Goal: Task Accomplishment & Management: Use online tool/utility

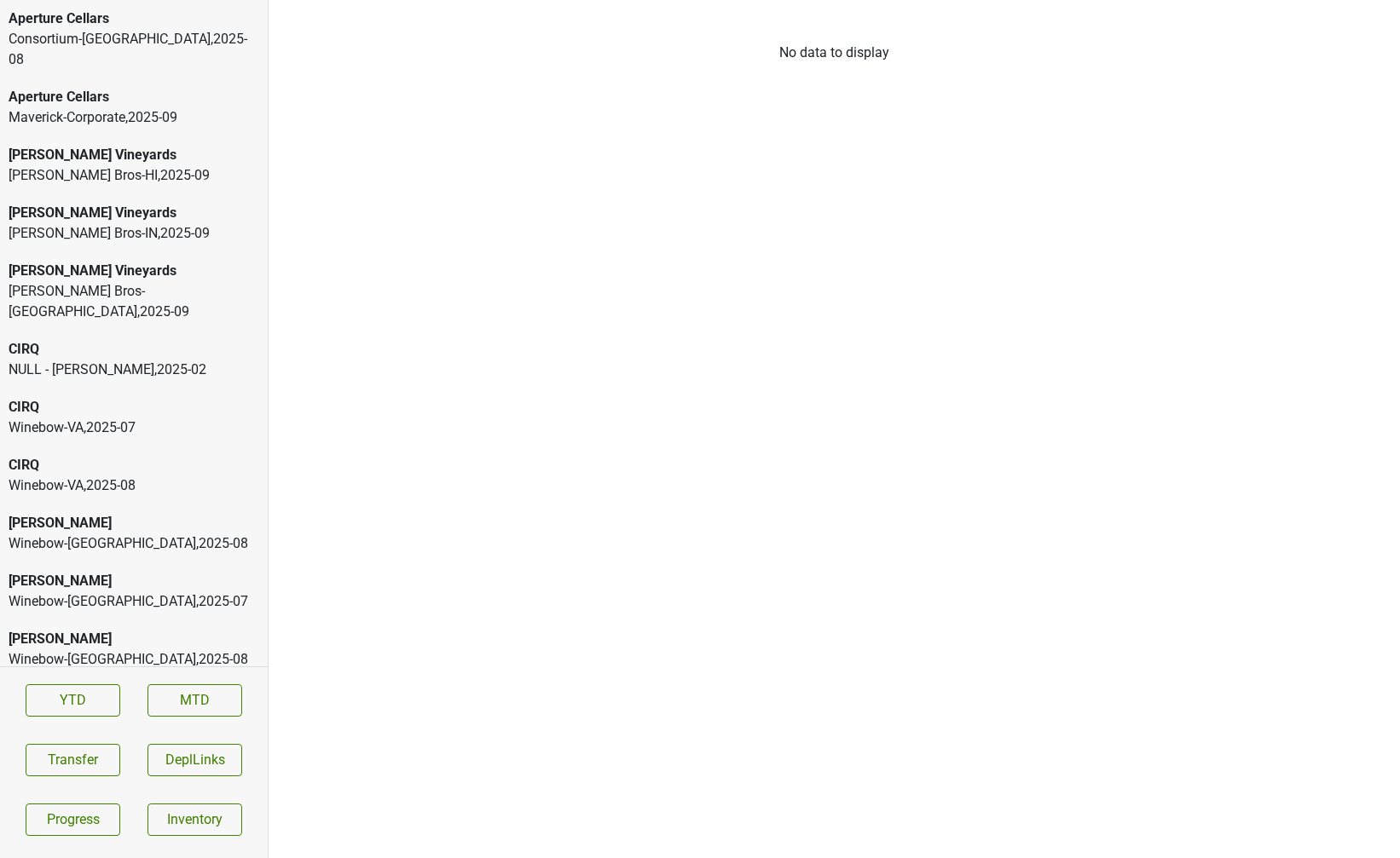
click at [208, 20] on div "Aperture Cellars" at bounding box center [134, 18] width 251 height 20
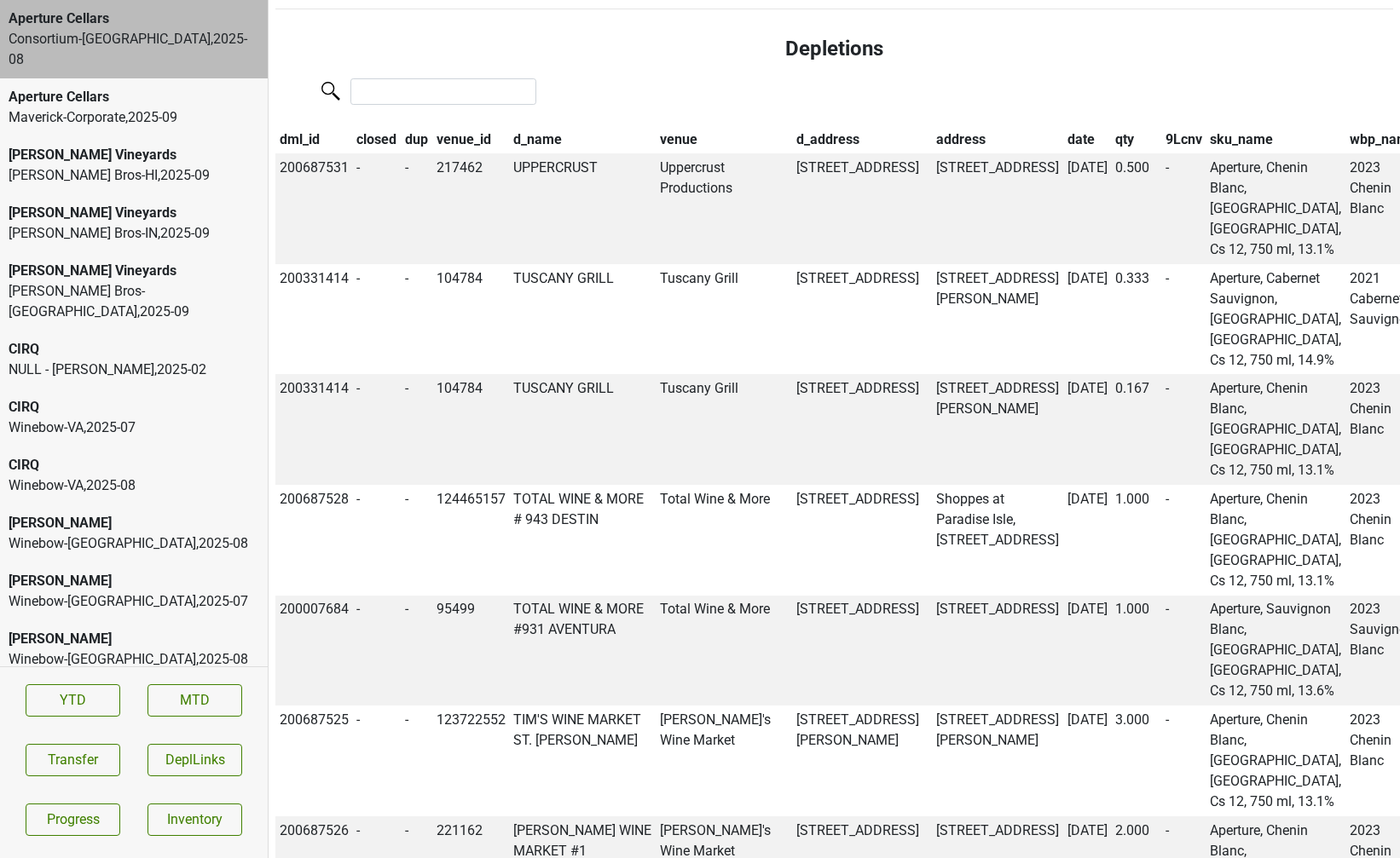
scroll to position [1248, 0]
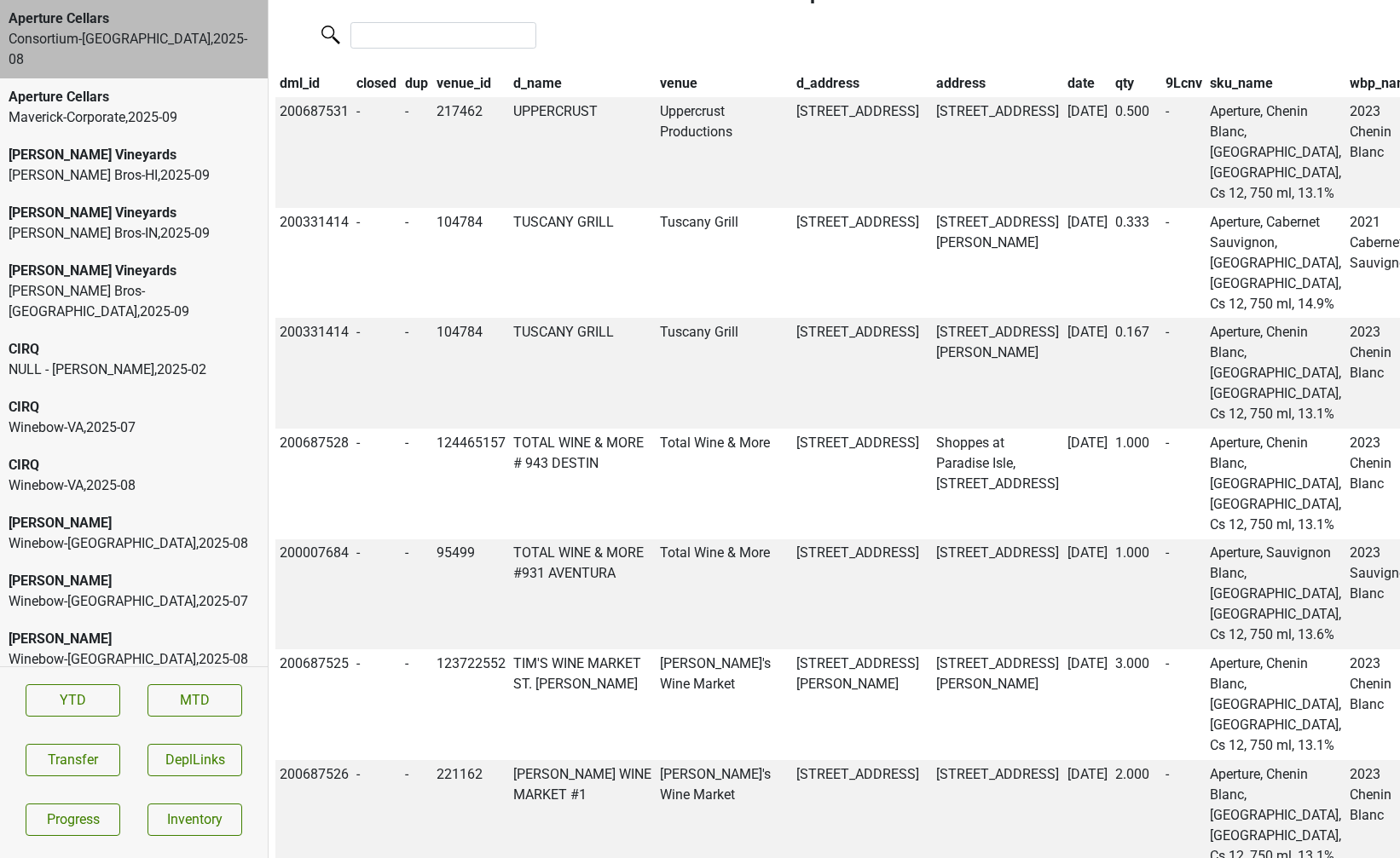
click at [380, 98] on th "closed" at bounding box center [377, 83] width 48 height 29
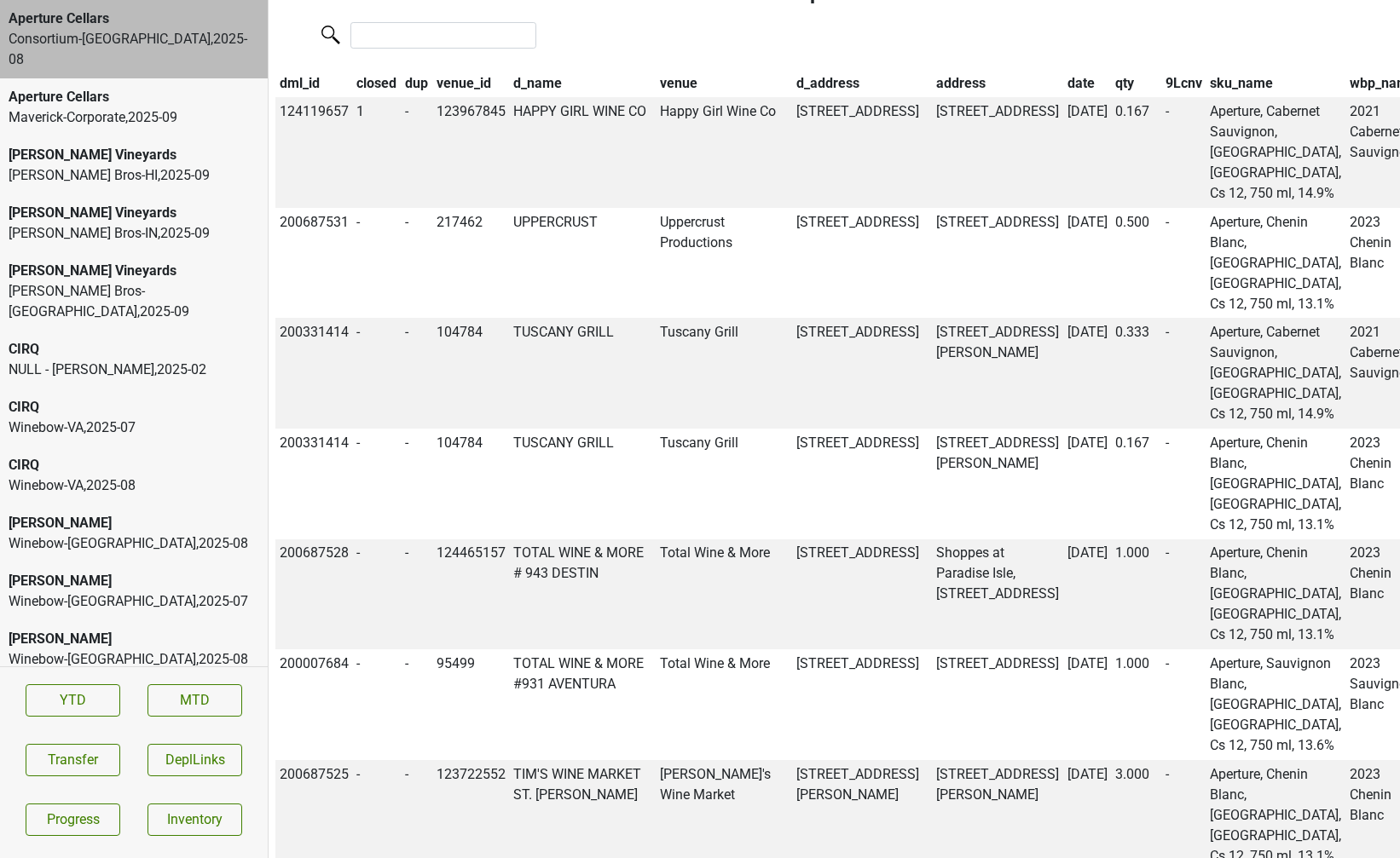
click at [380, 98] on th "closed" at bounding box center [377, 83] width 48 height 29
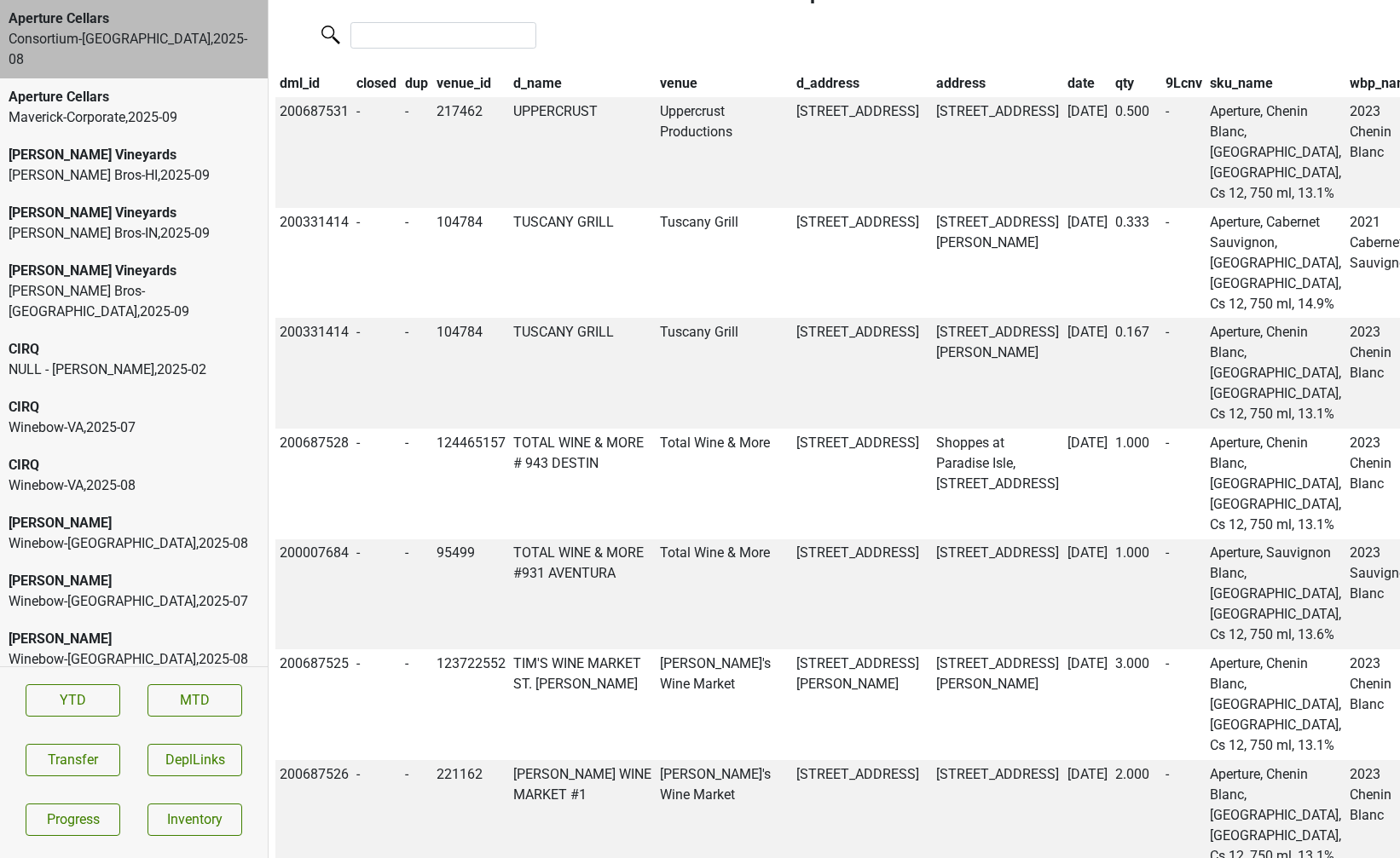
click at [380, 98] on th "closed" at bounding box center [377, 83] width 48 height 29
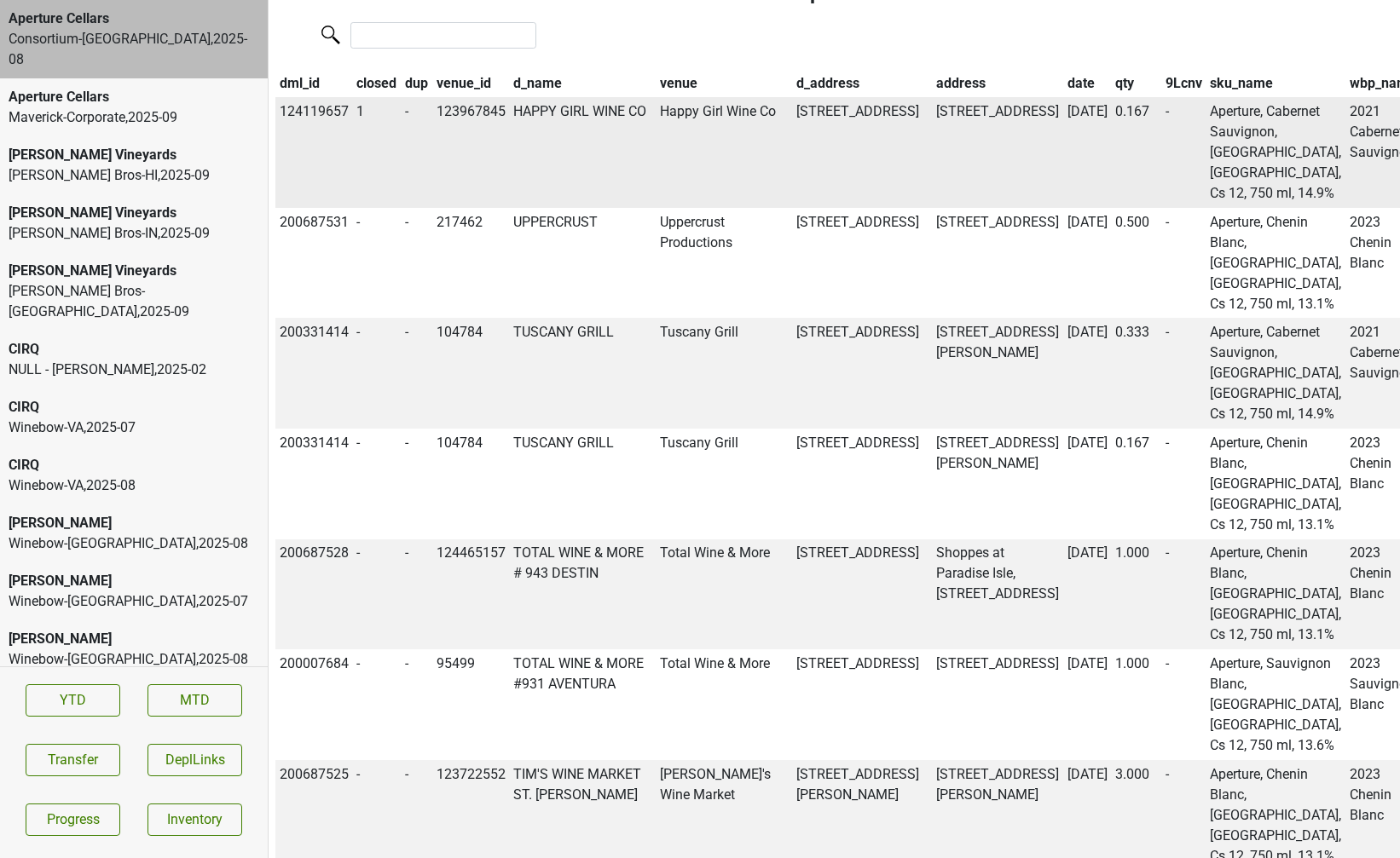
click at [541, 166] on td "HAPPY GIRL WINE CO" at bounding box center [582, 152] width 146 height 111
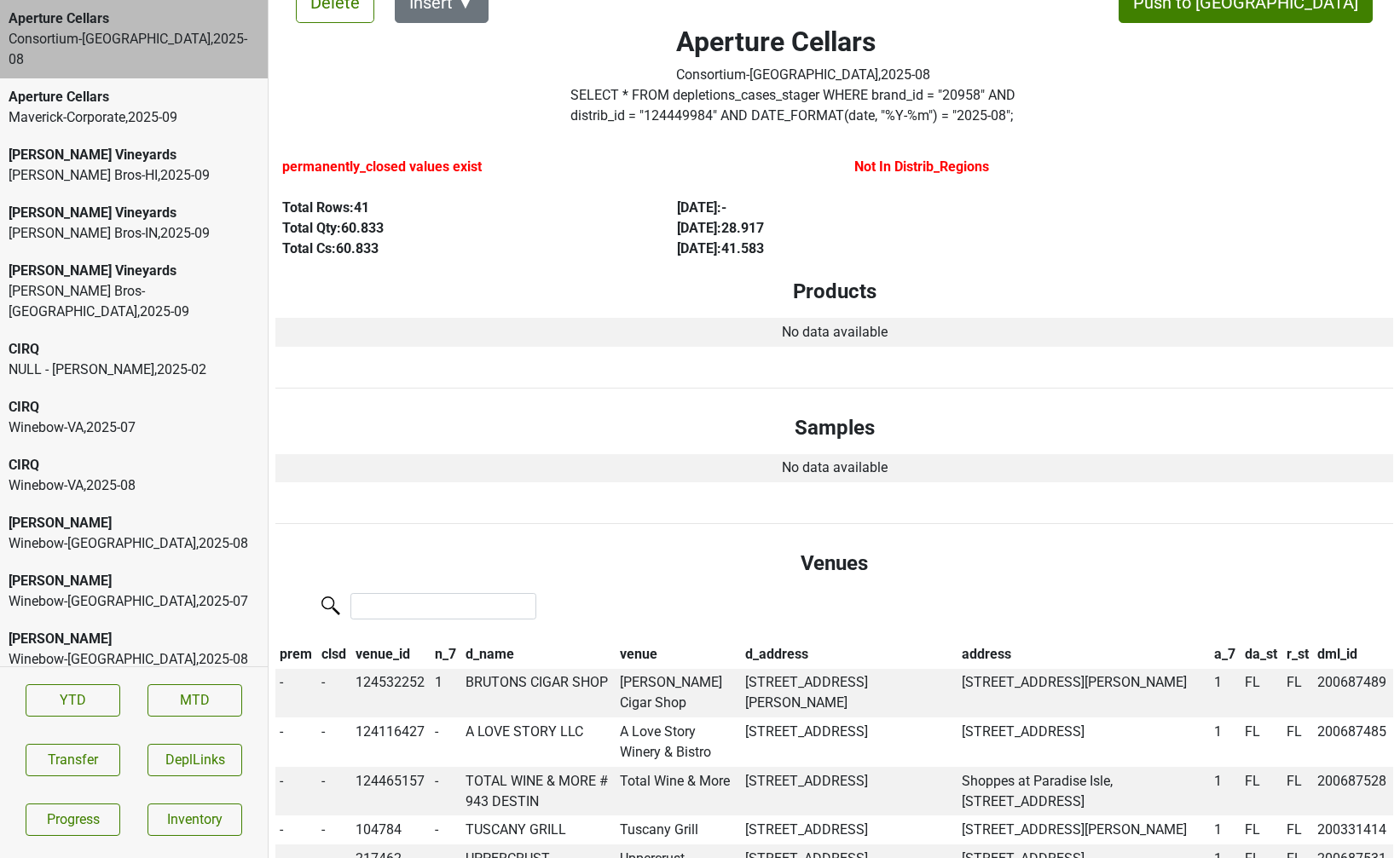
scroll to position [0, 0]
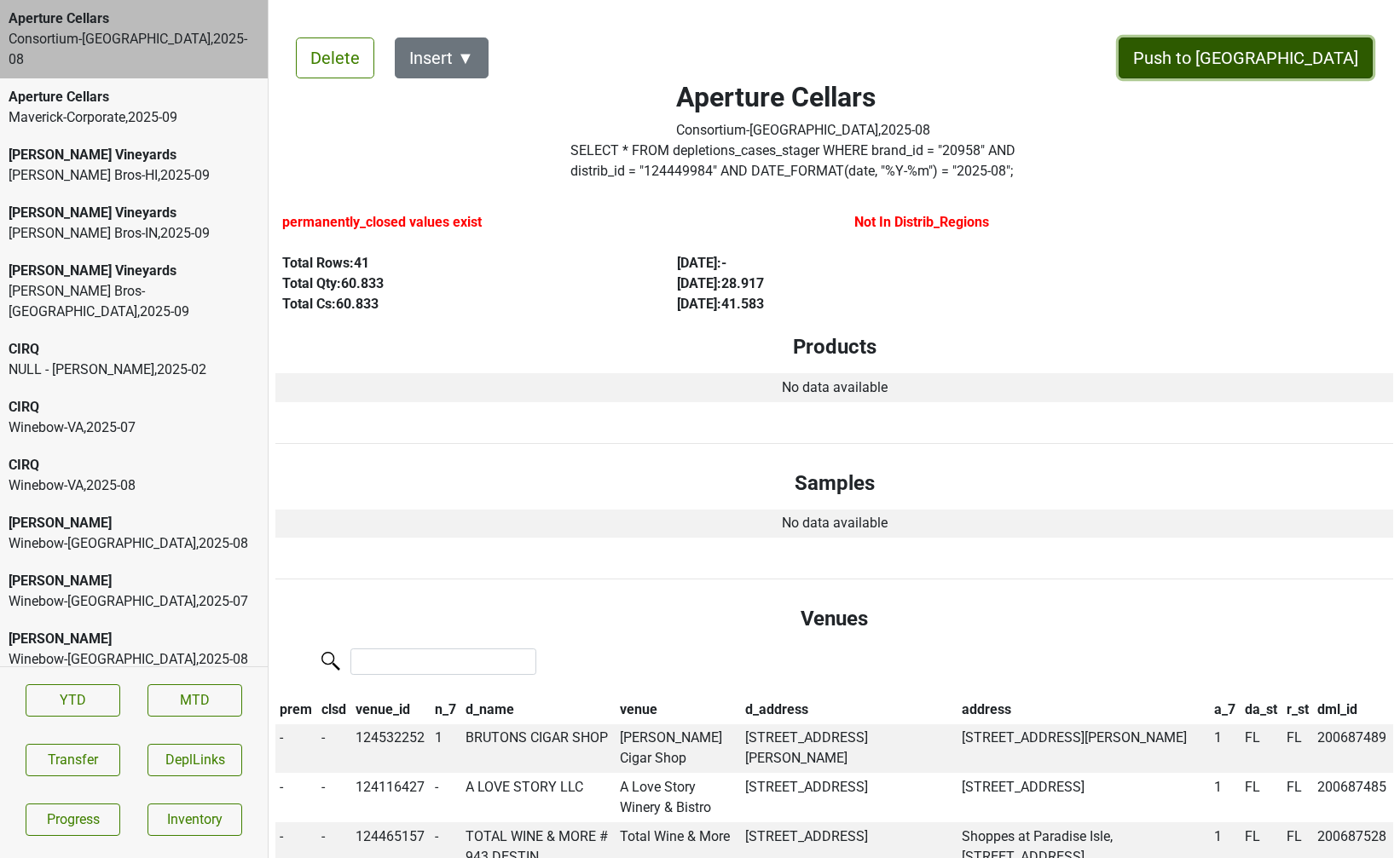
click at [1285, 67] on button "Push to DC" at bounding box center [1245, 58] width 254 height 41
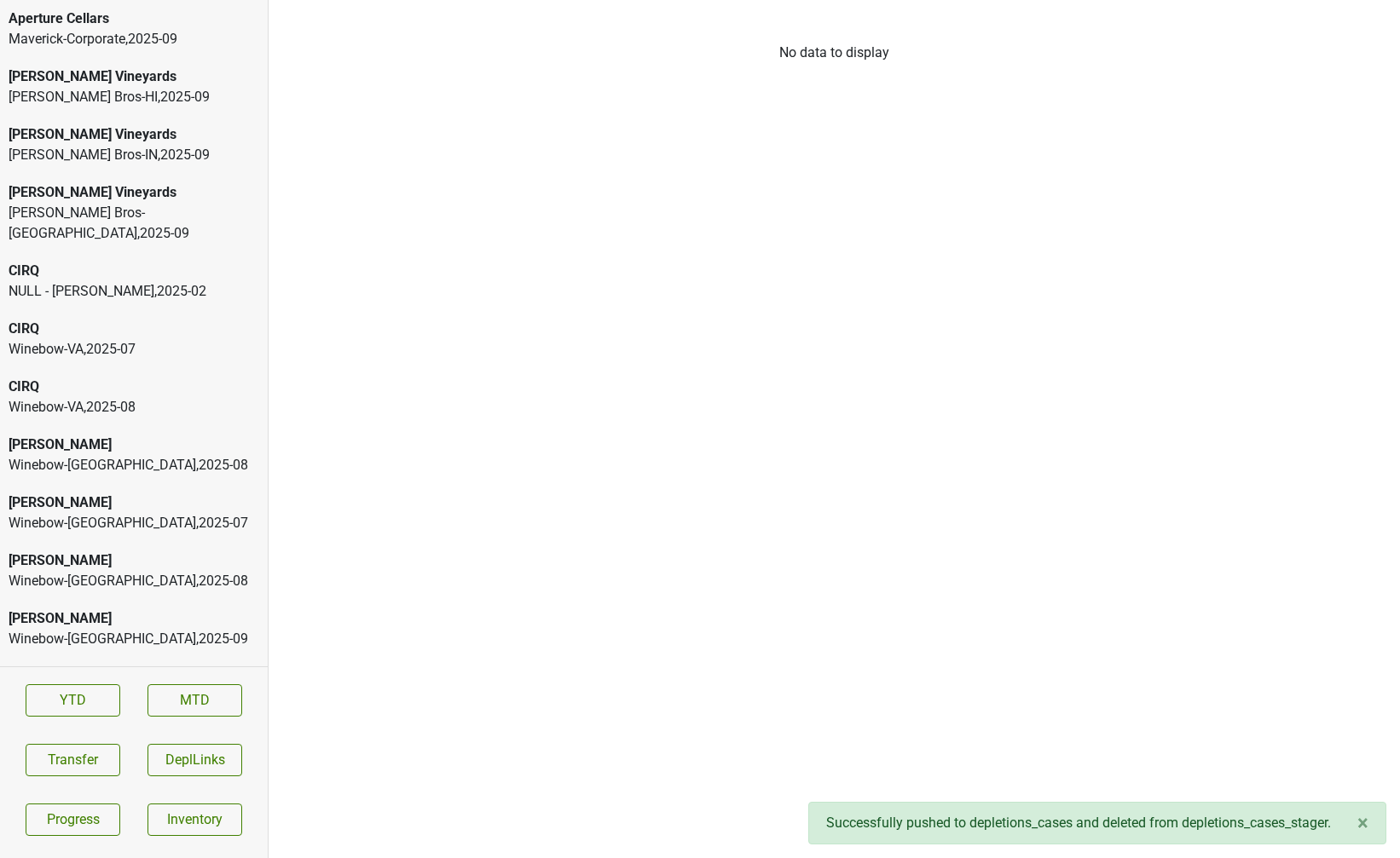
click at [119, 80] on div "Buehler Vineyards" at bounding box center [134, 77] width 251 height 20
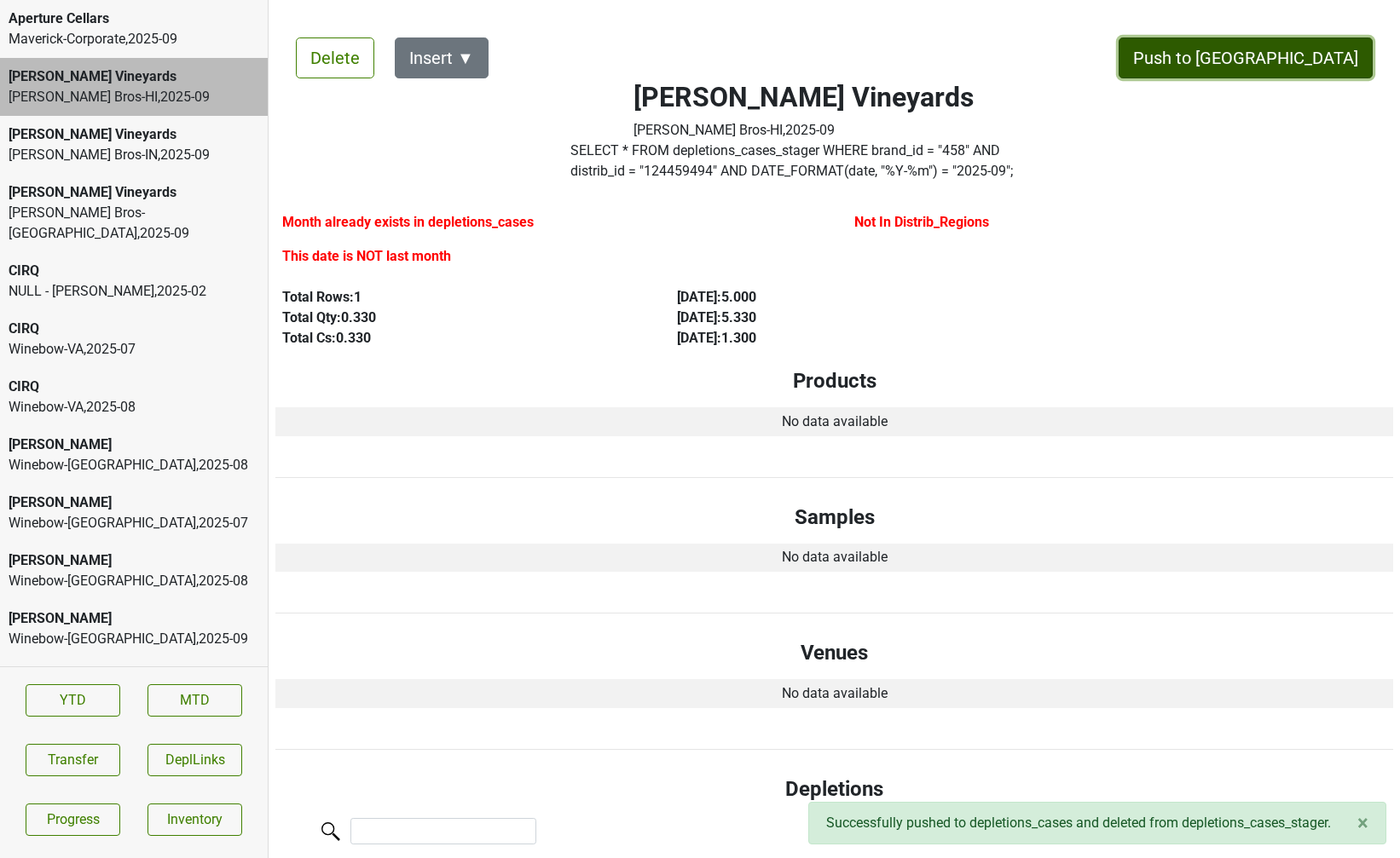
click at [1315, 45] on button "Push to DC" at bounding box center [1245, 58] width 254 height 41
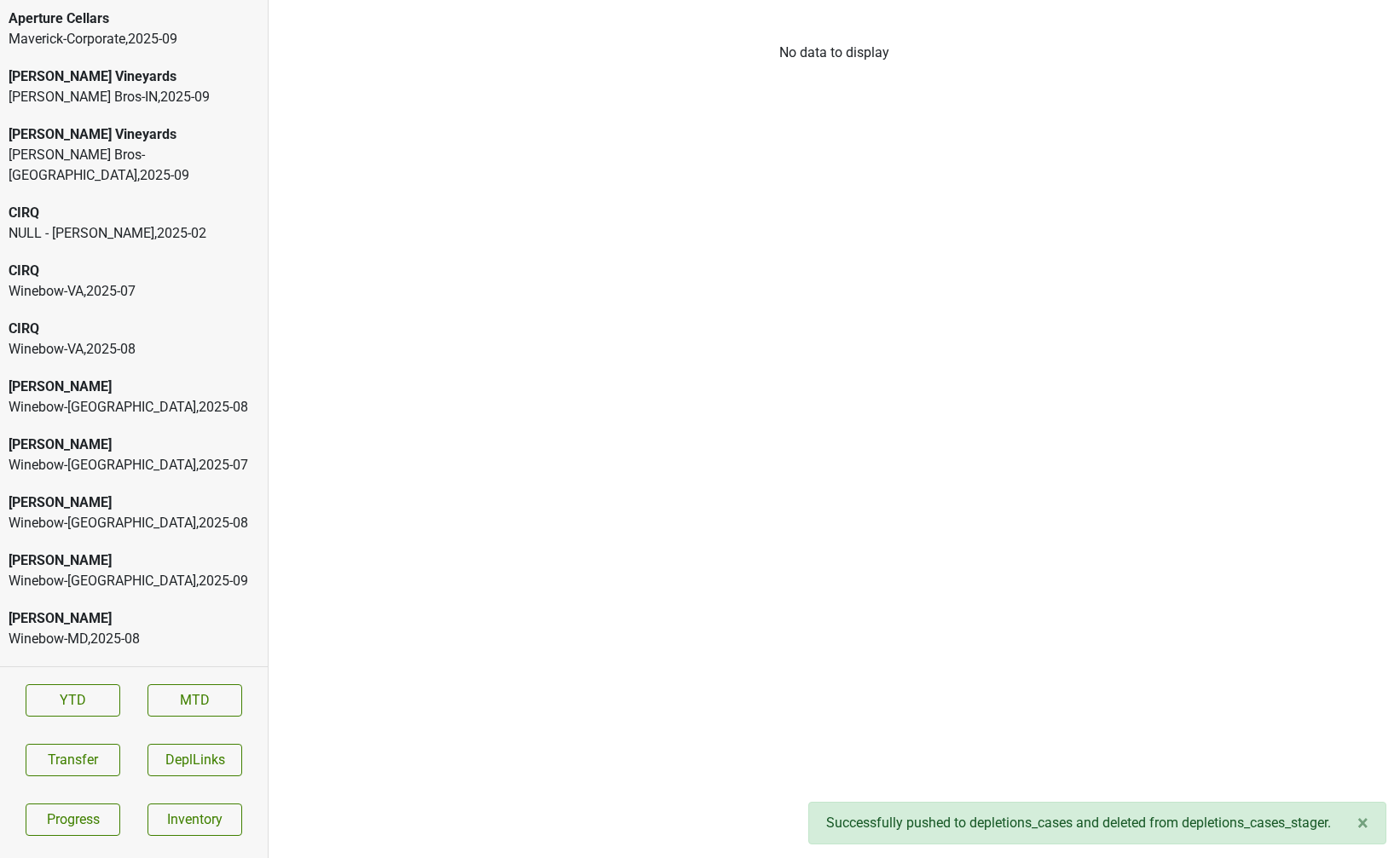
click at [135, 74] on div "Buehler Vineyards" at bounding box center [134, 77] width 251 height 20
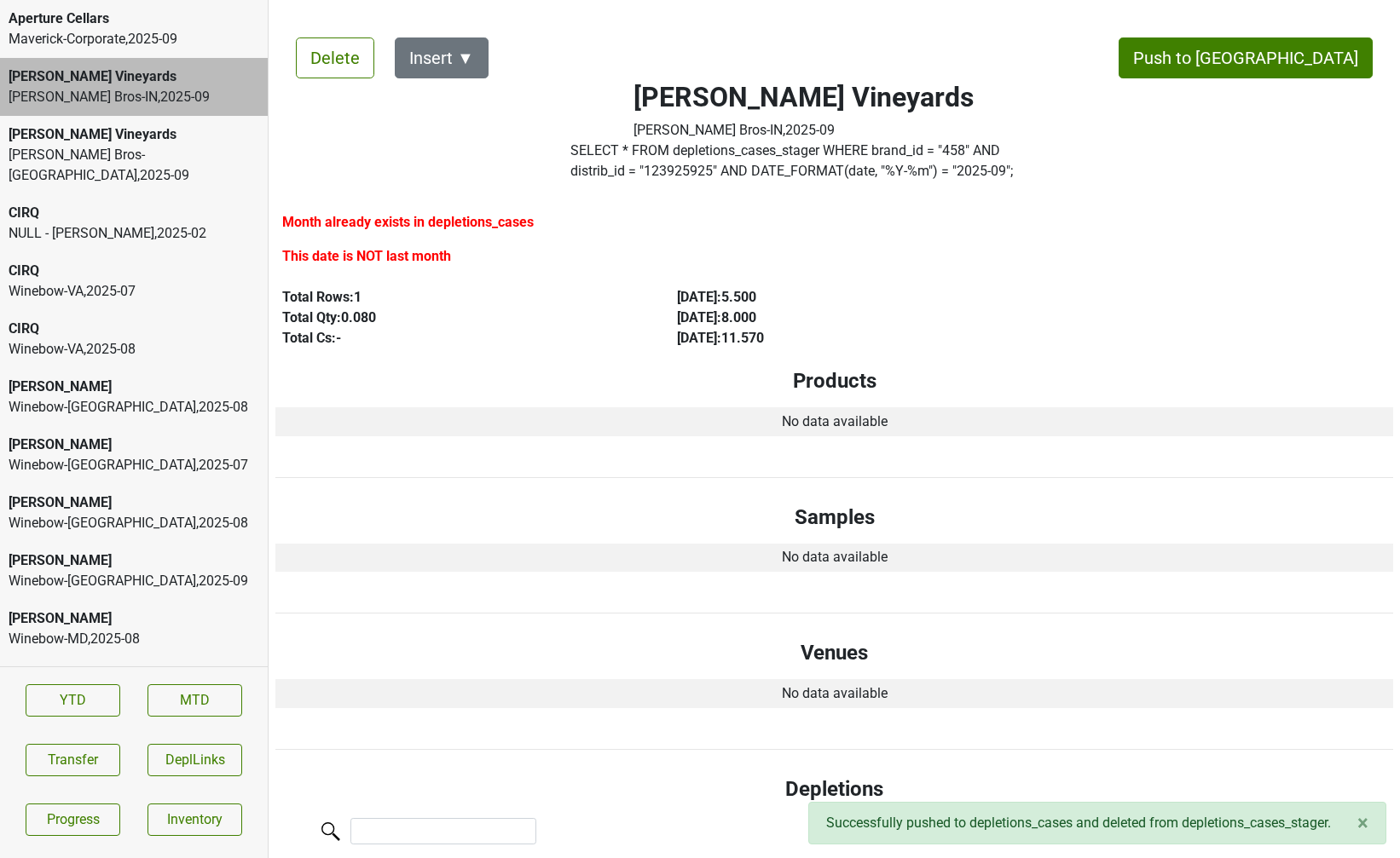
click at [134, 87] on div "Johnson Bros-IN , 2025 - 09" at bounding box center [134, 97] width 251 height 20
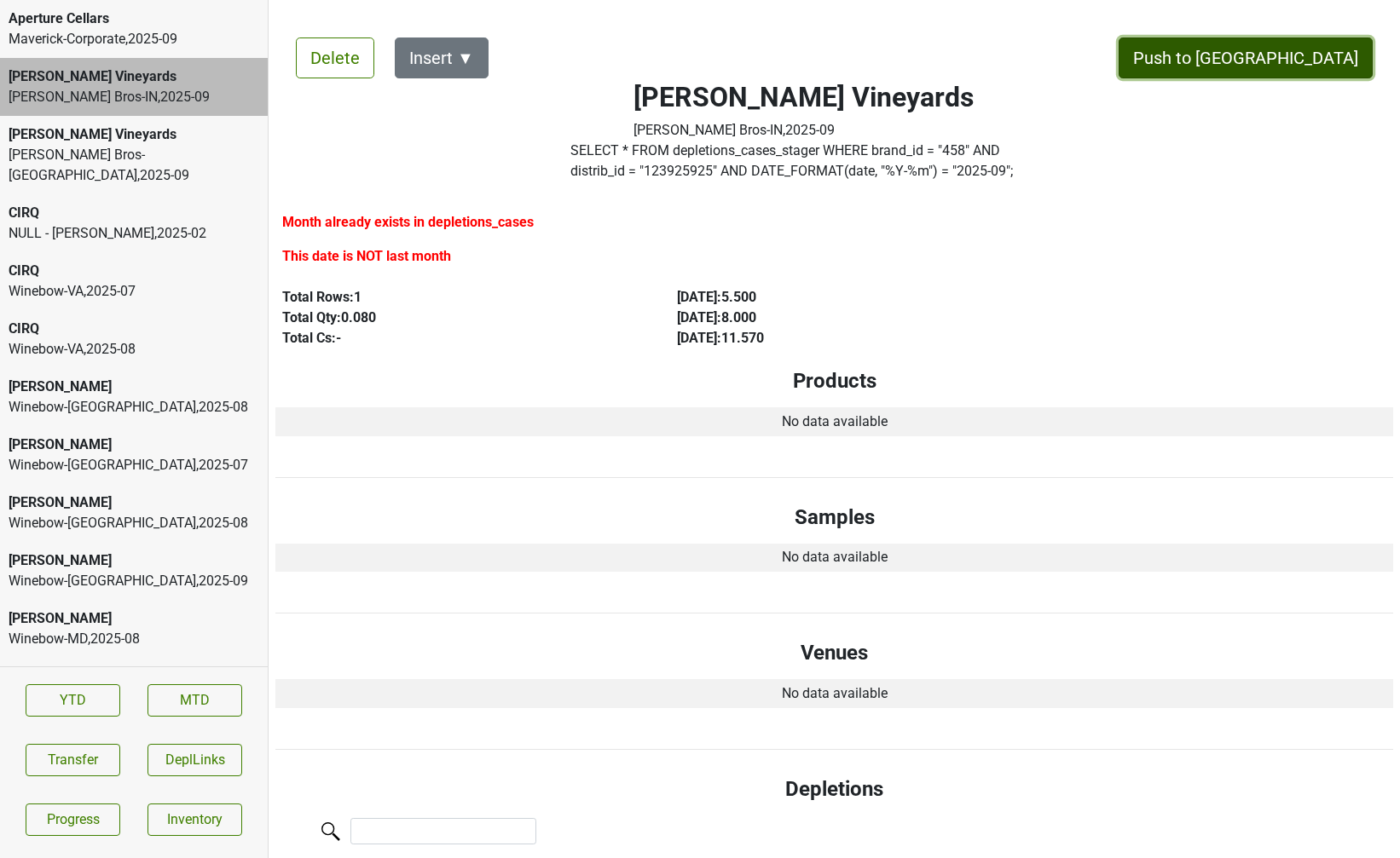
click at [1297, 48] on button "Push to DC" at bounding box center [1245, 58] width 254 height 41
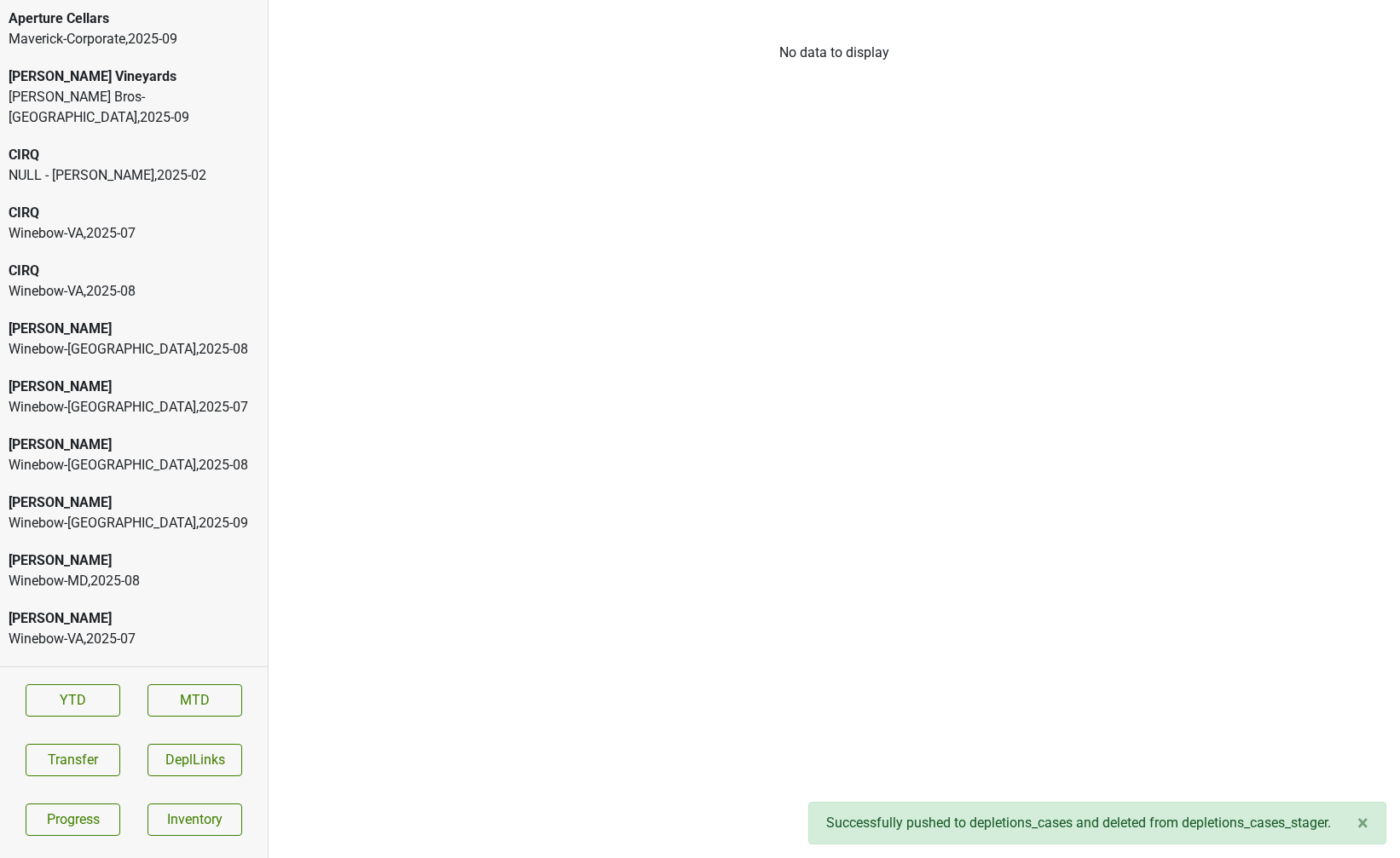
click at [27, 64] on div "Buehler Vineyards Johnson Bros-MN , 2025 - 09" at bounding box center [134, 97] width 267 height 79
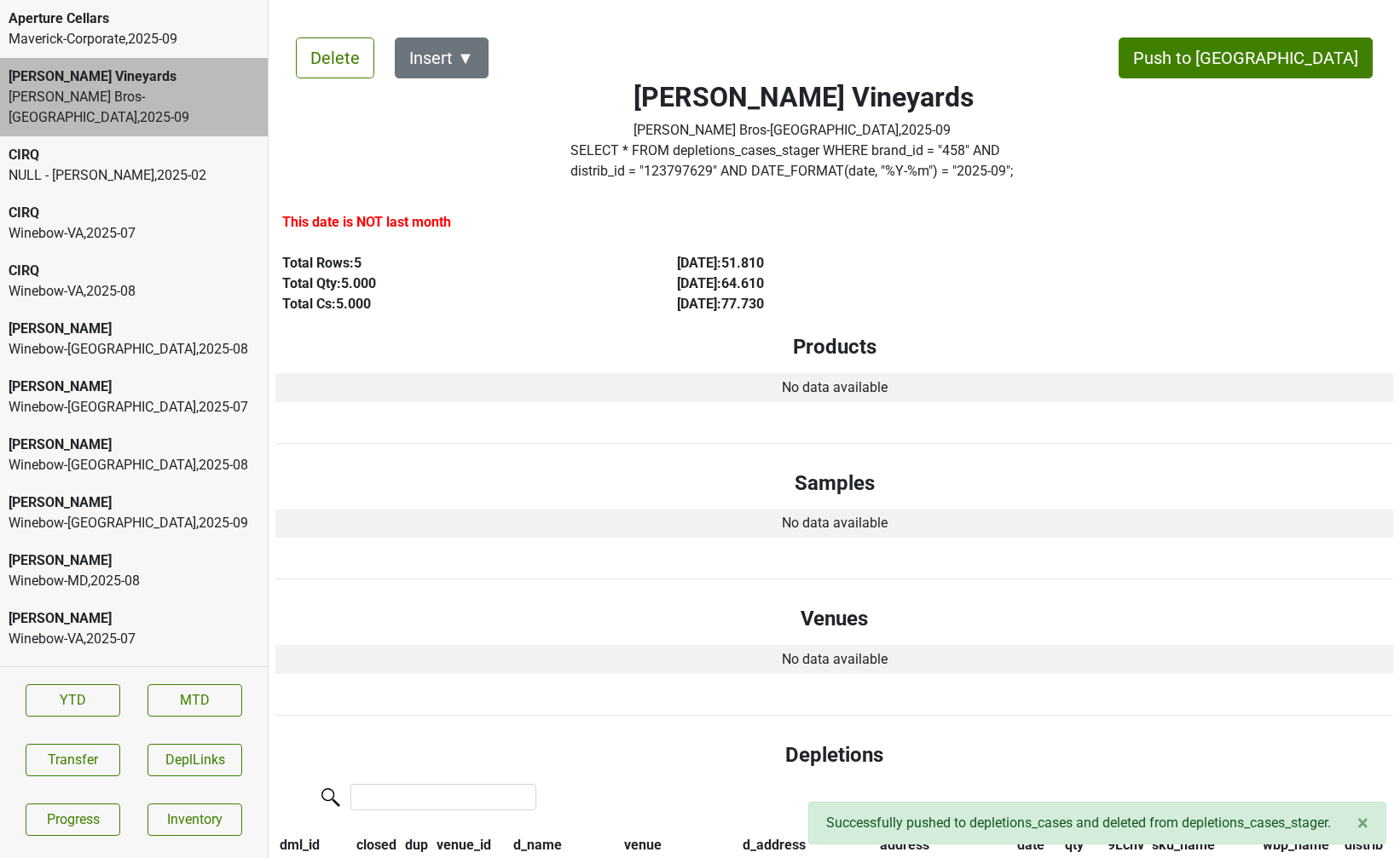
click at [62, 18] on div "Aperture Cellars" at bounding box center [134, 18] width 251 height 20
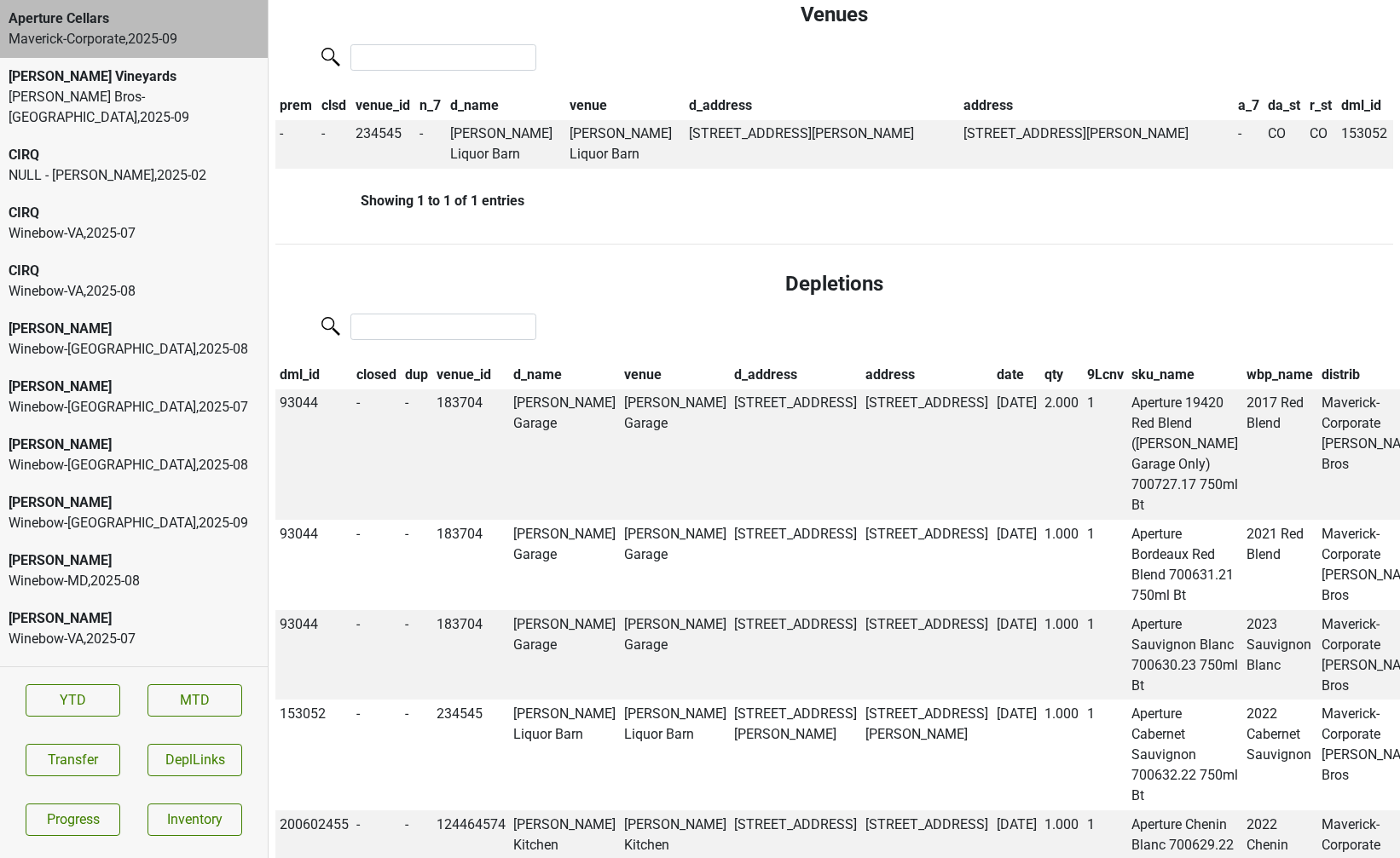
scroll to position [1147, 0]
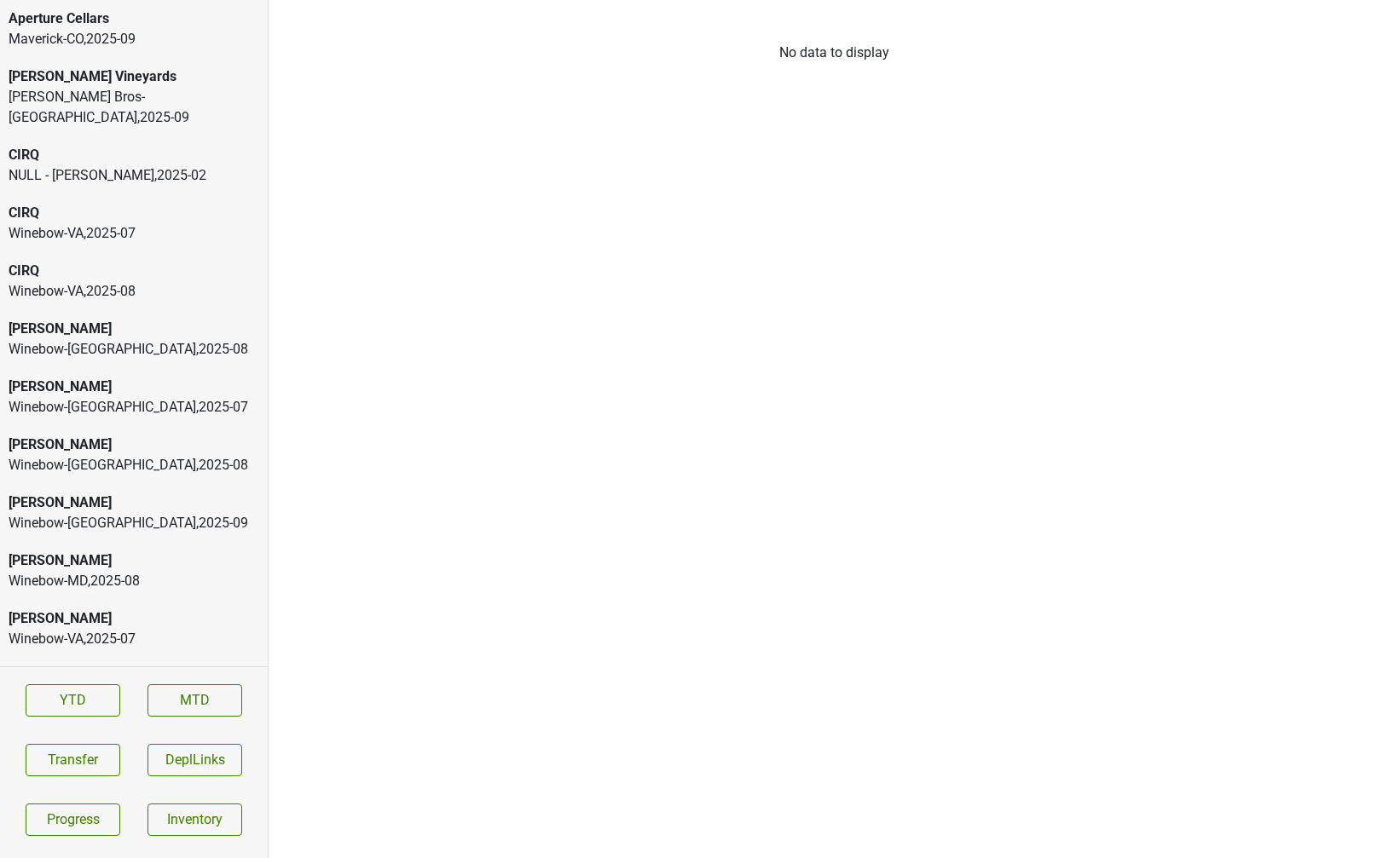
click at [106, 28] on div "Aperture Cellars" at bounding box center [134, 18] width 251 height 20
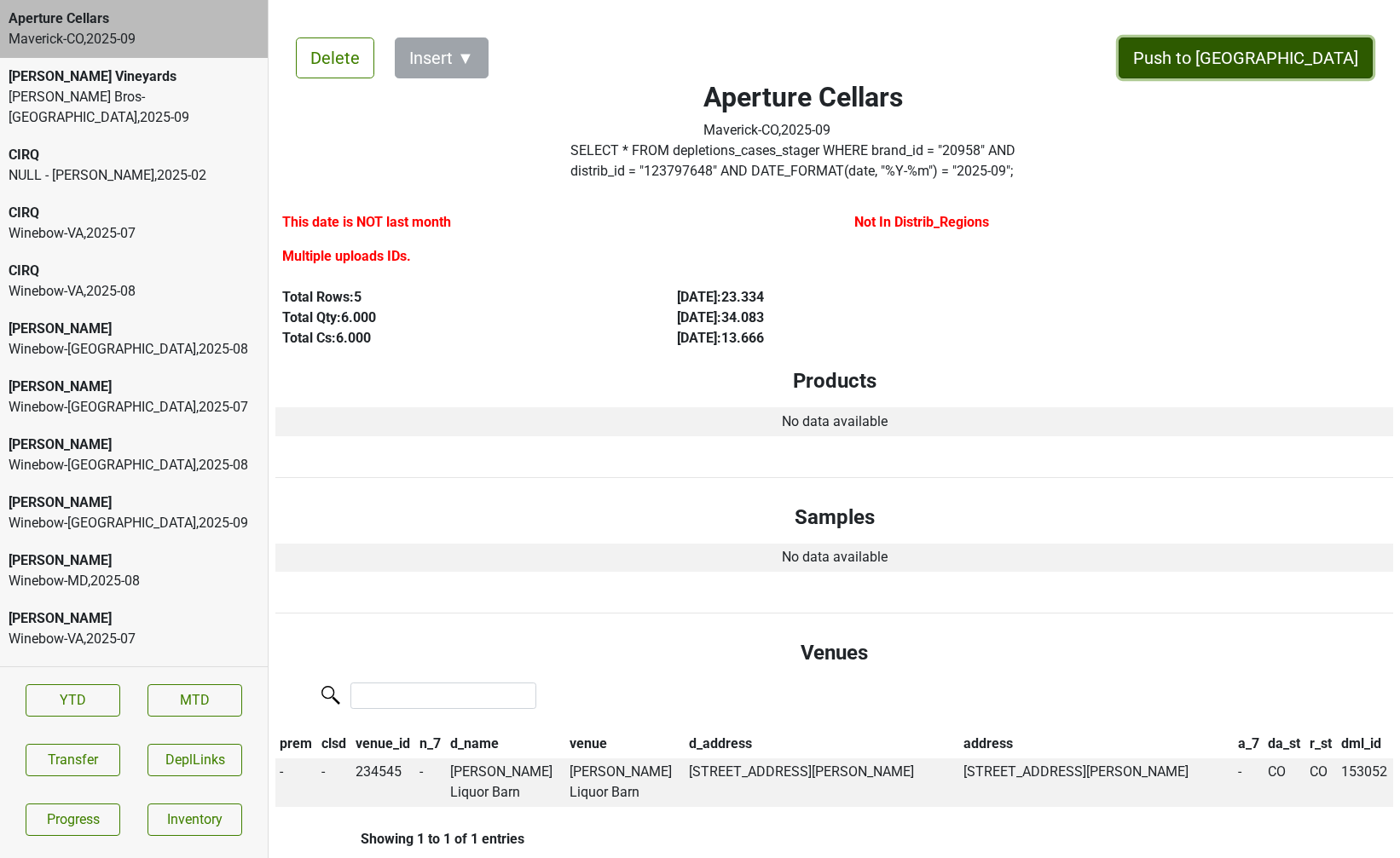
click at [1288, 50] on button "Push to [GEOGRAPHIC_DATA]" at bounding box center [1245, 58] width 254 height 41
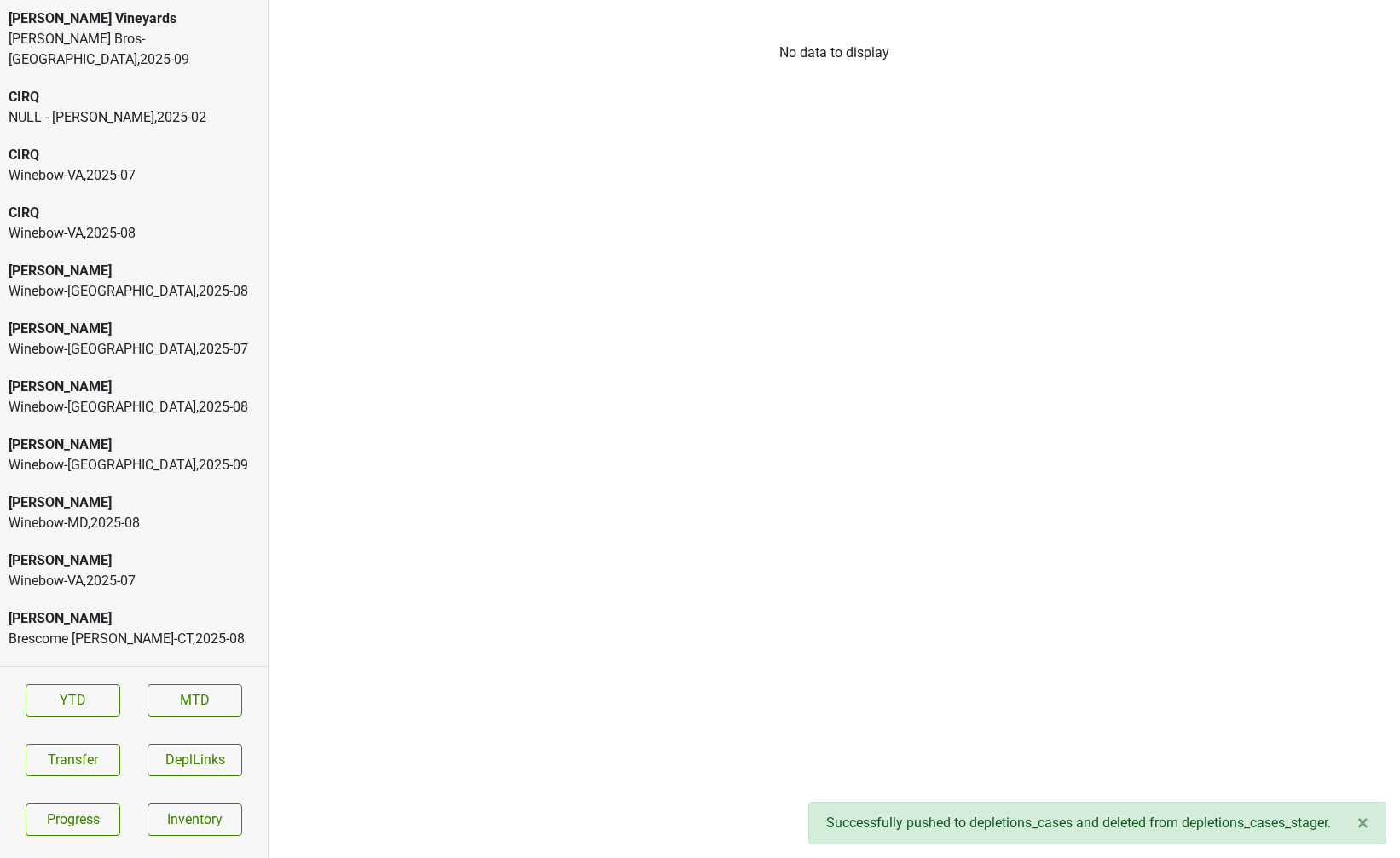
click at [156, 166] on div "Winebow-VA , 2025 - 07" at bounding box center [134, 176] width 251 height 20
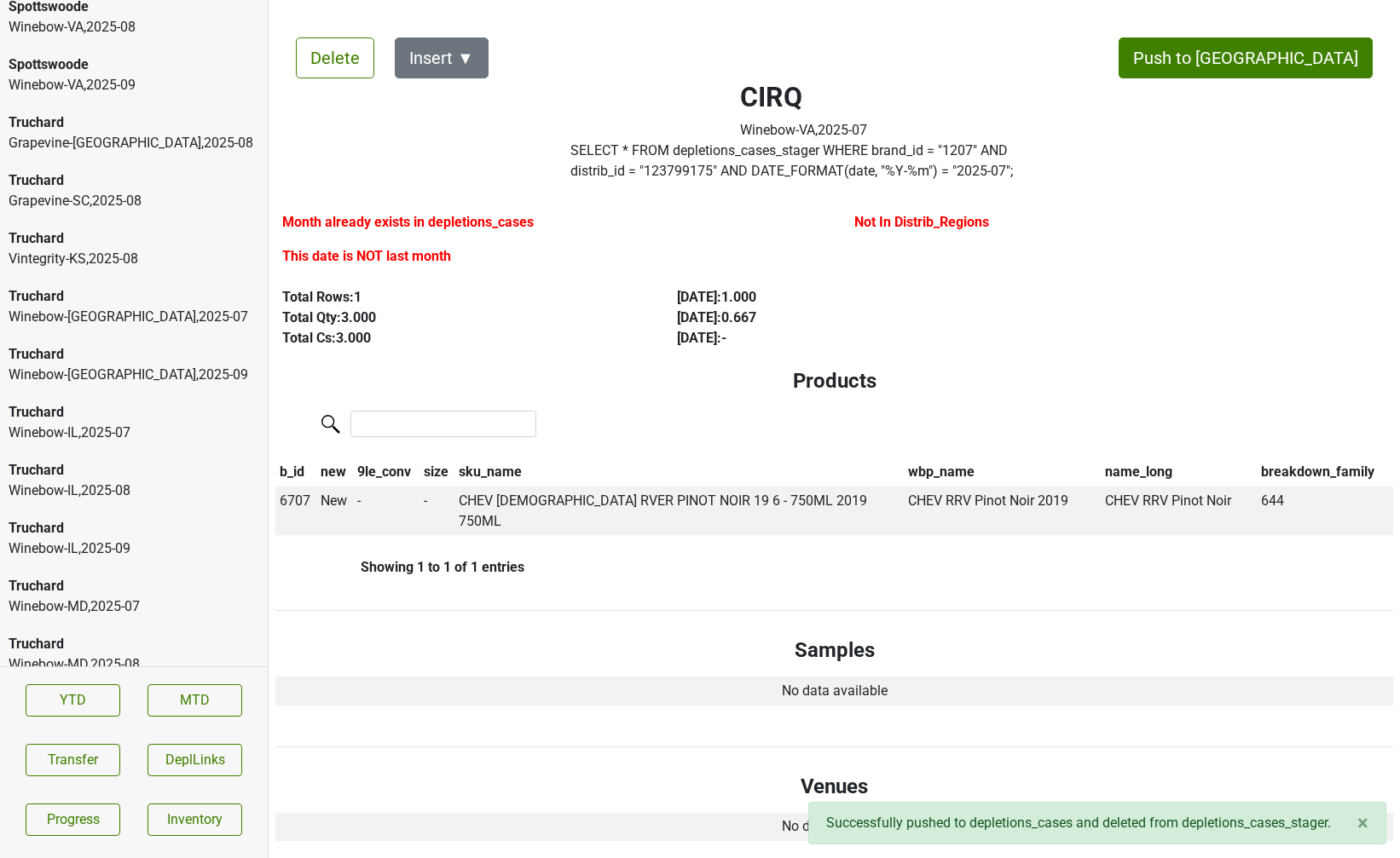
scroll to position [8720, 0]
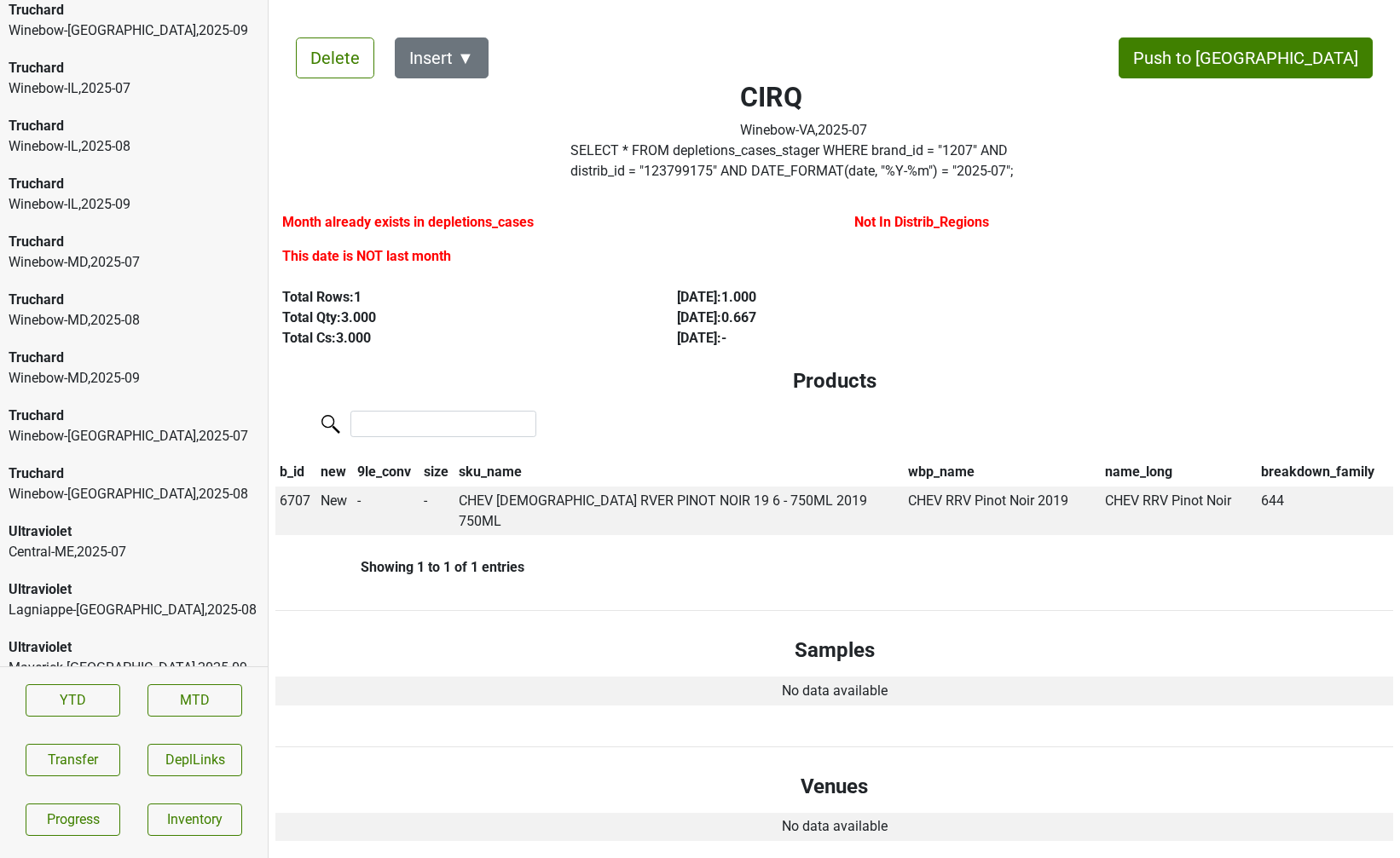
click at [106, 464] on div "Truchard" at bounding box center [134, 474] width 251 height 20
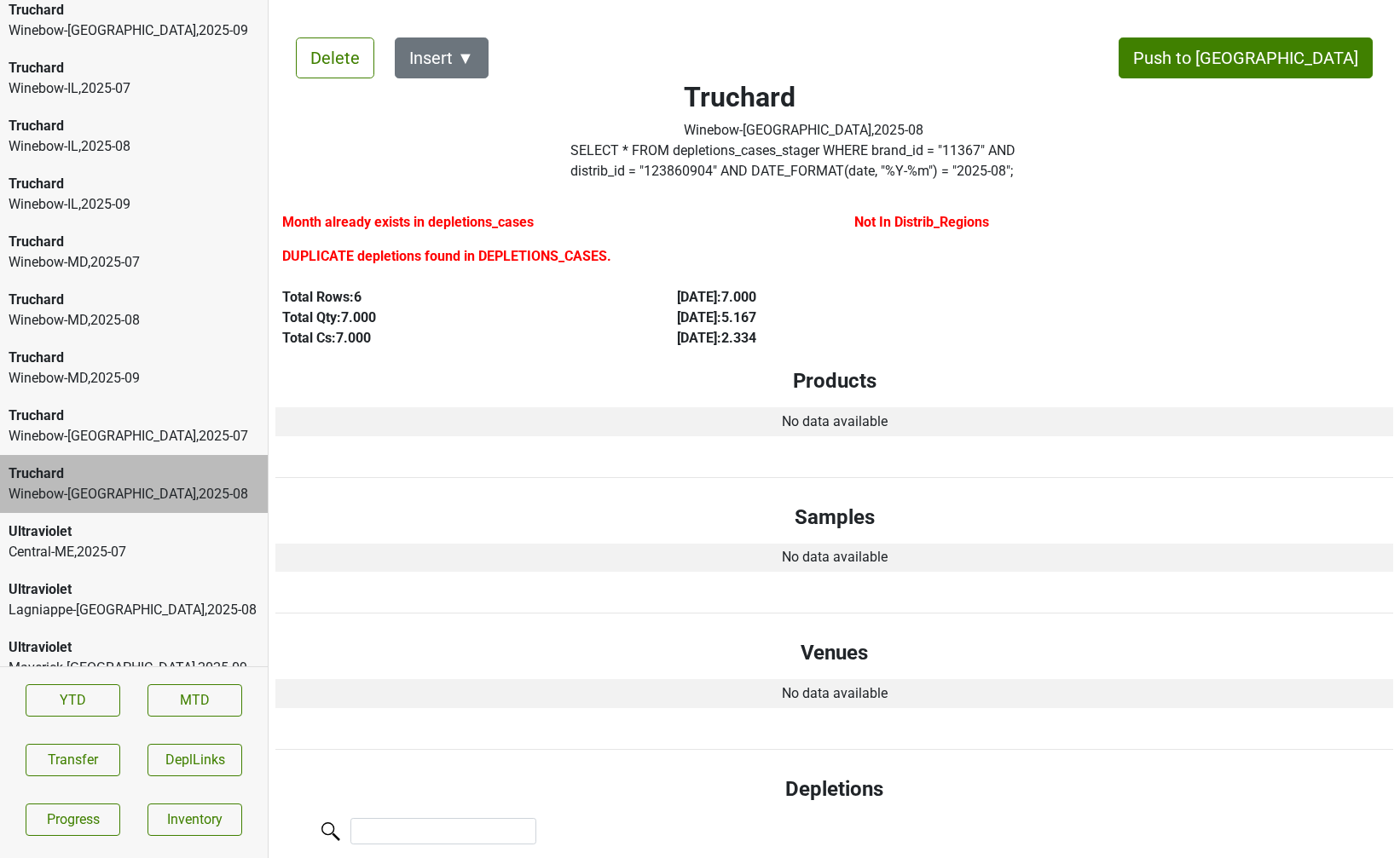
click at [113, 194] on div "Winebow-IL , 2025 - 09" at bounding box center [134, 204] width 251 height 20
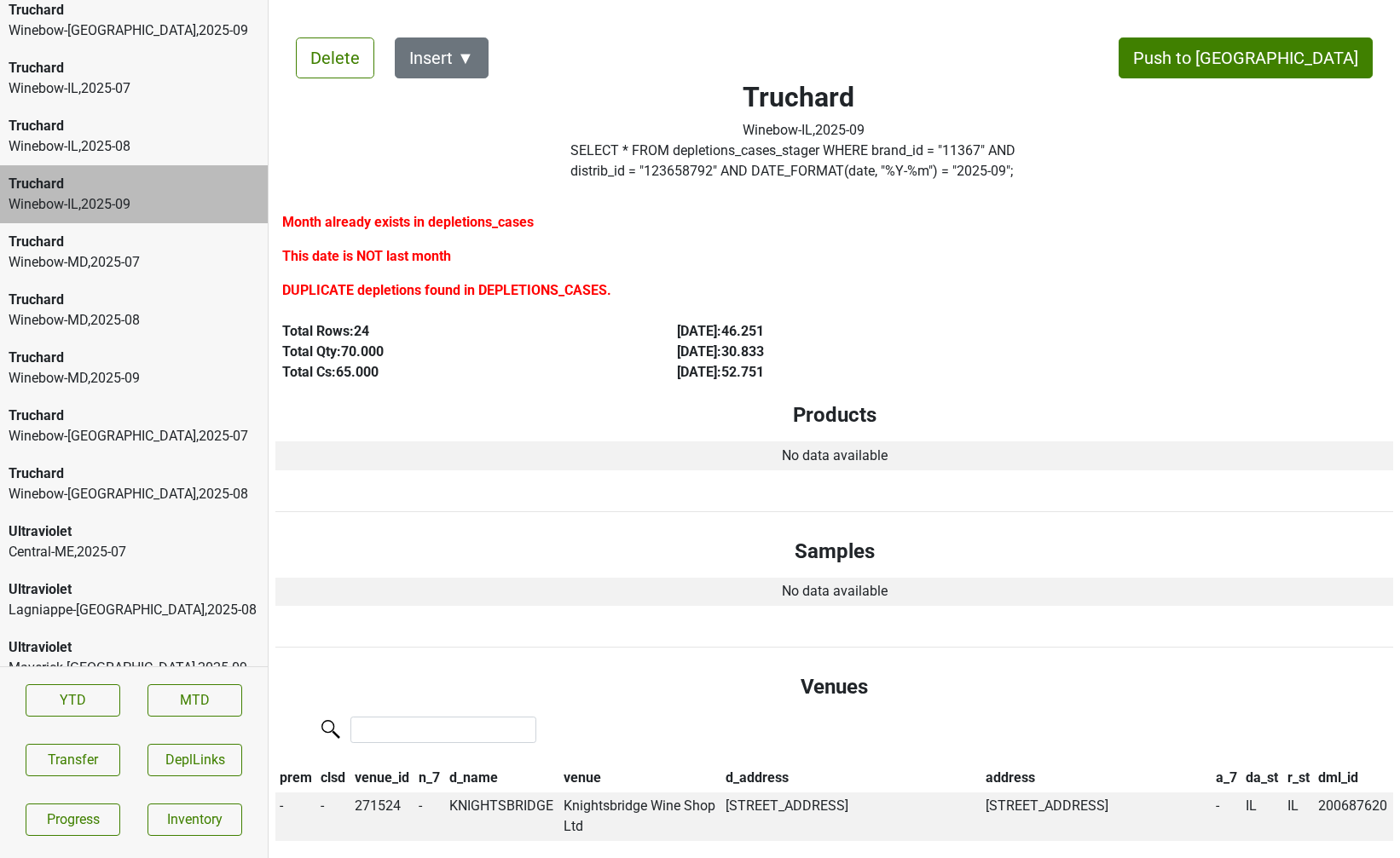
click at [118, 231] on div "Truchard" at bounding box center [134, 241] width 251 height 20
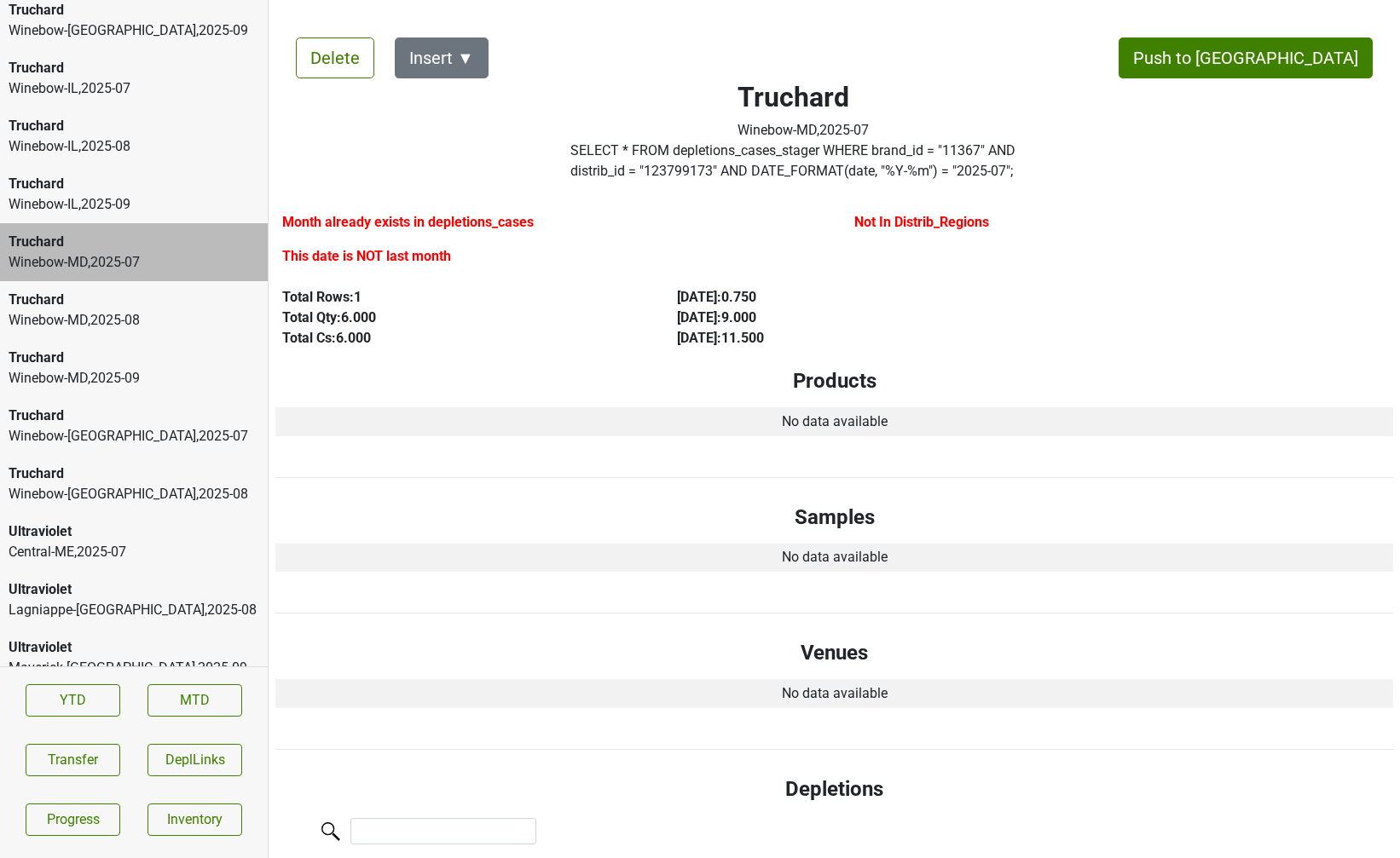
click at [77, 658] on div "Maverick-TX , 2025 - 09" at bounding box center [134, 668] width 251 height 20
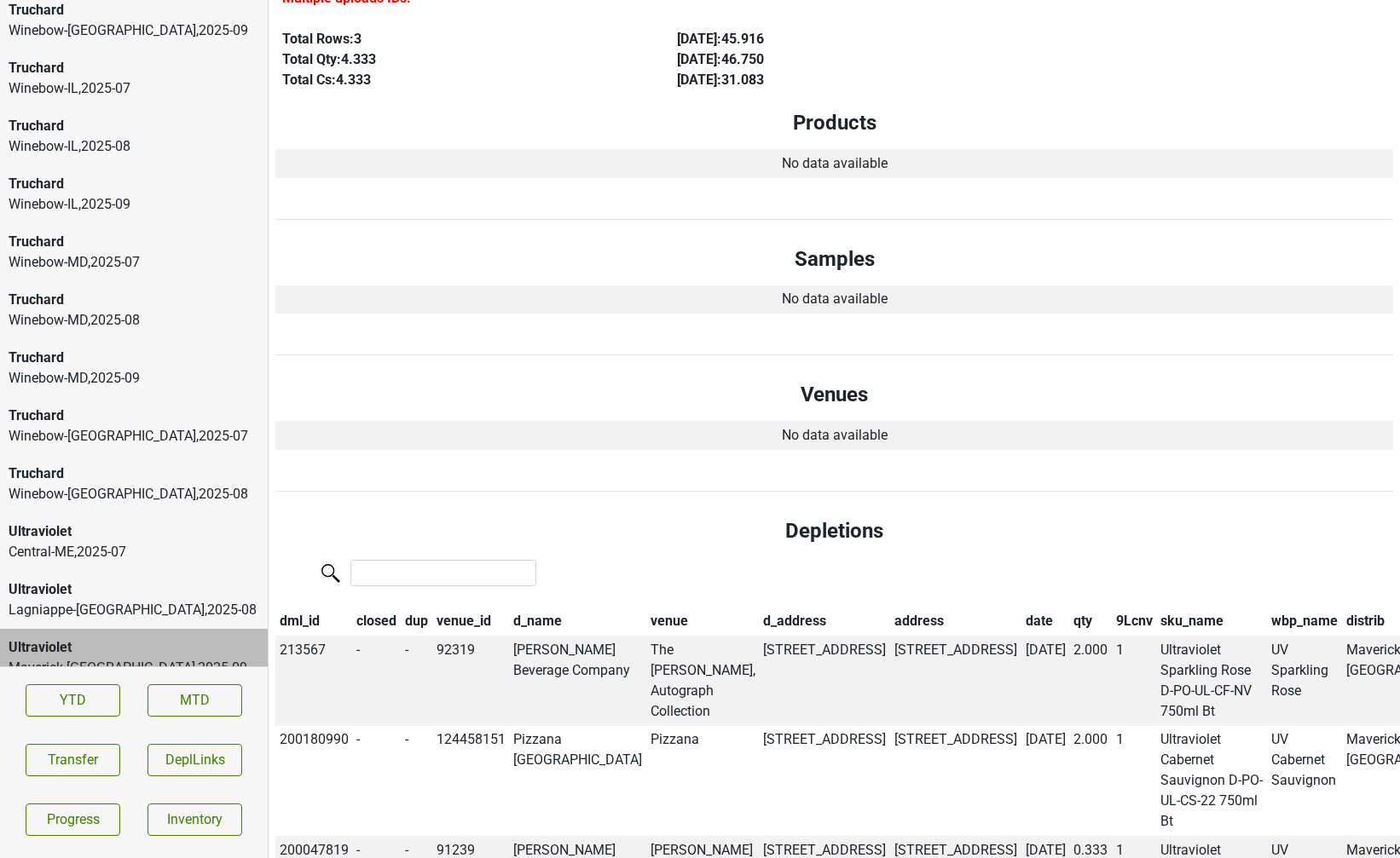
scroll to position [0, 0]
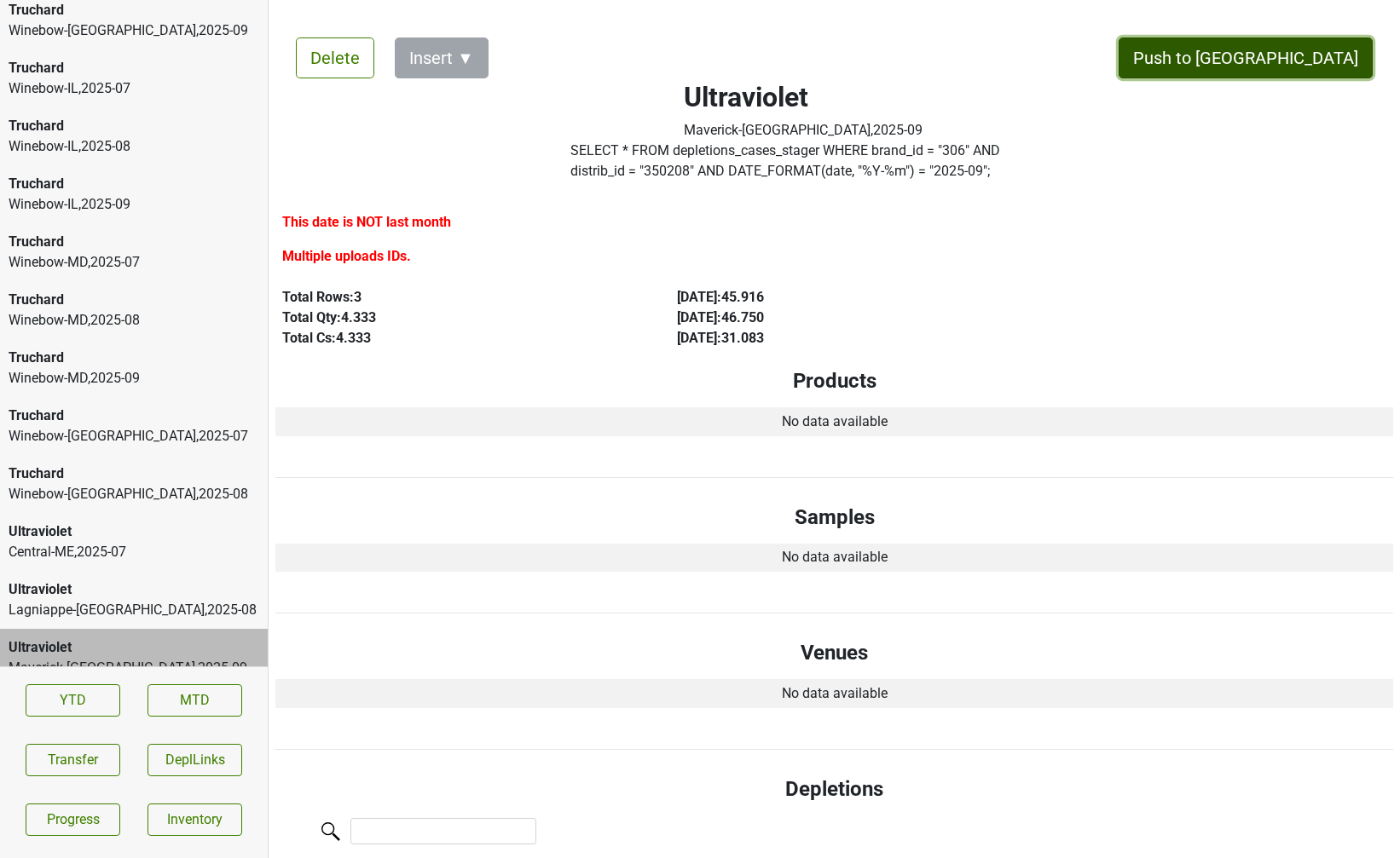
click at [1322, 60] on button "Push to [GEOGRAPHIC_DATA]" at bounding box center [1245, 58] width 254 height 41
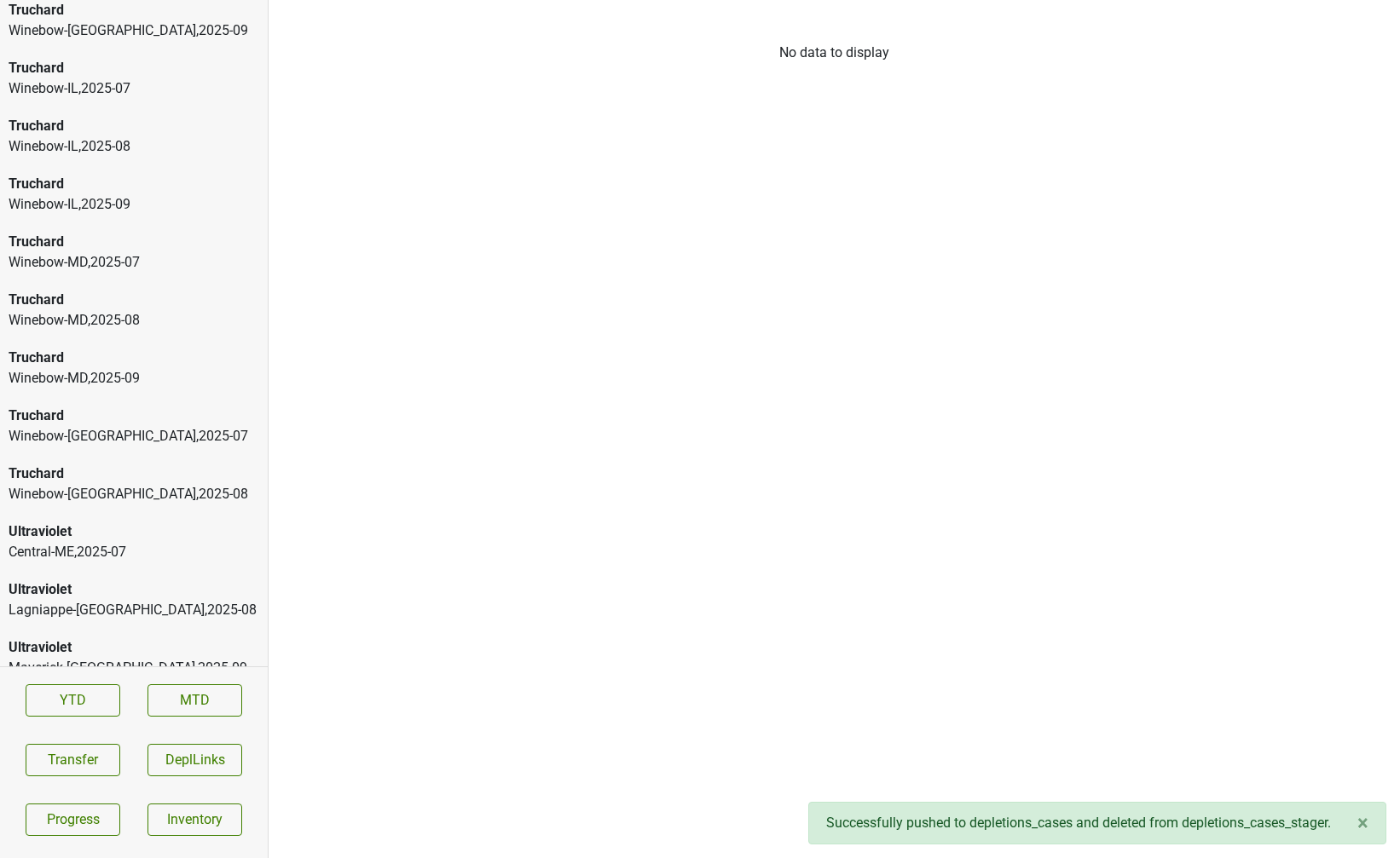
scroll to position [8662, 0]
click at [203, 638] on div "Ultraviolet" at bounding box center [134, 648] width 251 height 20
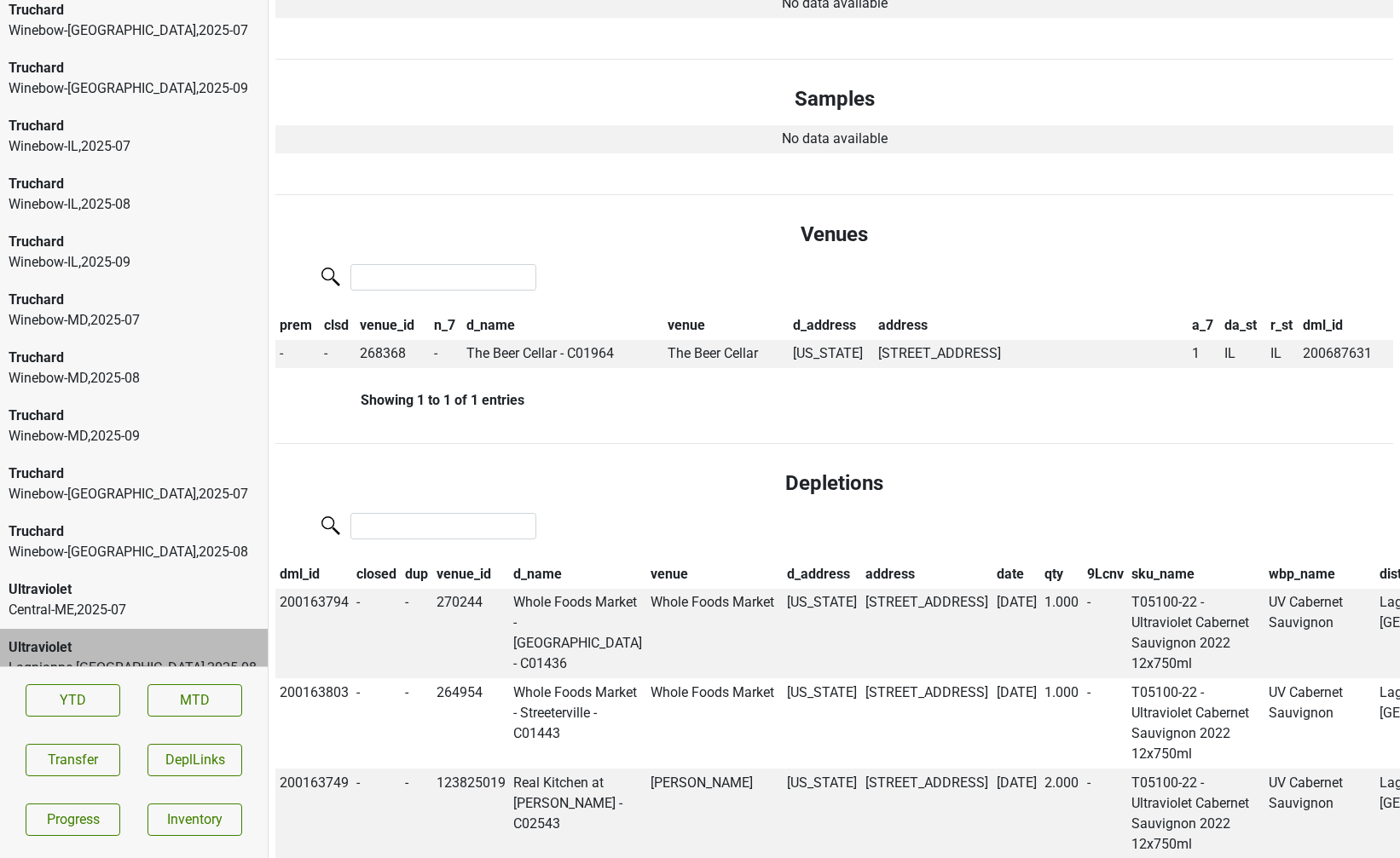
scroll to position [0, 0]
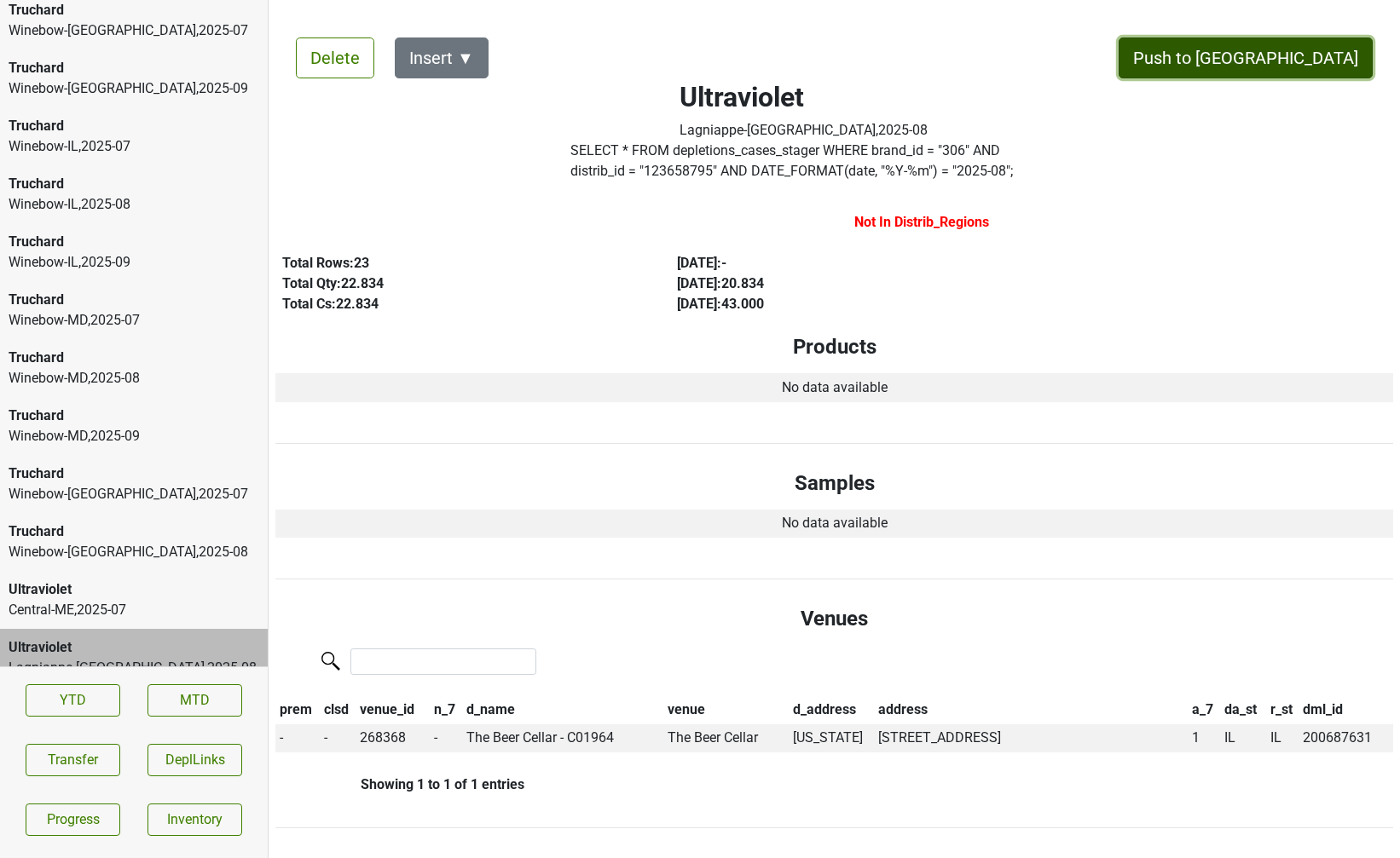
click at [1282, 53] on button "Push to [GEOGRAPHIC_DATA]" at bounding box center [1245, 58] width 254 height 41
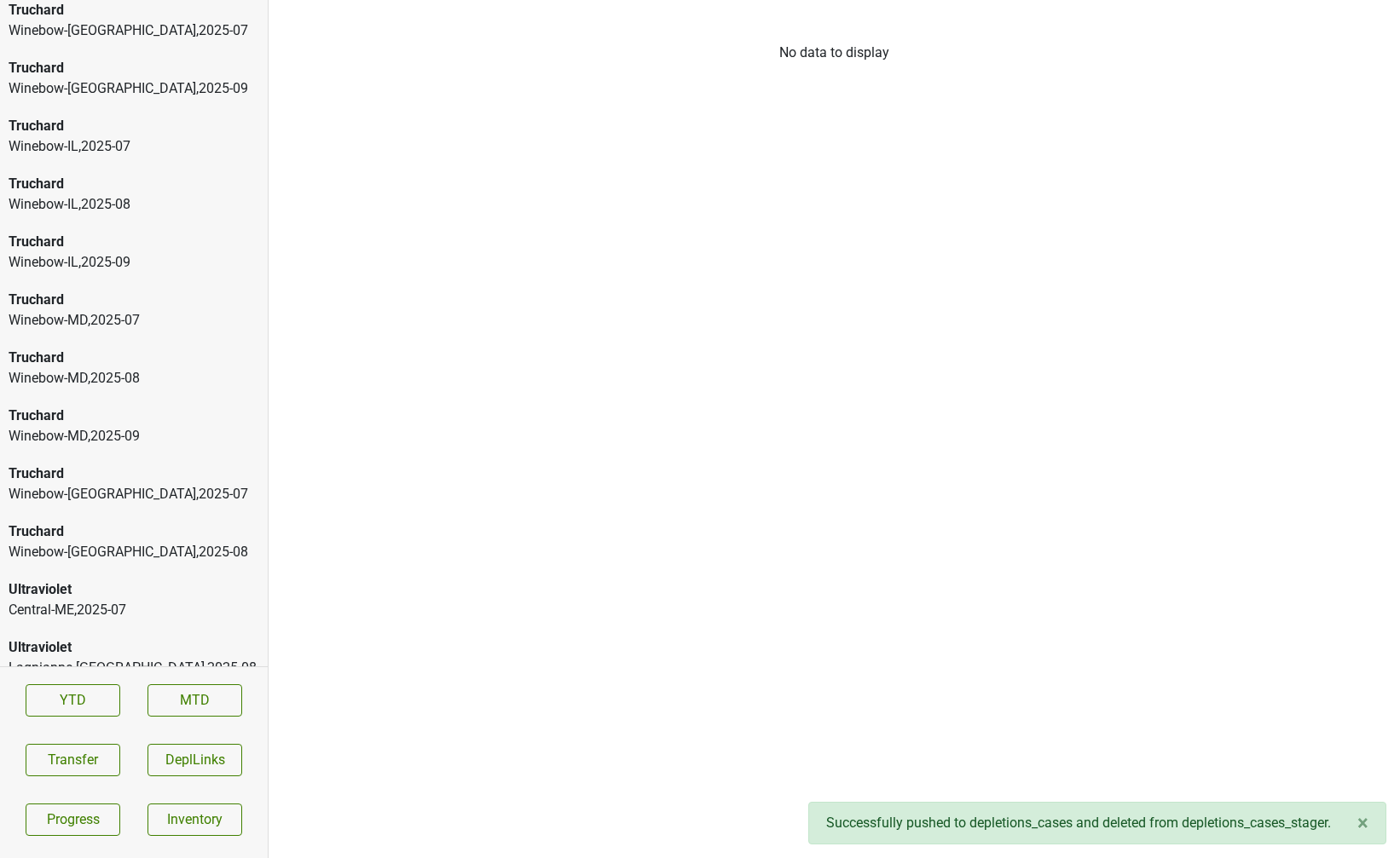
scroll to position [8604, 0]
click at [92, 638] on div "Ultraviolet" at bounding box center [134, 648] width 251 height 20
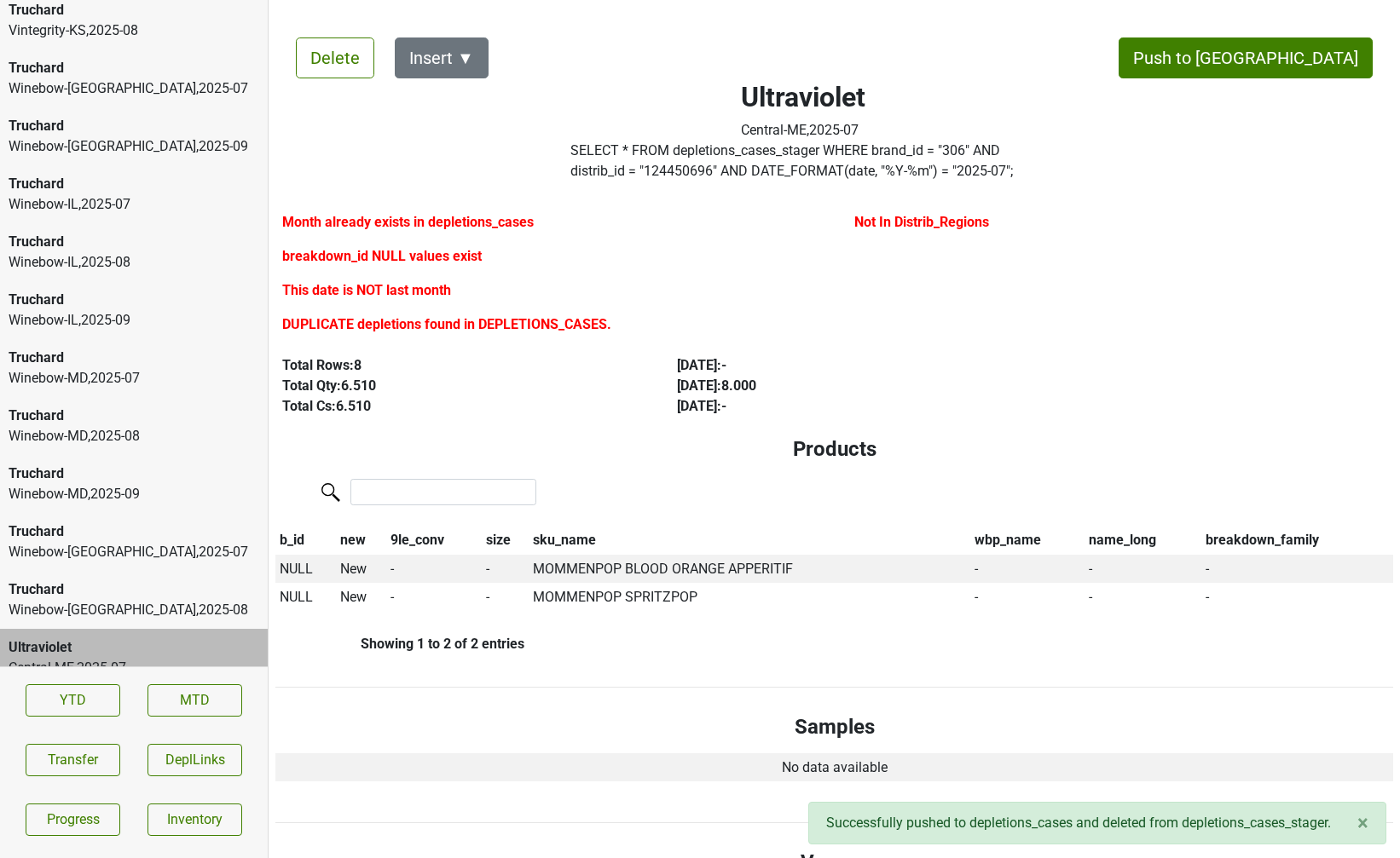
click at [88, 600] on div "Winebow-MN , 2025 - 08" at bounding box center [134, 610] width 251 height 20
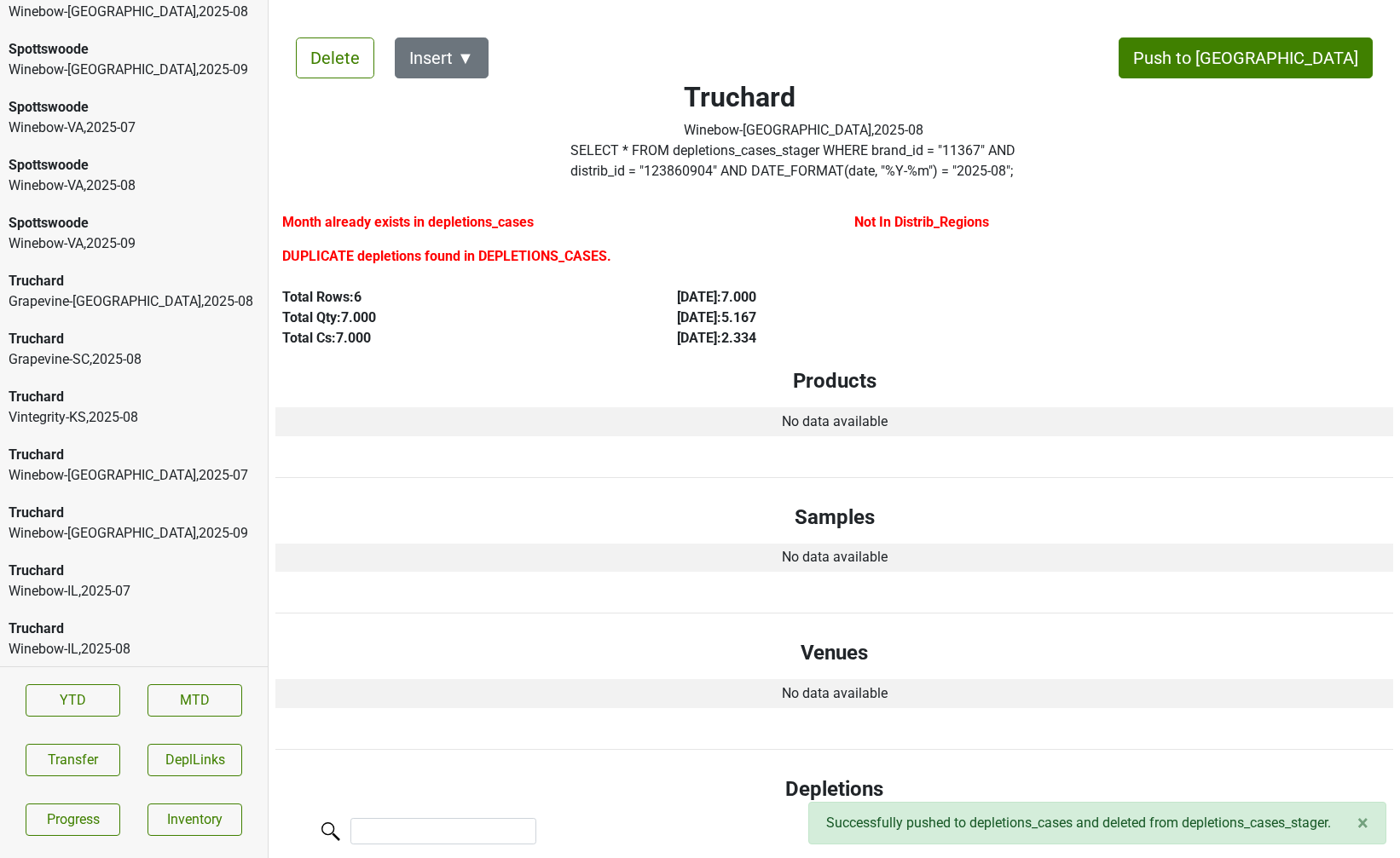
scroll to position [8205, 0]
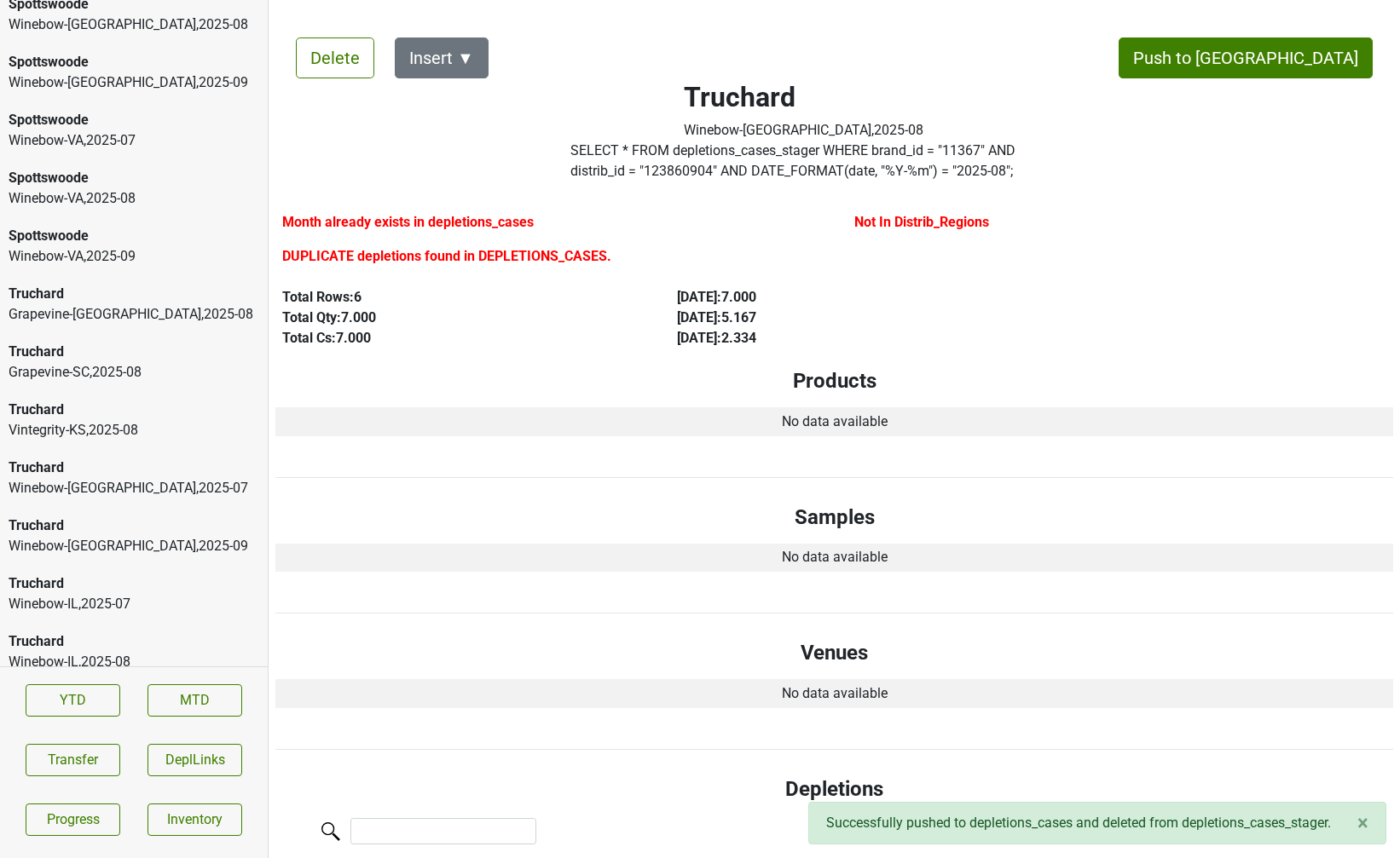
click at [99, 400] on div "Truchard" at bounding box center [134, 410] width 251 height 20
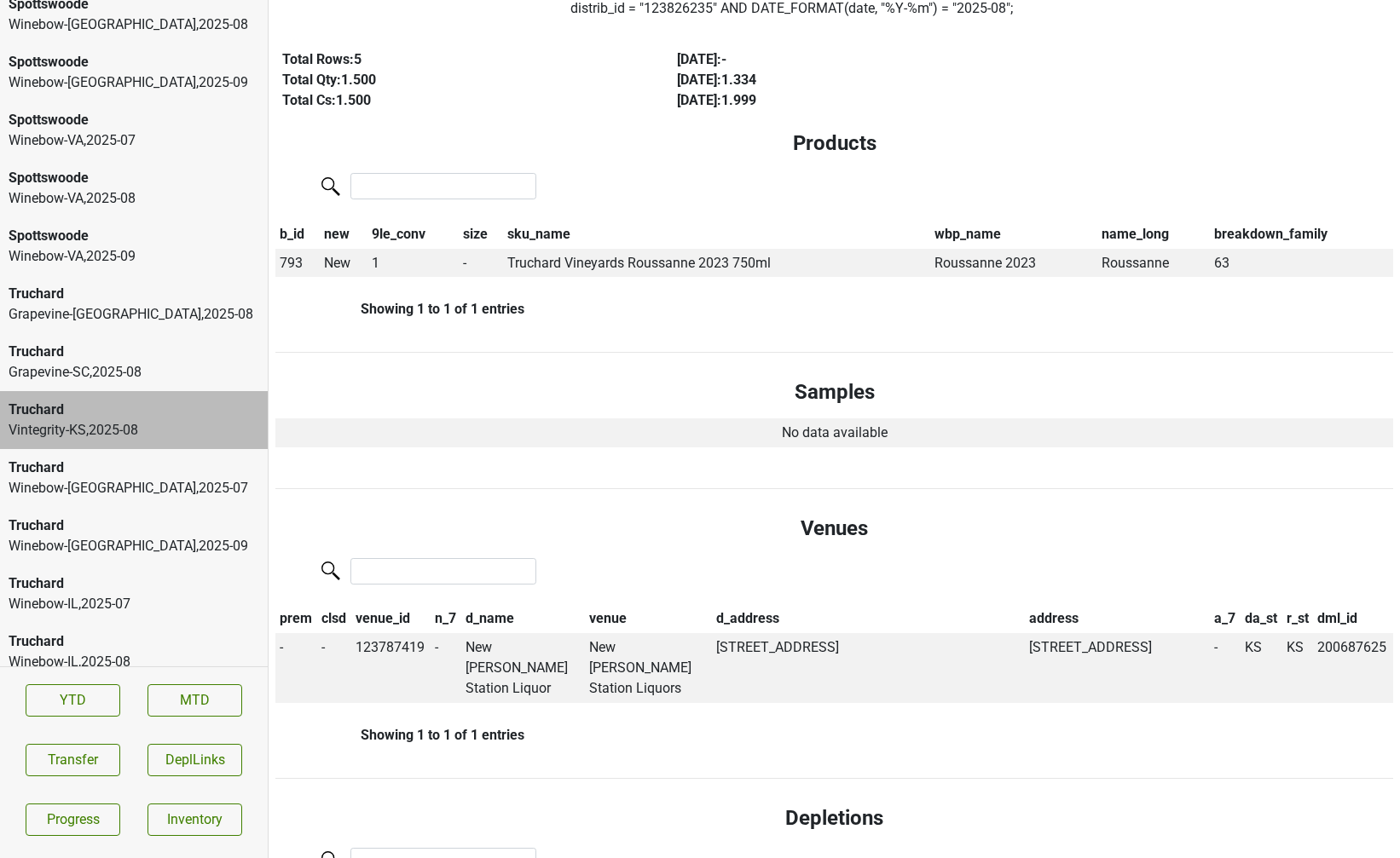
scroll to position [0, 0]
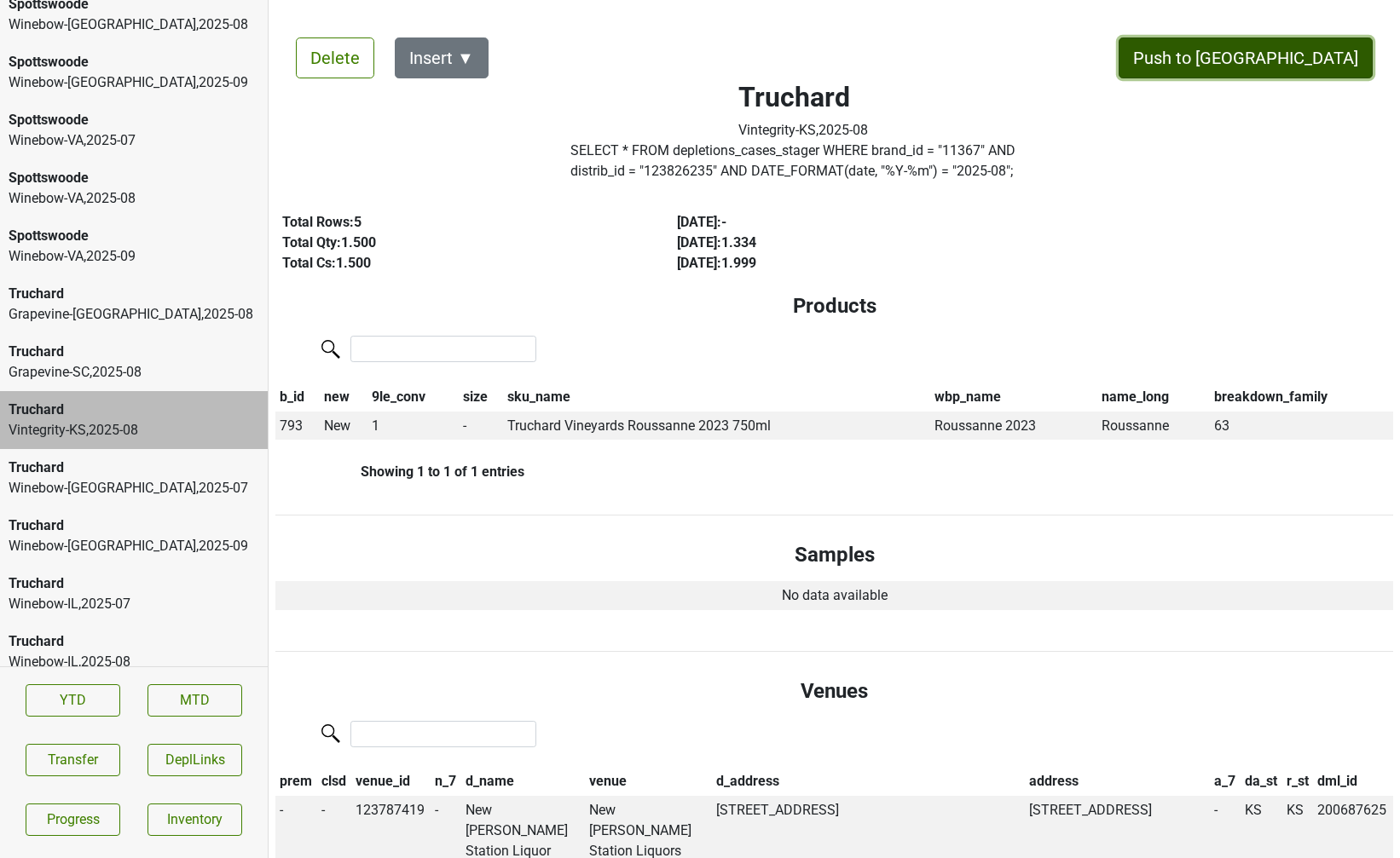
click at [1328, 56] on button "Push to [GEOGRAPHIC_DATA]" at bounding box center [1245, 58] width 254 height 41
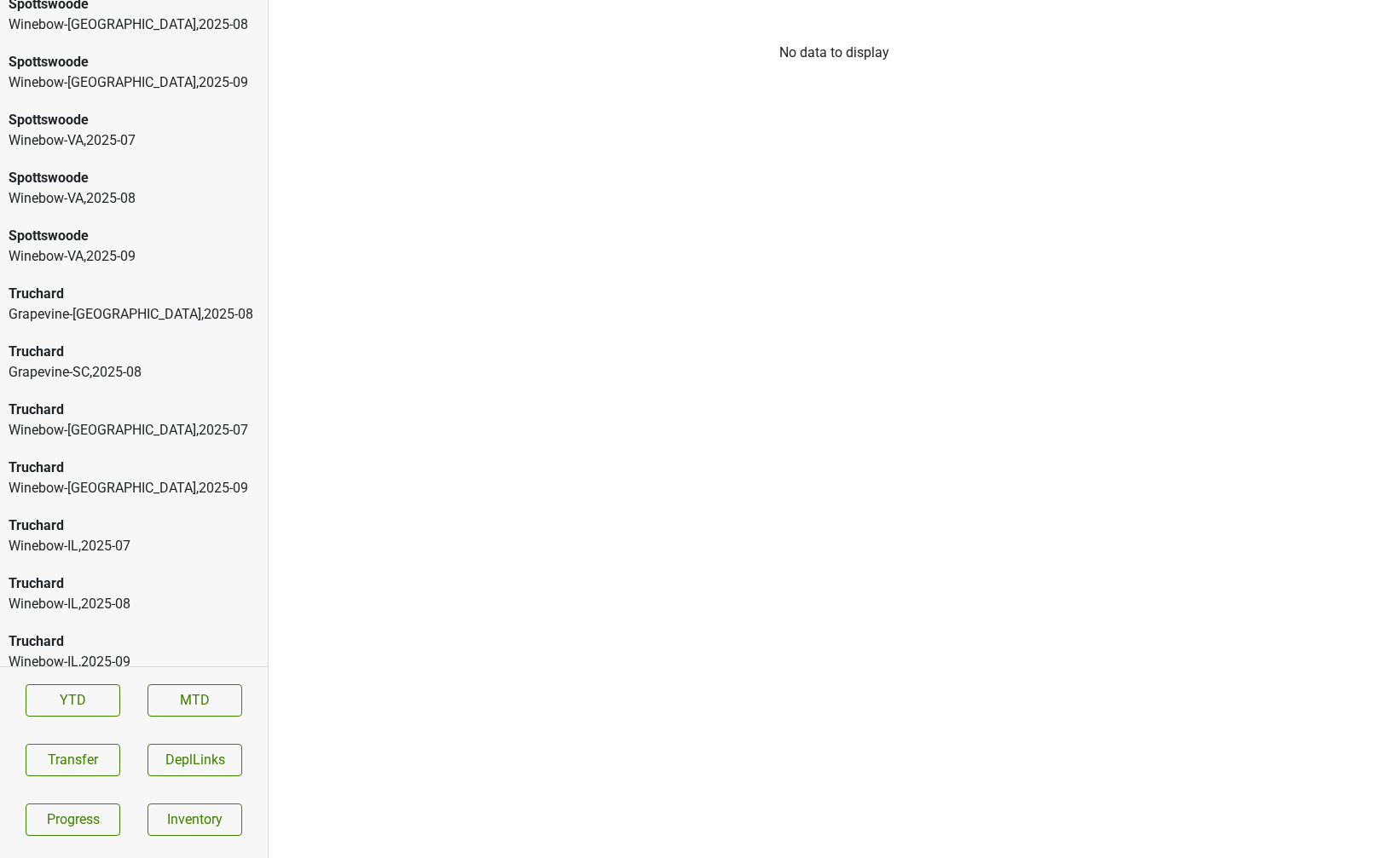
click at [125, 362] on div "Grapevine-SC , 2025 - 08" at bounding box center [134, 372] width 251 height 20
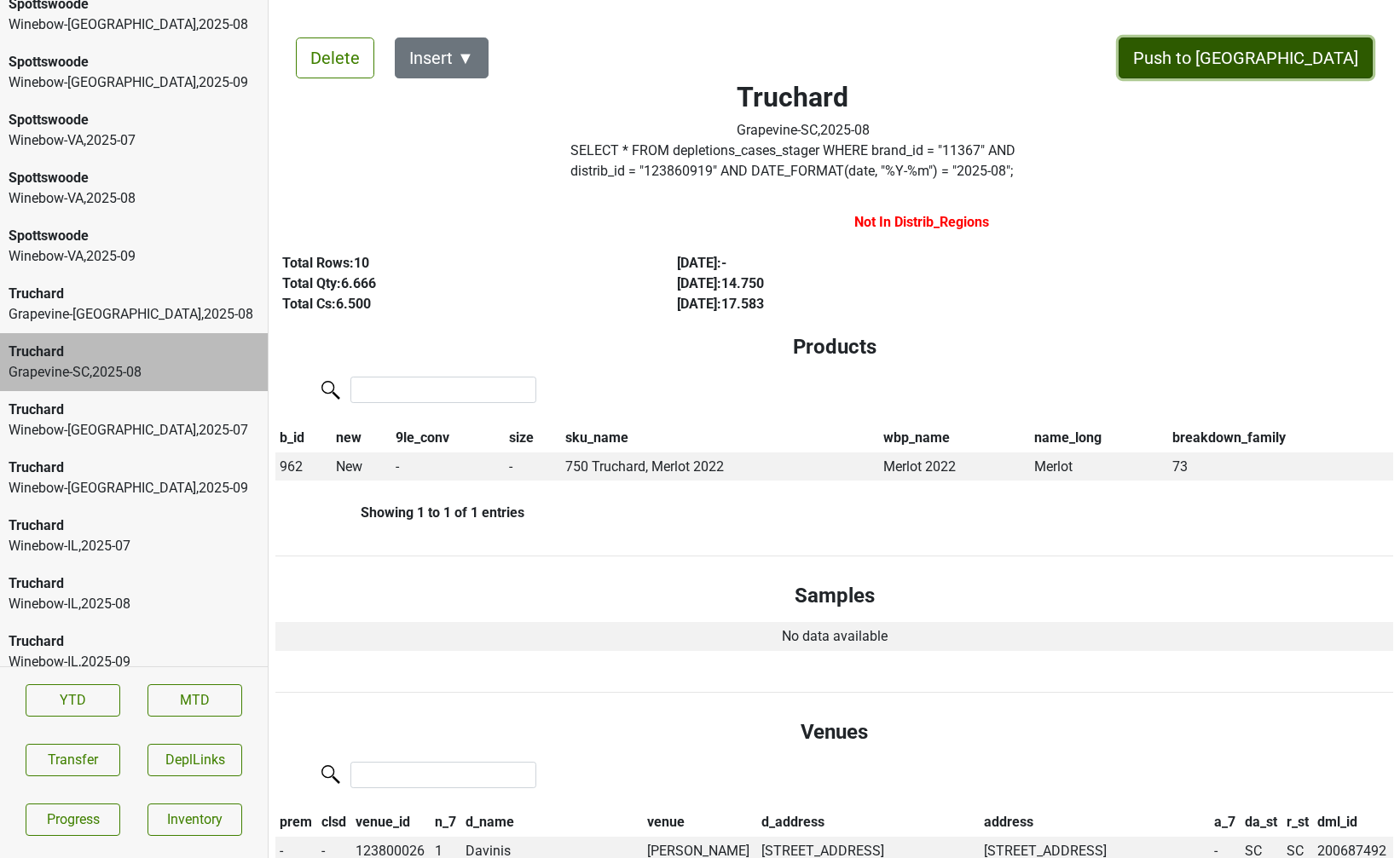
click at [1345, 41] on button "Push to [GEOGRAPHIC_DATA]" at bounding box center [1245, 58] width 254 height 41
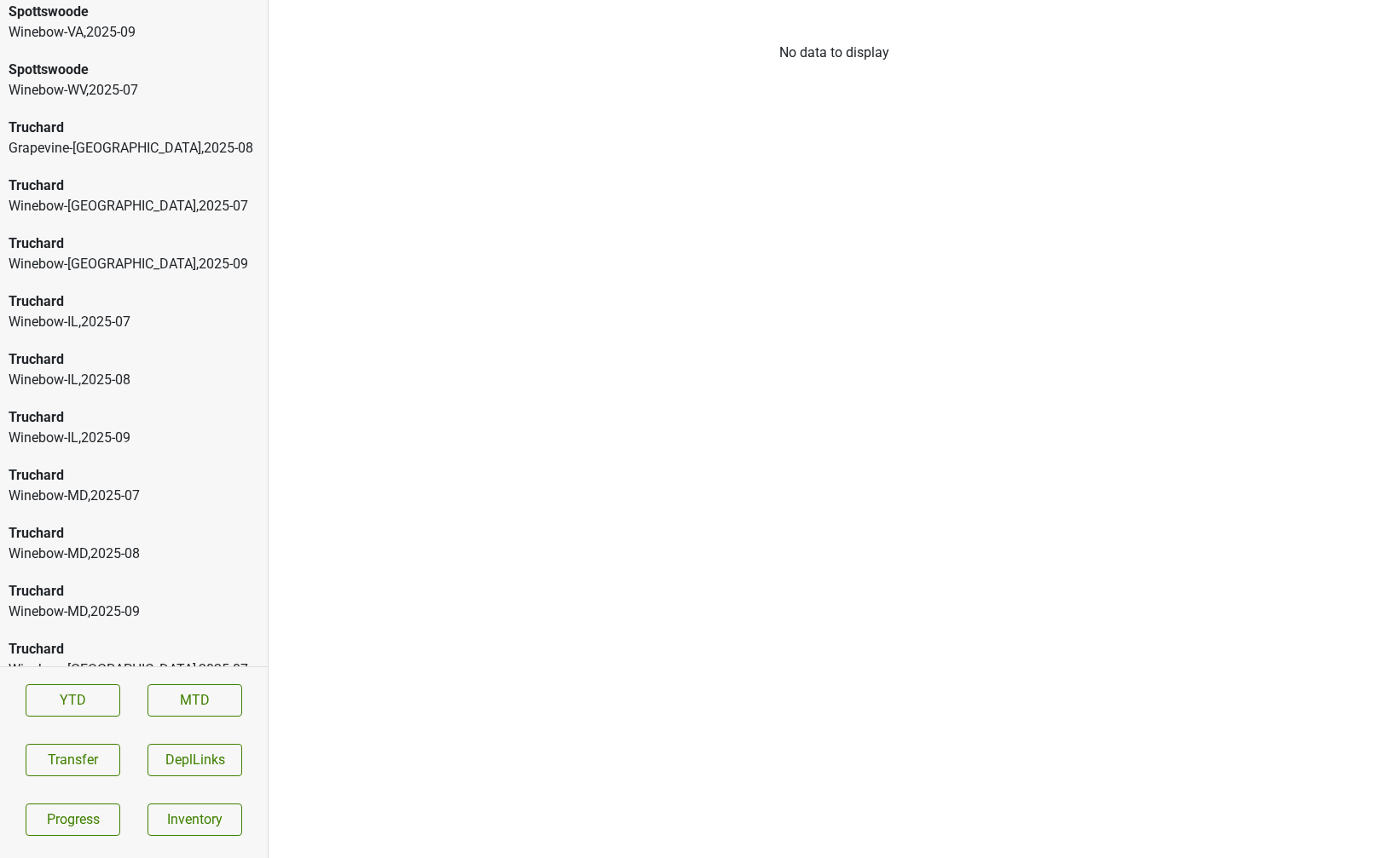
scroll to position [9289, 0]
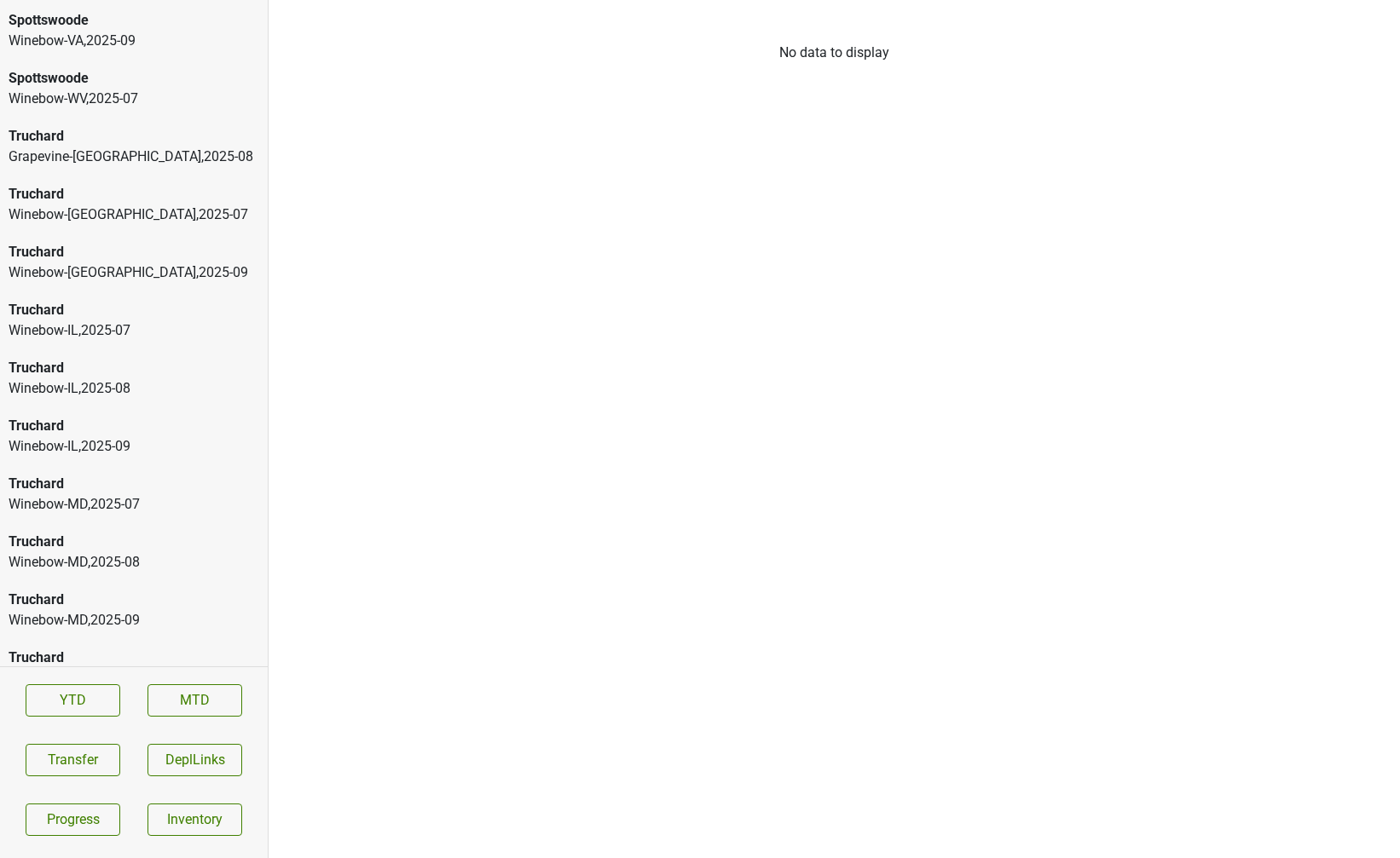
click at [97, 126] on div "Truchard" at bounding box center [134, 136] width 251 height 20
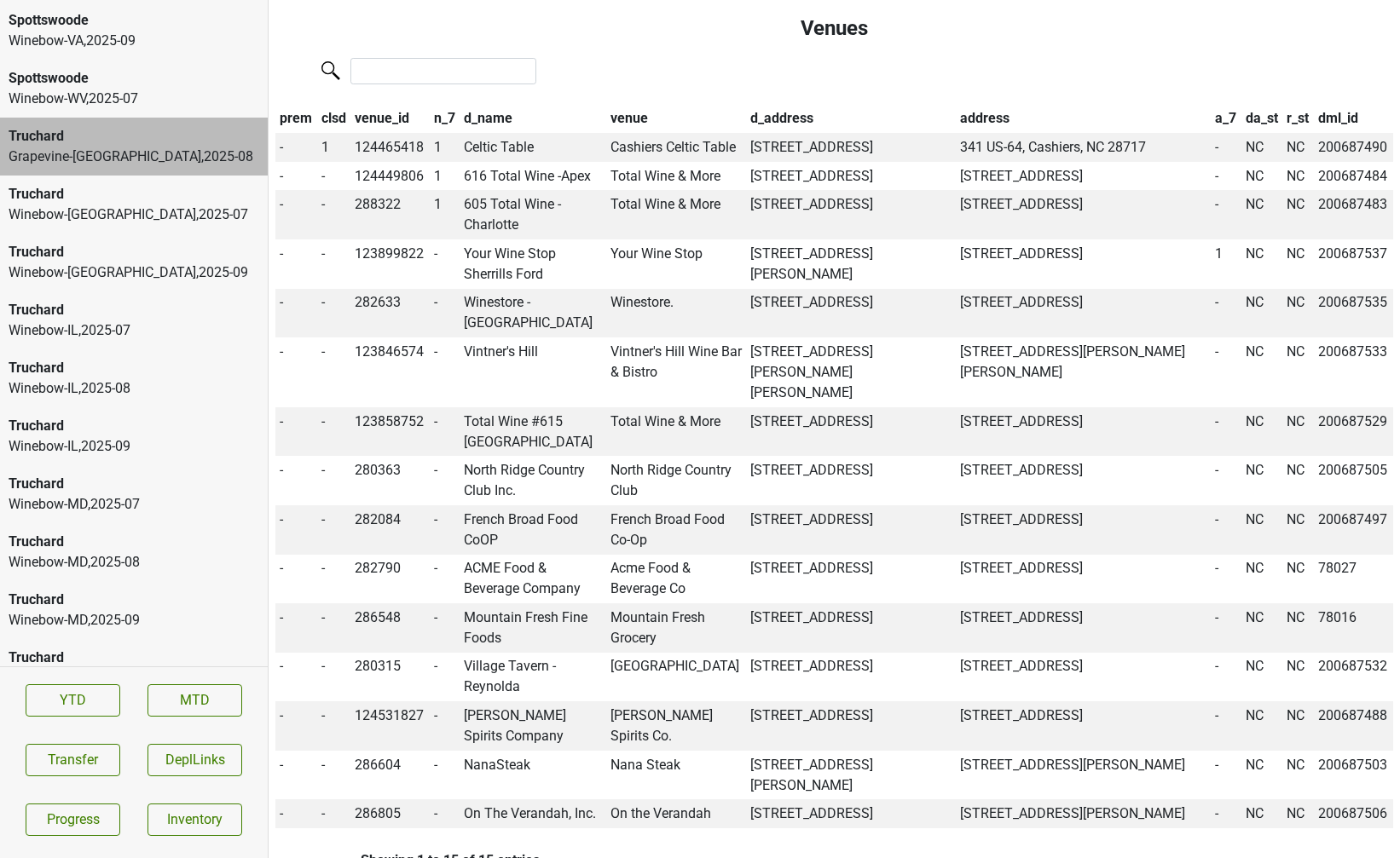
scroll to position [702, 0]
click at [490, 151] on td "Celtic Table" at bounding box center [533, 148] width 146 height 29
click at [326, 148] on span "1" at bounding box center [325, 148] width 7 height 16
click at [363, 183] on div "0" at bounding box center [385, 181] width 135 height 44
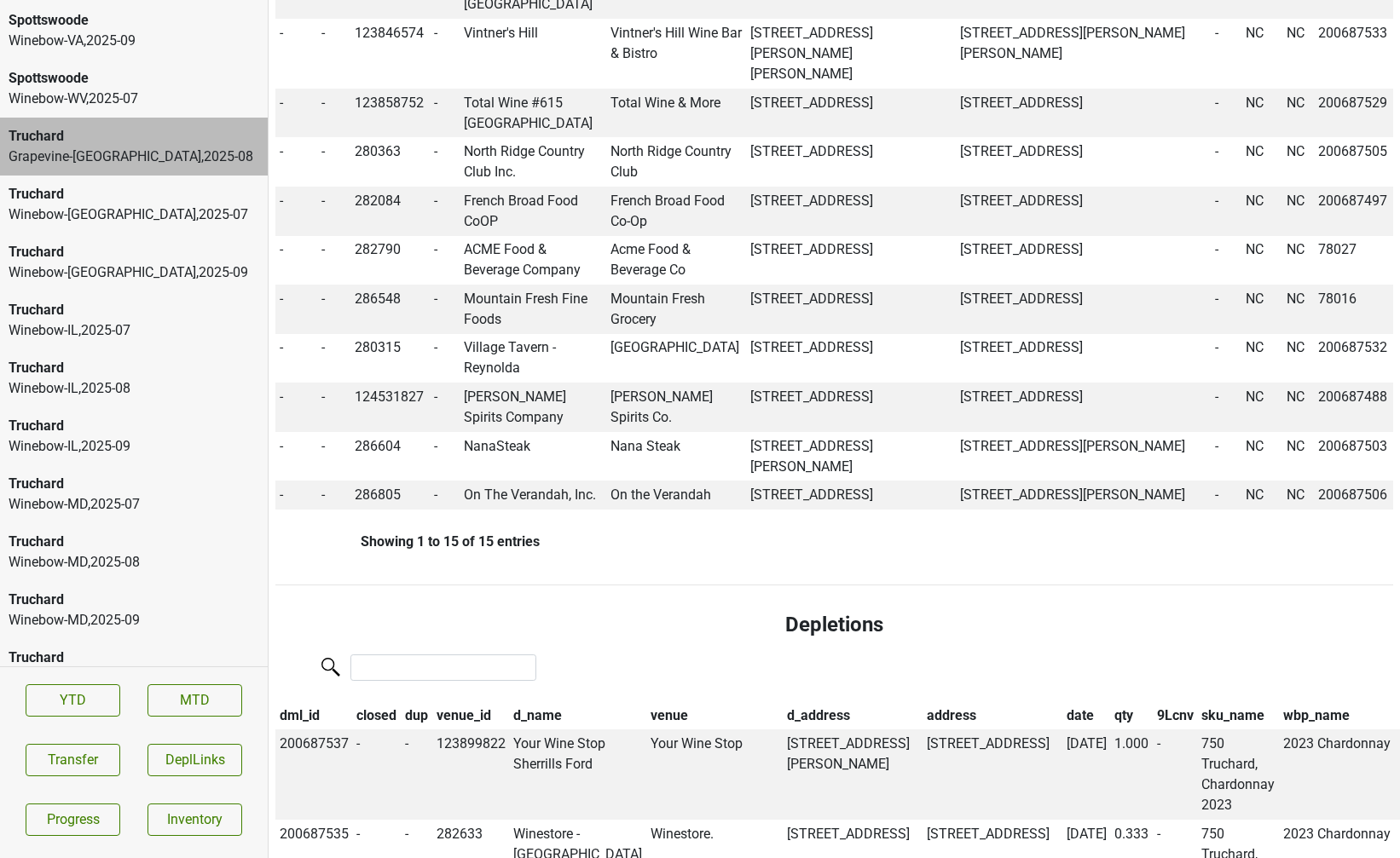
scroll to position [1569, 0]
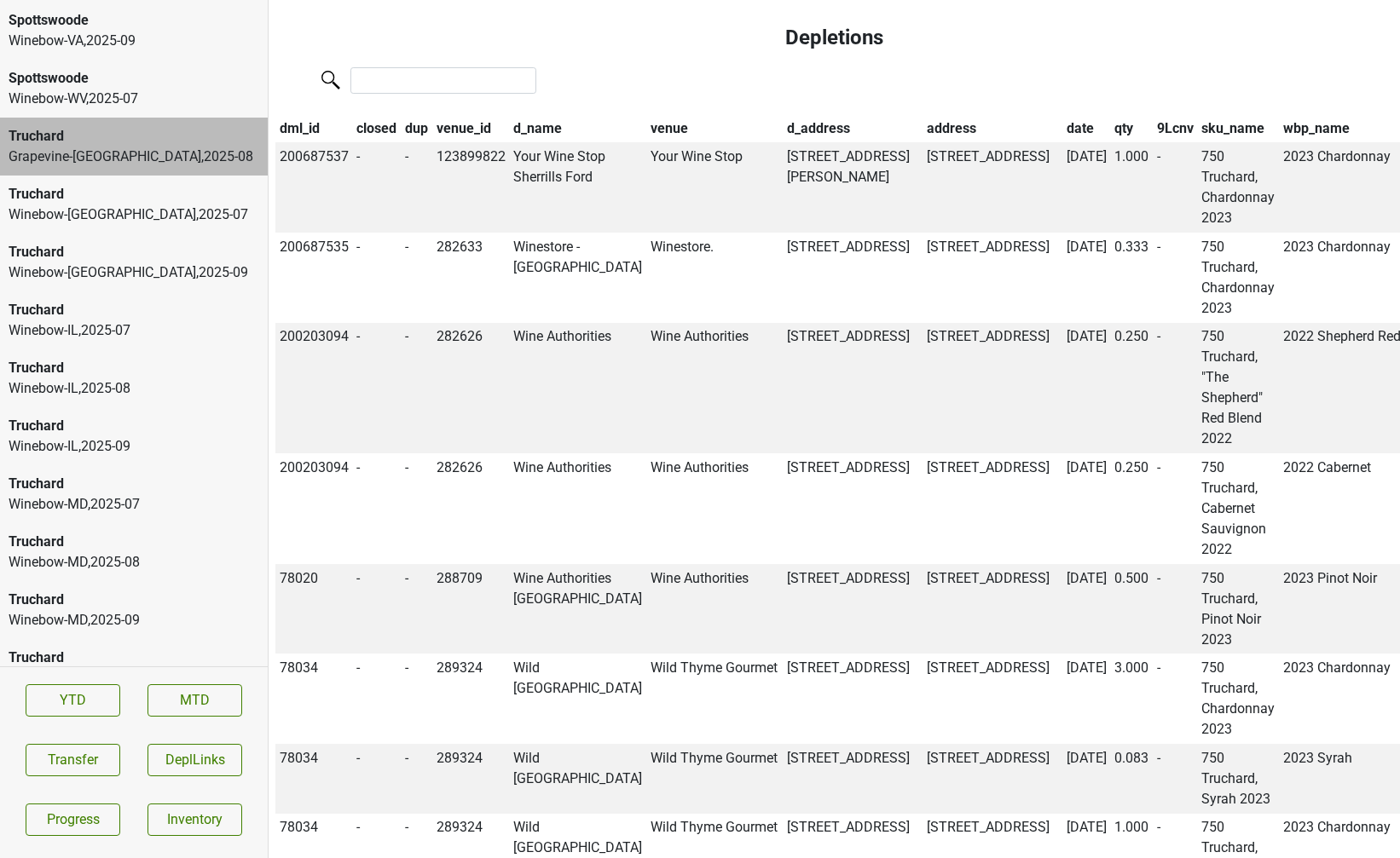
click at [1110, 143] on th "qty" at bounding box center [1131, 129] width 43 height 29
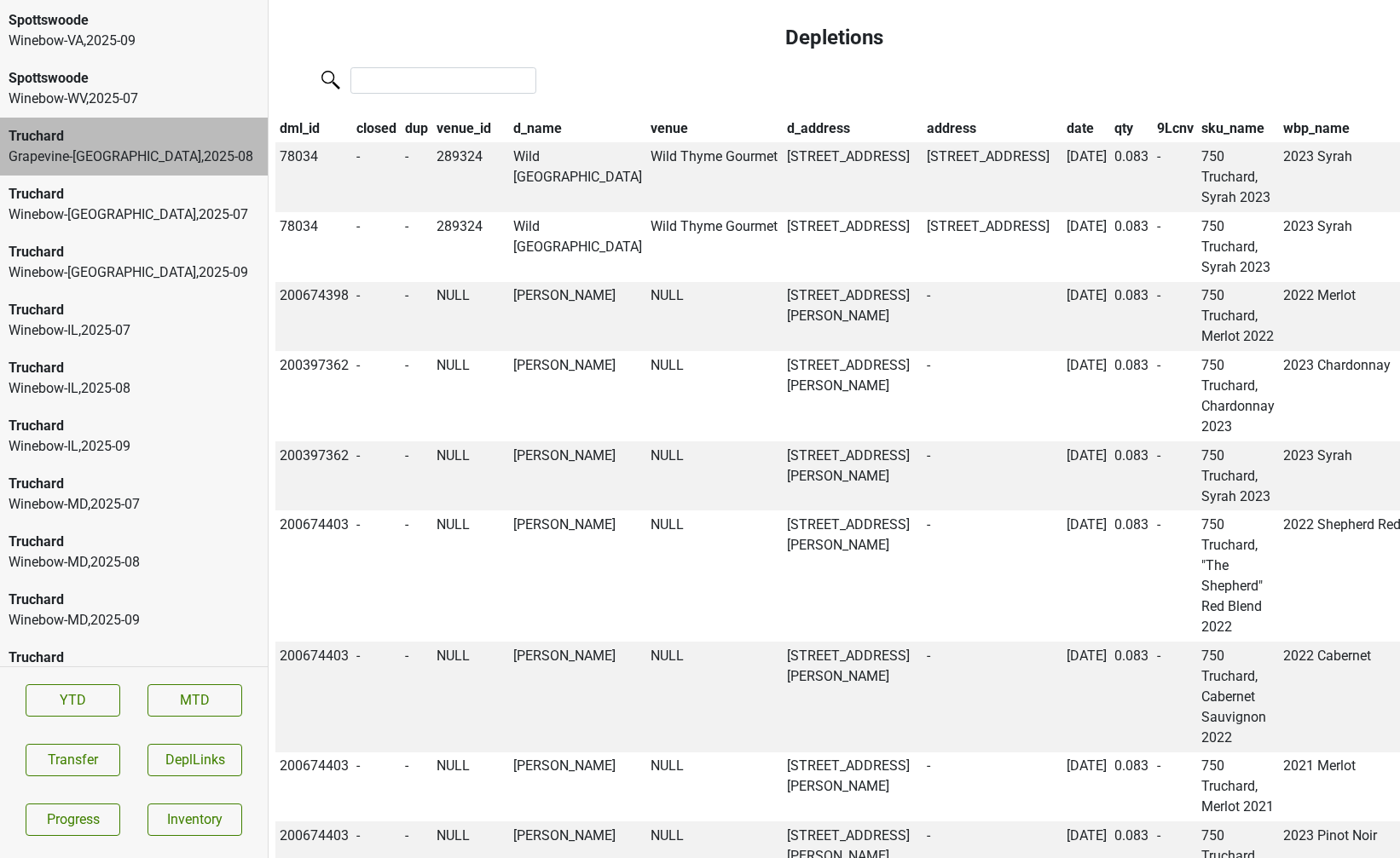
click at [1110, 143] on th "qty" at bounding box center [1131, 129] width 43 height 29
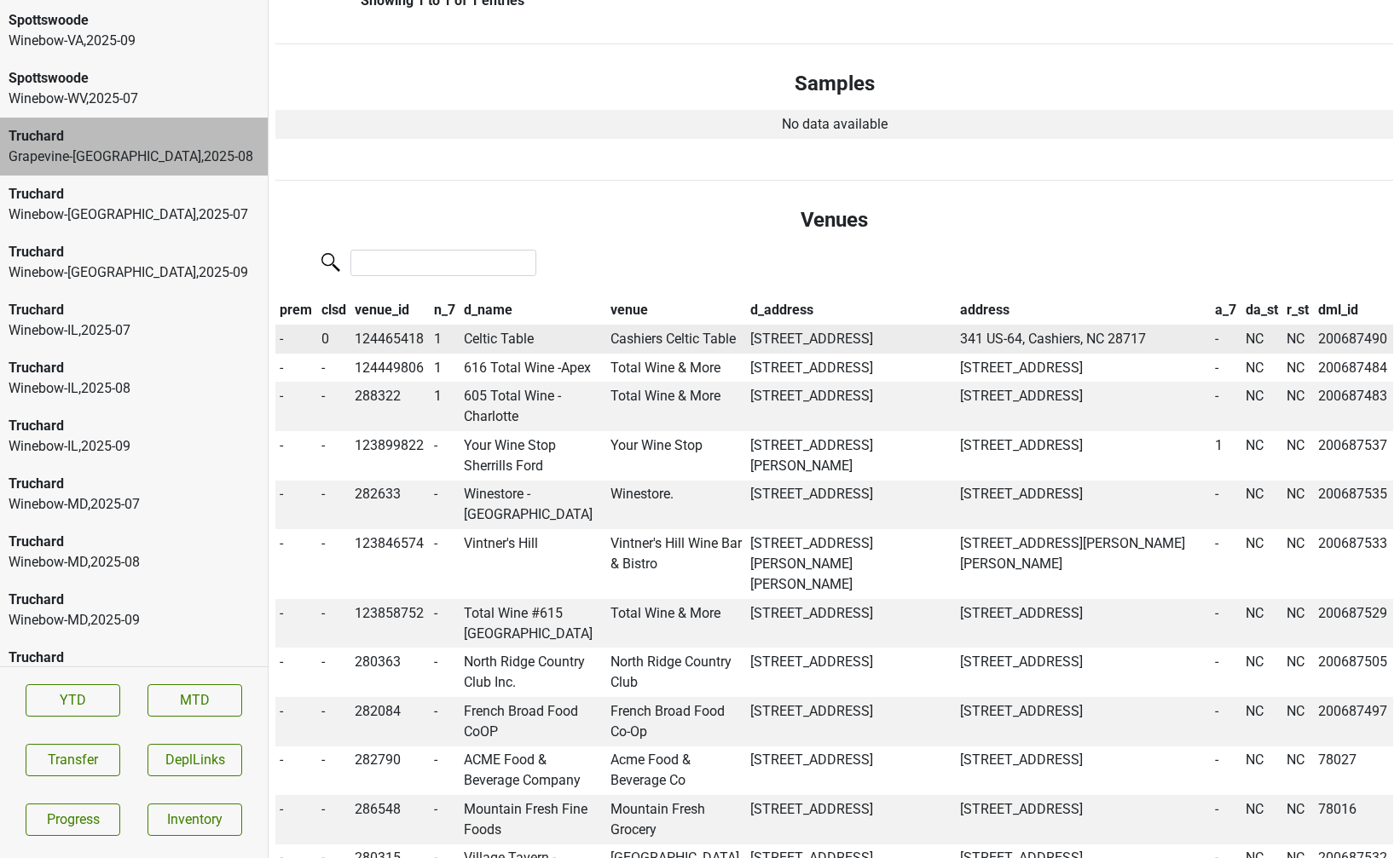
scroll to position [473, 0]
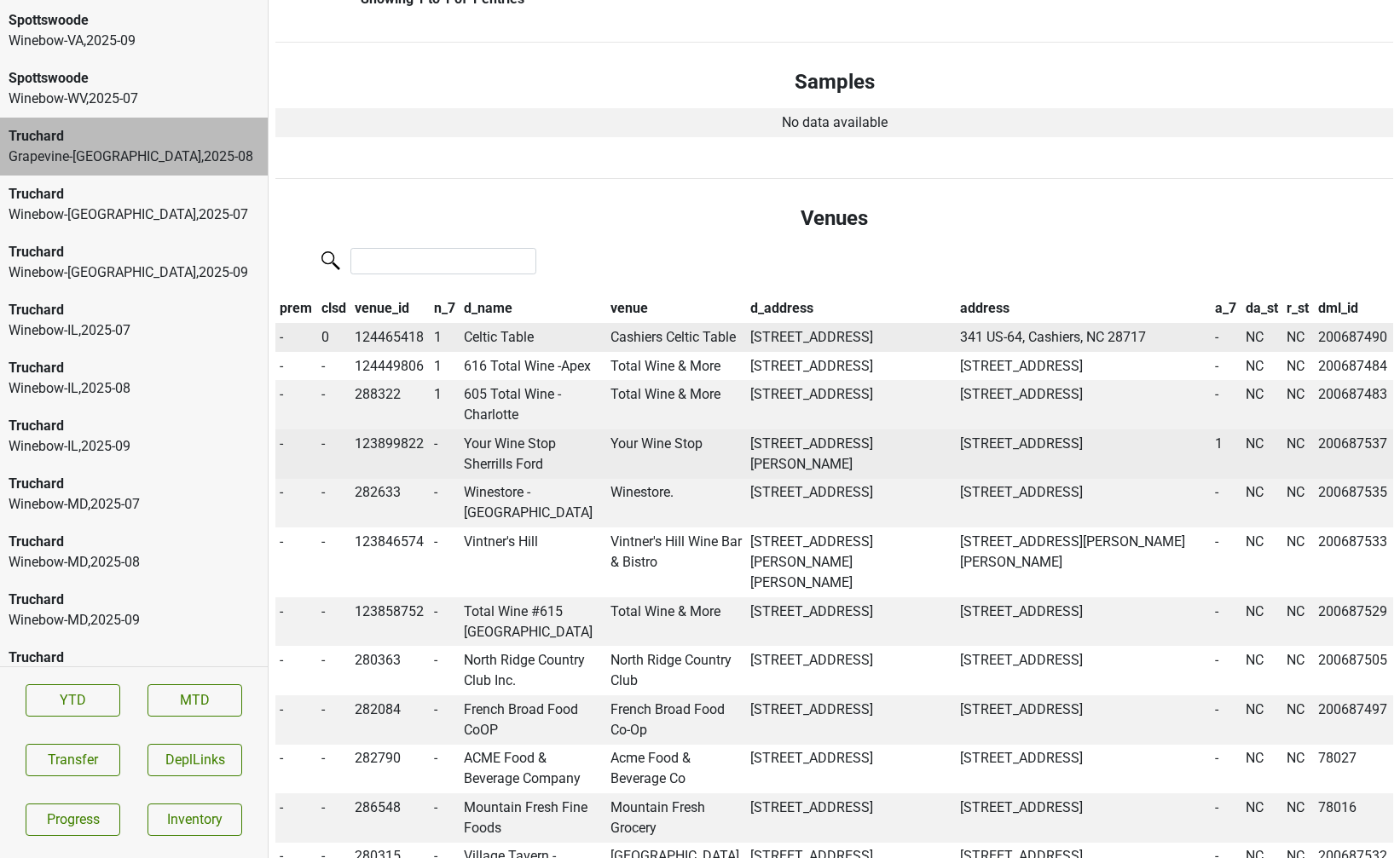
click at [498, 479] on td "Your Wine Stop Sherrills Ford" at bounding box center [533, 454] width 146 height 49
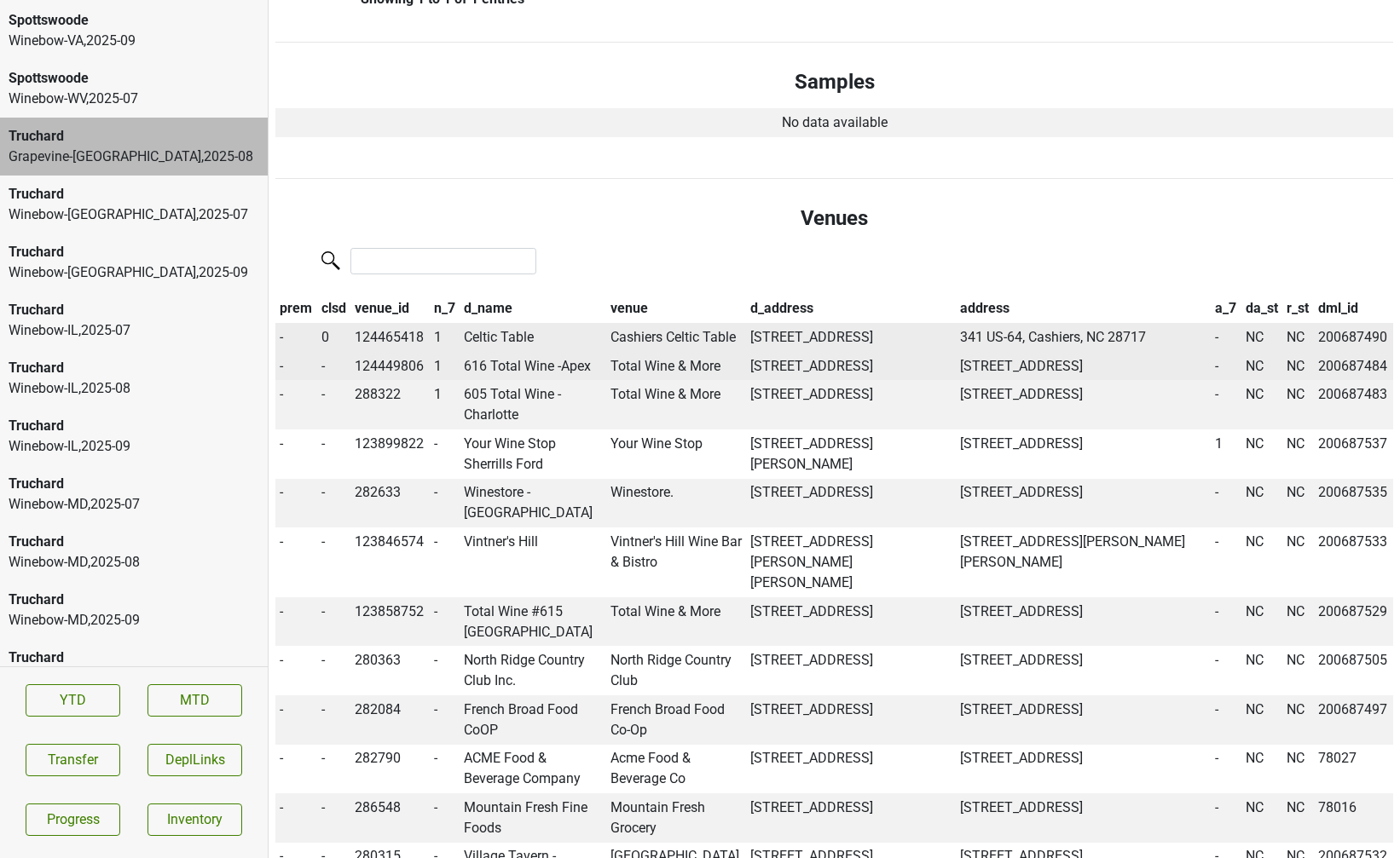
scroll to position [2391, 0]
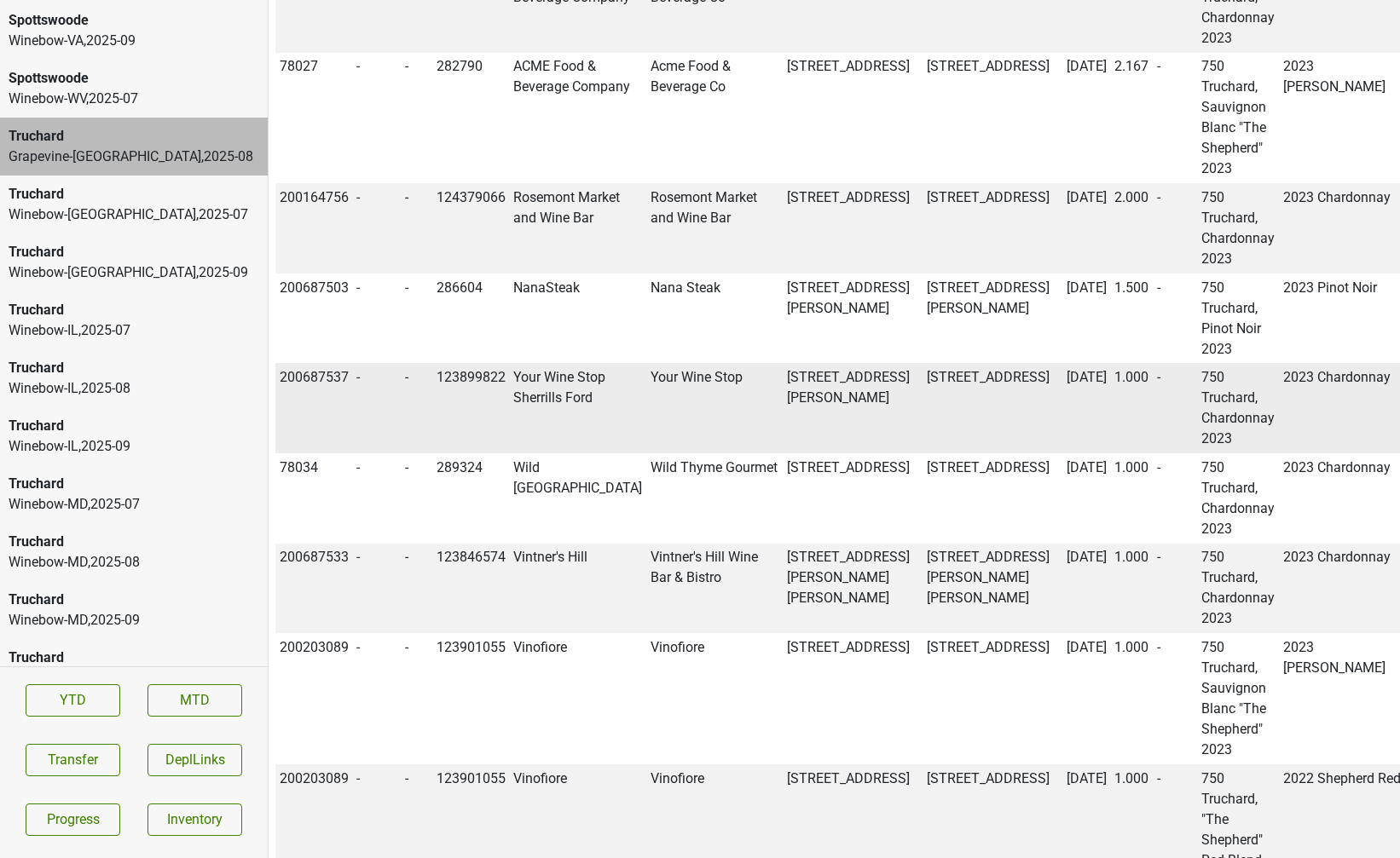
click at [304, 417] on td "200687537" at bounding box center [314, 408] width 78 height 91
copy td "200687537"
click at [97, 753] on button "Transfer" at bounding box center [72, 759] width 94 height 32
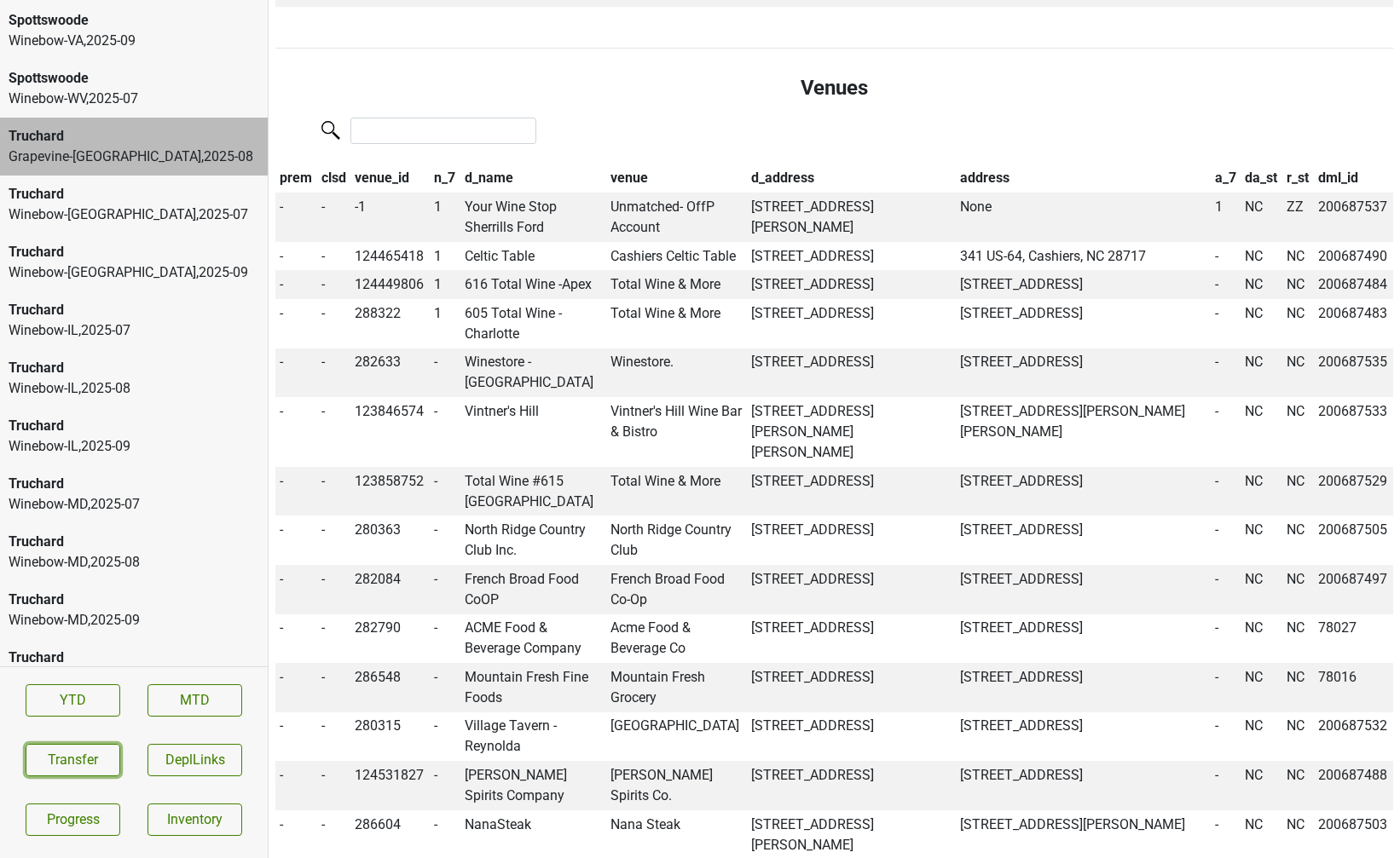
scroll to position [0, 0]
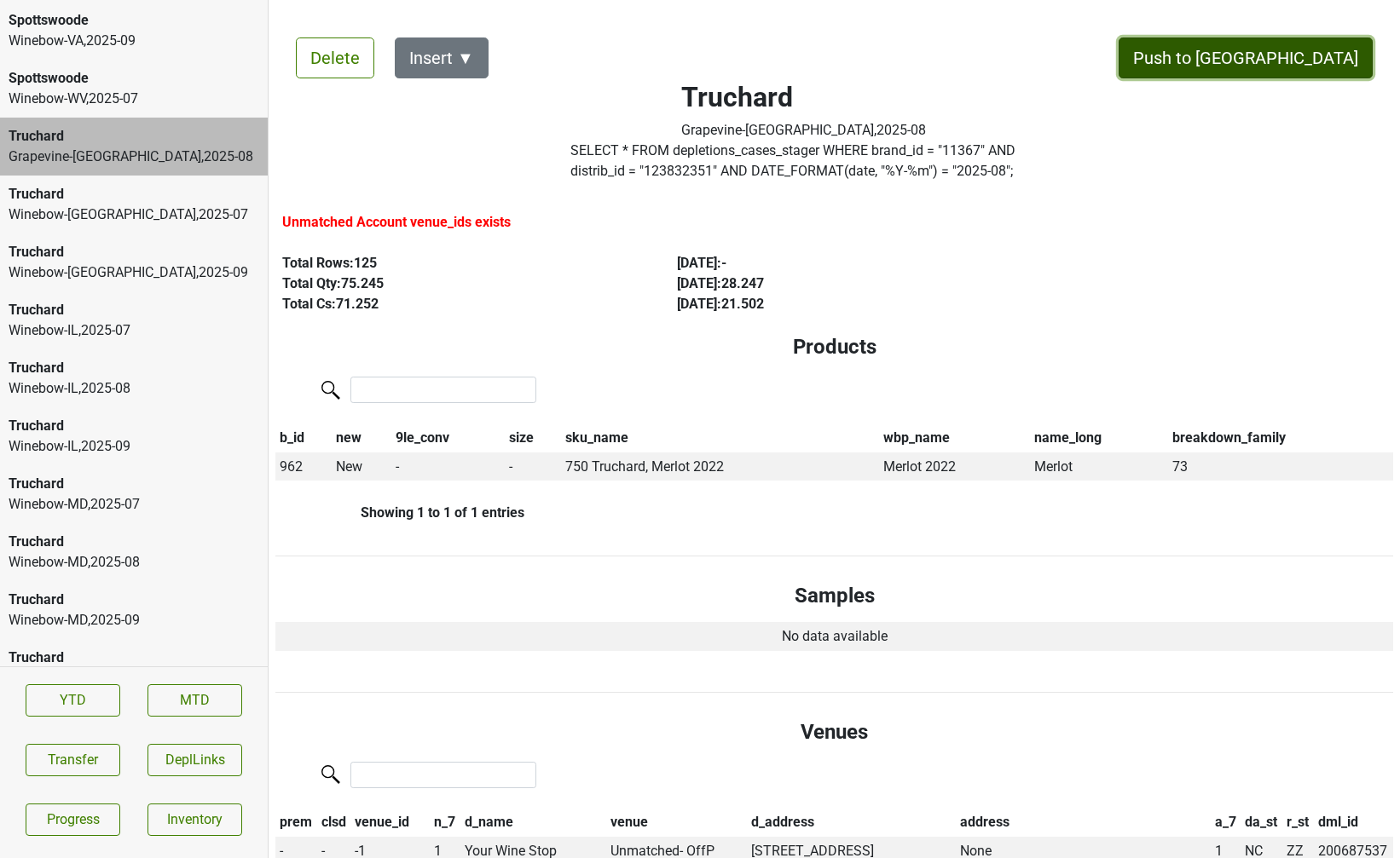
click at [1308, 72] on button "Push to DC" at bounding box center [1245, 58] width 254 height 41
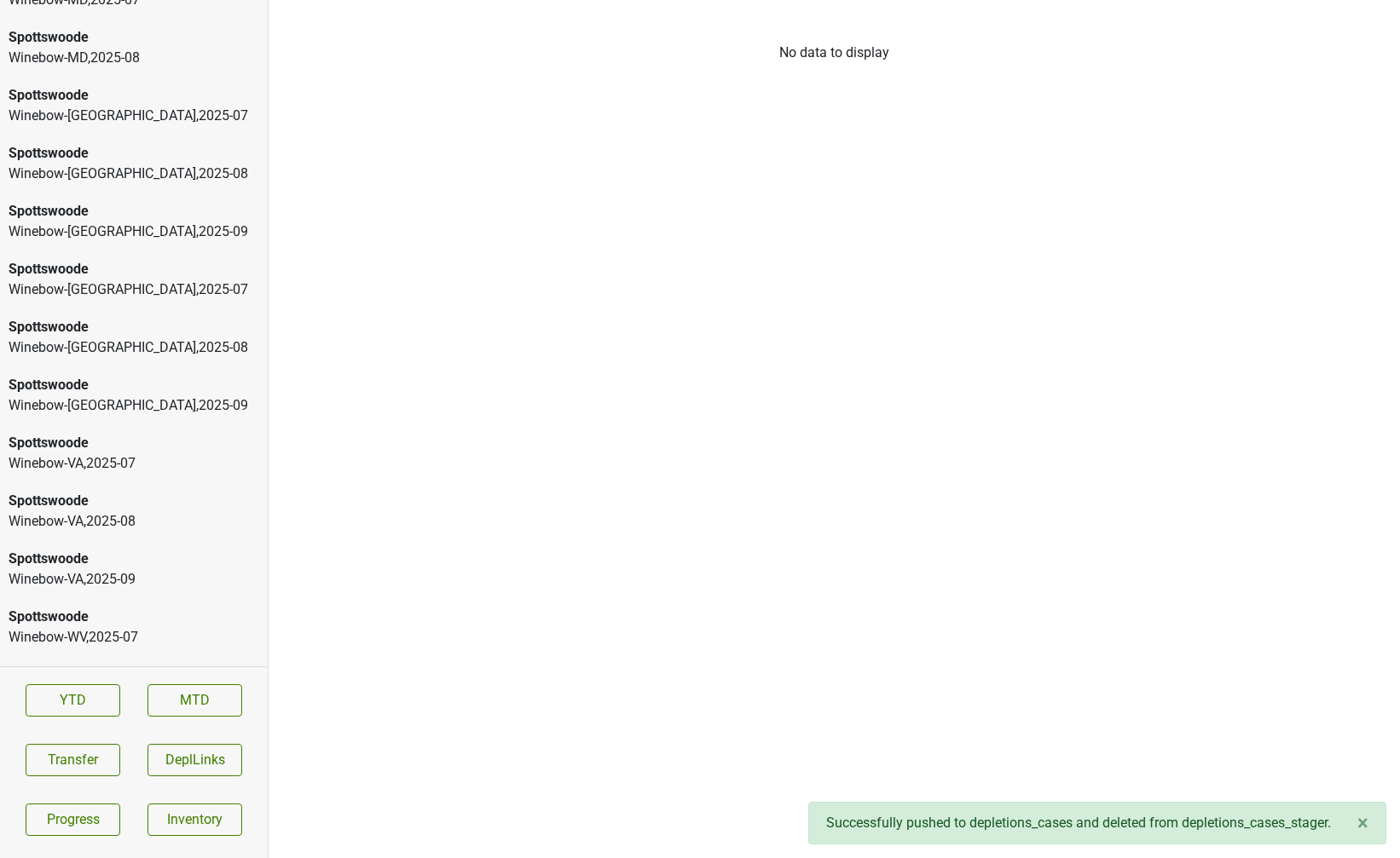
scroll to position [8746, 0]
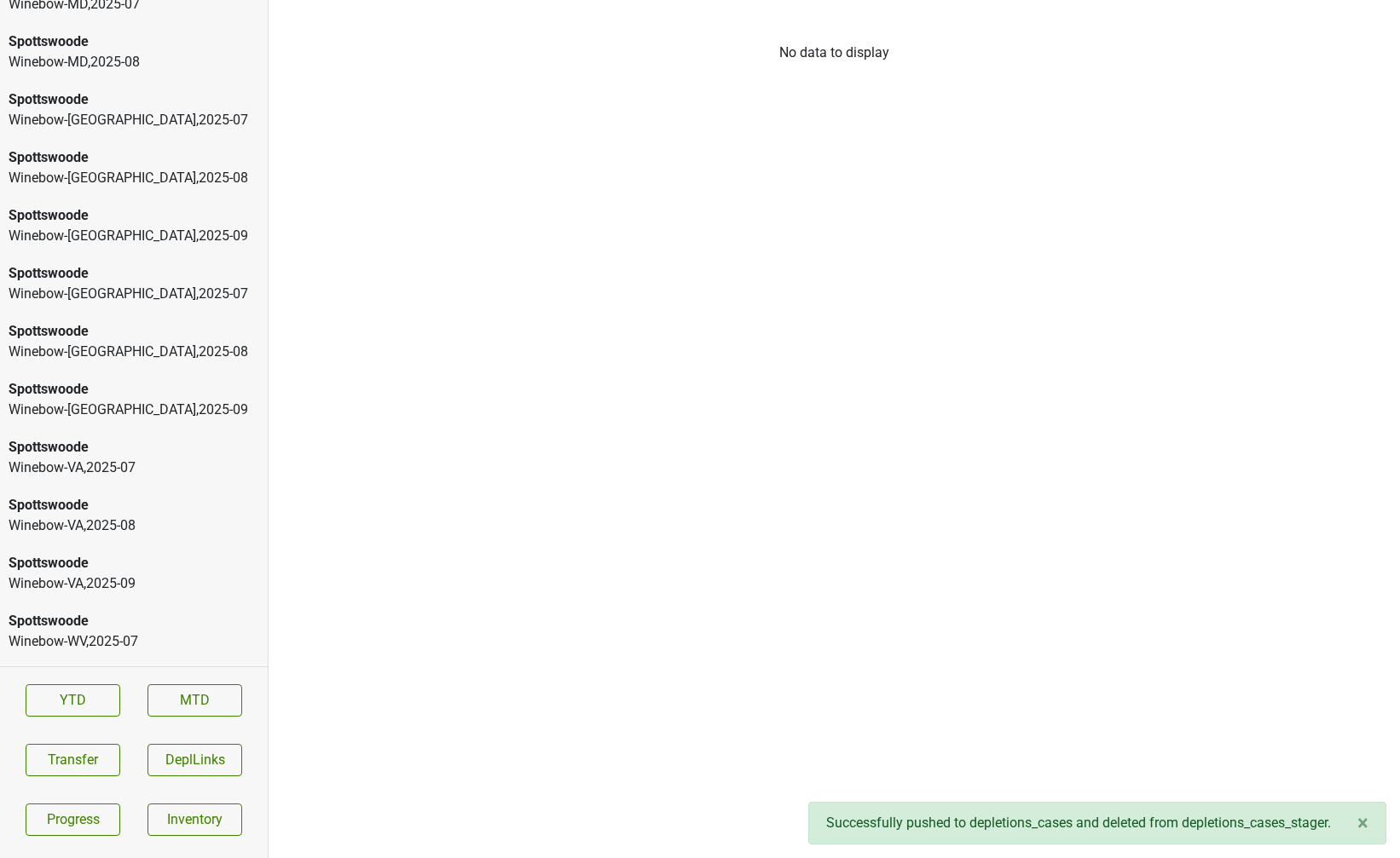
click at [106, 263] on div "Spottswoode" at bounding box center [134, 273] width 251 height 20
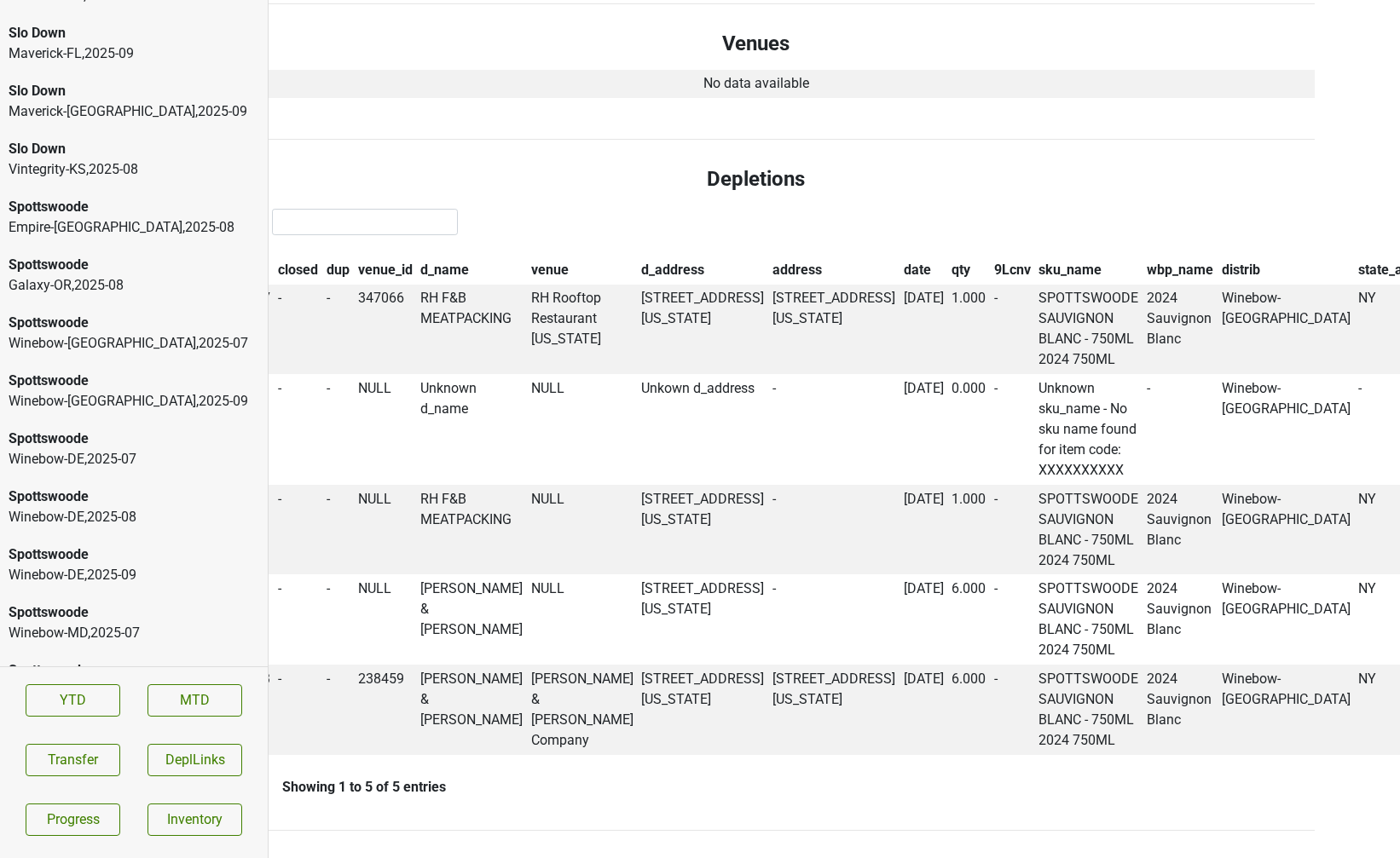
scroll to position [8110, 0]
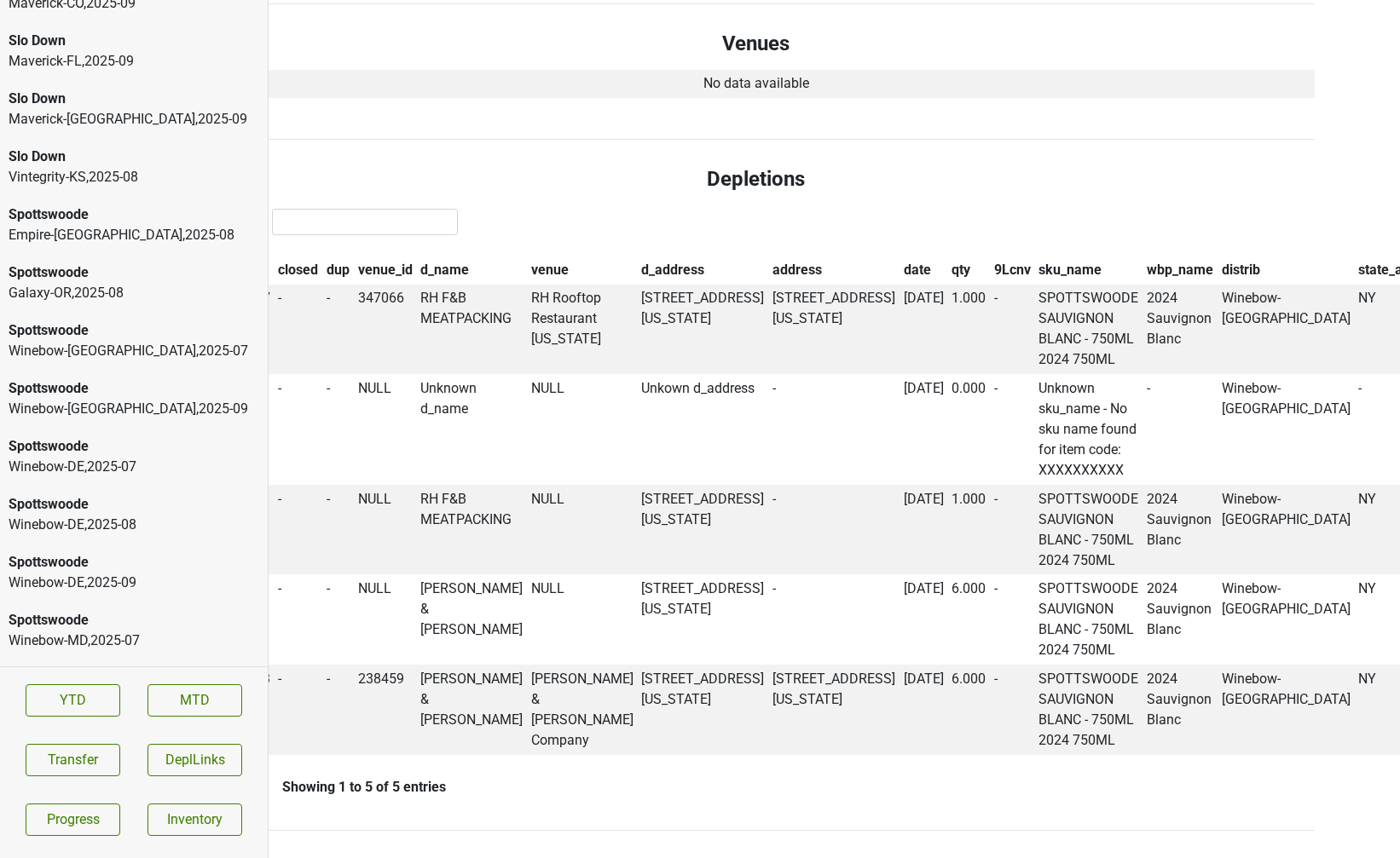
click at [82, 225] on div "Spottswoode Empire-TN , 2025 - 08" at bounding box center [134, 224] width 267 height 58
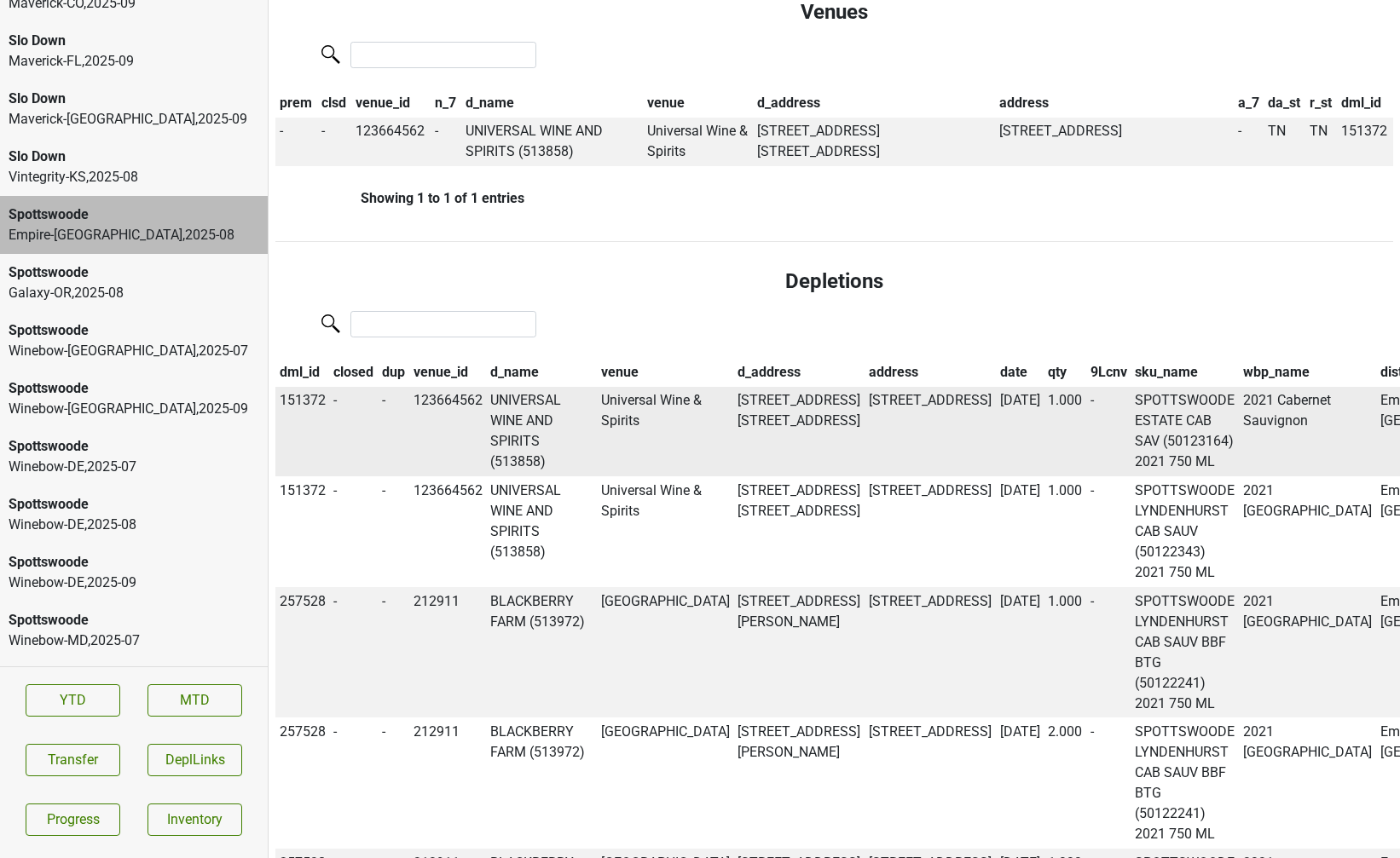
scroll to position [568, 0]
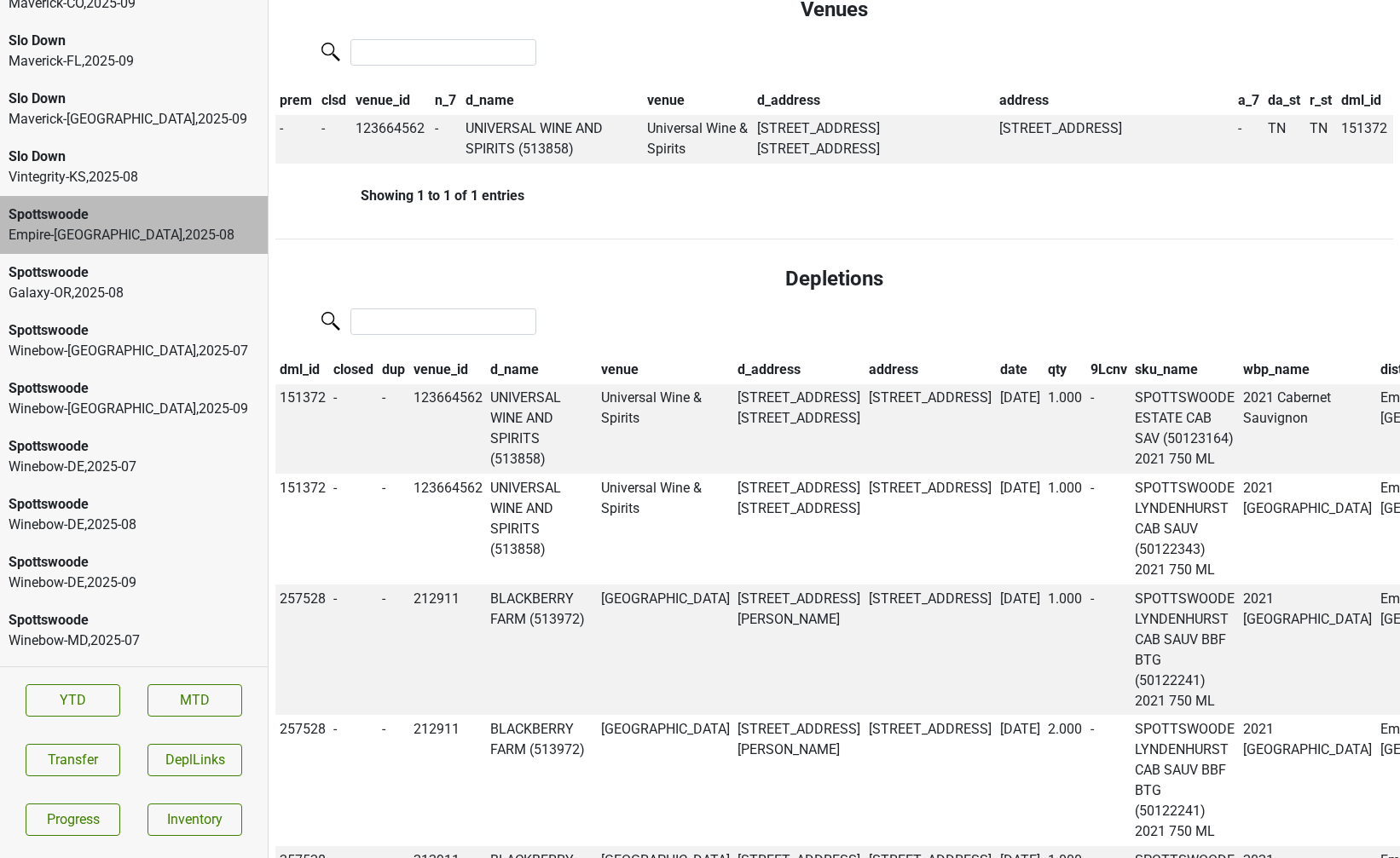
click at [1043, 368] on th "qty" at bounding box center [1064, 370] width 43 height 29
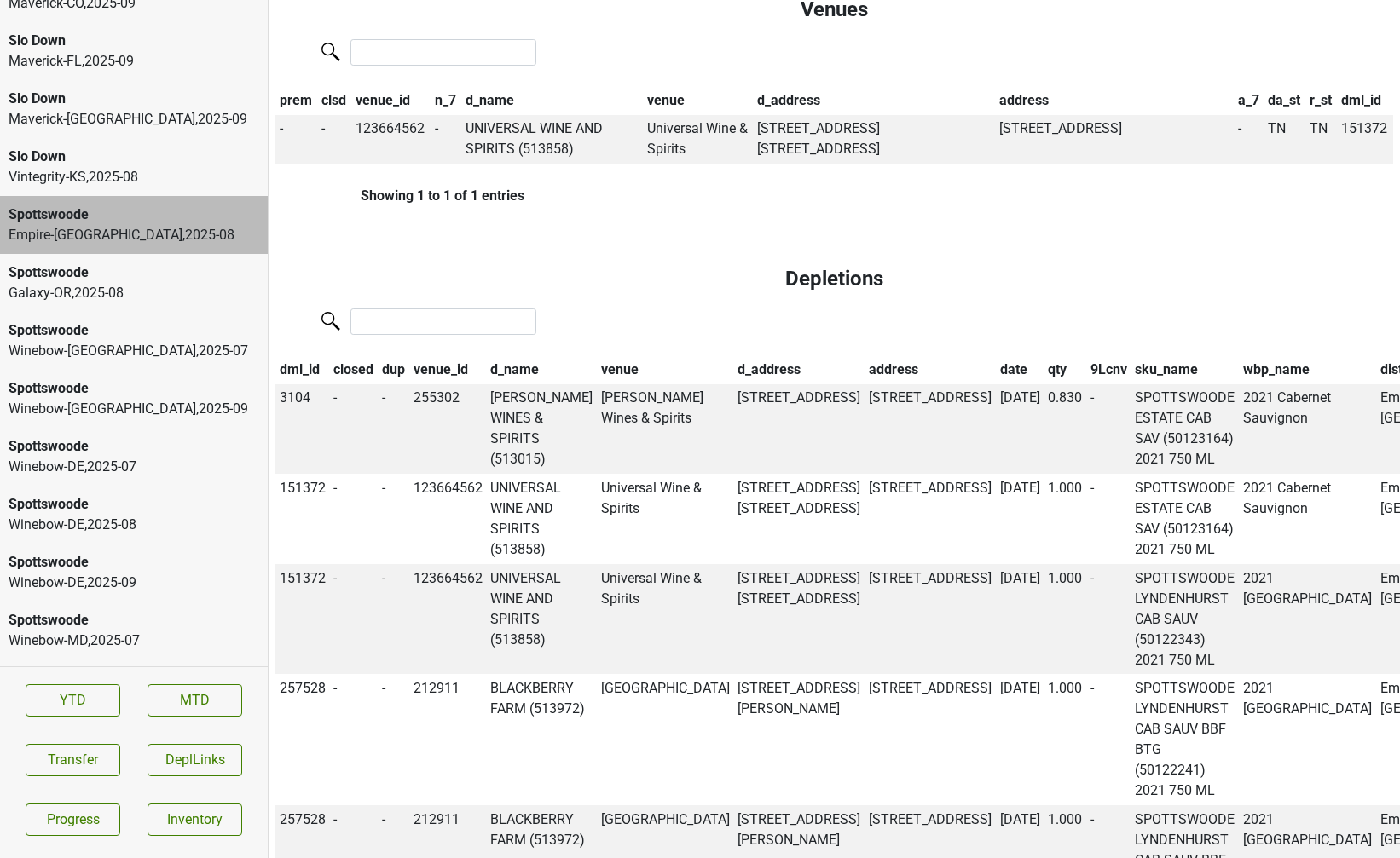
click at [1043, 368] on th "qty" at bounding box center [1064, 370] width 43 height 29
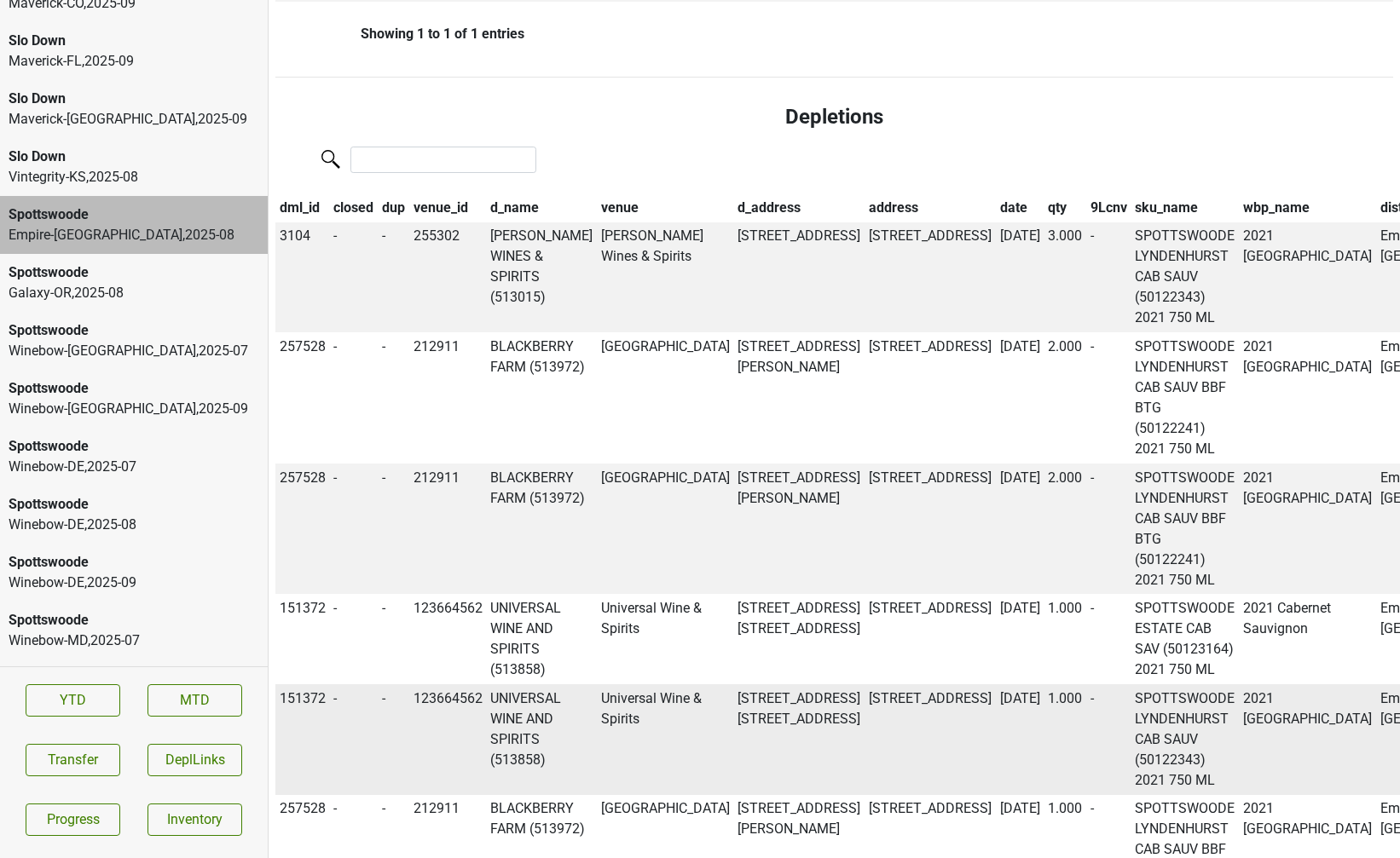
scroll to position [716, 0]
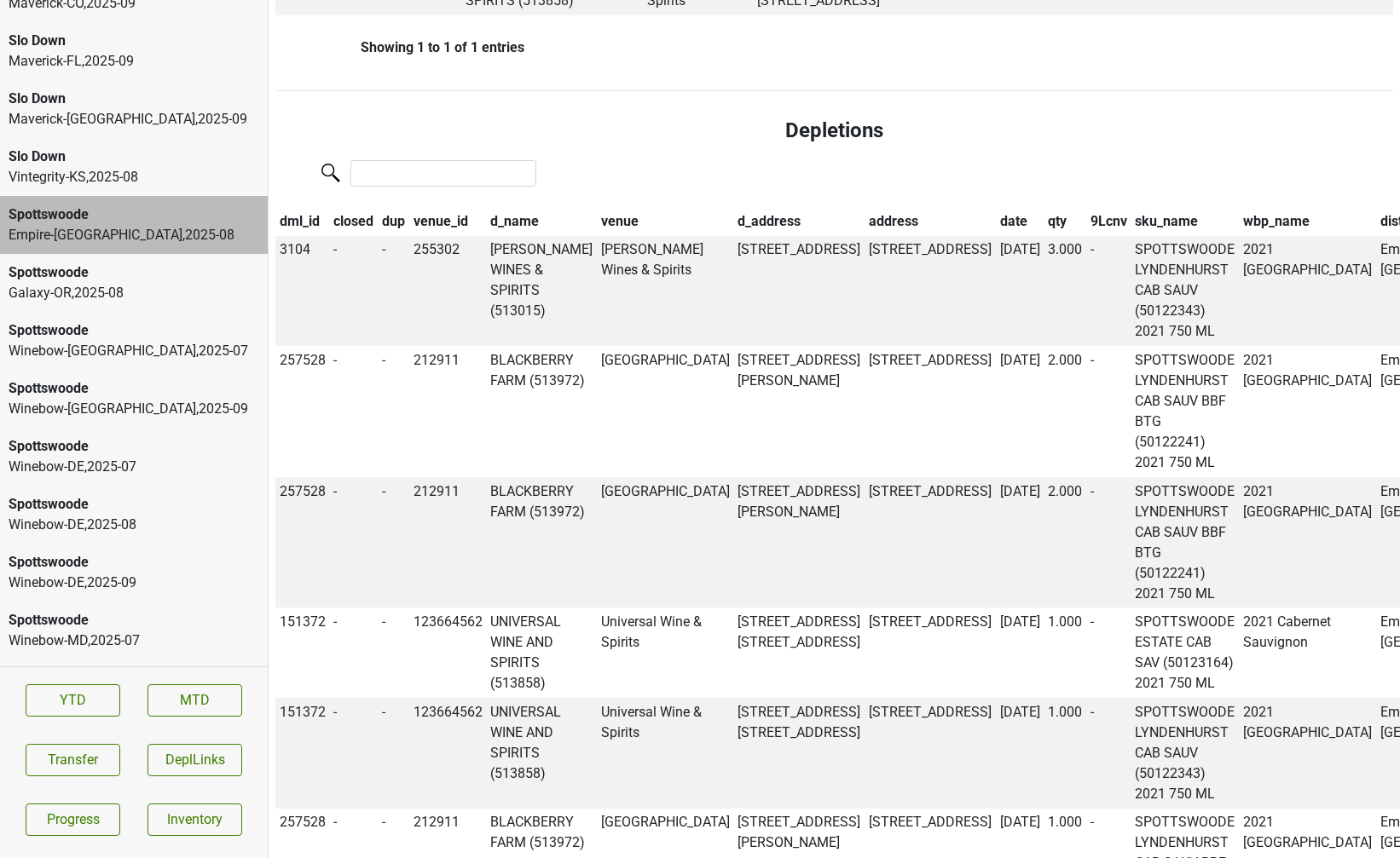
click at [135, 146] on div "Slo Down" at bounding box center [134, 156] width 251 height 20
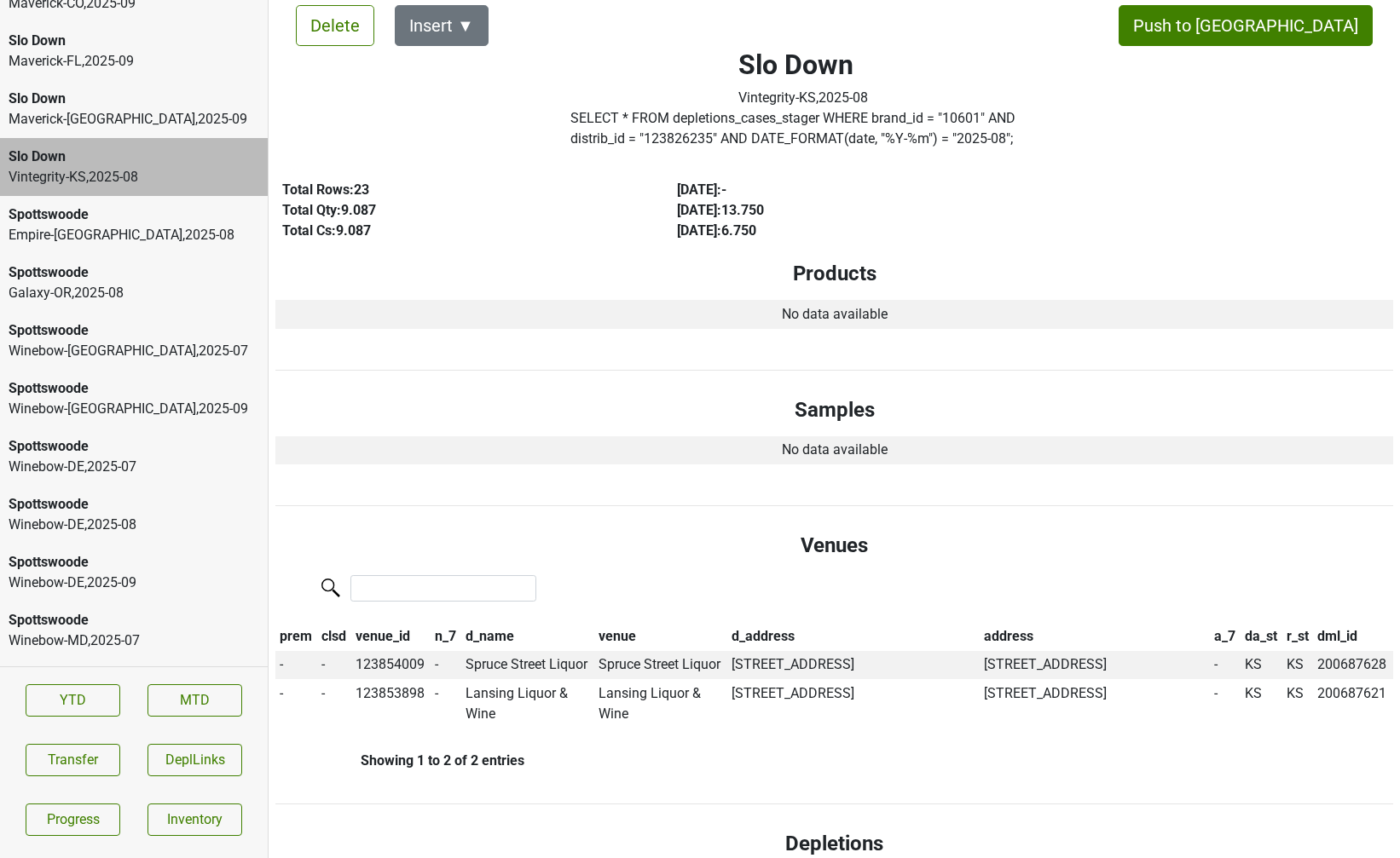
scroll to position [0, 0]
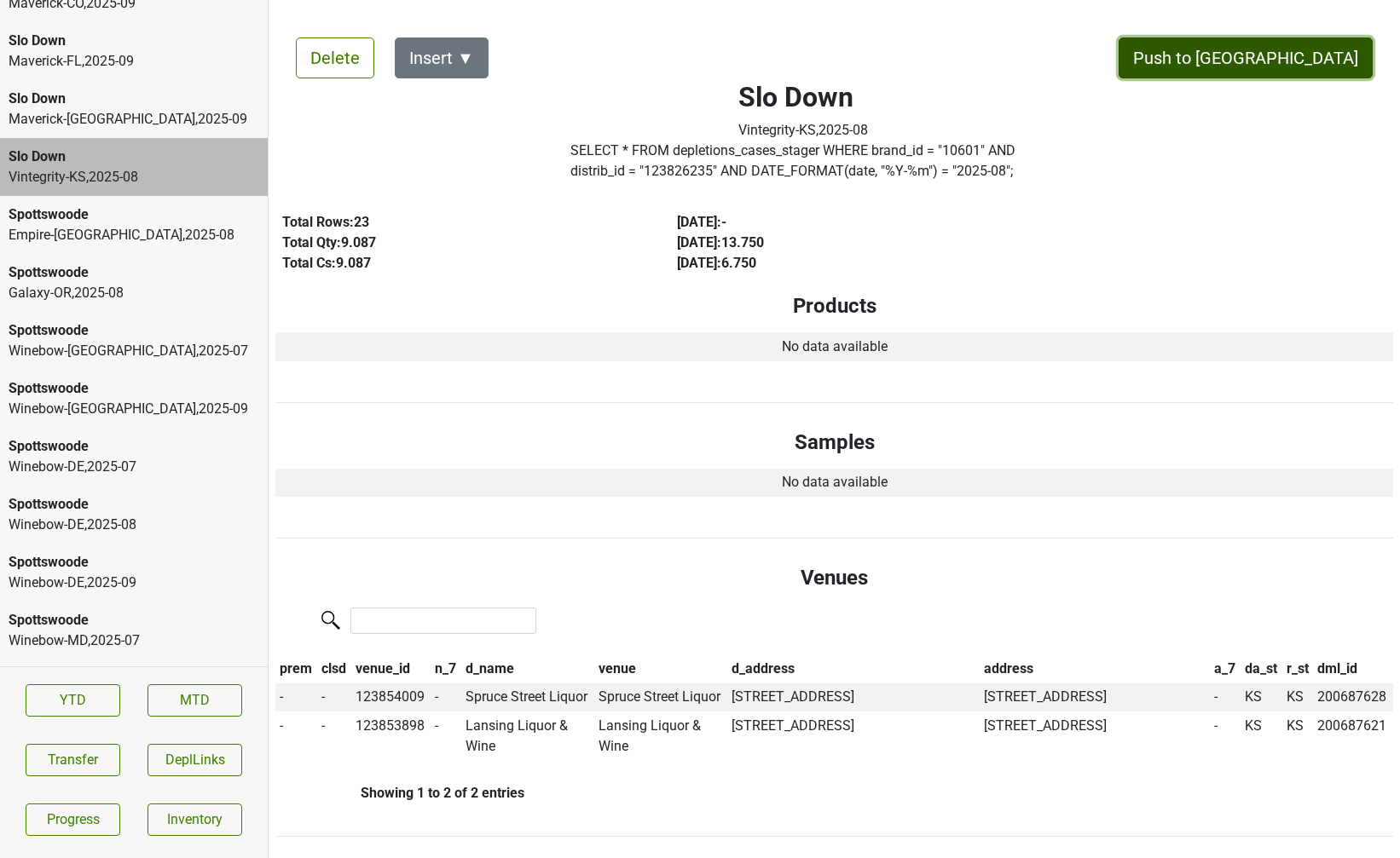
click at [1288, 60] on button "Push to DC" at bounding box center [1245, 58] width 254 height 41
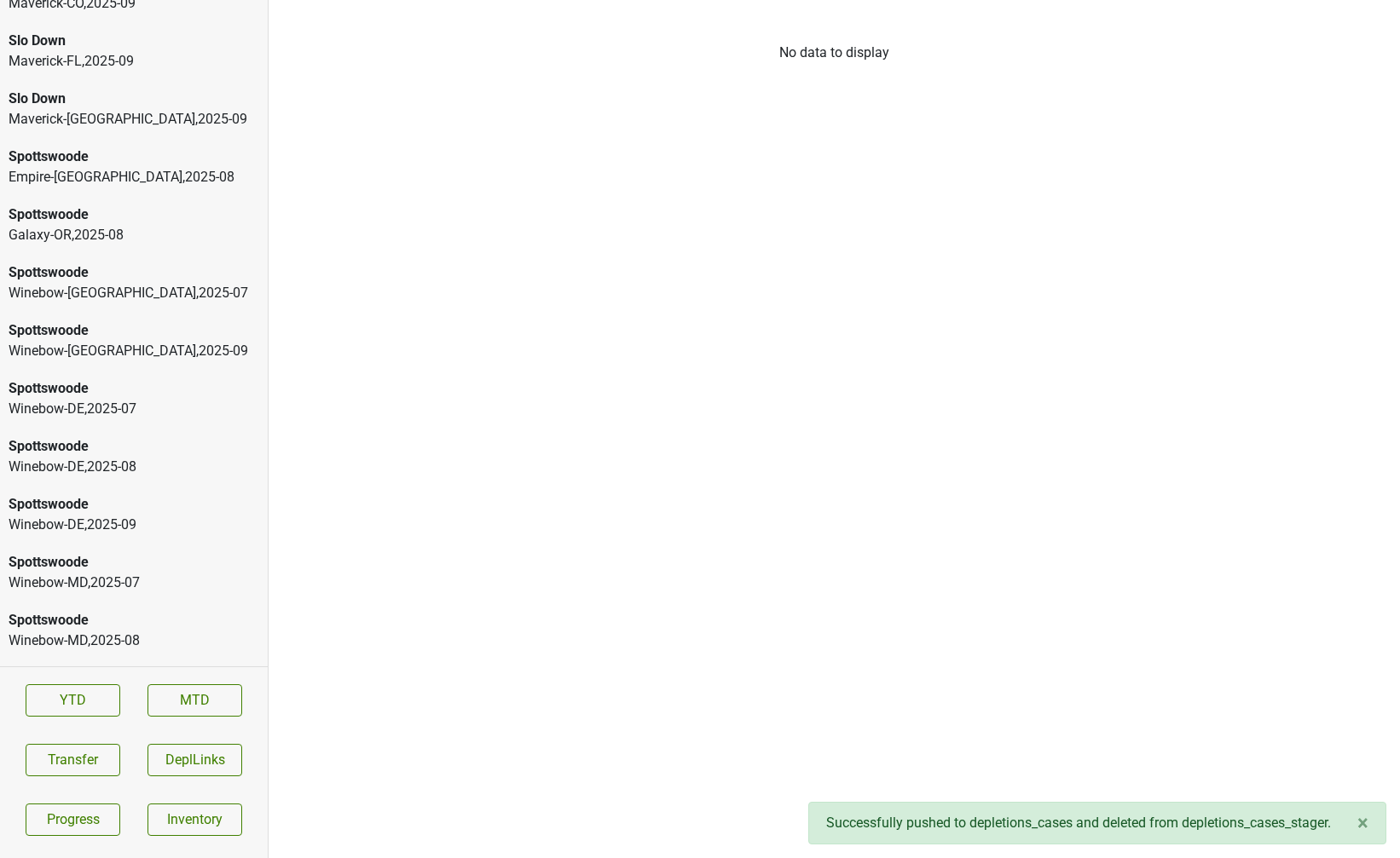
click at [176, 109] on div "Maverick-TX , 2025 - 09" at bounding box center [134, 119] width 251 height 20
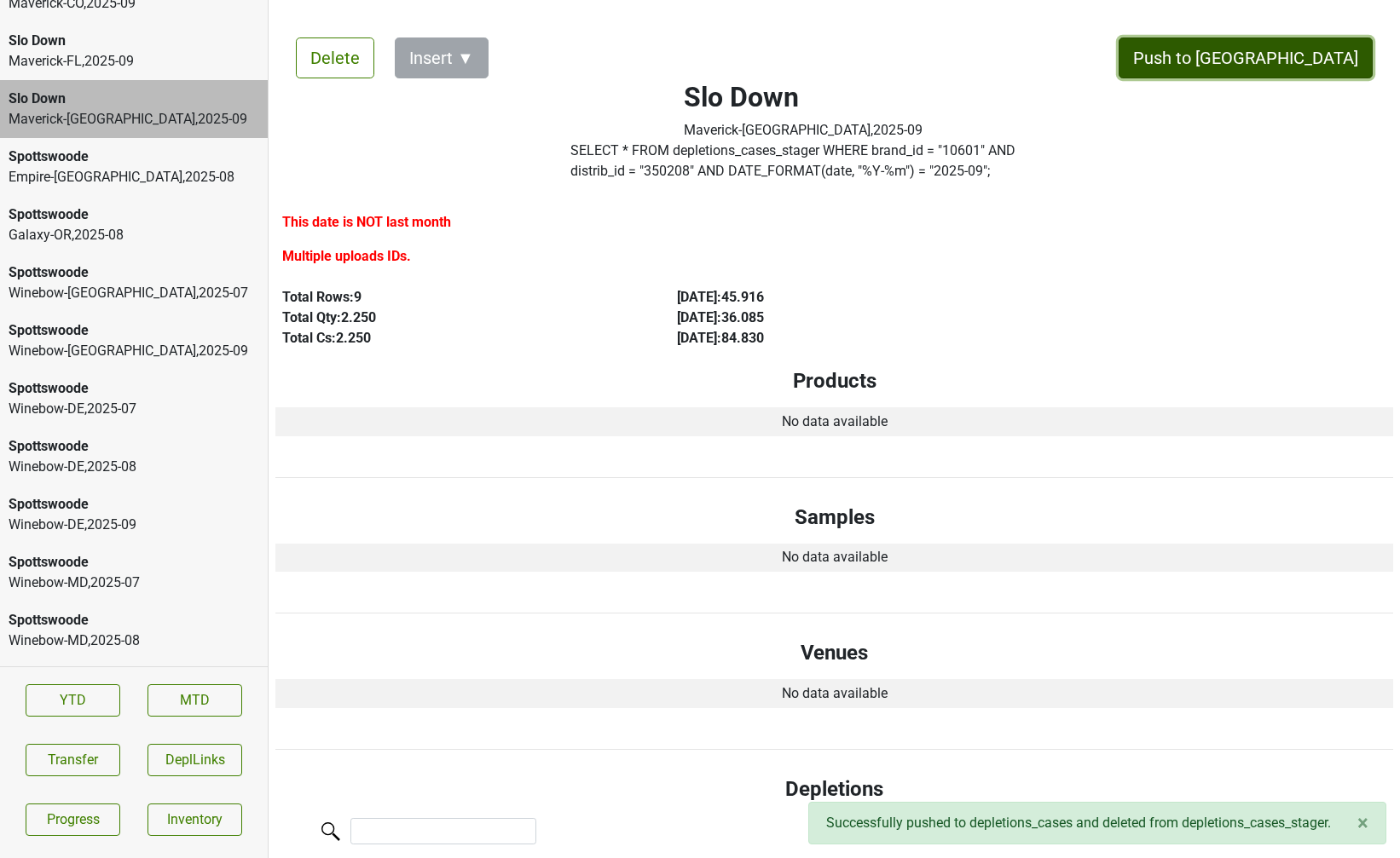
click at [1290, 56] on button "Push to DC" at bounding box center [1245, 58] width 254 height 41
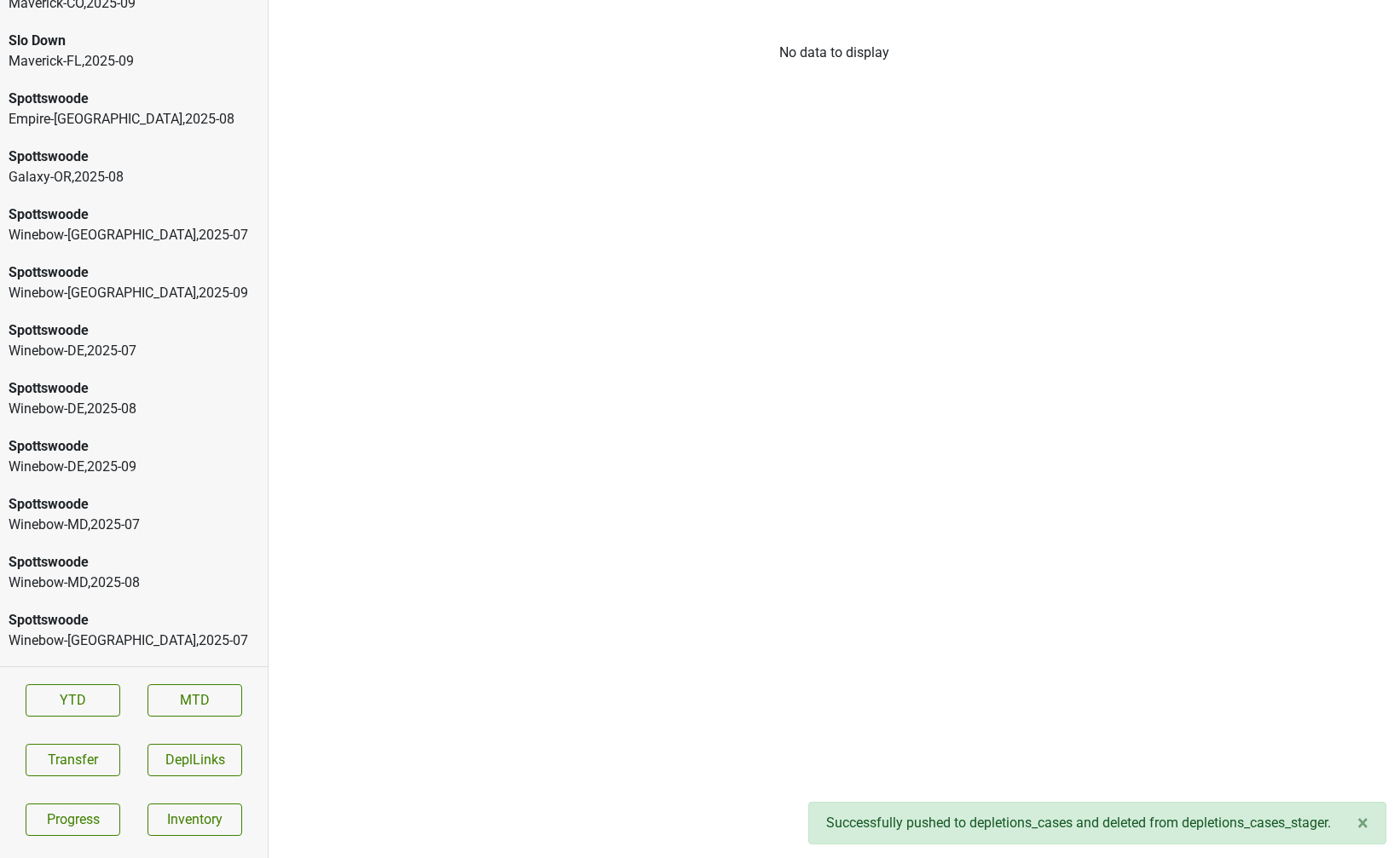
click at [183, 51] on div "Maverick-FL , 2025 - 09" at bounding box center [134, 61] width 251 height 20
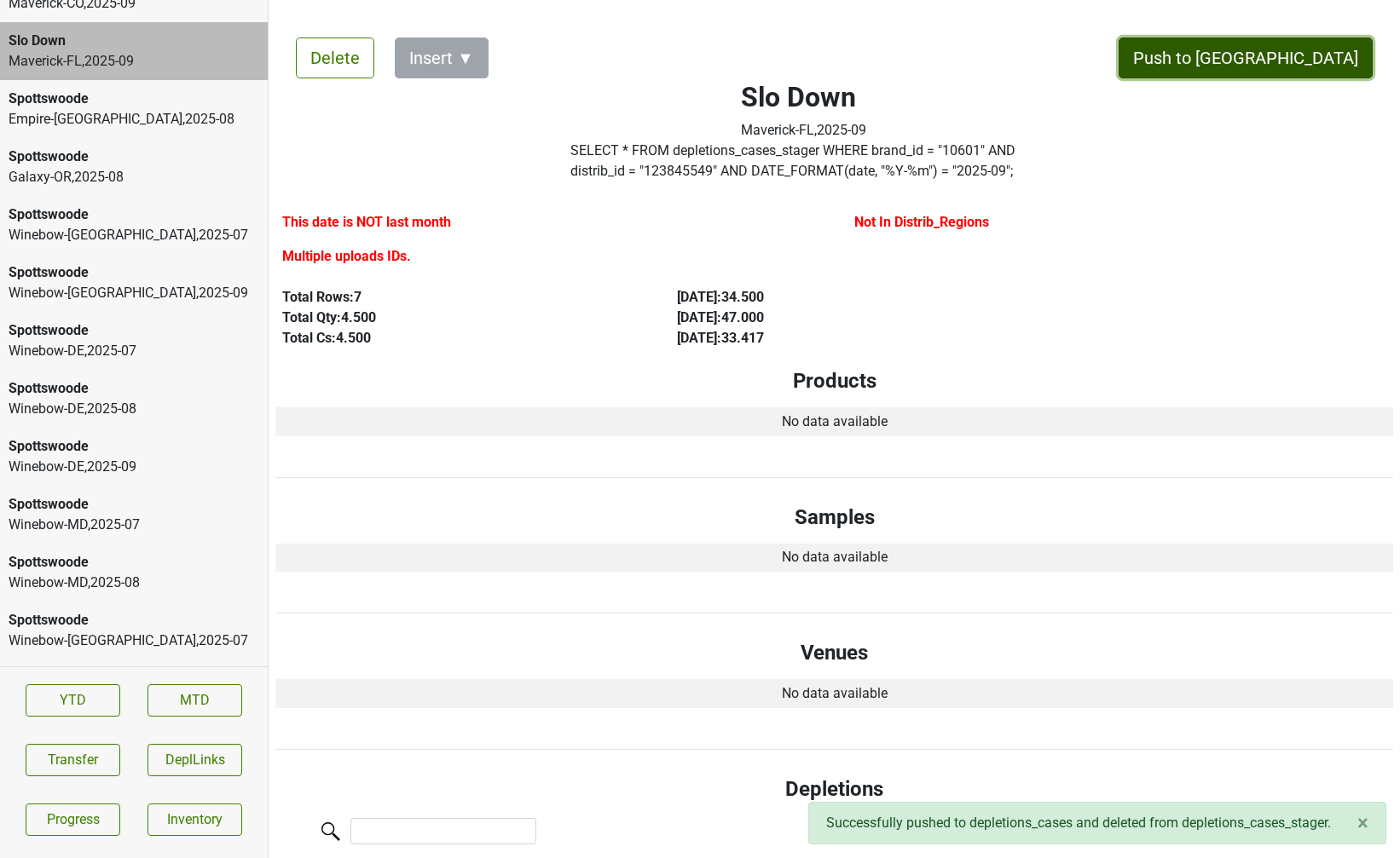
click at [1325, 56] on button "Push to DC" at bounding box center [1245, 58] width 254 height 41
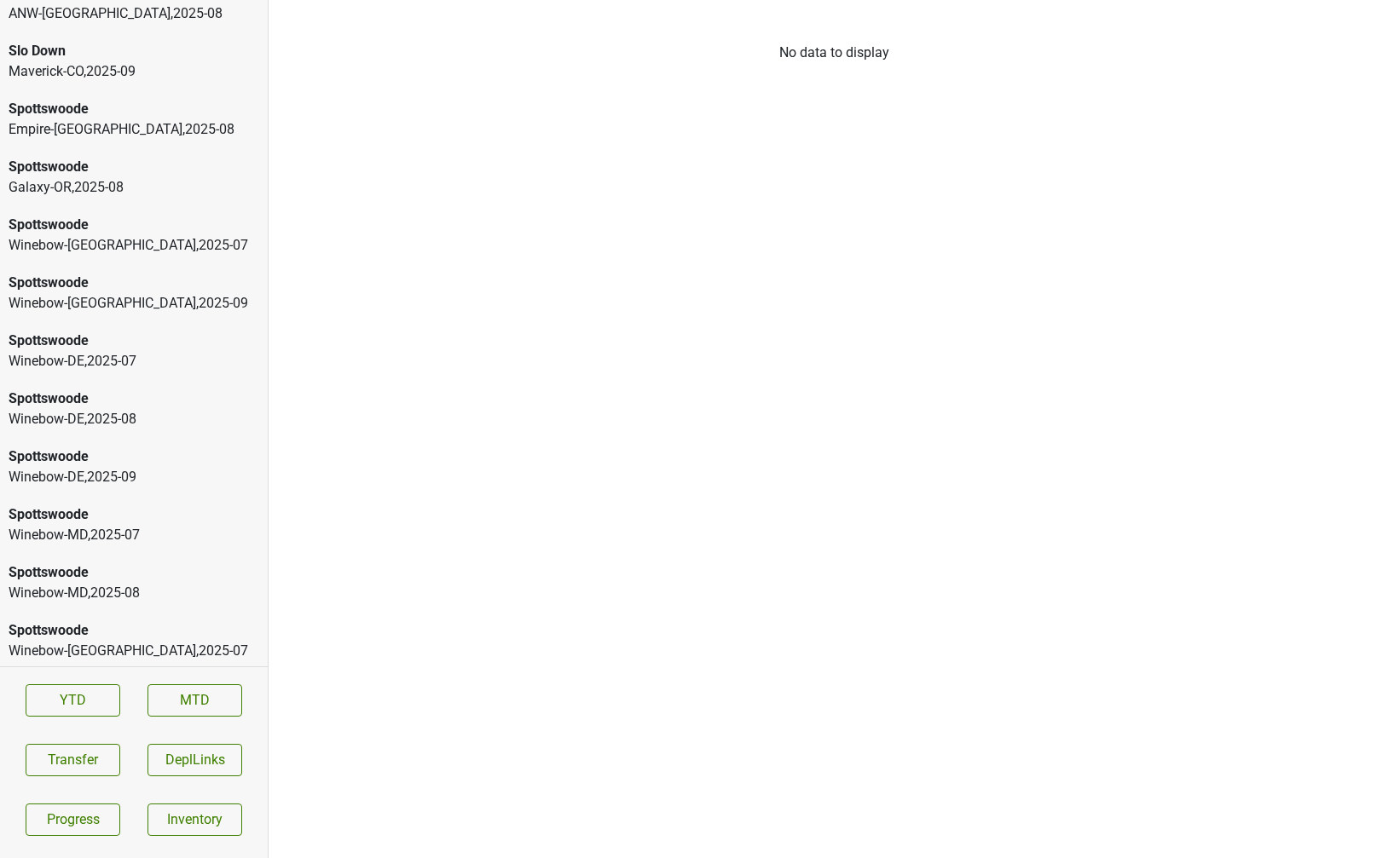
scroll to position [8041, 0]
click at [135, 178] on div "Galaxy-OR , 2025 - 08" at bounding box center [134, 188] width 251 height 20
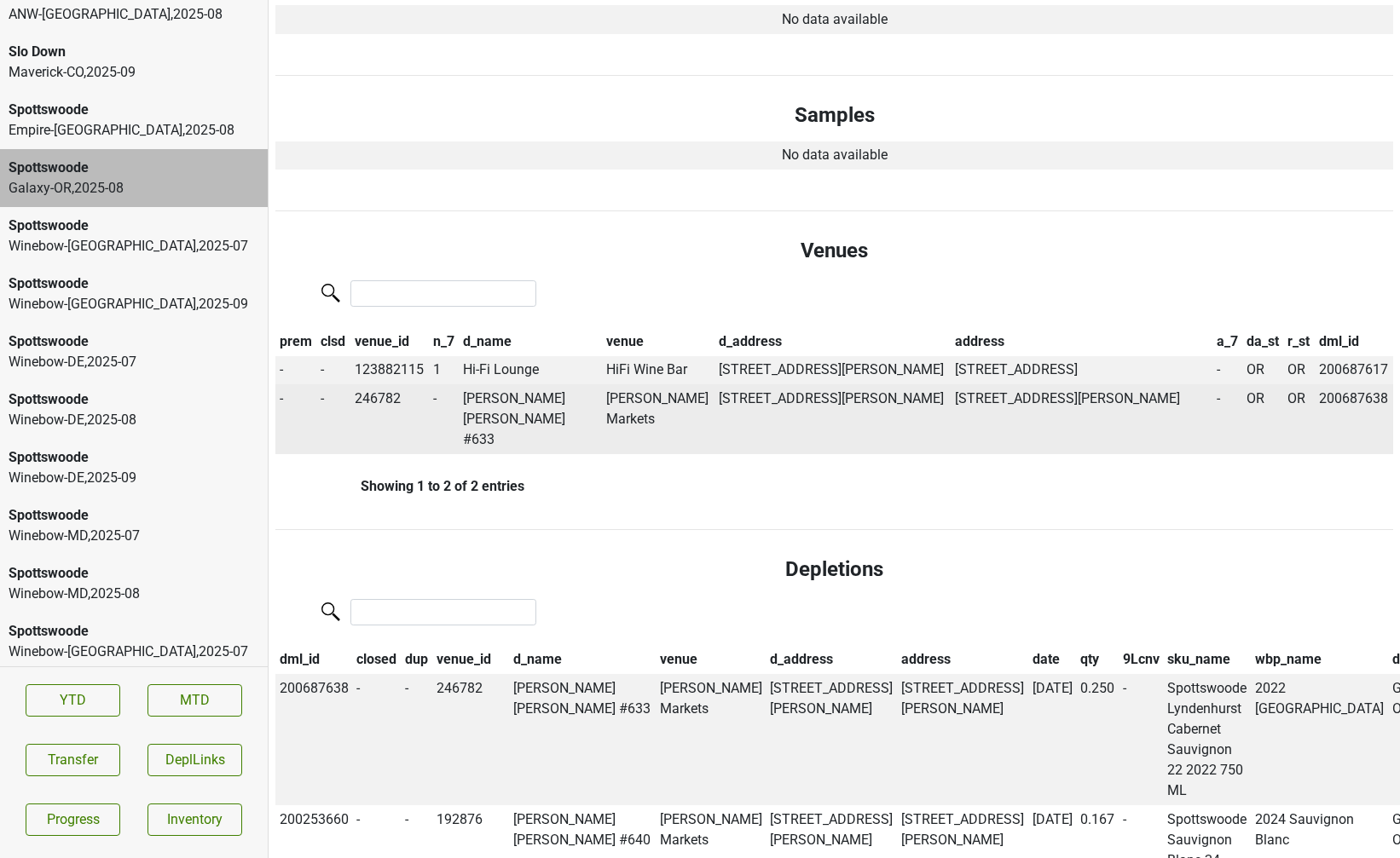
scroll to position [0, 0]
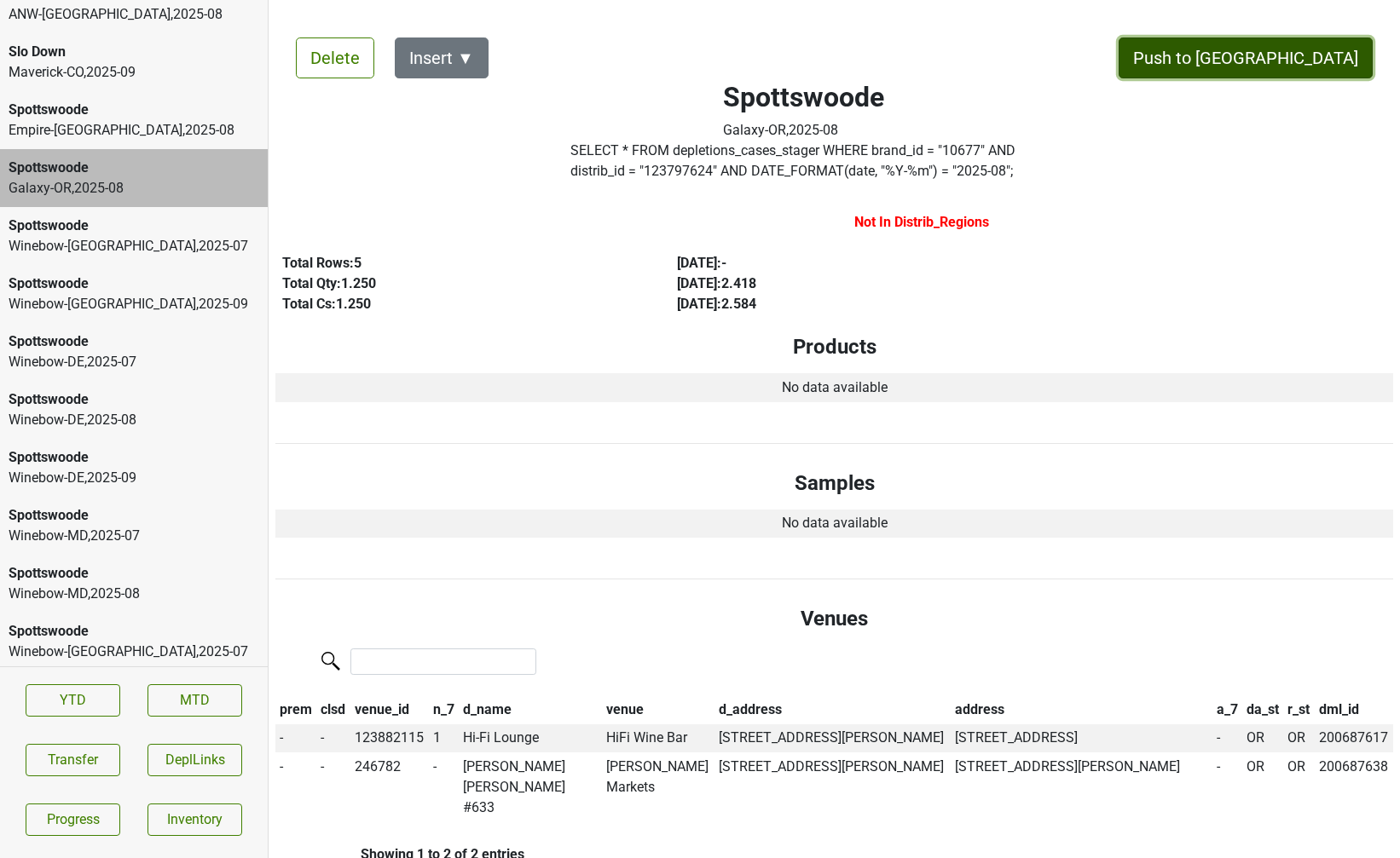
click at [1302, 54] on button "Push to DC" at bounding box center [1245, 58] width 254 height 41
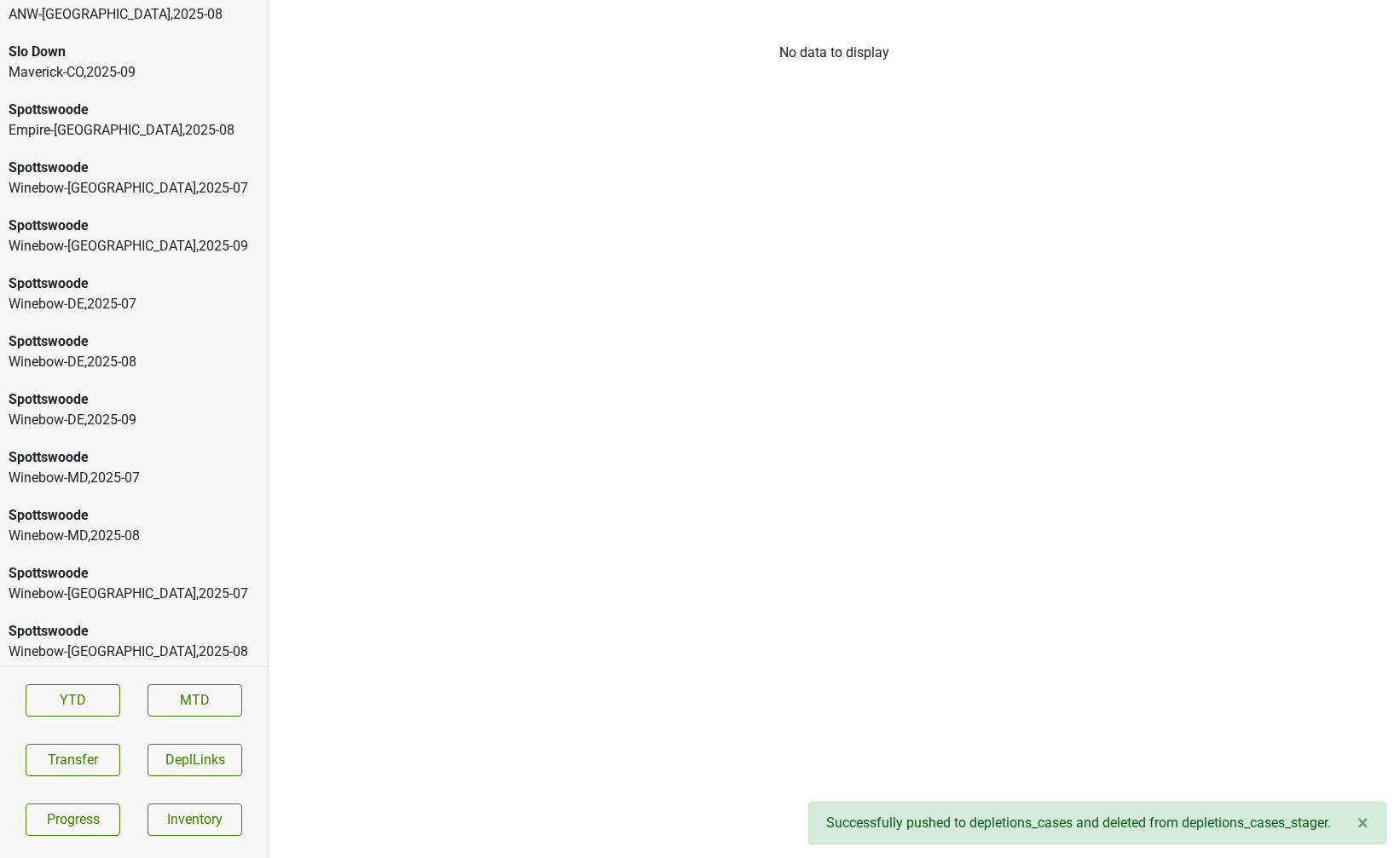
click at [188, 100] on div "Spottswoode" at bounding box center [134, 110] width 251 height 20
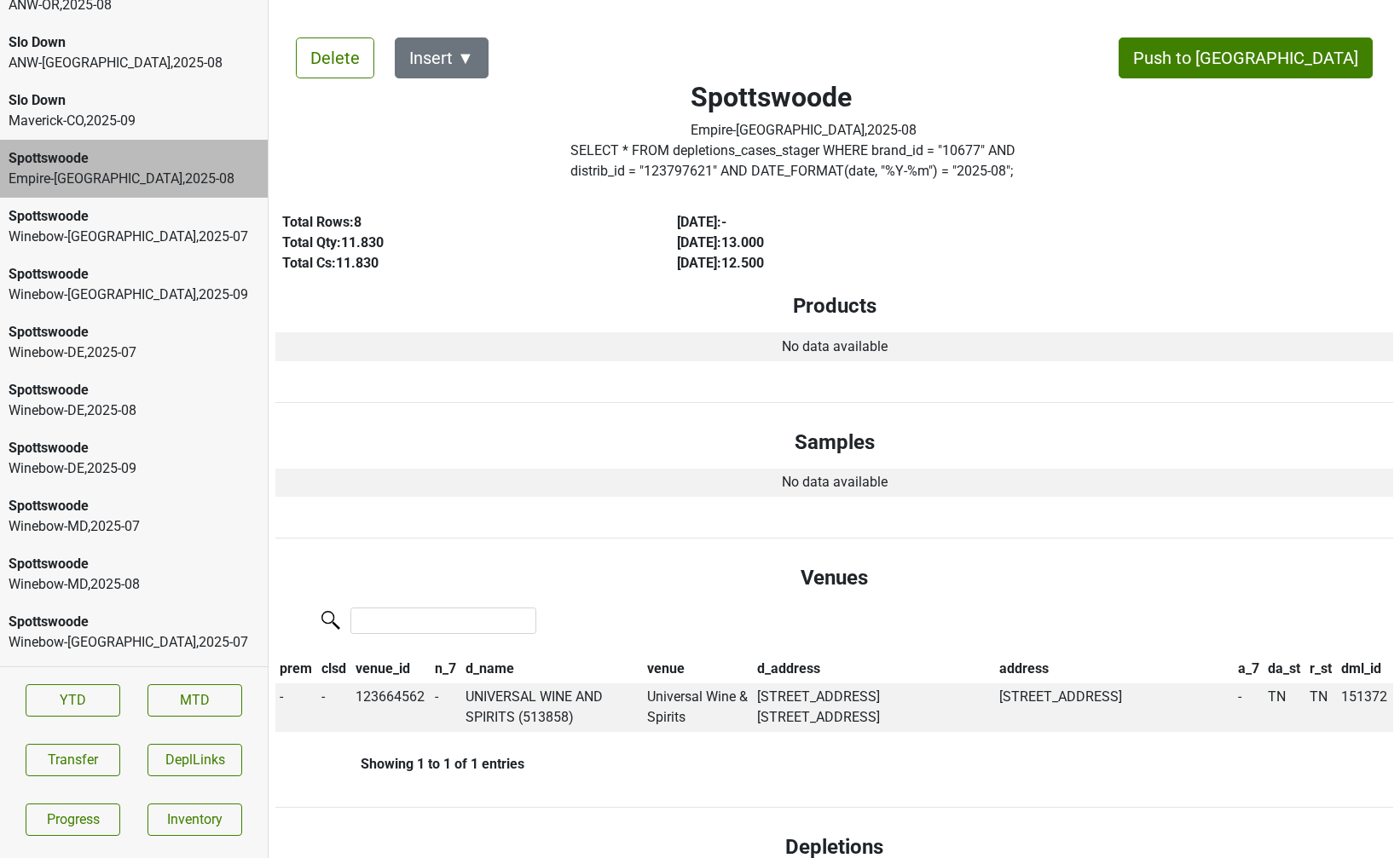
scroll to position [7964, 0]
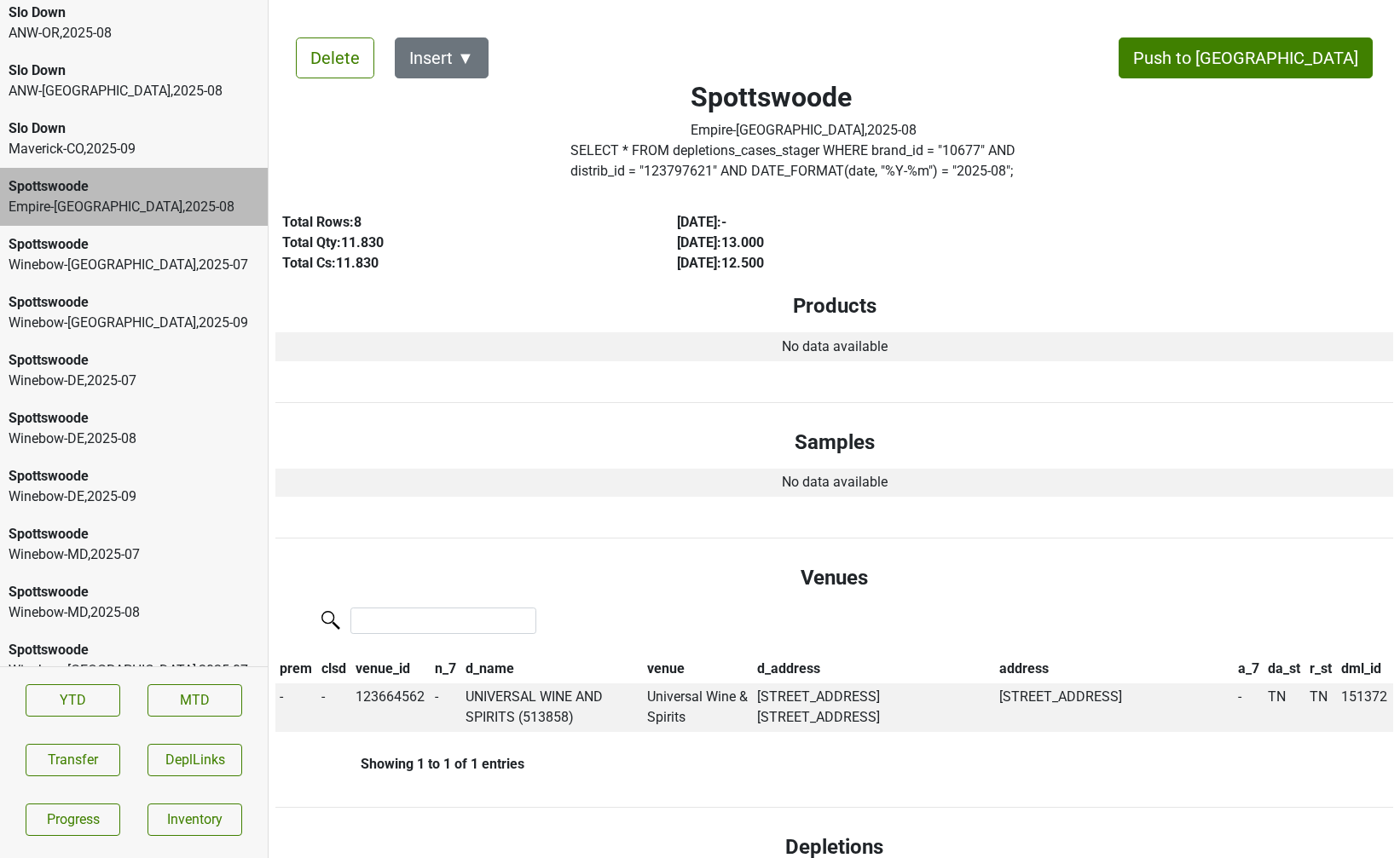
click at [159, 118] on div "Slo Down" at bounding box center [134, 128] width 251 height 20
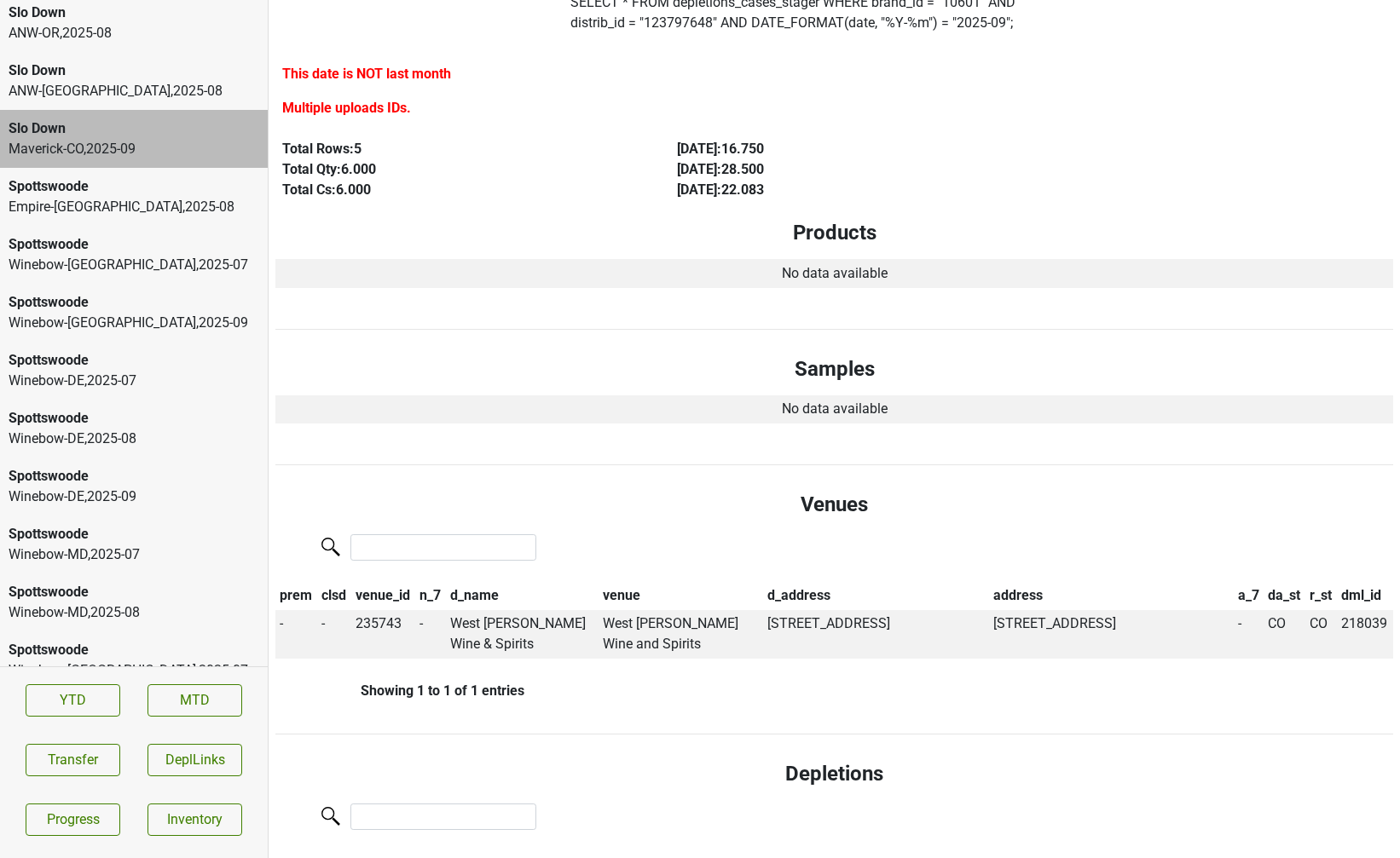
scroll to position [0, 0]
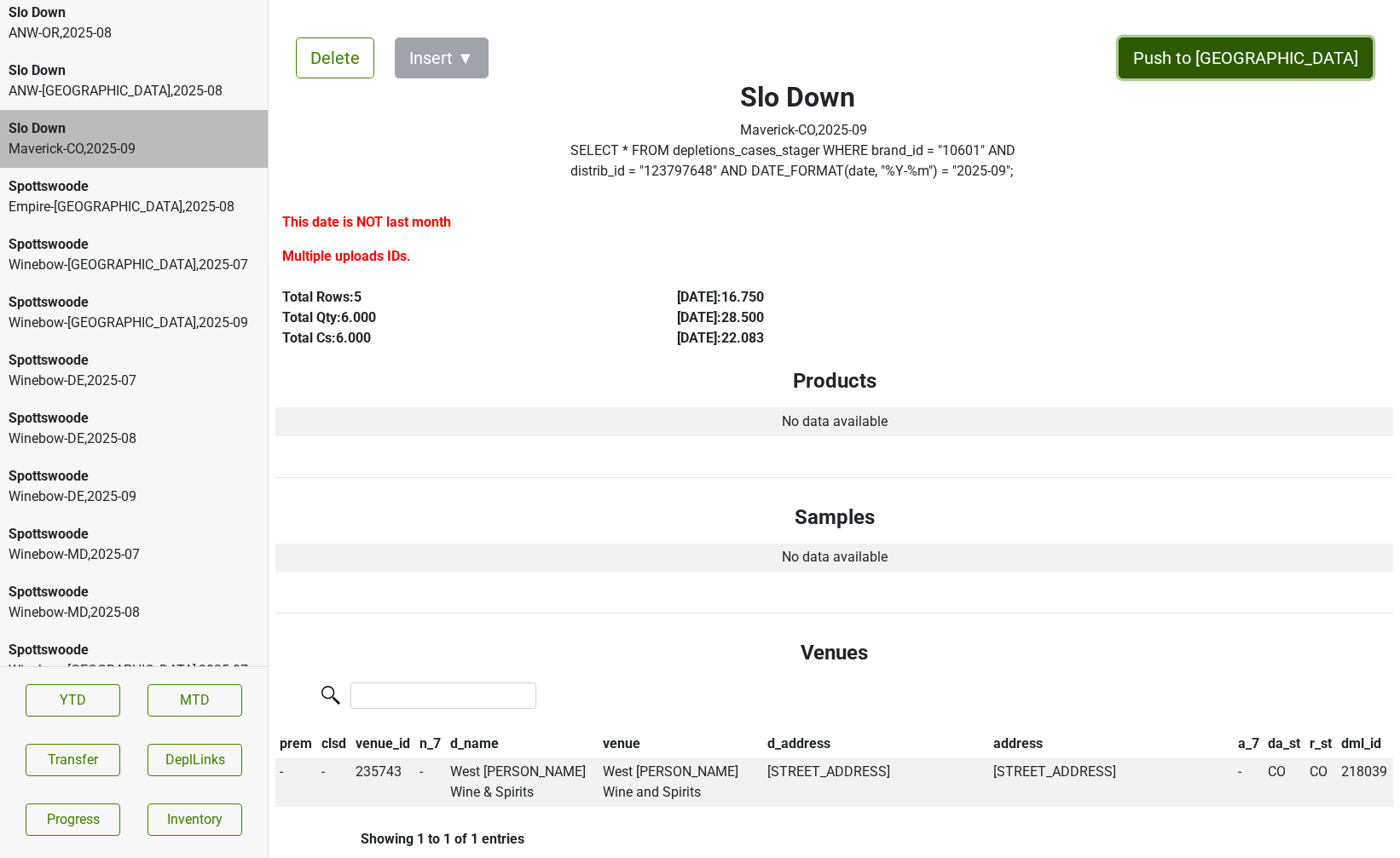
click at [1326, 52] on button "Push to DC" at bounding box center [1245, 58] width 254 height 41
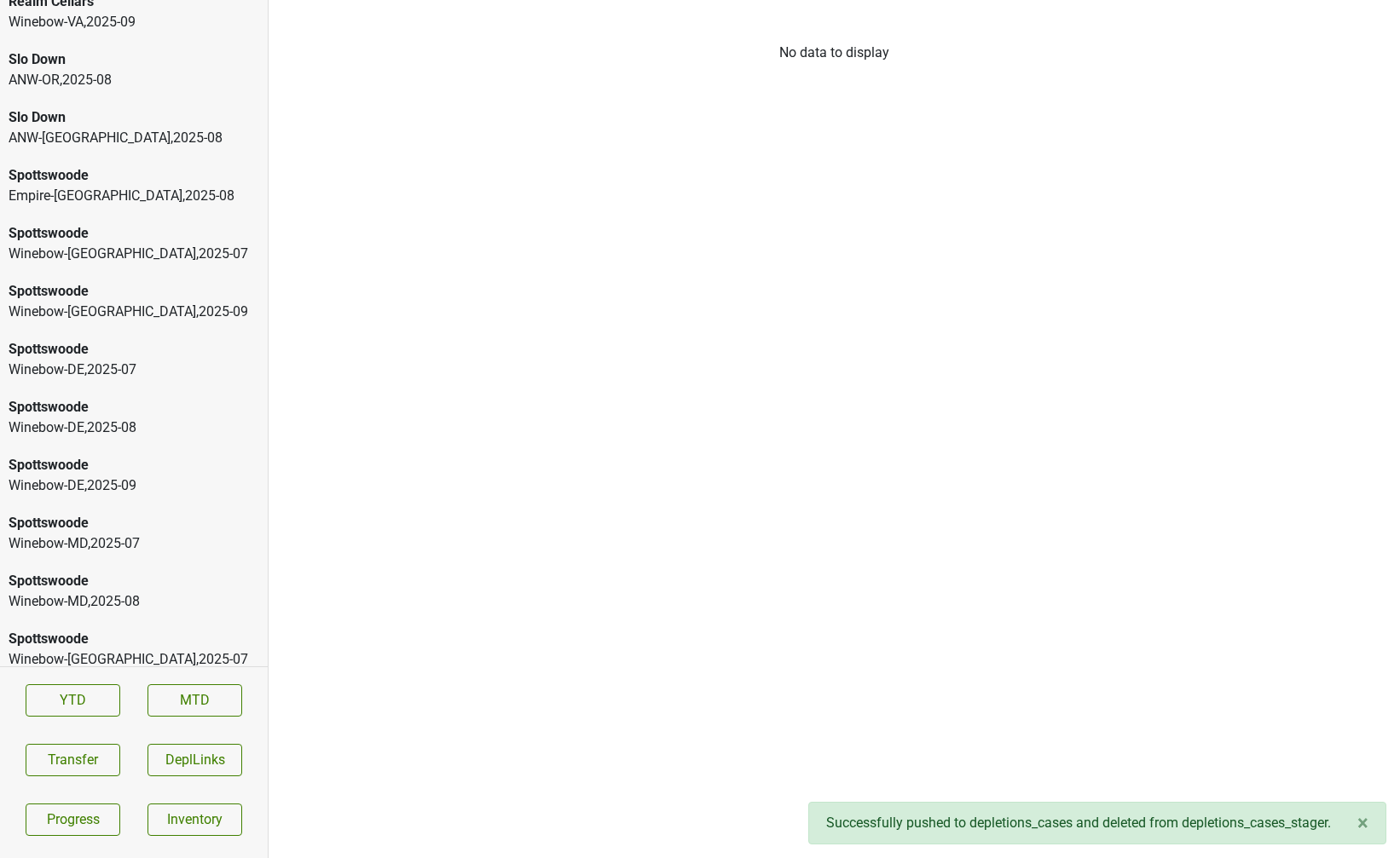
scroll to position [7902, 0]
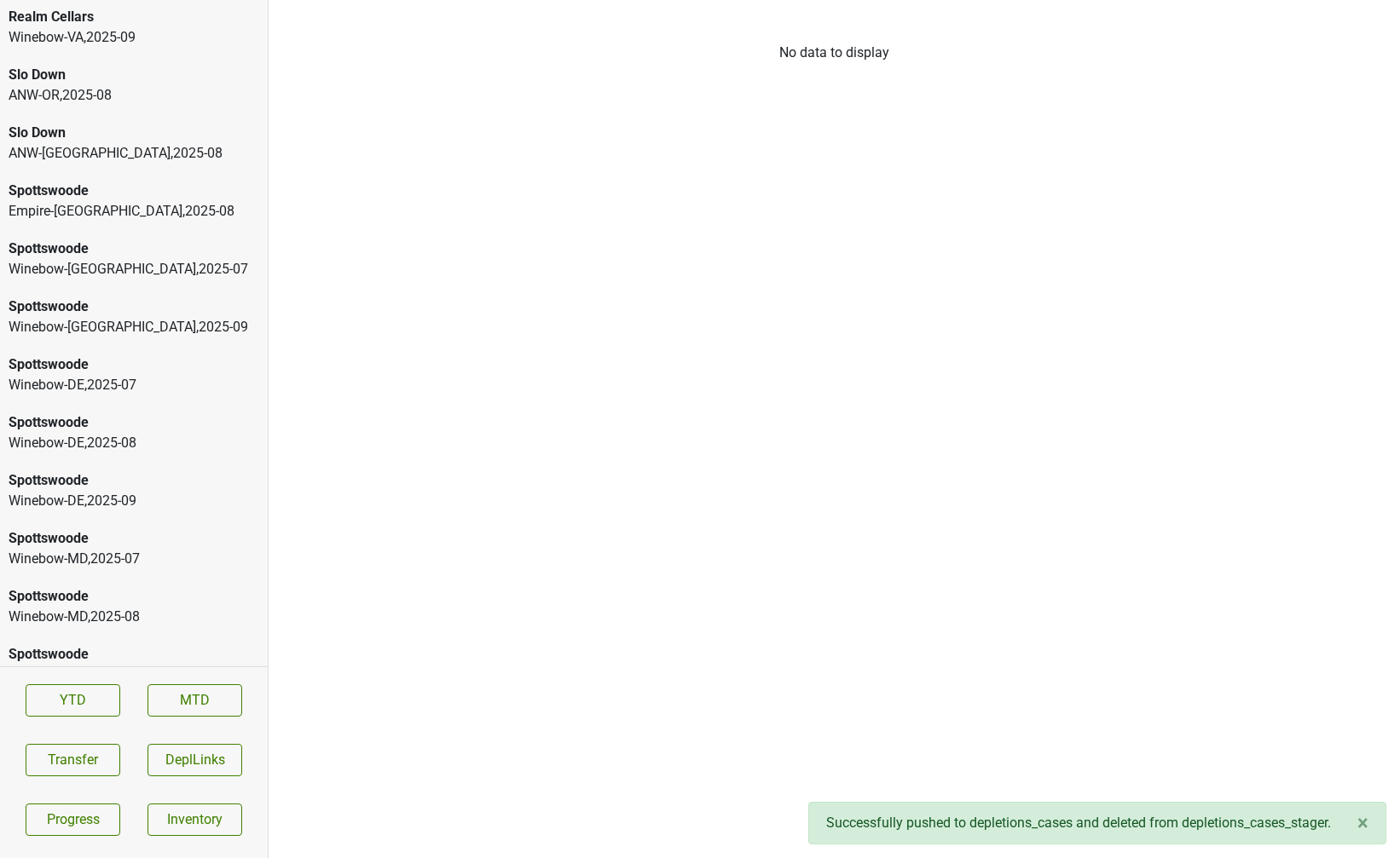
click at [149, 123] on div "Slo Down" at bounding box center [134, 133] width 251 height 20
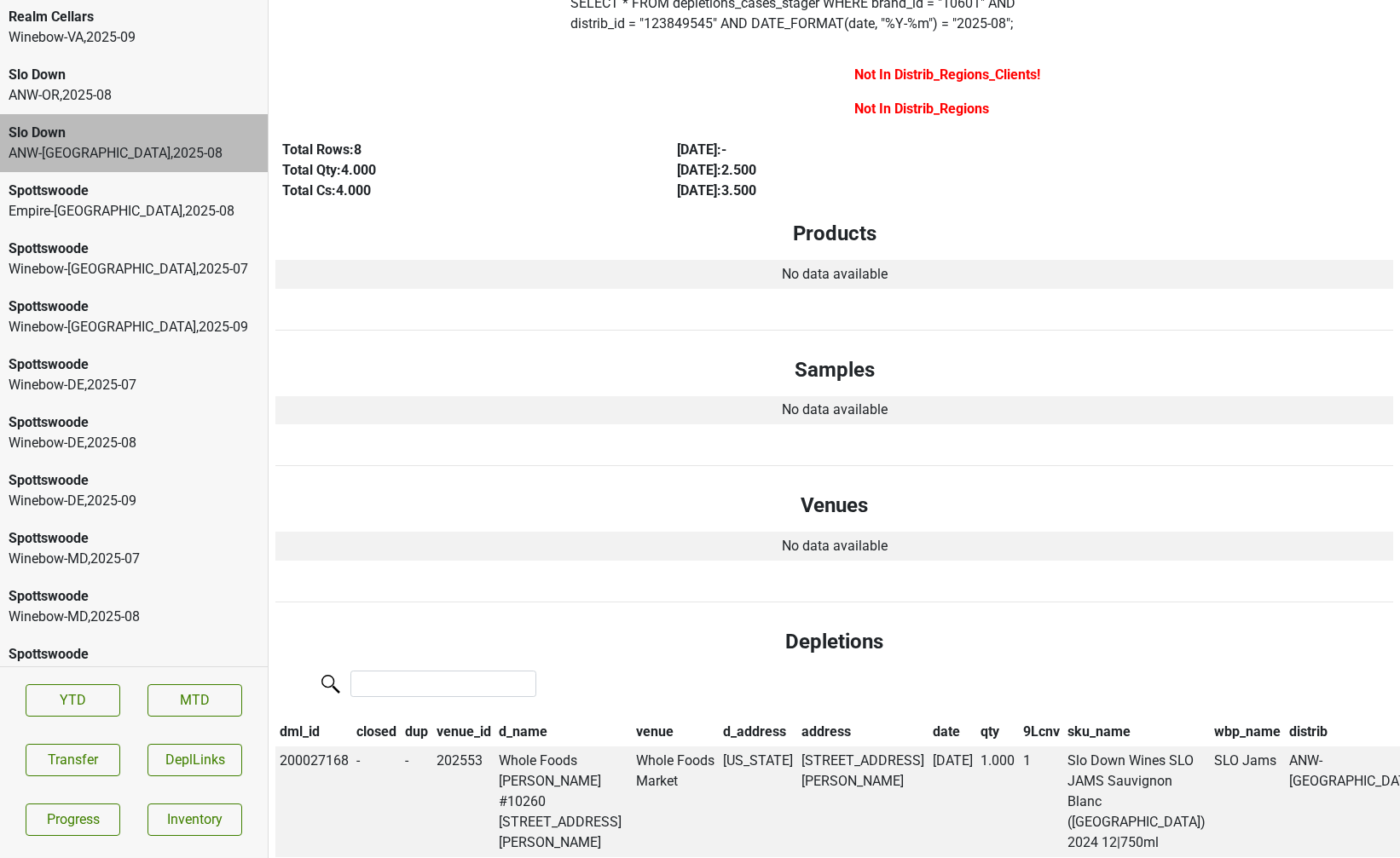
scroll to position [0, 0]
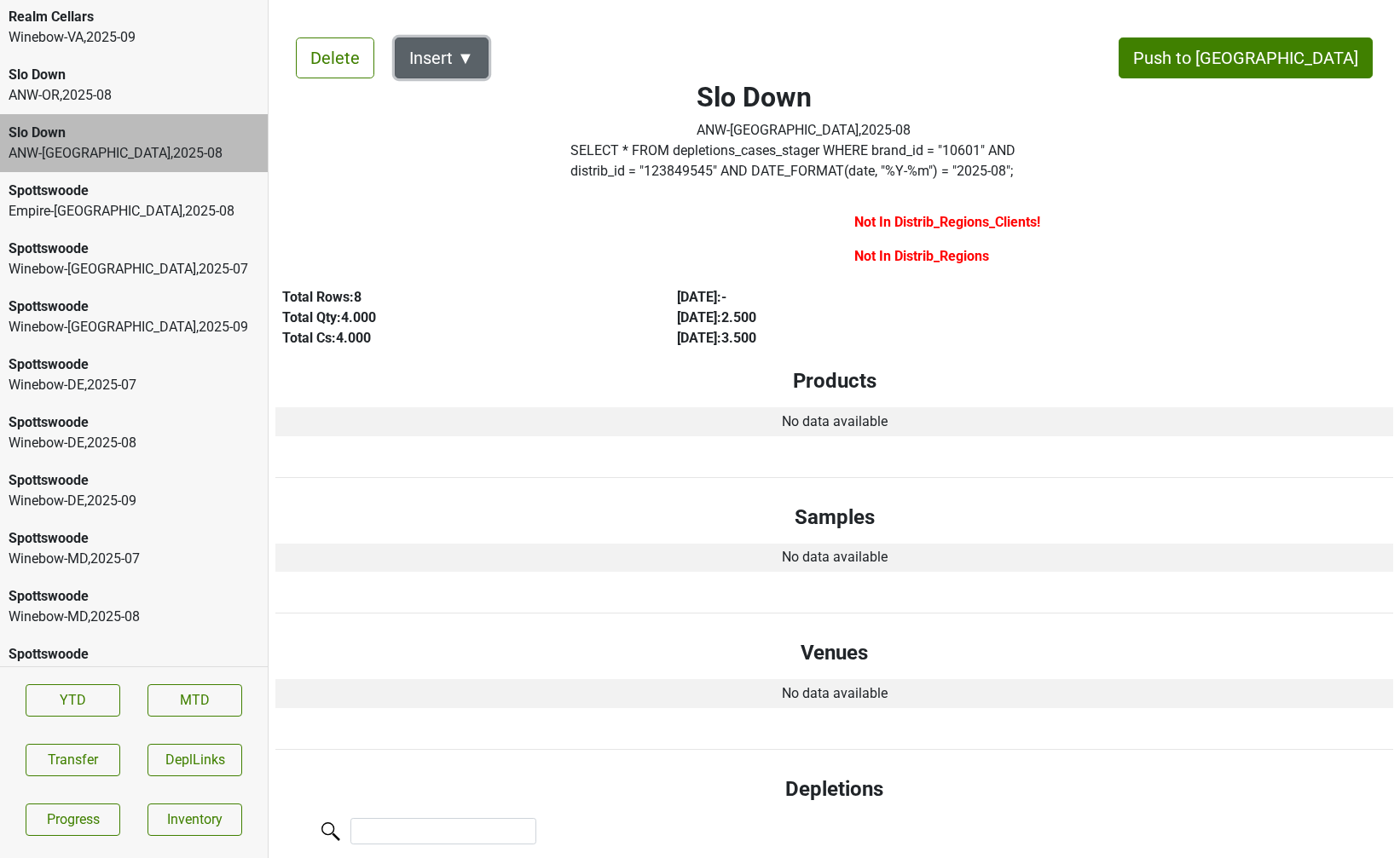
click at [467, 49] on button "Insert ▼" at bounding box center [441, 58] width 93 height 41
click at [467, 106] on span "DRC ▶" at bounding box center [471, 104] width 111 height 22
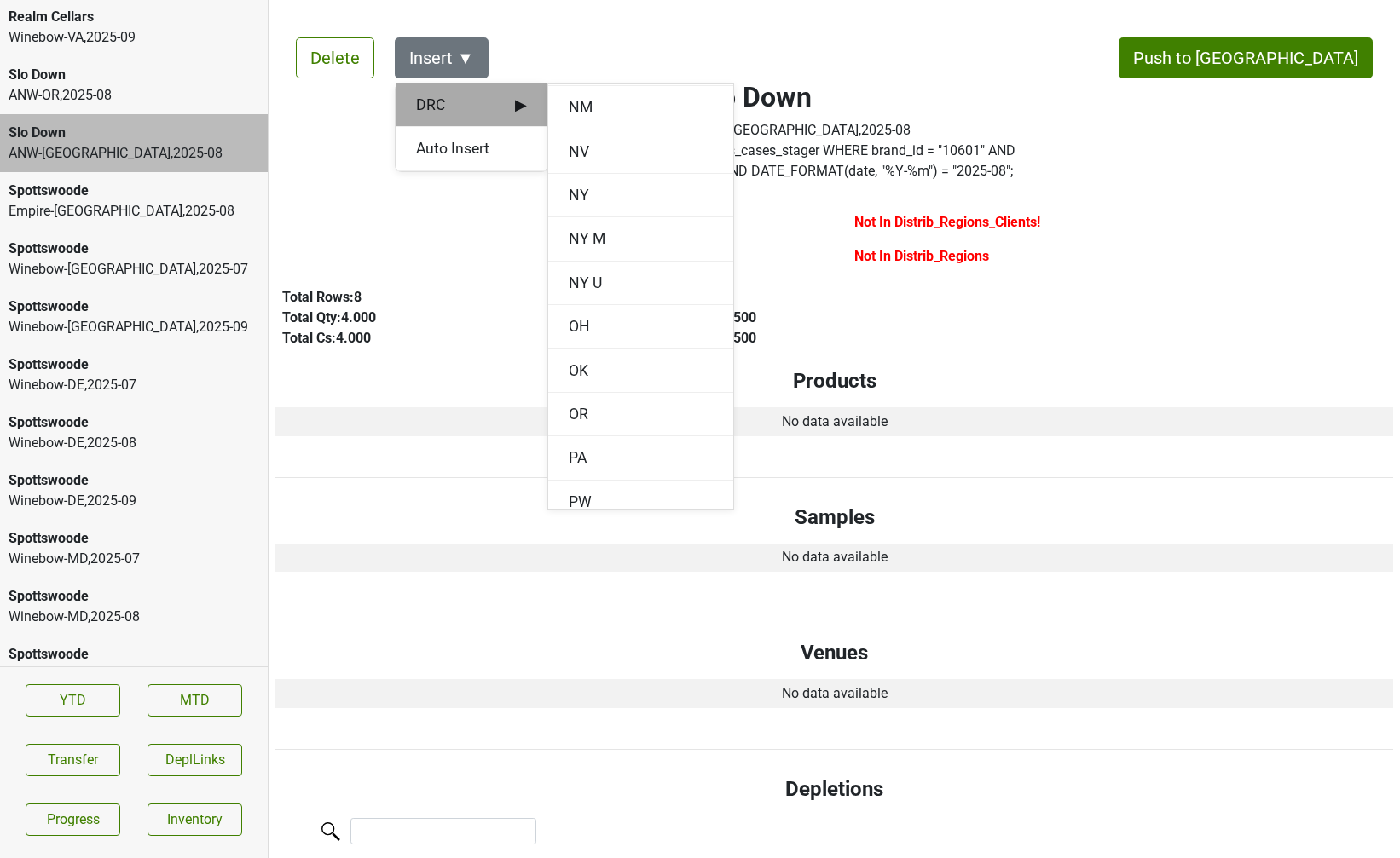
scroll to position [2247, 0]
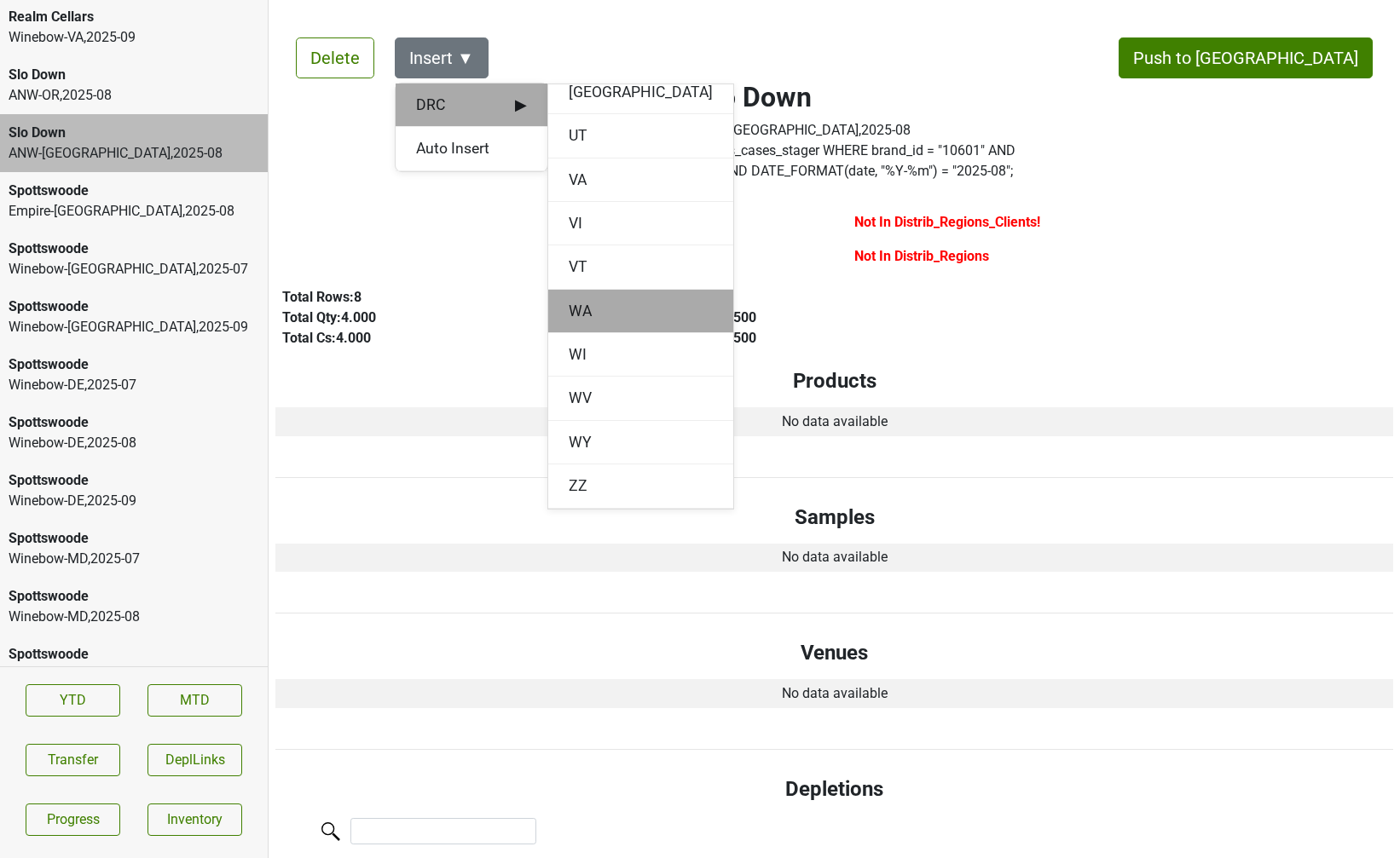
click at [578, 307] on div "WA" at bounding box center [641, 312] width 185 height 44
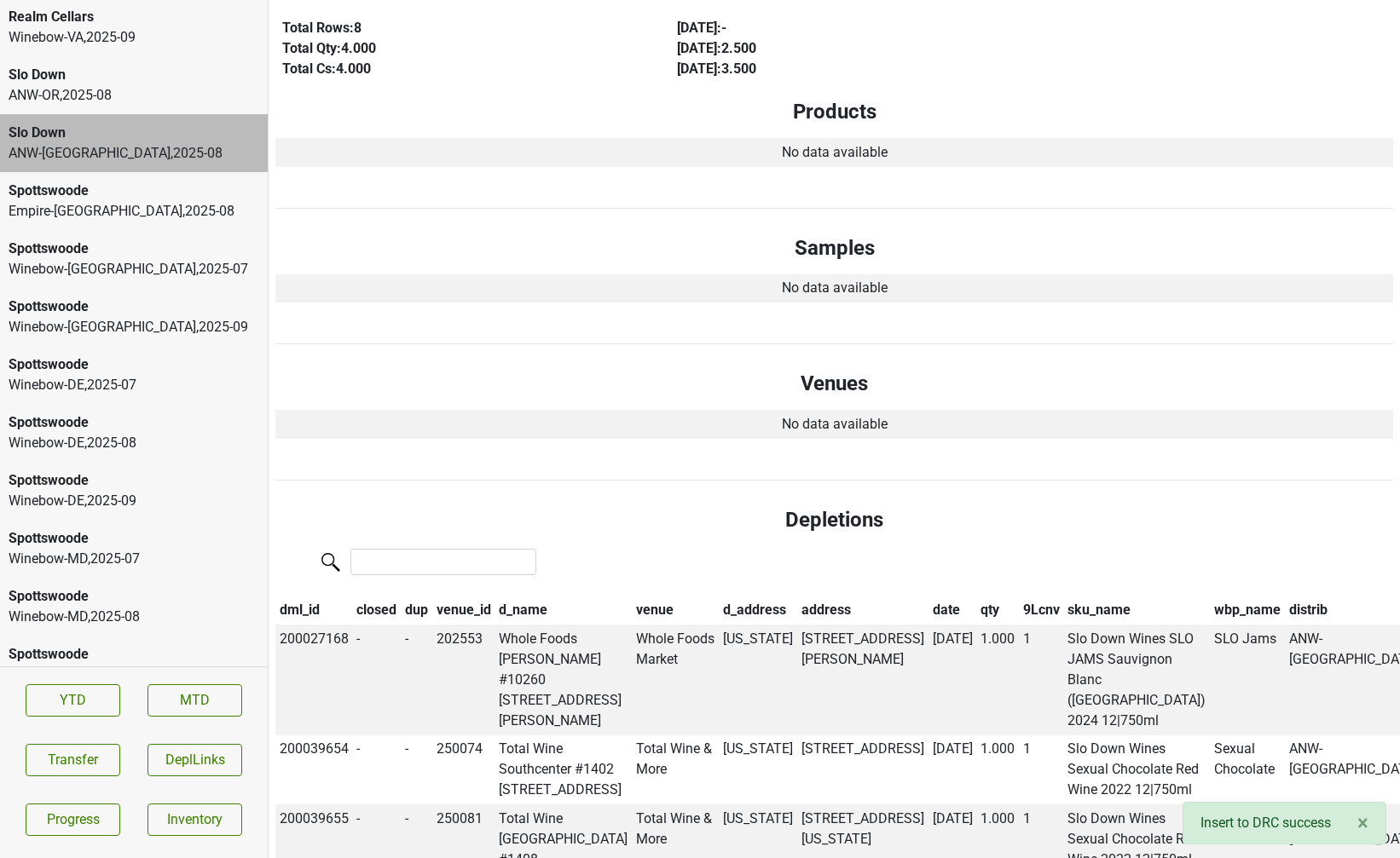
scroll to position [0, 0]
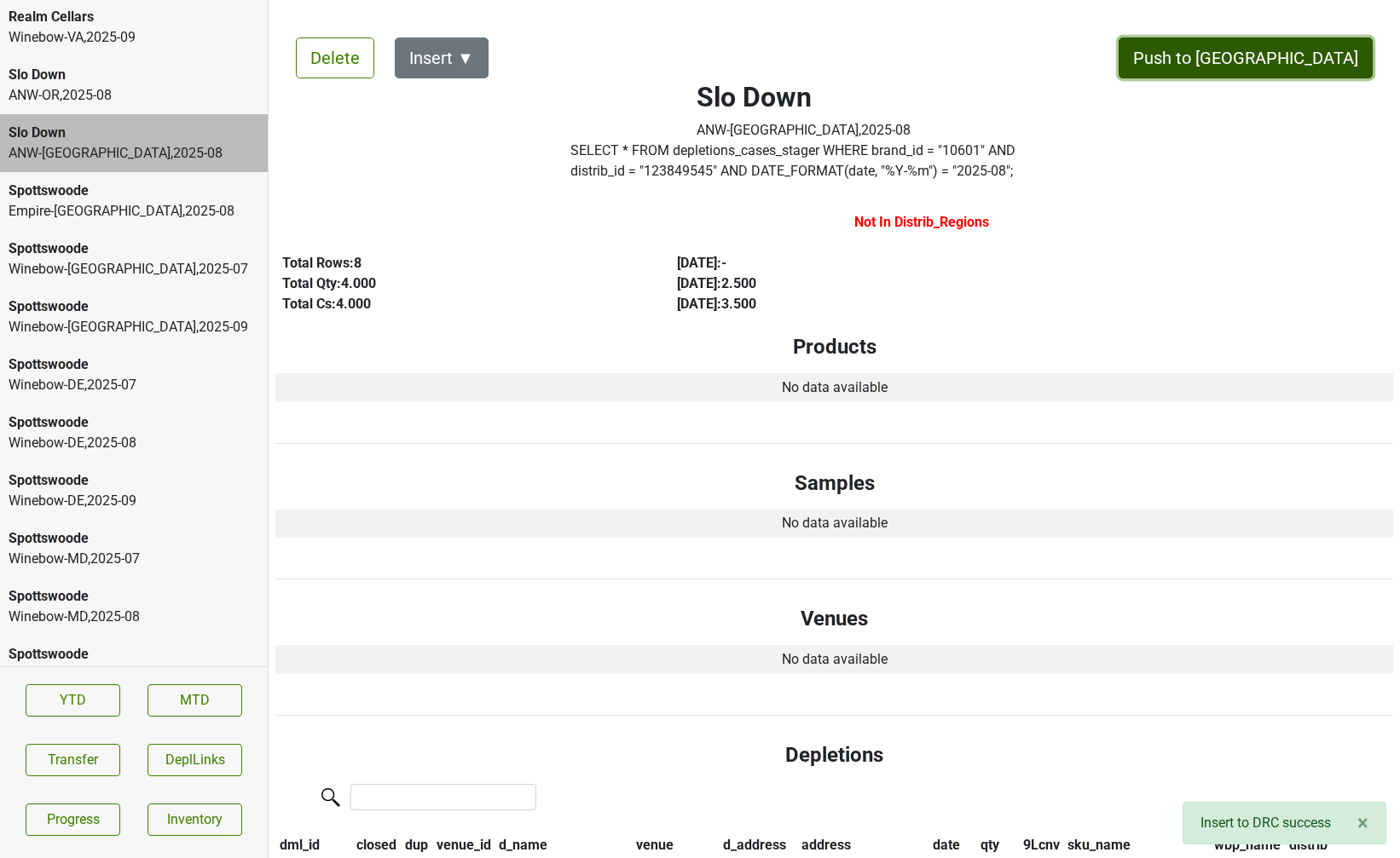
click at [1273, 67] on button "Push to DC" at bounding box center [1245, 58] width 254 height 41
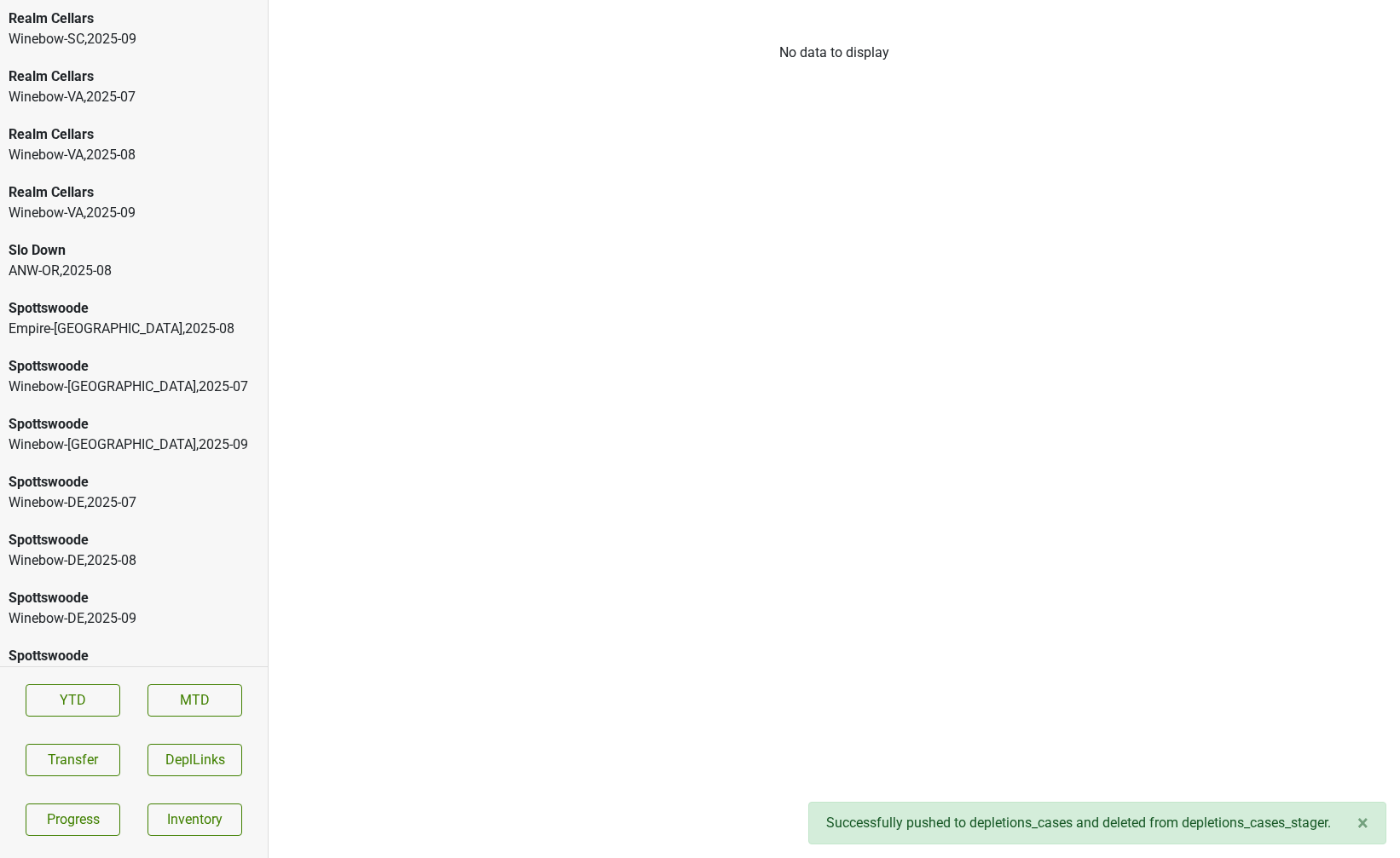
scroll to position [7719, 0]
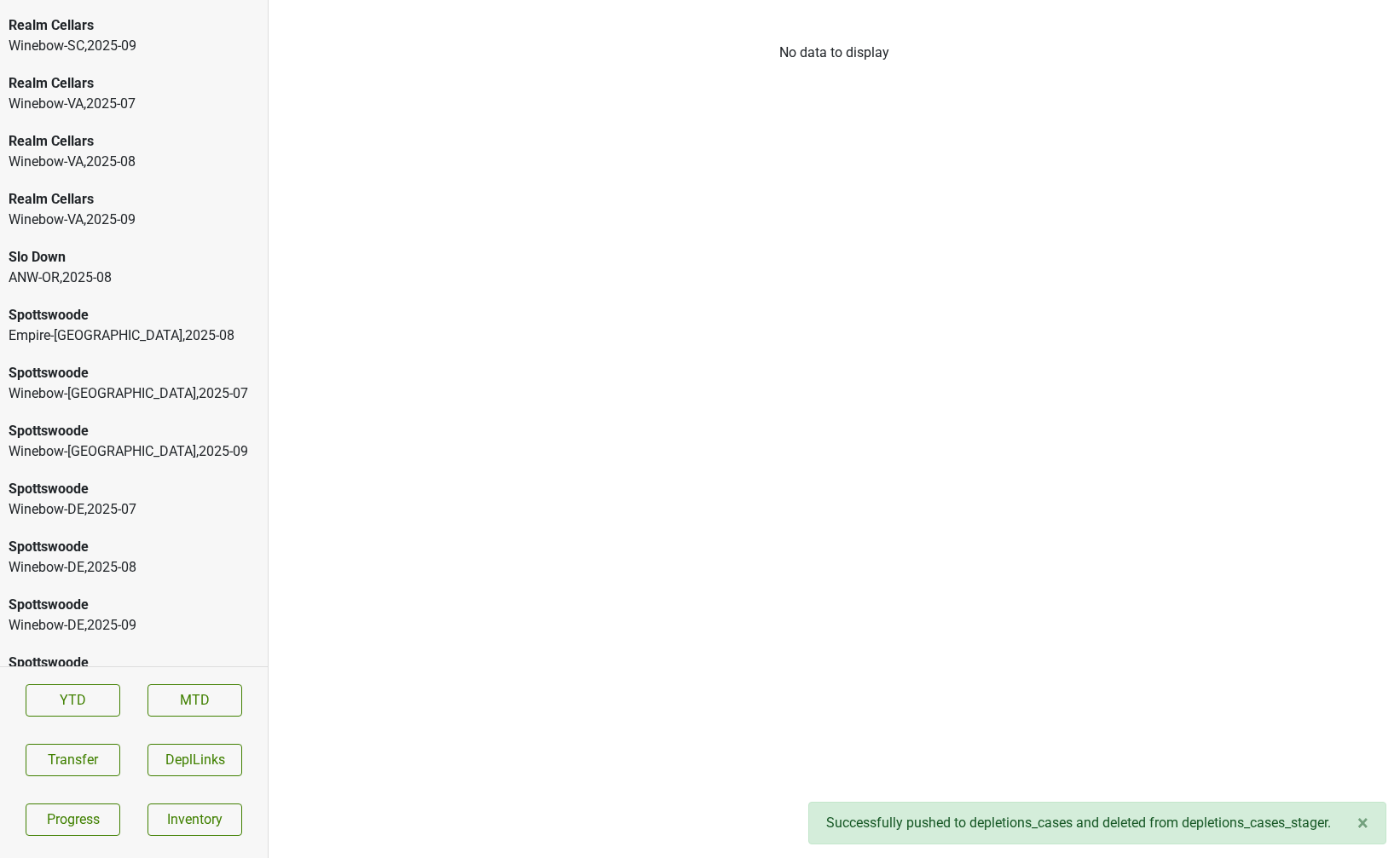
click at [95, 267] on div "ANW-OR , 2025 - 08" at bounding box center [134, 277] width 251 height 20
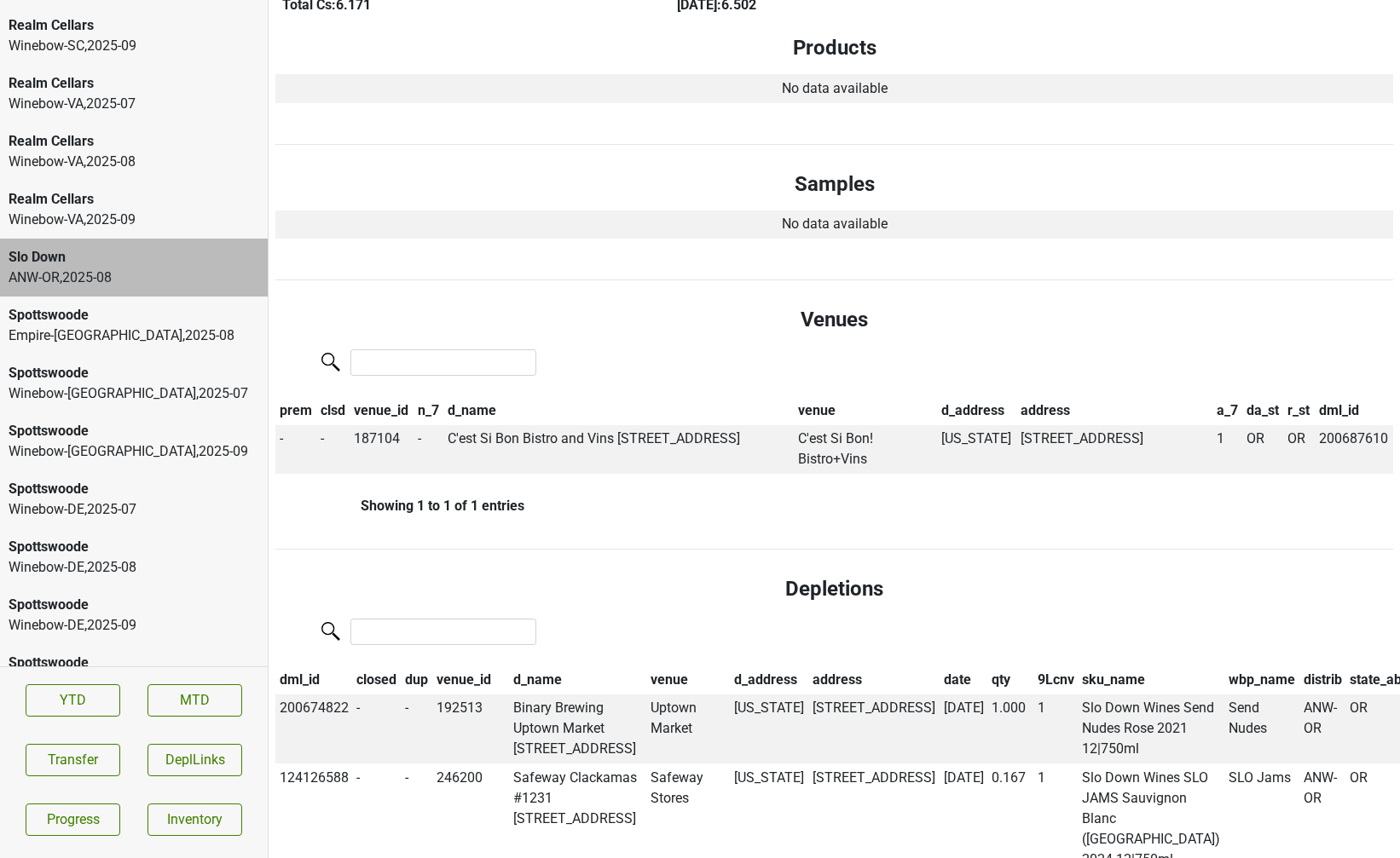
scroll to position [0, 0]
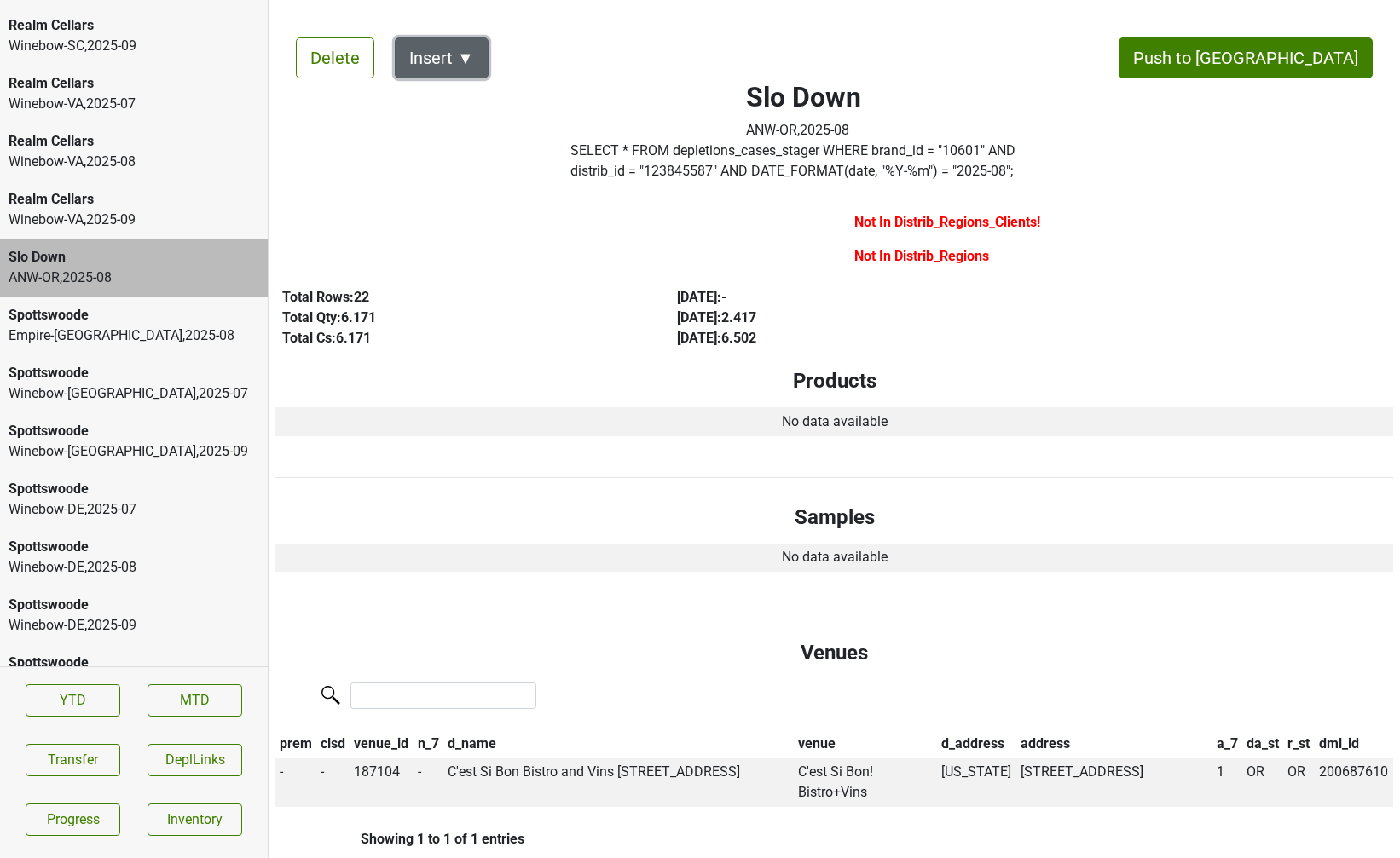
click at [450, 58] on button "Insert ▼" at bounding box center [441, 58] width 93 height 41
click at [479, 102] on span "DRC ▶" at bounding box center [471, 104] width 111 height 22
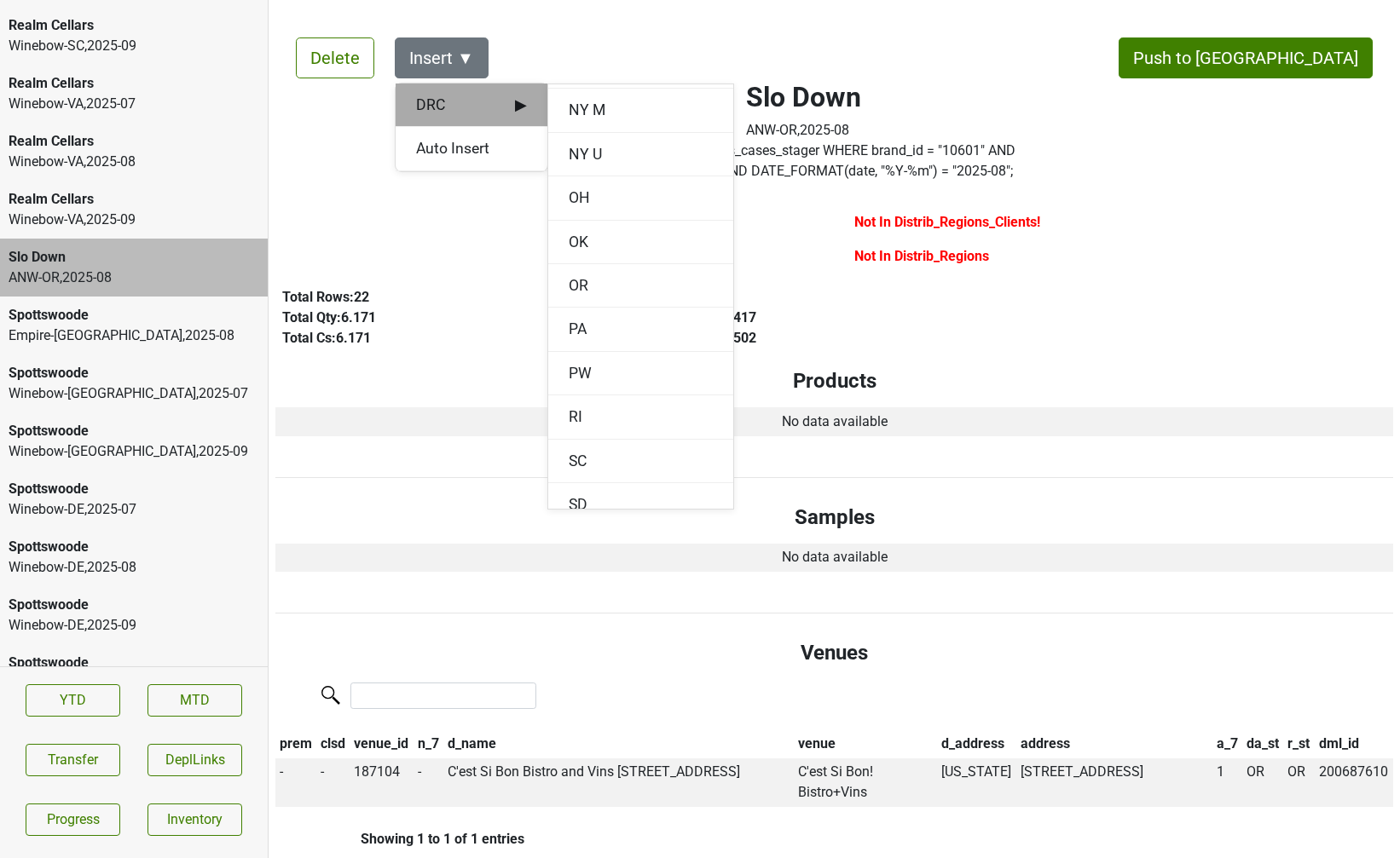
scroll to position [1766, 0]
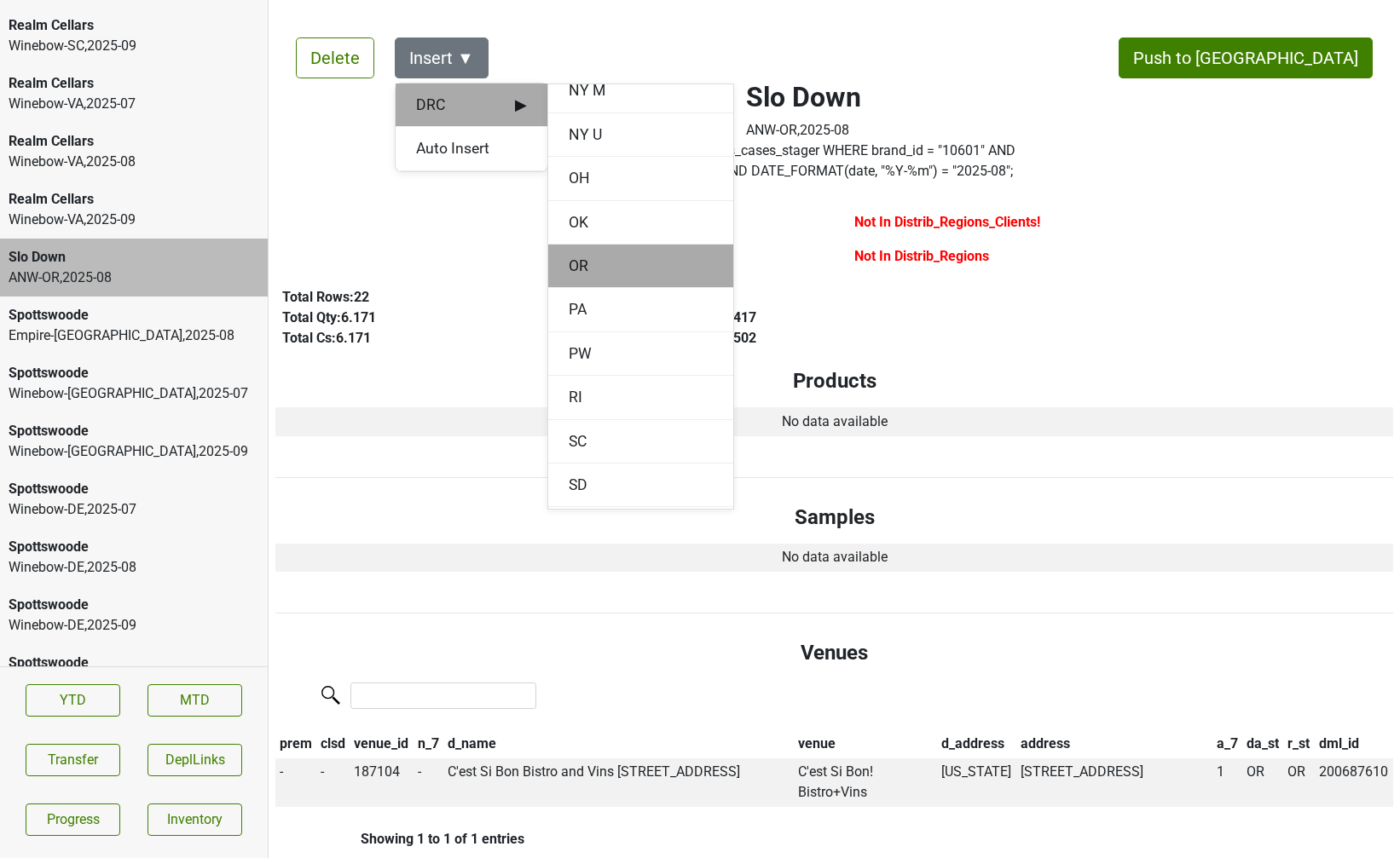
click at [573, 267] on div "OR" at bounding box center [641, 266] width 185 height 44
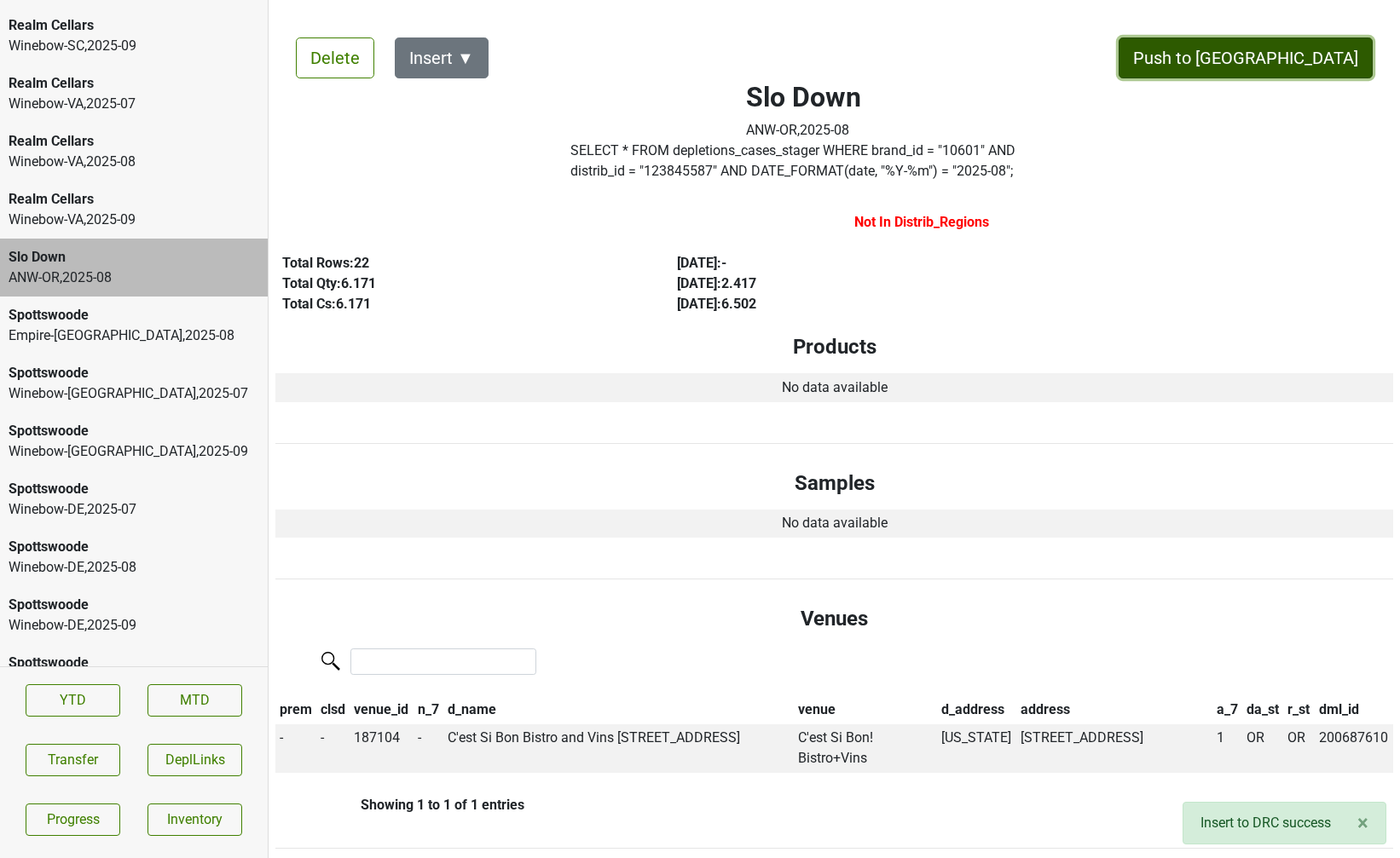
click at [1288, 68] on button "Push to DC" at bounding box center [1245, 58] width 254 height 41
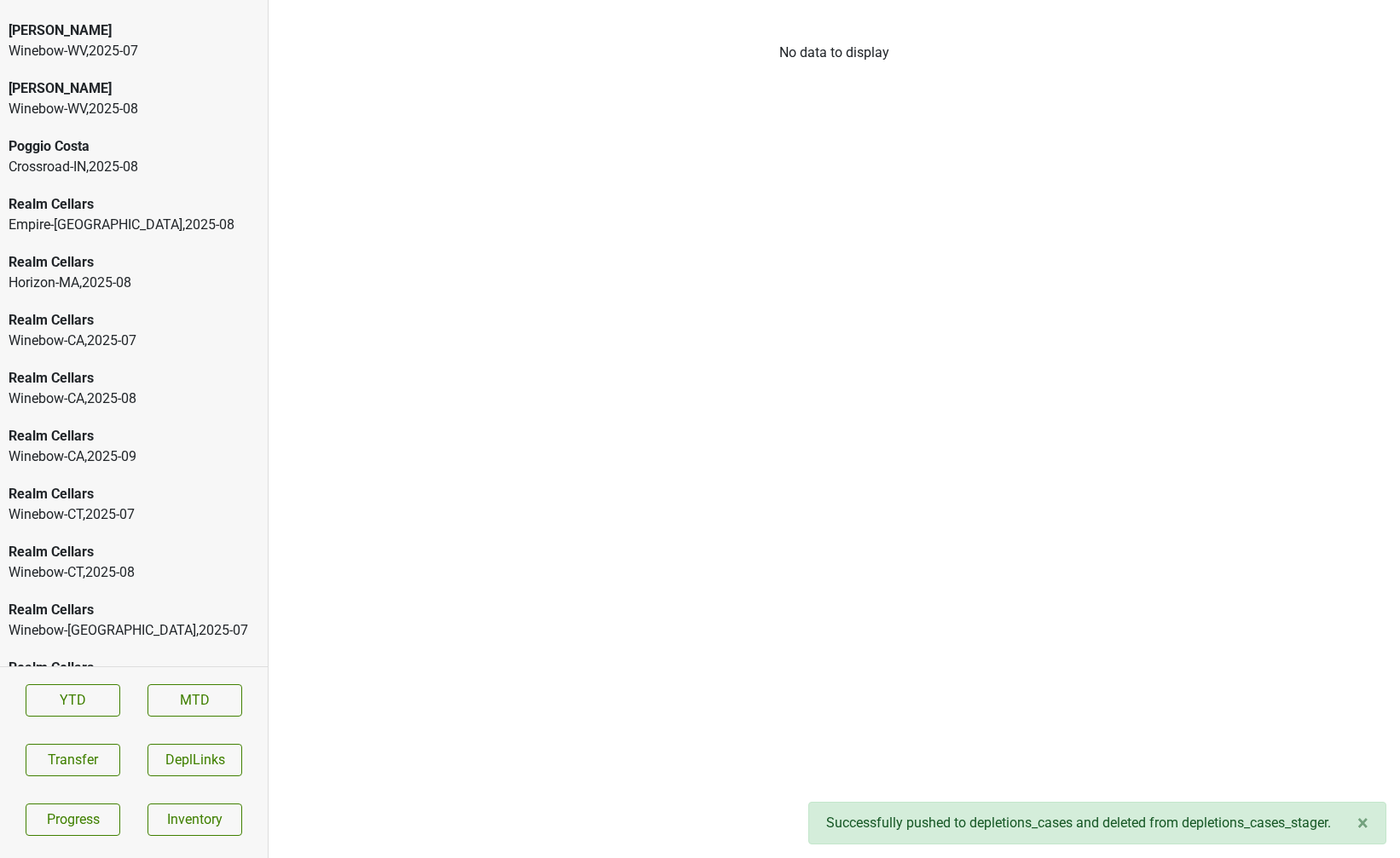
scroll to position [6204, 0]
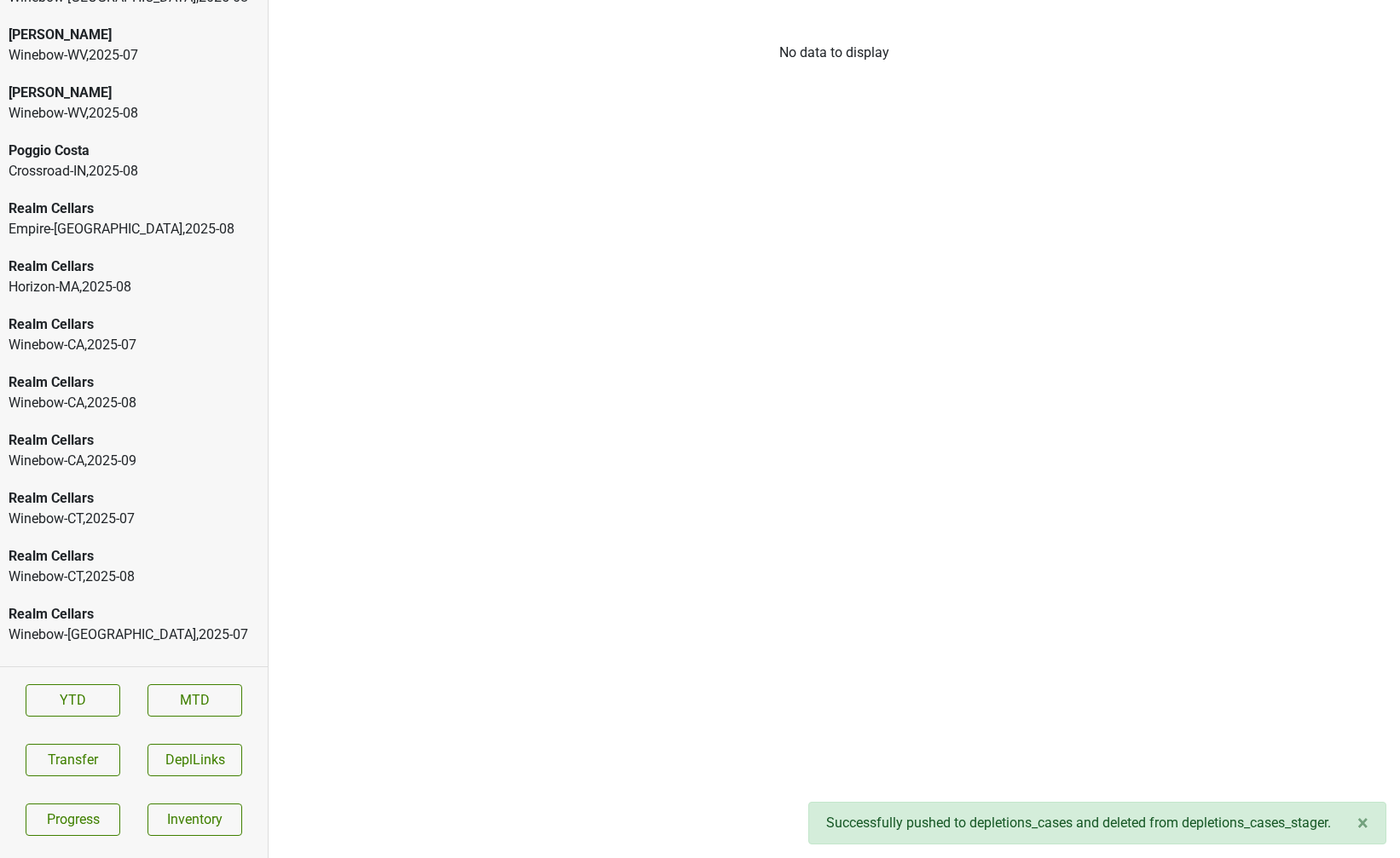
click at [109, 277] on div "Horizon-MA , 2025 - 08" at bounding box center [134, 287] width 251 height 20
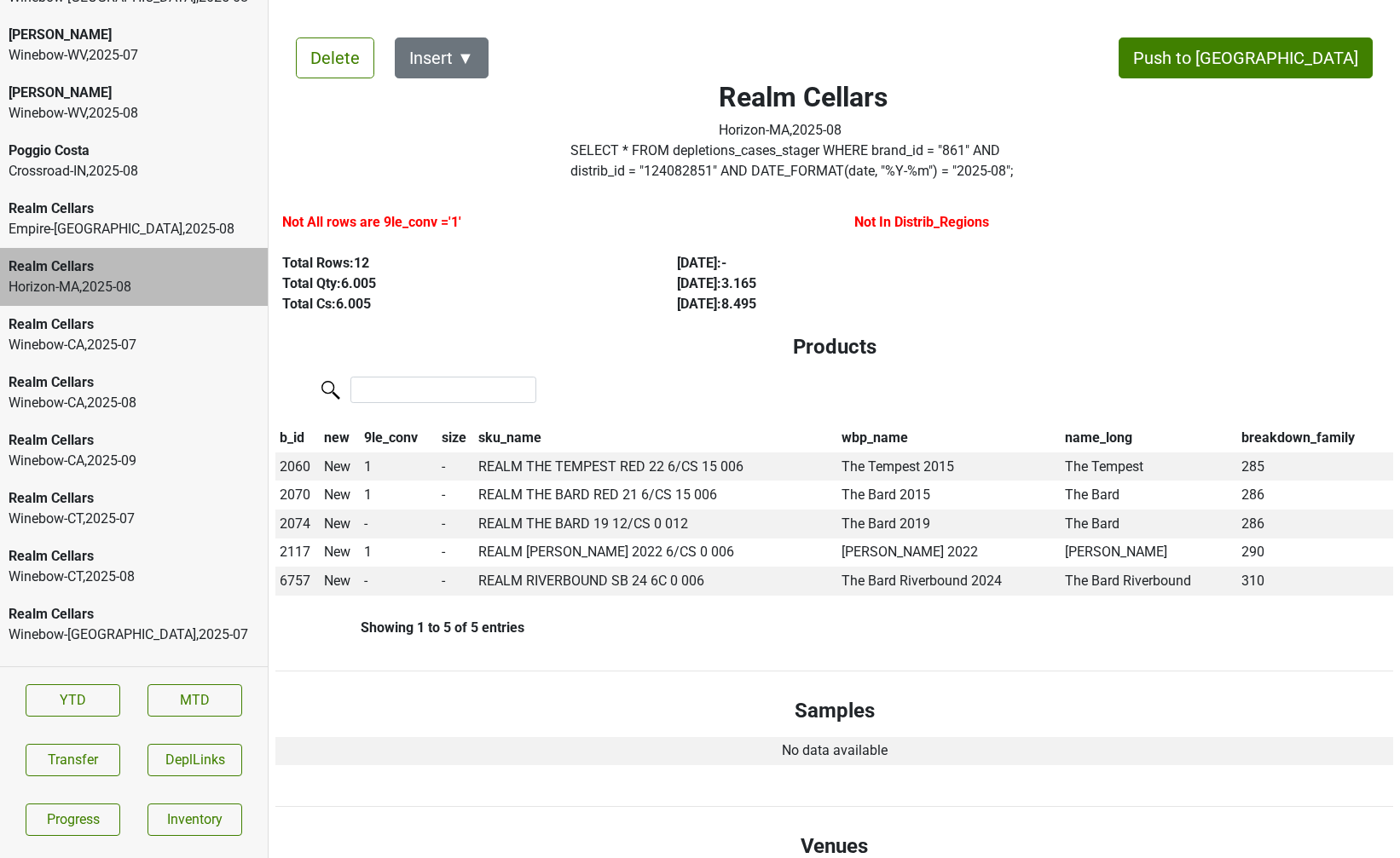
click at [69, 161] on div "Crossroad-IN , 2025 - 08" at bounding box center [134, 171] width 251 height 20
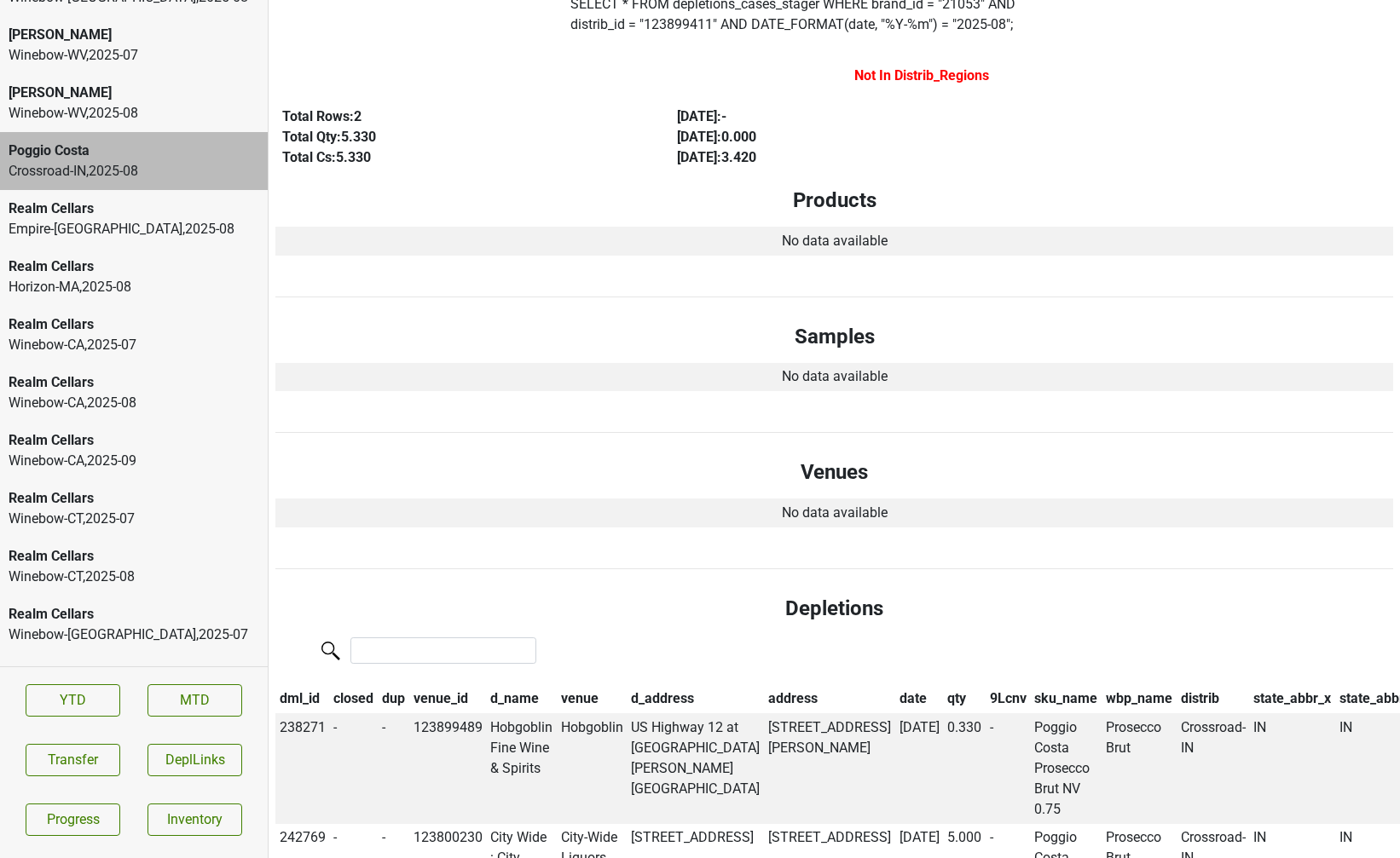
scroll to position [0, 0]
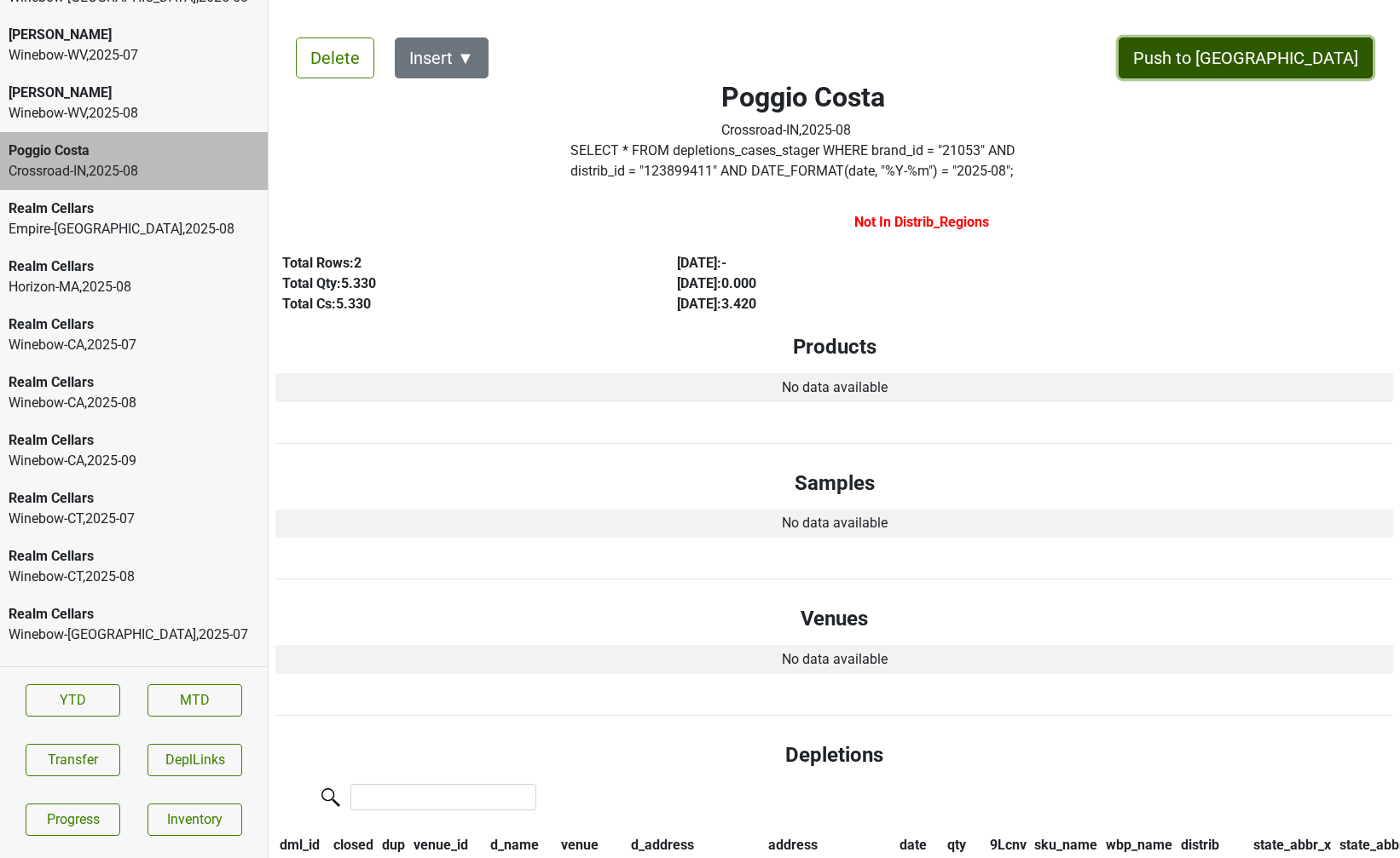
click at [1298, 54] on button "Push to DC" at bounding box center [1245, 58] width 254 height 41
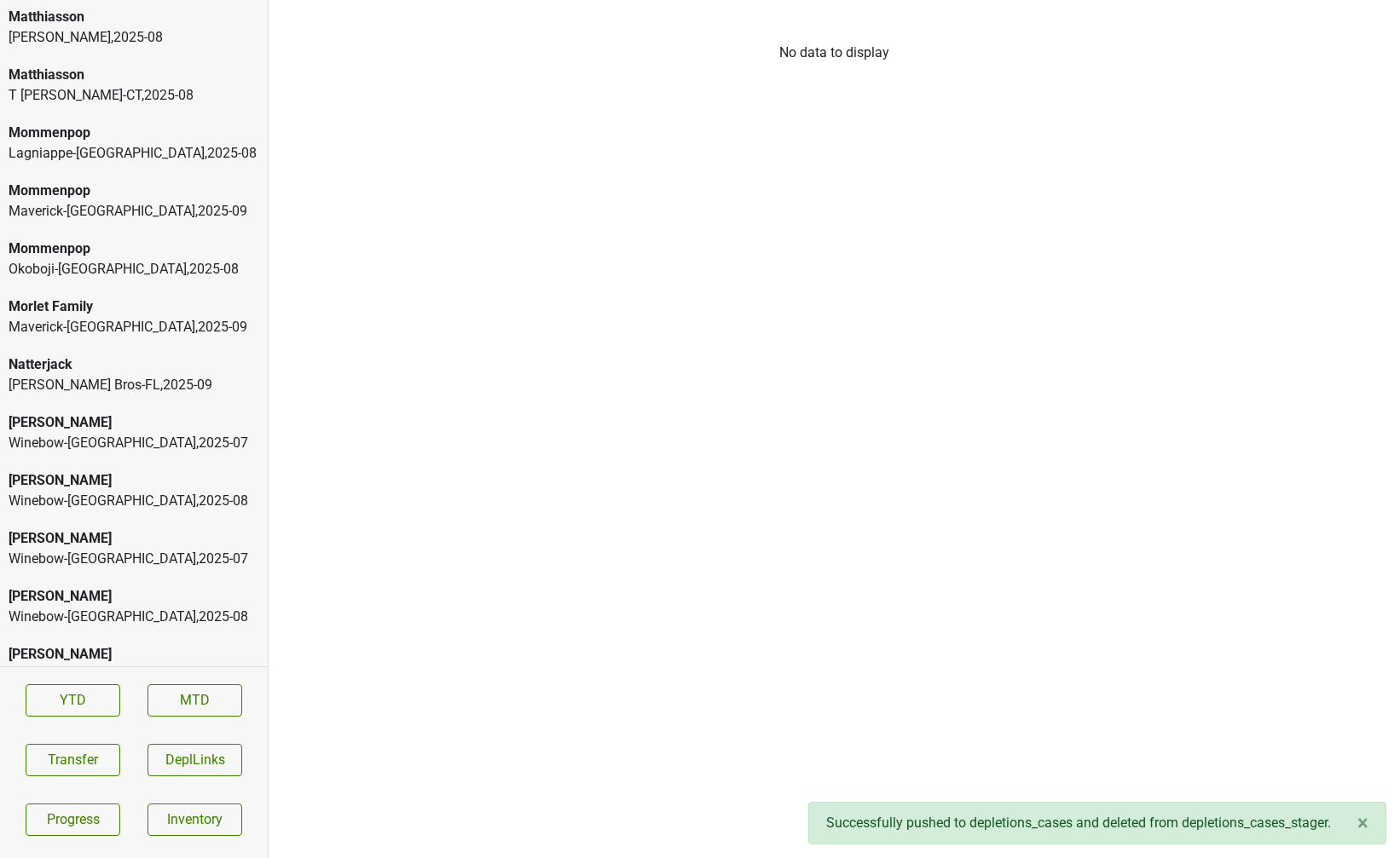
scroll to position [5057, 0]
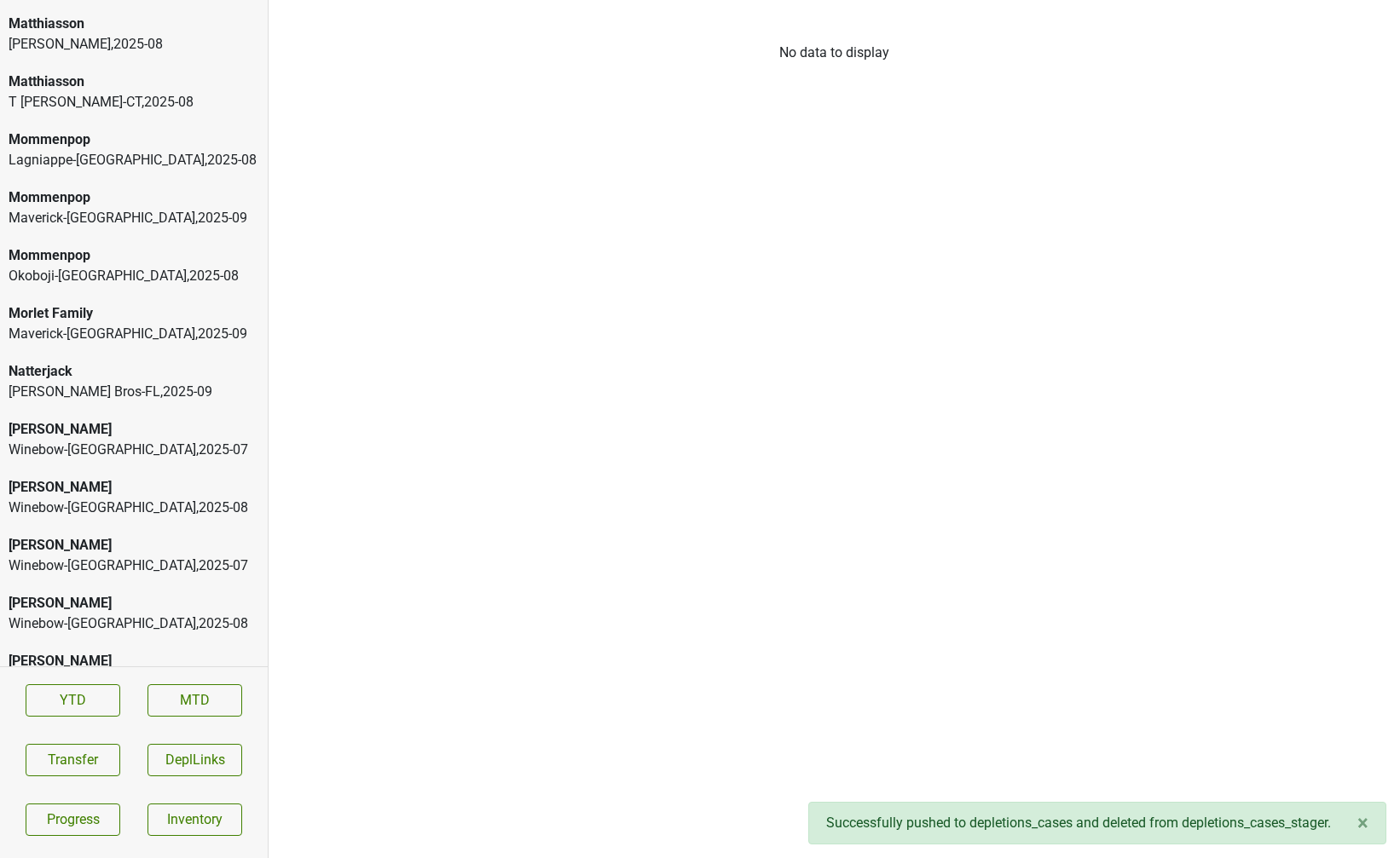
click at [99, 266] on div "Okoboji-IA , 2025 - 08" at bounding box center [134, 276] width 251 height 20
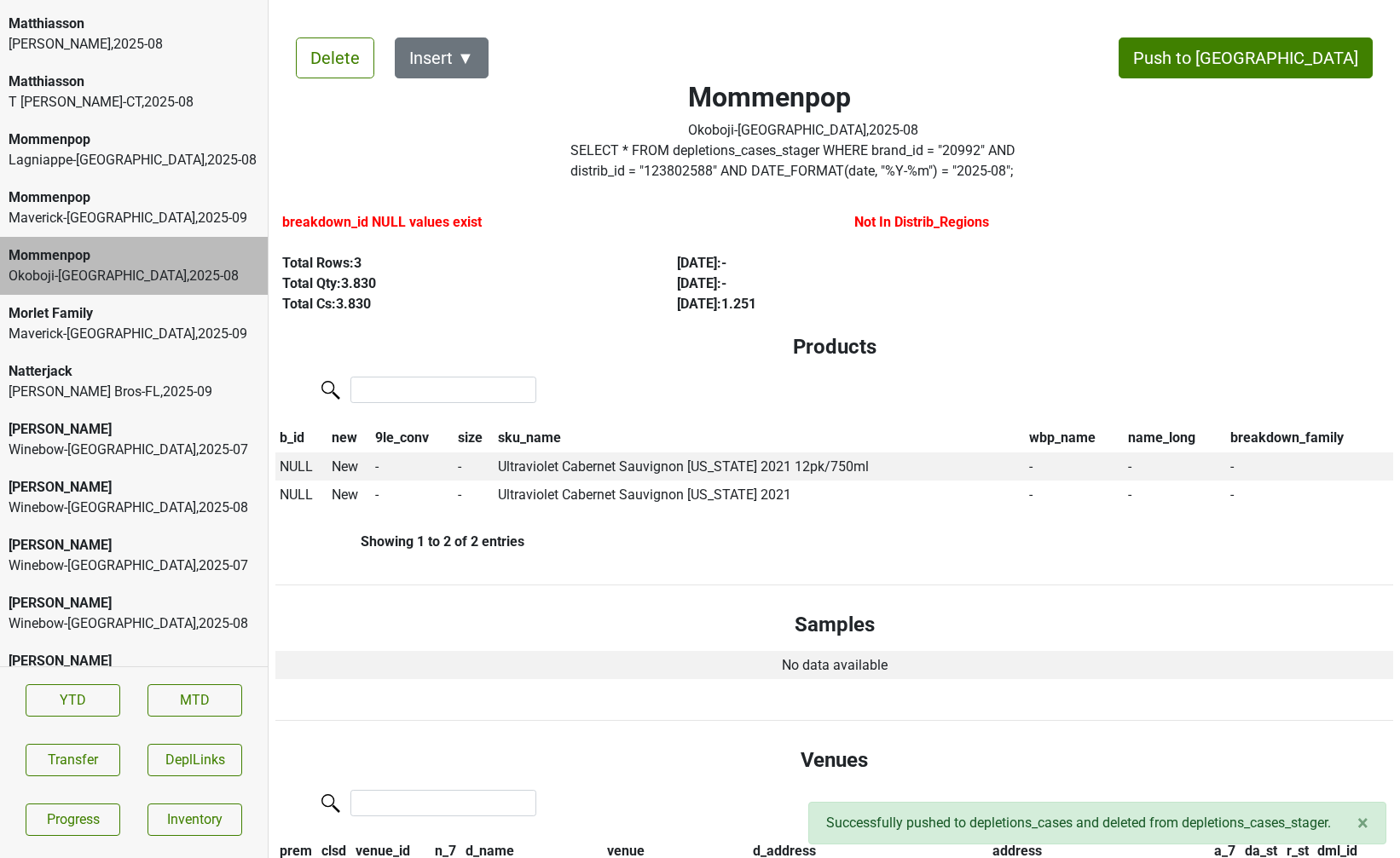
click at [100, 304] on div "Morlet Family" at bounding box center [134, 314] width 251 height 20
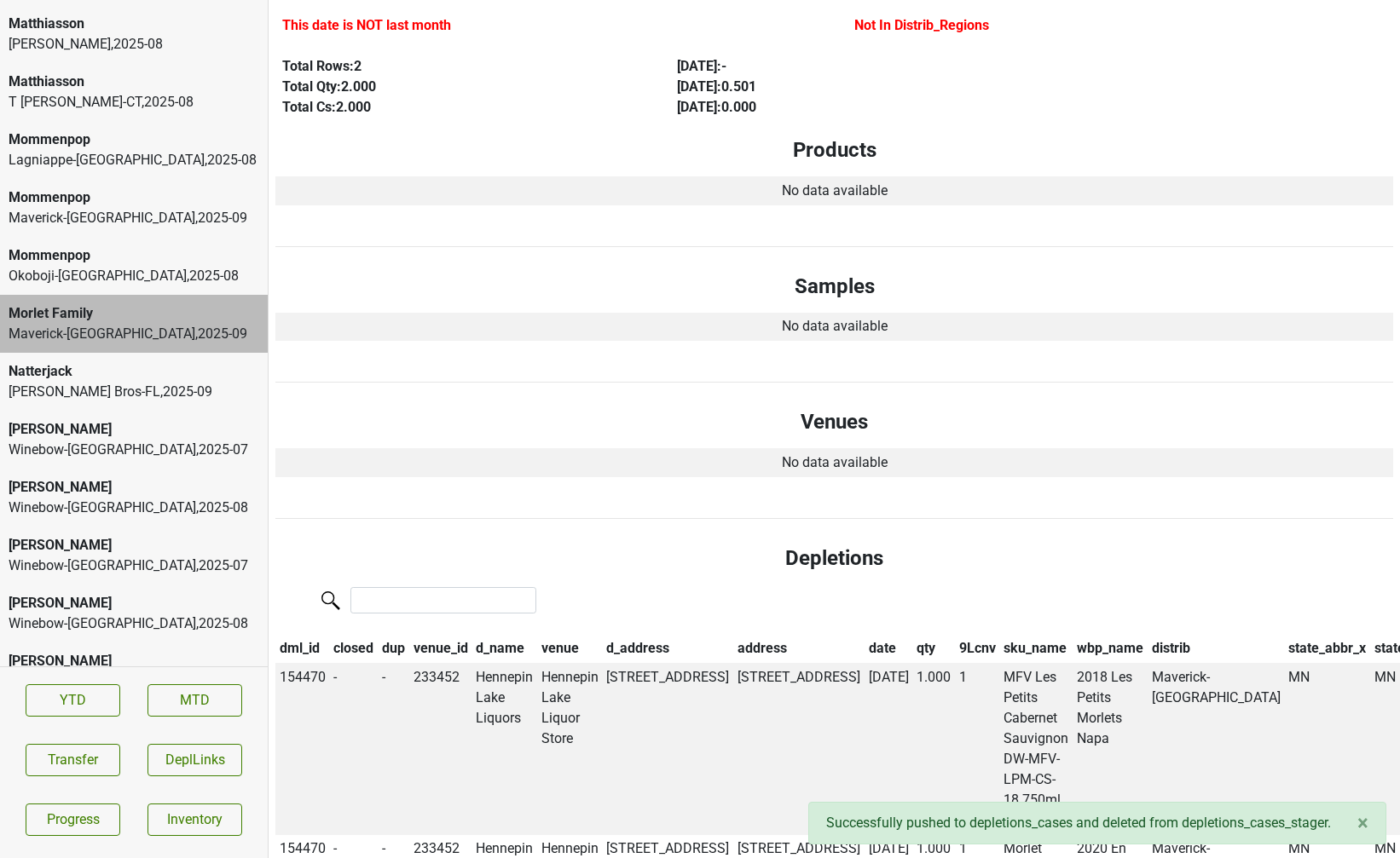
scroll to position [0, 0]
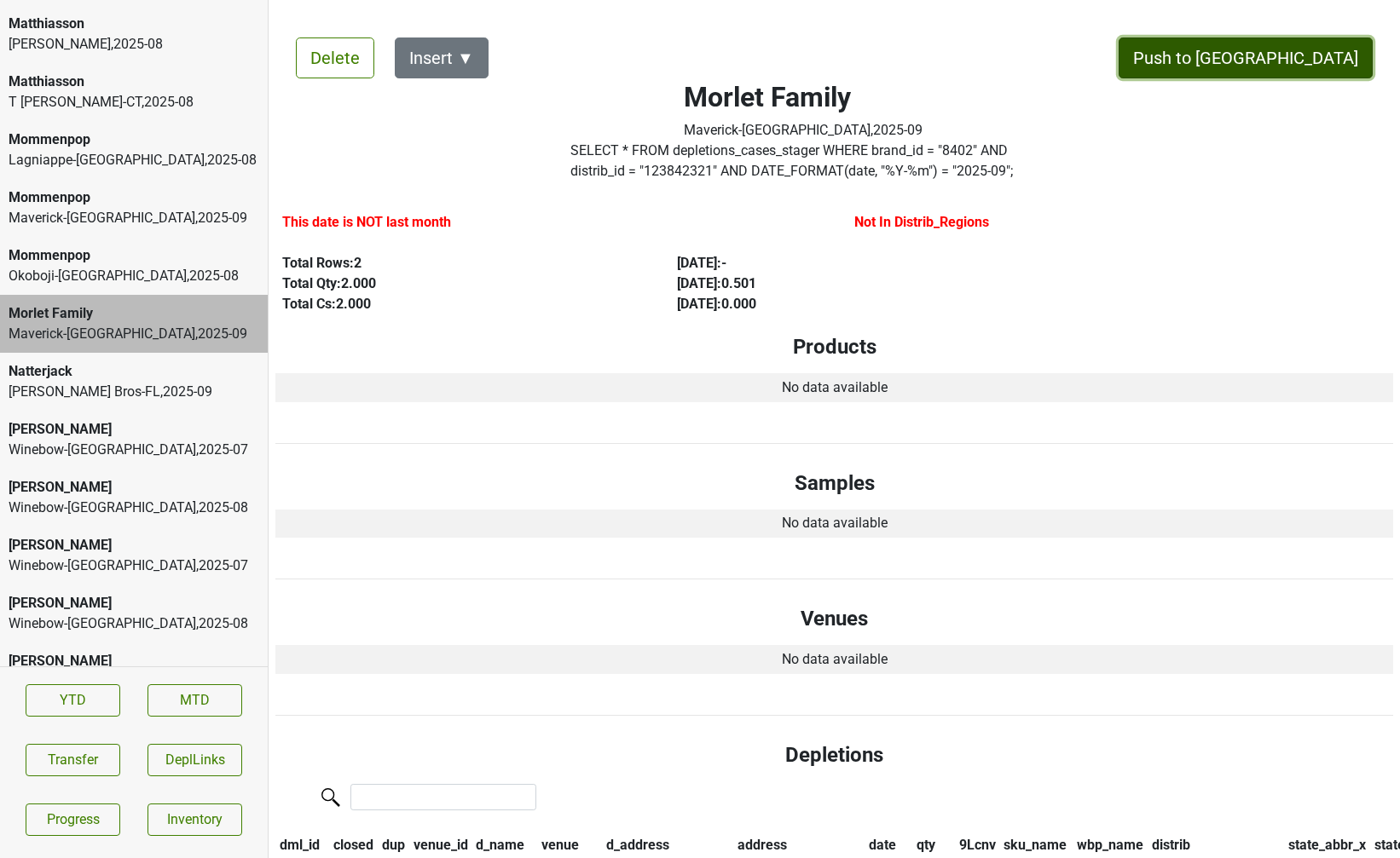
click at [1287, 55] on button "Push to DC" at bounding box center [1245, 58] width 254 height 41
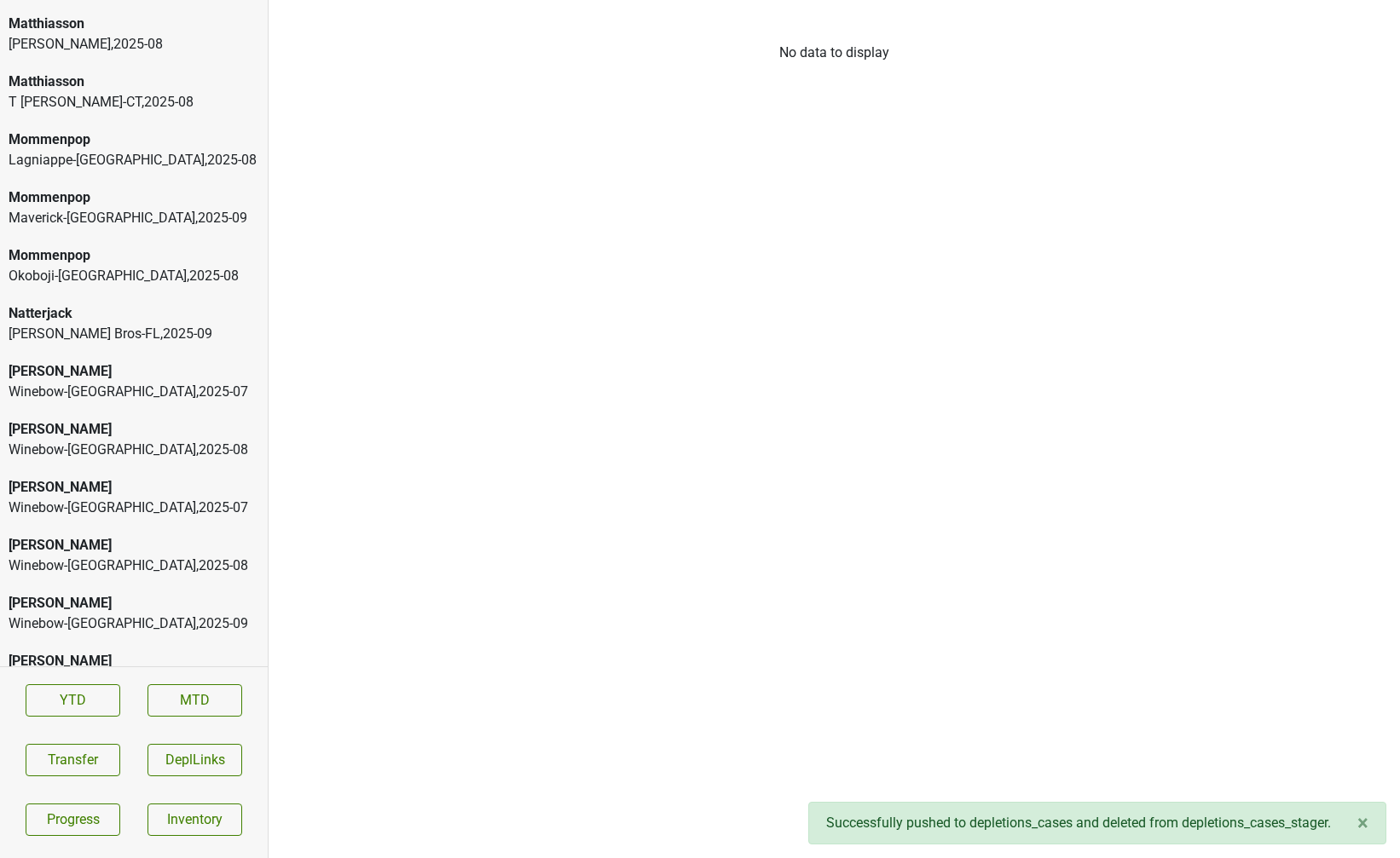
click at [126, 324] on div "Johnson Bros-FL , 2025 - 09" at bounding box center [134, 334] width 251 height 20
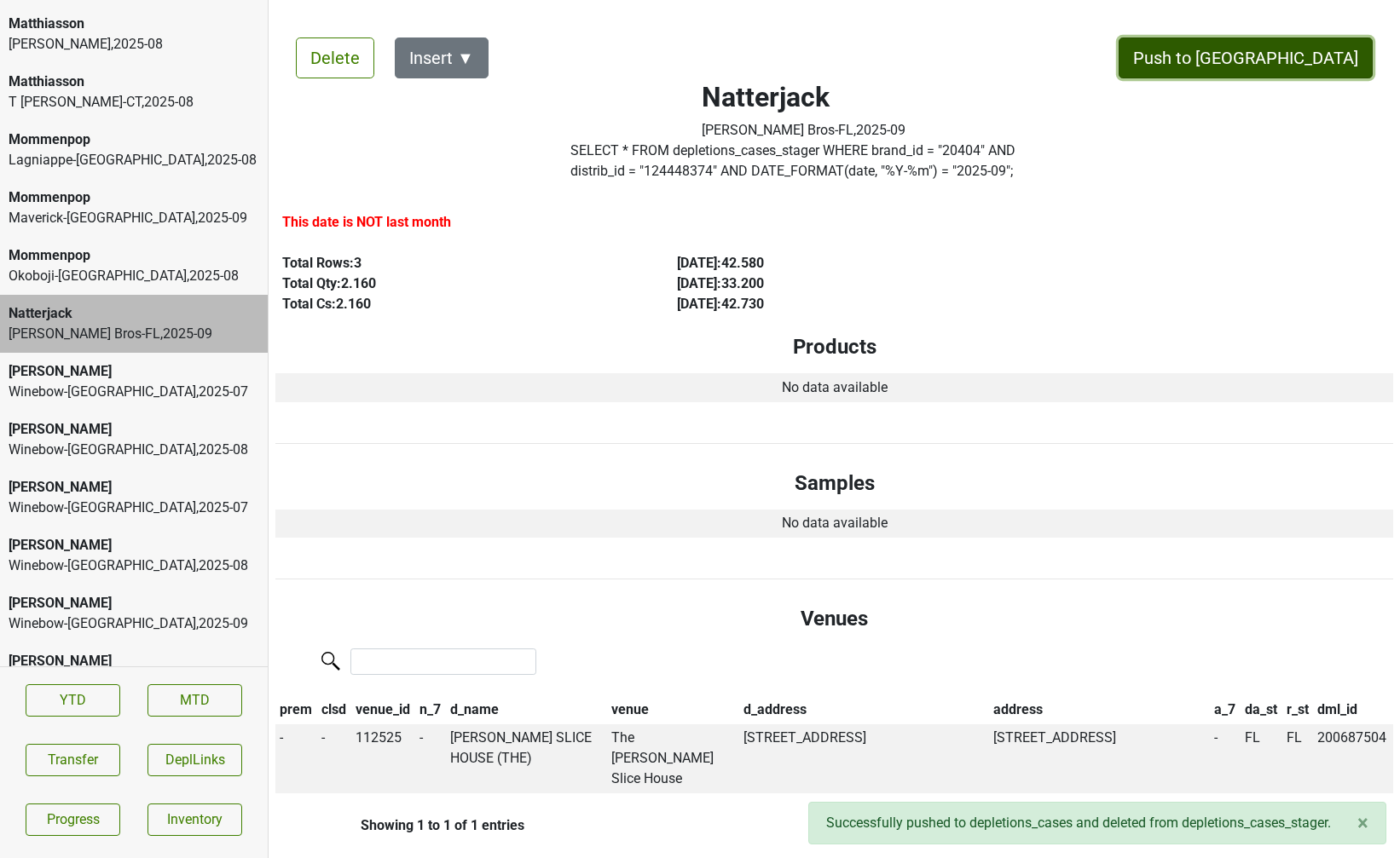
click at [1291, 56] on button "Push to DC" at bounding box center [1245, 58] width 254 height 41
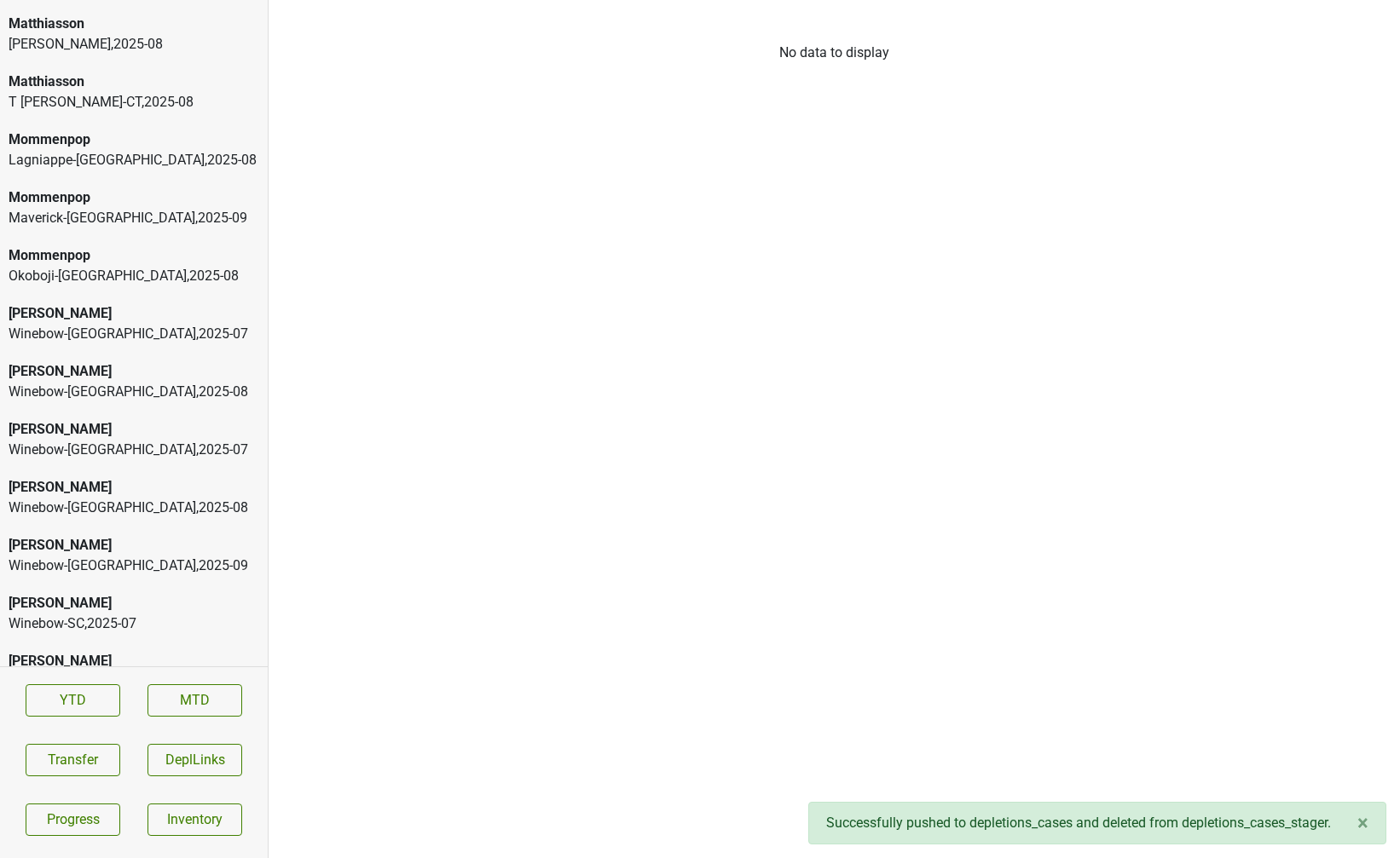
click at [168, 150] on div "Lagniappe-IL , 2025 - 08" at bounding box center [134, 160] width 251 height 20
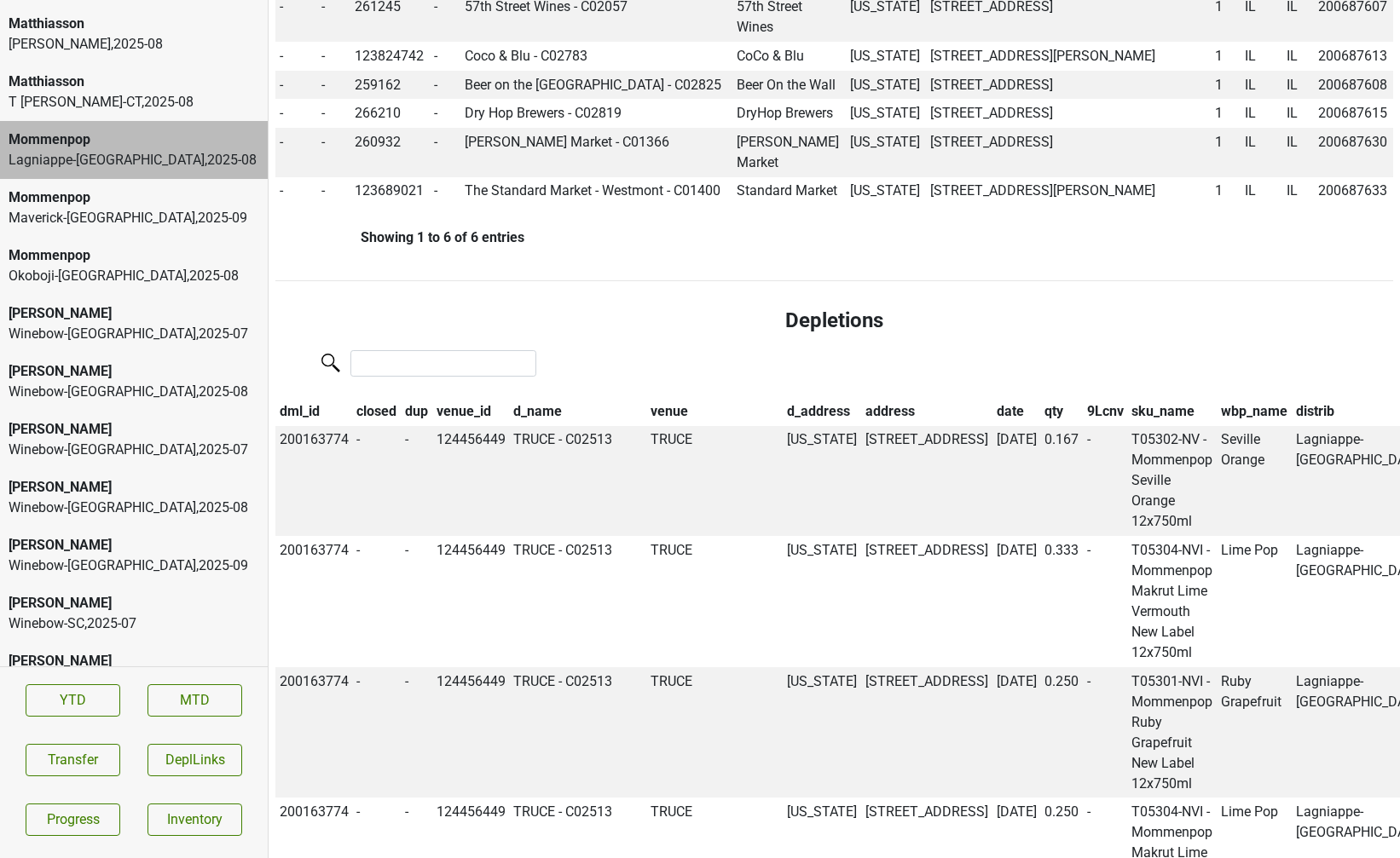
scroll to position [761, 0]
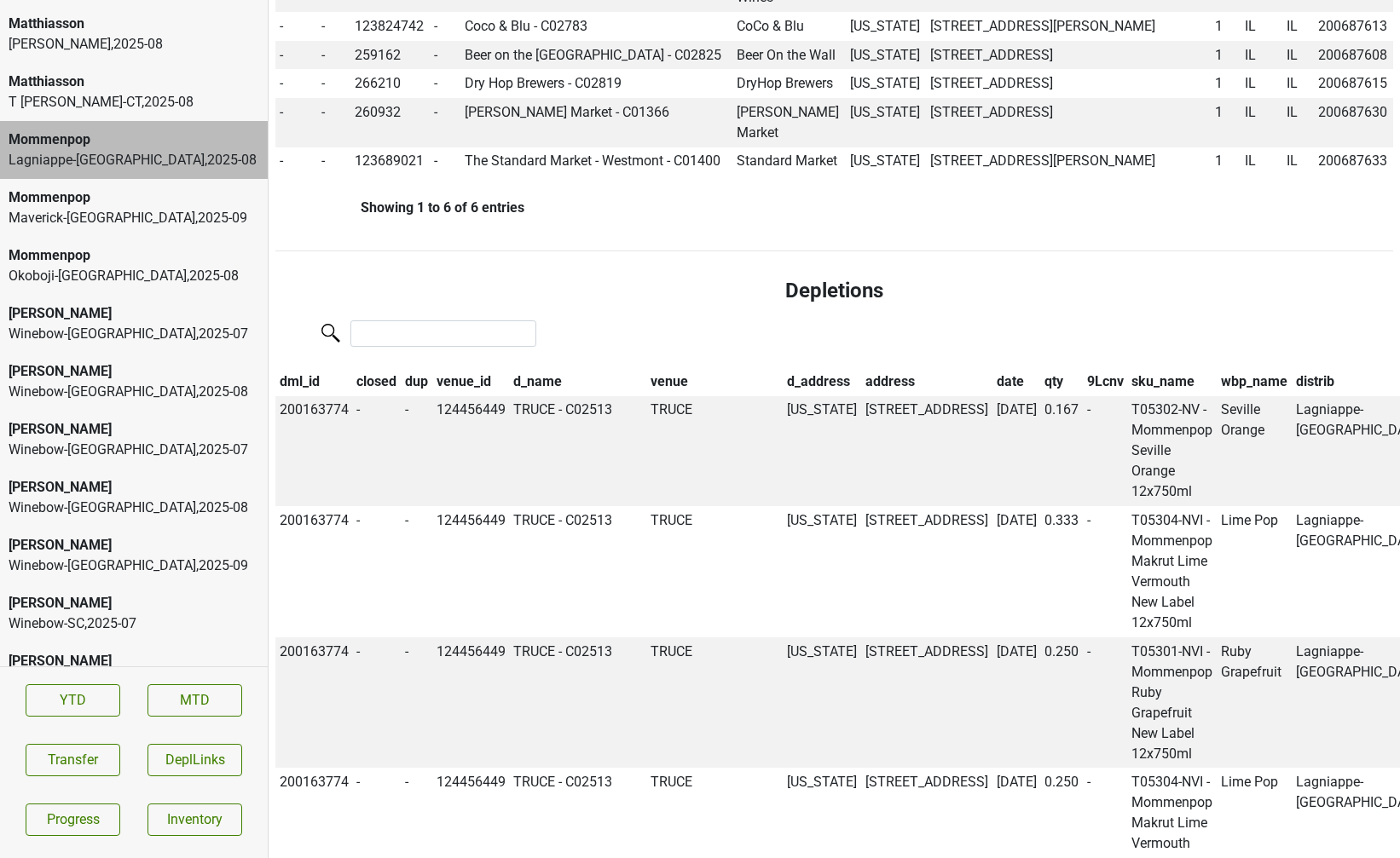
click at [992, 384] on th "date" at bounding box center [1016, 381] width 48 height 29
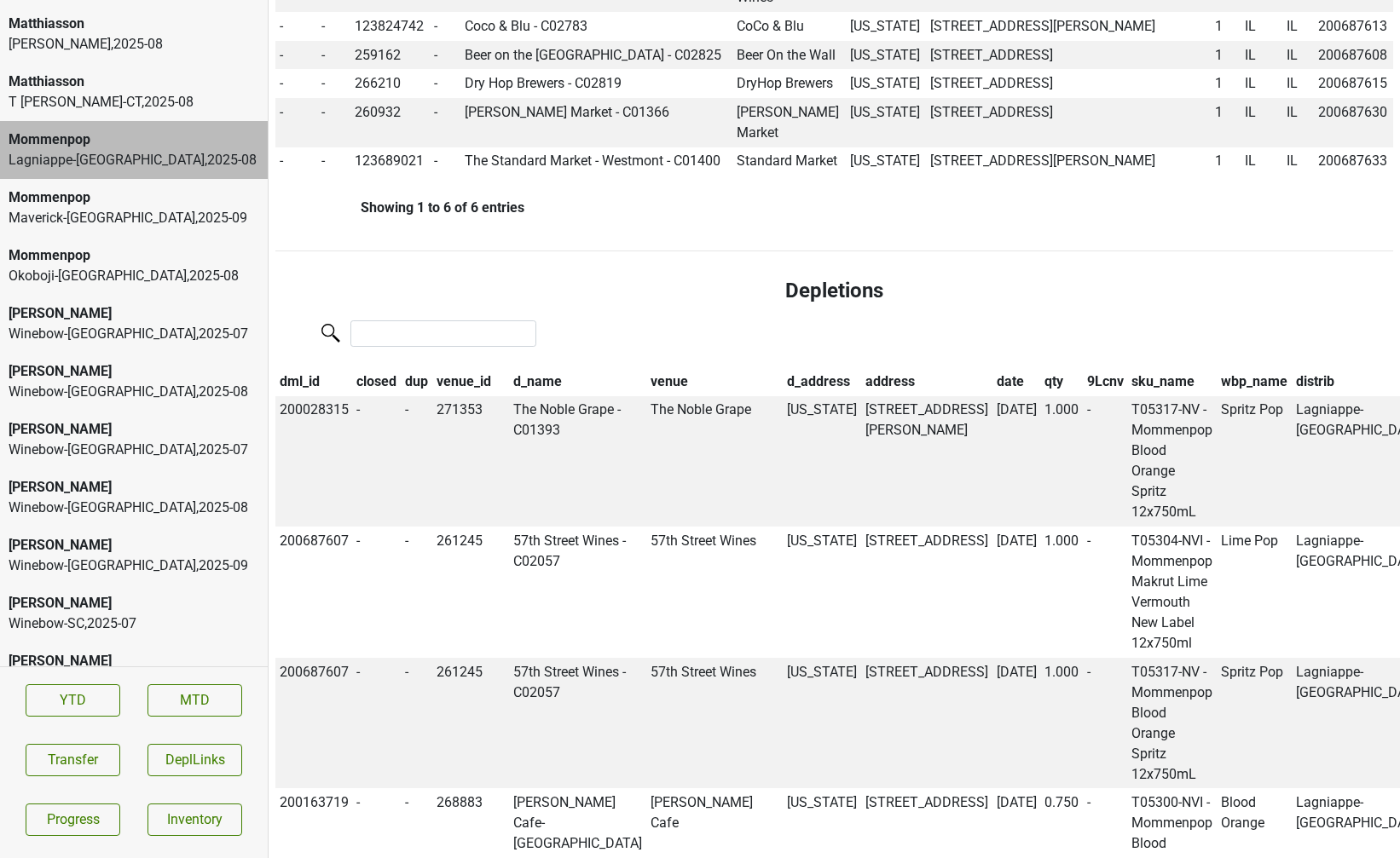
click at [992, 384] on th "date" at bounding box center [1016, 381] width 48 height 29
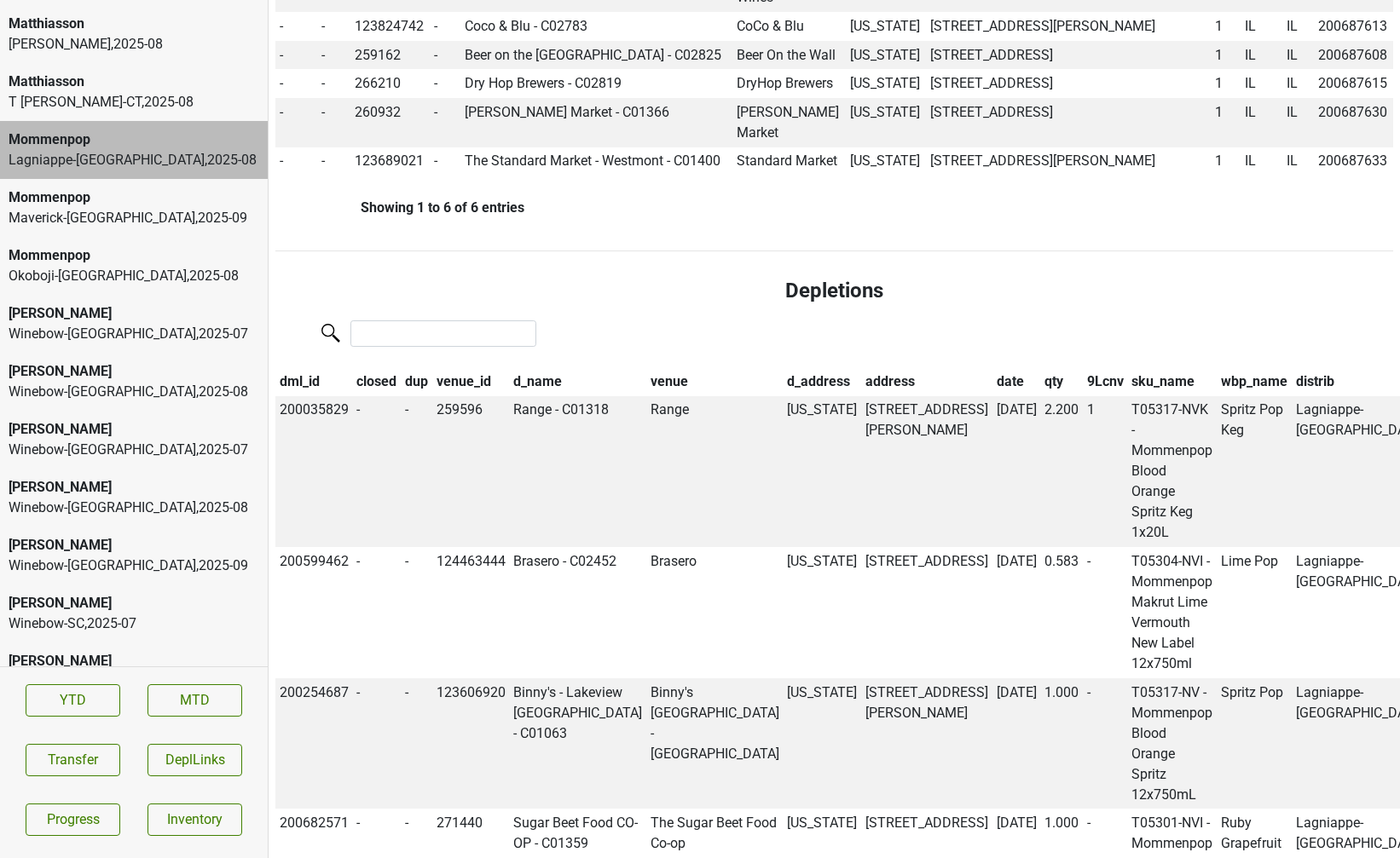
click at [1082, 384] on th "9Lcnv" at bounding box center [1104, 381] width 45 height 29
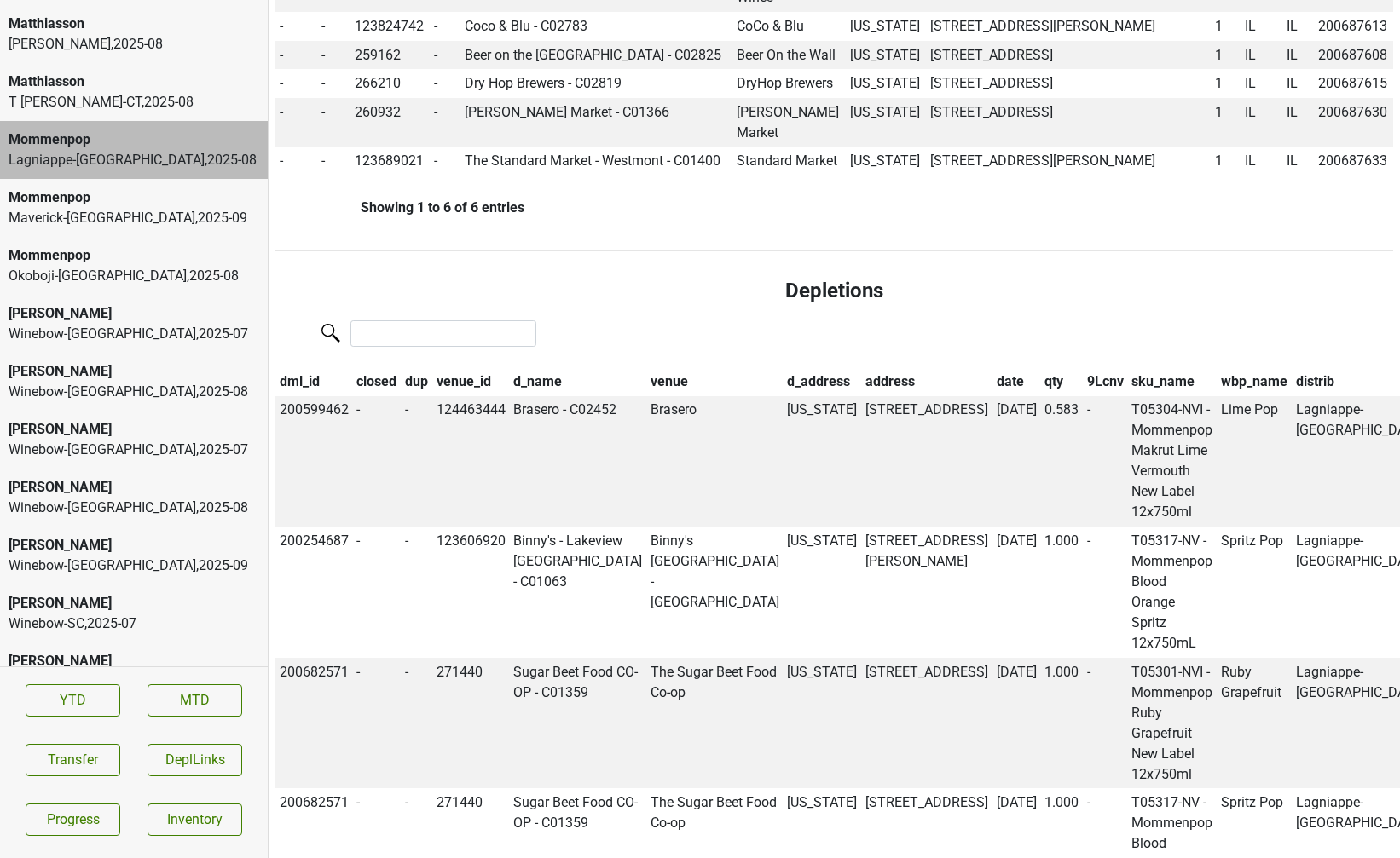
click at [1082, 384] on th "9Lcnv" at bounding box center [1104, 381] width 45 height 29
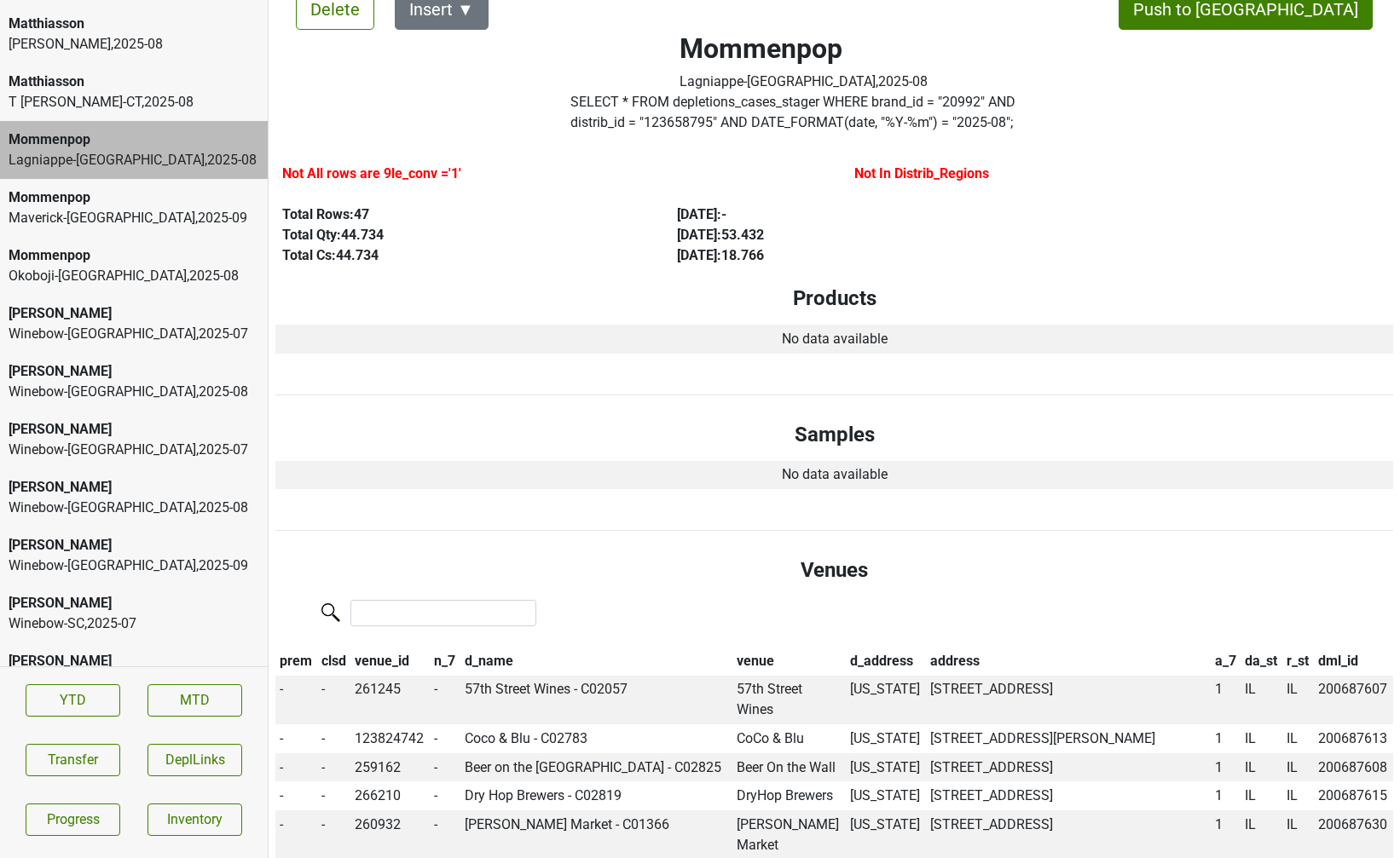
scroll to position [0, 0]
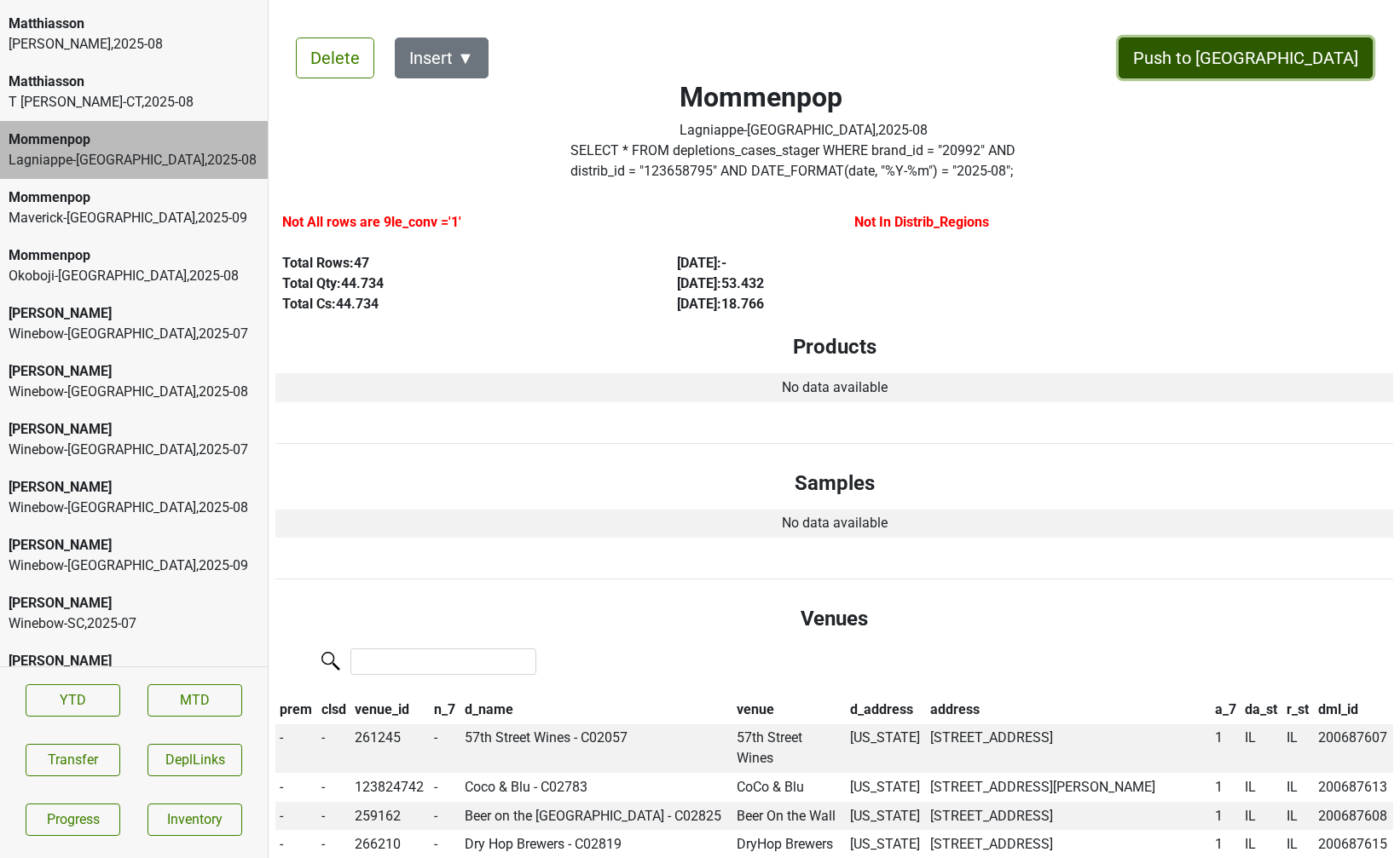
click at [1305, 59] on button "Push to DC" at bounding box center [1245, 58] width 254 height 41
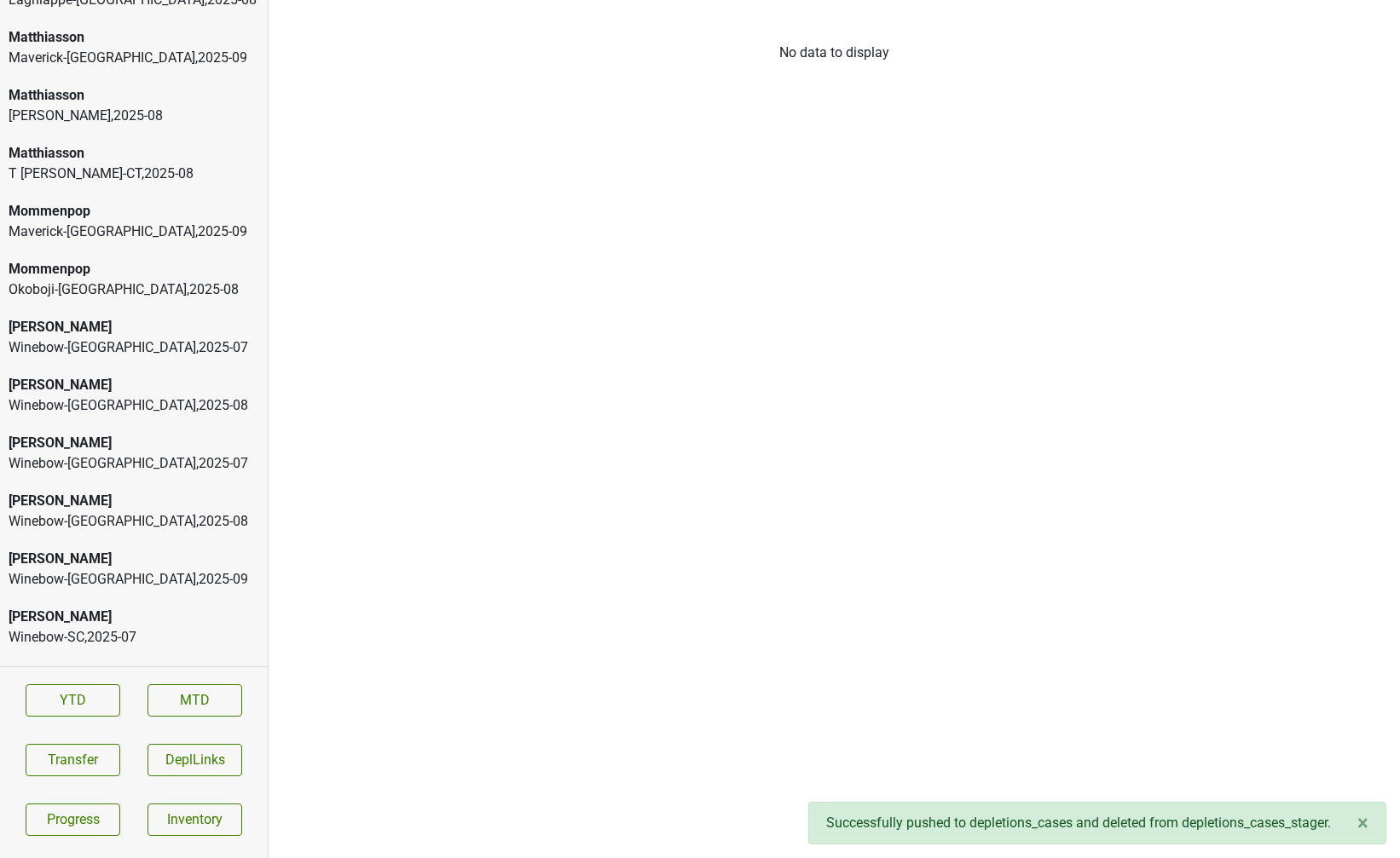
scroll to position [4981, 0]
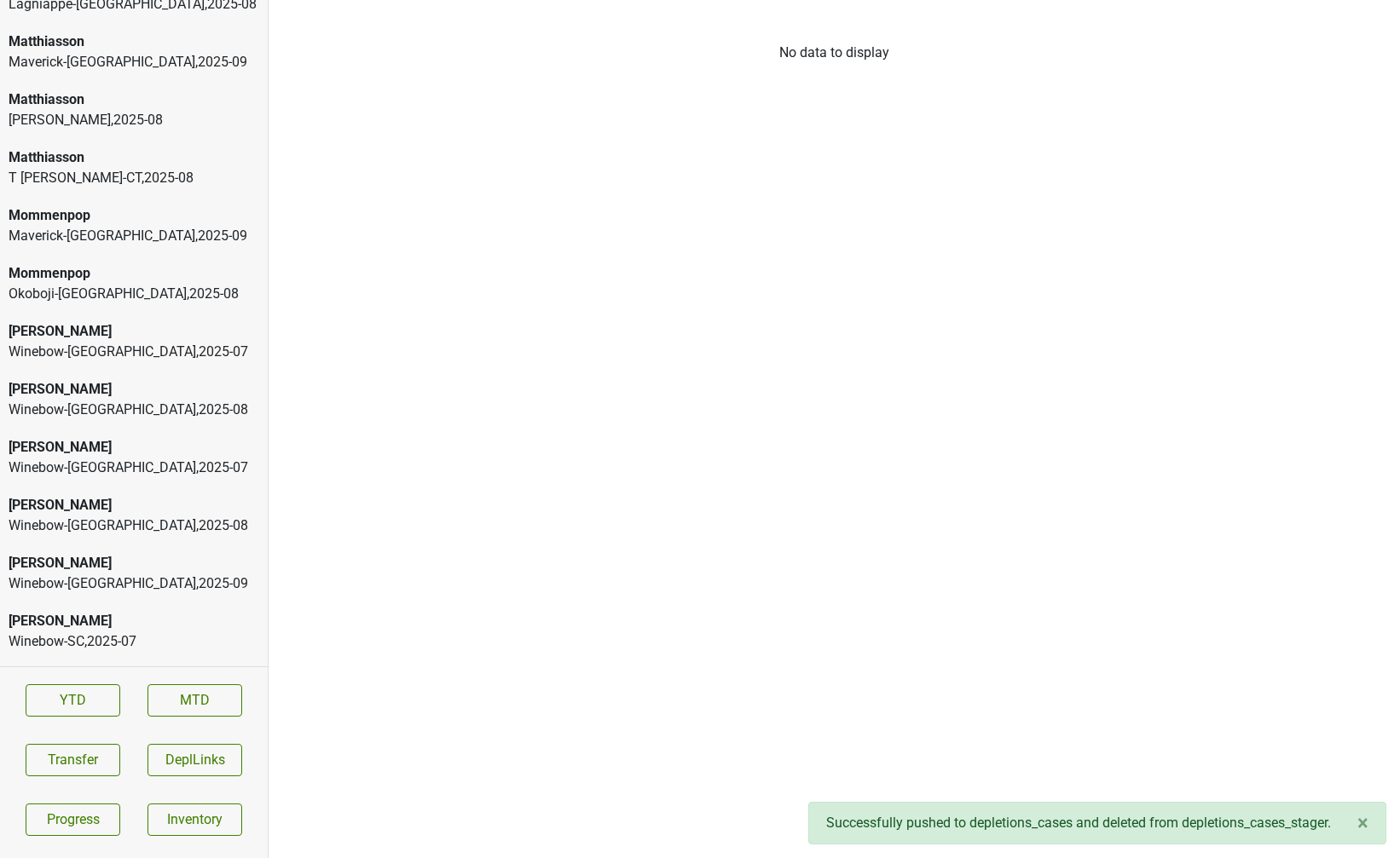
click at [141, 168] on div "T Edward-CT , 2025 - 08" at bounding box center [134, 178] width 251 height 20
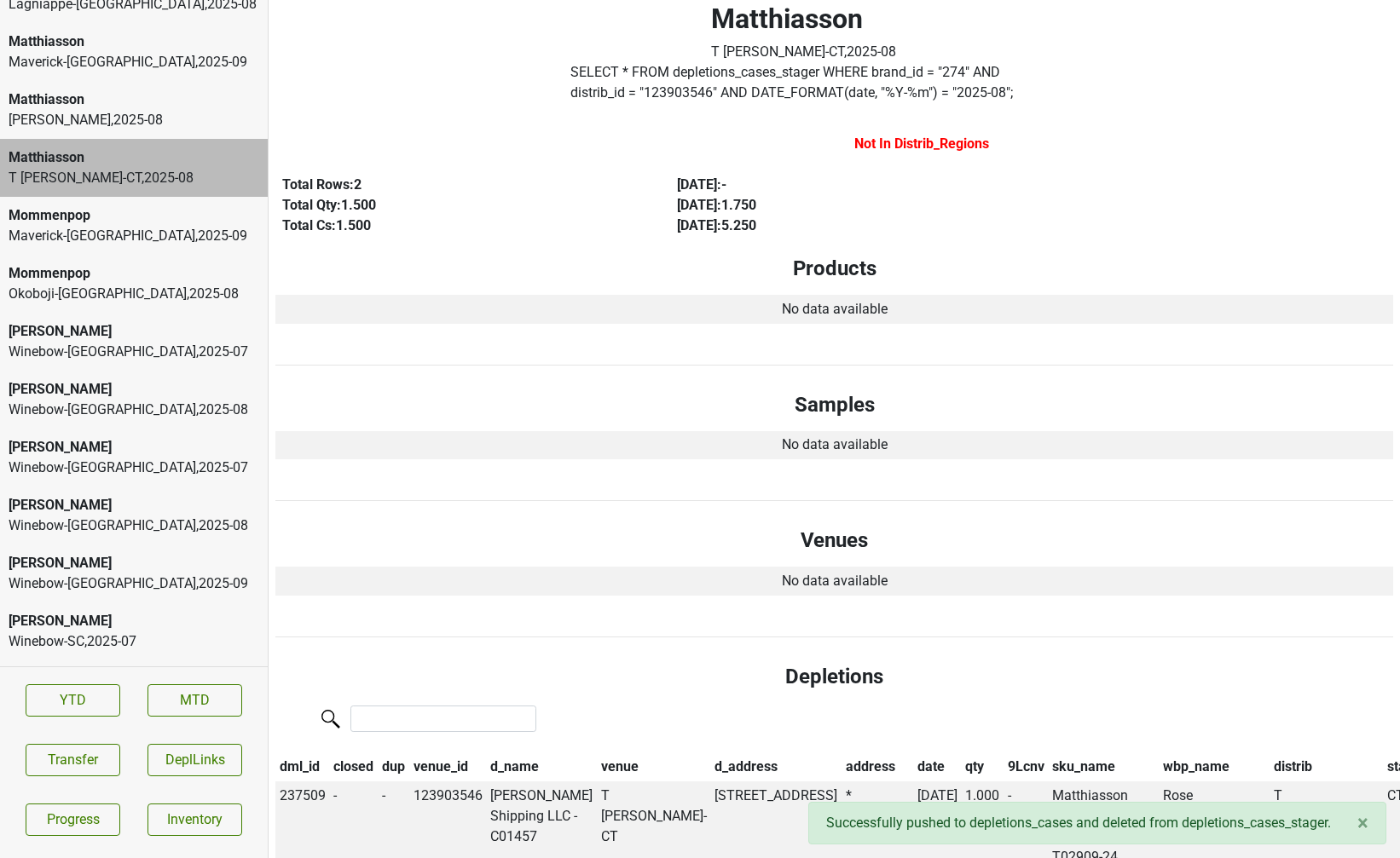
scroll to position [0, 0]
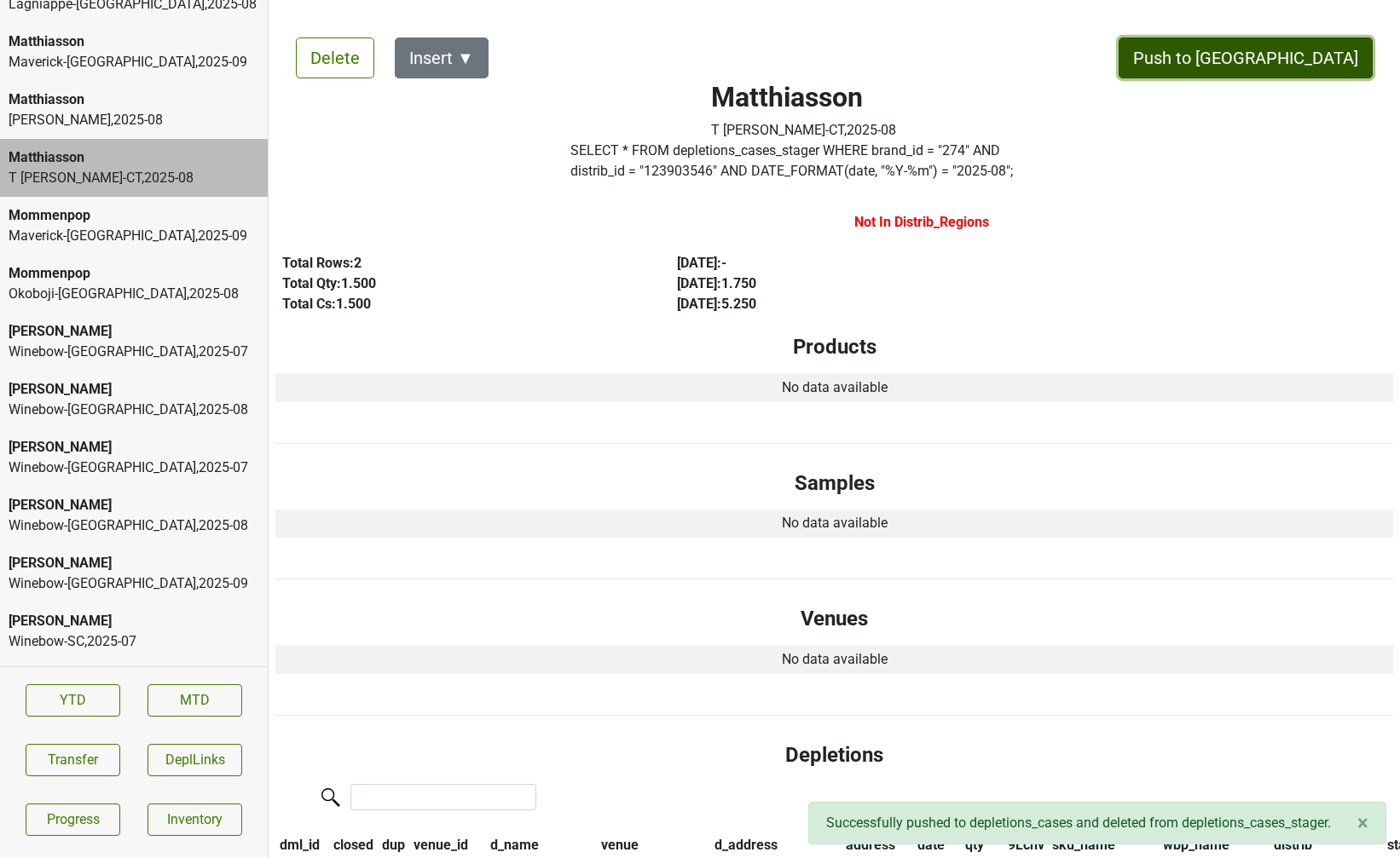
click at [1300, 69] on button "Push to DC" at bounding box center [1245, 58] width 254 height 41
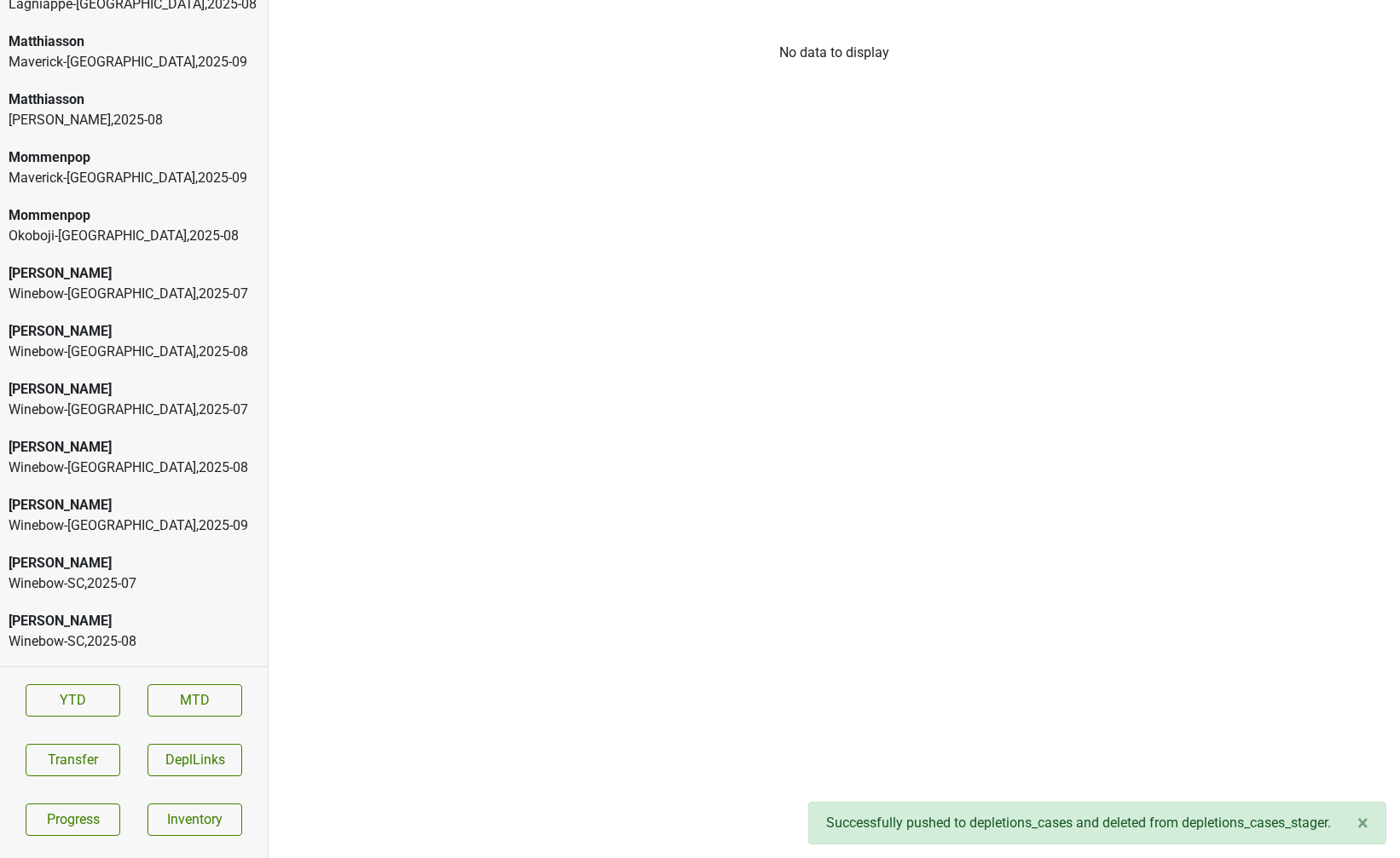
click at [132, 110] on div "T Edward , 2025 - 08" at bounding box center [134, 120] width 251 height 20
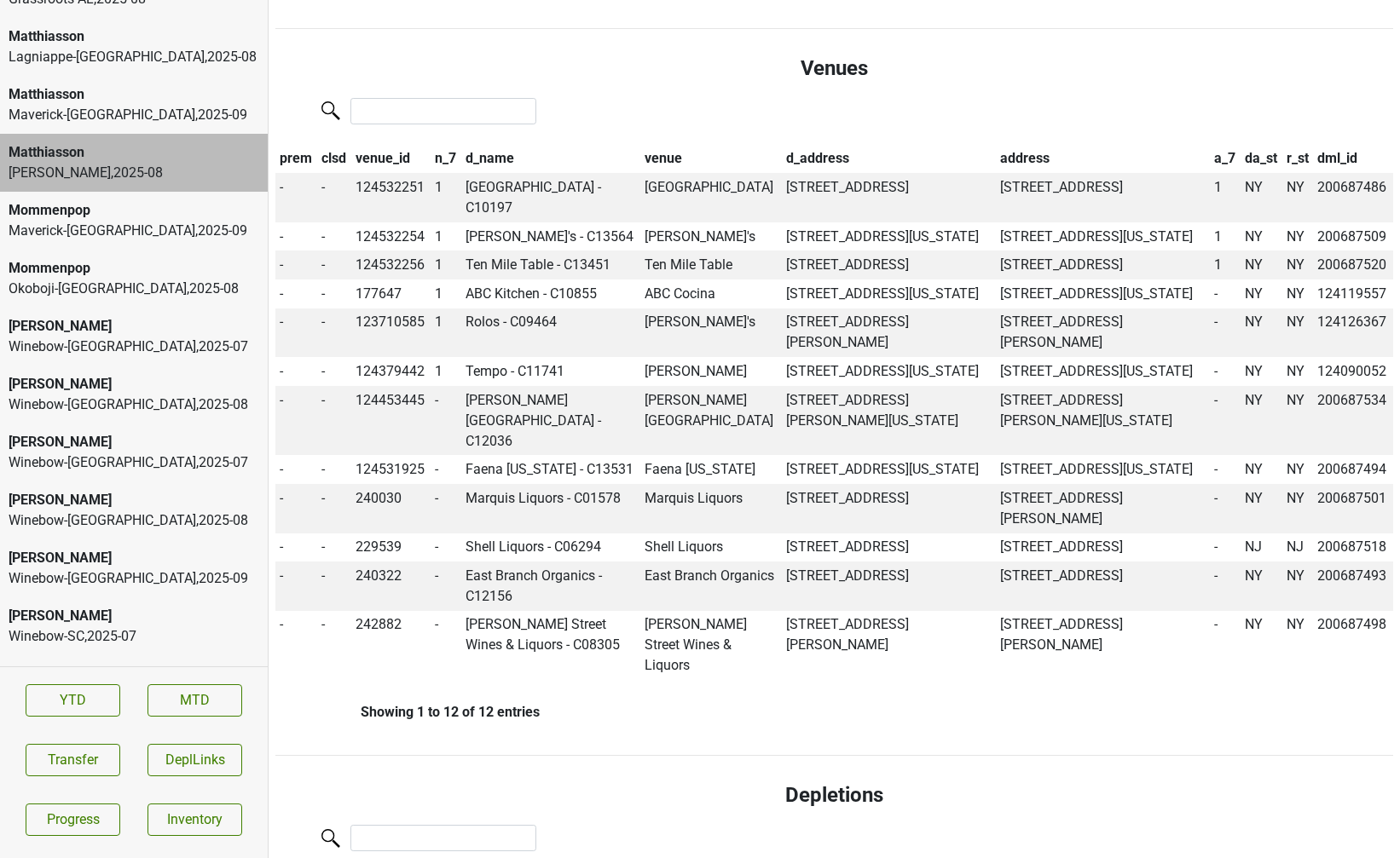
scroll to position [691, 0]
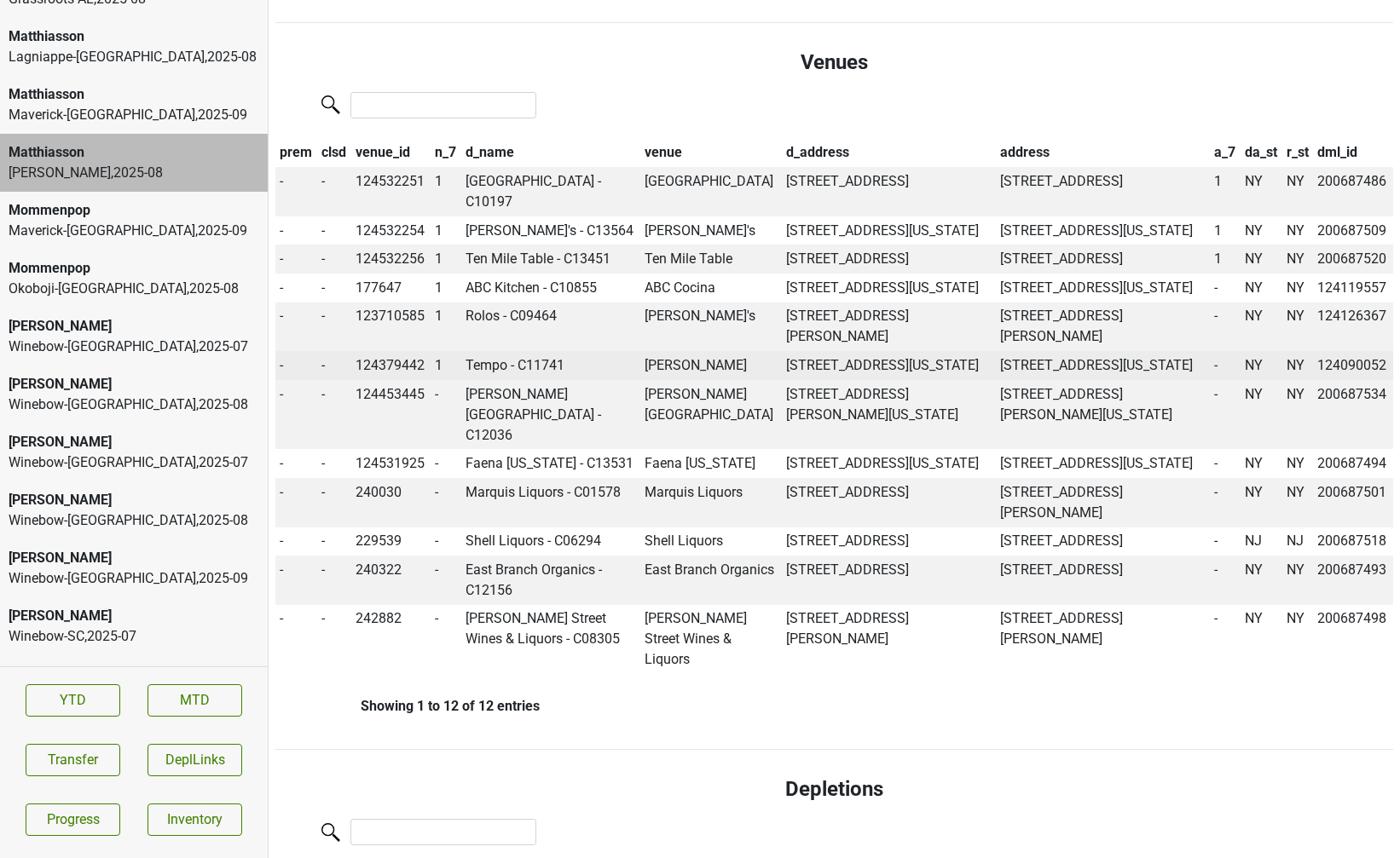
click at [490, 380] on td "Tempo - C11741" at bounding box center [551, 366] width 180 height 29
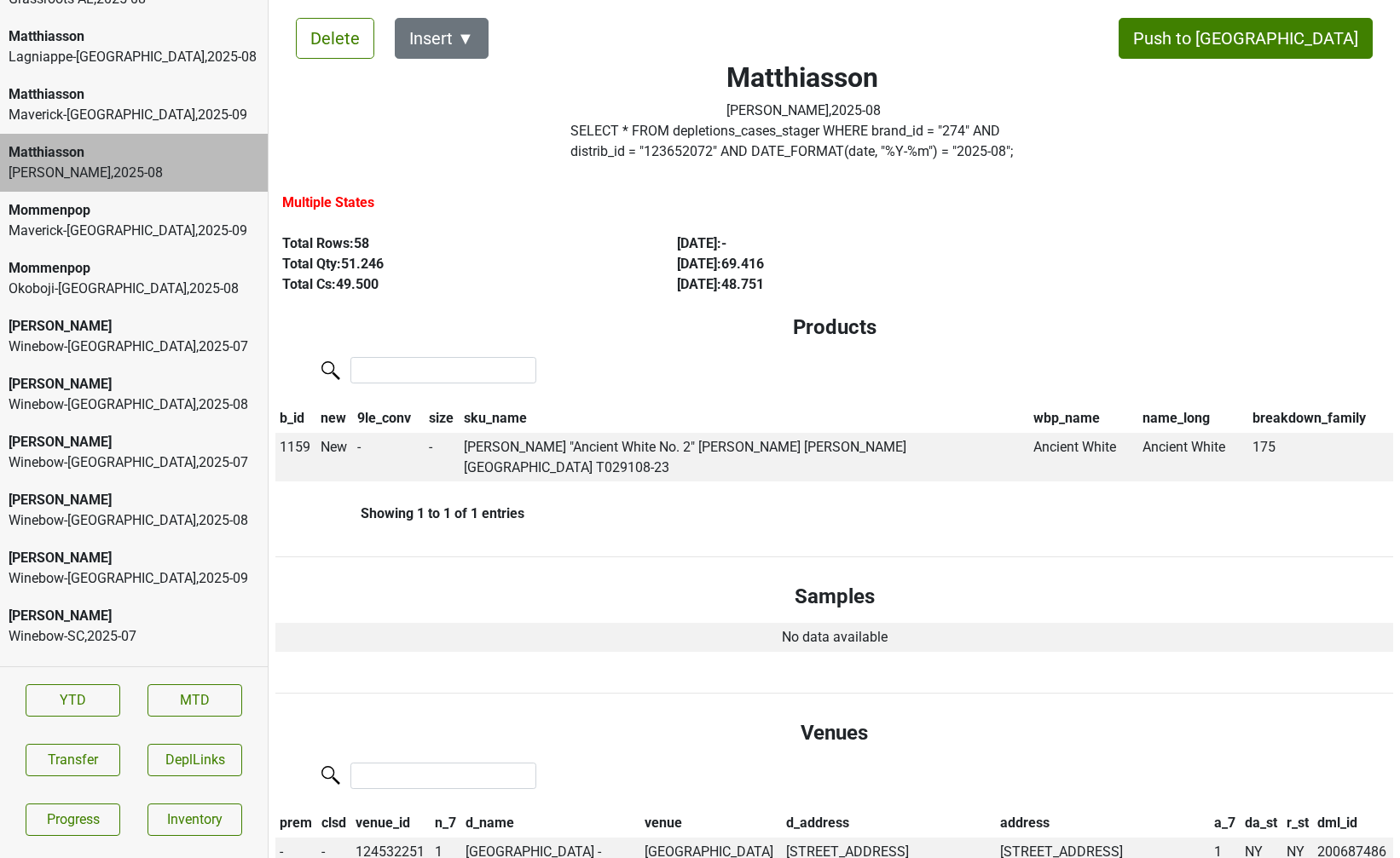
scroll to position [0, 0]
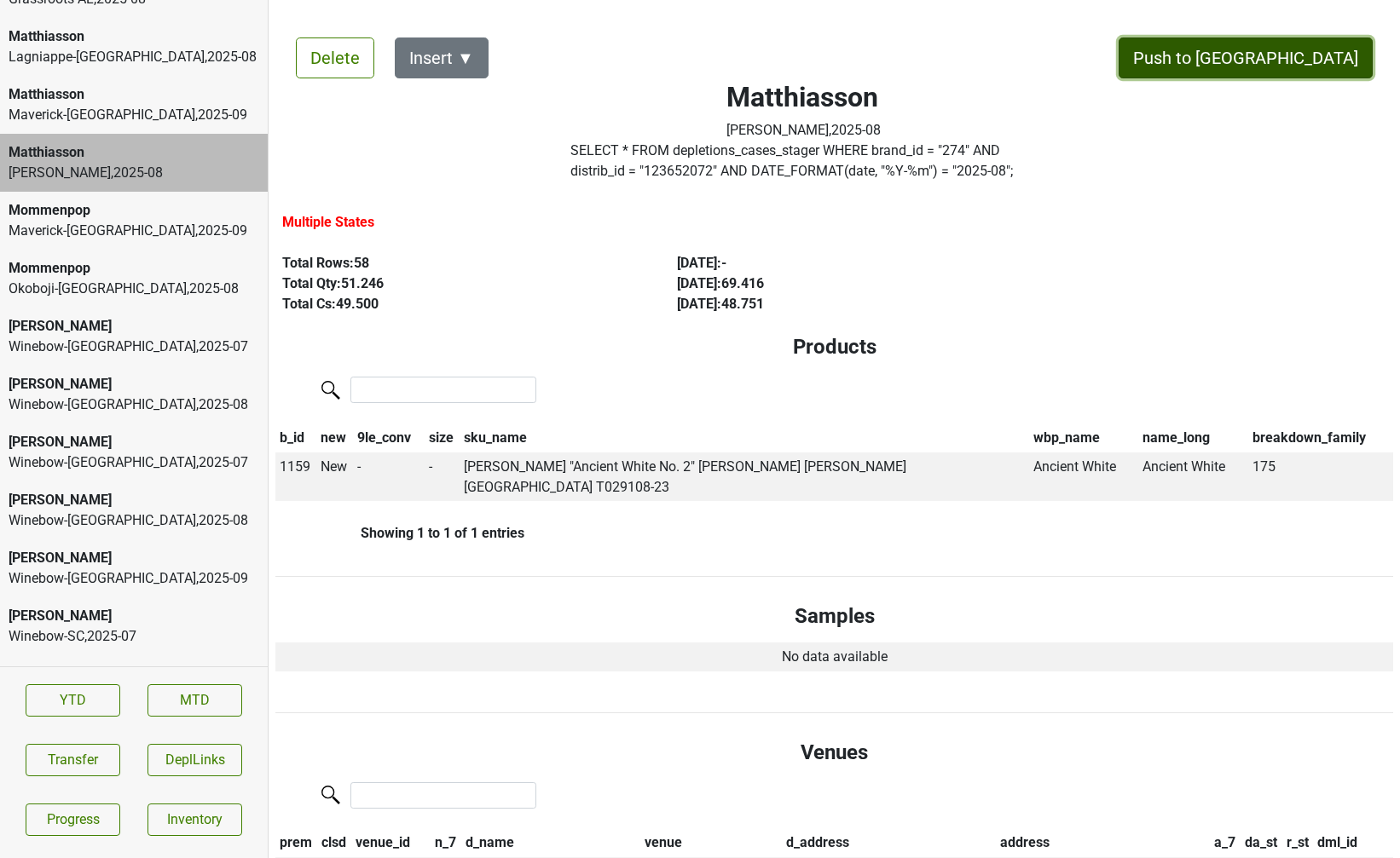
click at [1296, 59] on button "Push to DC" at bounding box center [1245, 58] width 254 height 41
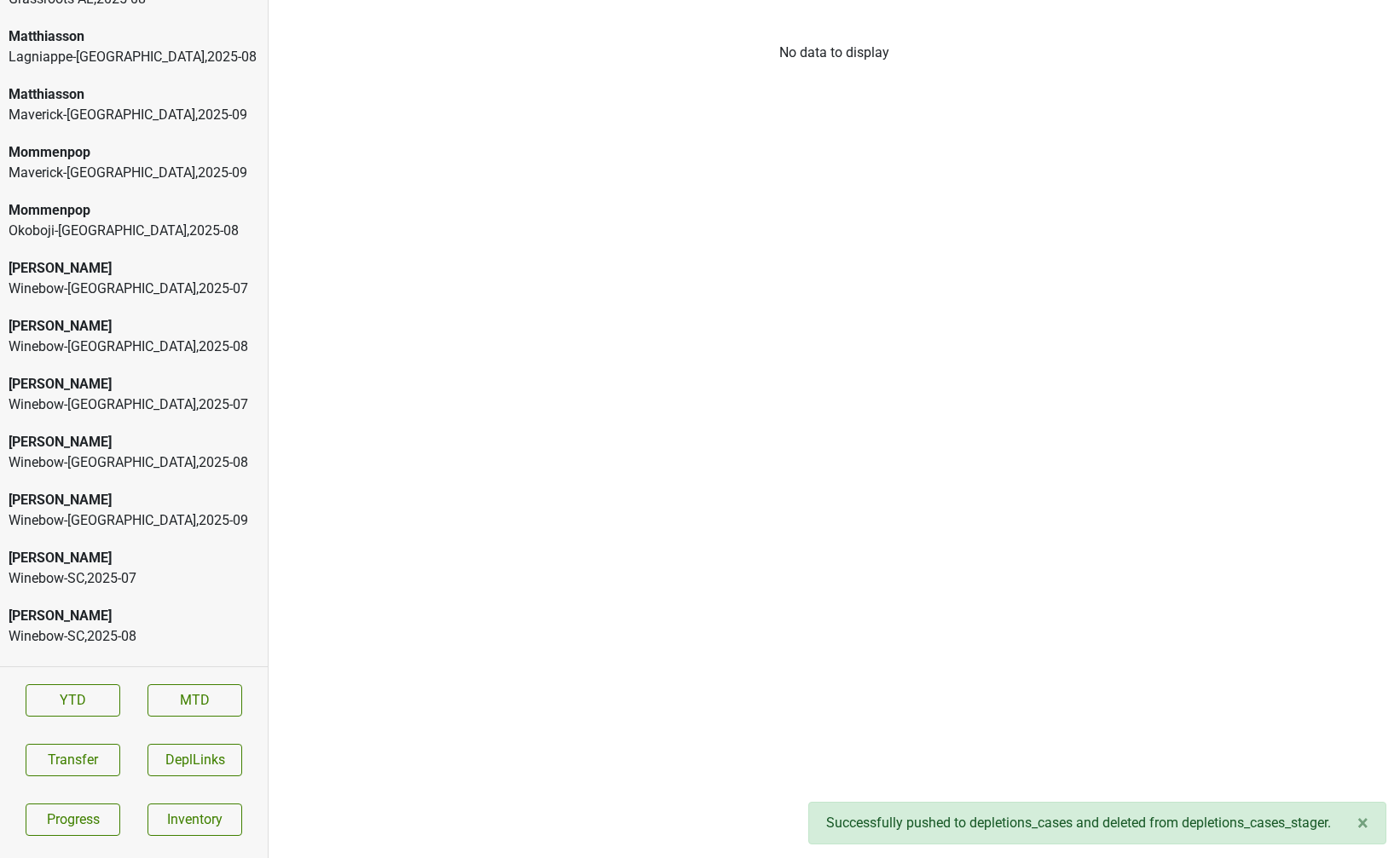
click at [188, 143] on div "Mommenpop" at bounding box center [134, 153] width 251 height 20
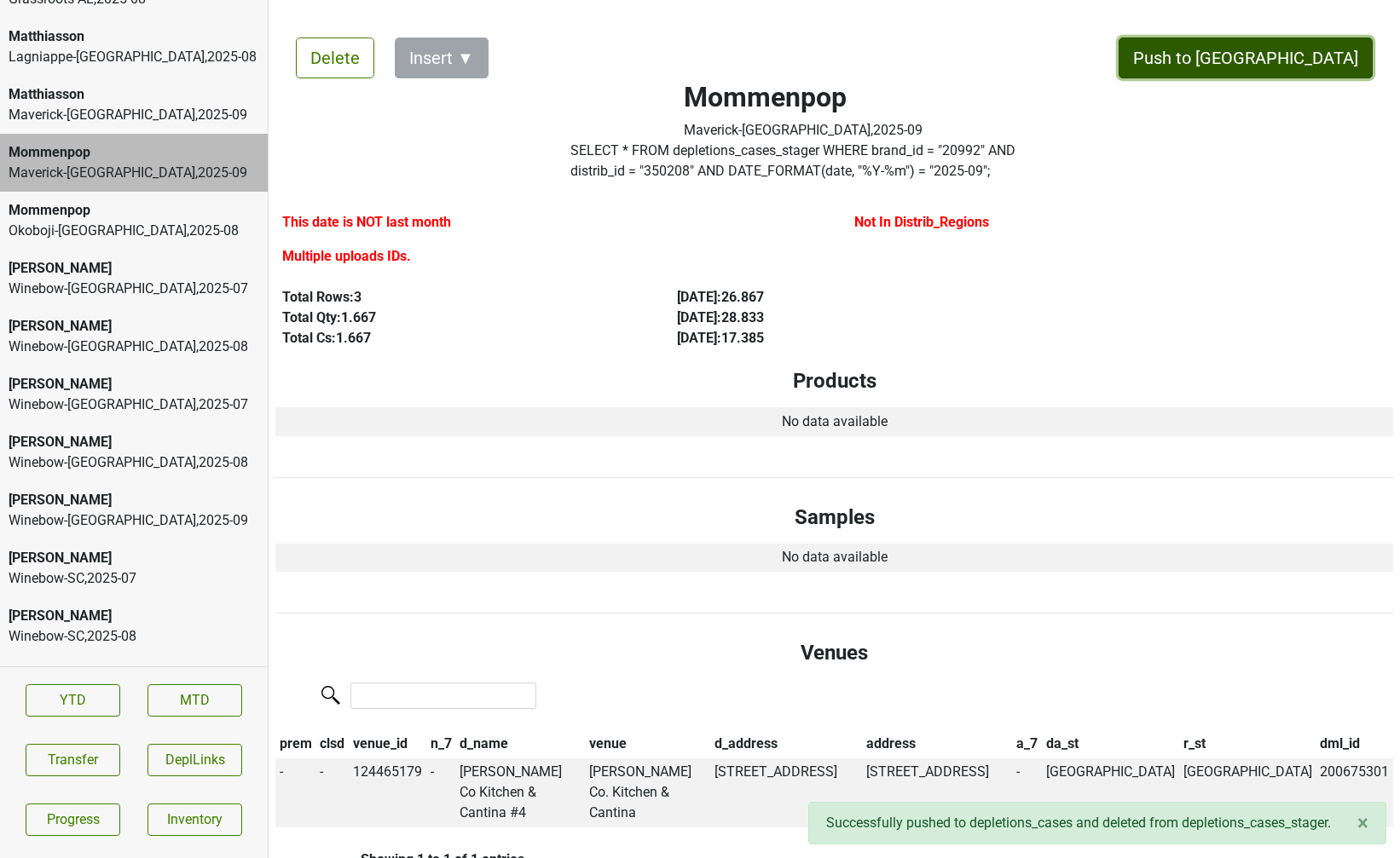
click at [1284, 55] on button "Push to DC" at bounding box center [1245, 58] width 254 height 41
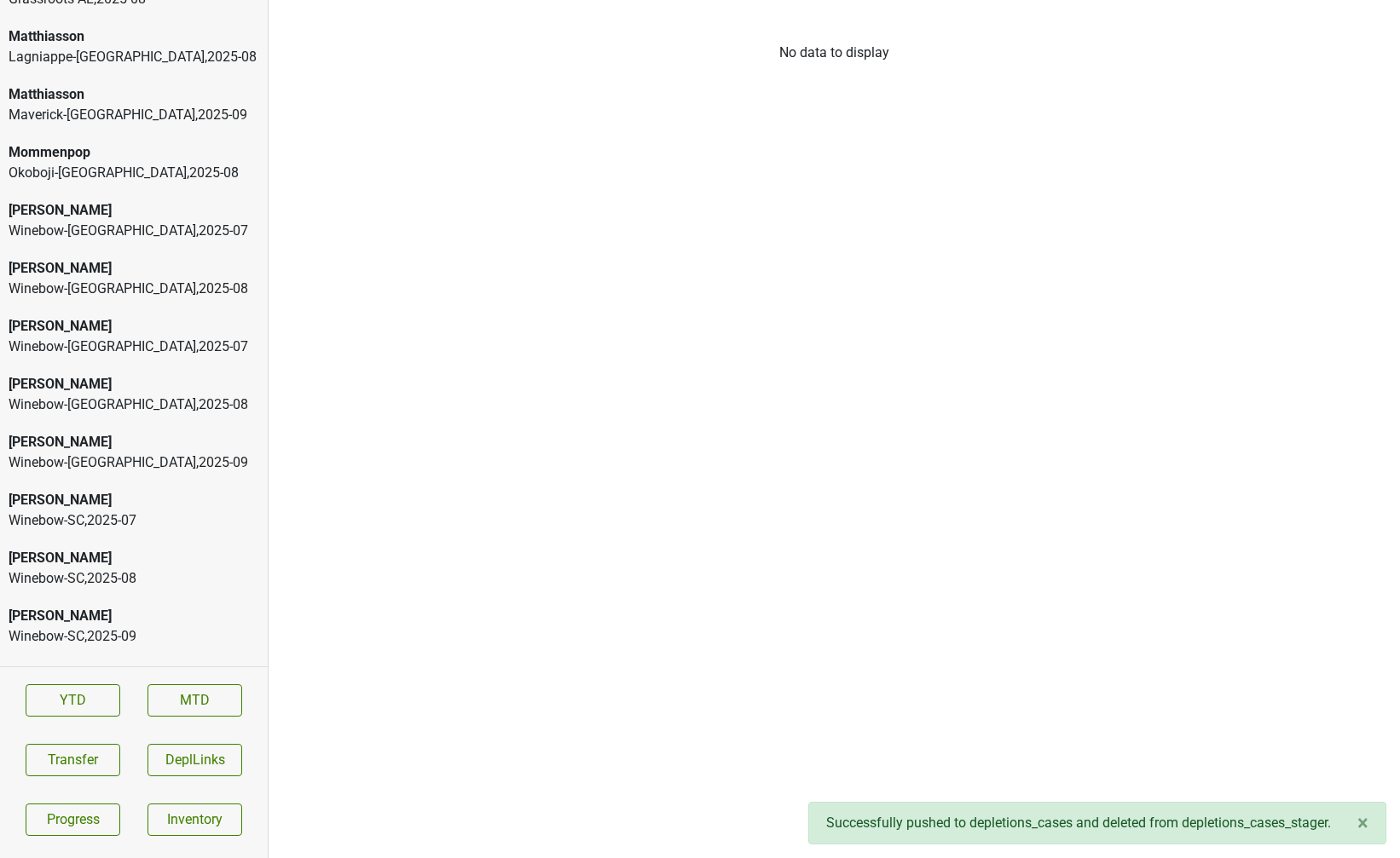
click at [120, 105] on div "Maverick-TX , 2025 - 09" at bounding box center [134, 115] width 251 height 20
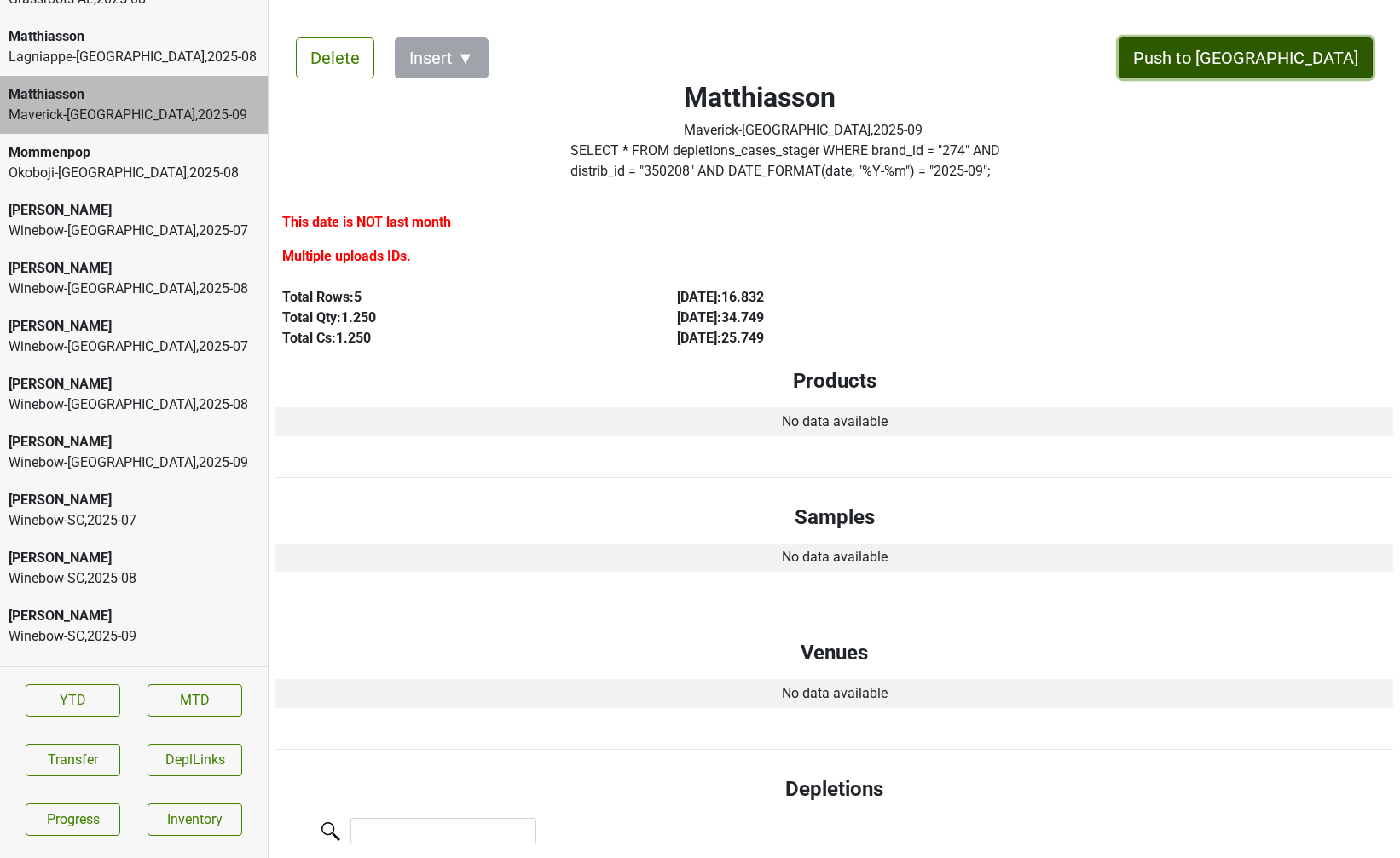
click at [1283, 54] on button "Push to DC" at bounding box center [1245, 58] width 254 height 41
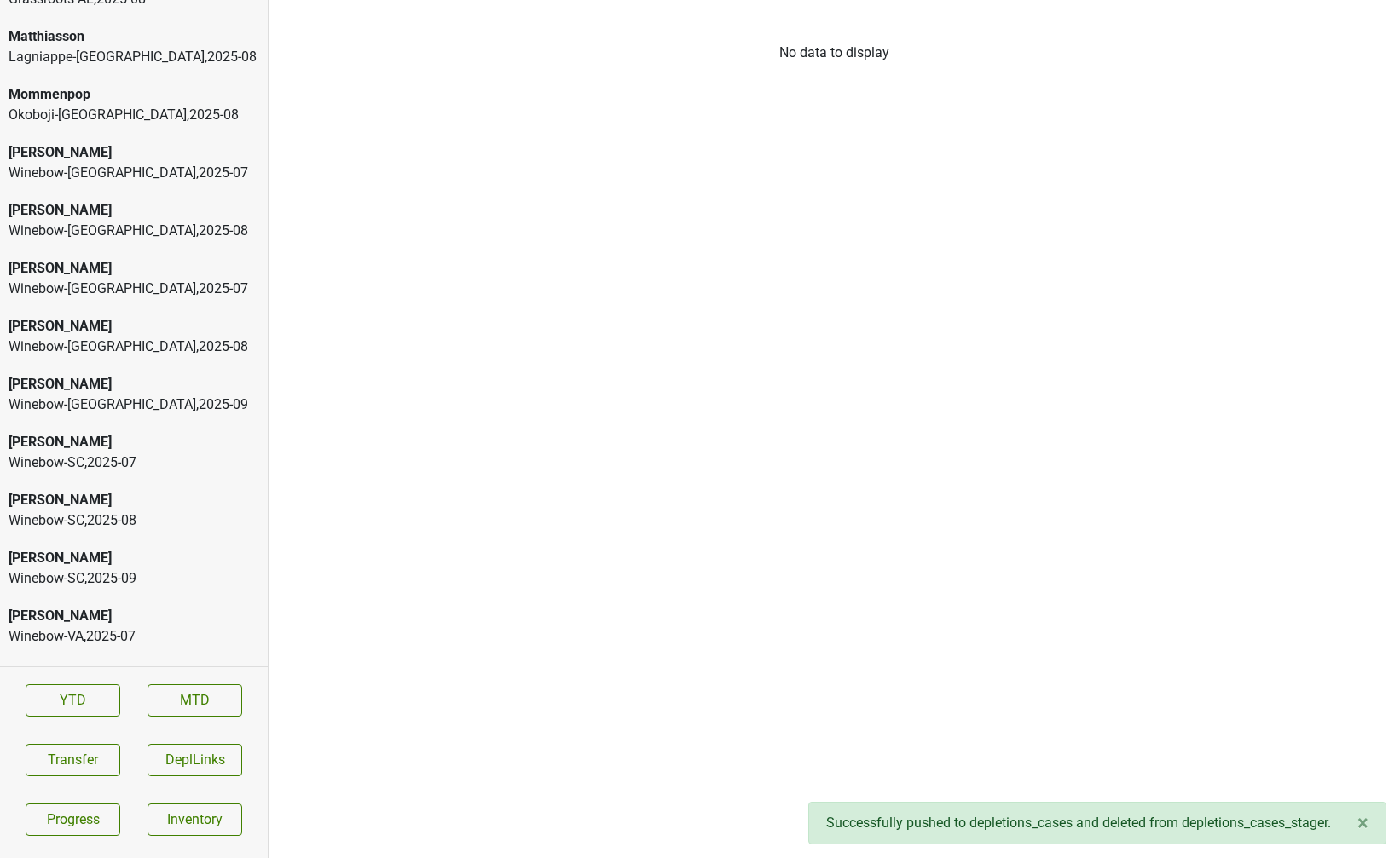
click at [136, 47] on div "Lagniappe-IL , 2025 - 08" at bounding box center [134, 57] width 251 height 20
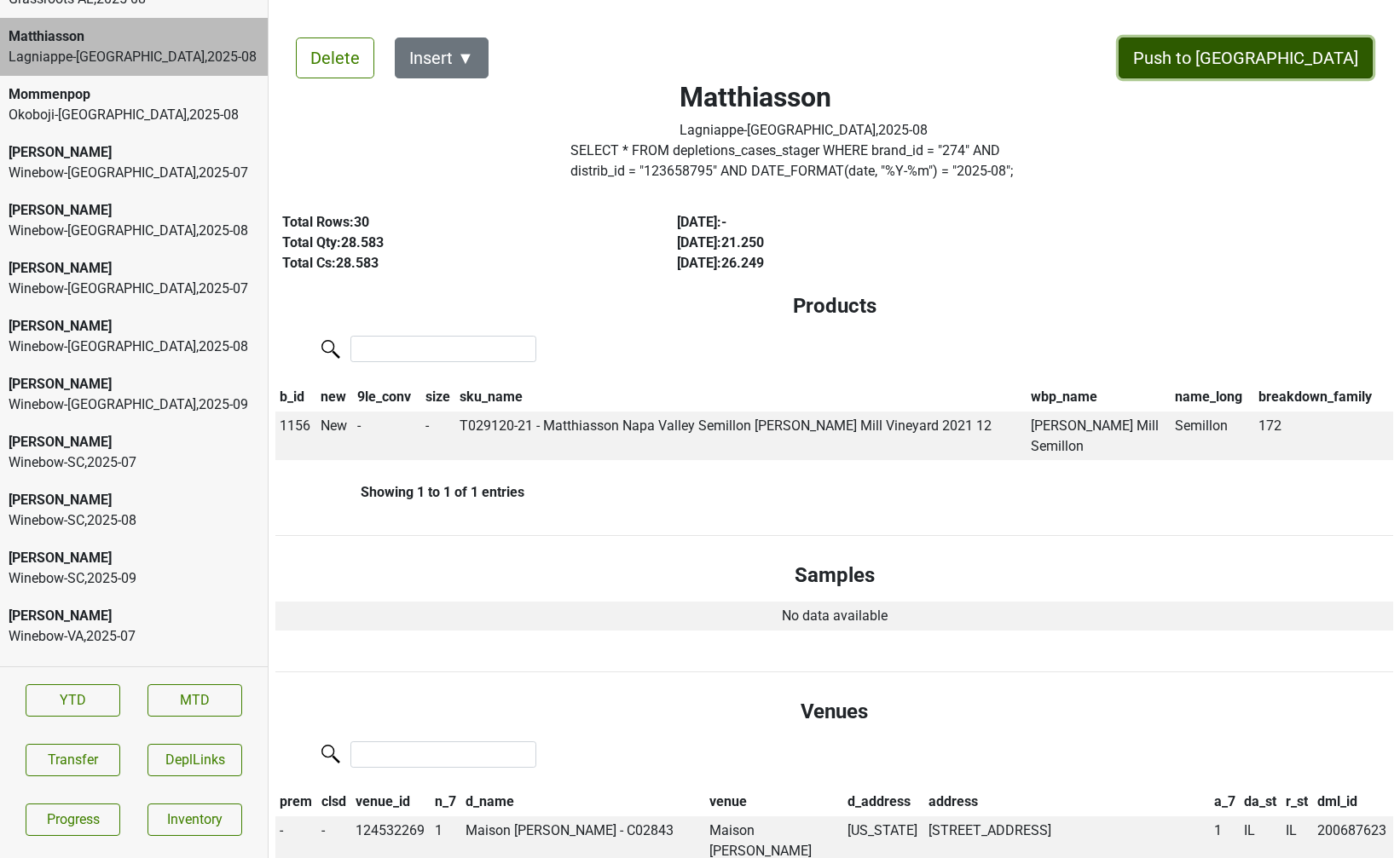
click at [1277, 51] on button "Push to DC" at bounding box center [1245, 58] width 254 height 41
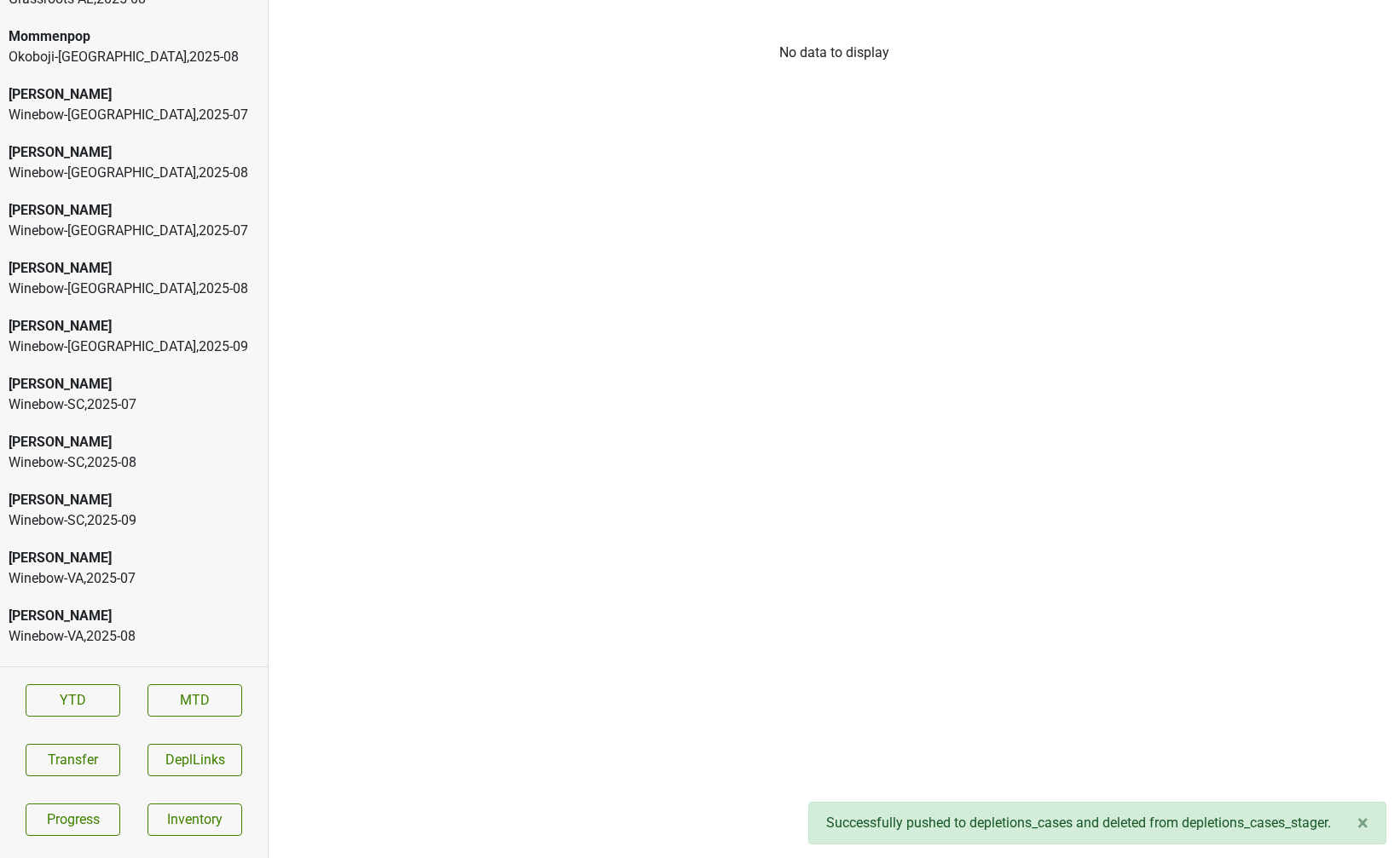
click at [126, 47] on div "Okoboji-IA , 2025 - 08" at bounding box center [134, 57] width 251 height 20
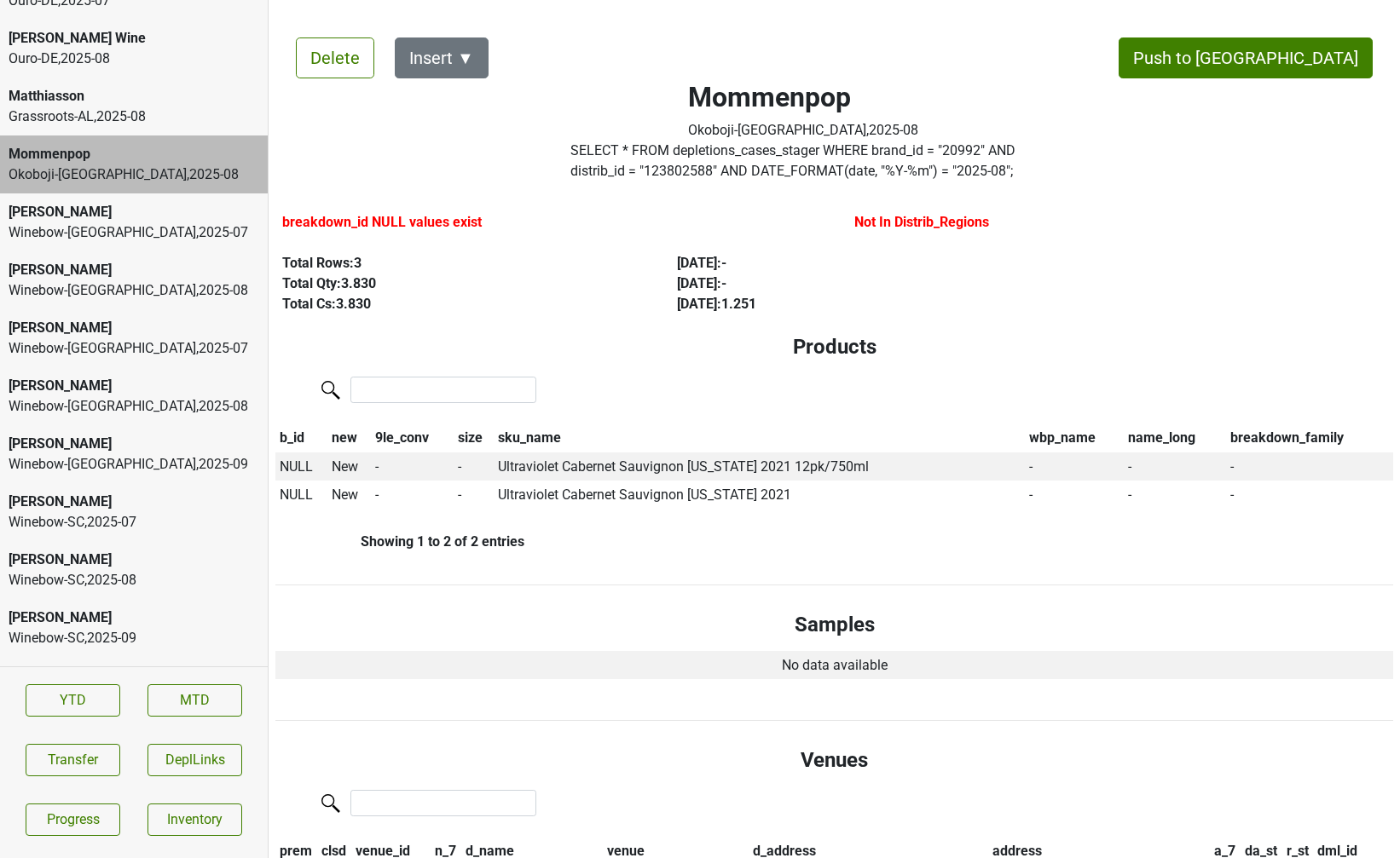
scroll to position [4806, 0]
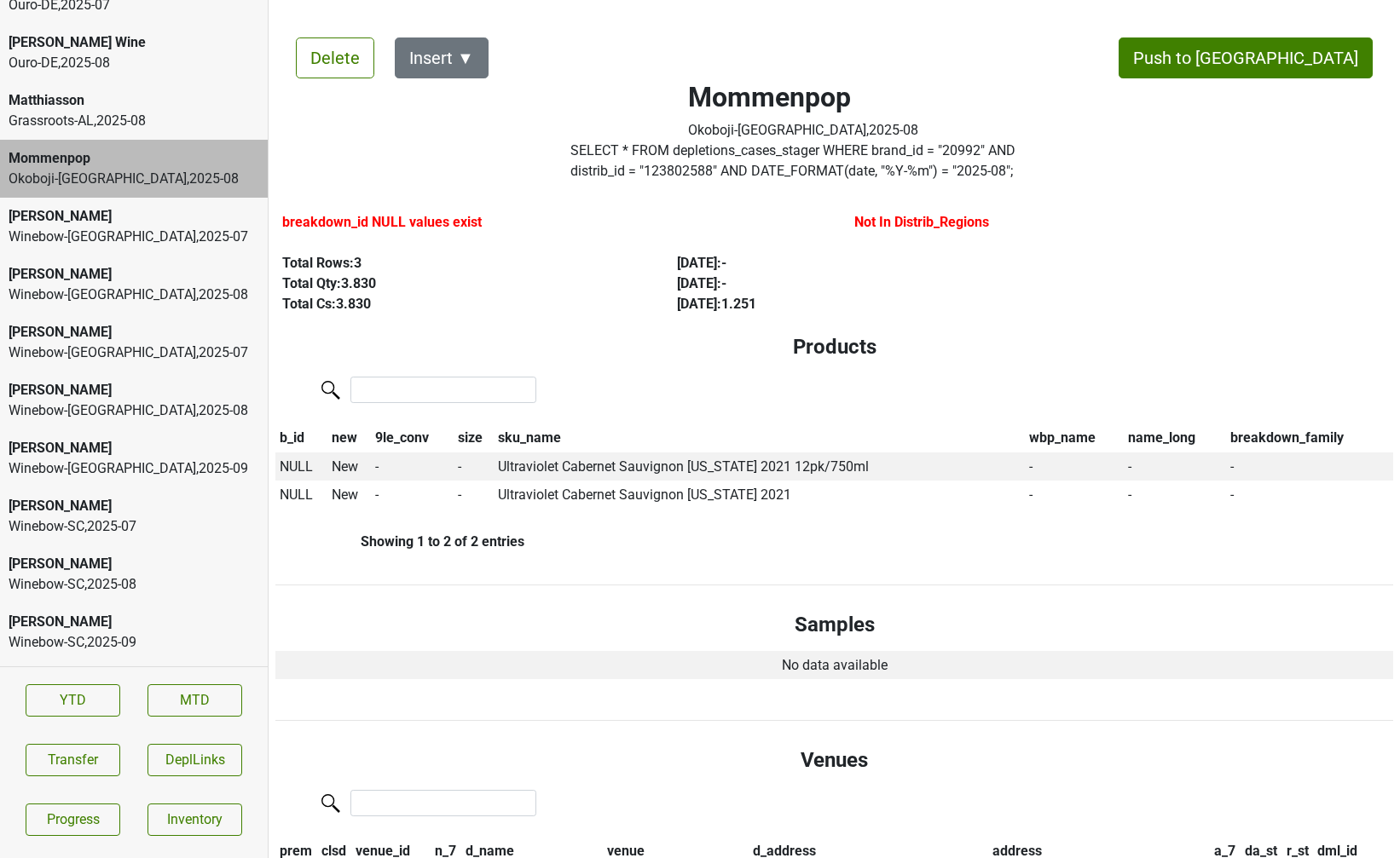
click at [133, 91] on div "Matthiasson" at bounding box center [134, 101] width 251 height 20
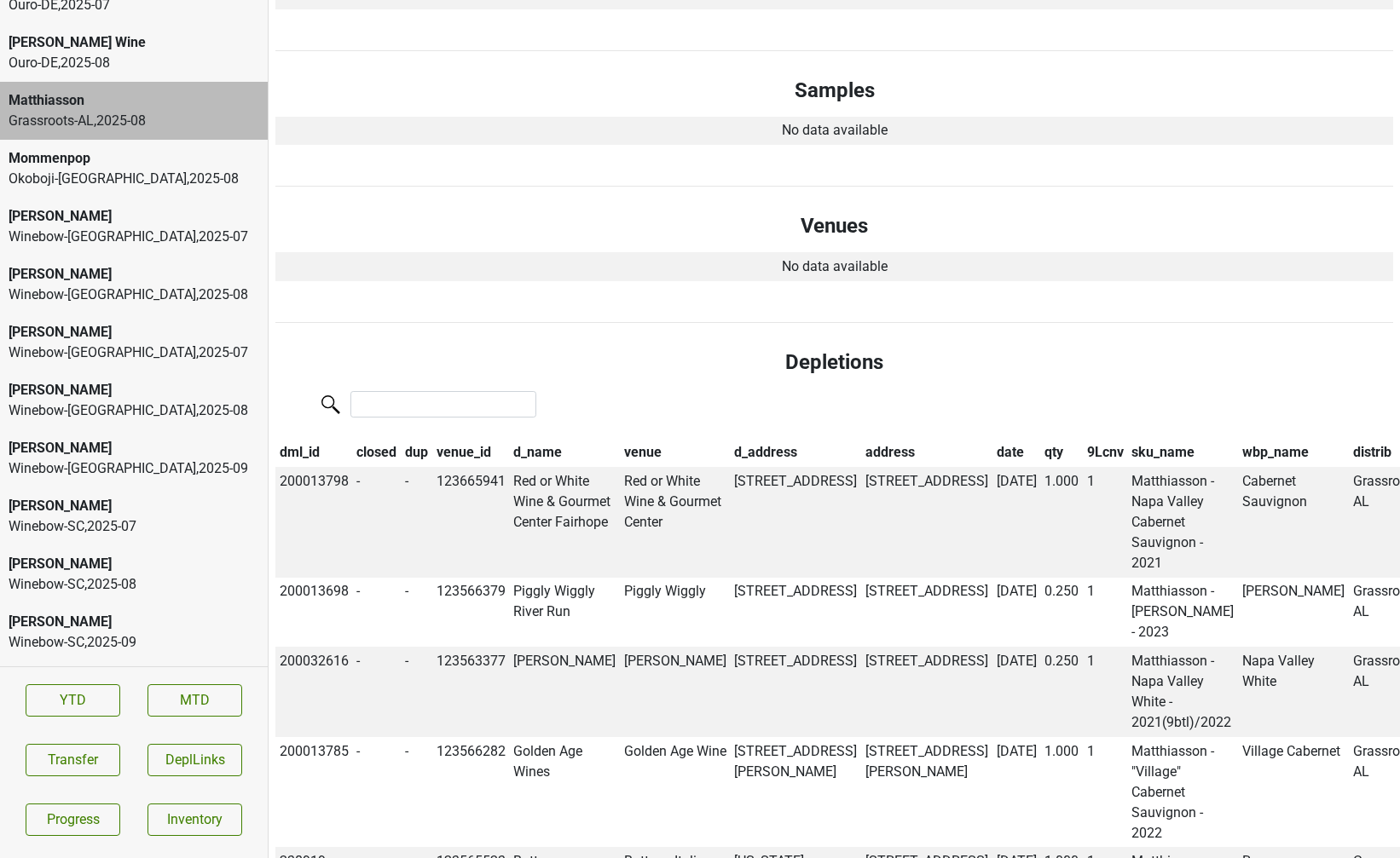
scroll to position [0, 0]
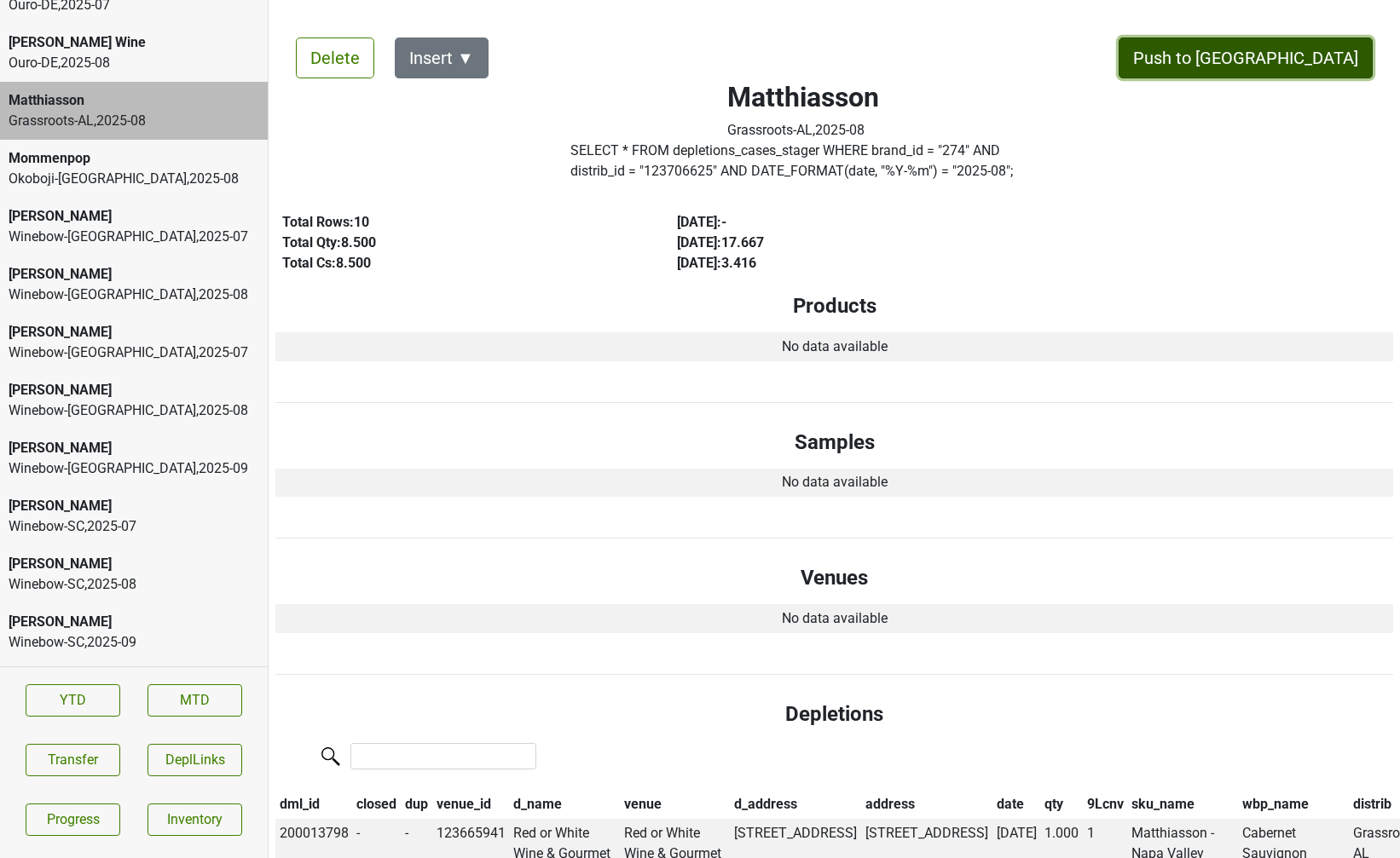
click at [1301, 77] on button "Push to DC" at bounding box center [1245, 58] width 254 height 41
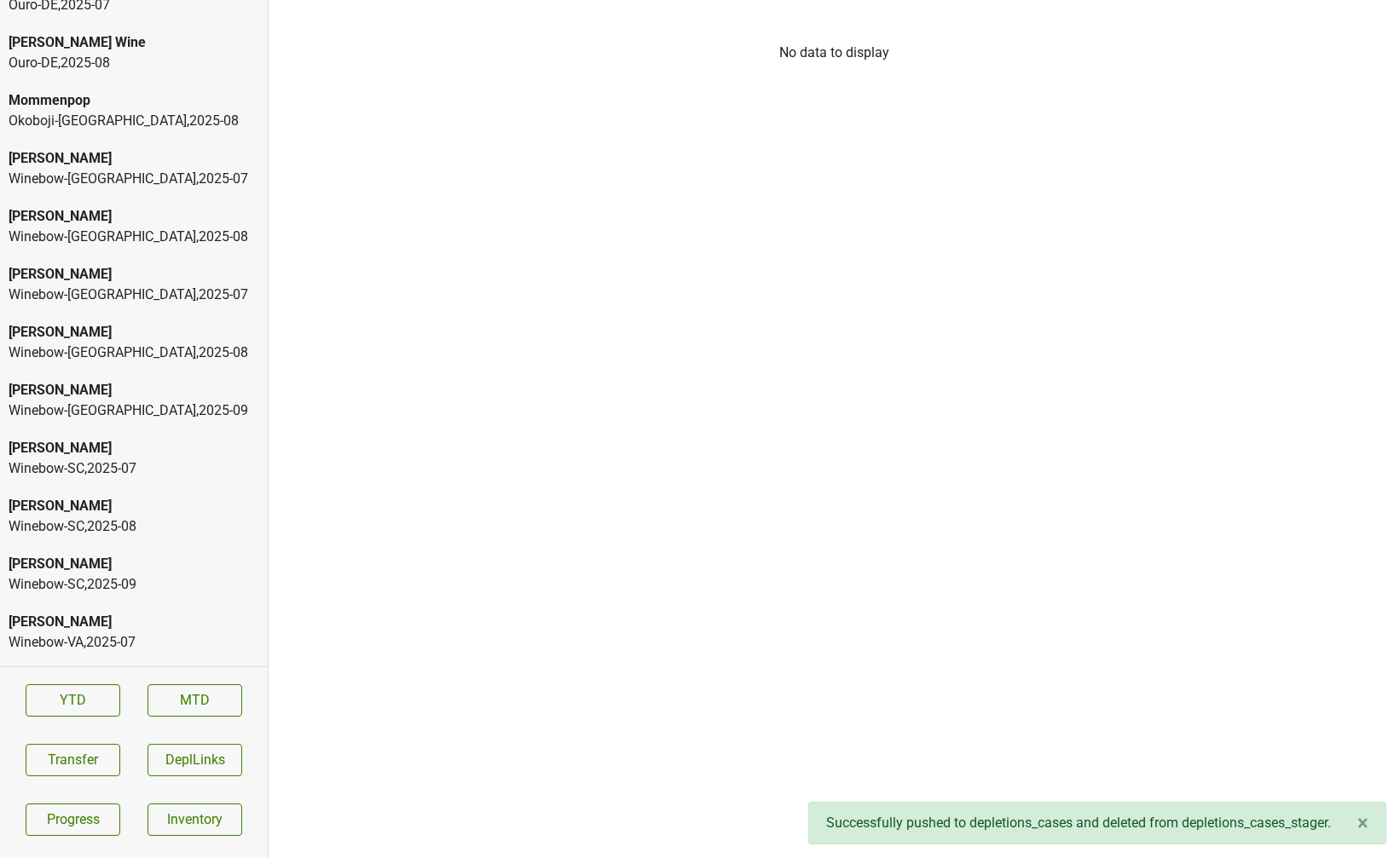
click at [118, 53] on div "Ouro-DE , 2025 - 08" at bounding box center [134, 63] width 251 height 20
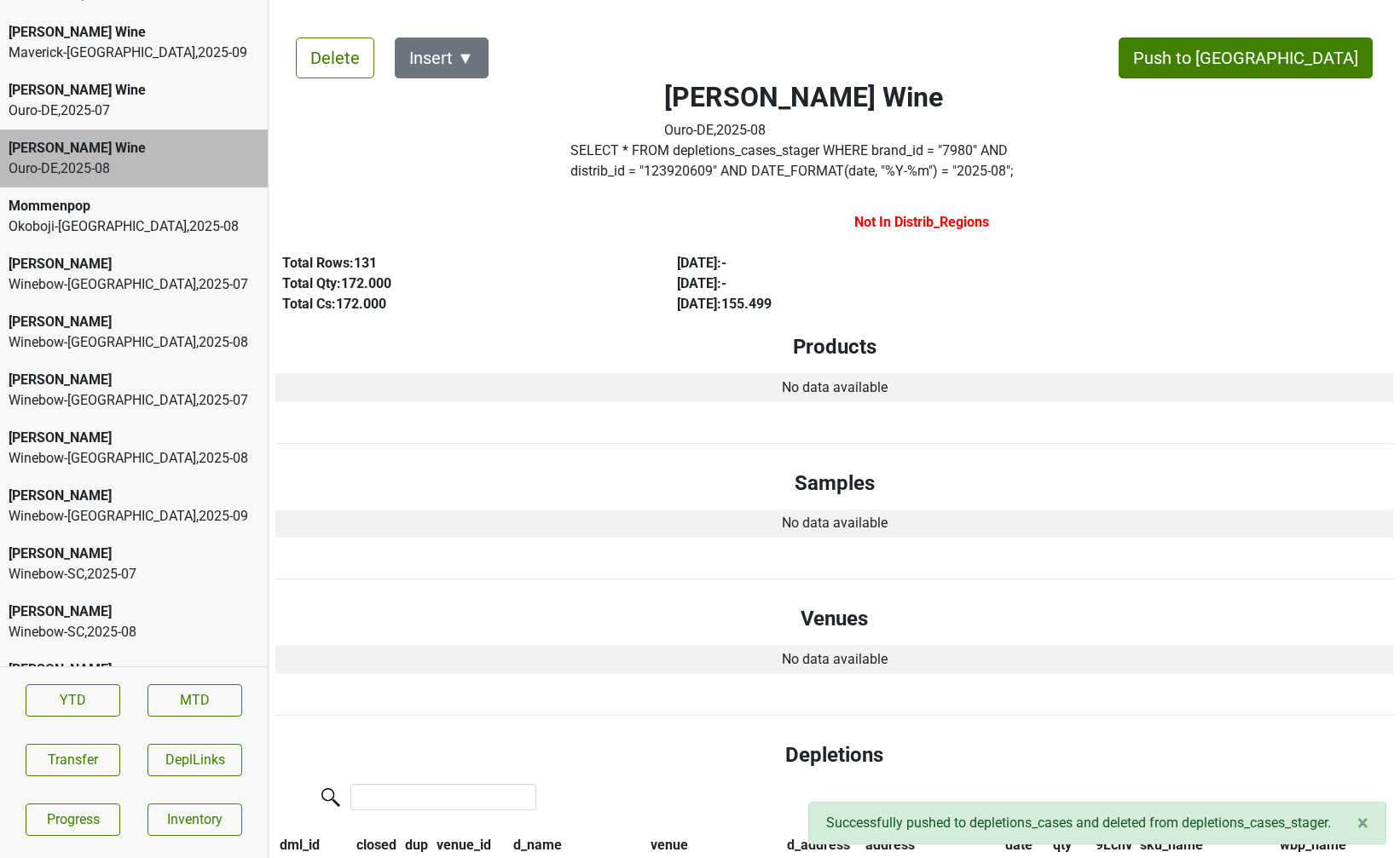
scroll to position [4696, 0]
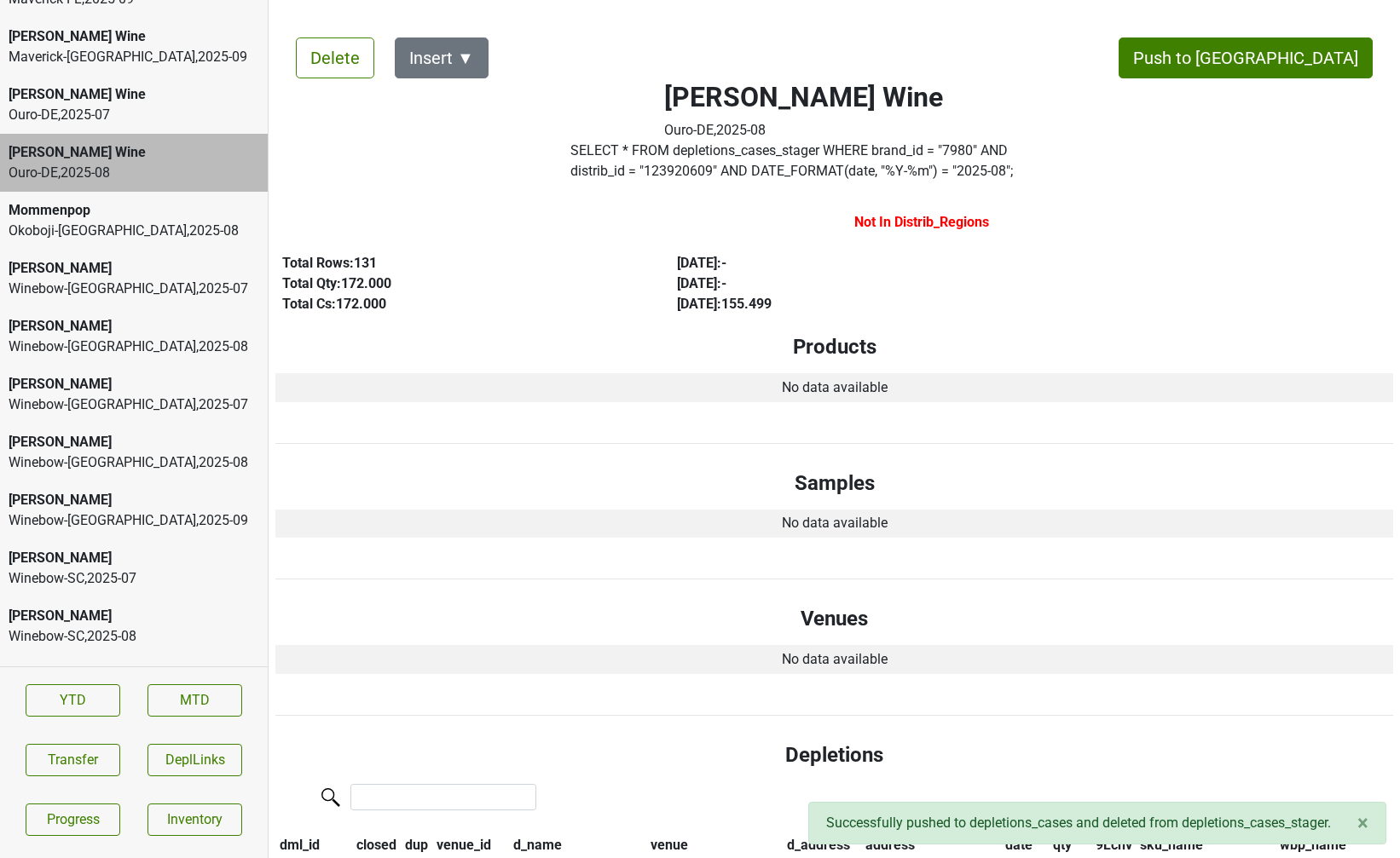
click at [115, 84] on div "[PERSON_NAME] Wine" at bounding box center [134, 94] width 251 height 20
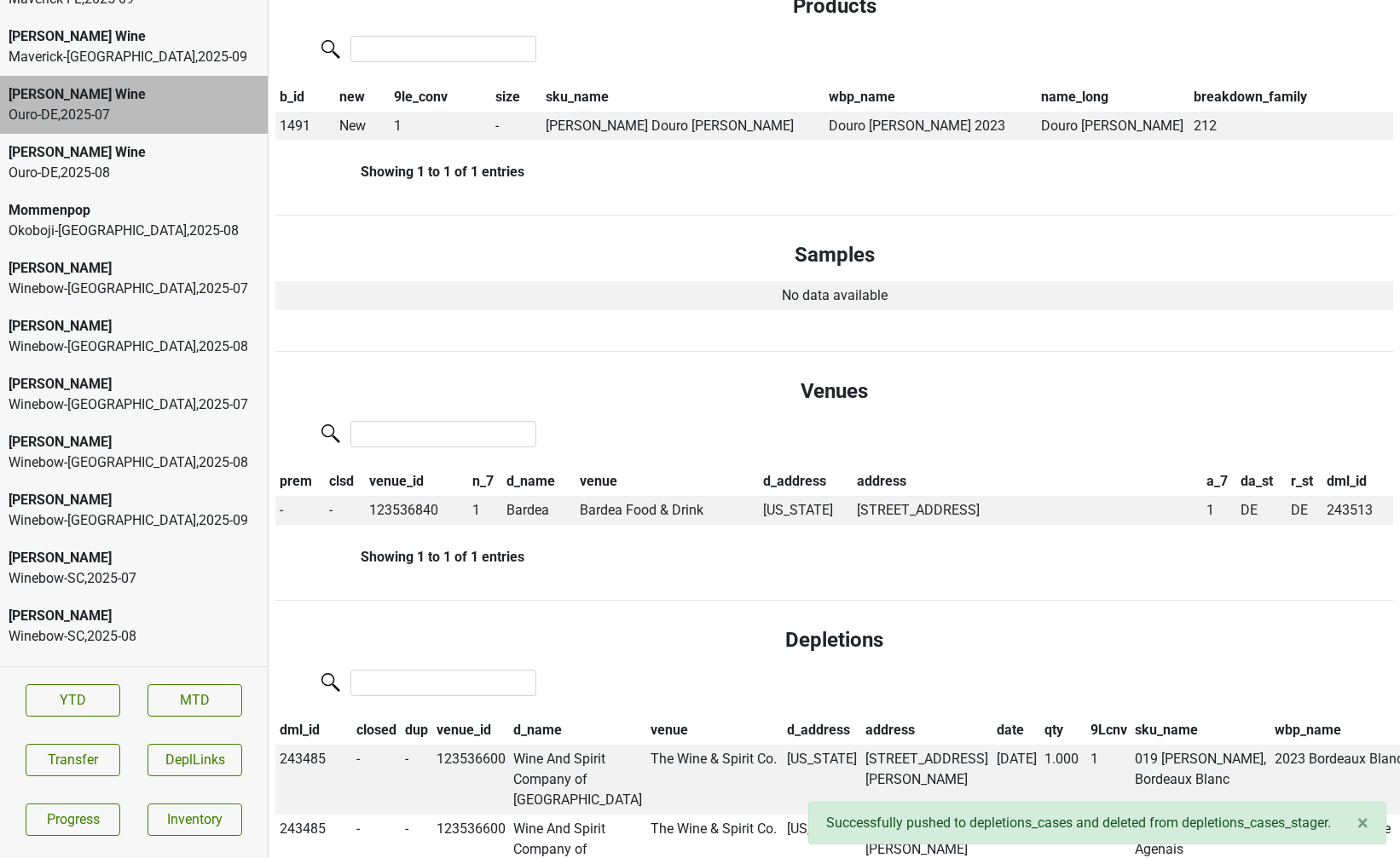
scroll to position [0, 0]
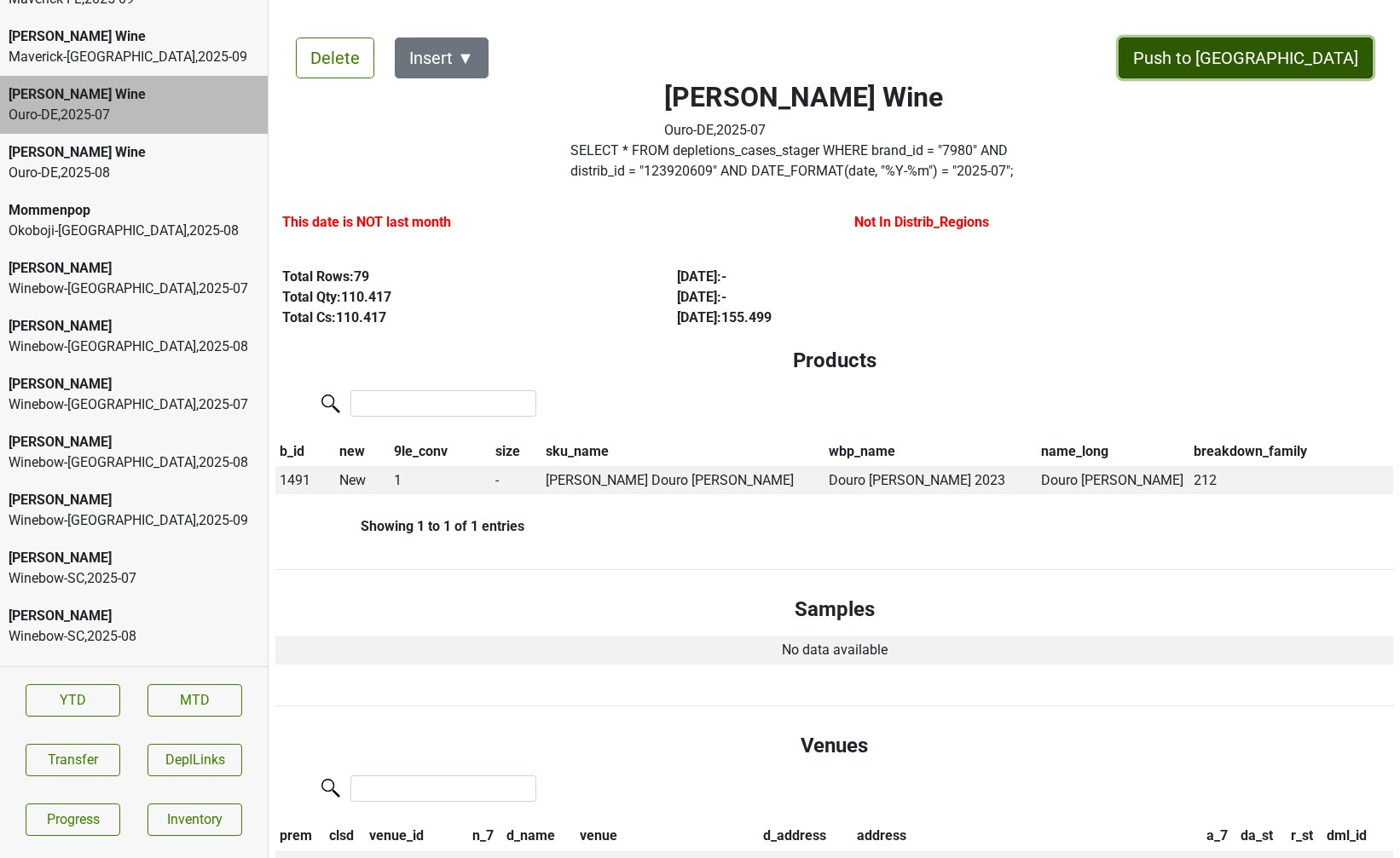
click at [1308, 63] on button "Push to DC" at bounding box center [1245, 58] width 254 height 41
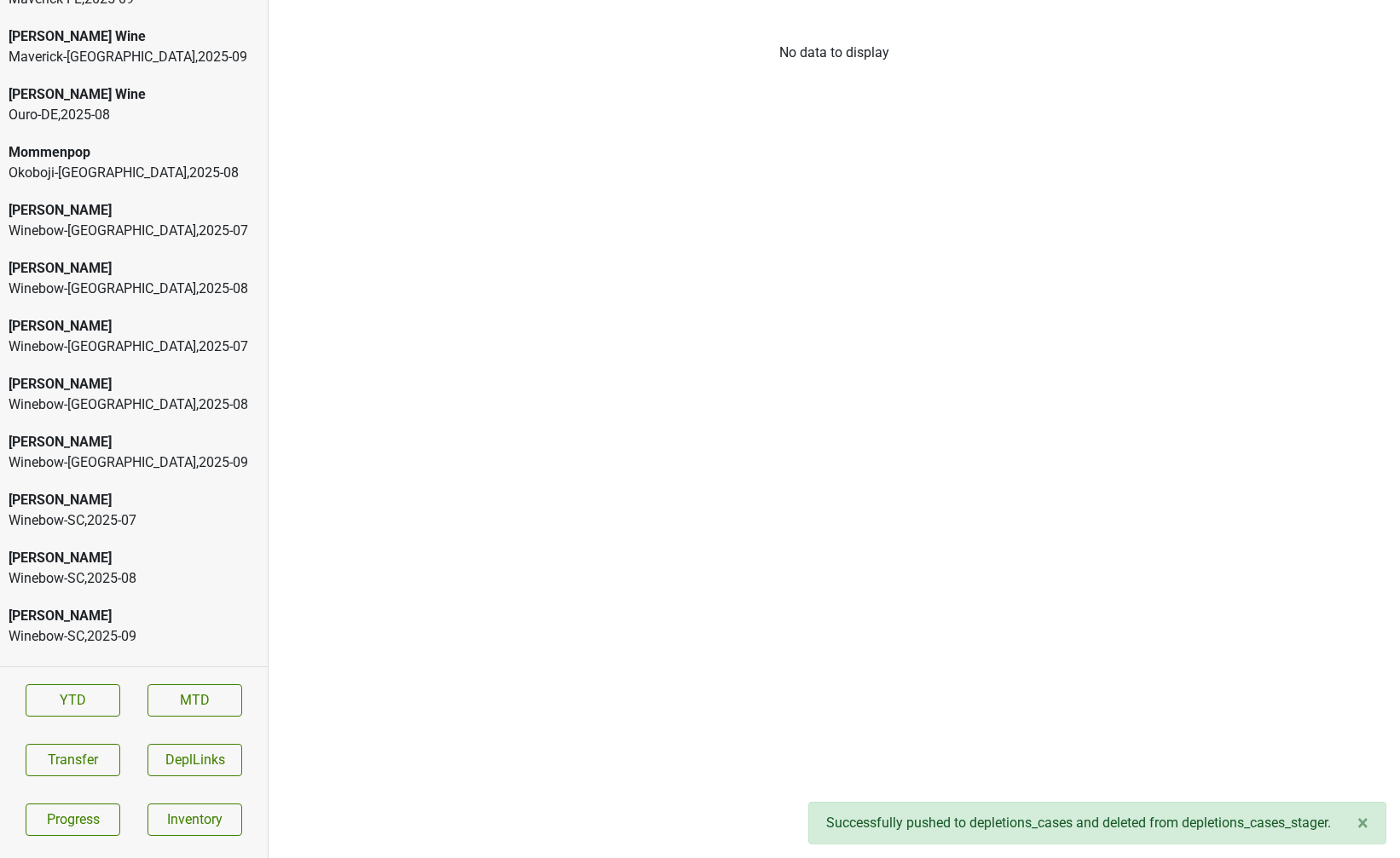
click at [161, 105] on div "Ouro-DE , 2025 - 08" at bounding box center [134, 115] width 251 height 20
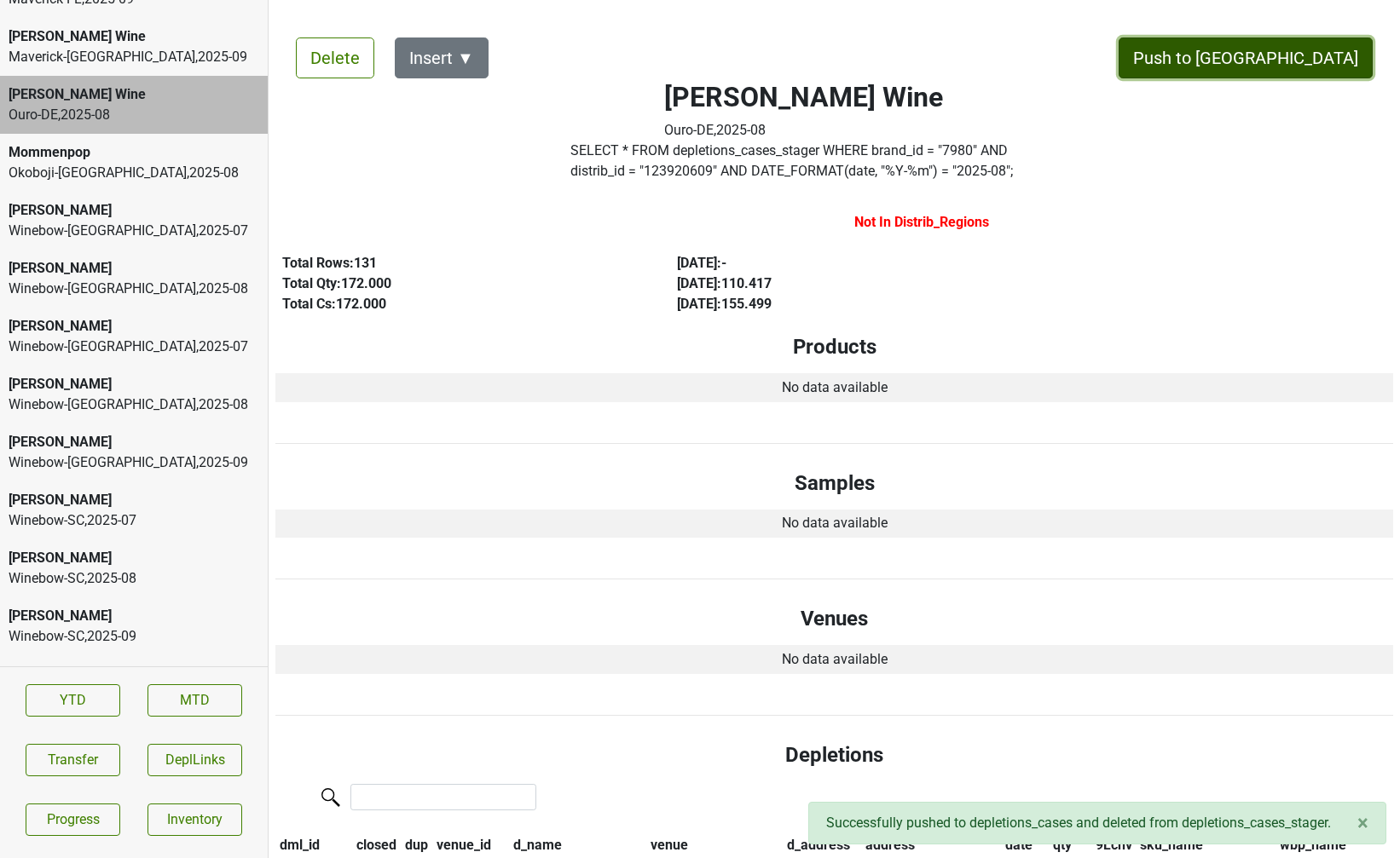
click at [1311, 60] on button "Push to DC" at bounding box center [1245, 58] width 254 height 41
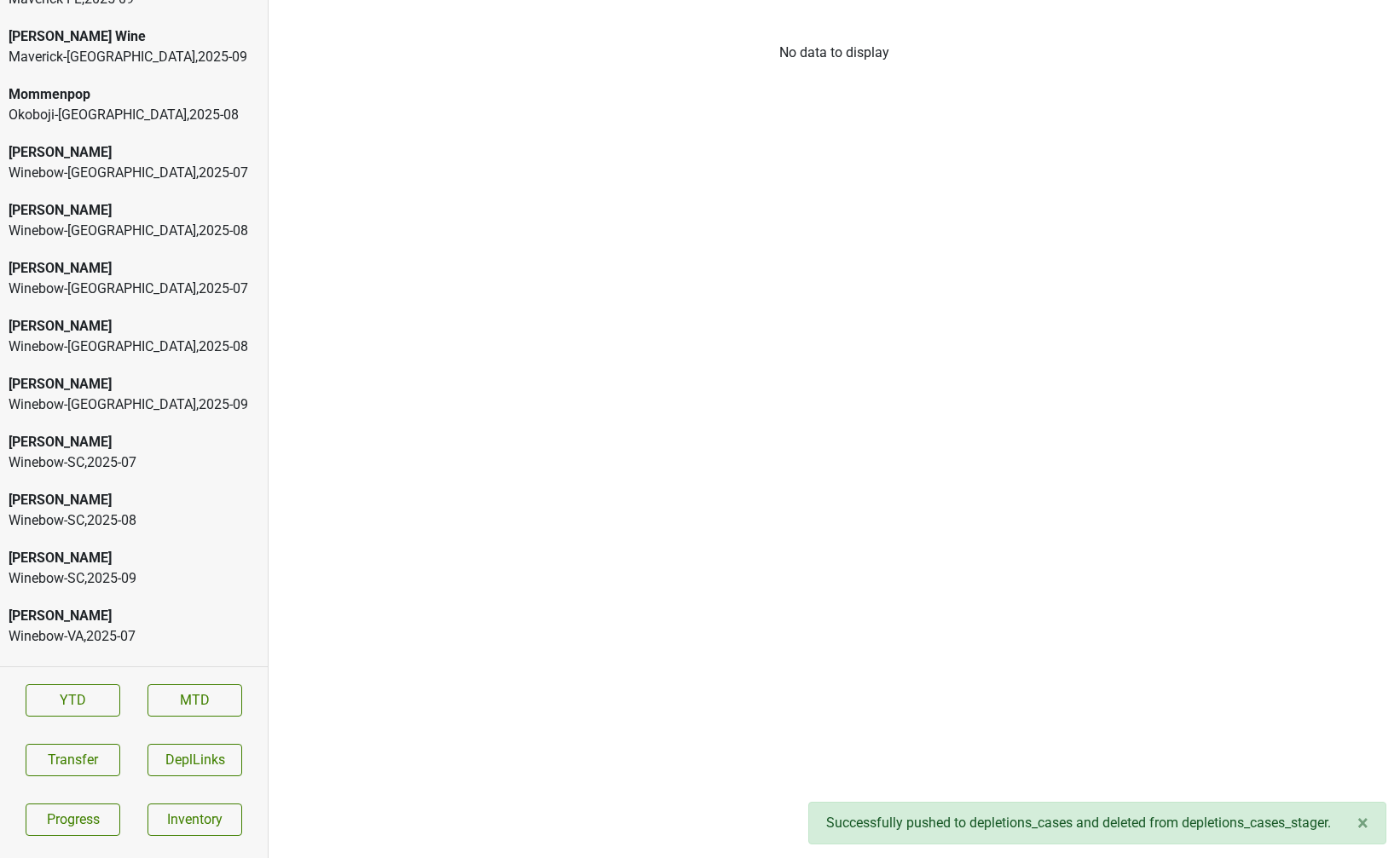
click at [118, 47] on div "Maverick-TX , 2025 - 09" at bounding box center [134, 57] width 251 height 20
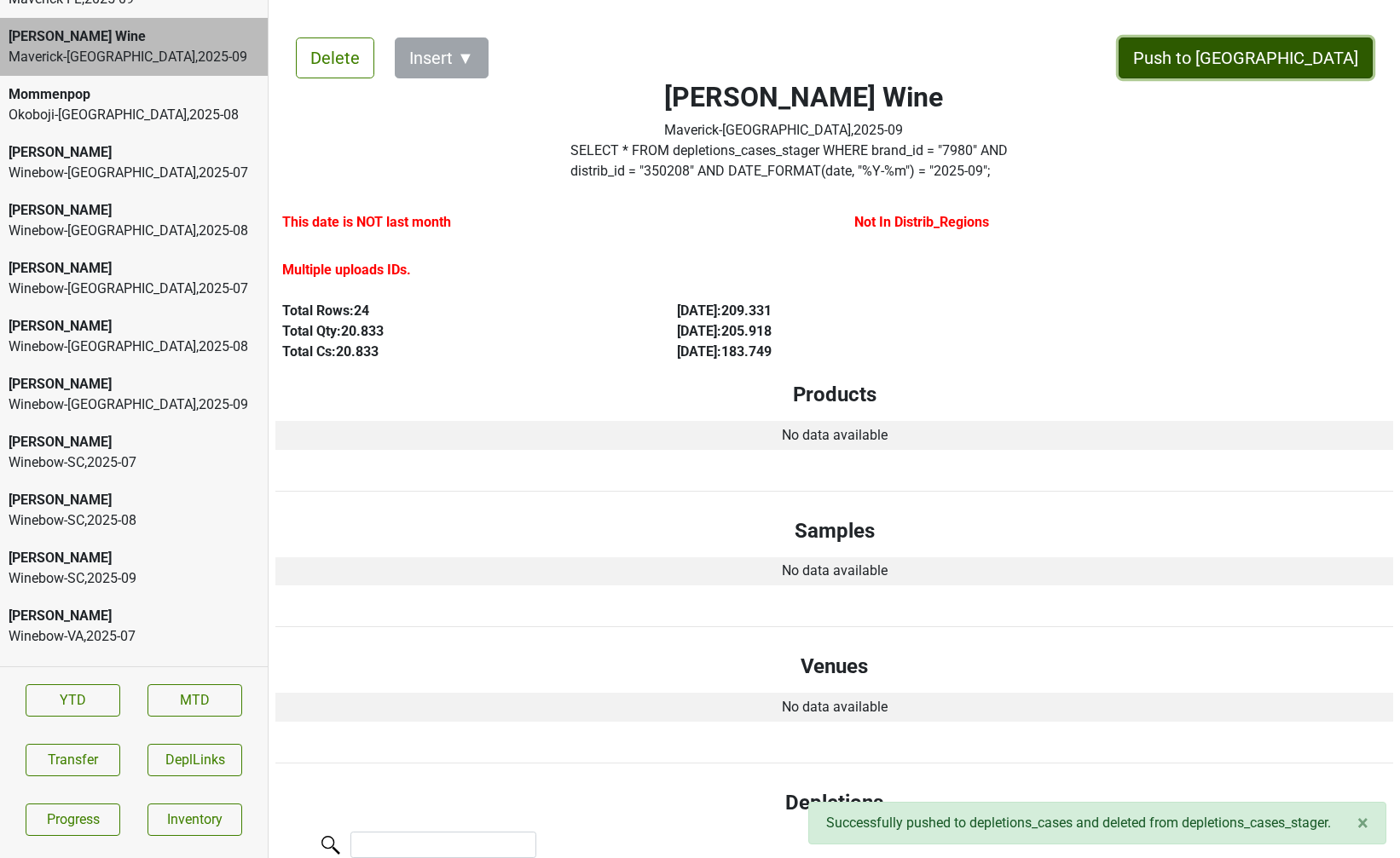
click at [1325, 59] on button "Push to DC" at bounding box center [1245, 58] width 254 height 41
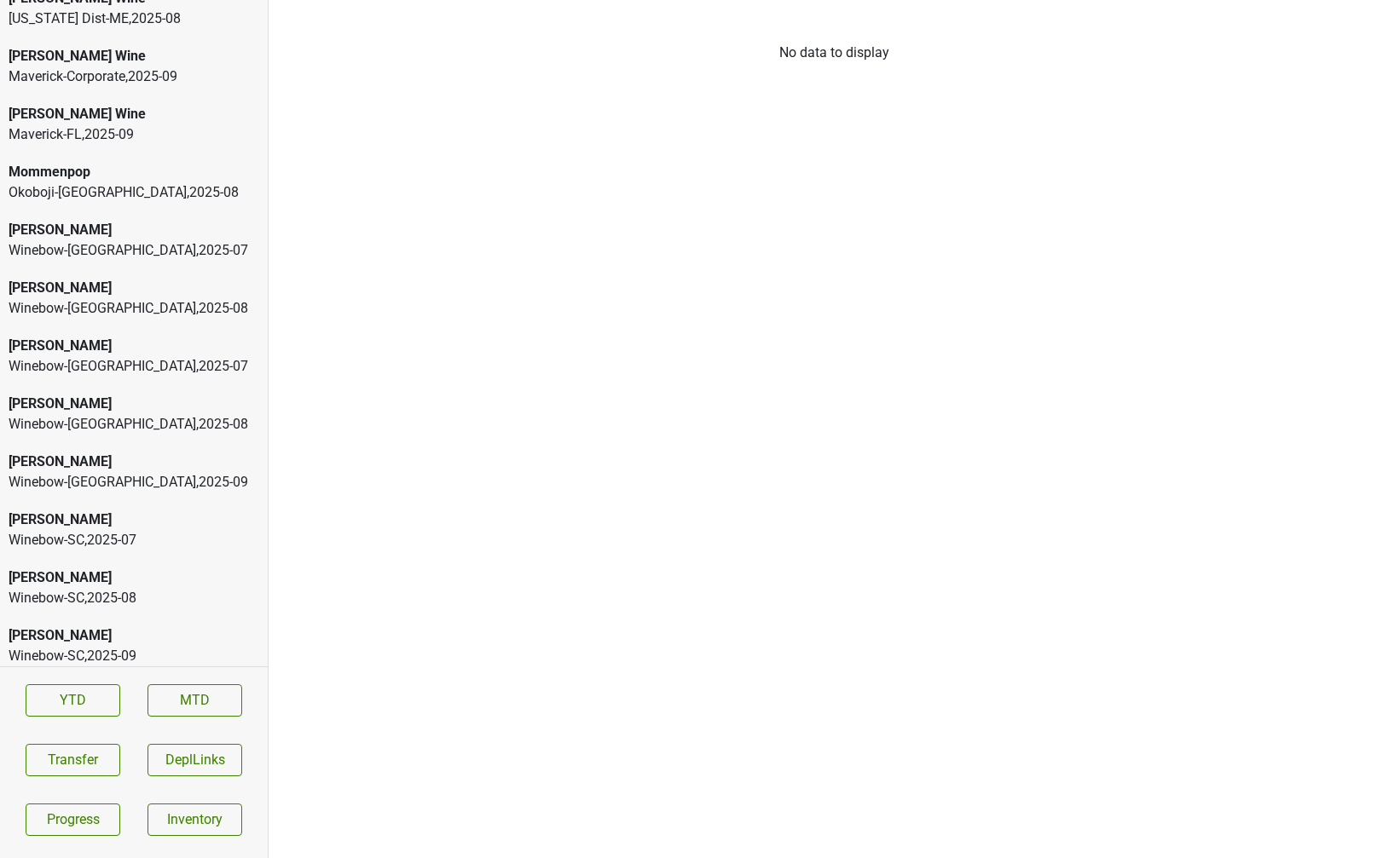
scroll to position [4552, 0]
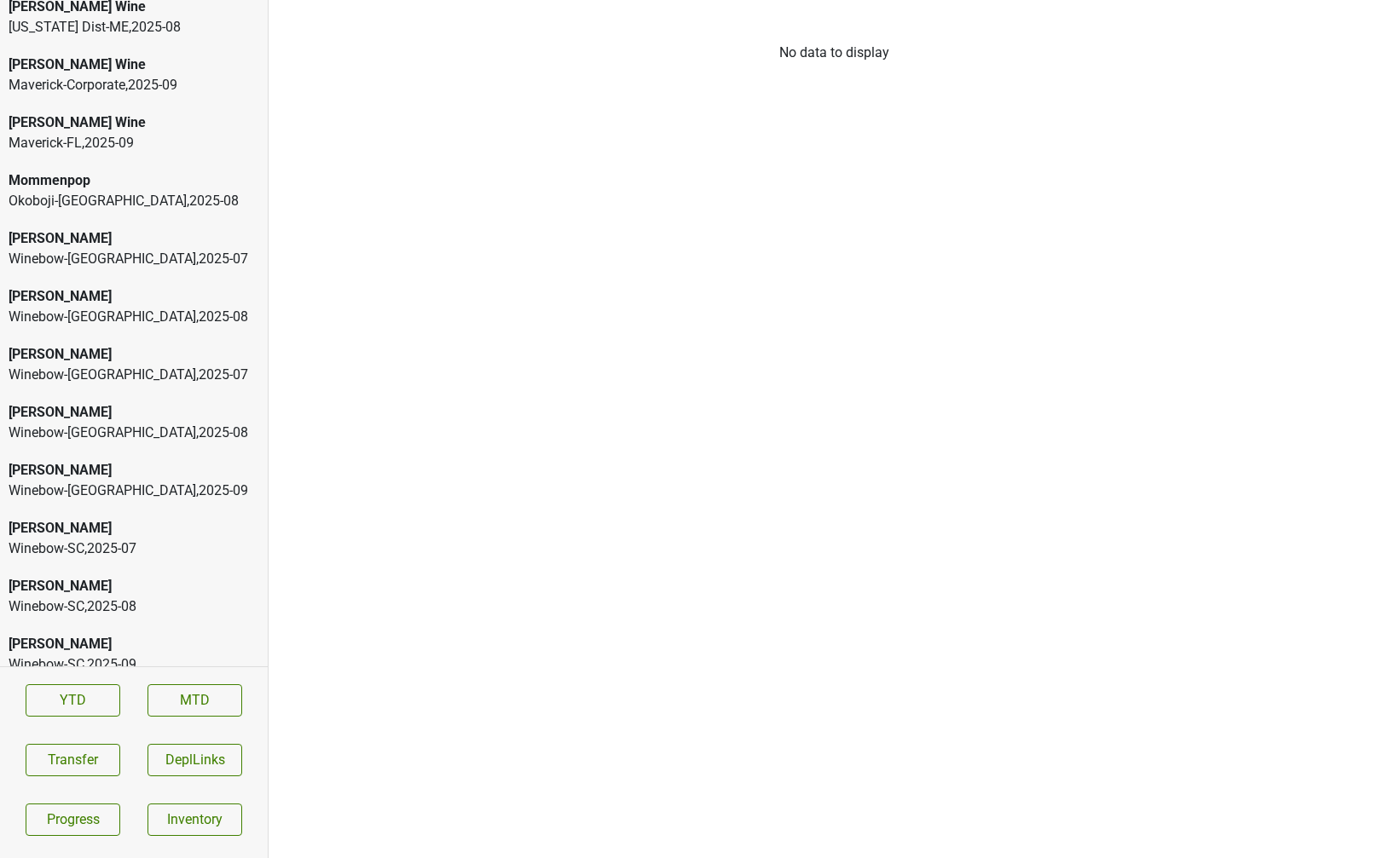
click at [158, 113] on div "[PERSON_NAME] Wine" at bounding box center [134, 123] width 251 height 20
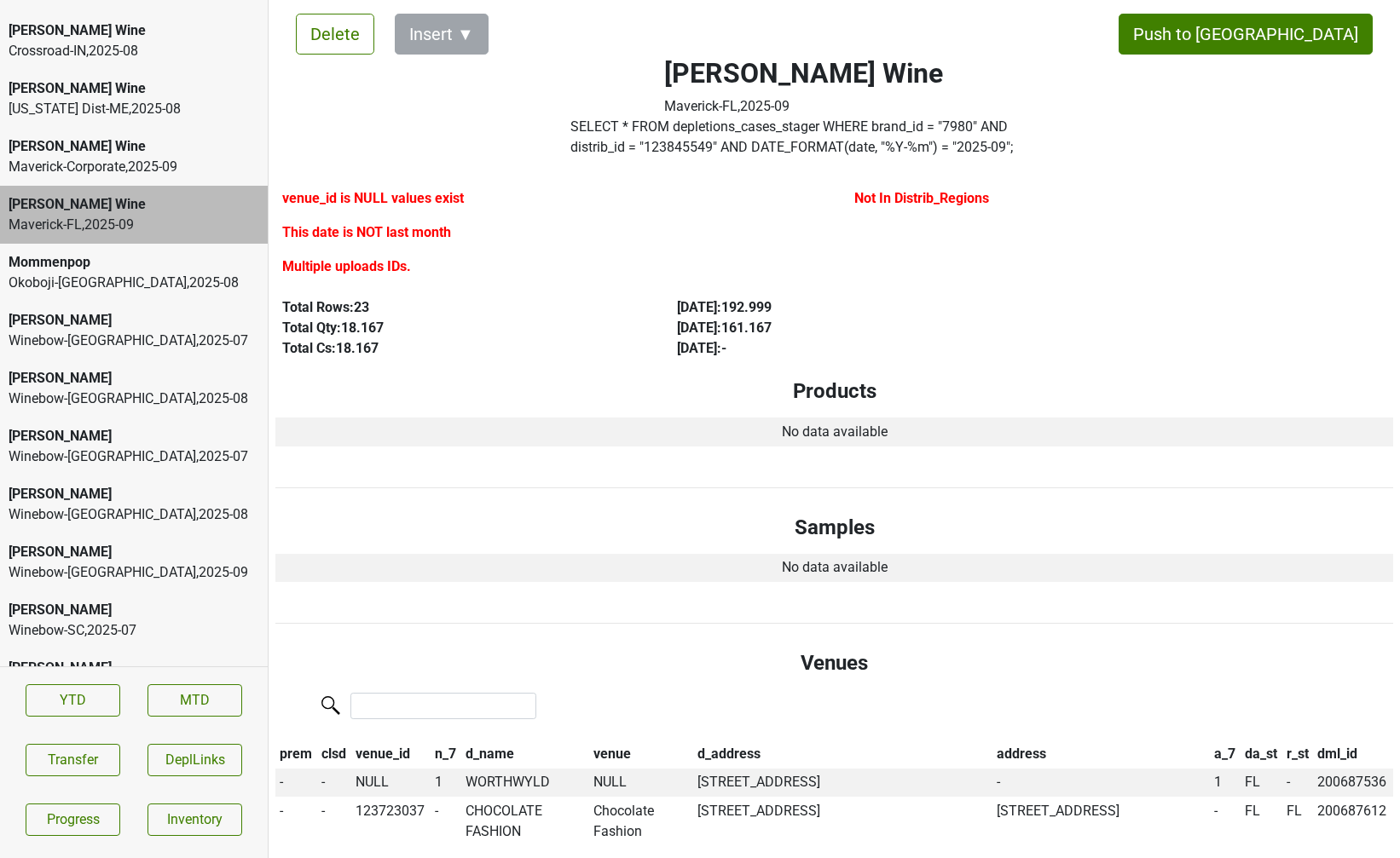
scroll to position [4465, 0]
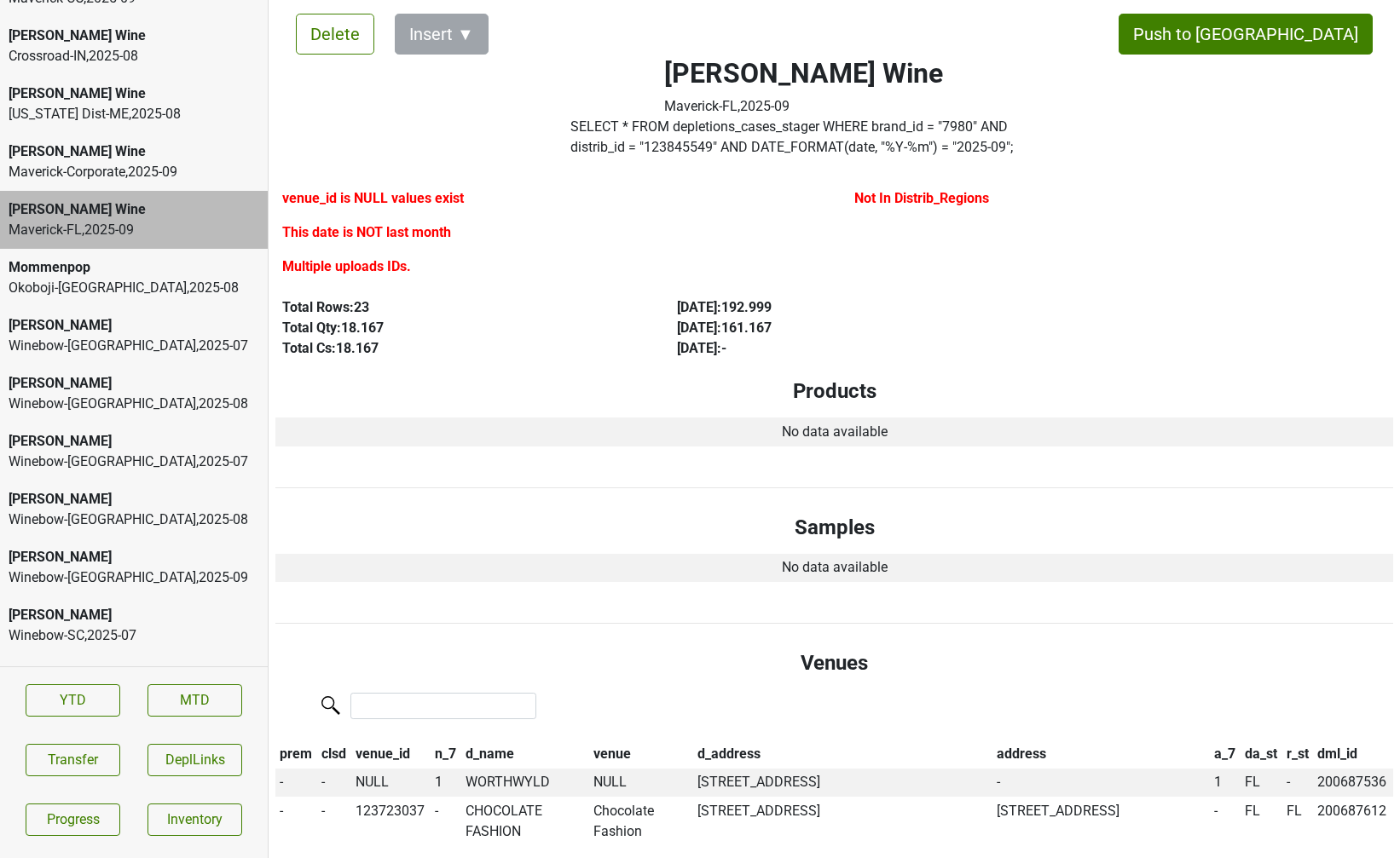
click at [79, 162] on div "Maverick-Corporate , 2025 - 09" at bounding box center [134, 172] width 251 height 20
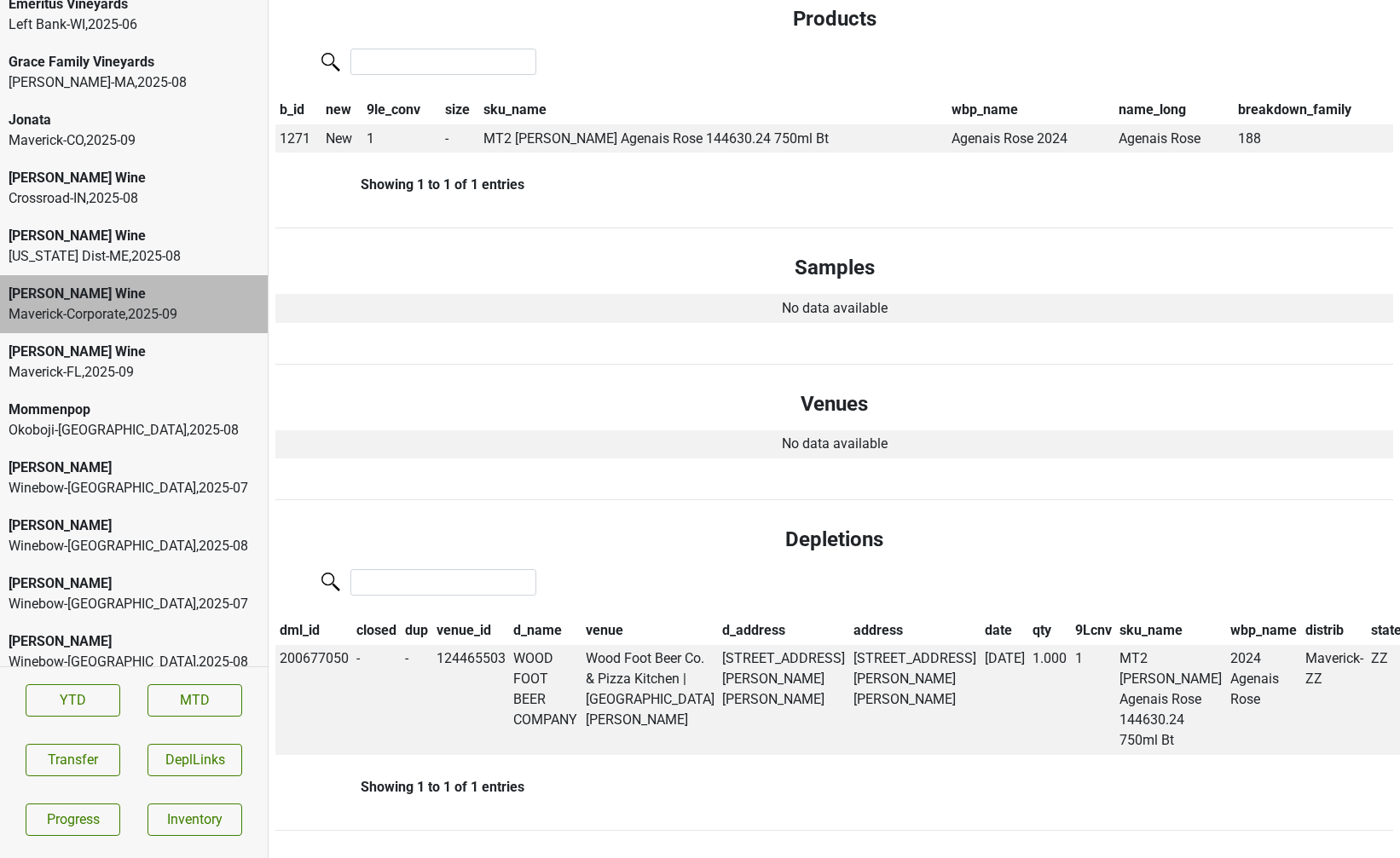
scroll to position [4306, 0]
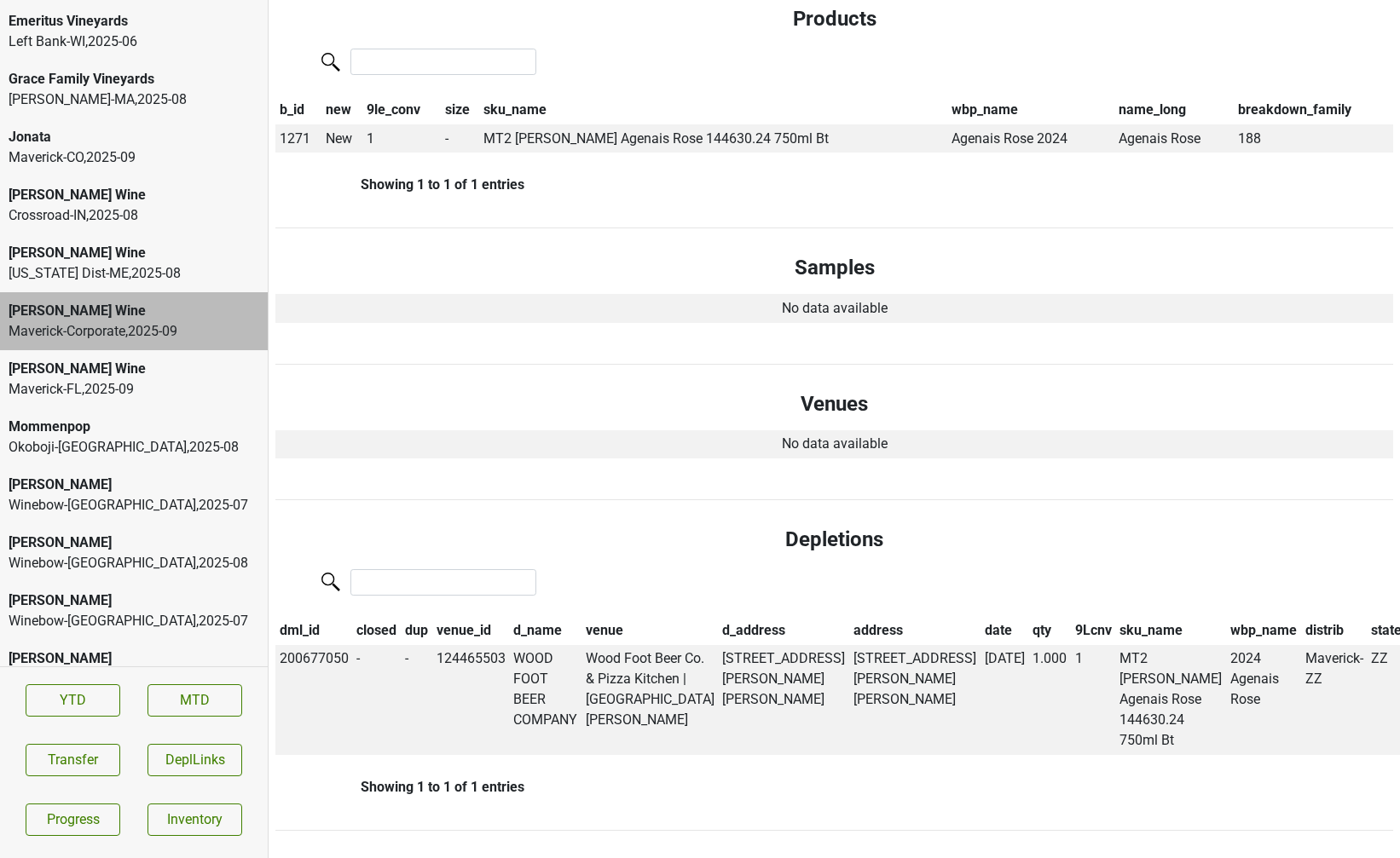
click at [143, 185] on div "[PERSON_NAME] Wine" at bounding box center [134, 195] width 251 height 20
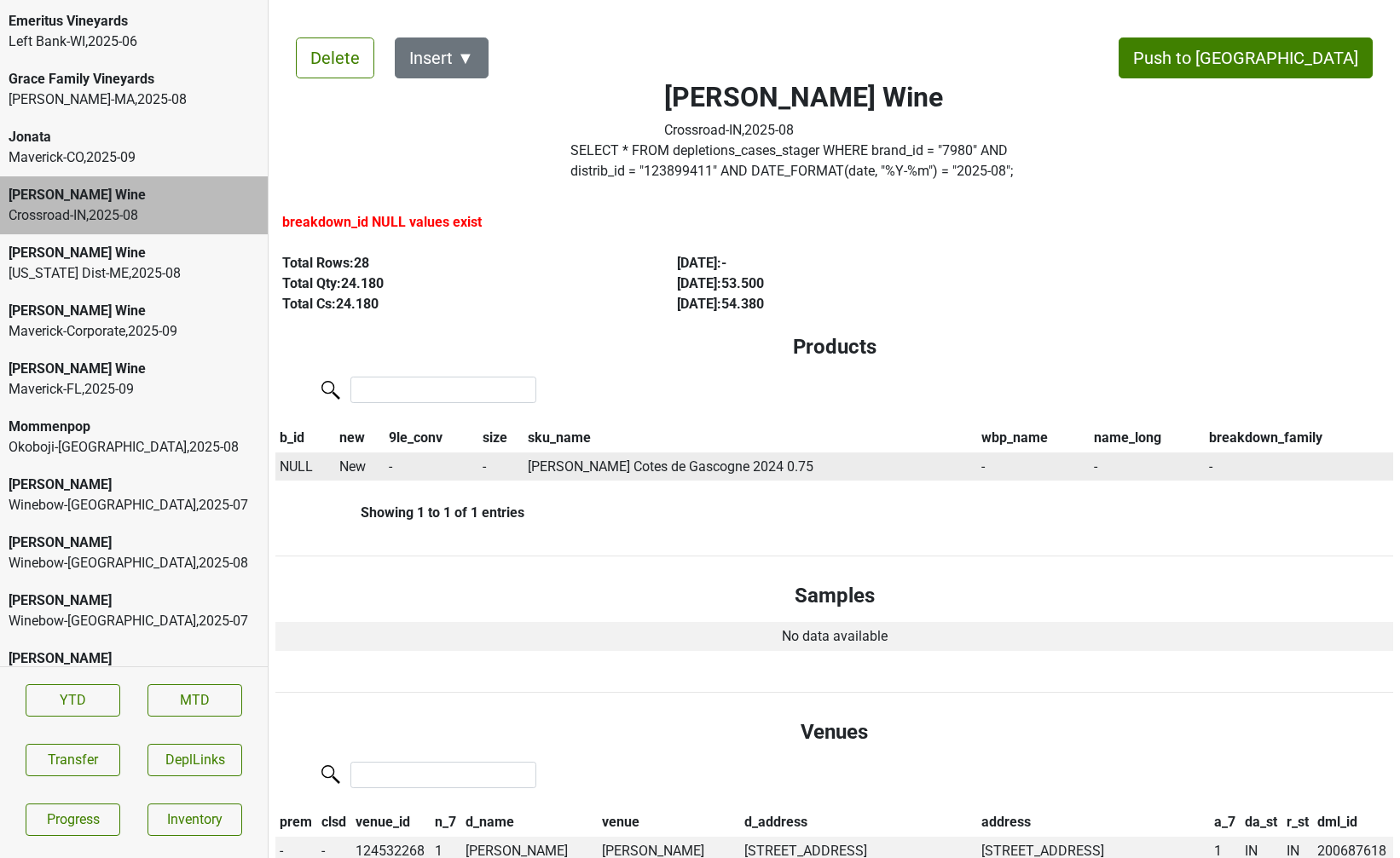
click at [302, 469] on span "NULL" at bounding box center [296, 467] width 33 height 16
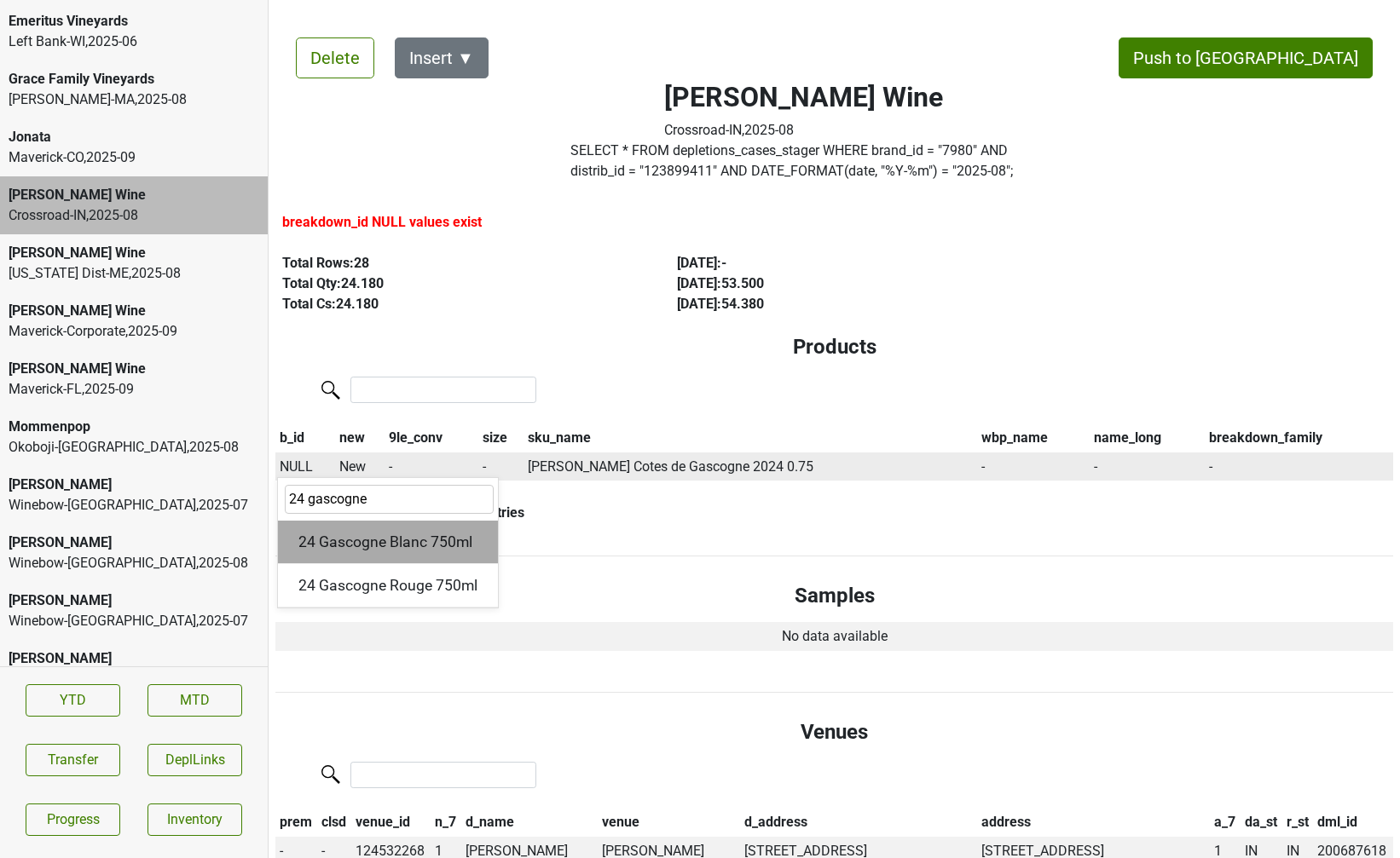
type input "24 gascogne"
click at [357, 536] on div "24 Gascogne Blanc 750ml" at bounding box center [388, 542] width 220 height 44
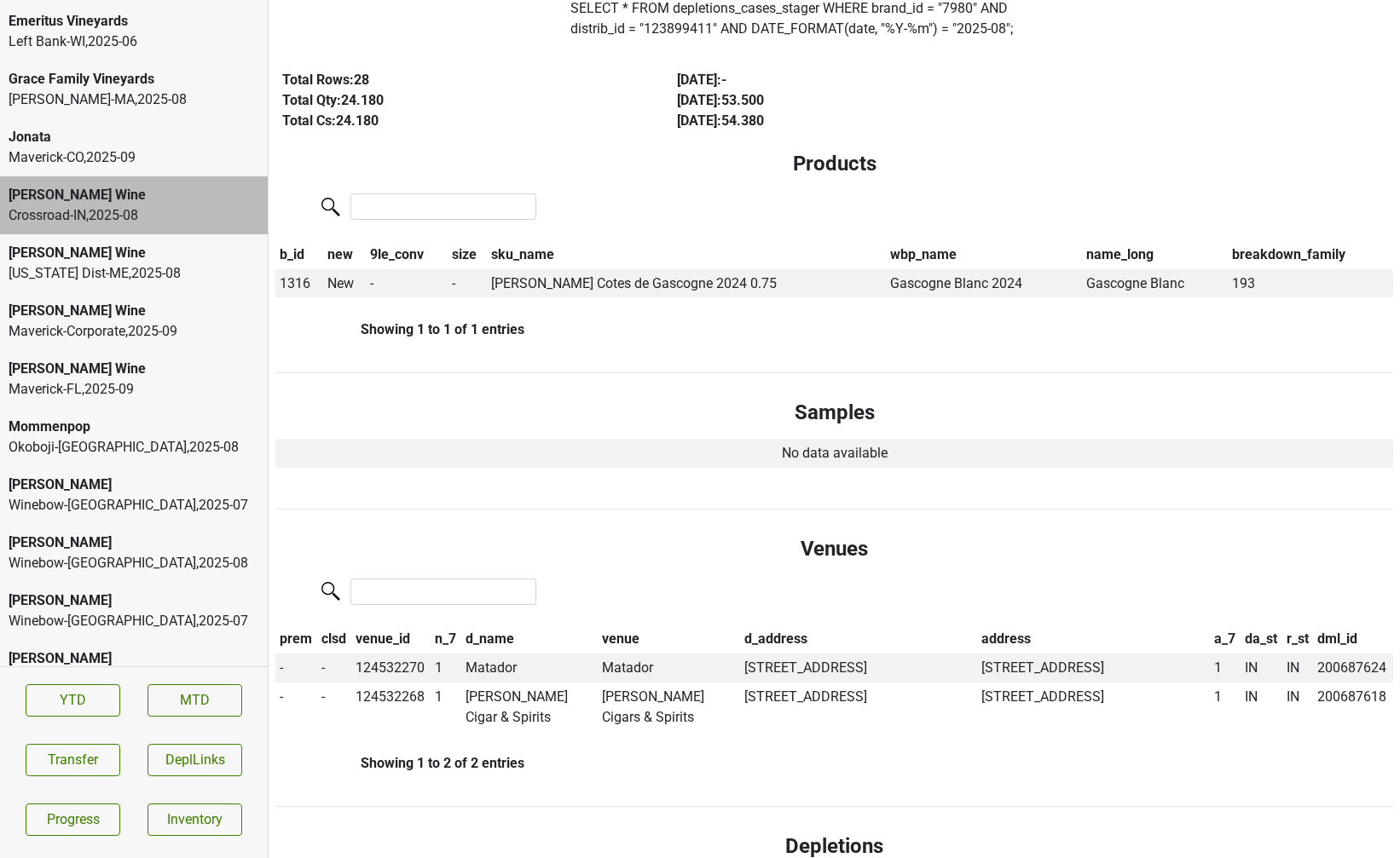
scroll to position [172, 0]
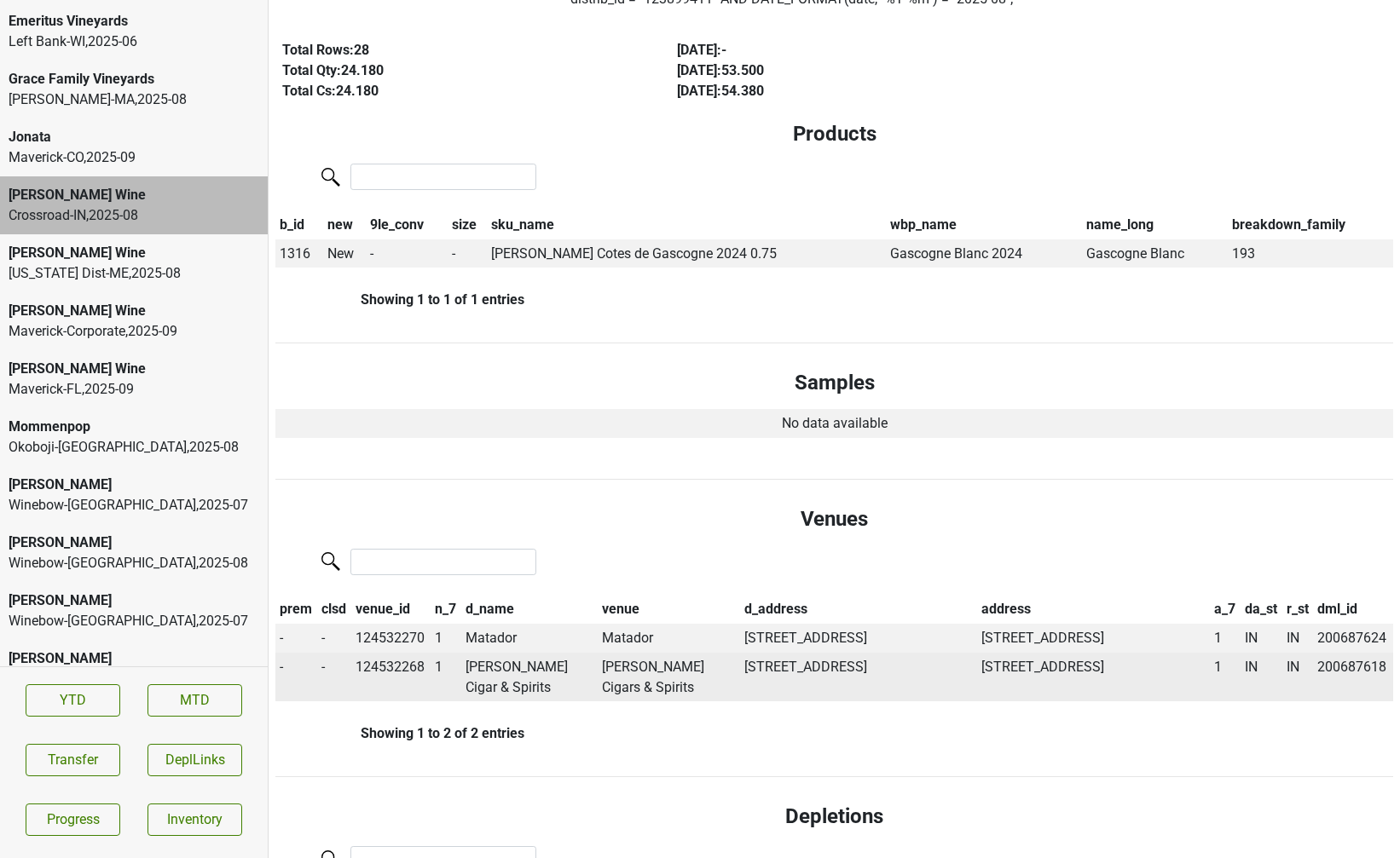
click at [486, 686] on td "Jackson's Cigar & Spirits" at bounding box center [529, 678] width 136 height 49
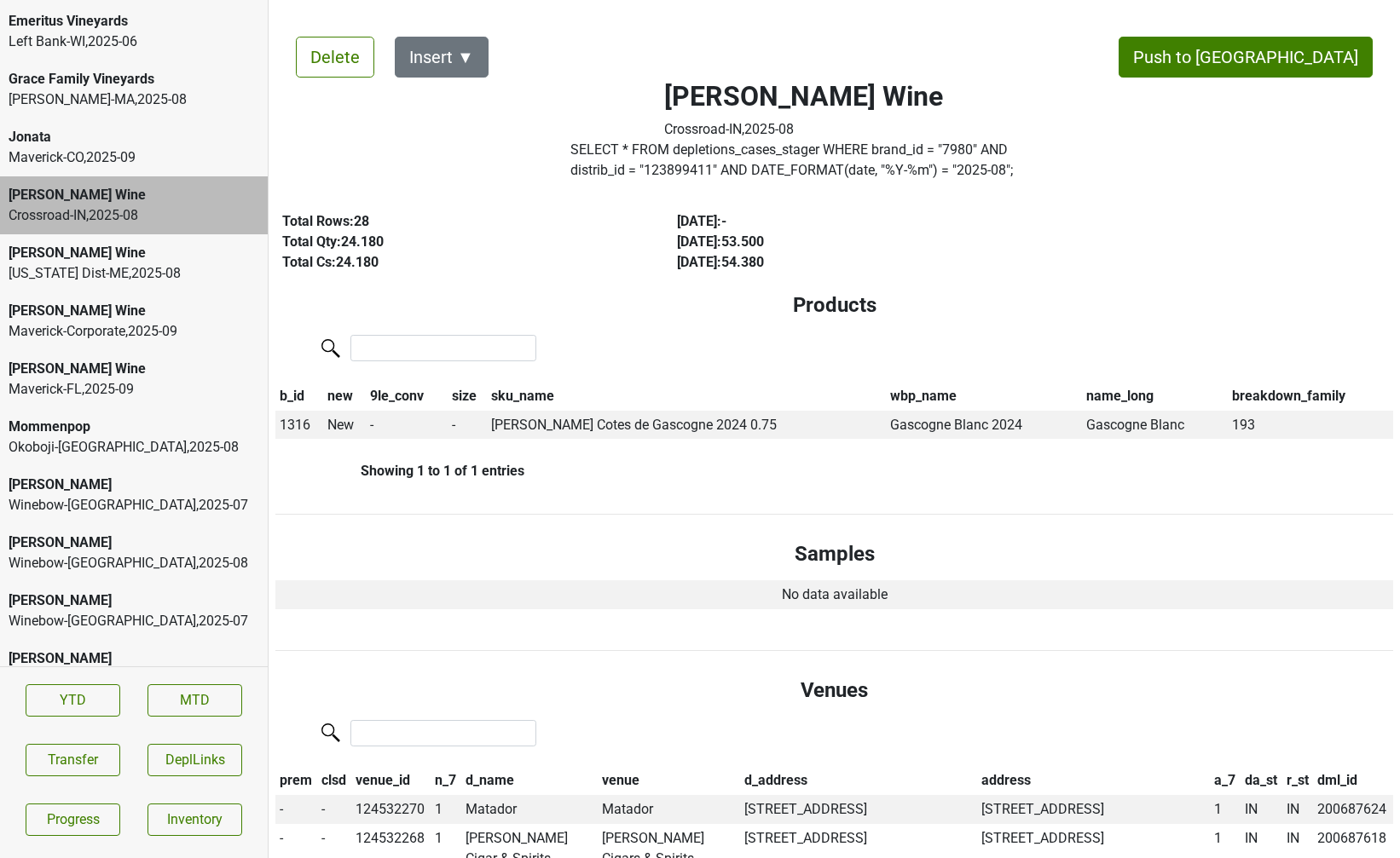
scroll to position [0, 0]
click at [1322, 51] on button "Push to DC" at bounding box center [1245, 58] width 254 height 41
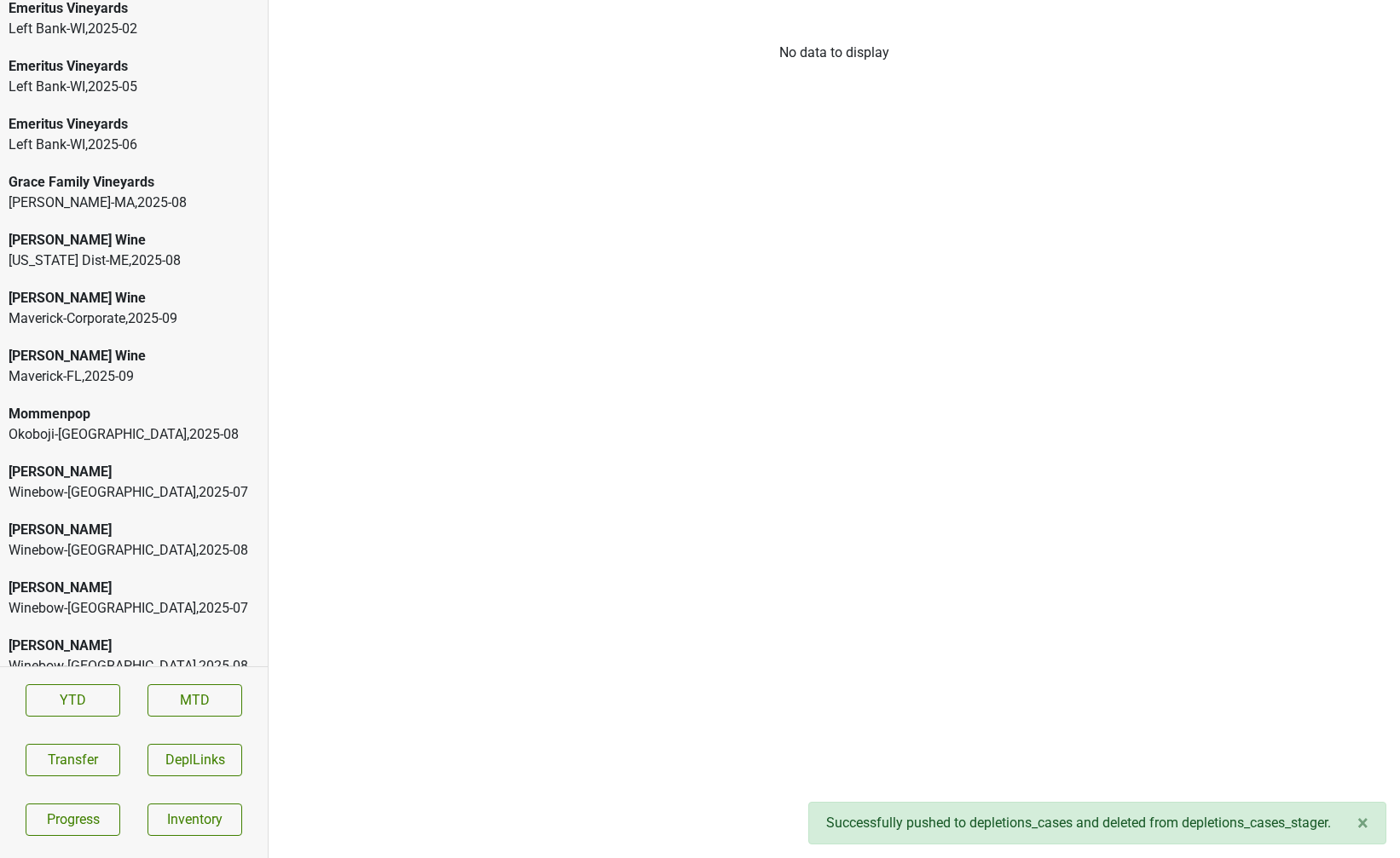
scroll to position [4199, 0]
click at [123, 253] on div "Maine Dist-ME , 2025 - 08" at bounding box center [134, 263] width 251 height 20
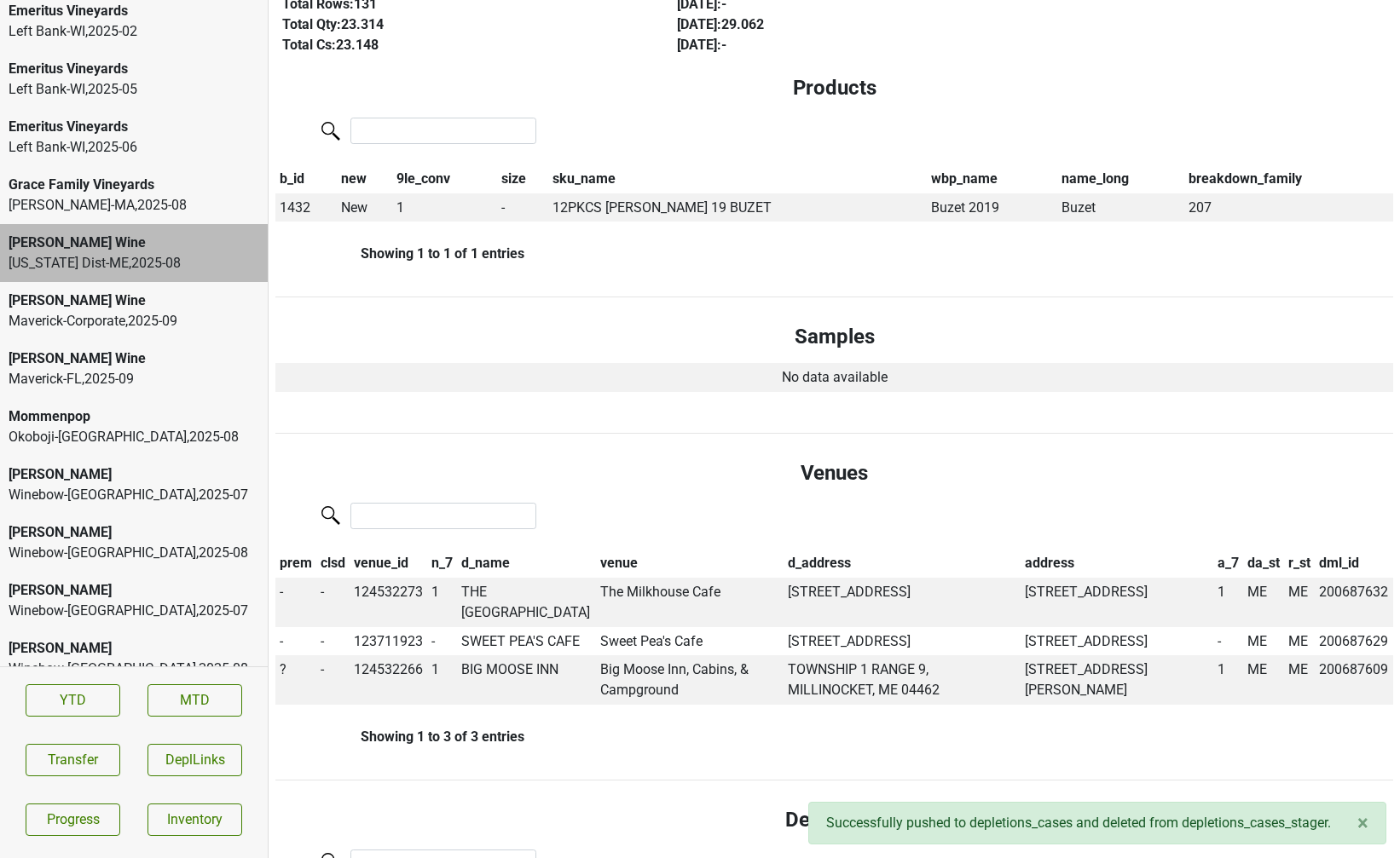
scroll to position [400, 0]
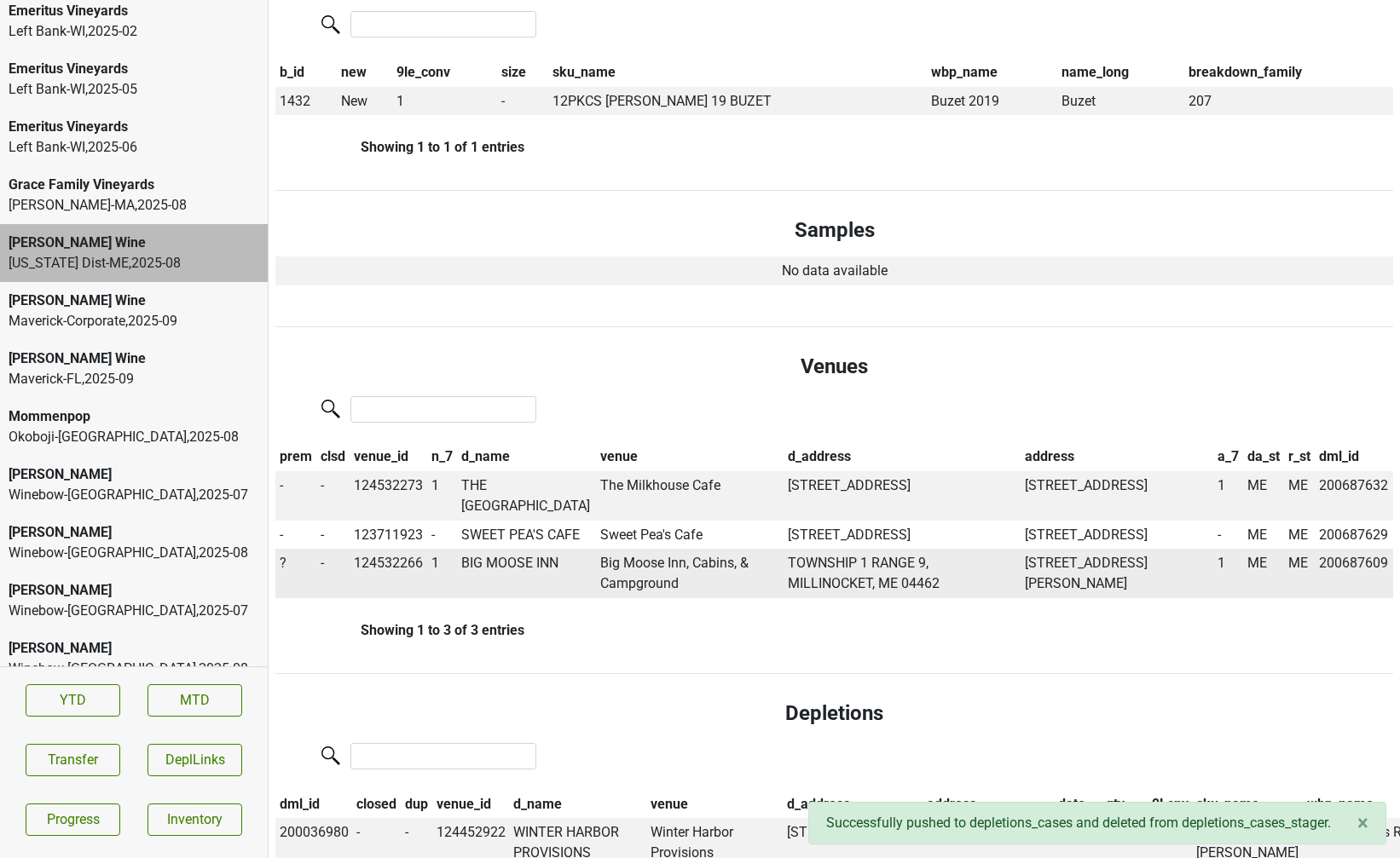
click at [280, 571] on span "?" at bounding box center [283, 563] width 6 height 16
click at [307, 615] on div "On" at bounding box center [344, 596] width 135 height 44
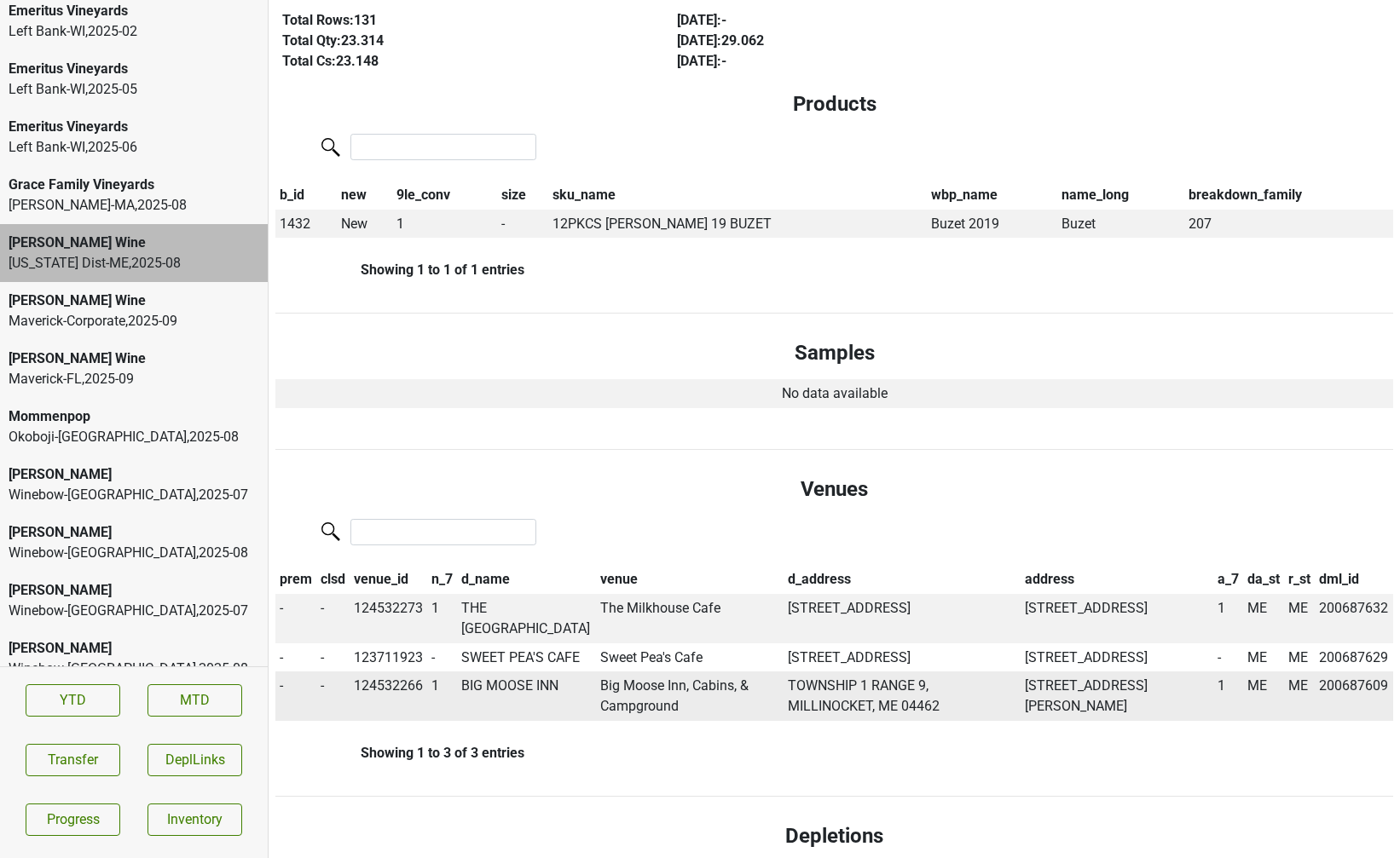
scroll to position [0, 0]
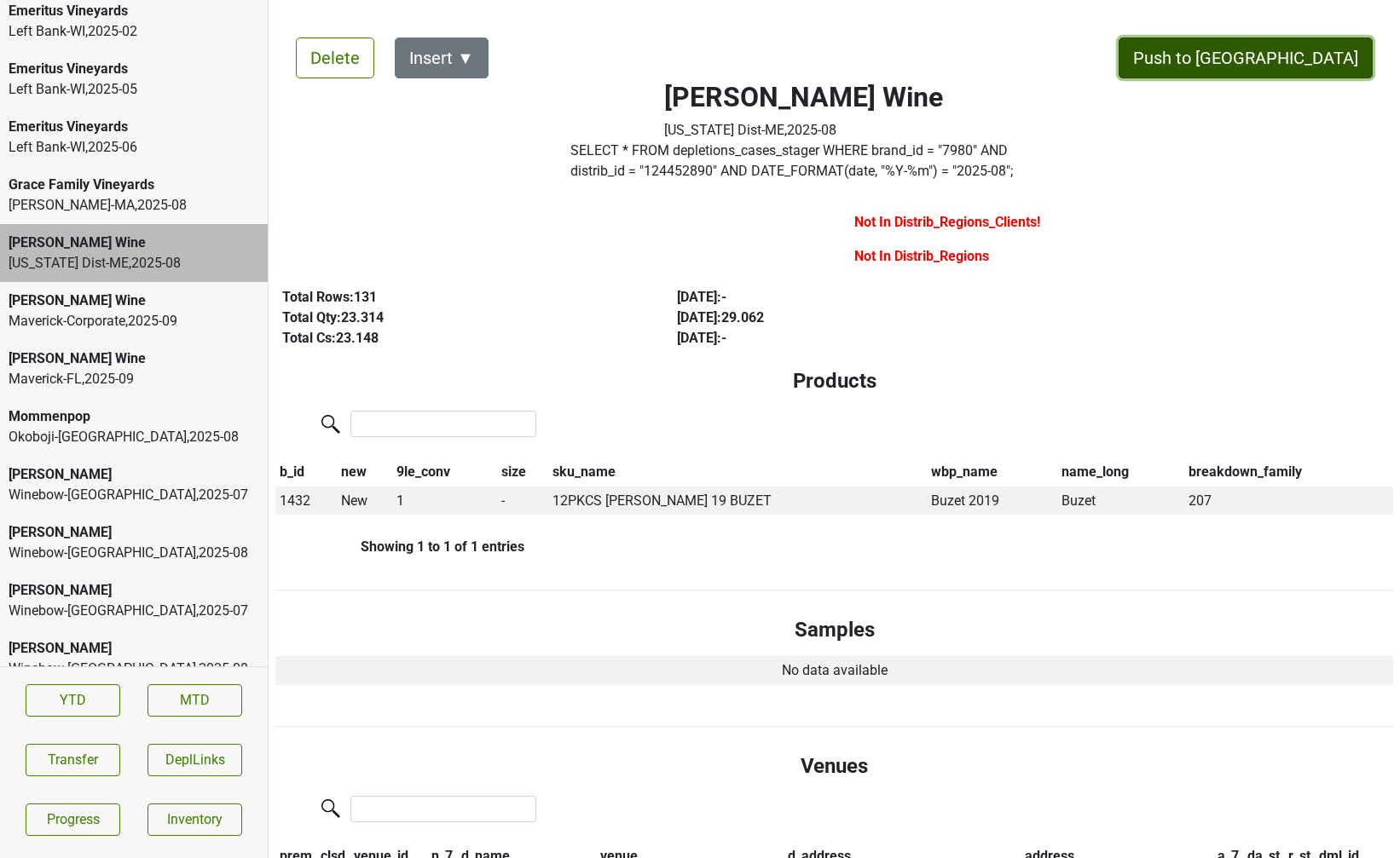
click at [1296, 46] on button "Push to DC" at bounding box center [1245, 58] width 254 height 41
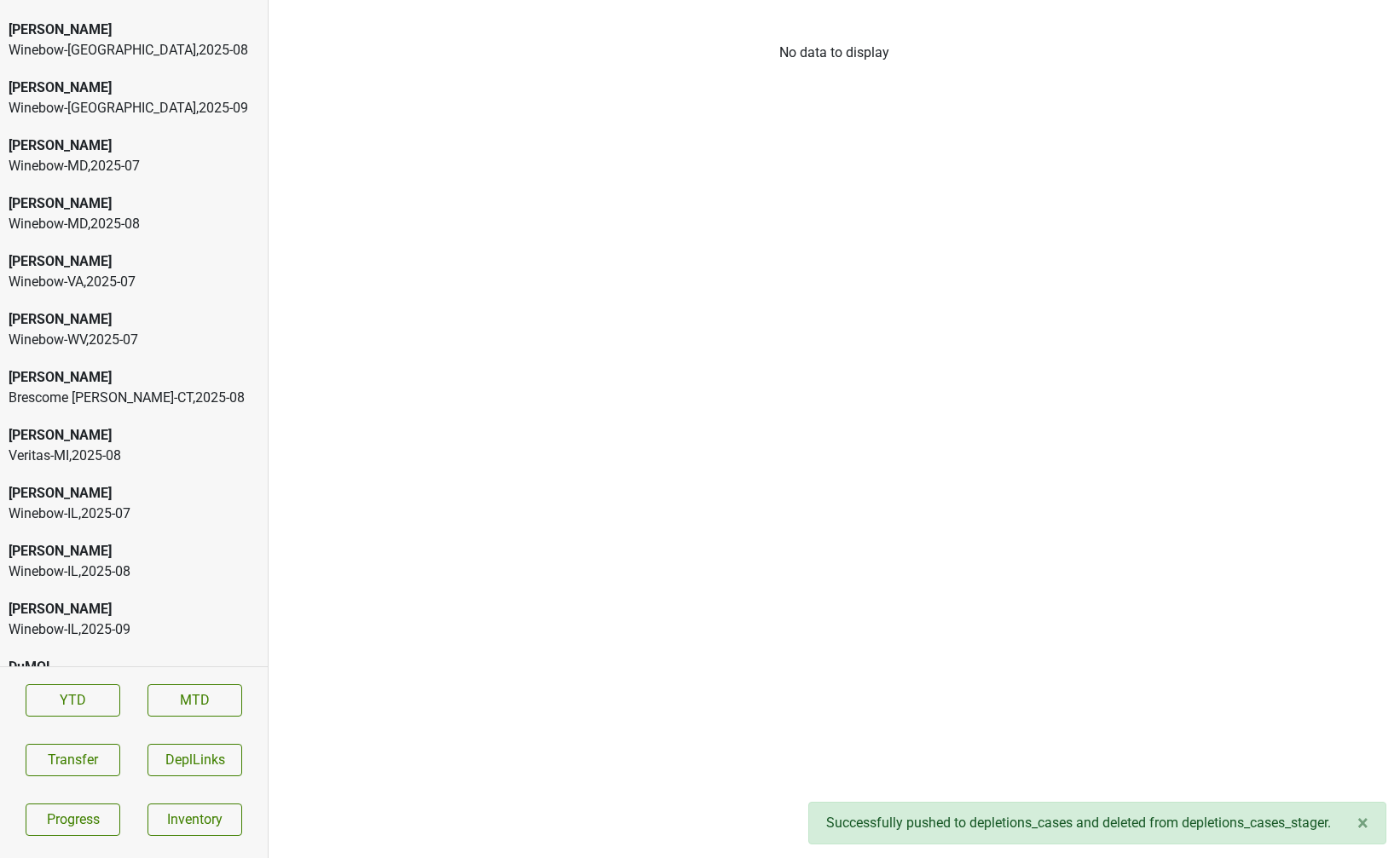
scroll to position [475, 0]
click at [81, 386] on div "Brescome Barton-CT , 2025 - 08" at bounding box center [134, 396] width 251 height 20
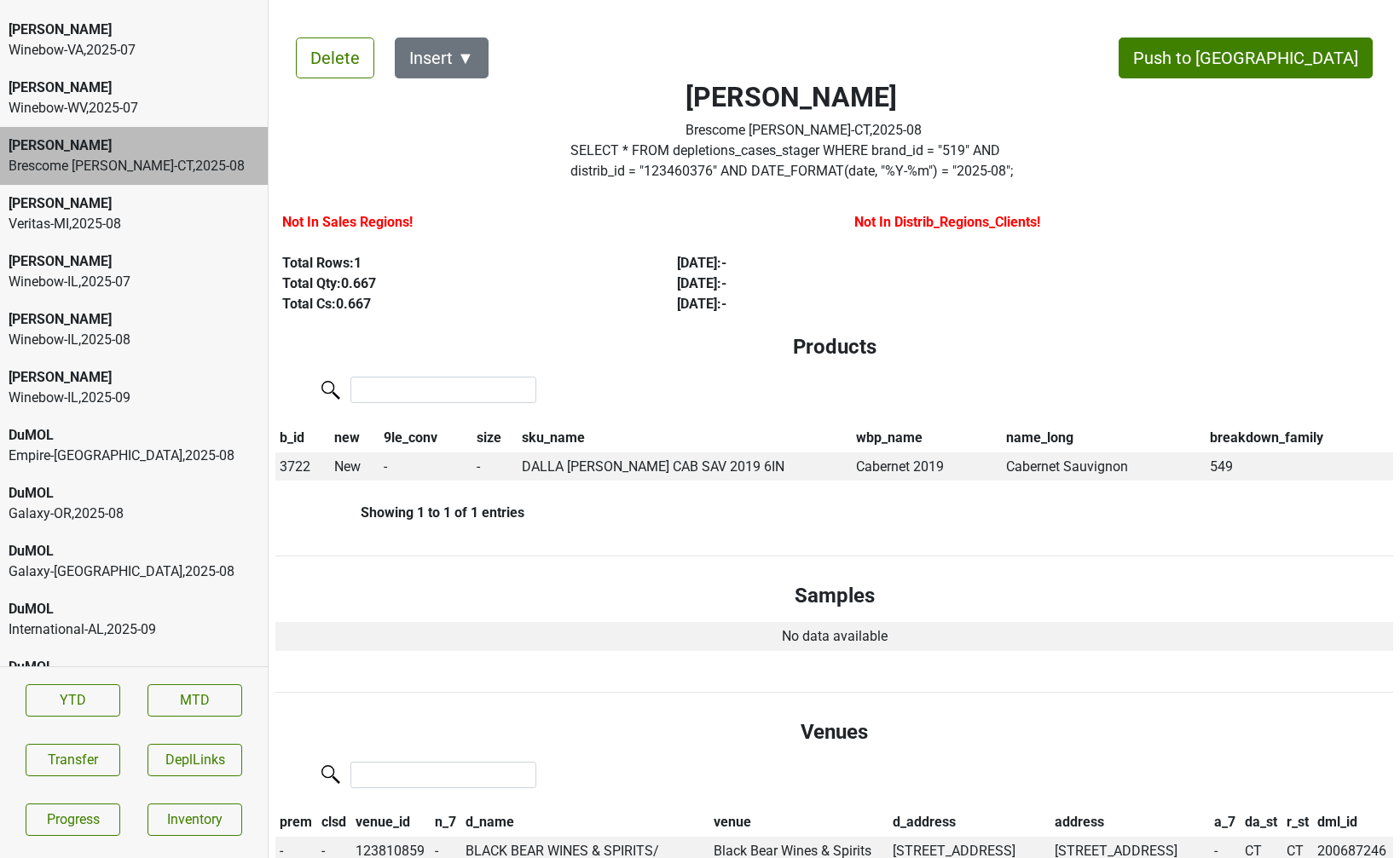
scroll to position [721, 0]
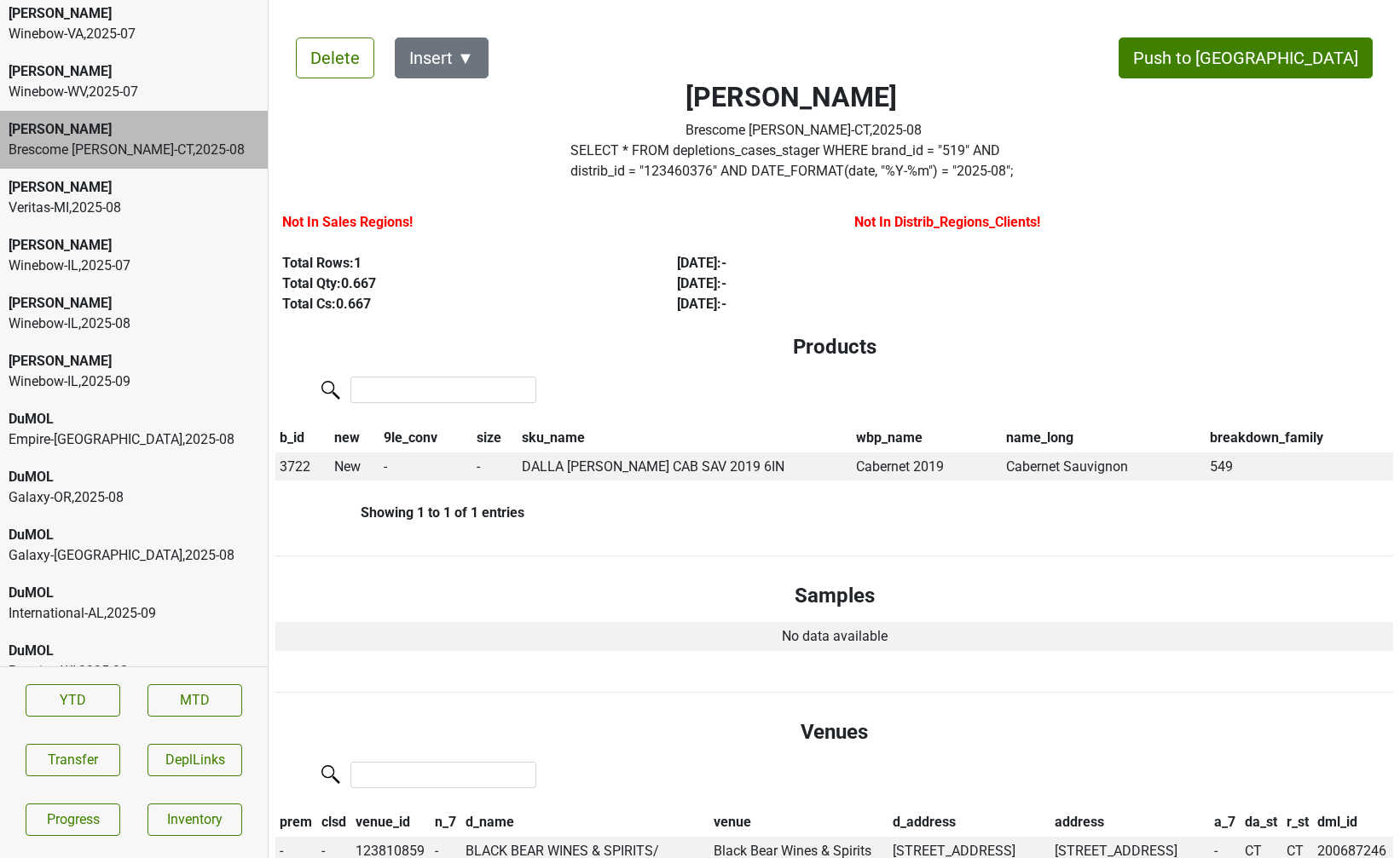
click at [75, 467] on div "DuMOL" at bounding box center [134, 477] width 251 height 20
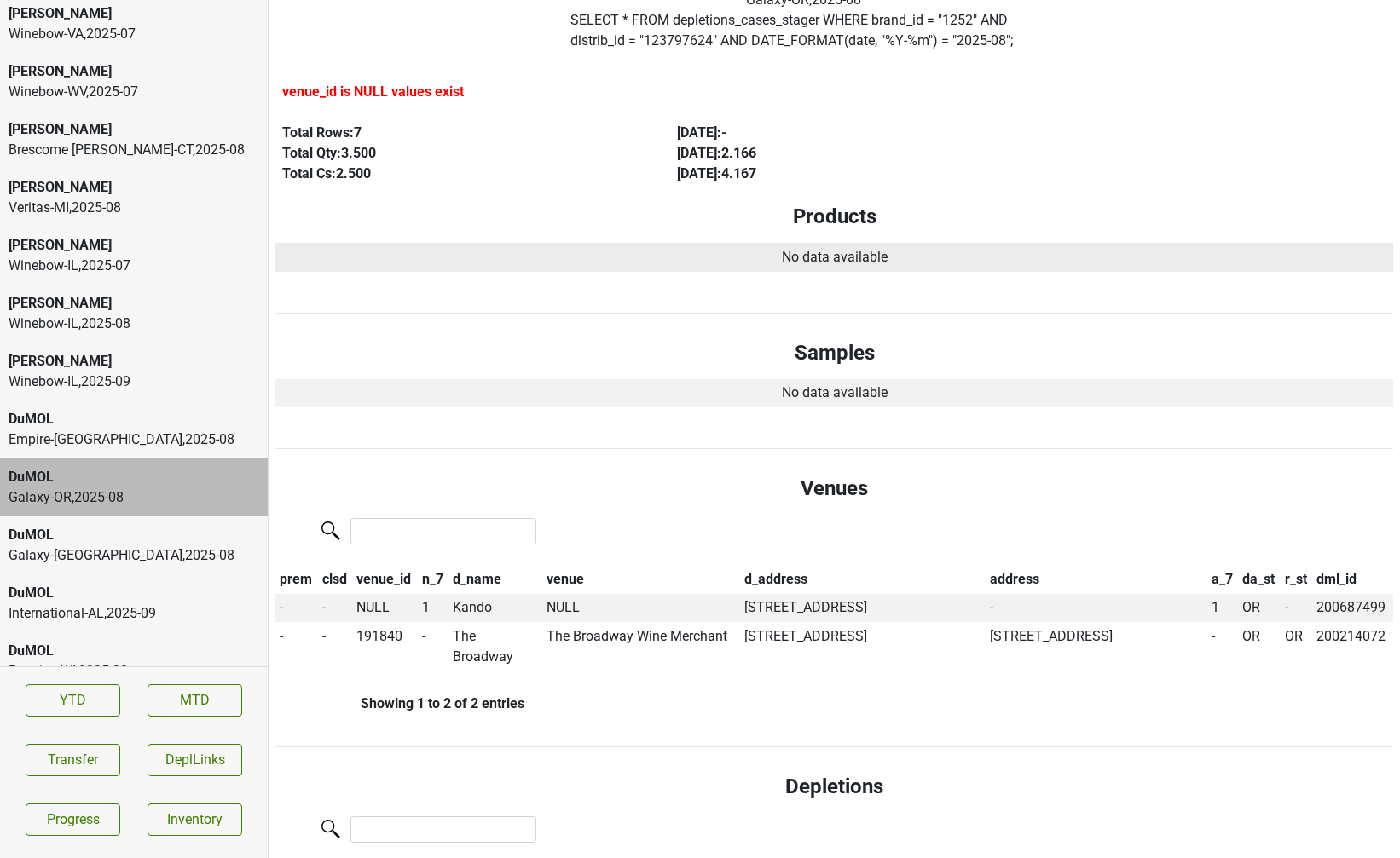
scroll to position [134, 0]
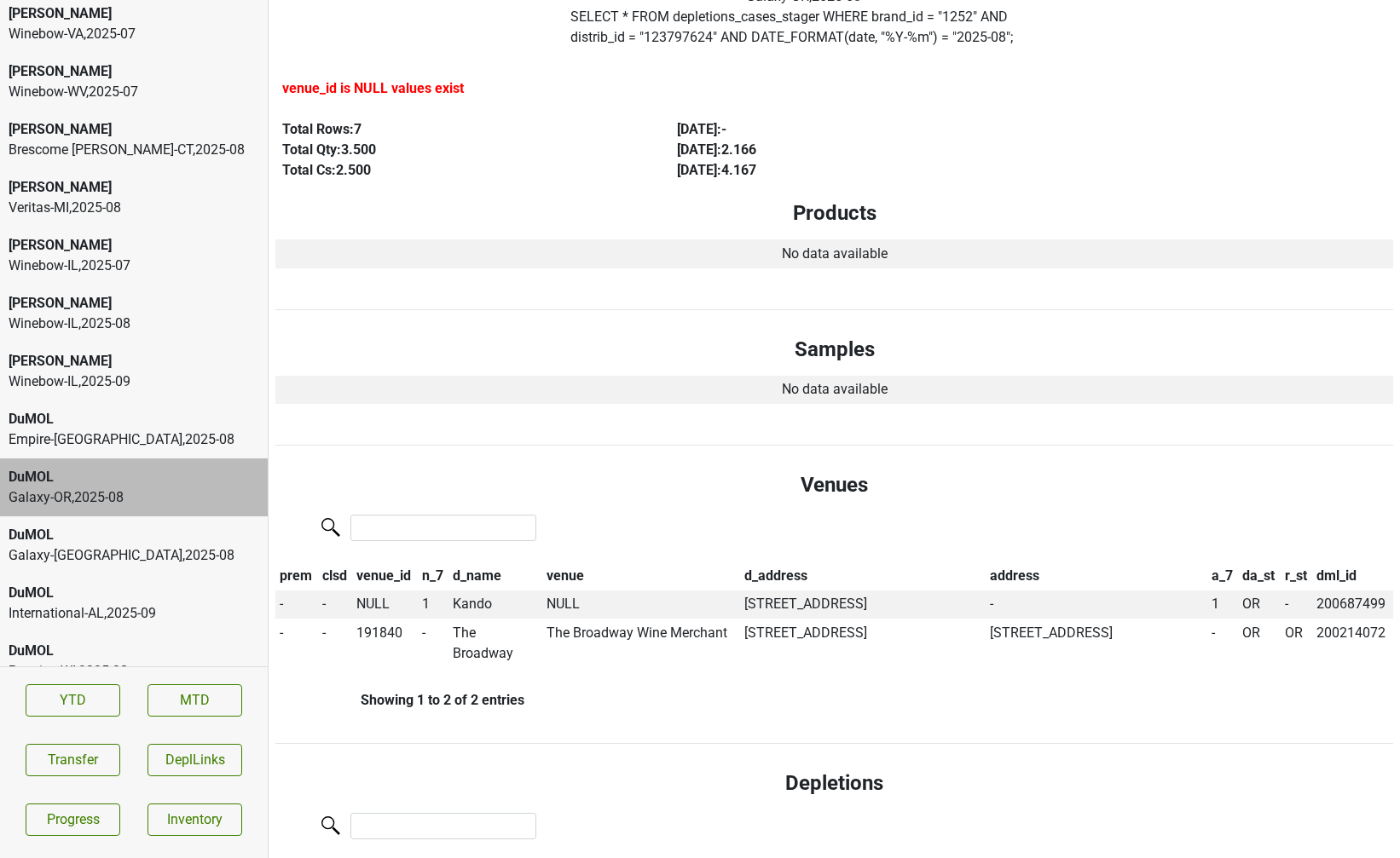
click at [115, 525] on div "DuMOL" at bounding box center [134, 535] width 251 height 20
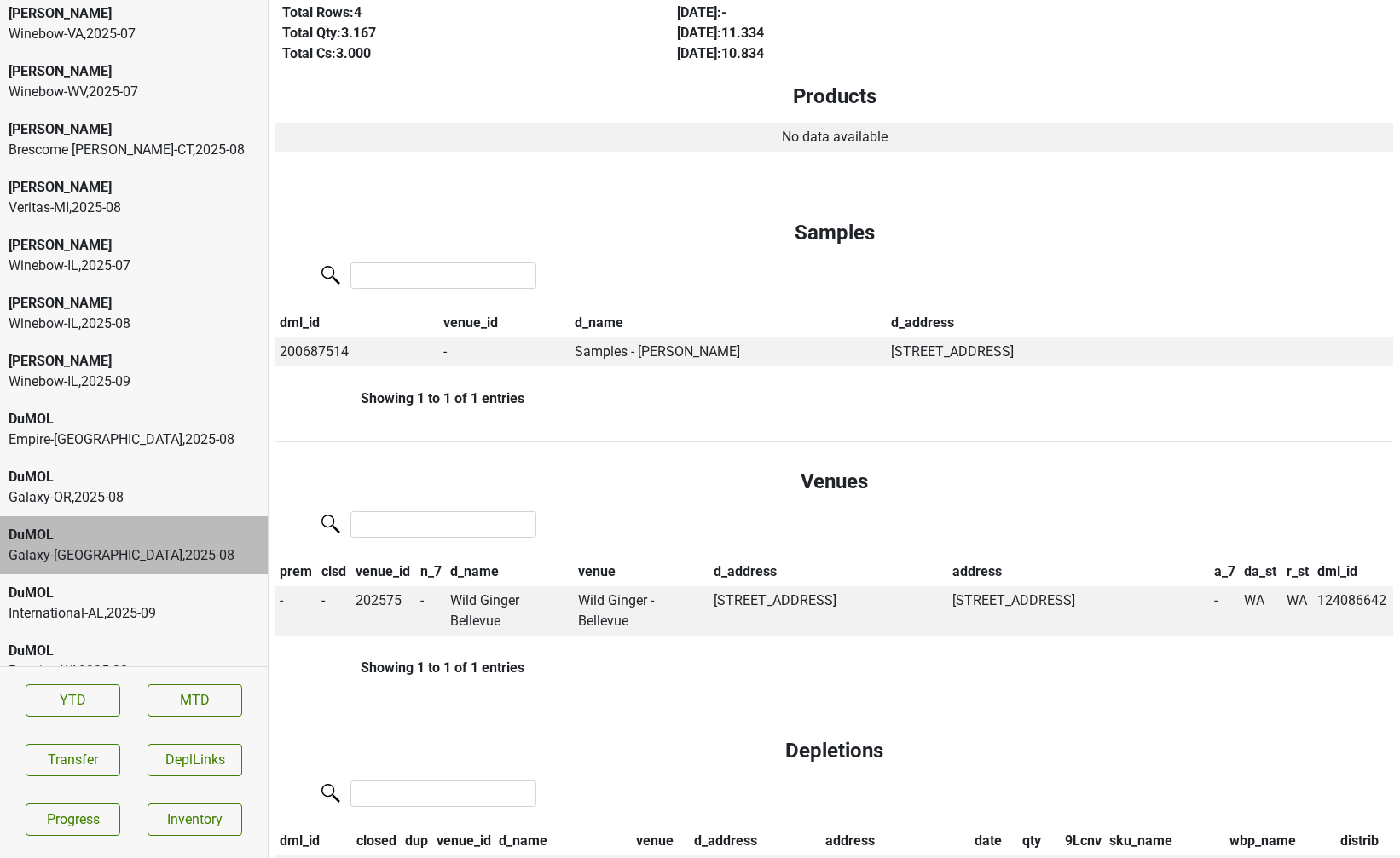
scroll to position [0, 0]
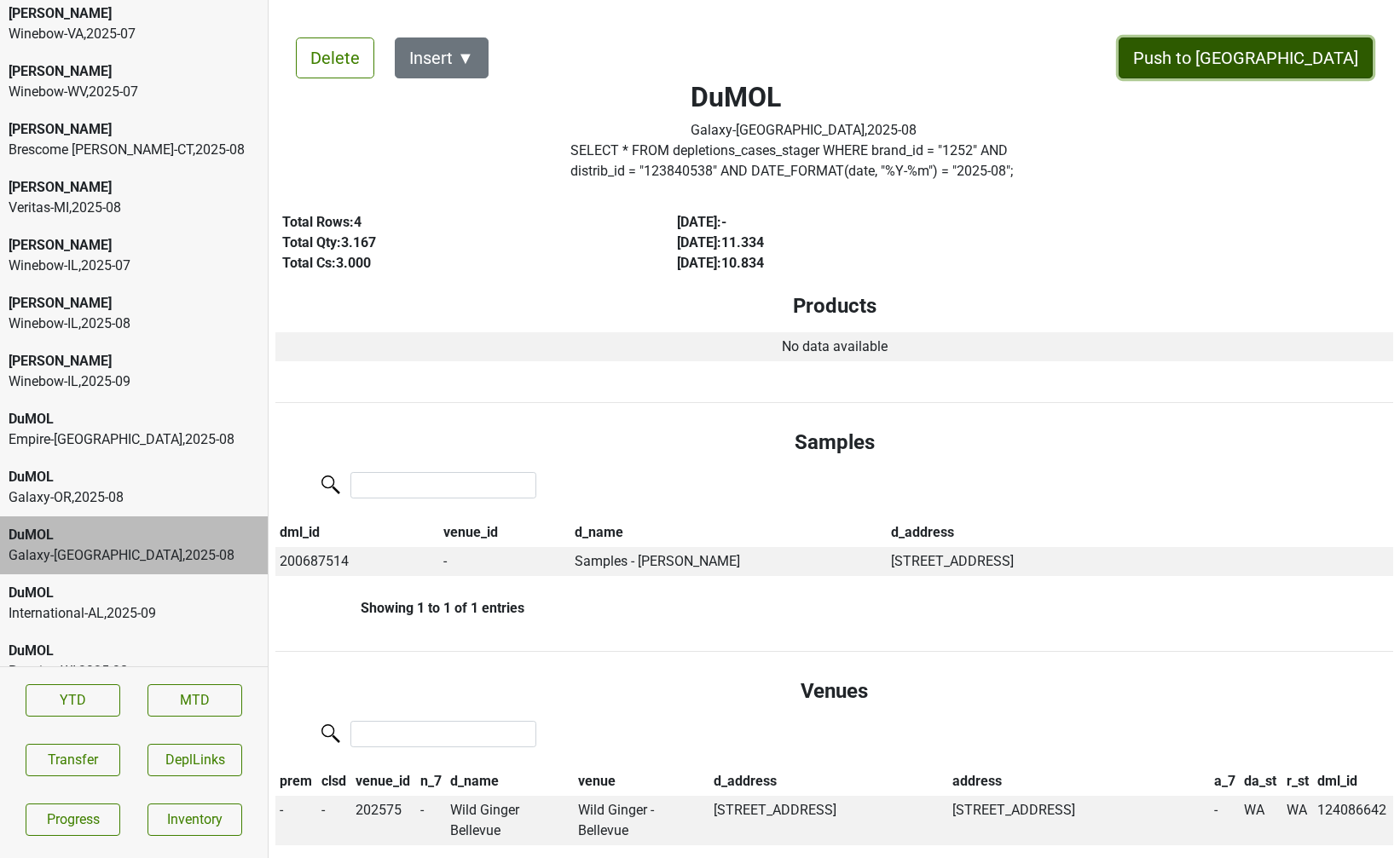
click at [1301, 61] on button "Push to DC" at bounding box center [1245, 58] width 254 height 41
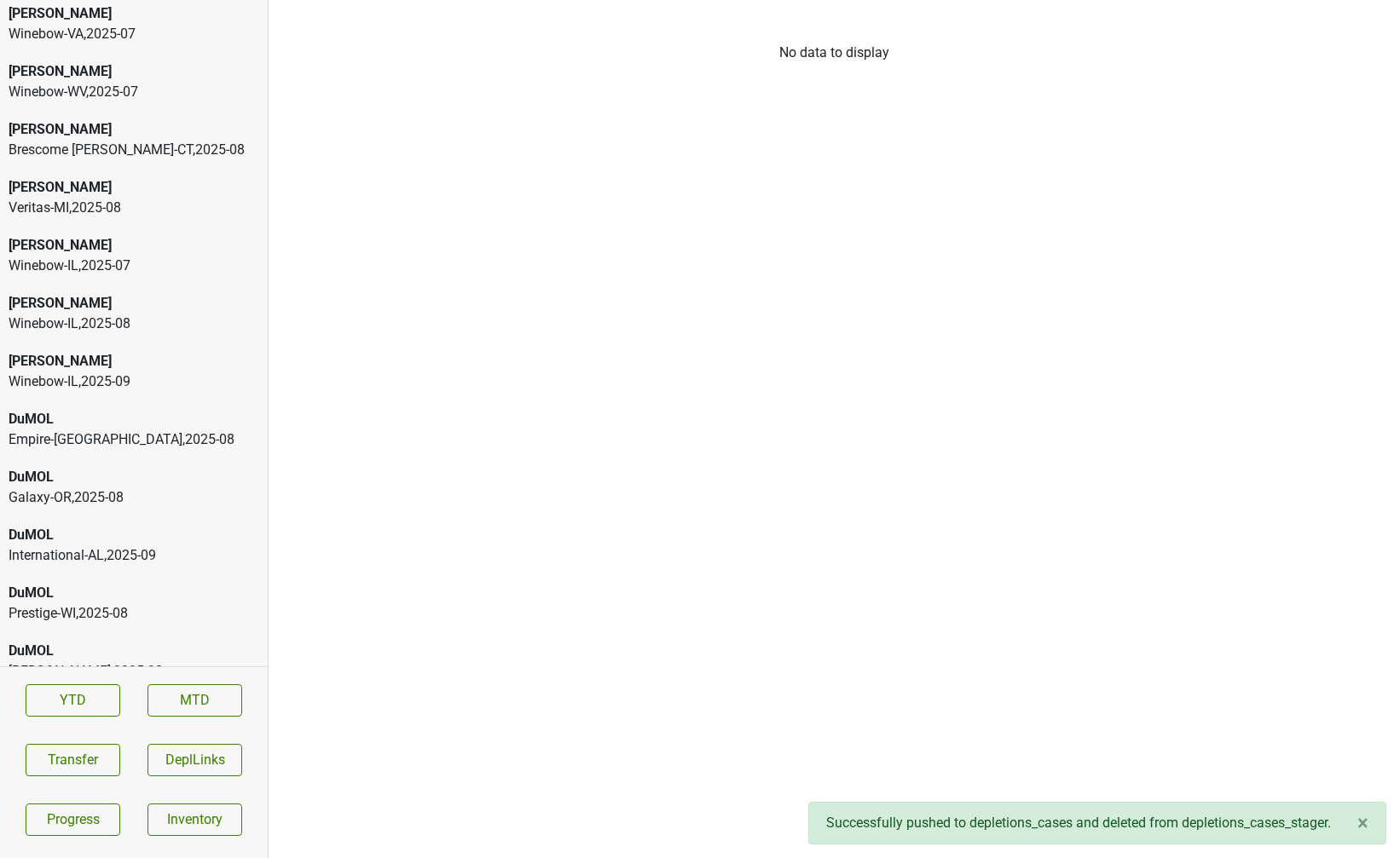
click at [106, 467] on div "DuMOL" at bounding box center [134, 477] width 251 height 20
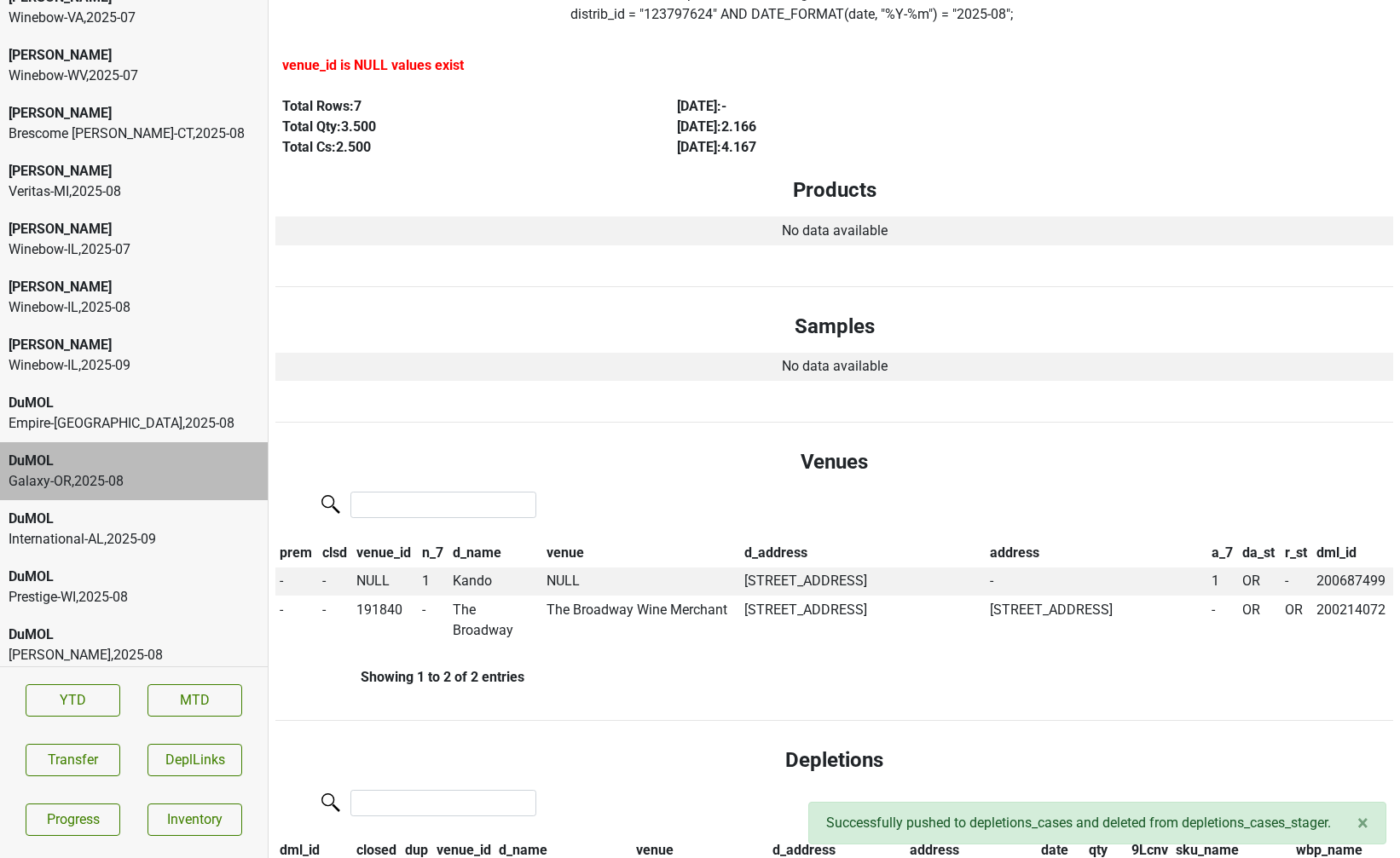
scroll to position [757, 0]
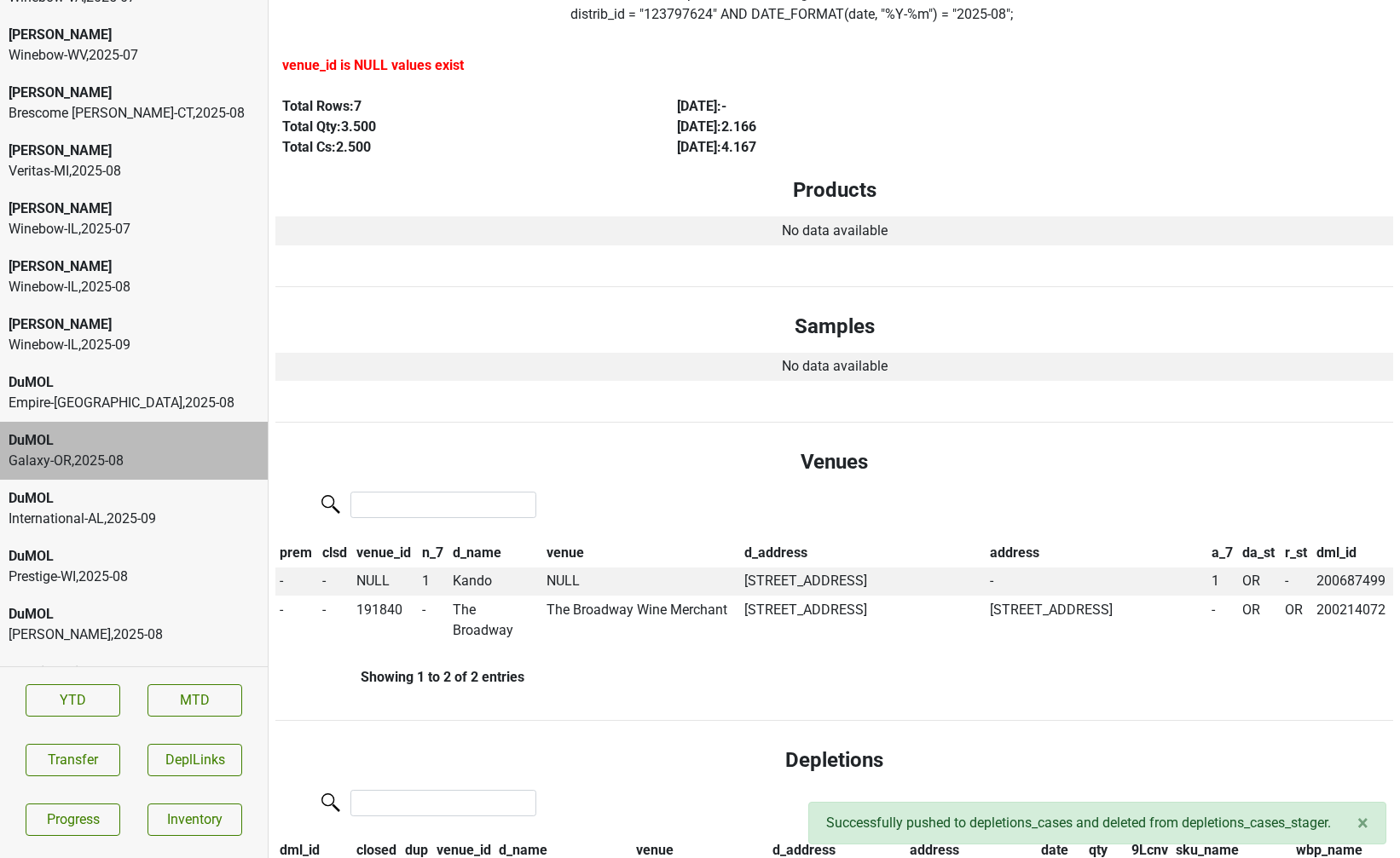
click at [124, 604] on div "DuMOL" at bounding box center [134, 614] width 251 height 20
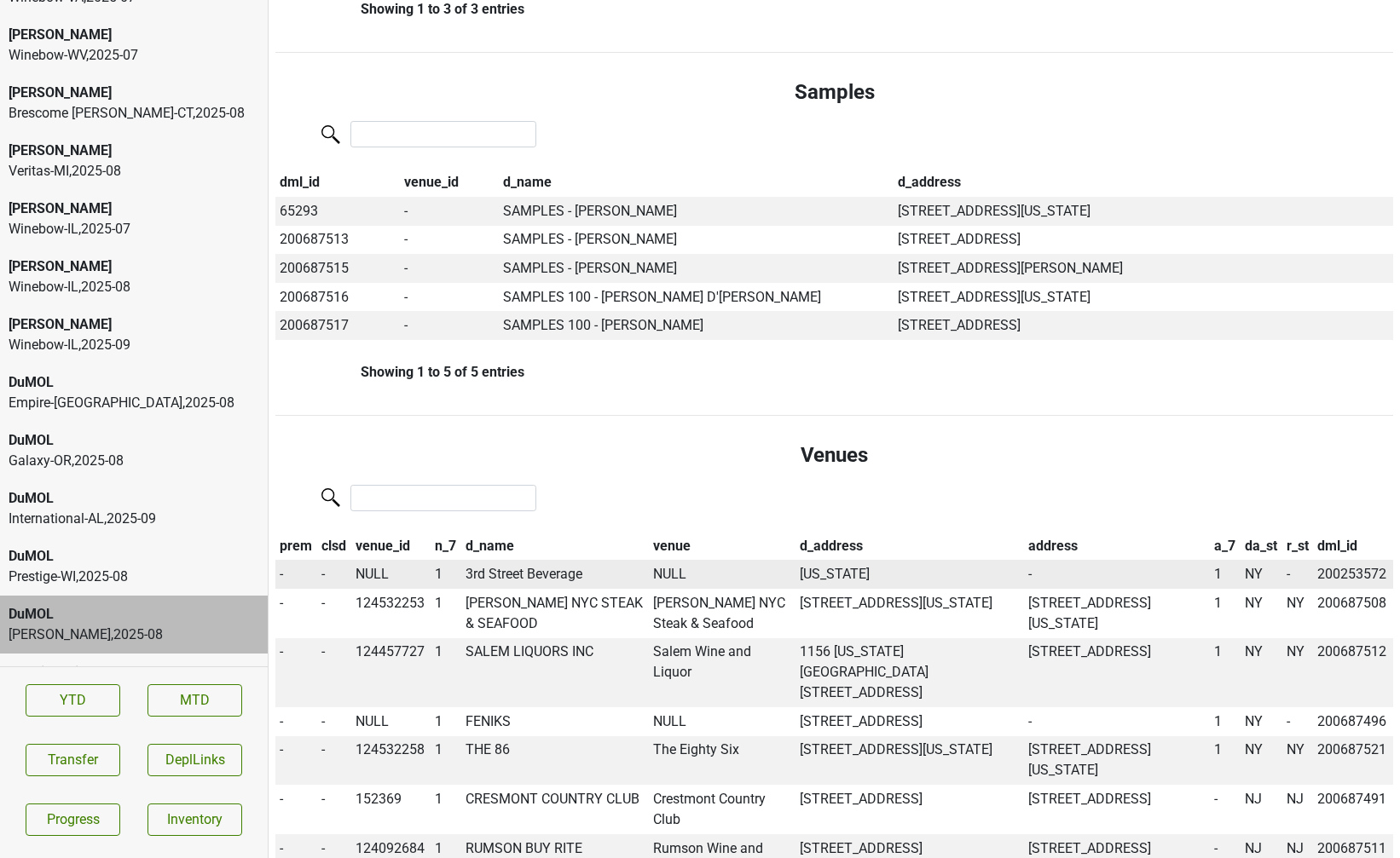
scroll to position [7825, 0]
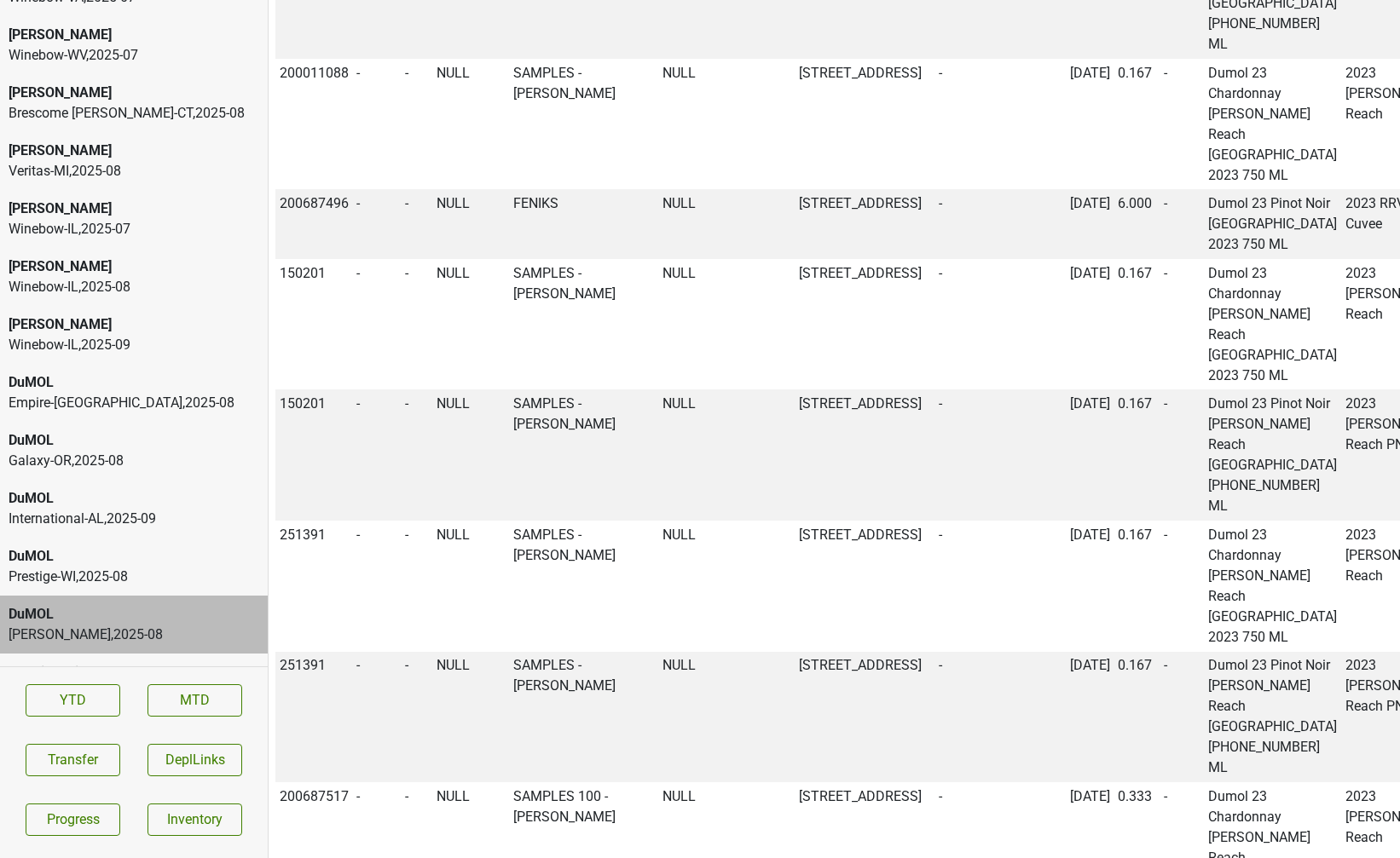
copy td "200253572"
click at [85, 764] on button "Transfer" at bounding box center [72, 759] width 94 height 32
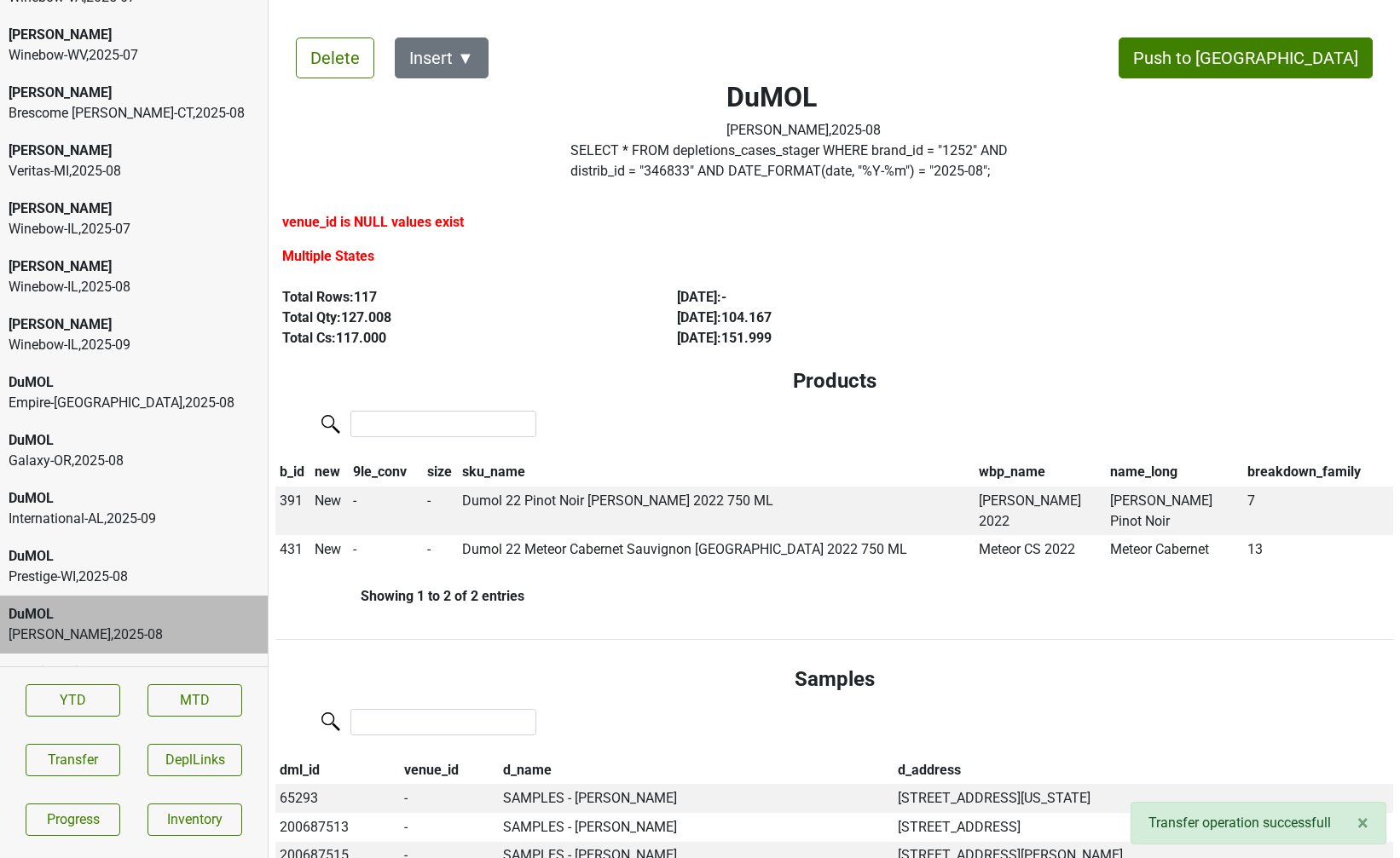
click at [83, 451] on div "Galaxy-OR , 2025 - 08" at bounding box center [134, 461] width 251 height 20
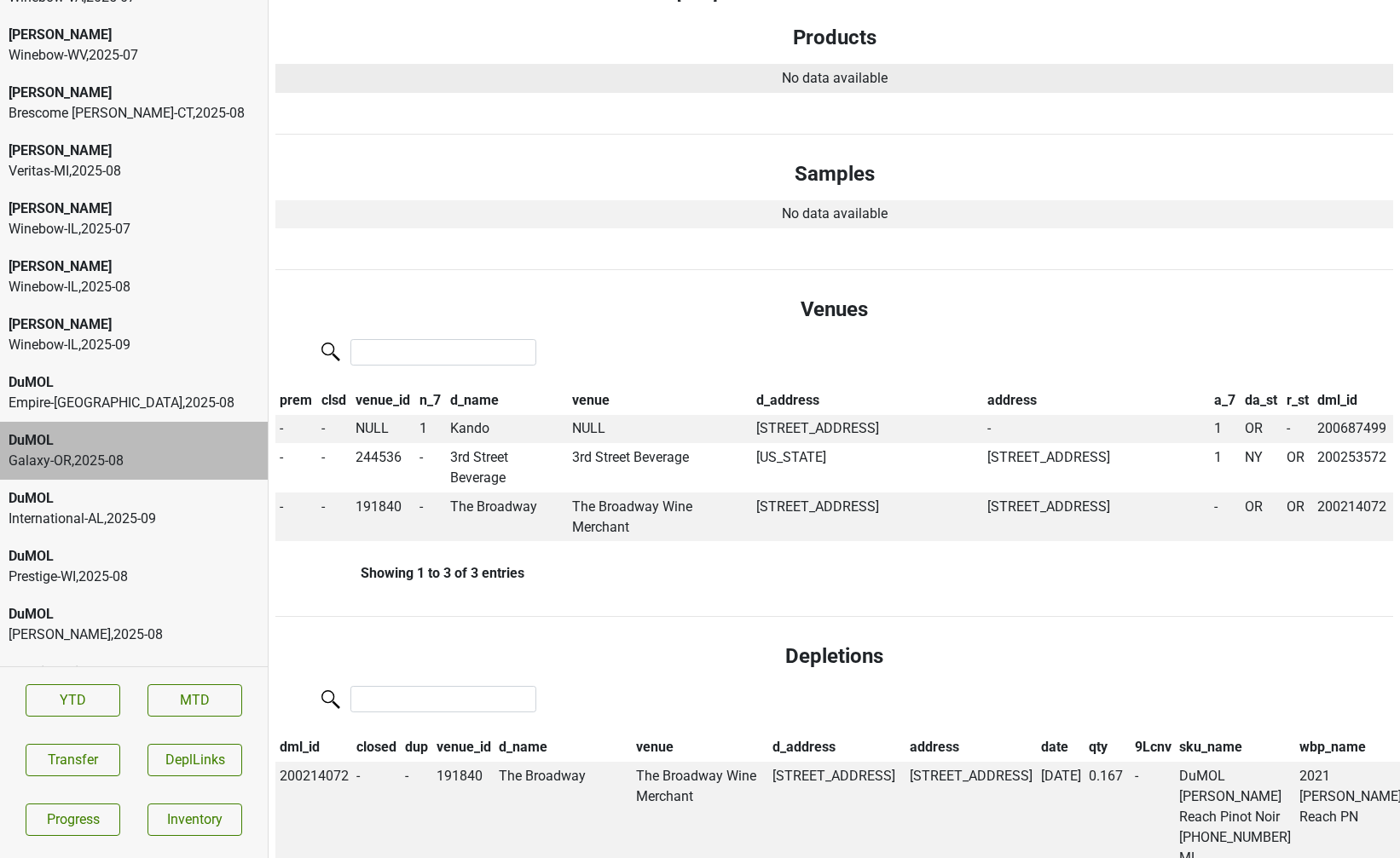
scroll to position [342, 0]
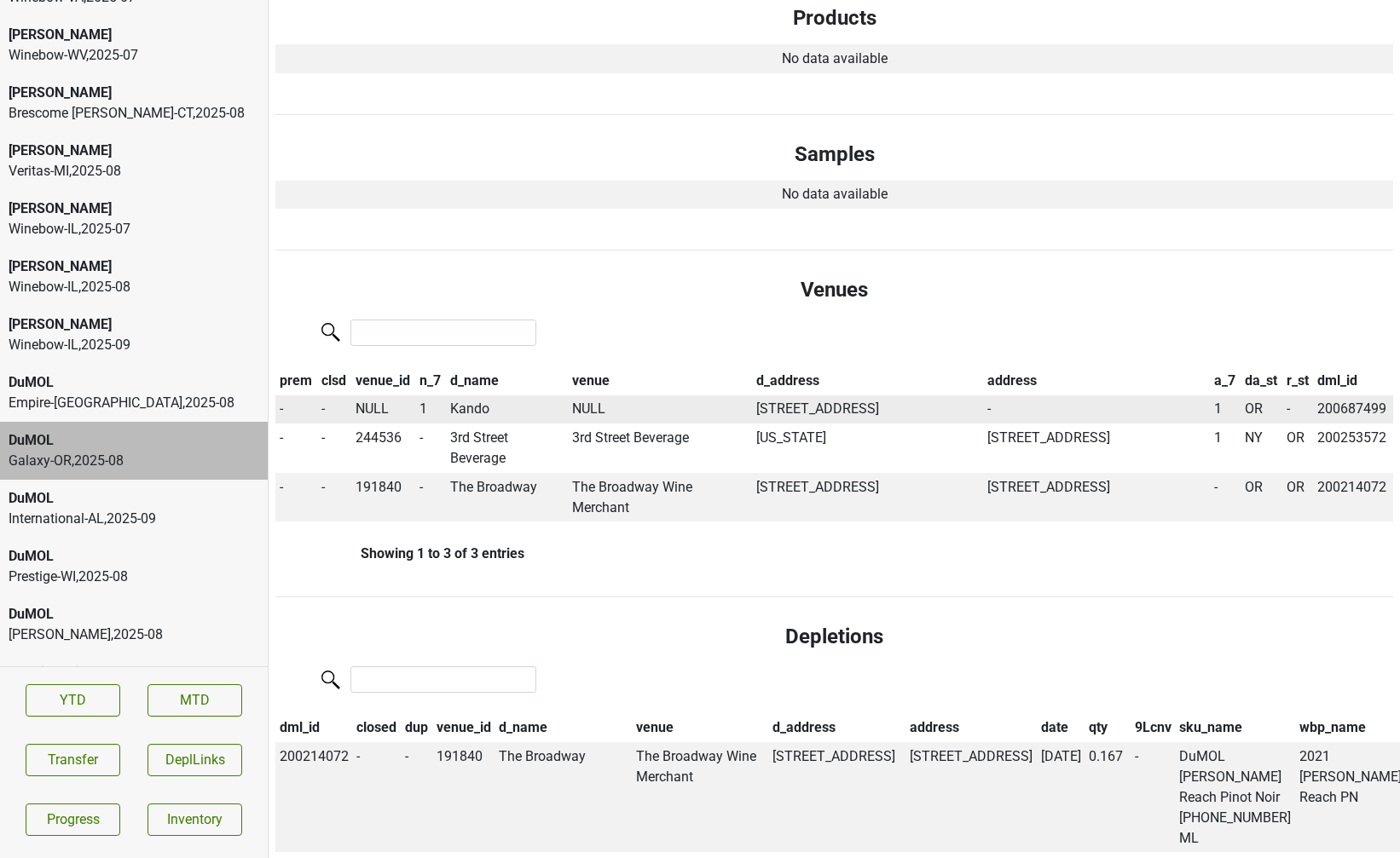
click at [472, 408] on td "Kando" at bounding box center [506, 410] width 122 height 29
click at [41, 755] on button "Transfer" at bounding box center [72, 759] width 94 height 32
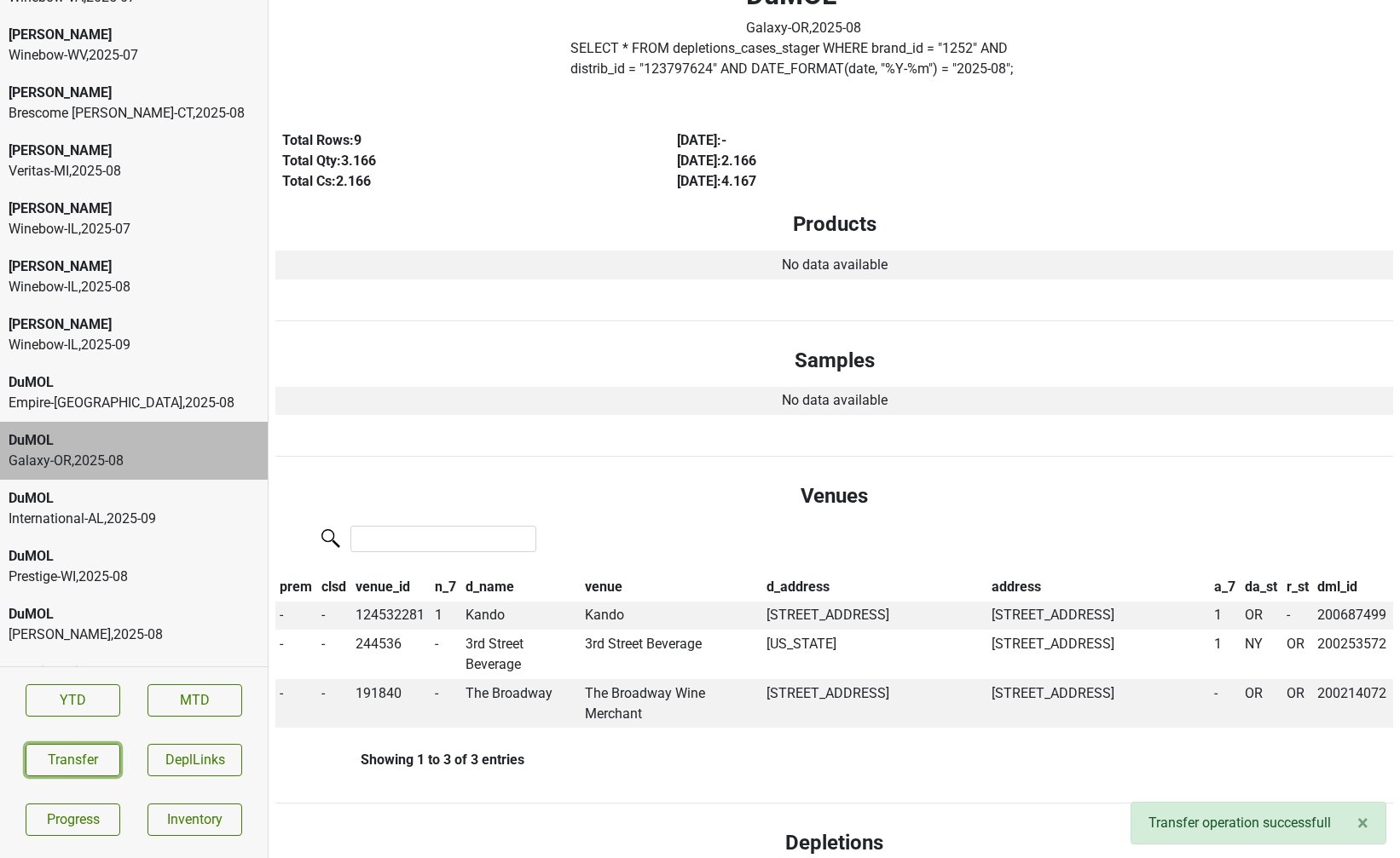
scroll to position [0, 0]
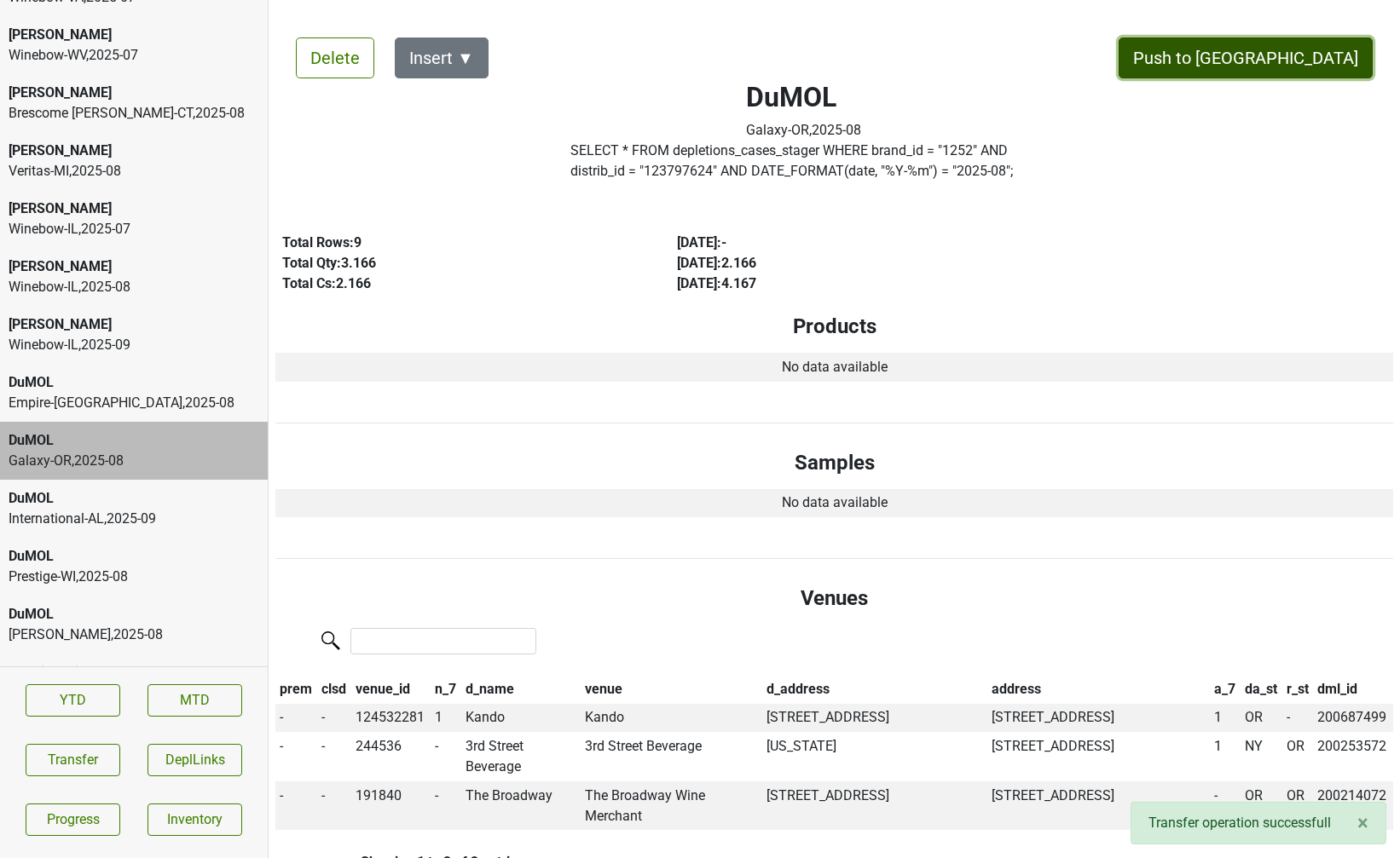
click at [1308, 66] on button "Push to DC" at bounding box center [1245, 58] width 254 height 41
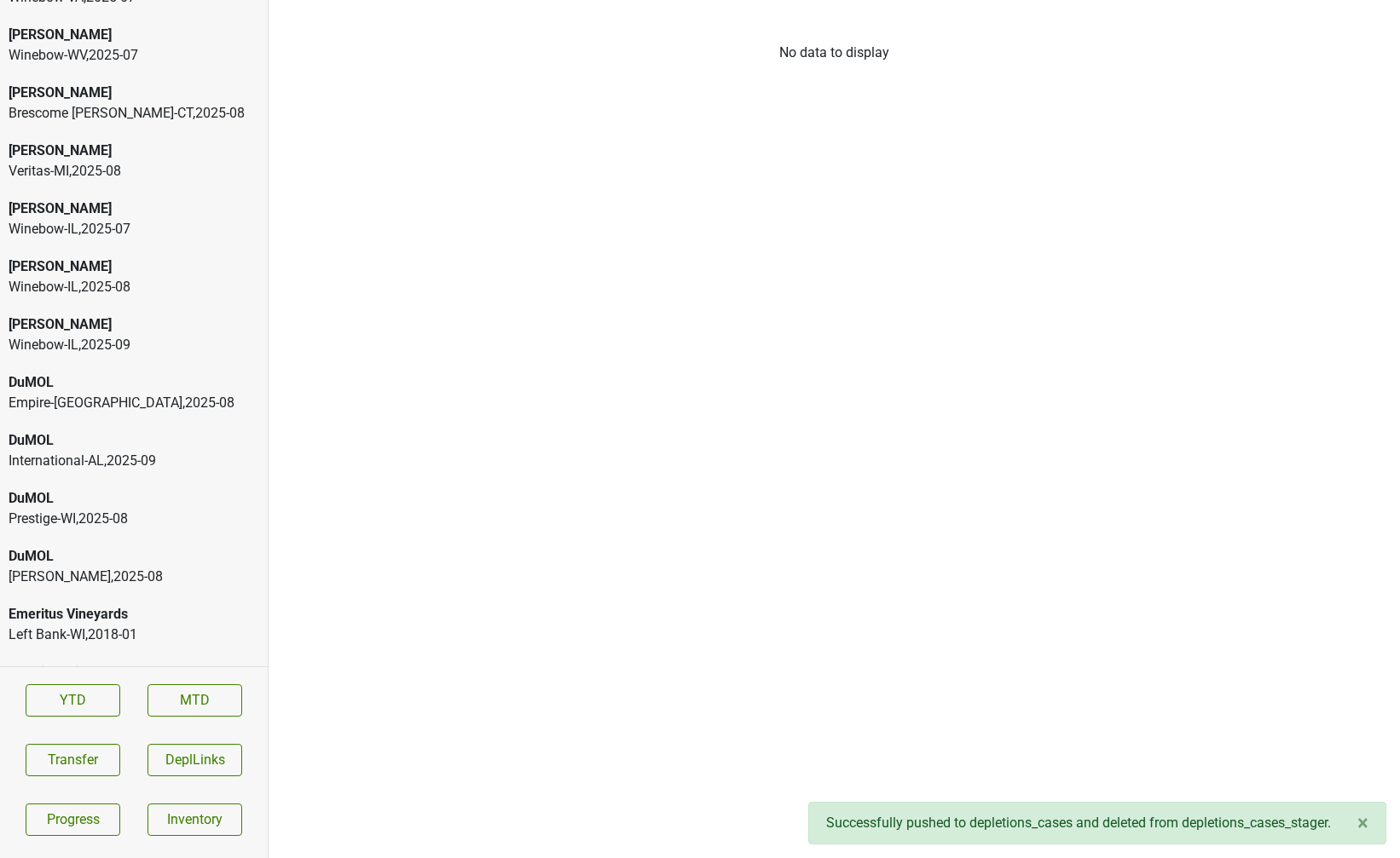
click at [81, 335] on div "Winebow-IL , 2025 - 09" at bounding box center [134, 345] width 251 height 20
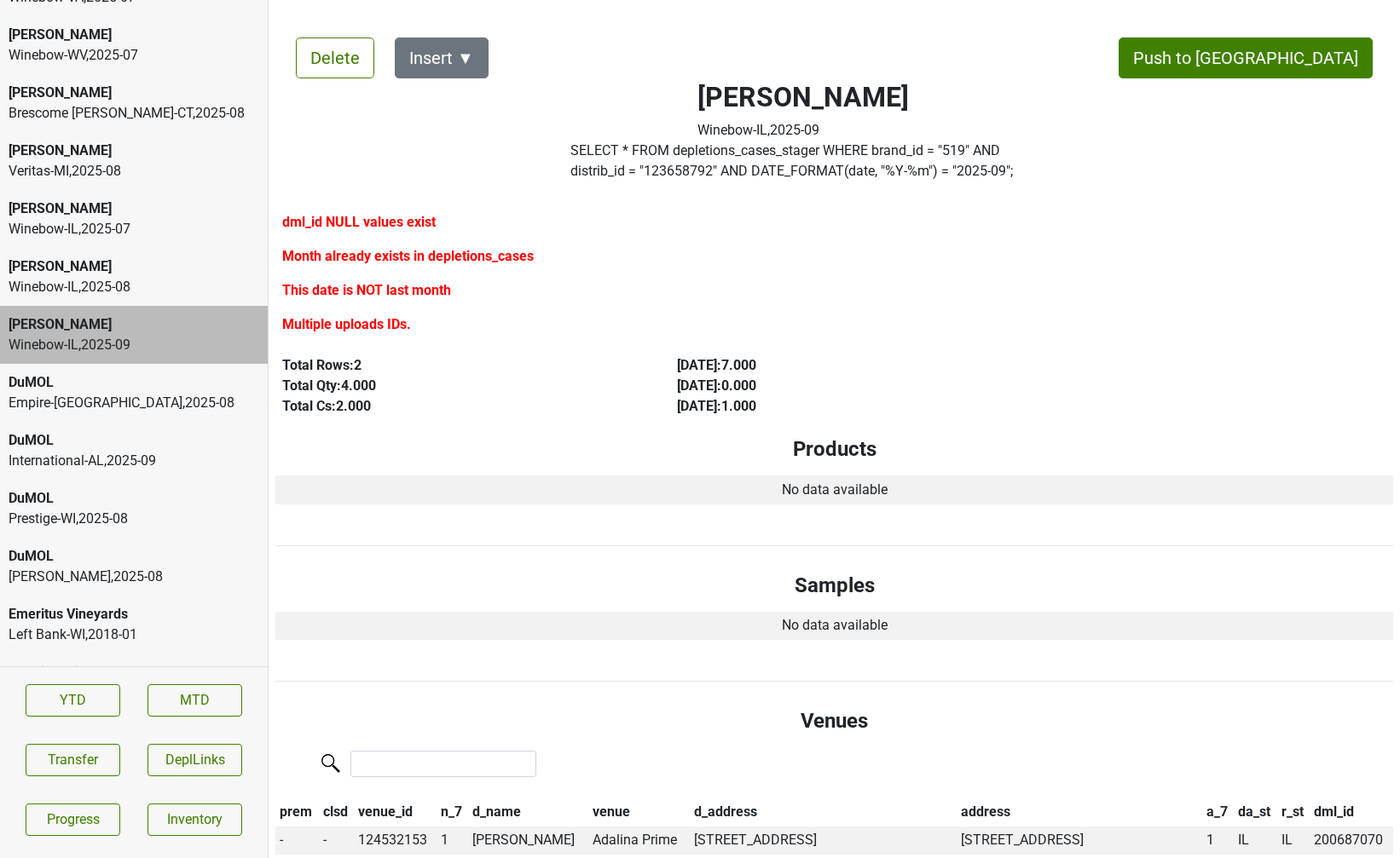
click at [59, 546] on div "DuMOL" at bounding box center [134, 556] width 251 height 20
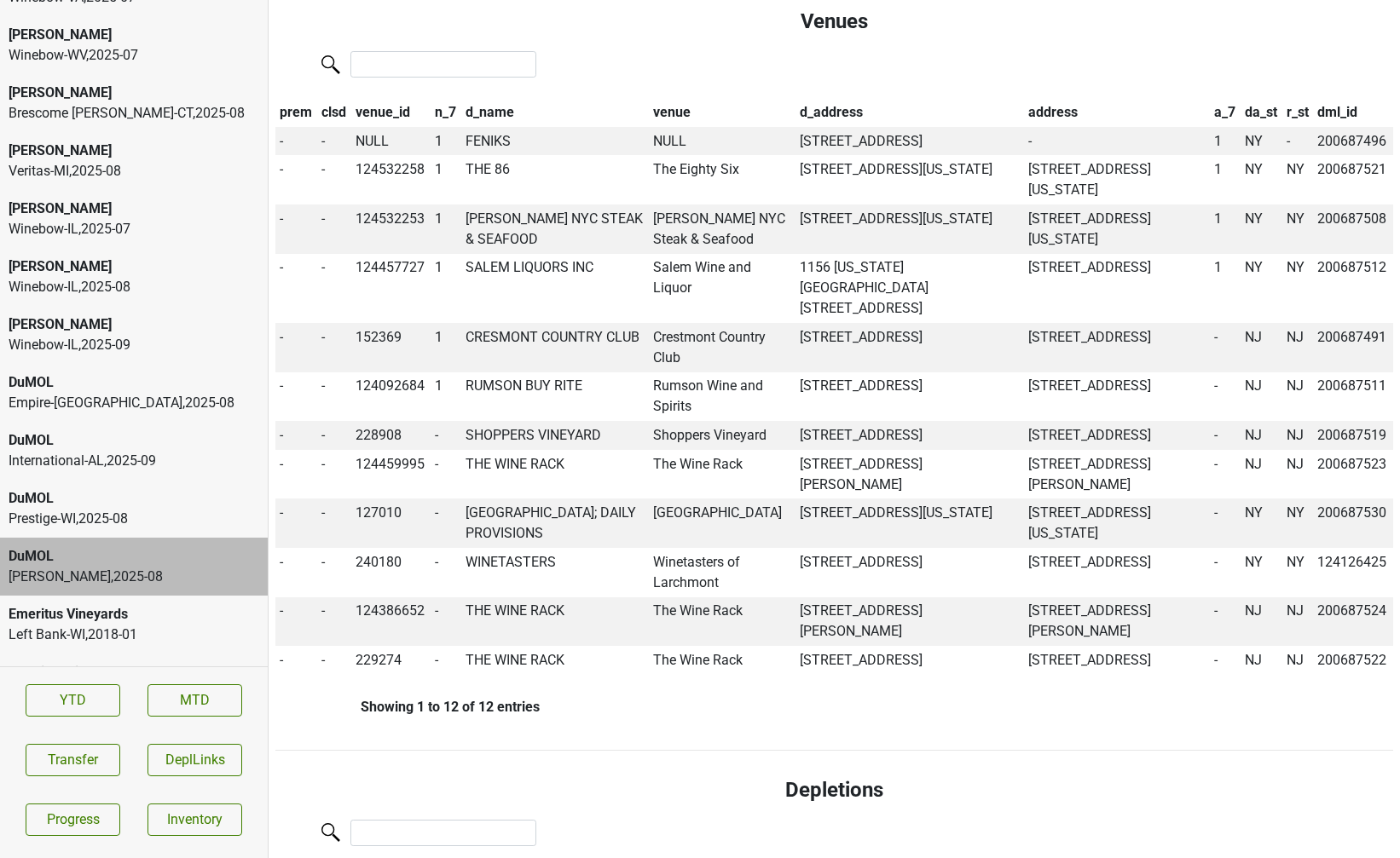
scroll to position [1020, 0]
click at [479, 128] on td "FENIKS" at bounding box center [555, 143] width 188 height 29
click at [81, 759] on button "Transfer" at bounding box center [72, 759] width 94 height 32
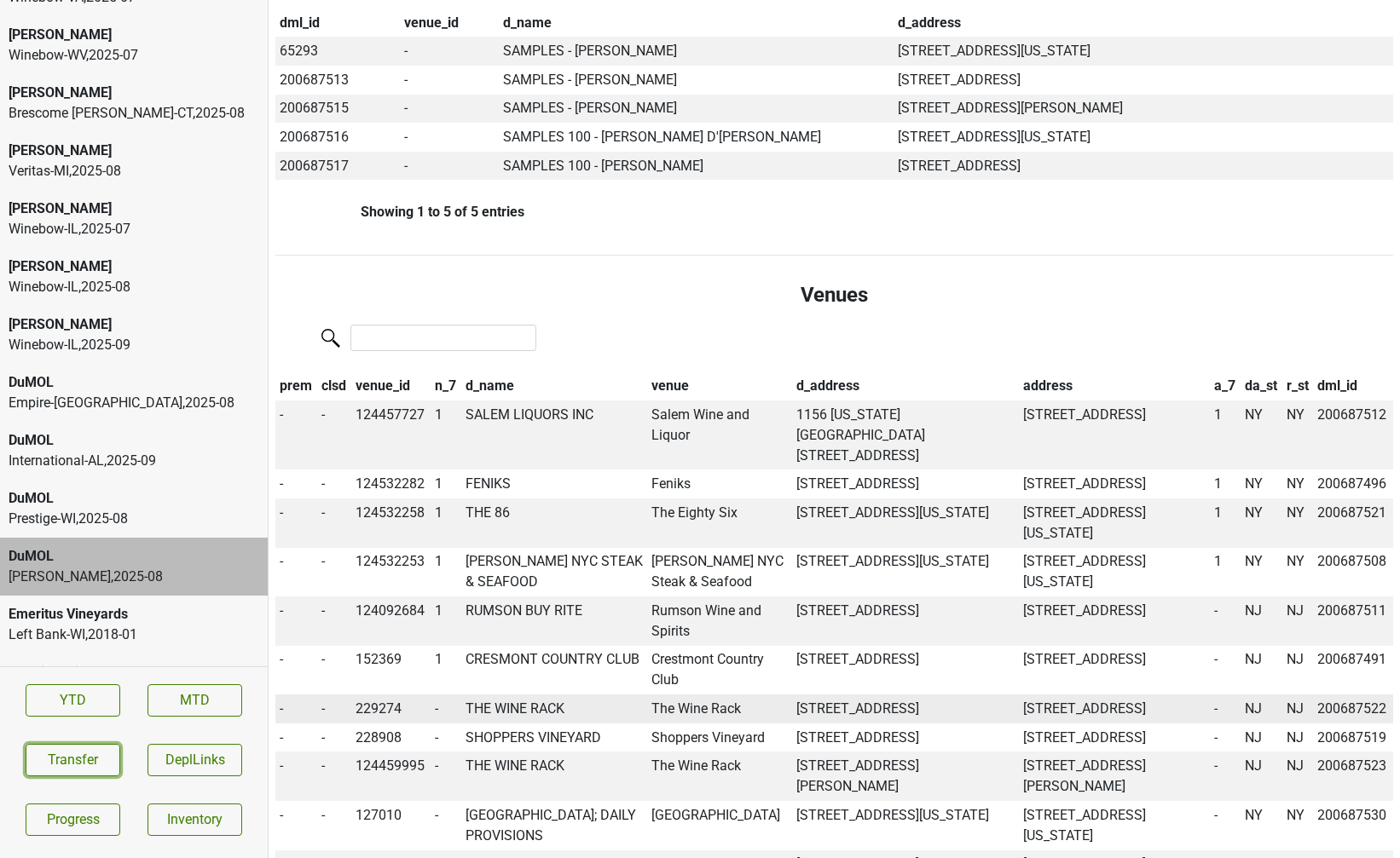
scroll to position [0, 0]
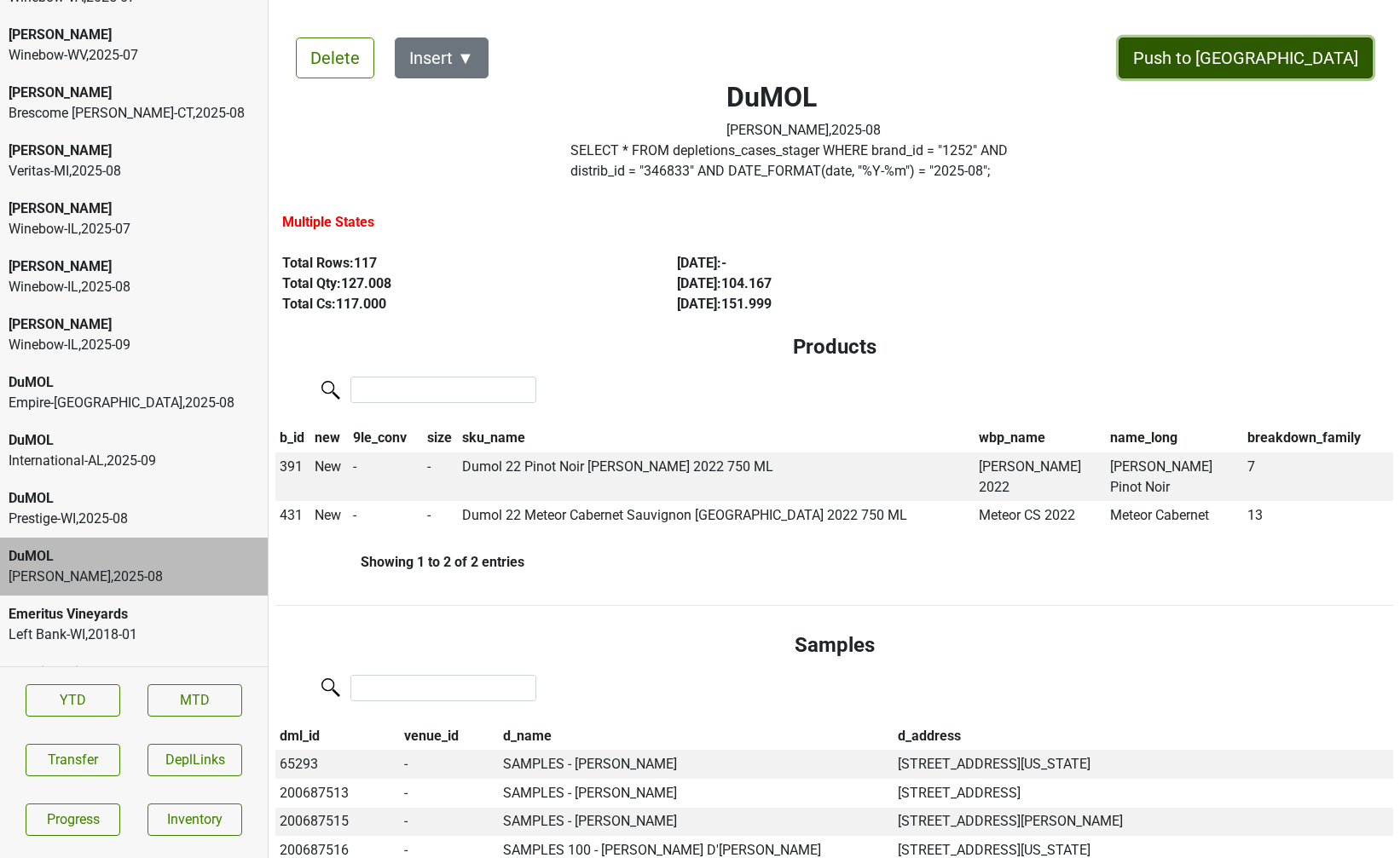
click at [1317, 63] on button "Push to DC" at bounding box center [1245, 58] width 254 height 41
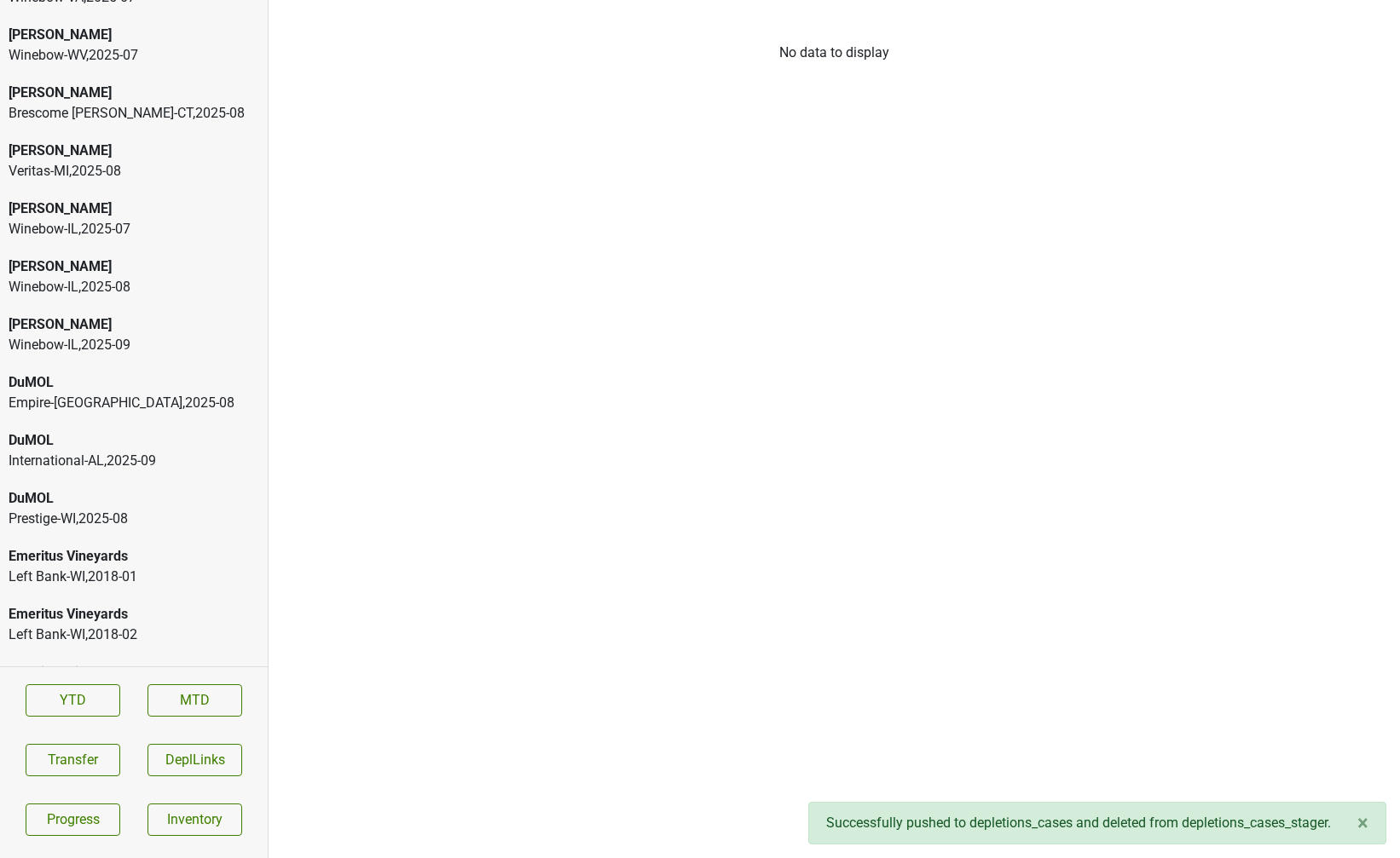
click at [164, 509] on div "Prestige-WI , 2025 - 08" at bounding box center [134, 519] width 251 height 20
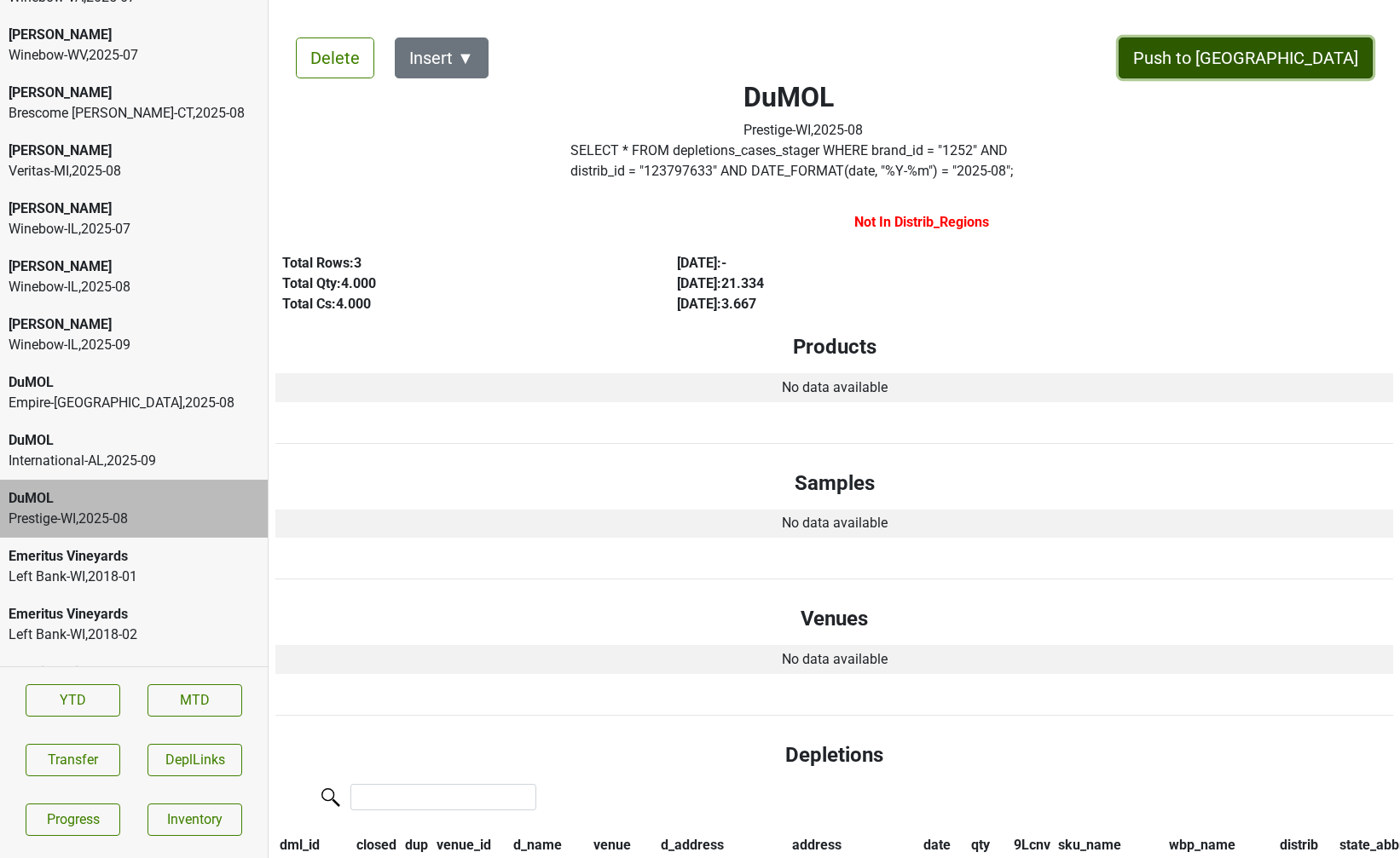
click at [1331, 47] on button "Push to DC" at bounding box center [1245, 58] width 254 height 41
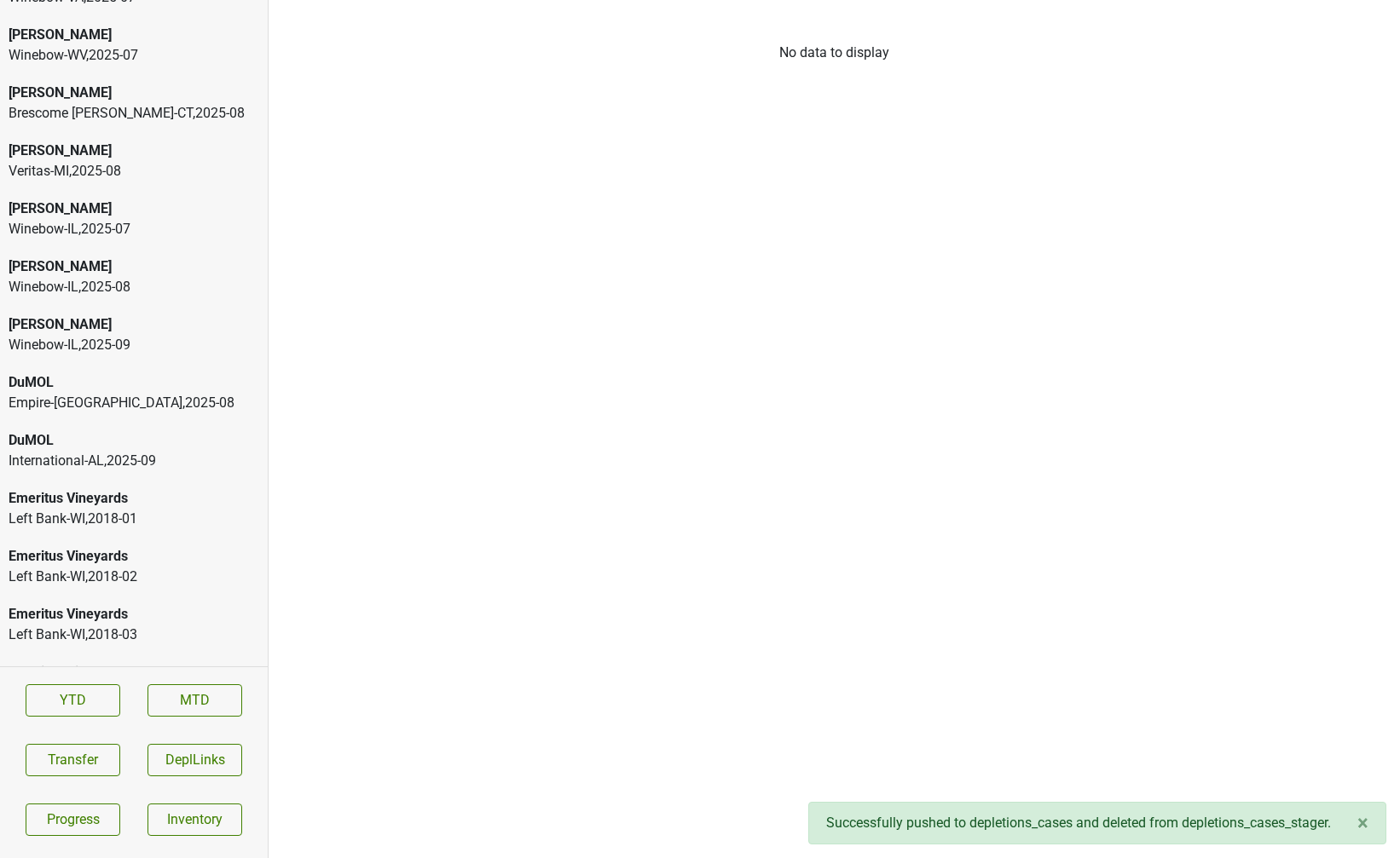
click at [146, 372] on div "DuMOL" at bounding box center [134, 382] width 251 height 20
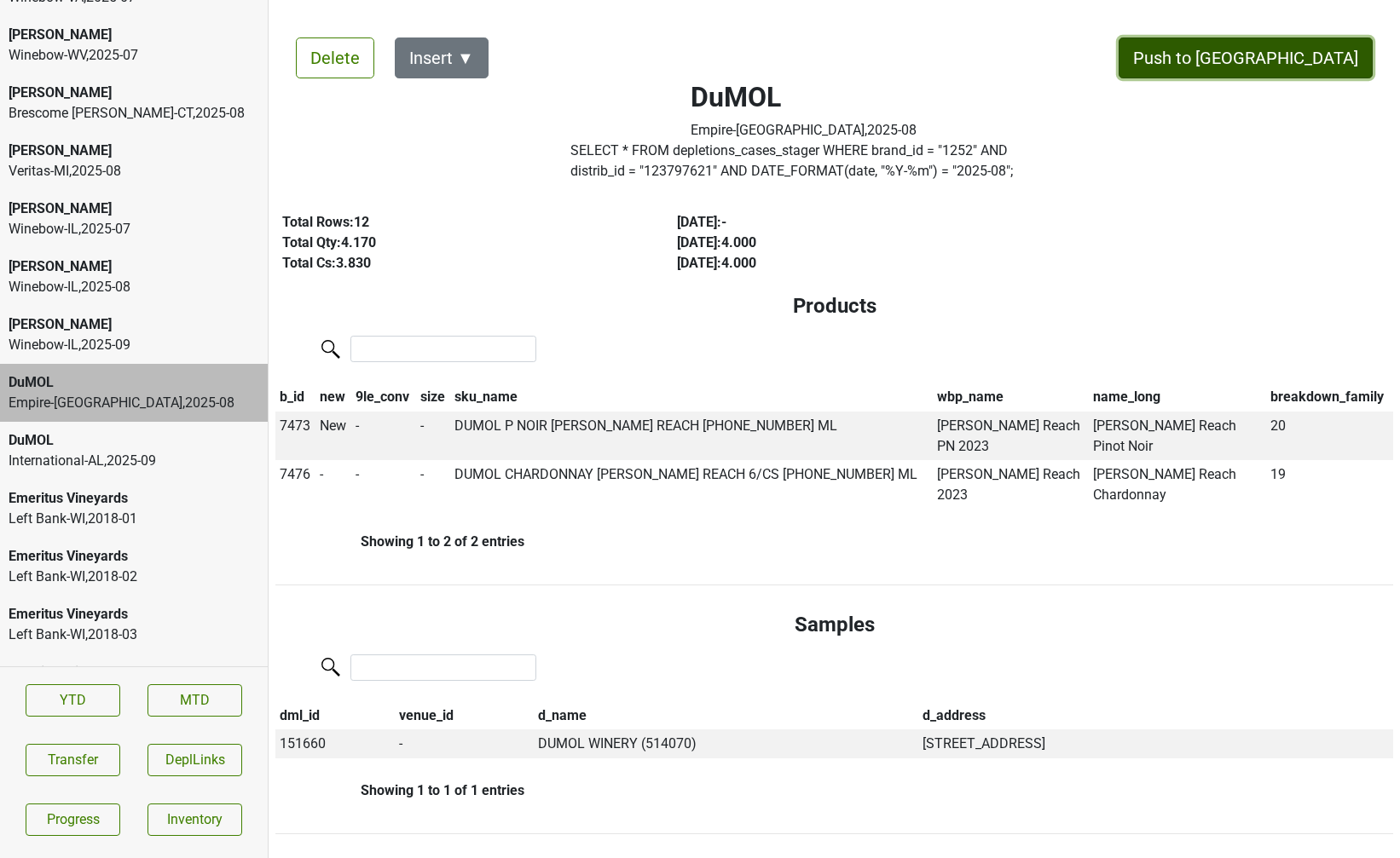
click at [1326, 59] on button "Push to DC" at bounding box center [1245, 58] width 254 height 41
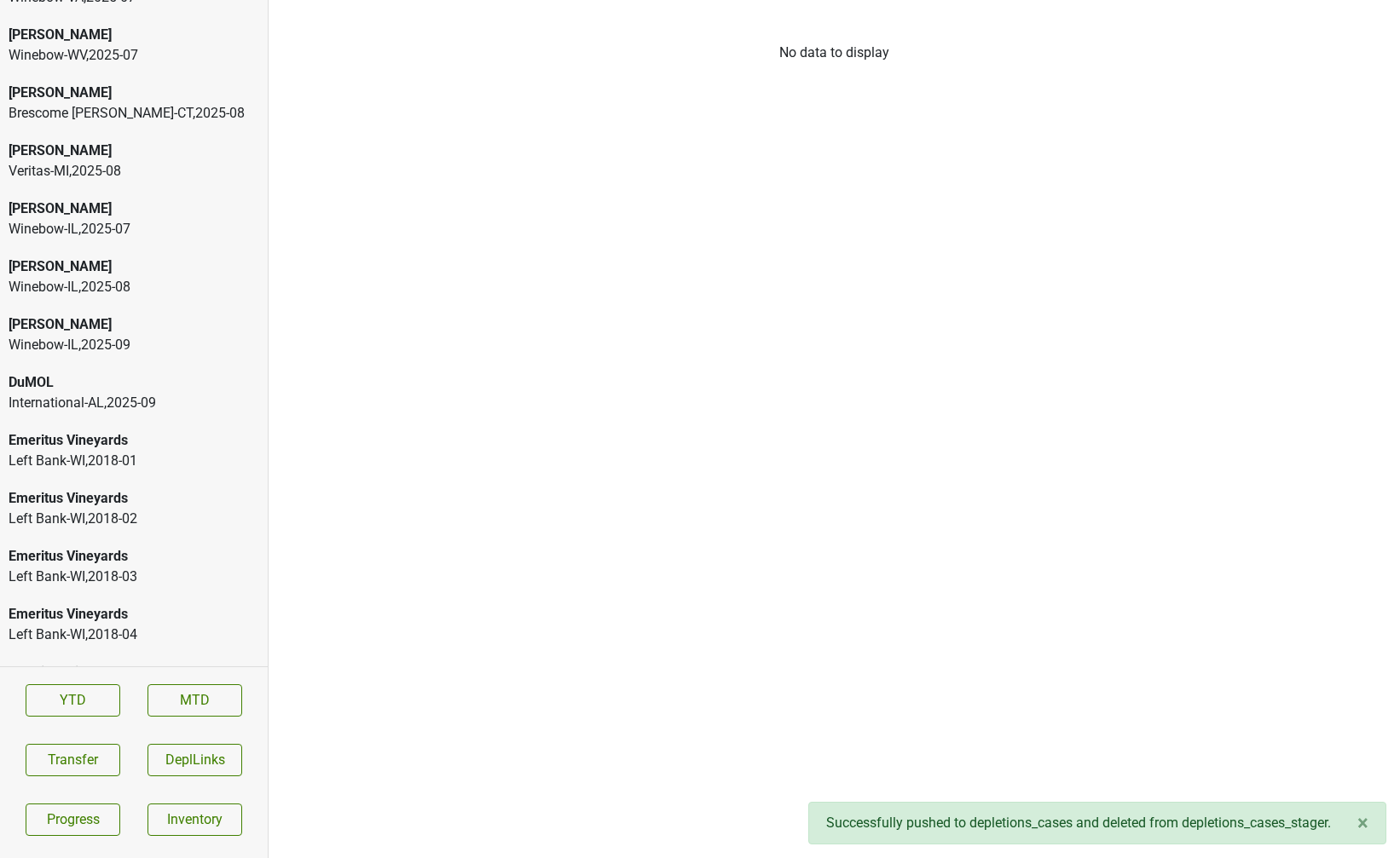
click at [51, 372] on div "DuMOL" at bounding box center [134, 382] width 251 height 20
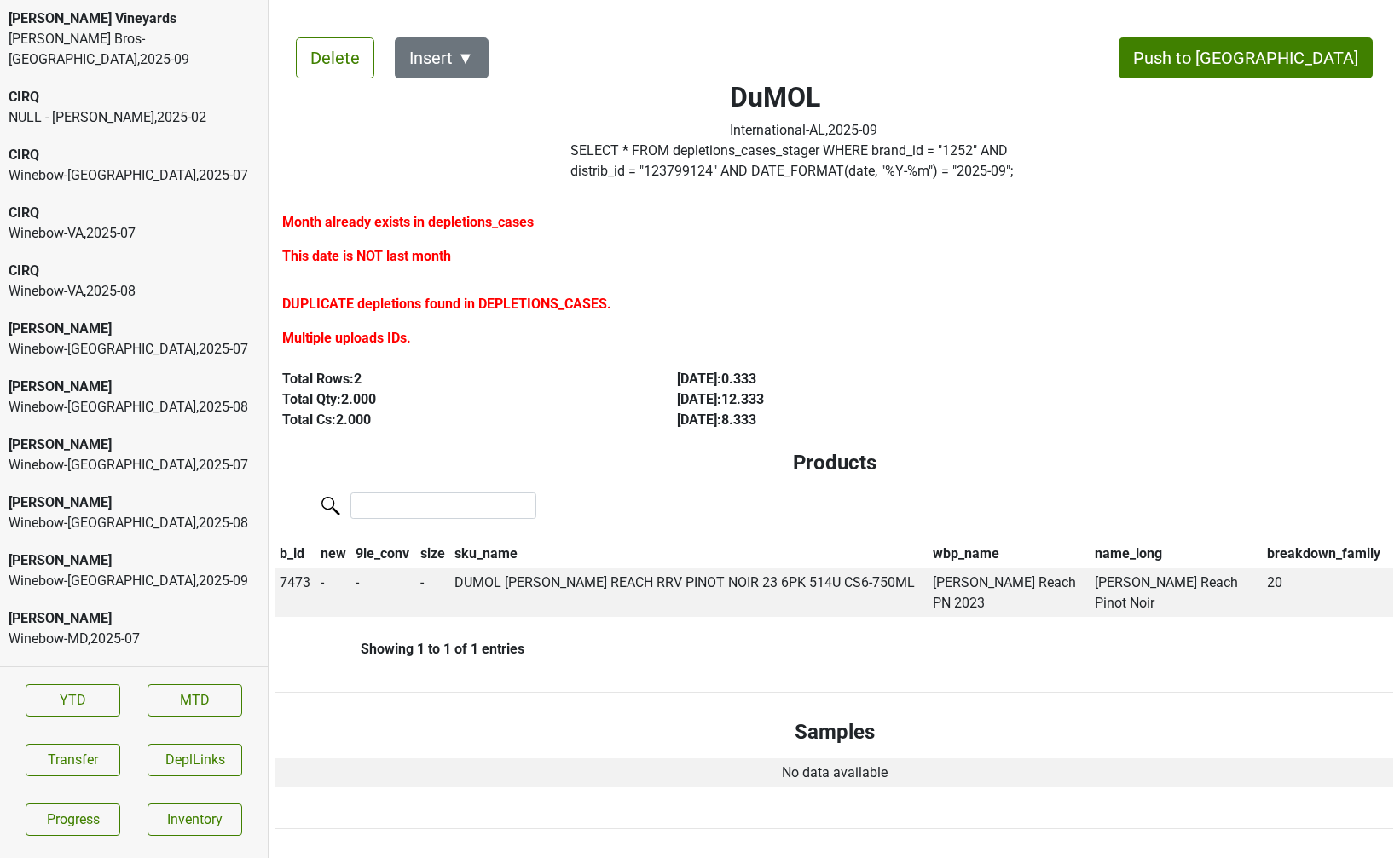
click at [112, 38] on div "Johnson Bros-MN , 2025 - 09" at bounding box center [134, 49] width 251 height 41
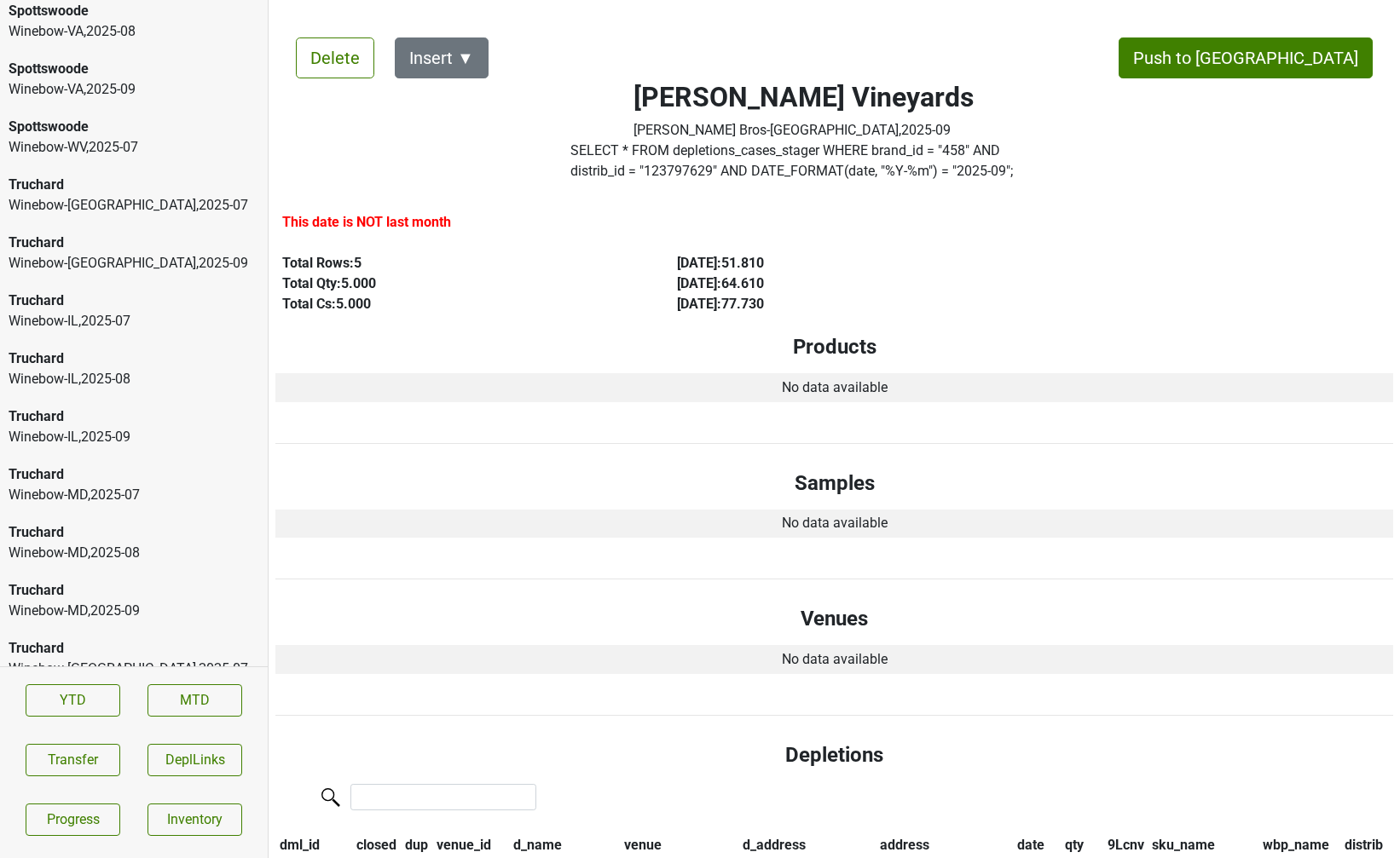
scroll to position [7793, 0]
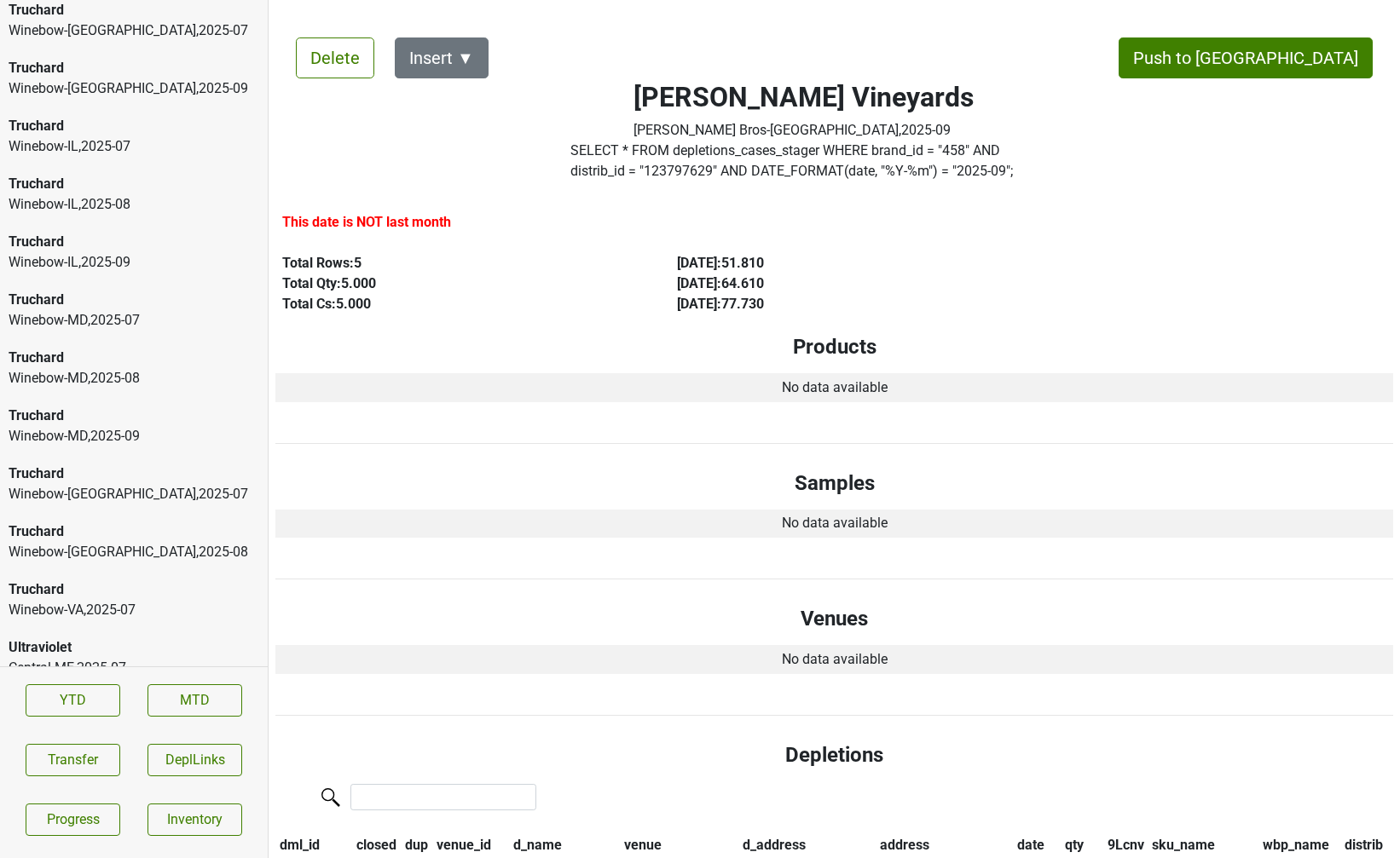
click at [81, 658] on div "Central-ME , 2025 - 07" at bounding box center [134, 668] width 251 height 20
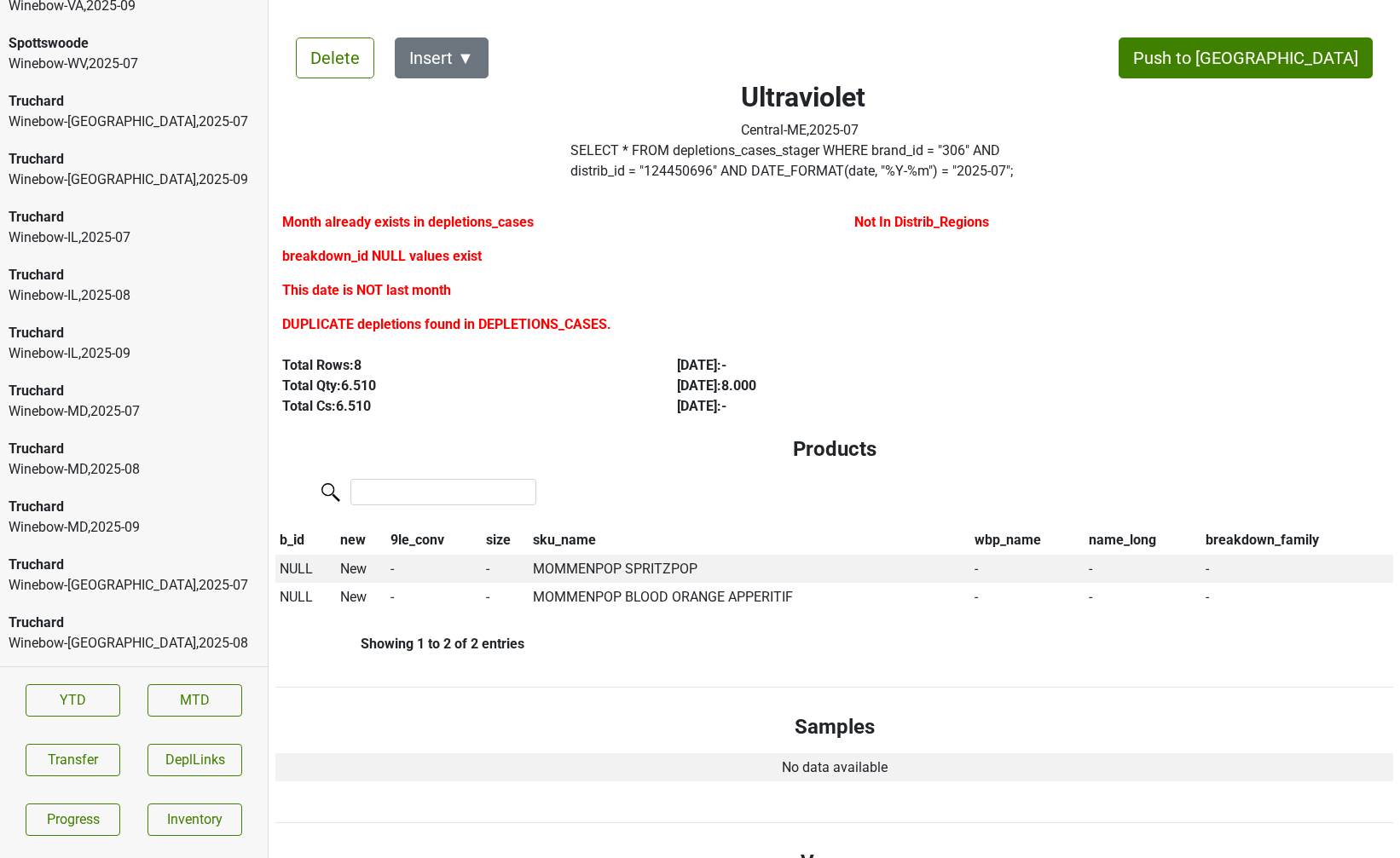
scroll to position [7700, 0]
click at [141, 113] on div "Winebow-DC , 2025 - 07" at bounding box center [134, 123] width 251 height 20
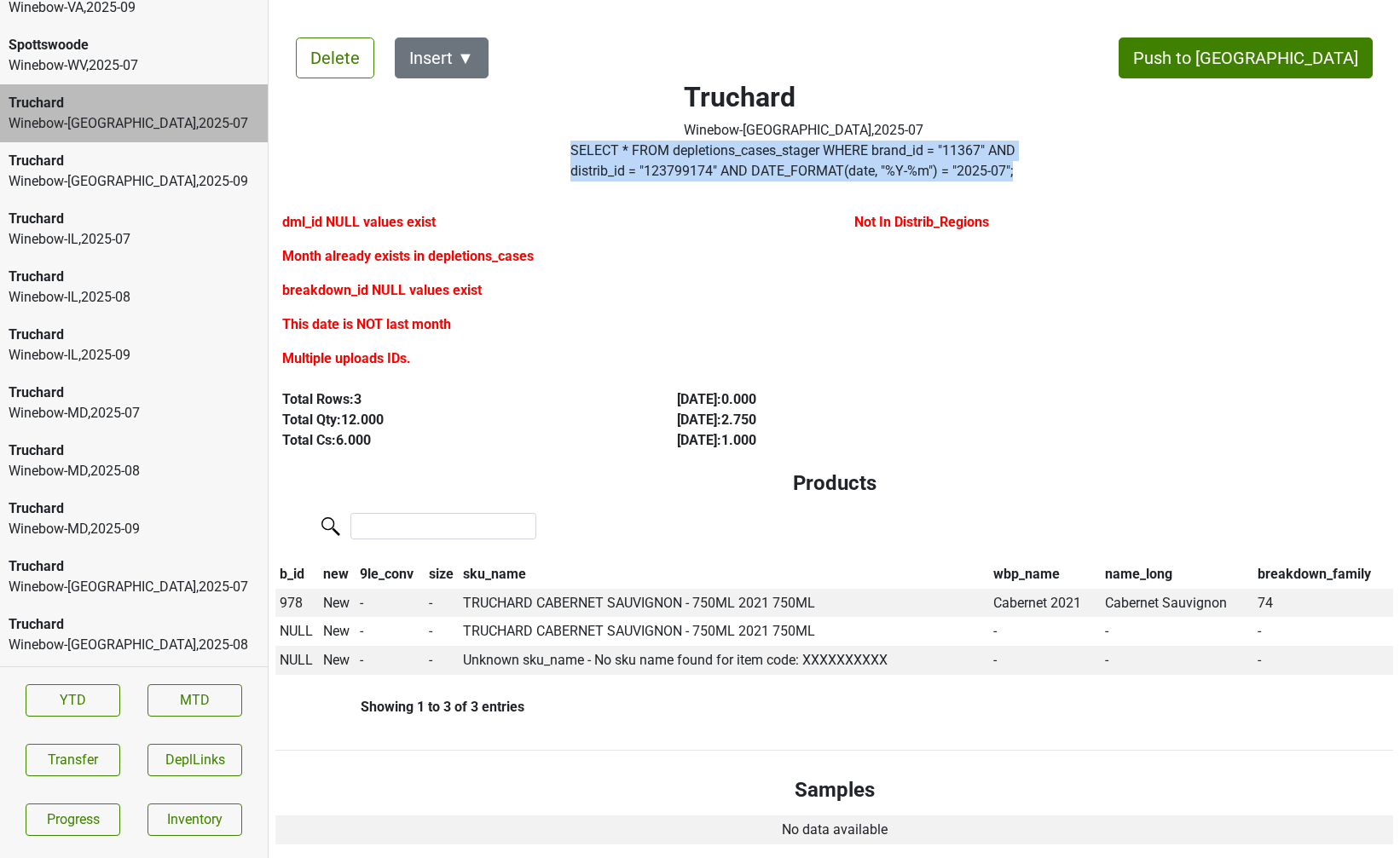
drag, startPoint x: 962, startPoint y: 171, endPoint x: 552, endPoint y: 150, distance: 410.5
click at [552, 150] on div "Truchard Winebow-DC , 2025 - 07 SELECT * FROM depletions_cases_stager WHERE bra…" at bounding box center [803, 102] width 589 height 171
copy div "SELECT * FROM depletions_cases_stager WHERE brand_id = " 11367 " AND distrib_id…"
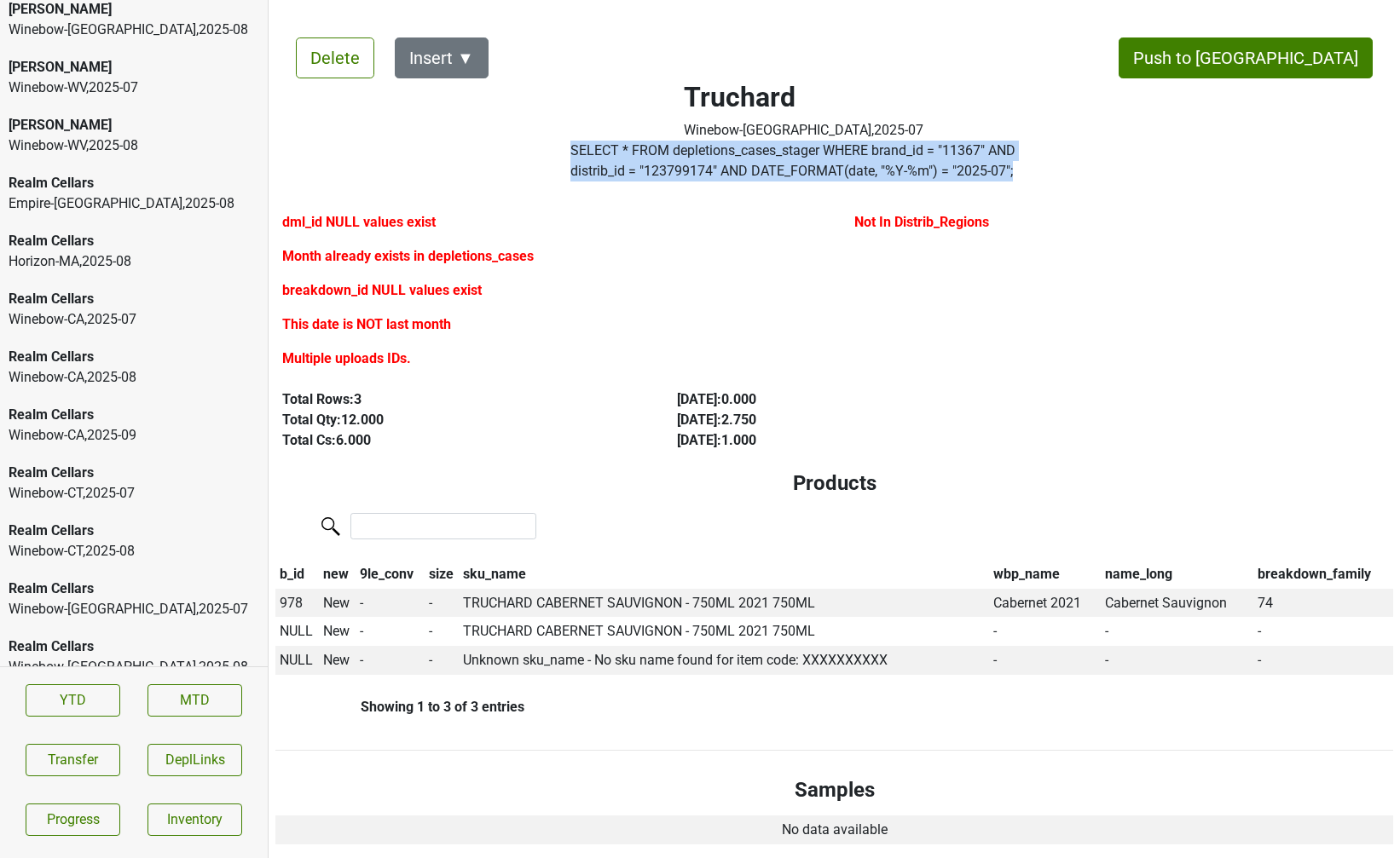
scroll to position [4999, 0]
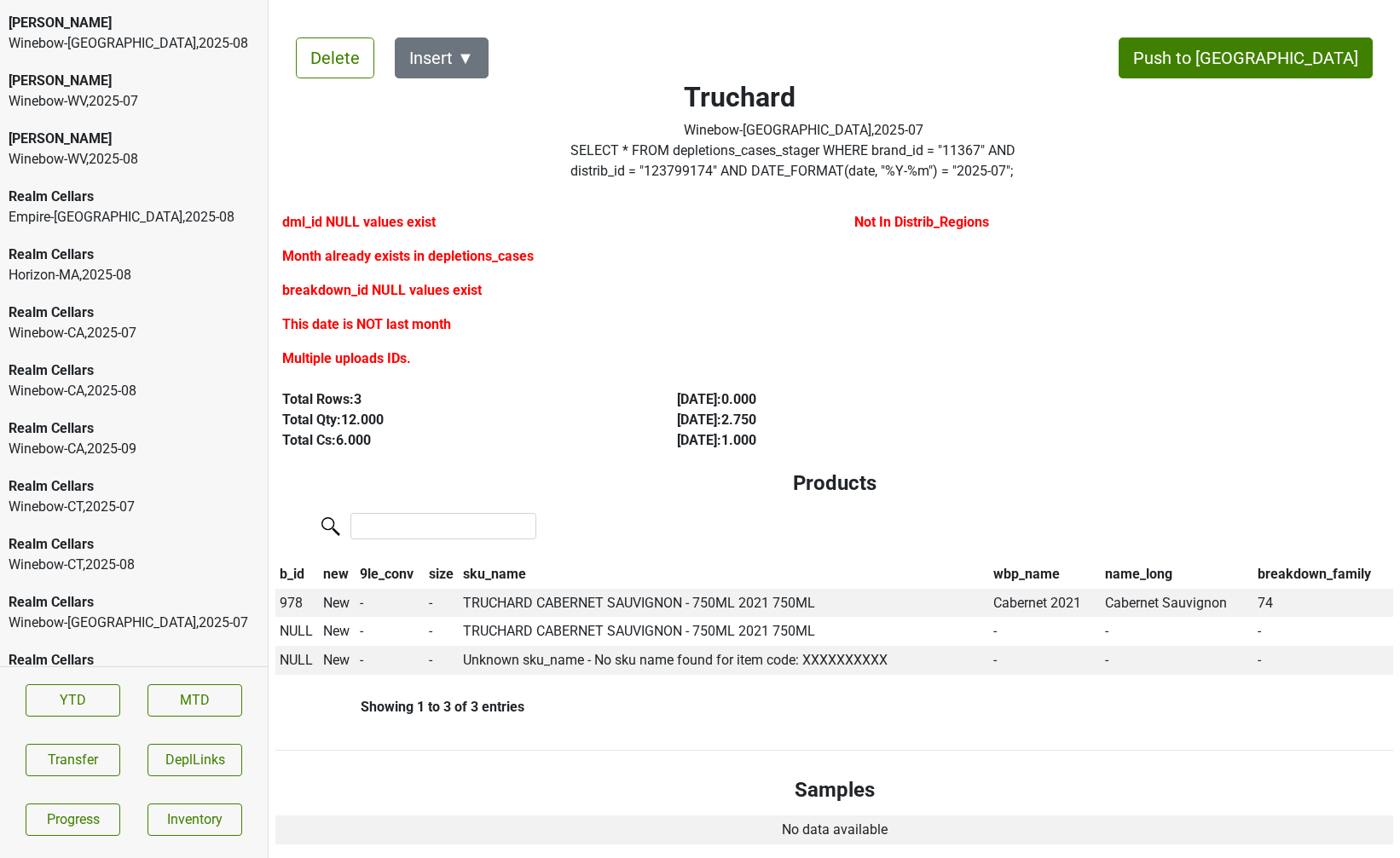
click at [106, 381] on div "Winebow-CA , 2025 - 08" at bounding box center [134, 391] width 251 height 20
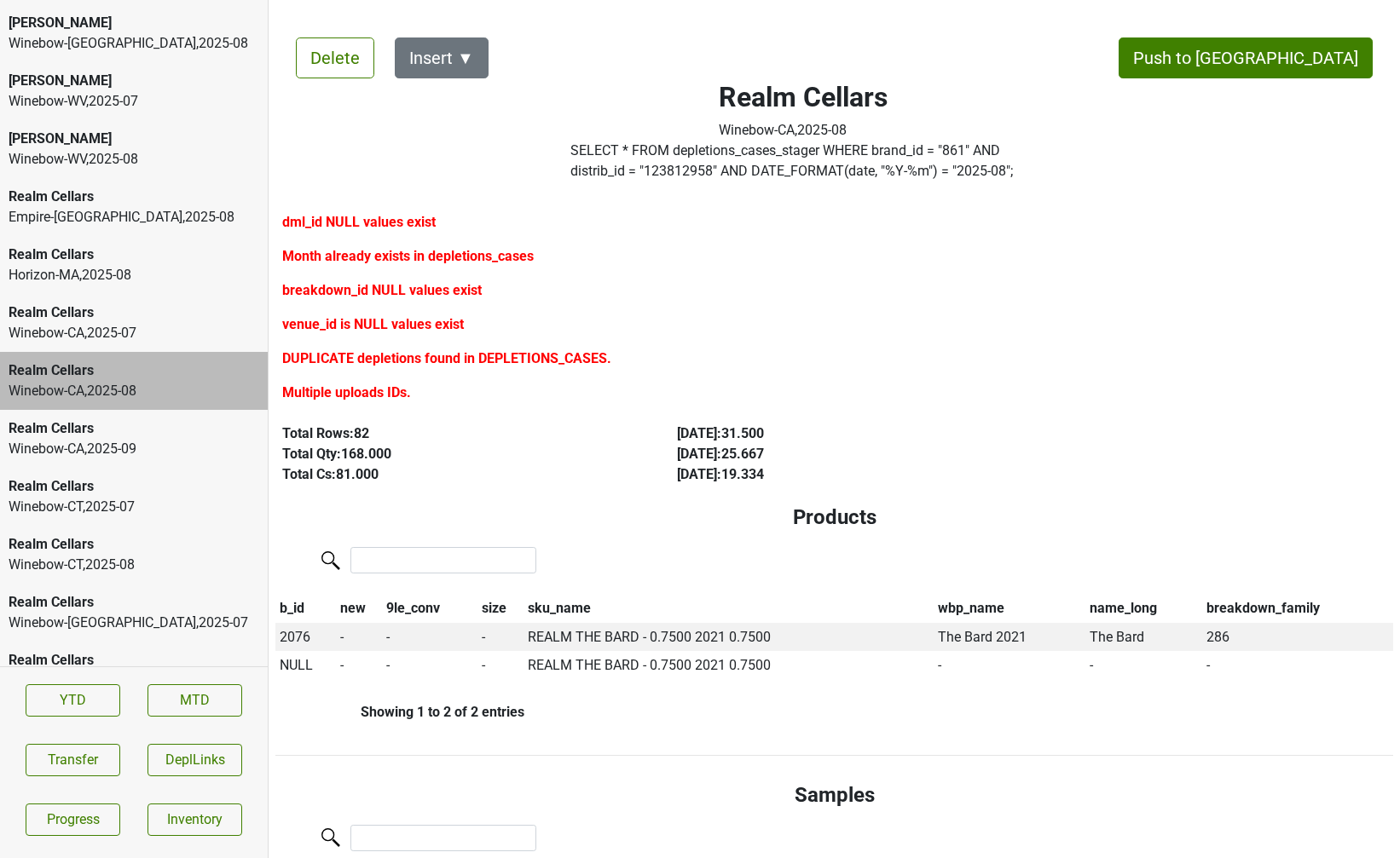
click at [803, 168] on label "SELECT * FROM depletions_cases_stager WHERE brand_id = " 861 " AND distrib_id =…" at bounding box center [802, 161] width 466 height 41
click at [802, 166] on label "SELECT * FROM depletions_cases_stager WHERE brand_id = " 861 " AND distrib_id =…" at bounding box center [802, 161] width 466 height 41
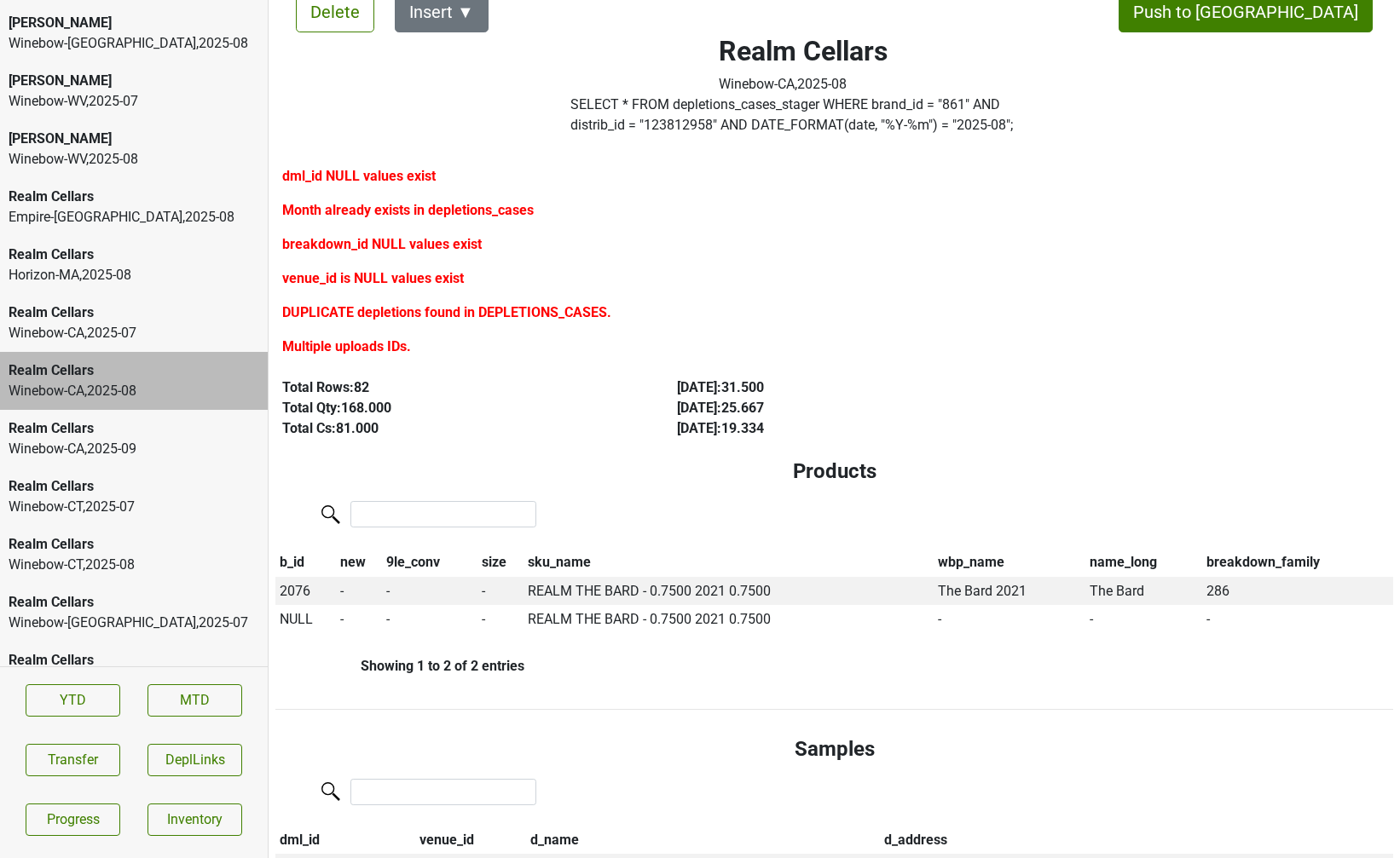
scroll to position [52, 0]
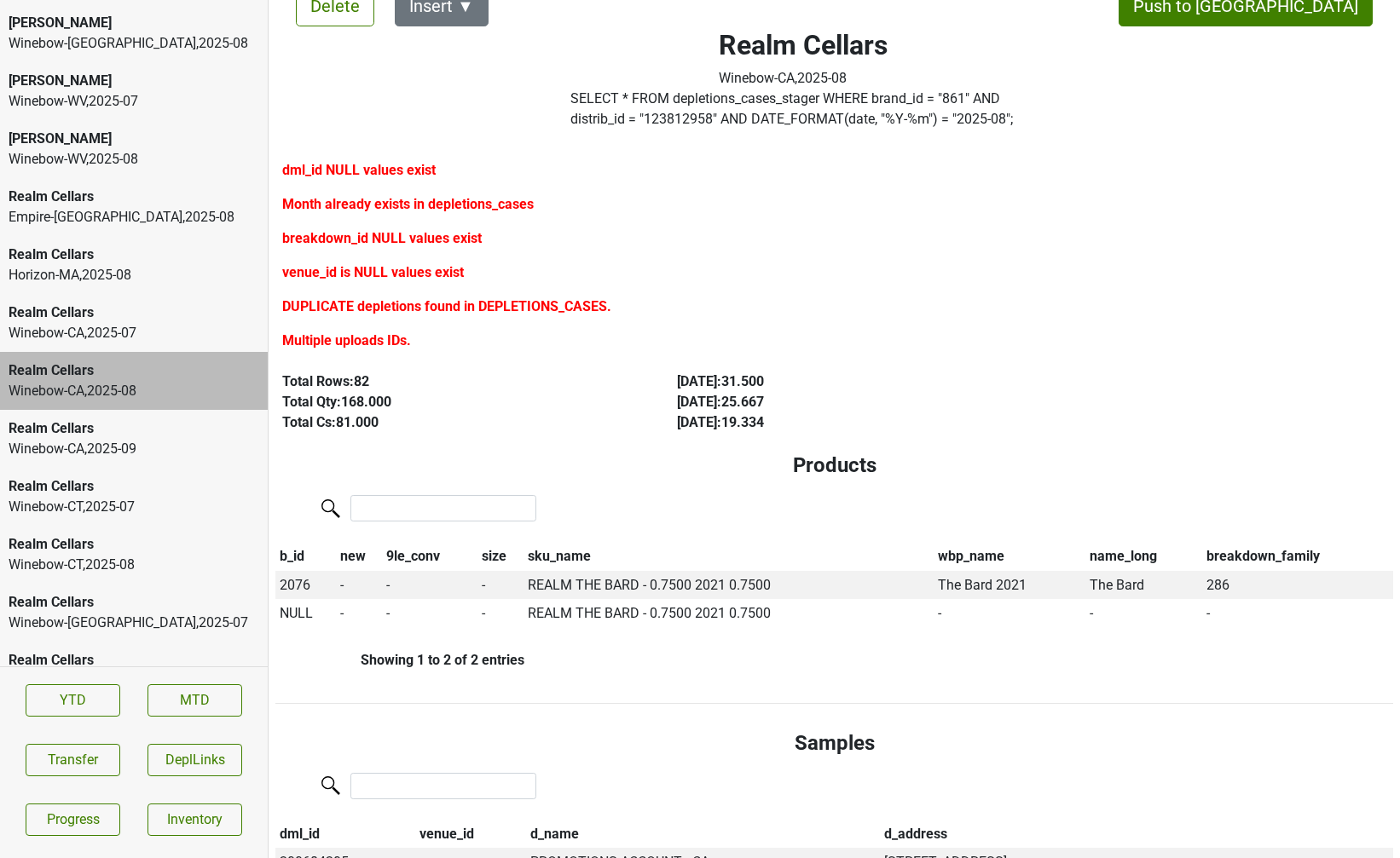
click at [118, 323] on div "Winebow-CA , 2025 - 07" at bounding box center [134, 333] width 251 height 20
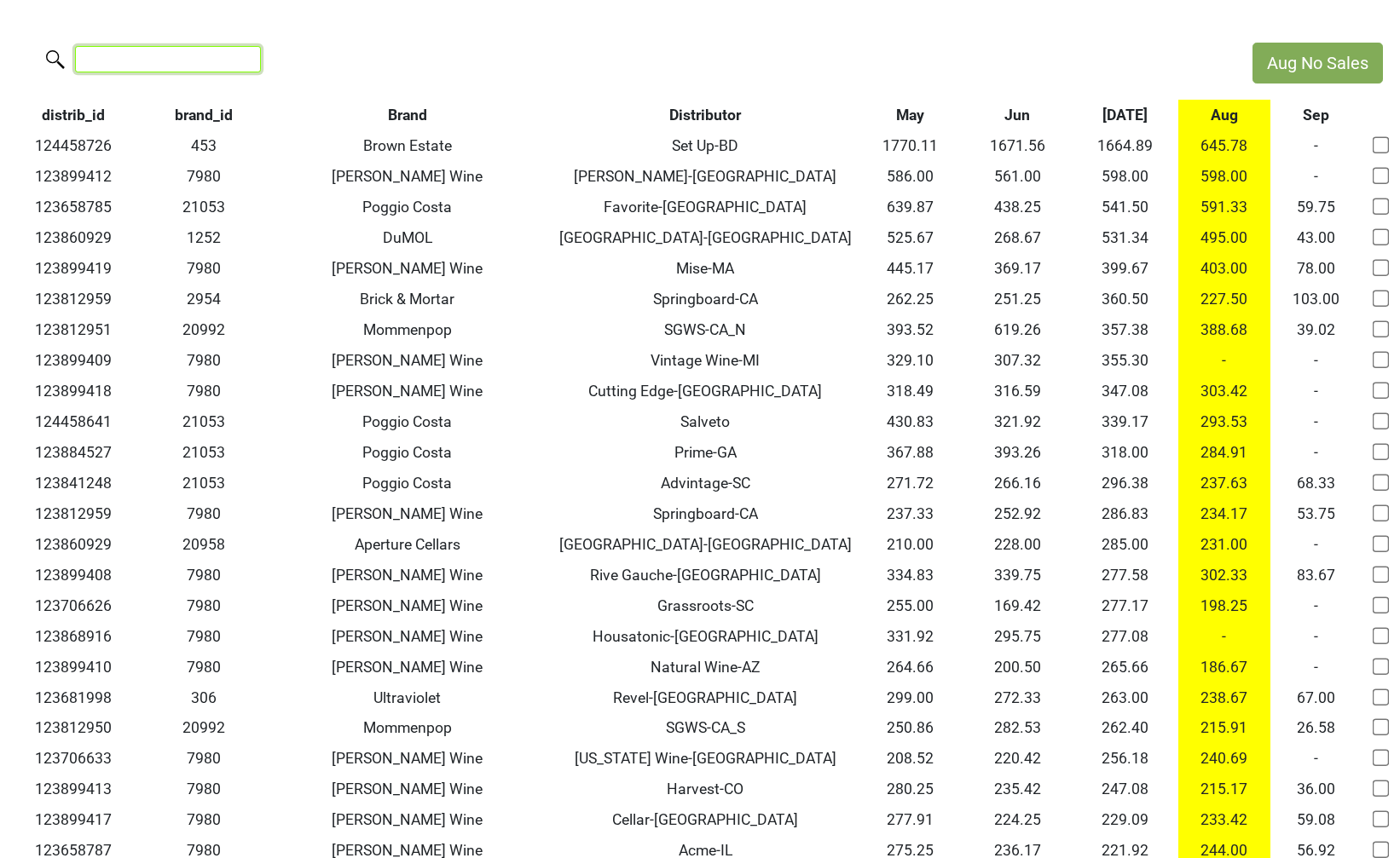
click at [158, 55] on input "search" at bounding box center [167, 59] width 186 height 27
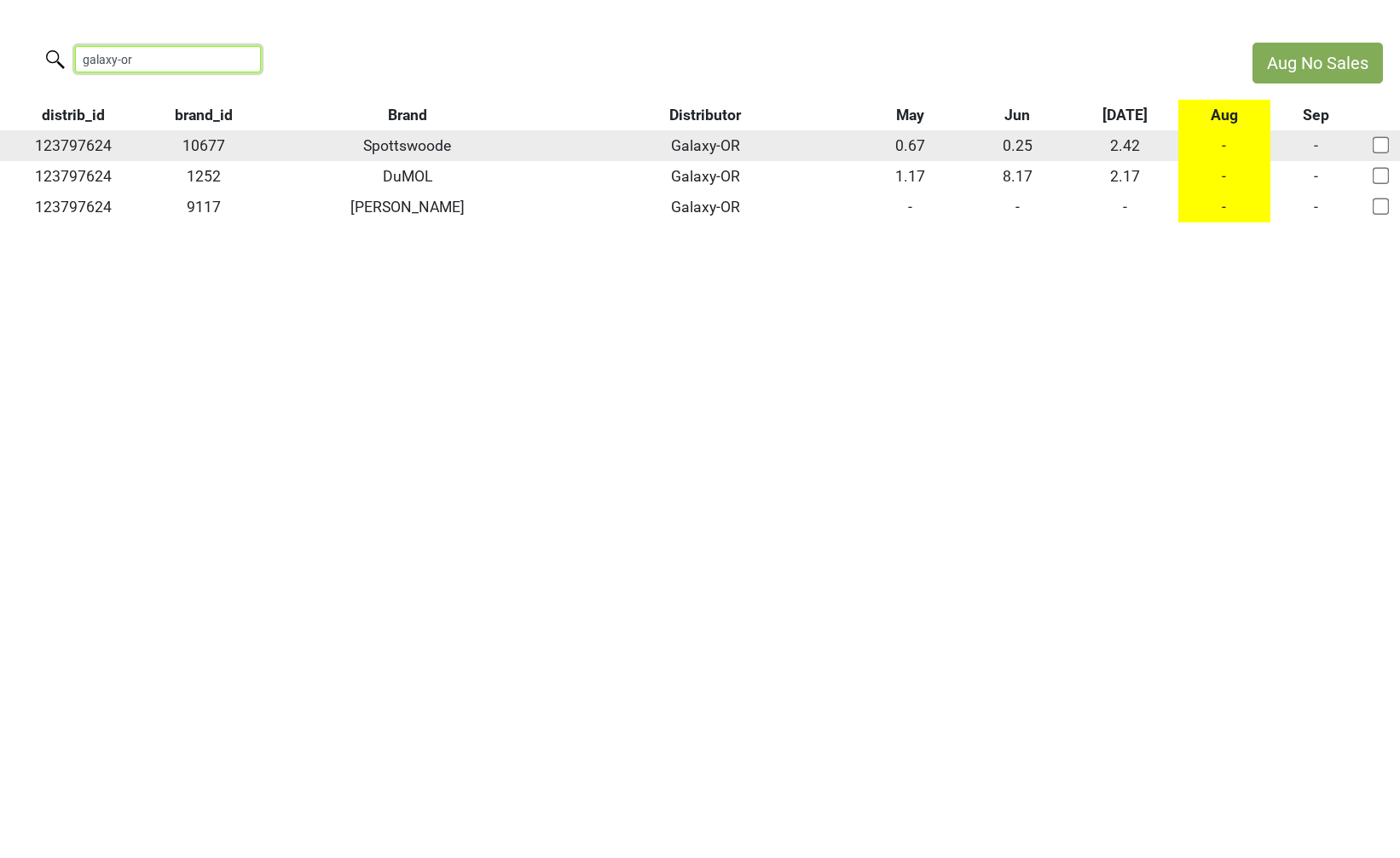
type input "galaxy-or"
click at [93, 136] on td "123797624" at bounding box center [73, 146] width 146 height 31
copy td "123797624"
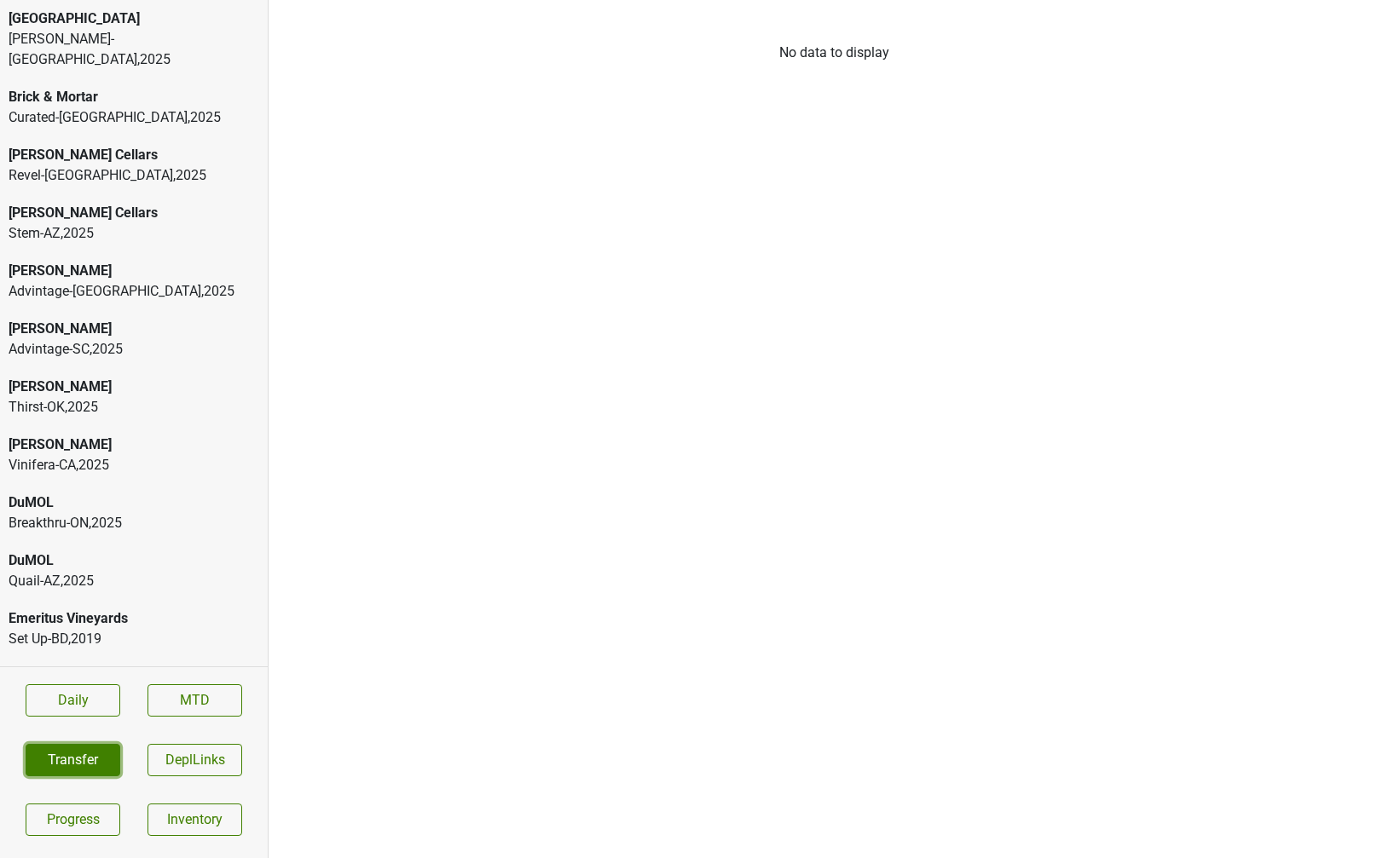
click at [88, 752] on button "Transfer" at bounding box center [72, 759] width 94 height 32
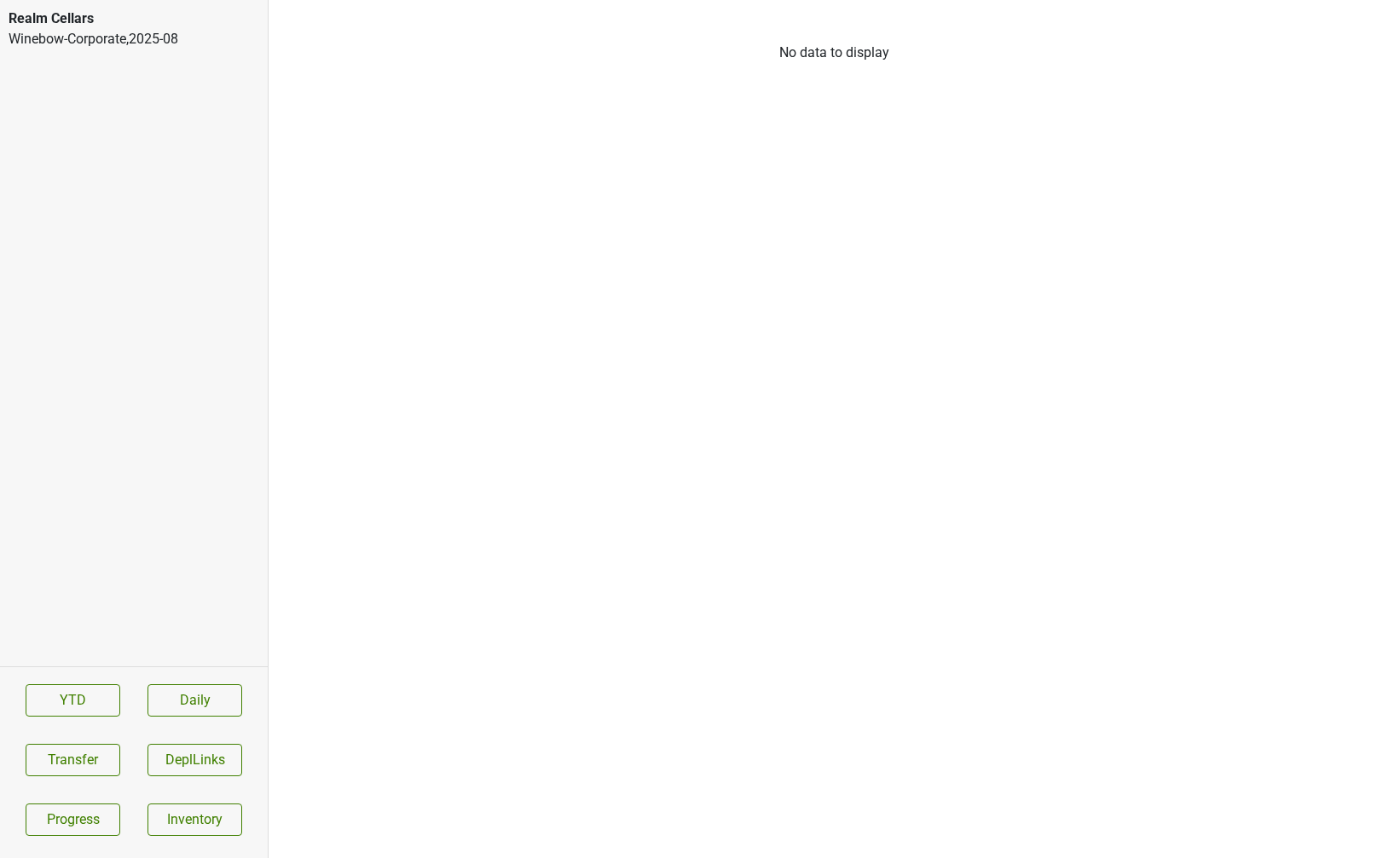
click at [175, 27] on div "Realm Cellars" at bounding box center [134, 18] width 251 height 20
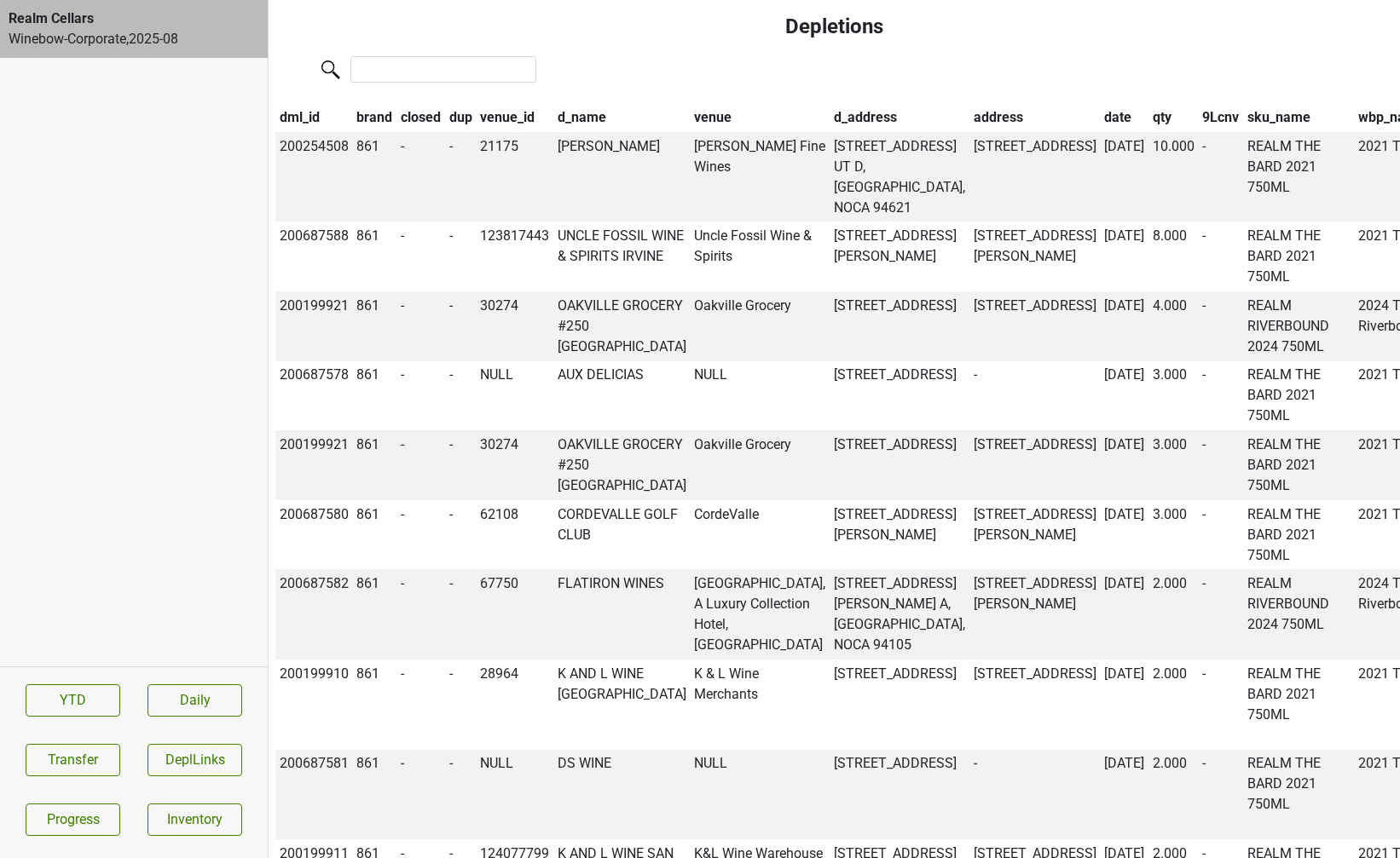
scroll to position [1895, 0]
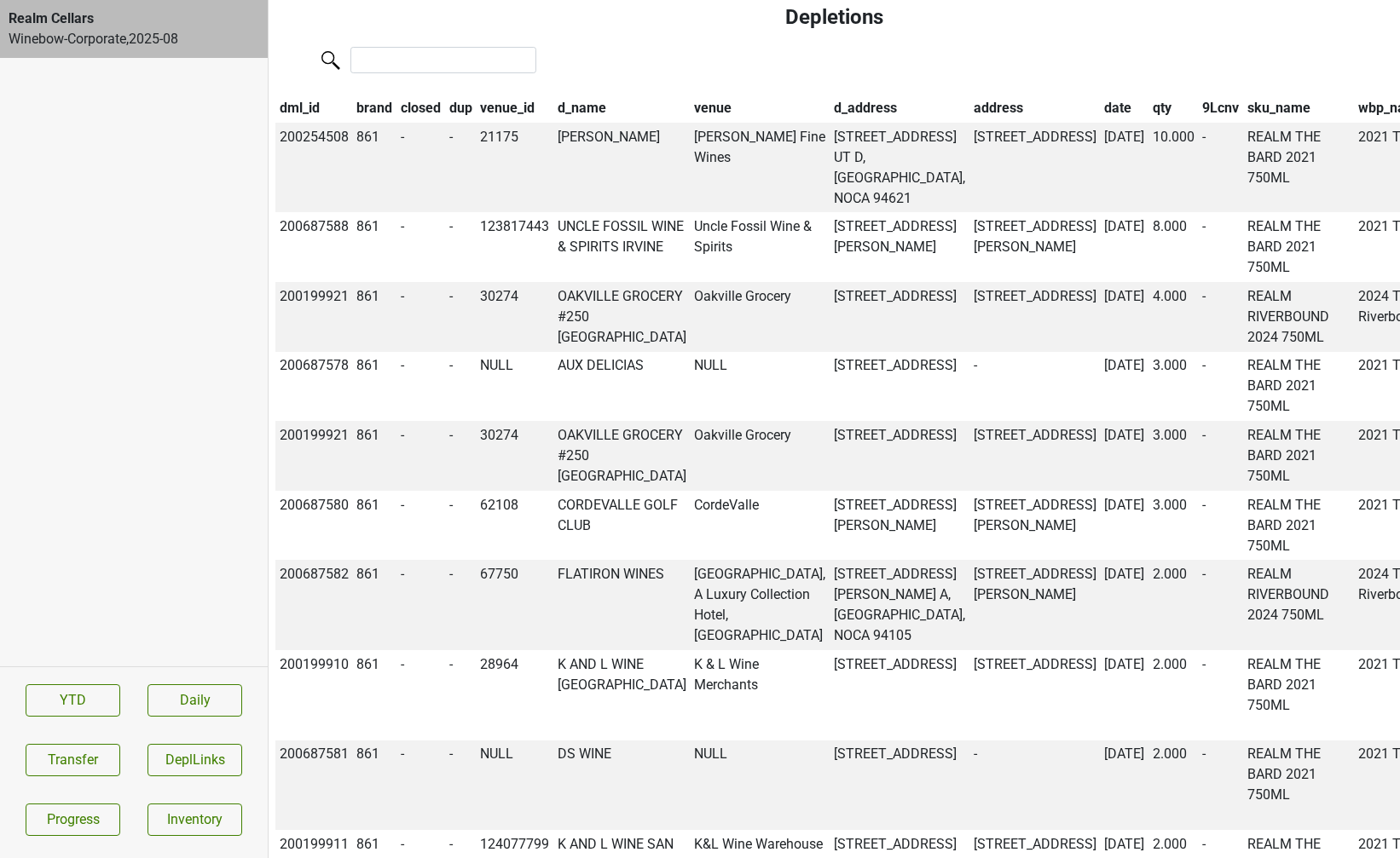
click at [1199, 123] on th "9Lcnv" at bounding box center [1221, 108] width 45 height 29
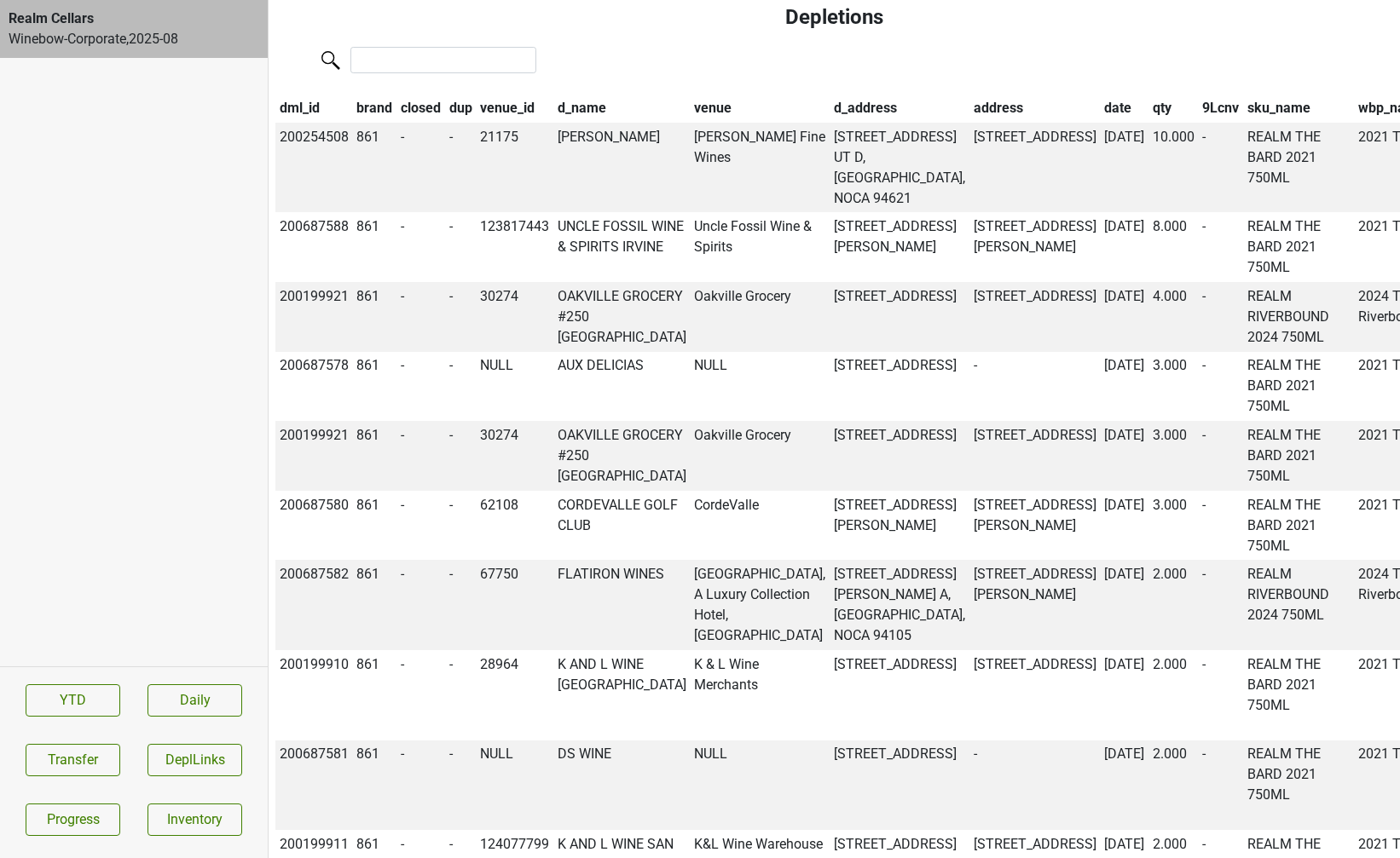
click at [1199, 123] on th "9Lcnv" at bounding box center [1221, 108] width 45 height 29
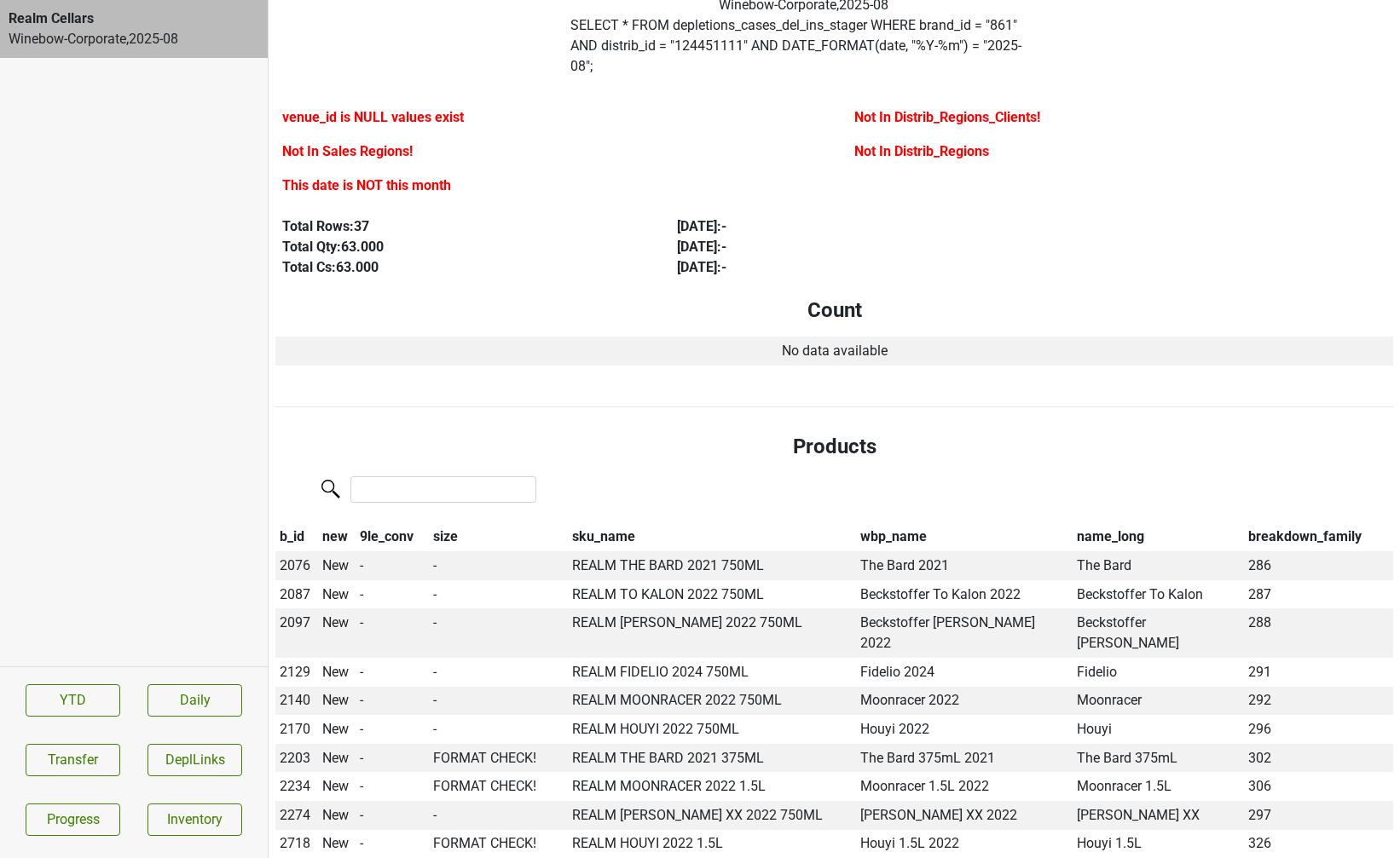
scroll to position [0, 0]
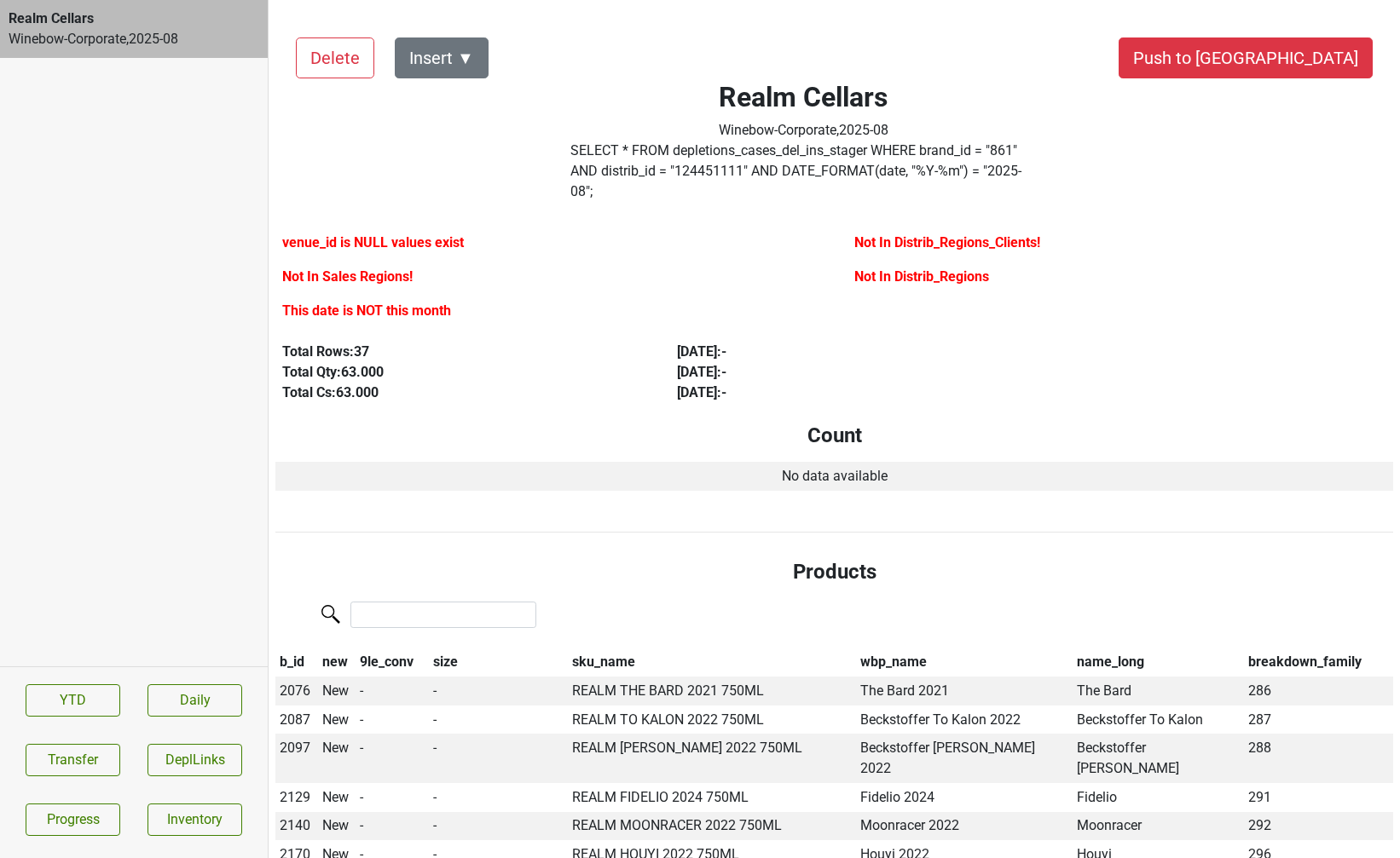
click at [631, 166] on label "SELECT * FROM depletions_cases_del_ins_stager WHERE brand_id = " 861 " AND dist…" at bounding box center [802, 171] width 466 height 61
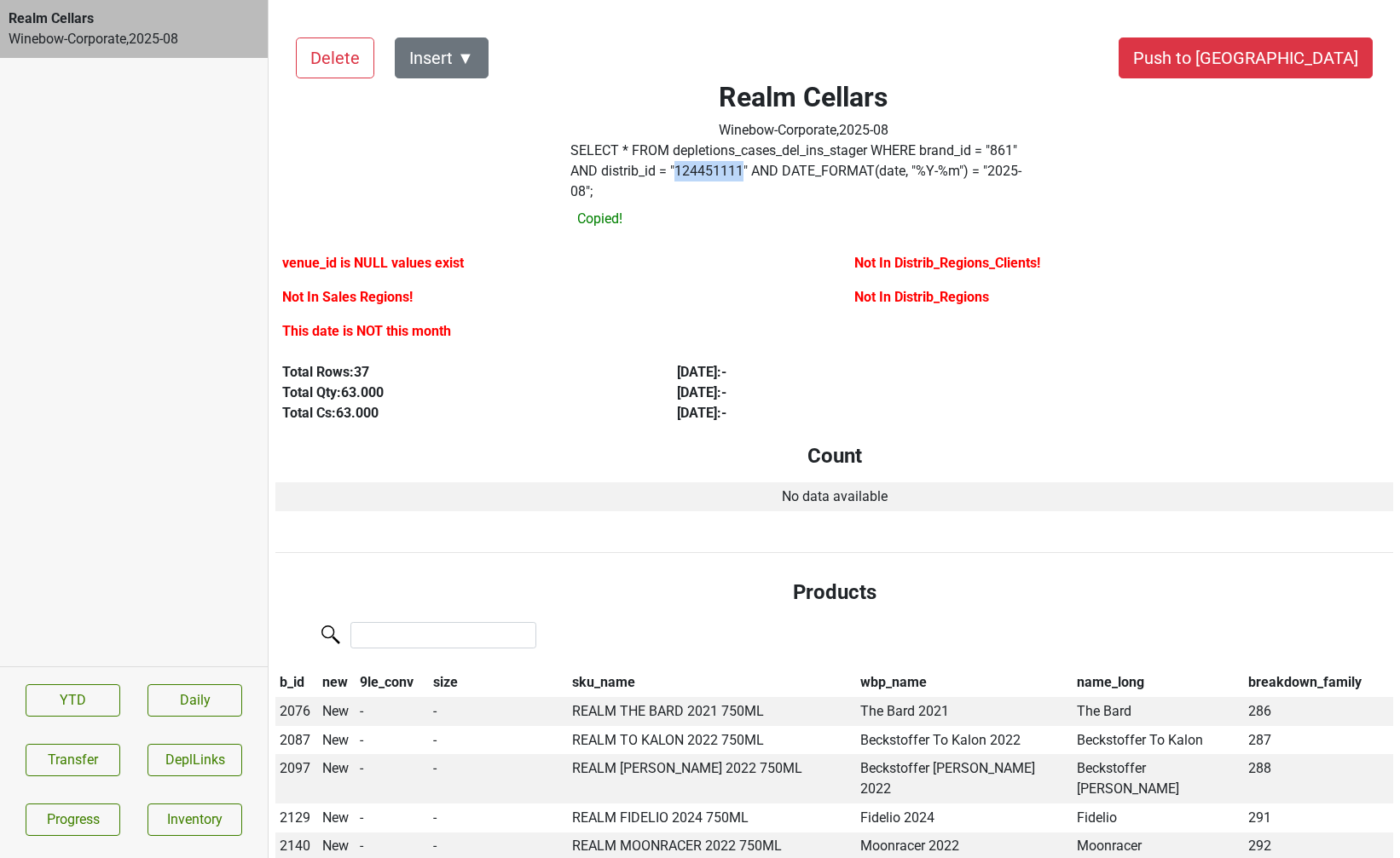
click at [631, 166] on label "SELECT * FROM depletions_cases_del_ins_stager WHERE brand_id = " 861 " AND dist…" at bounding box center [802, 171] width 466 height 61
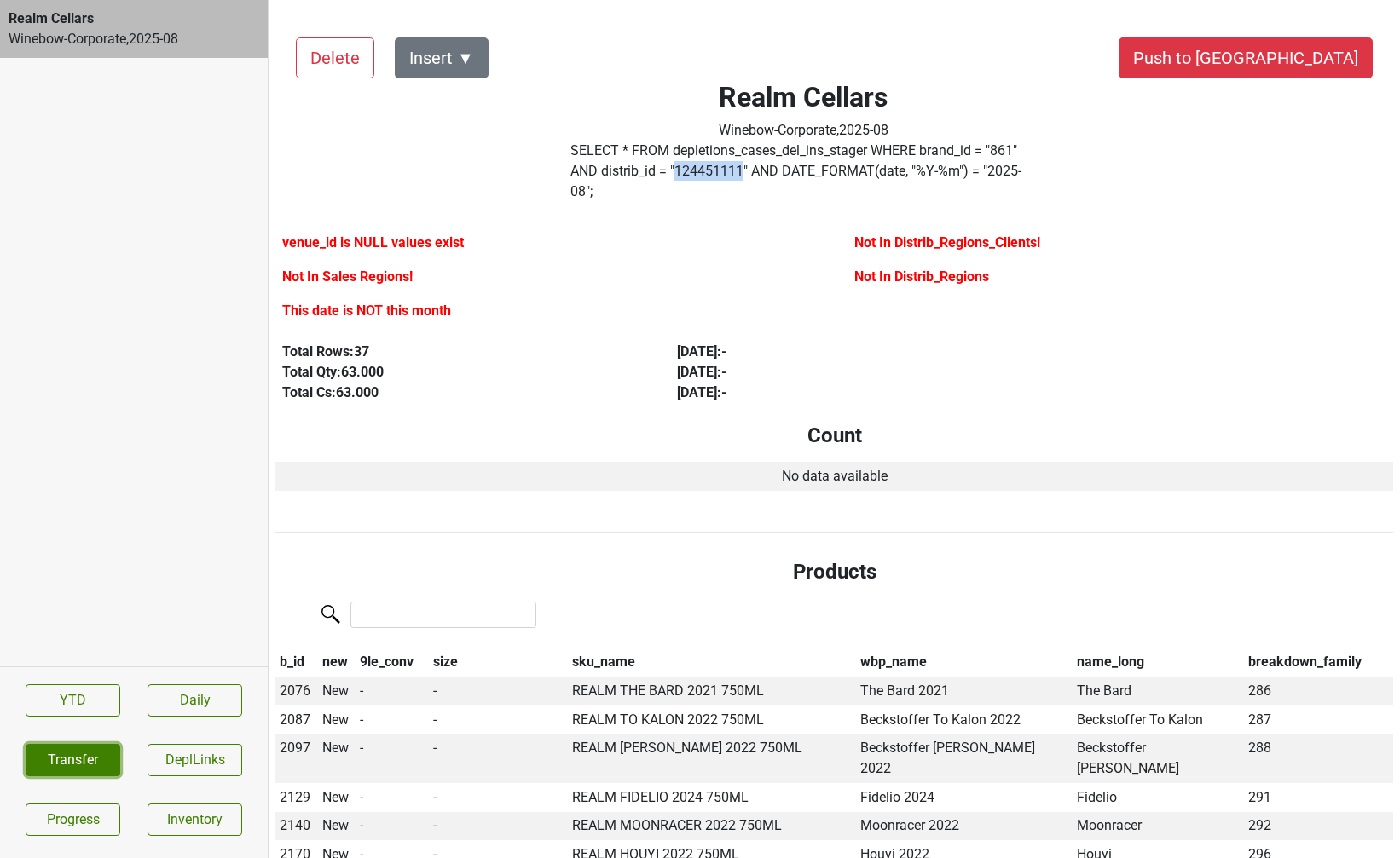
click at [75, 759] on button "Transfer" at bounding box center [72, 759] width 94 height 32
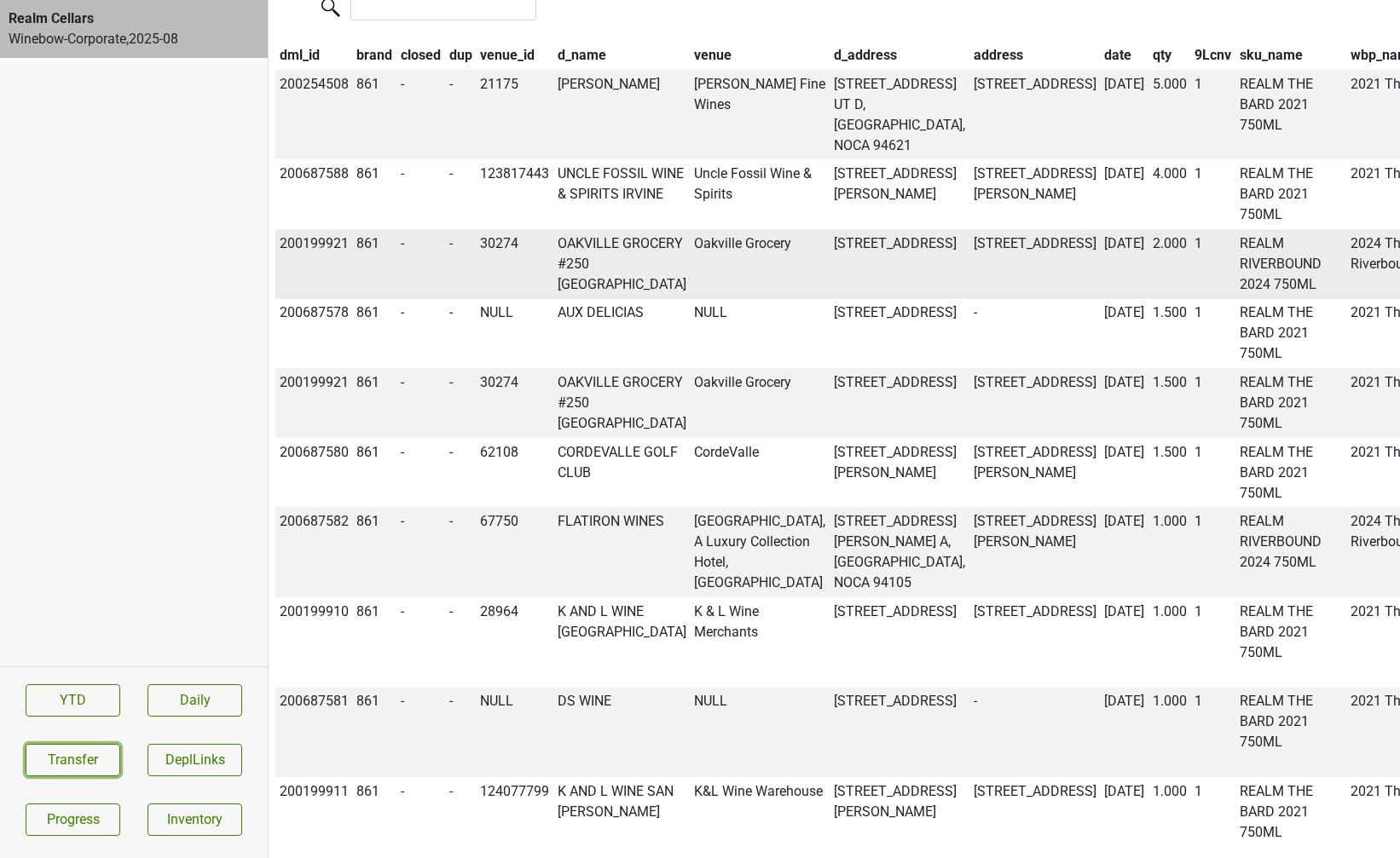
scroll to position [1934, 0]
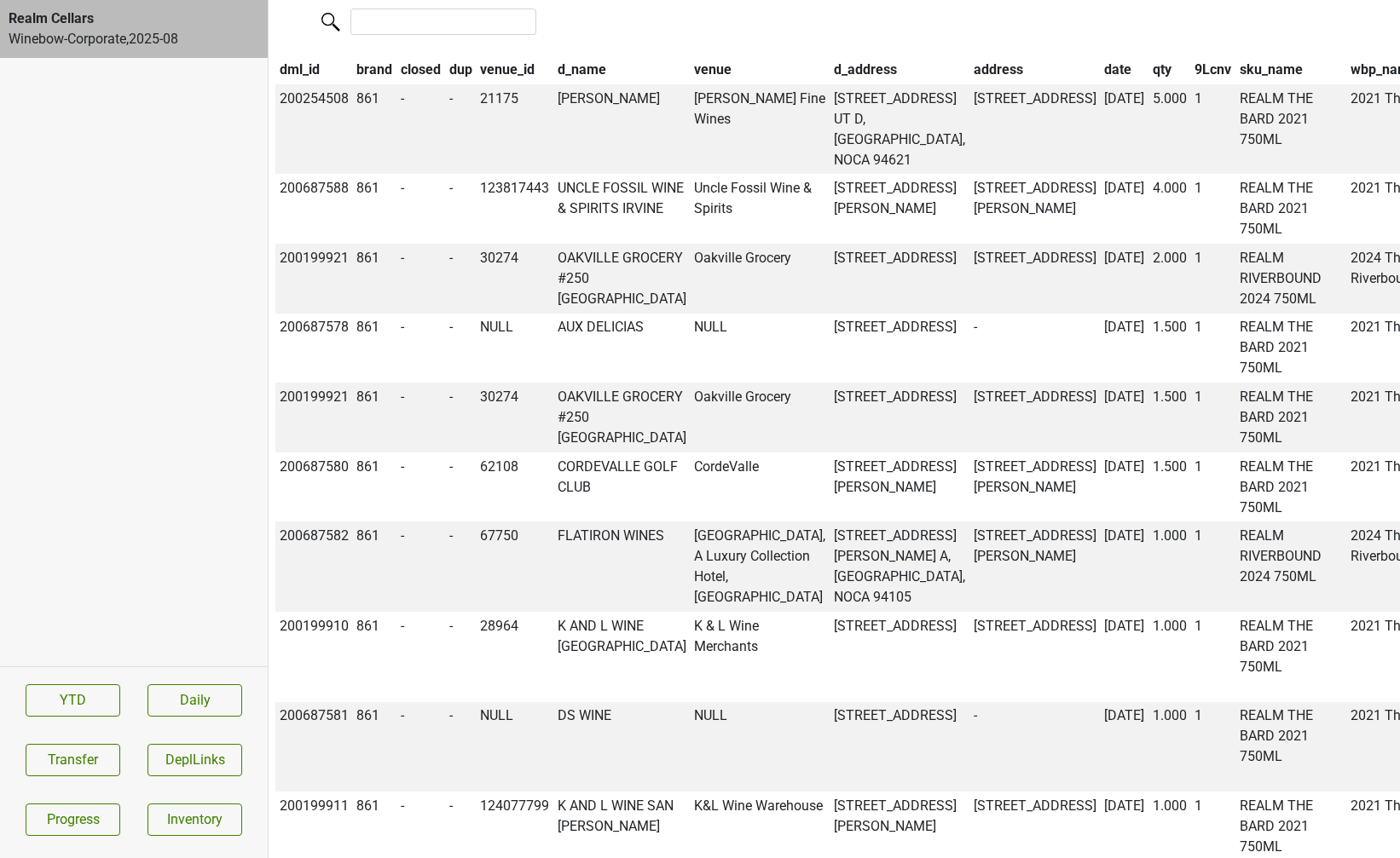
click at [1148, 84] on th "qty" at bounding box center [1169, 70] width 43 height 29
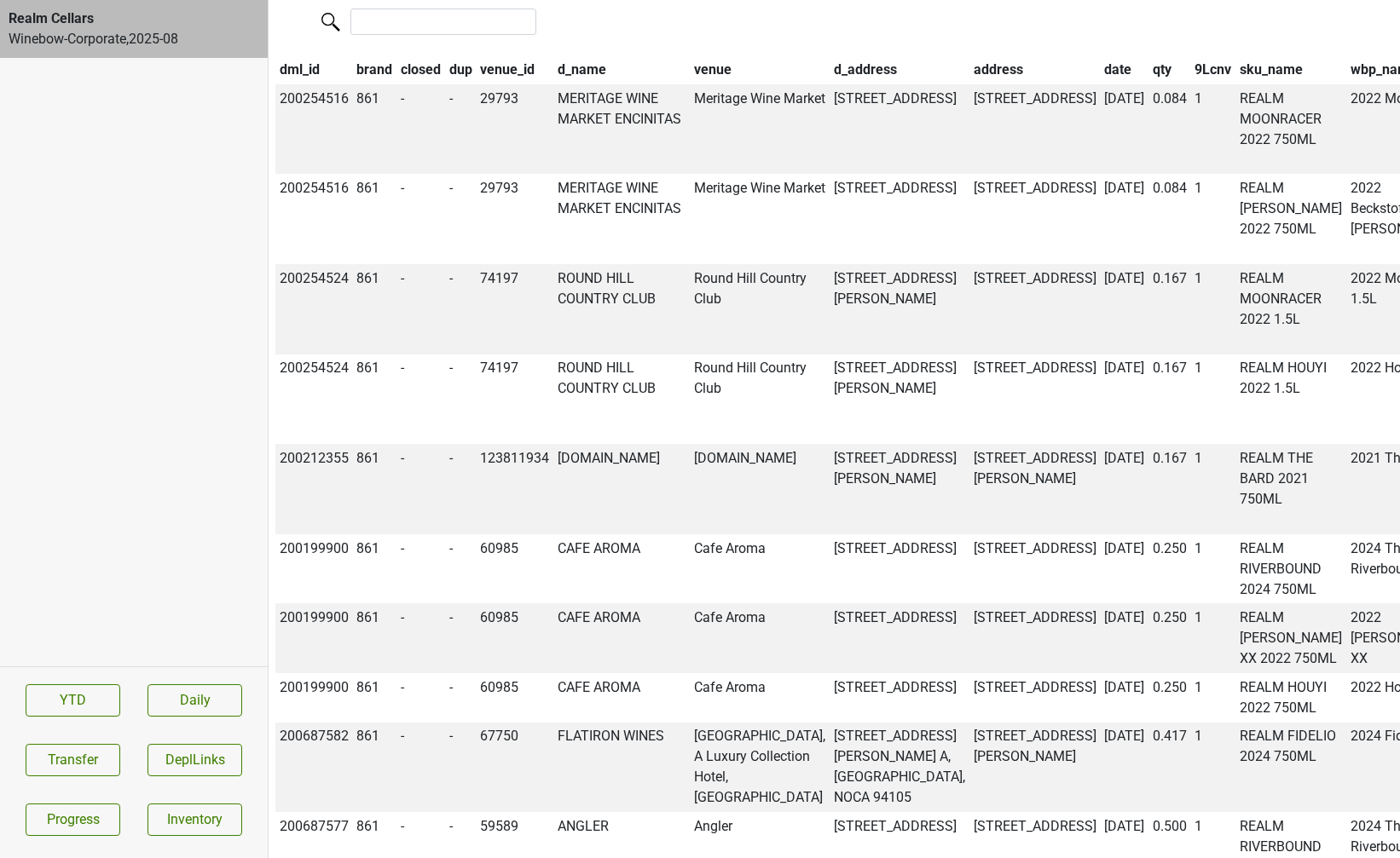
click at [1148, 84] on th "qty" at bounding box center [1169, 70] width 43 height 29
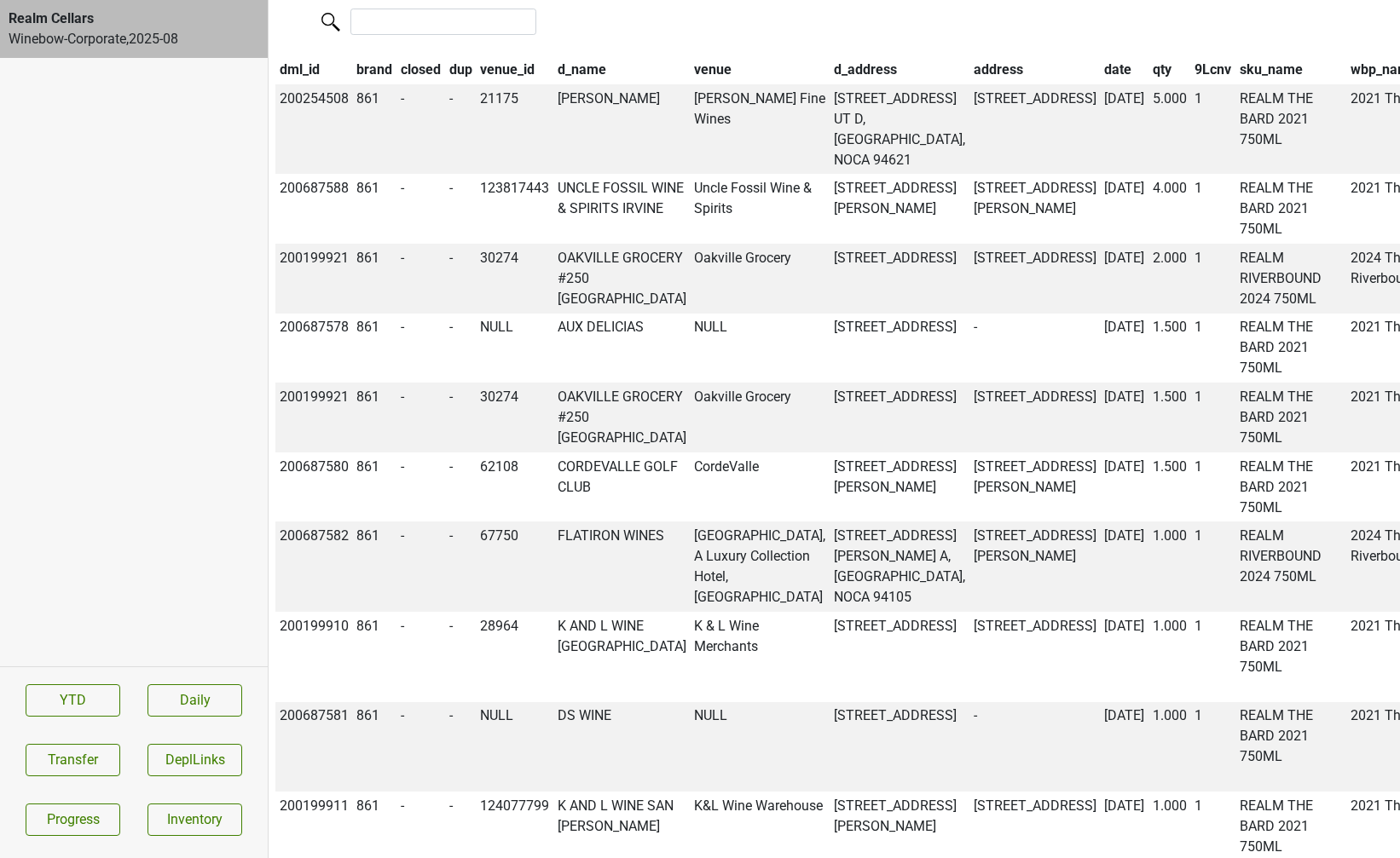
click at [582, 84] on th "d_name" at bounding box center [622, 70] width 137 height 29
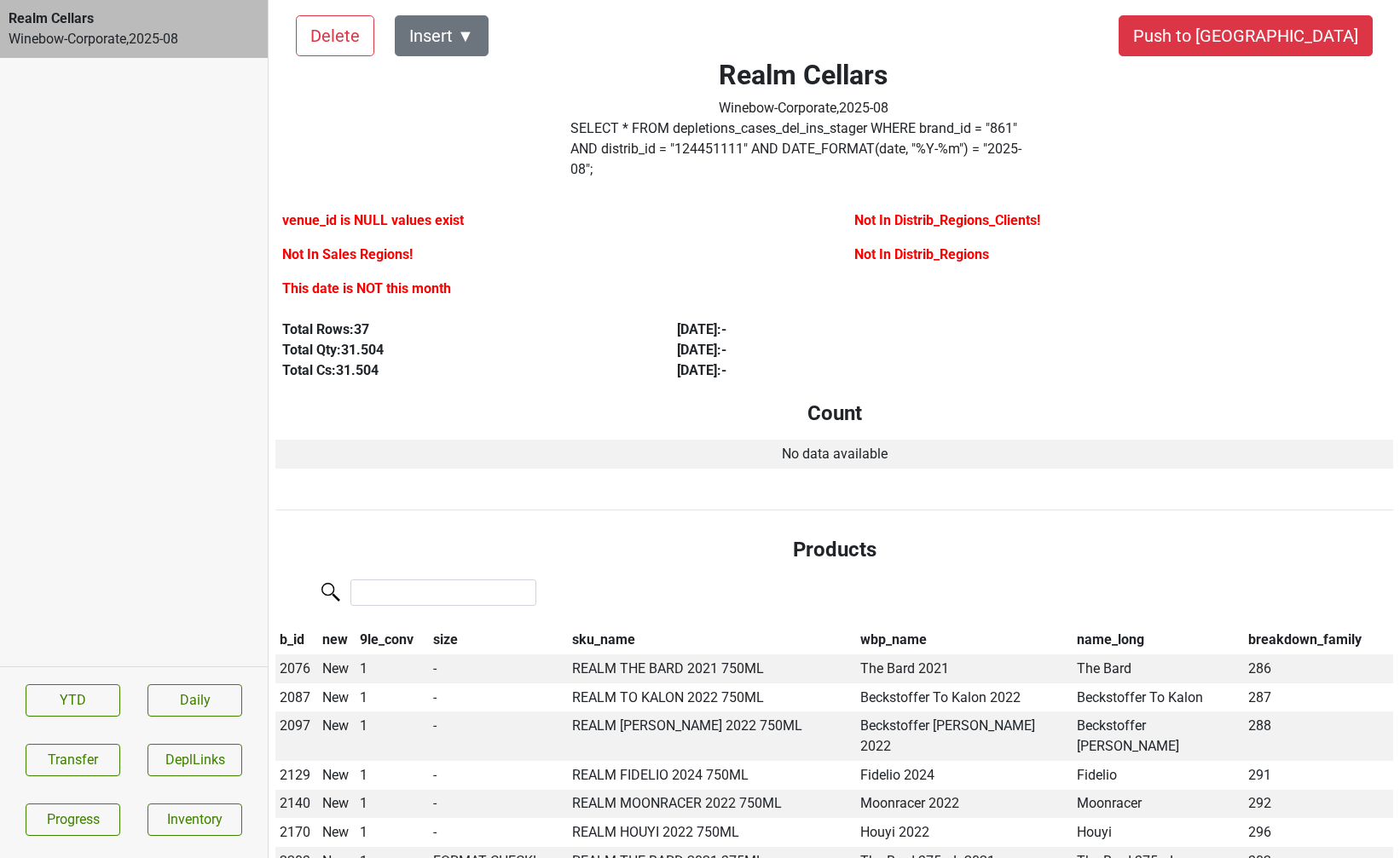
scroll to position [23, 0]
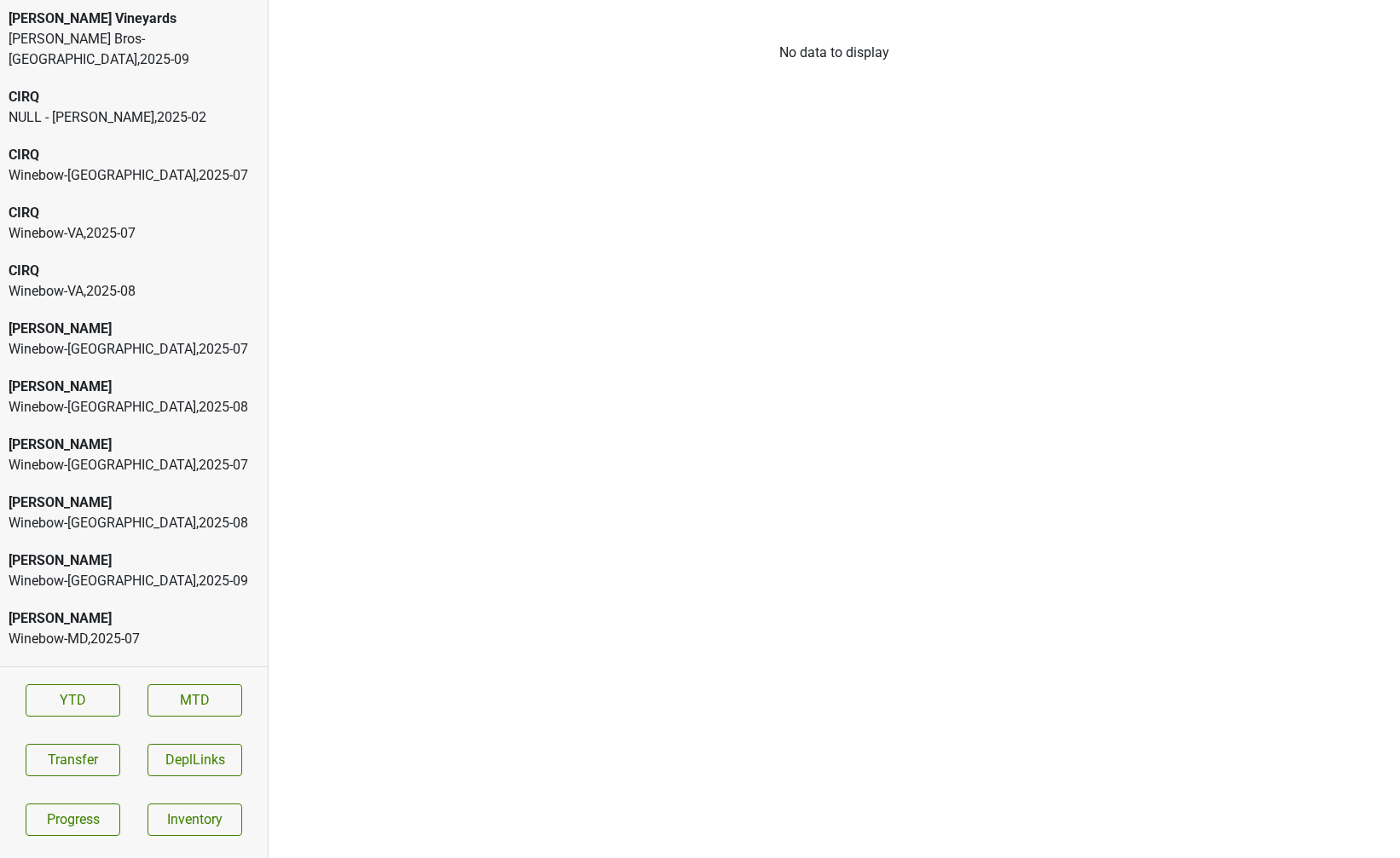
scroll to position [4979, 0]
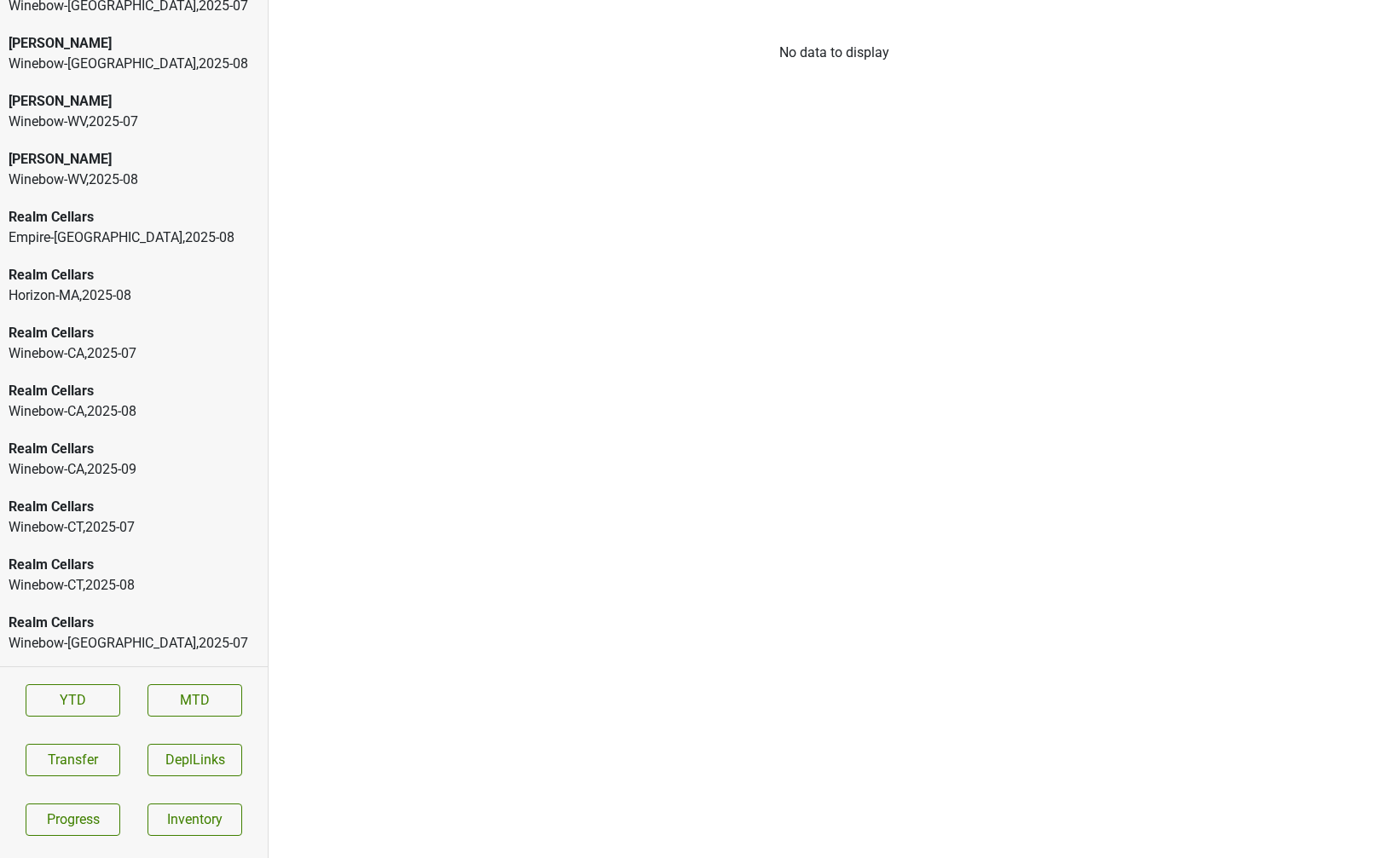
click at [73, 402] on div "Winebow-[GEOGRAPHIC_DATA] , 2025 - 08" at bounding box center [134, 412] width 251 height 20
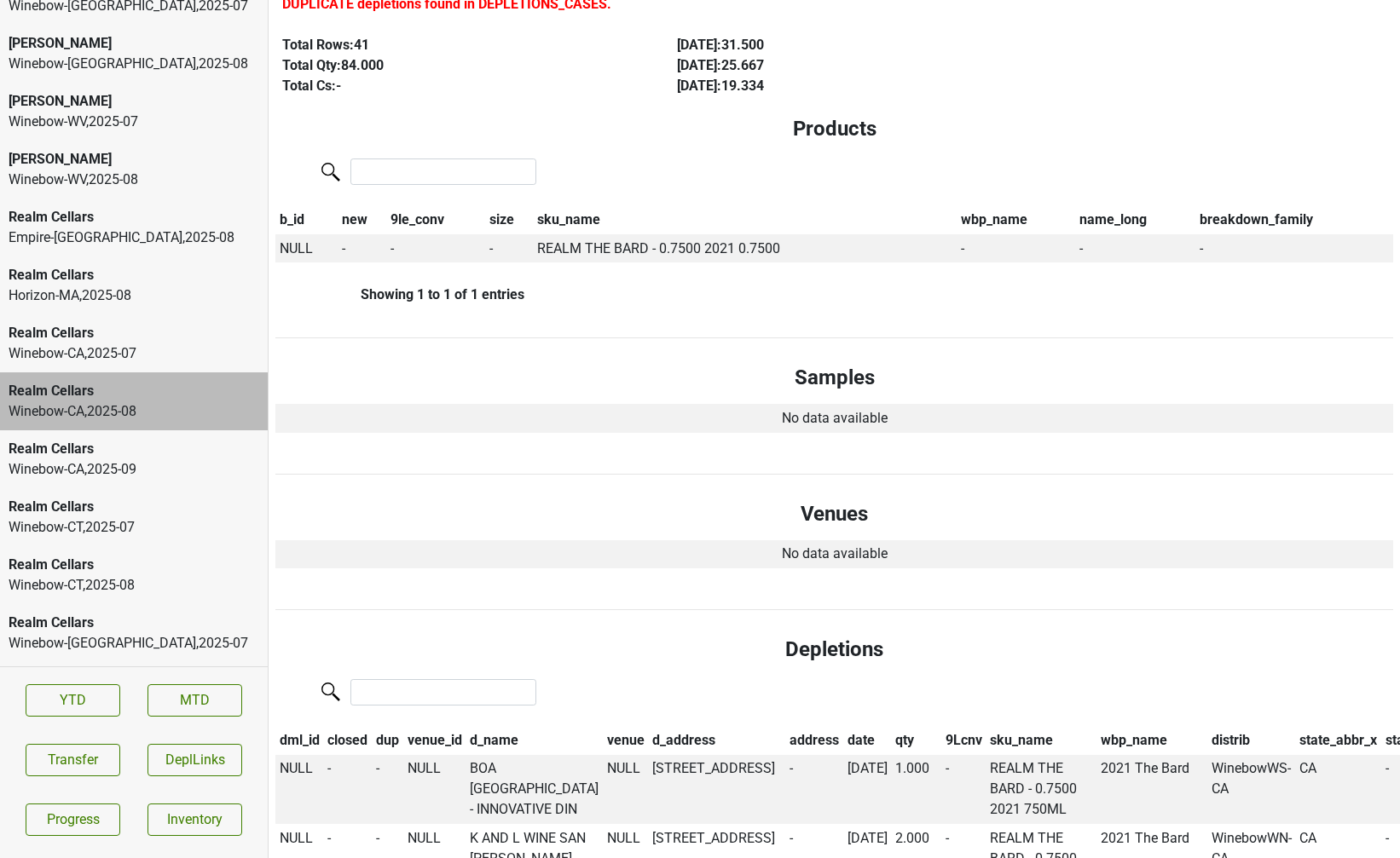
scroll to position [0, 0]
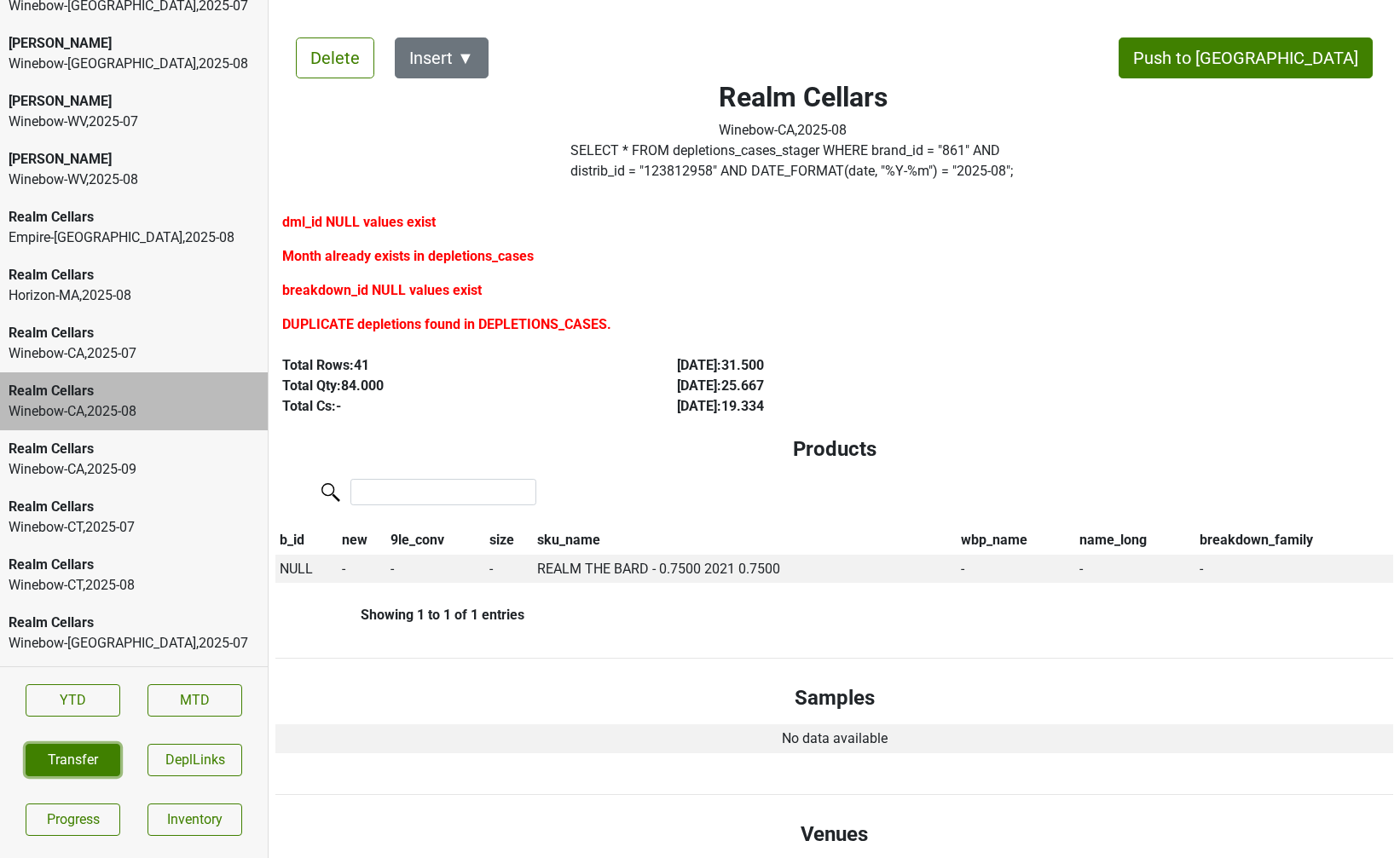
click at [96, 759] on button "Transfer" at bounding box center [72, 759] width 94 height 32
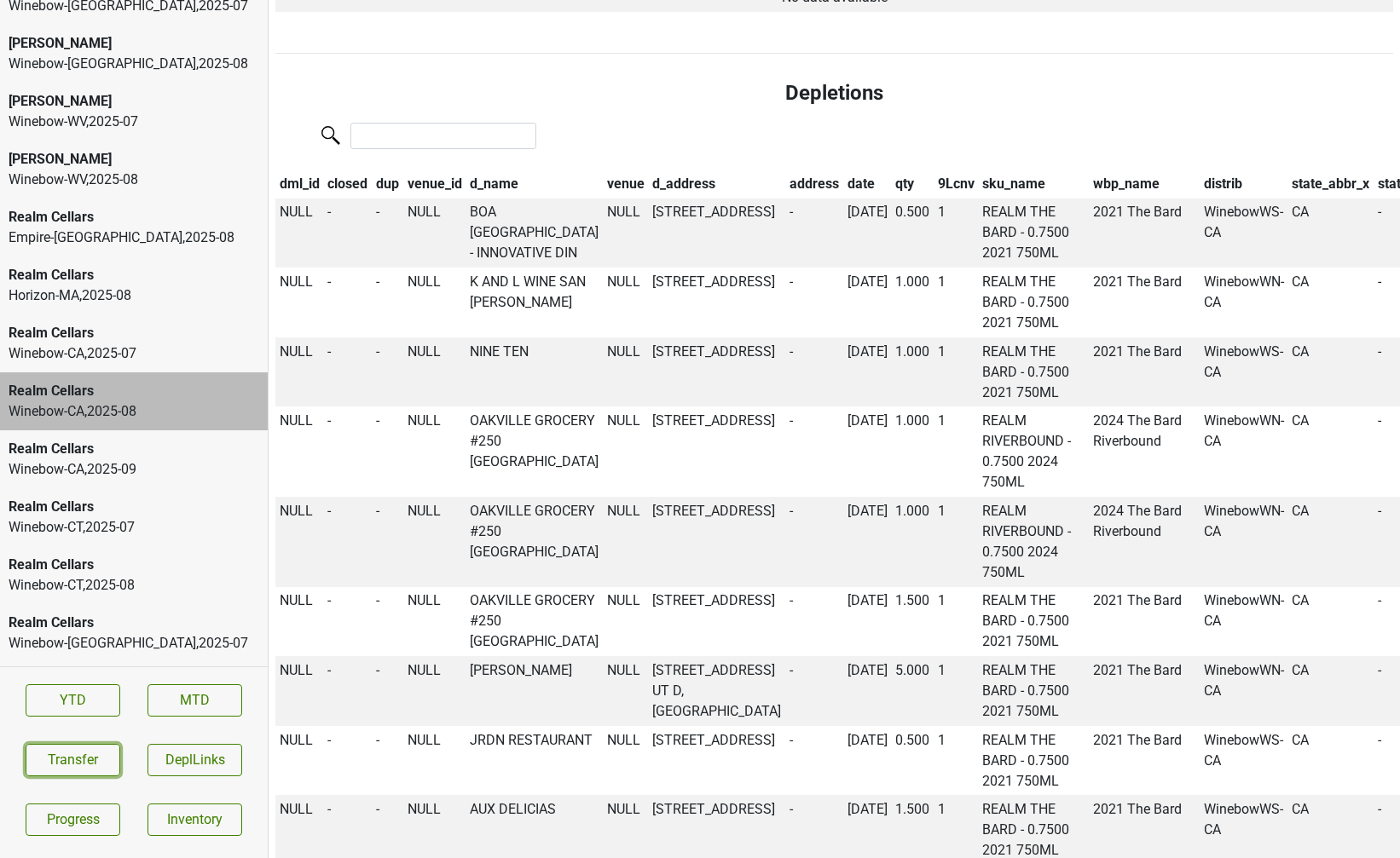
scroll to position [868, 0]
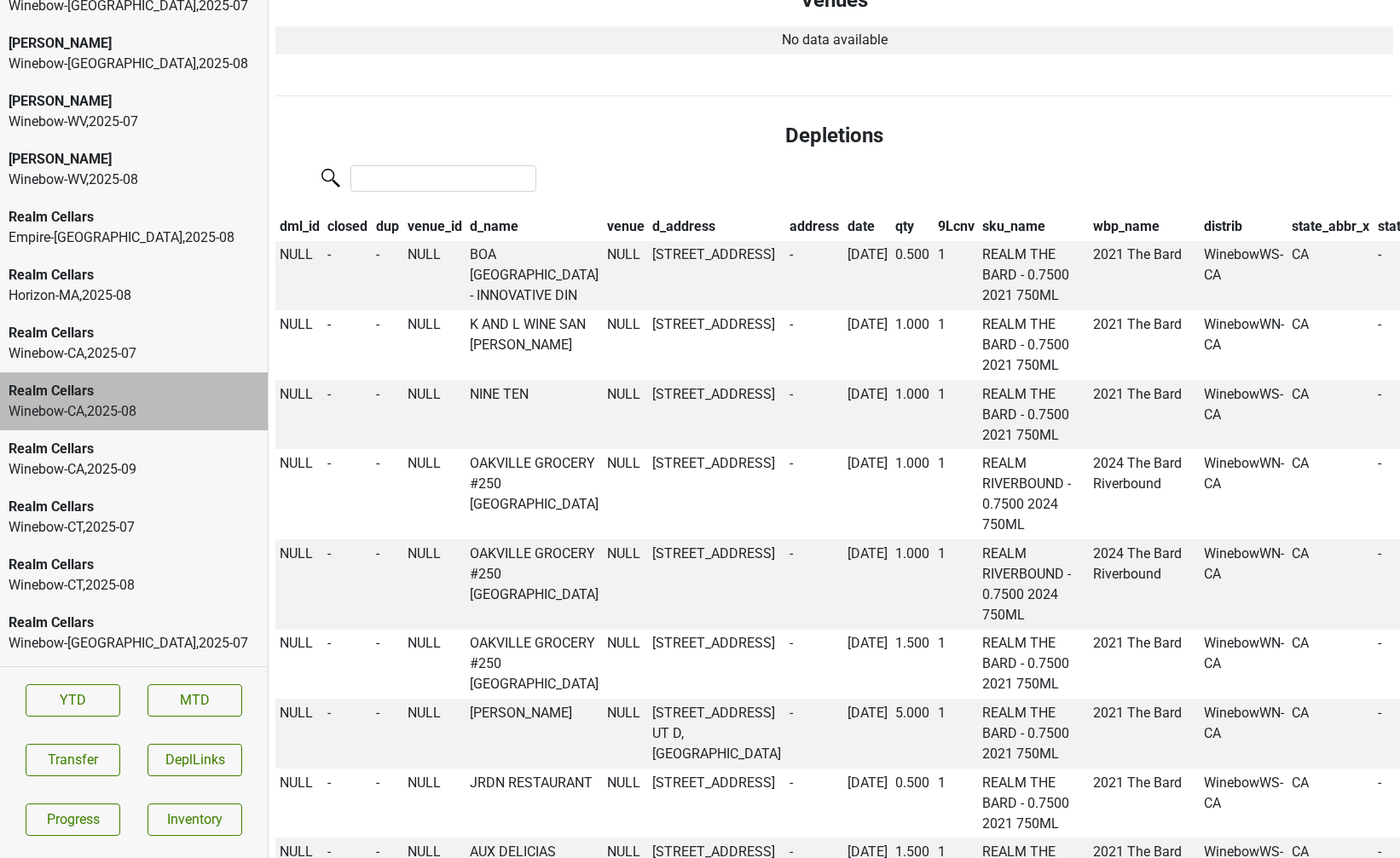
click at [489, 231] on th "d_name" at bounding box center [534, 227] width 137 height 29
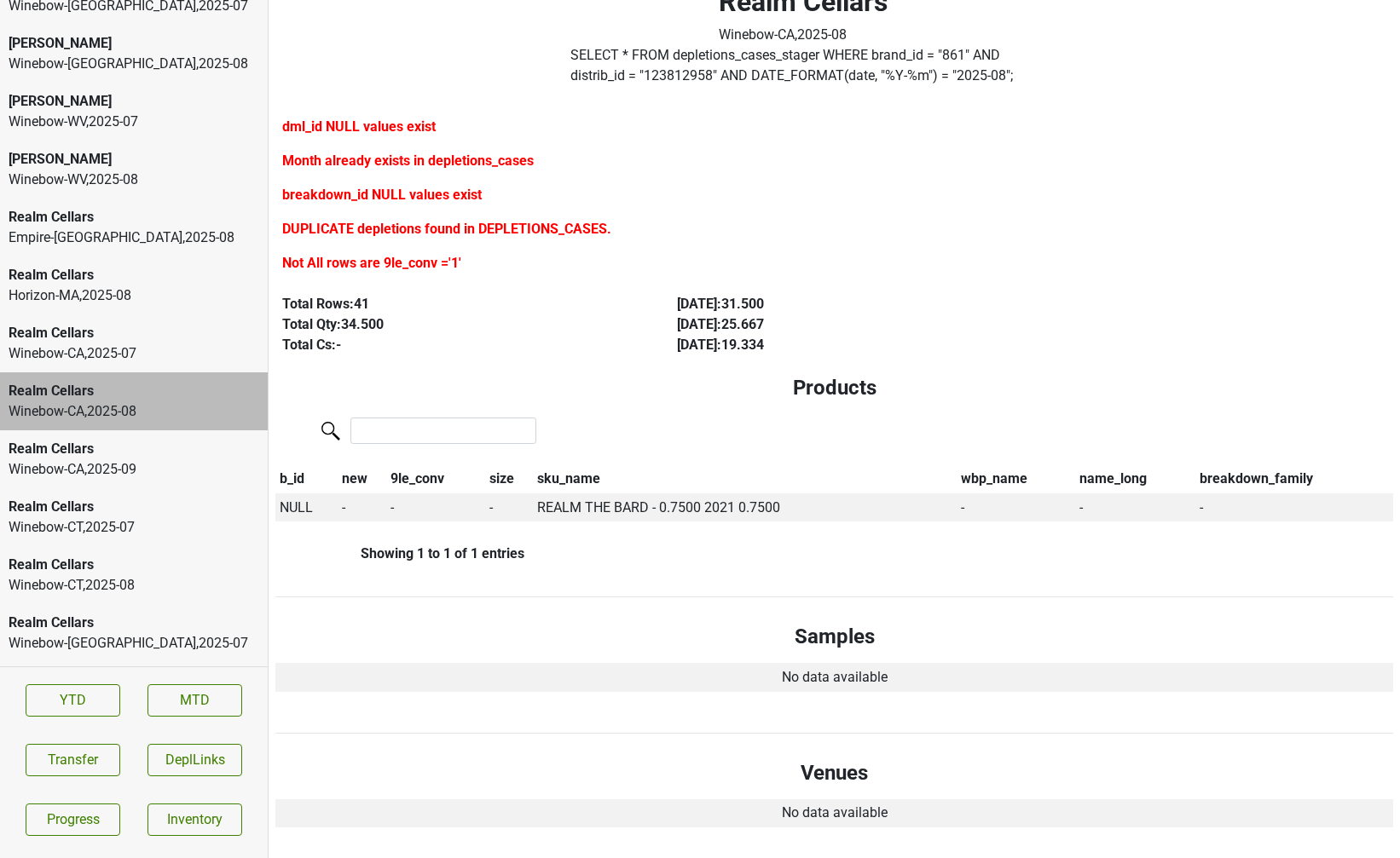
scroll to position [0, 0]
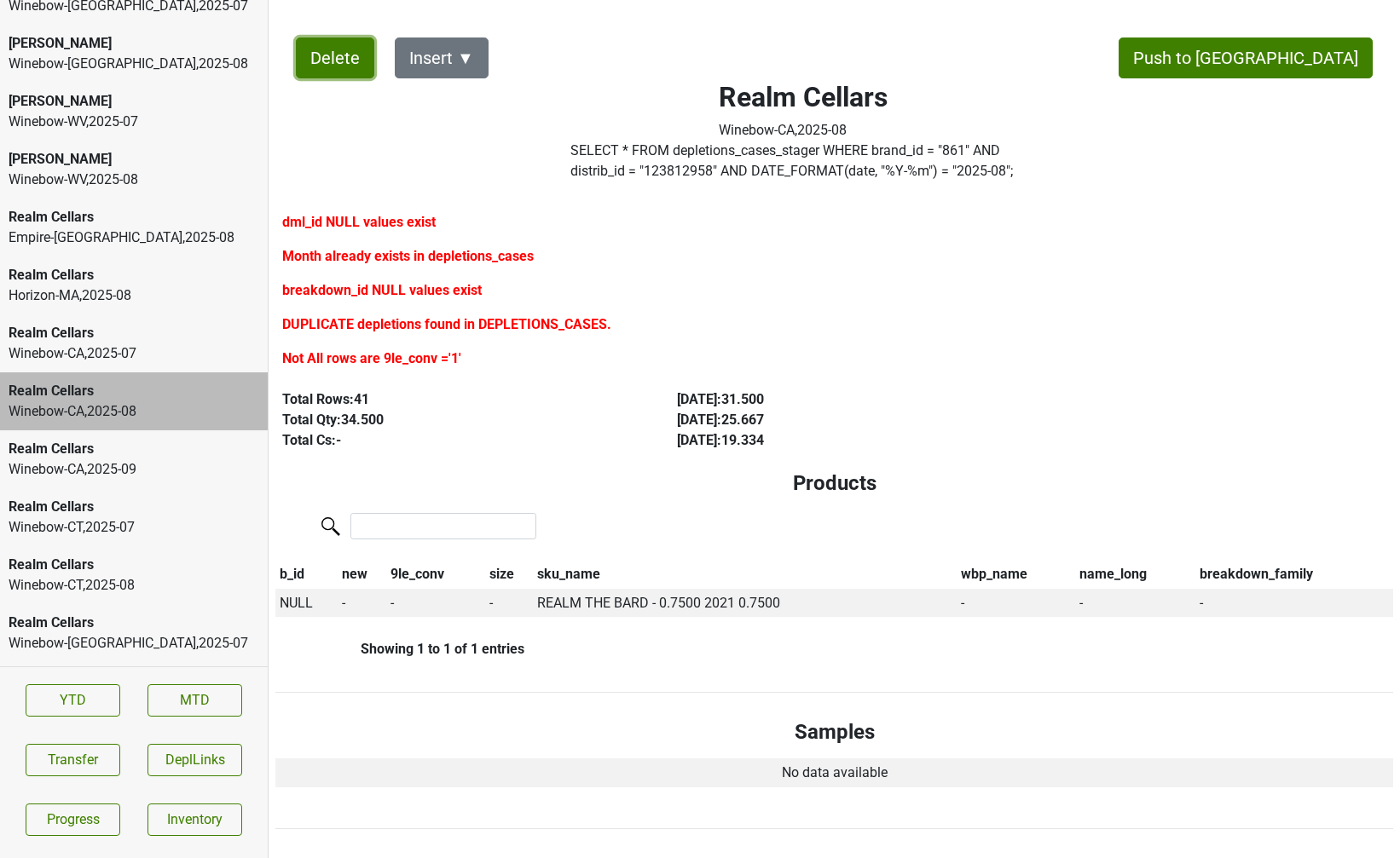
click at [344, 56] on button "Delete" at bounding box center [335, 58] width 79 height 41
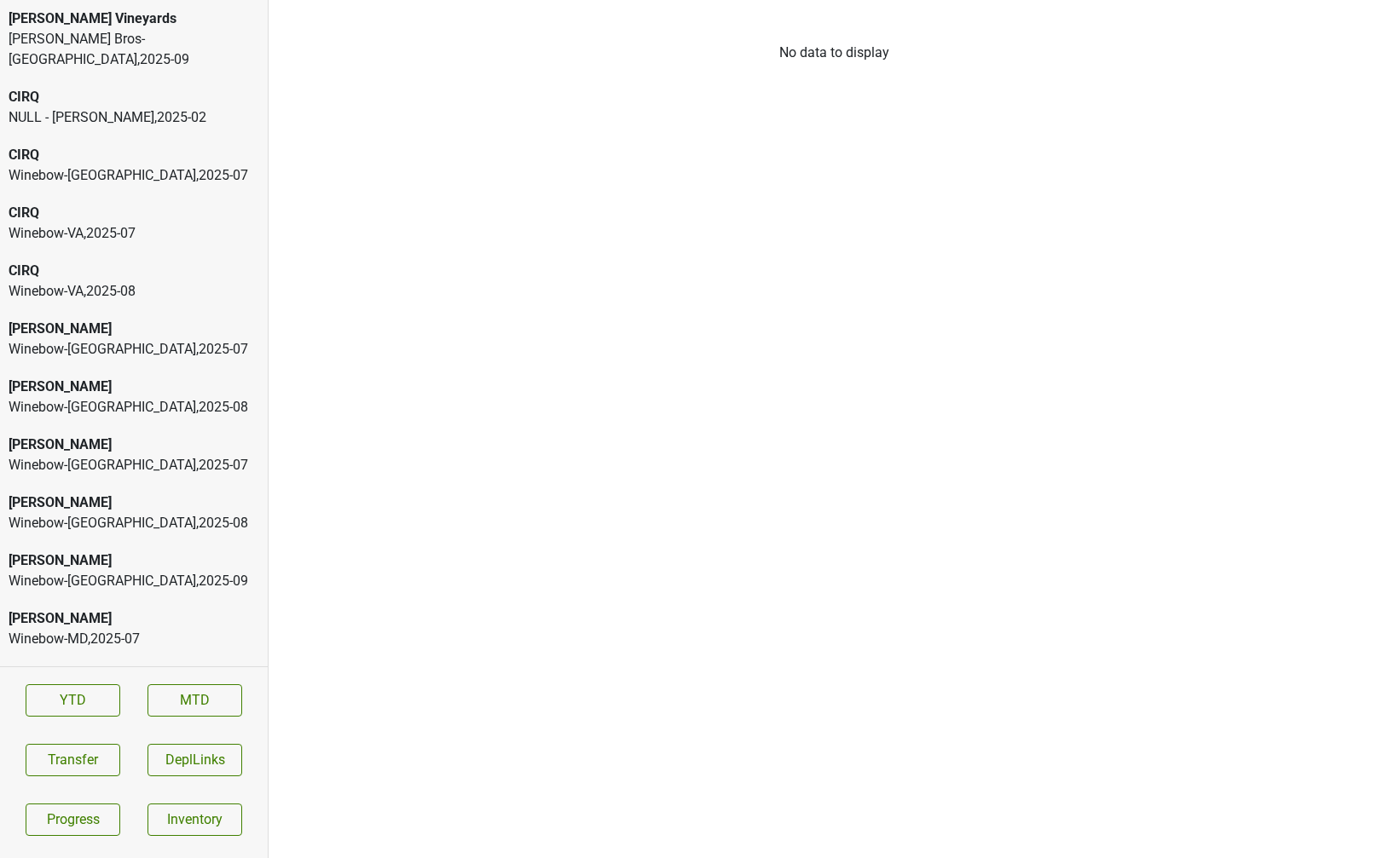
scroll to position [633, 0]
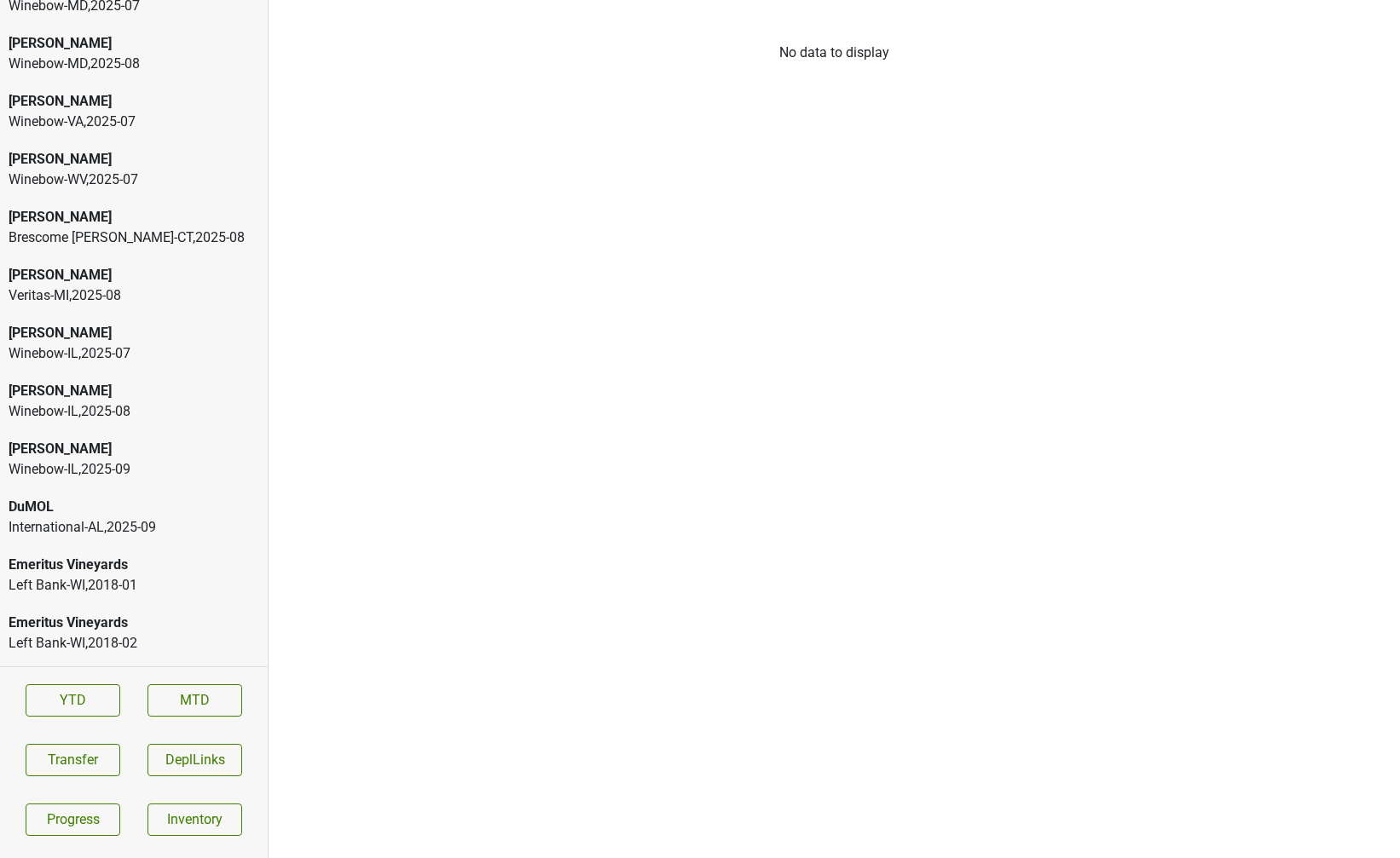
click at [30, 402] on div "Winebow-IL , 2025 - 08" at bounding box center [134, 412] width 251 height 20
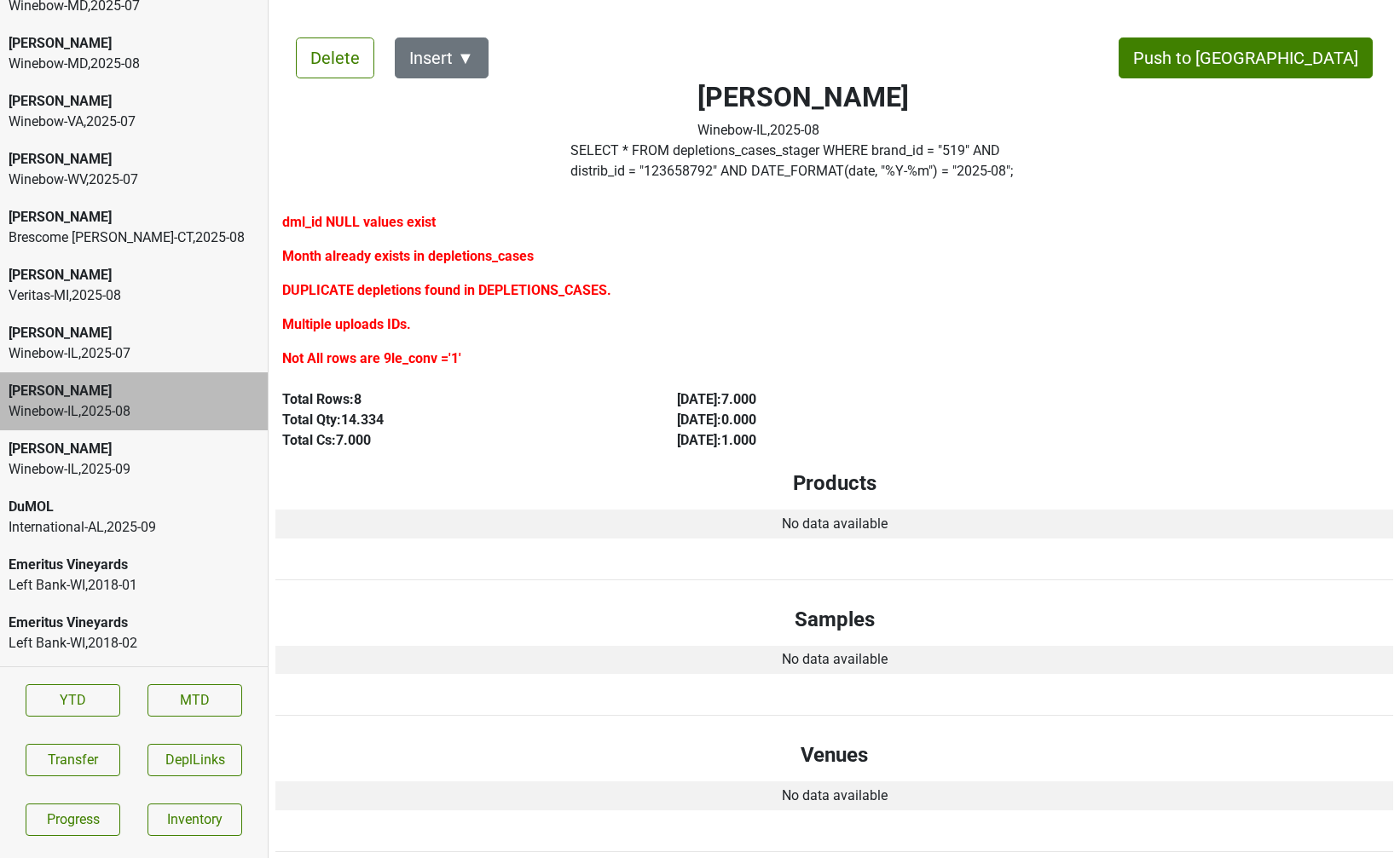
scroll to position [7528, 0]
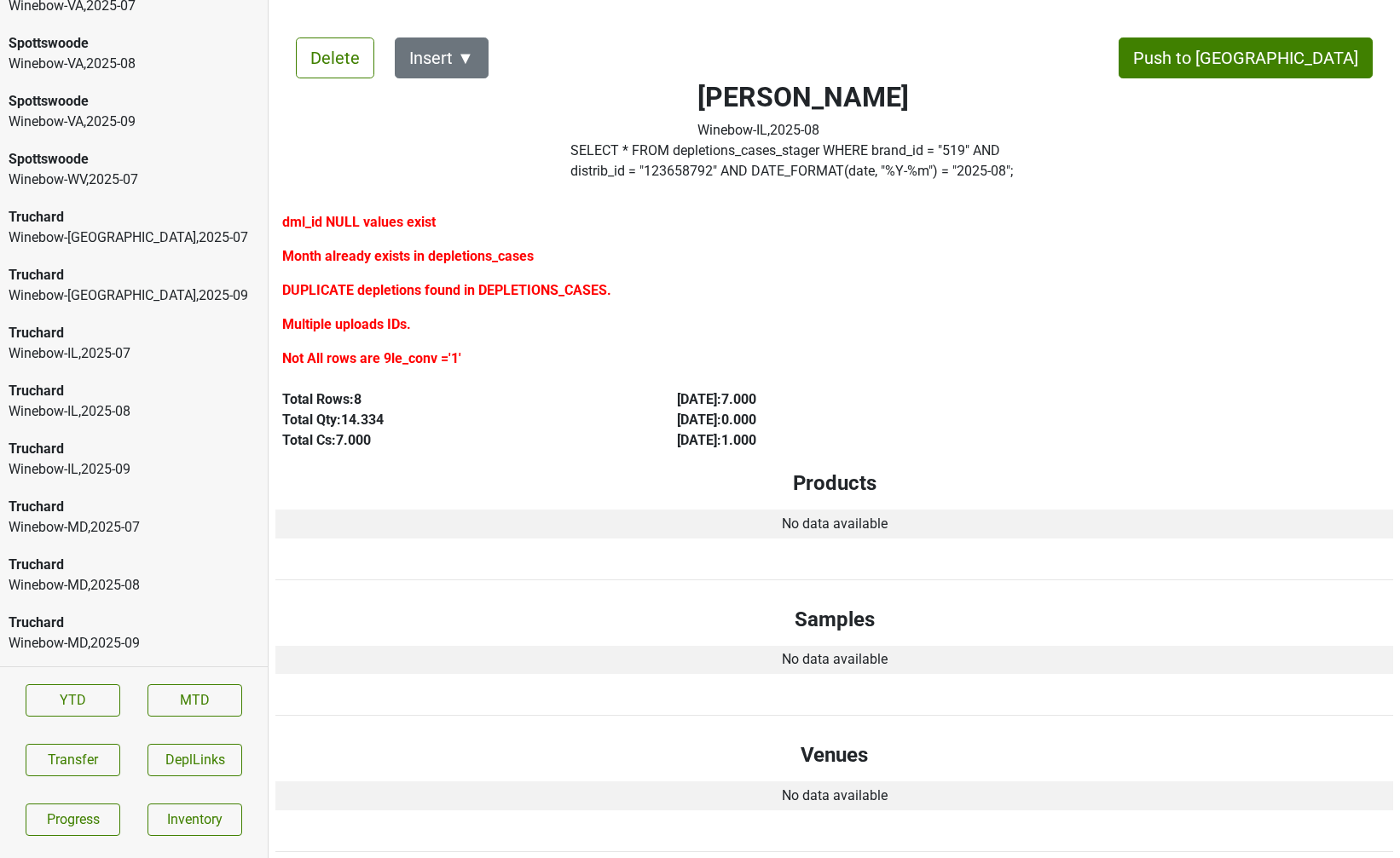
click at [150, 403] on div "Truchard Winebow-IL , 2025 - 08" at bounding box center [134, 401] width 267 height 58
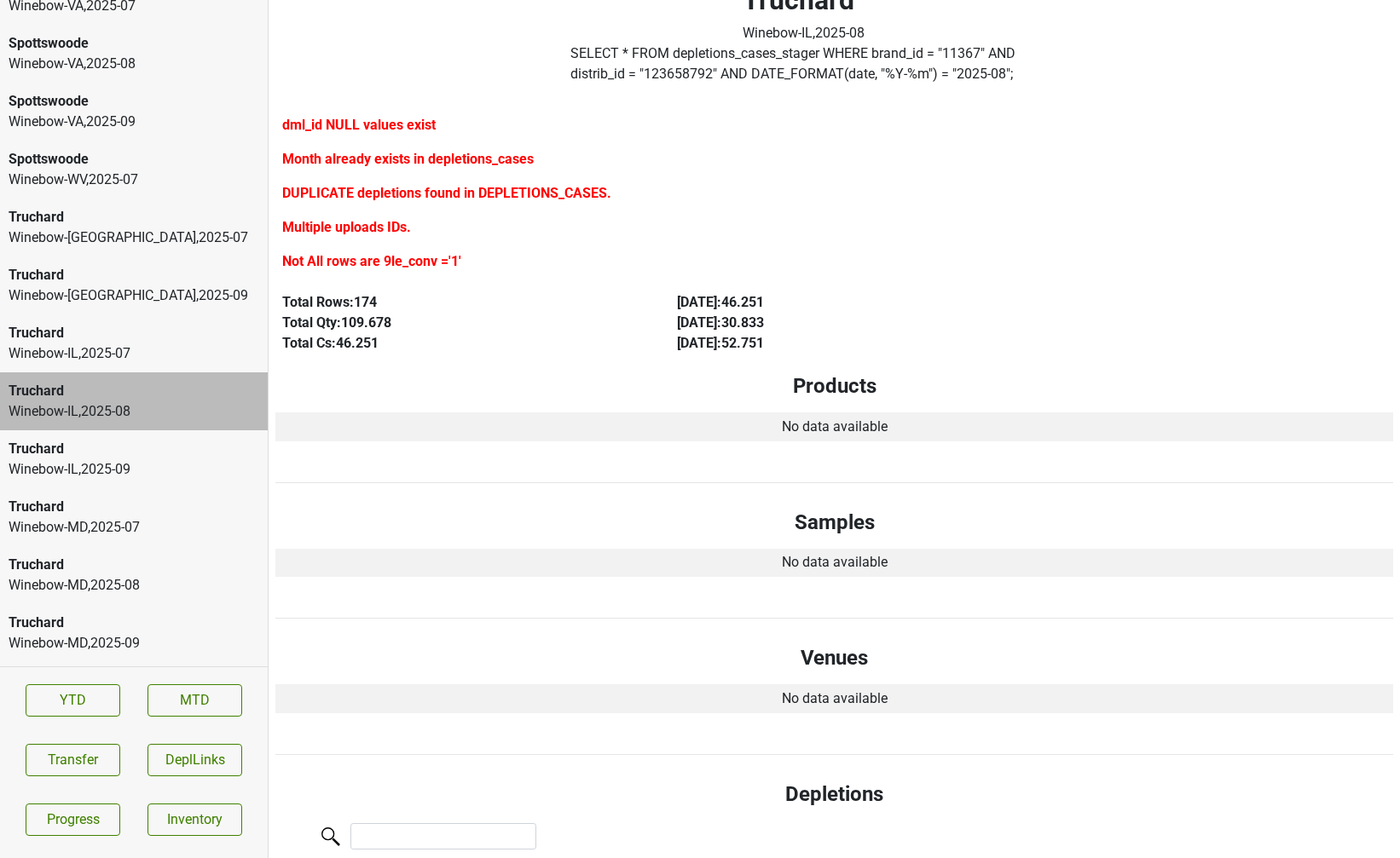
scroll to position [0, 0]
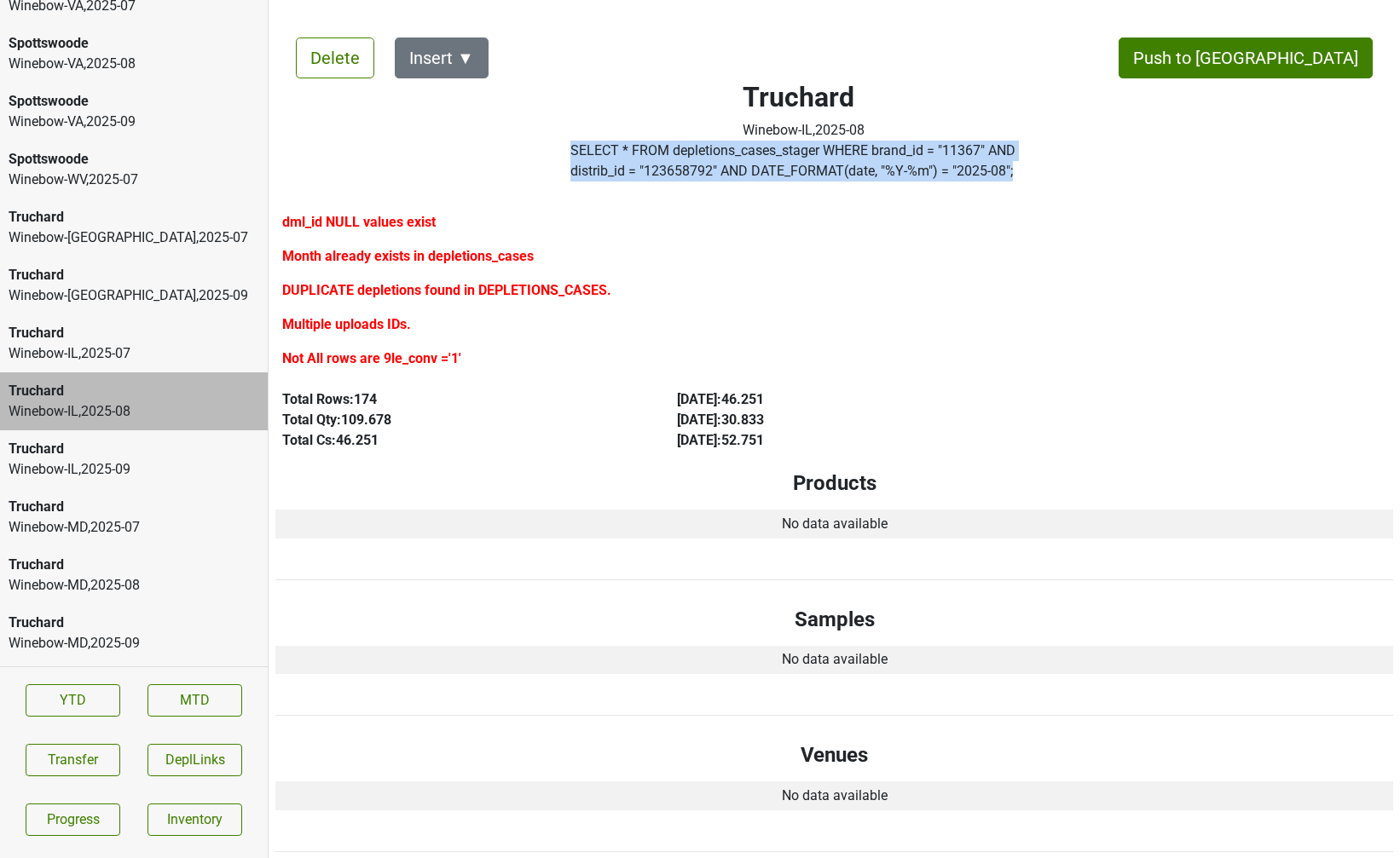
drag, startPoint x: 971, startPoint y: 173, endPoint x: 577, endPoint y: 154, distance: 394.5
click at [577, 154] on div "SELECT * FROM depletions_cases_stager WHERE brand_id = " 11367 " AND distrib_id…" at bounding box center [802, 165] width 491 height 48
copy label "SELECT * FROM depletions_cases_stager WHERE brand_id = " 11367 " AND distrib_id…"
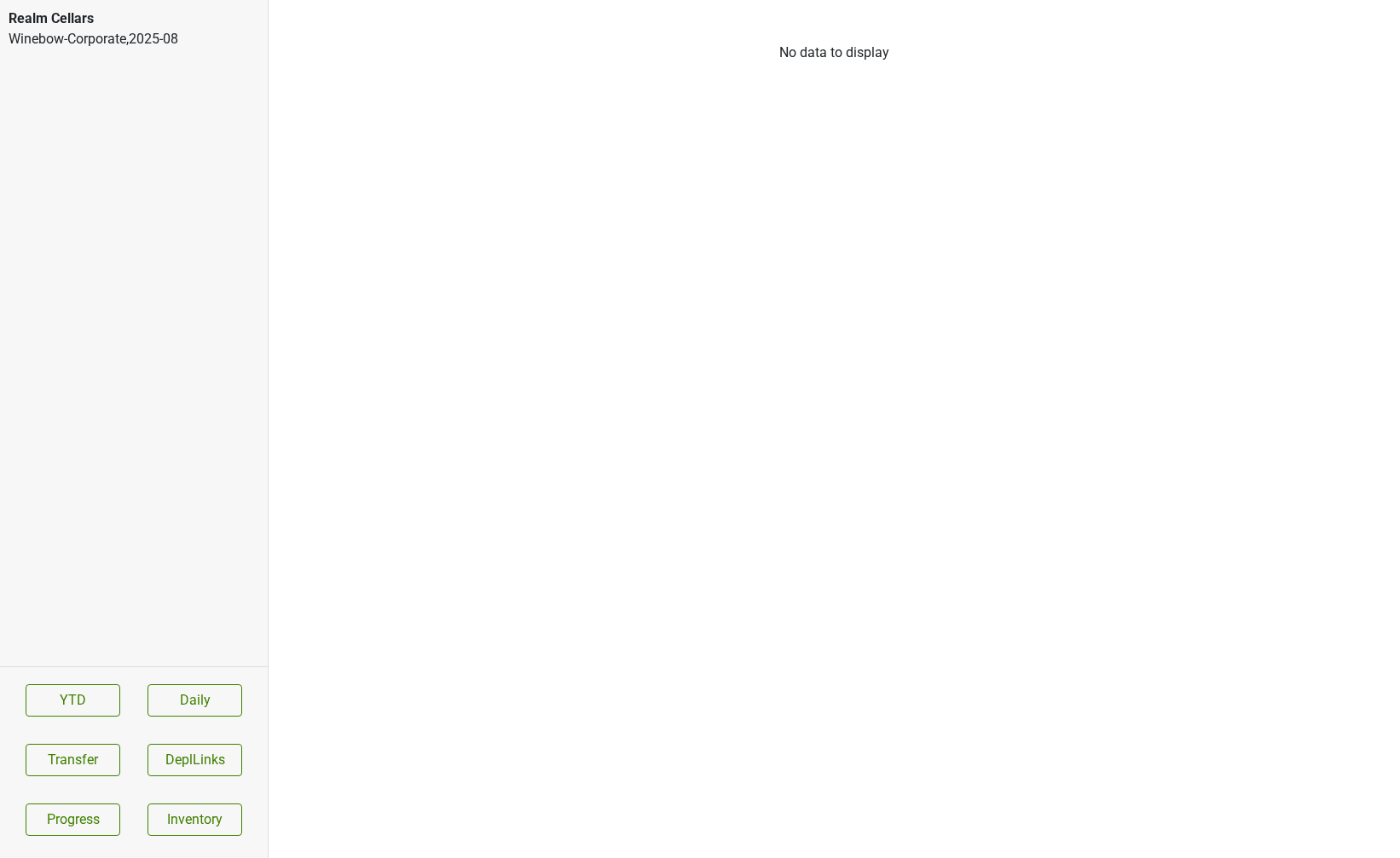
click at [173, 38] on div "Winebow-Corporate , 2025 - 08" at bounding box center [134, 39] width 251 height 20
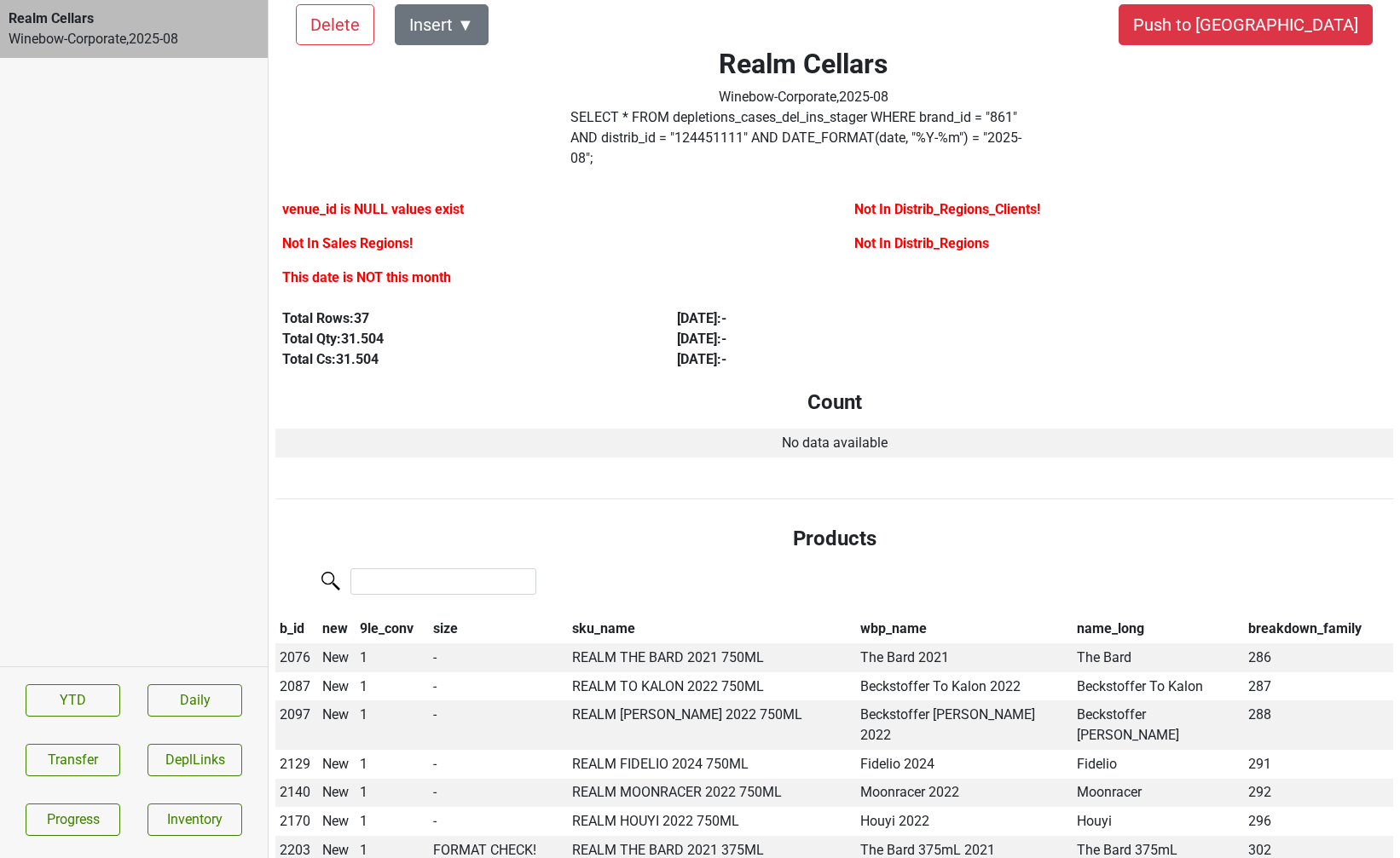
scroll to position [38, 0]
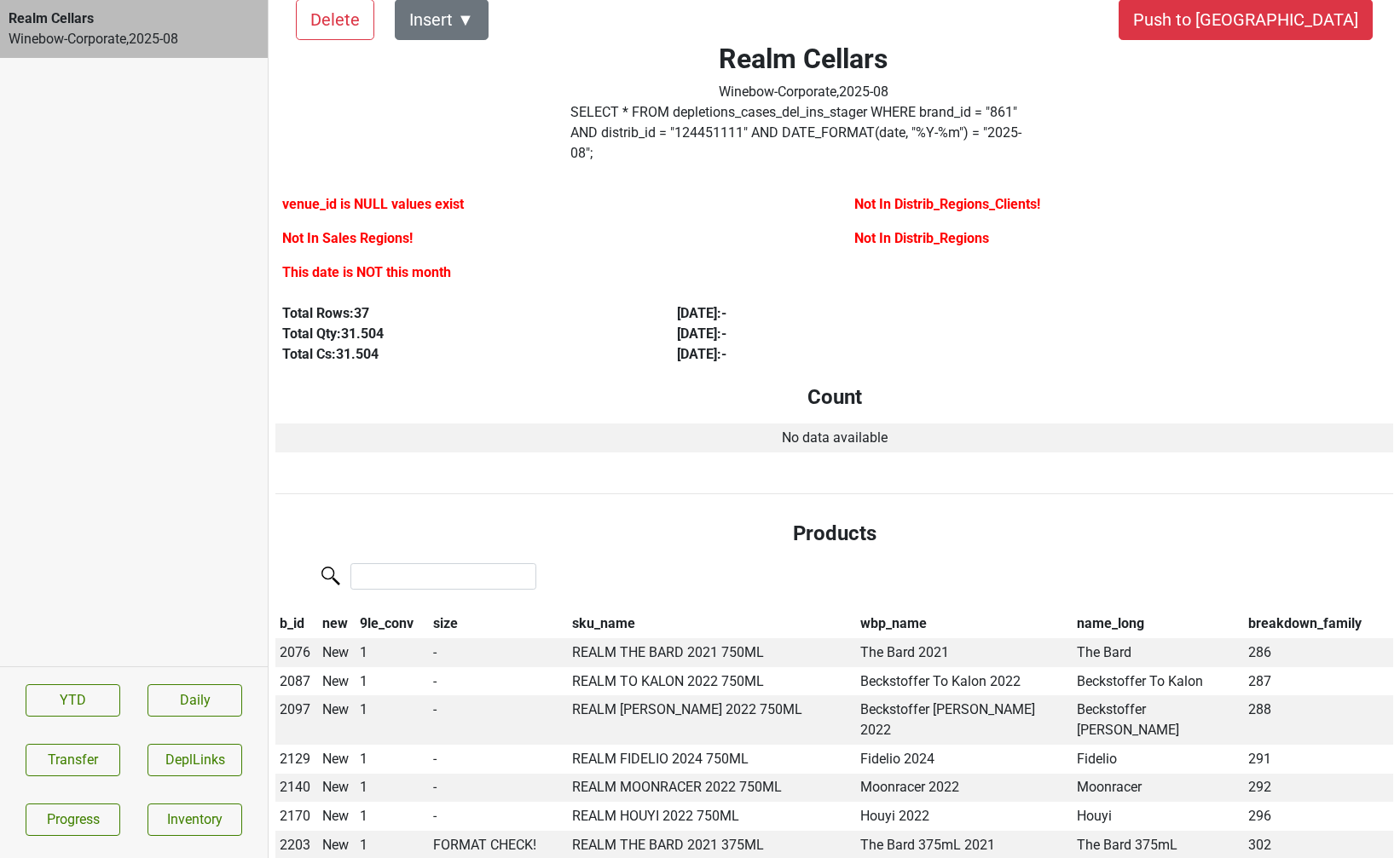
click at [650, 121] on label "SELECT * FROM depletions_cases_del_ins_stager WHERE brand_id = " 861 " AND dist…" at bounding box center [802, 133] width 466 height 61
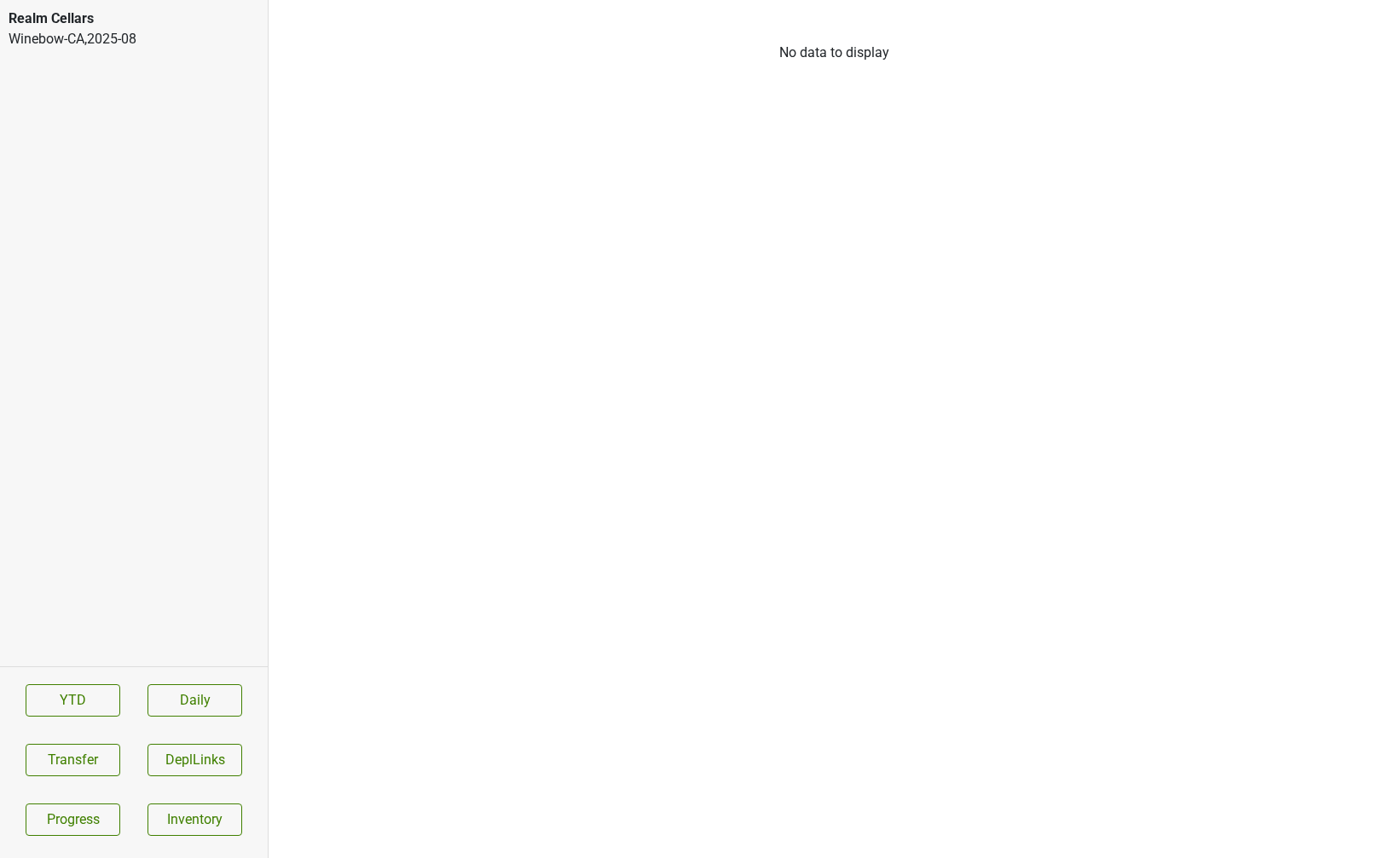
click at [113, 28] on div "Realm Cellars" at bounding box center [134, 18] width 251 height 20
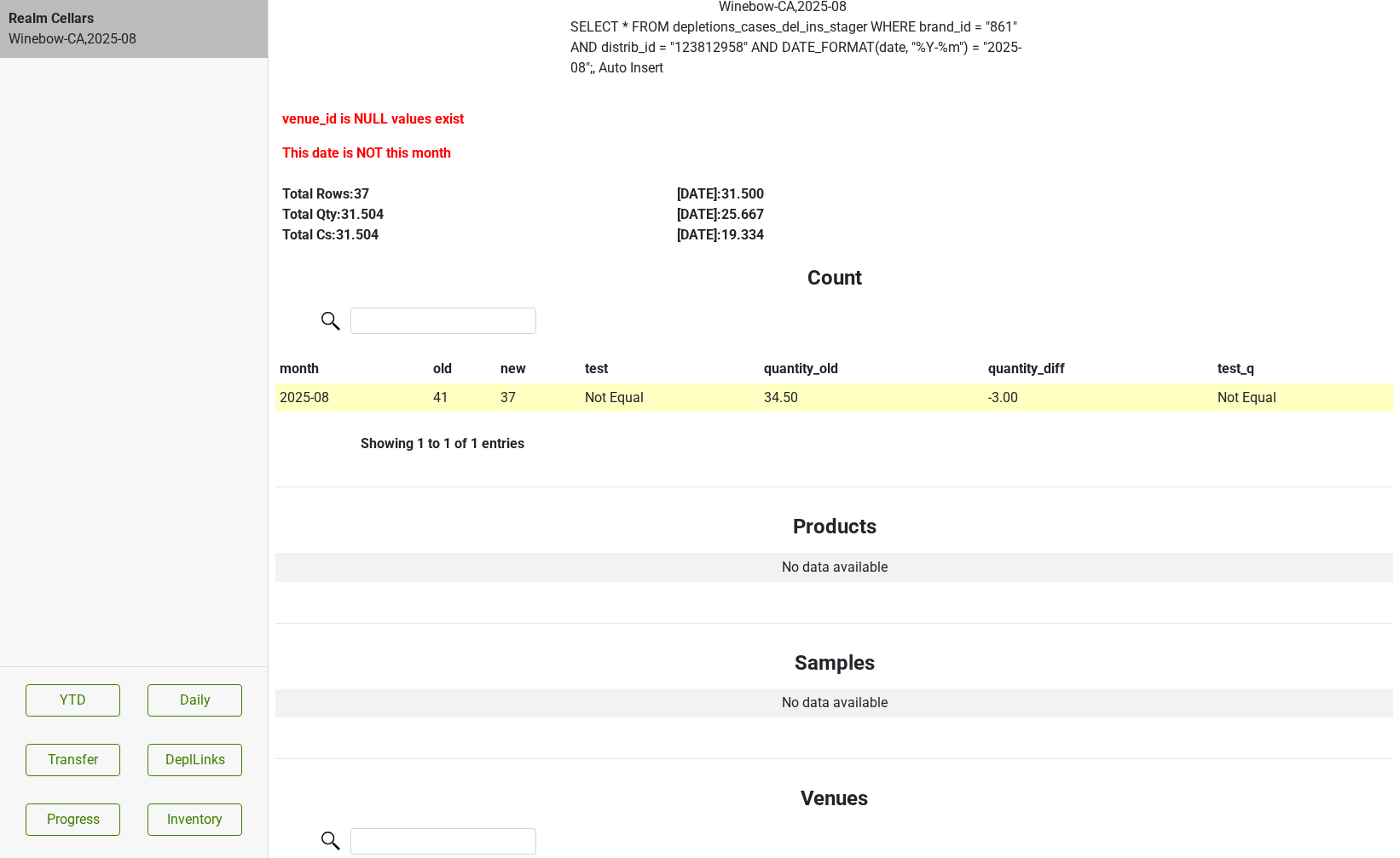
scroll to position [125, 0]
click at [653, 45] on label "SELECT * FROM depletions_cases_del_ins_stager WHERE brand_id = " 861 " AND dist…" at bounding box center [802, 46] width 466 height 61
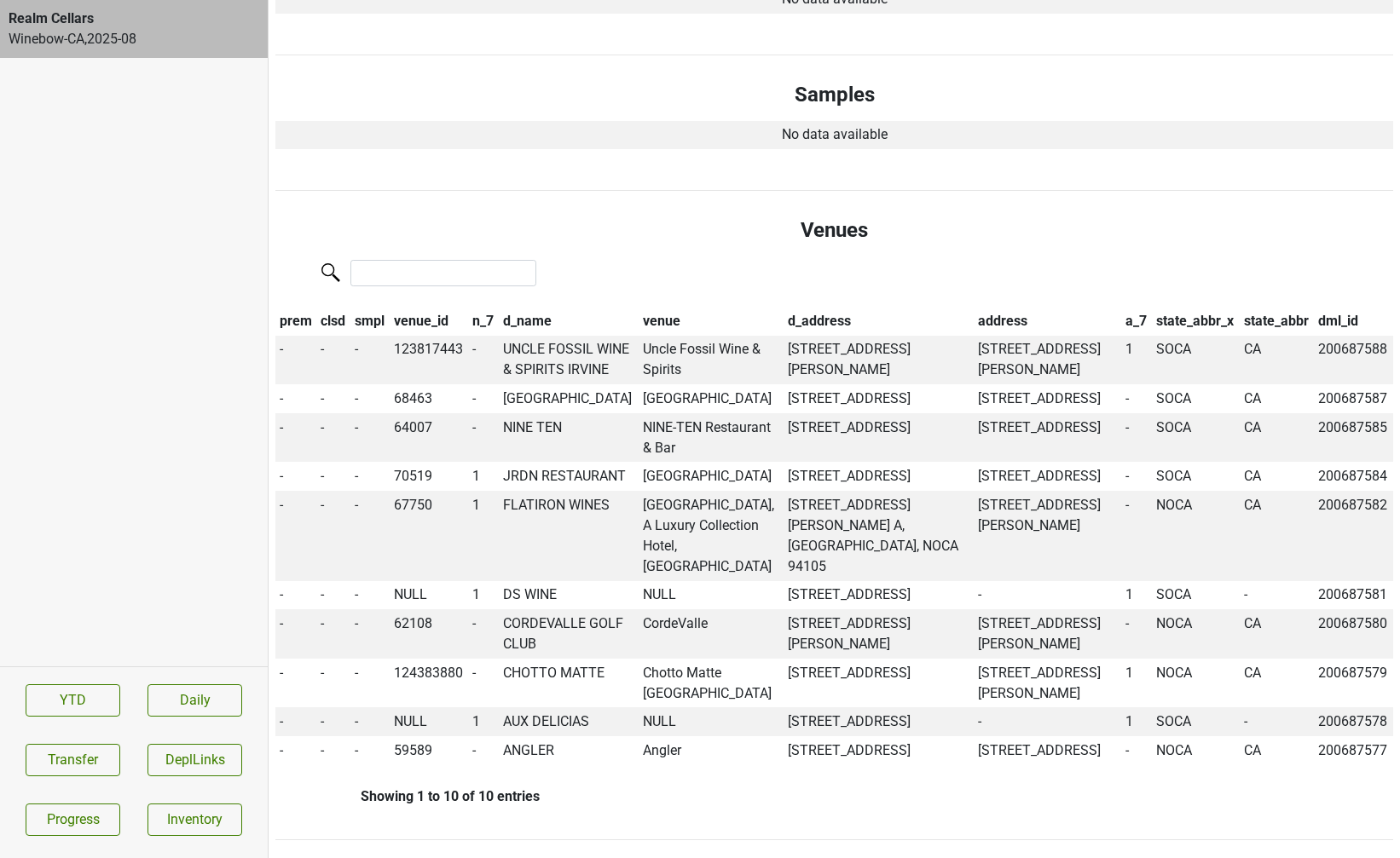
scroll to position [731, 0]
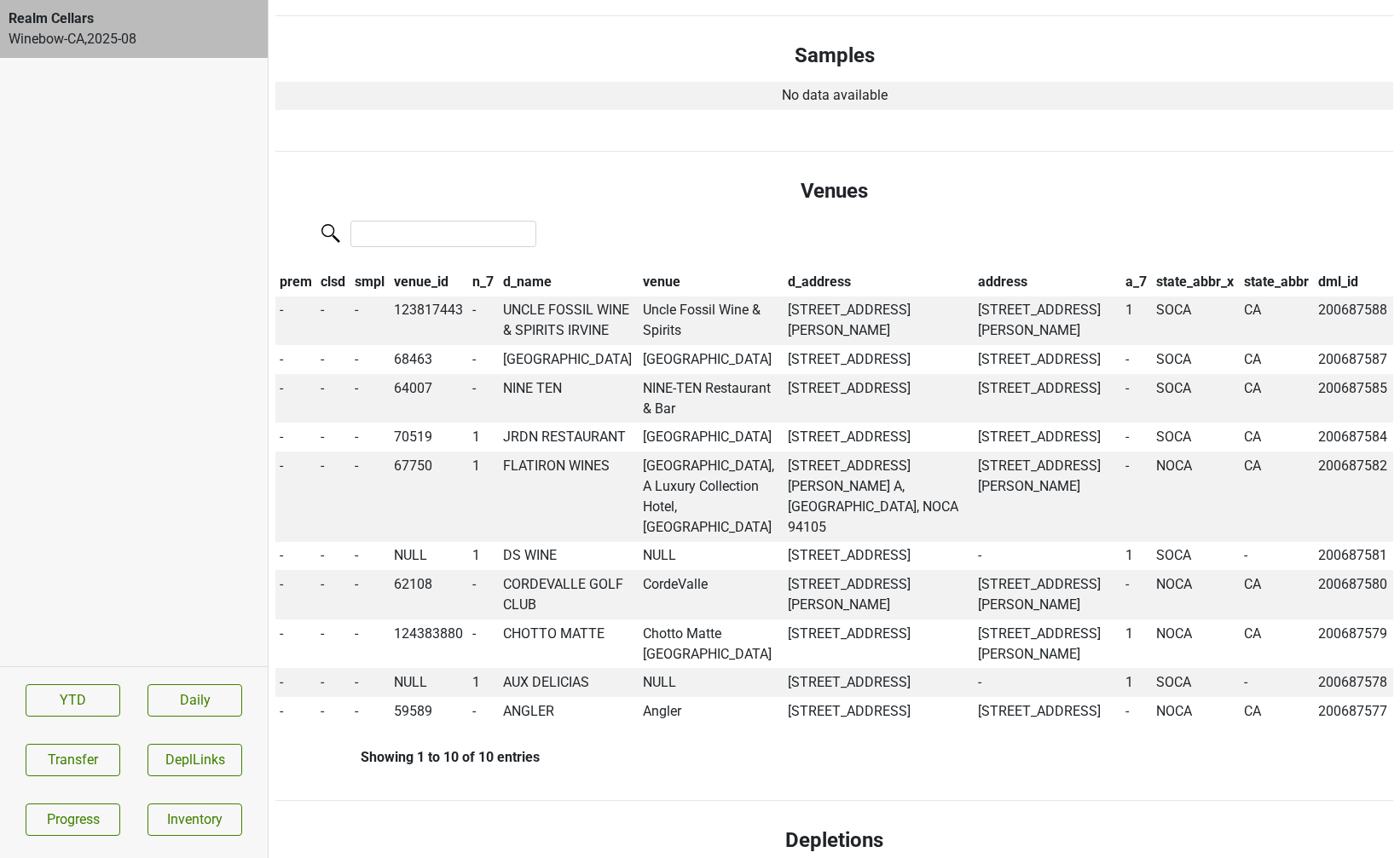
click at [535, 267] on th "d_name" at bounding box center [568, 282] width 140 height 29
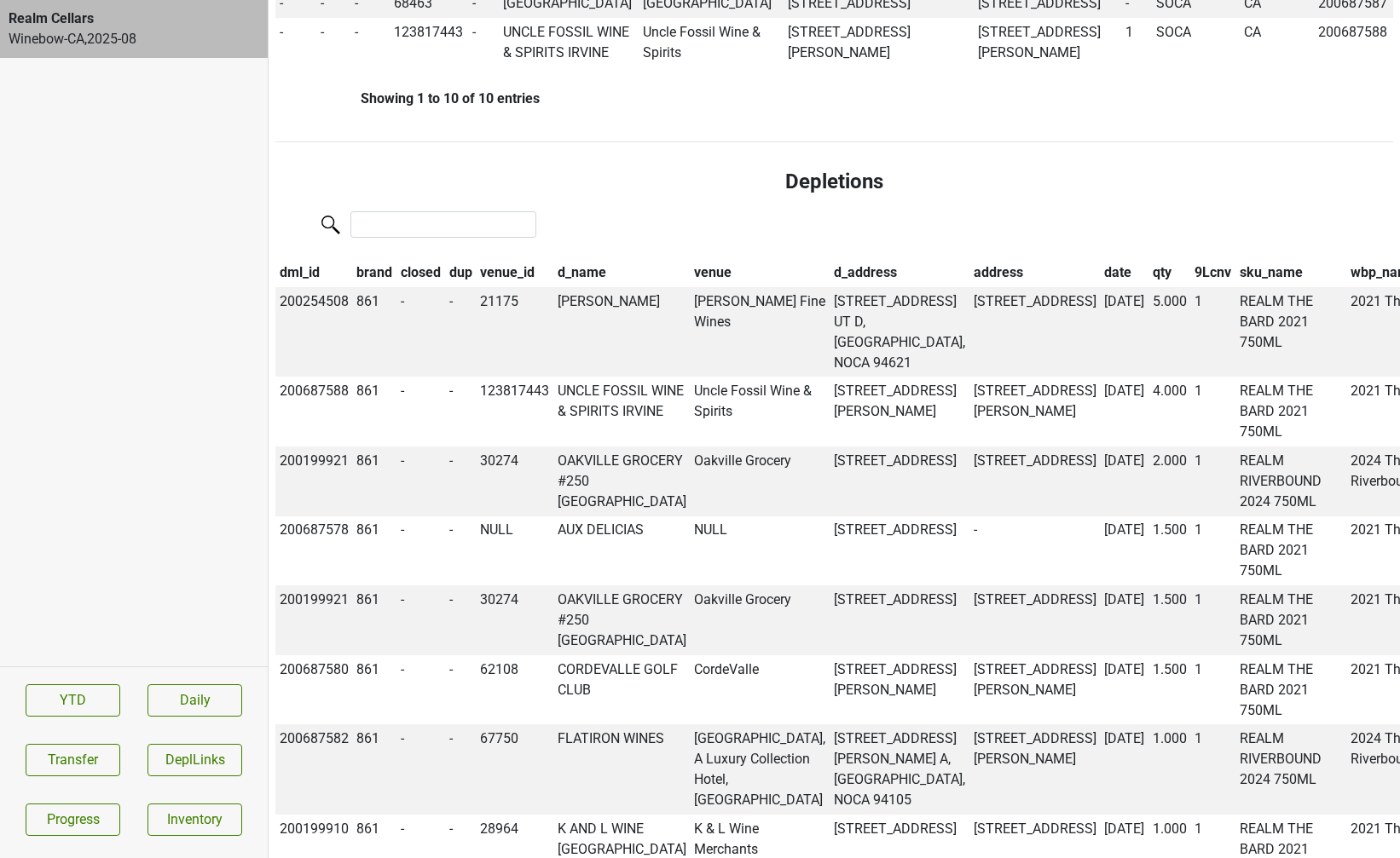
scroll to position [1401, 0]
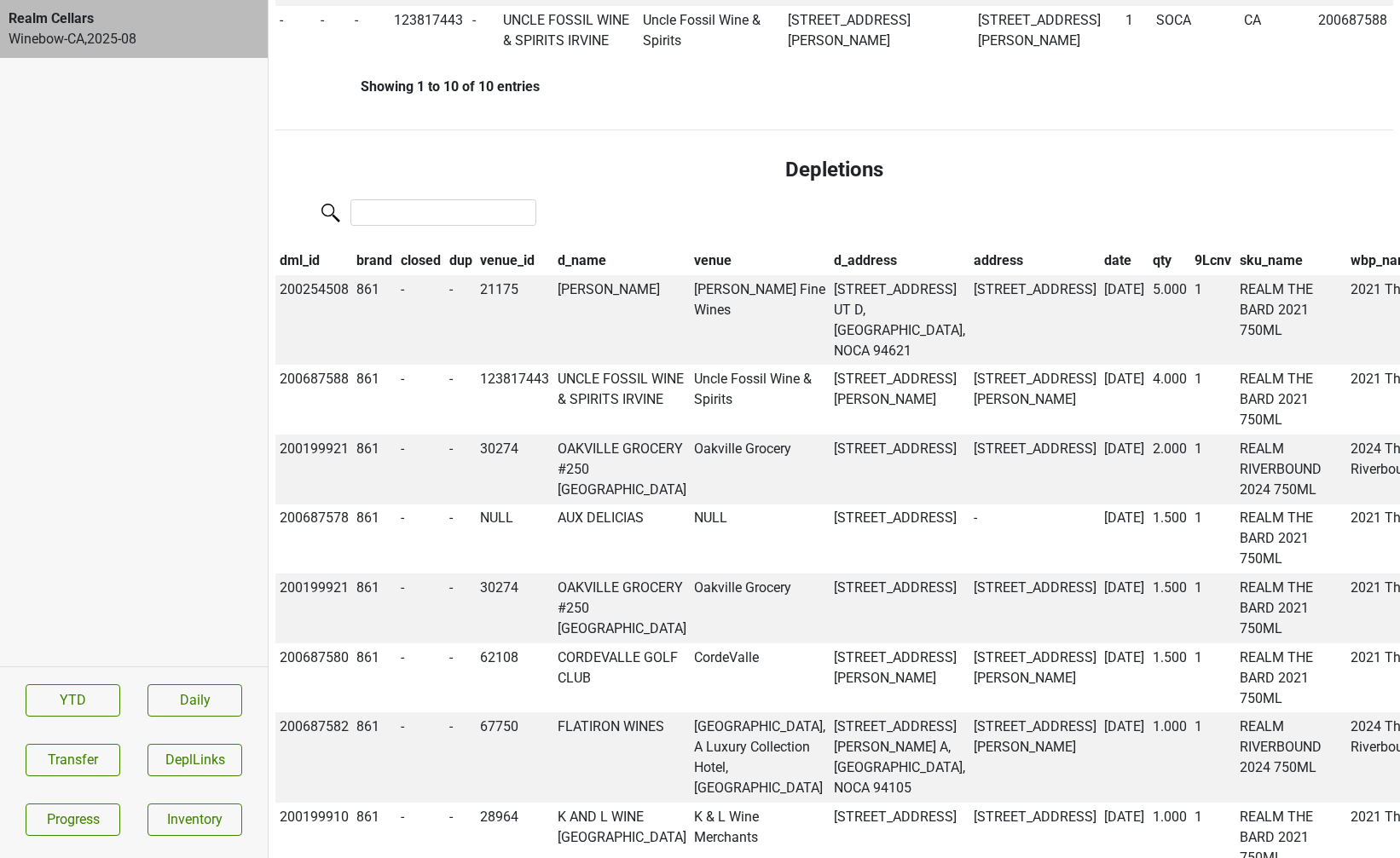
click at [567, 275] on th "d_name" at bounding box center [622, 261] width 137 height 29
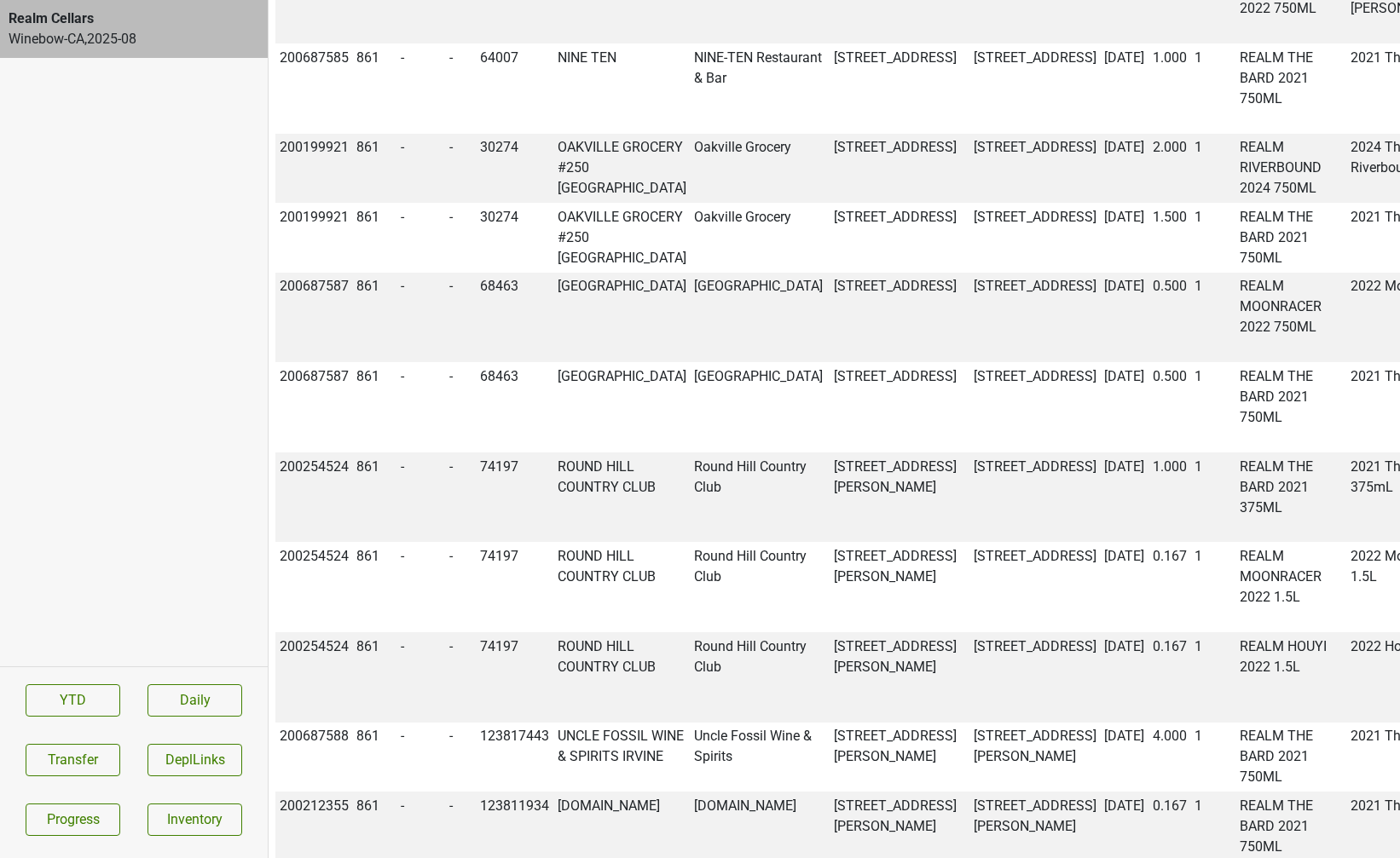
scroll to position [3924, 0]
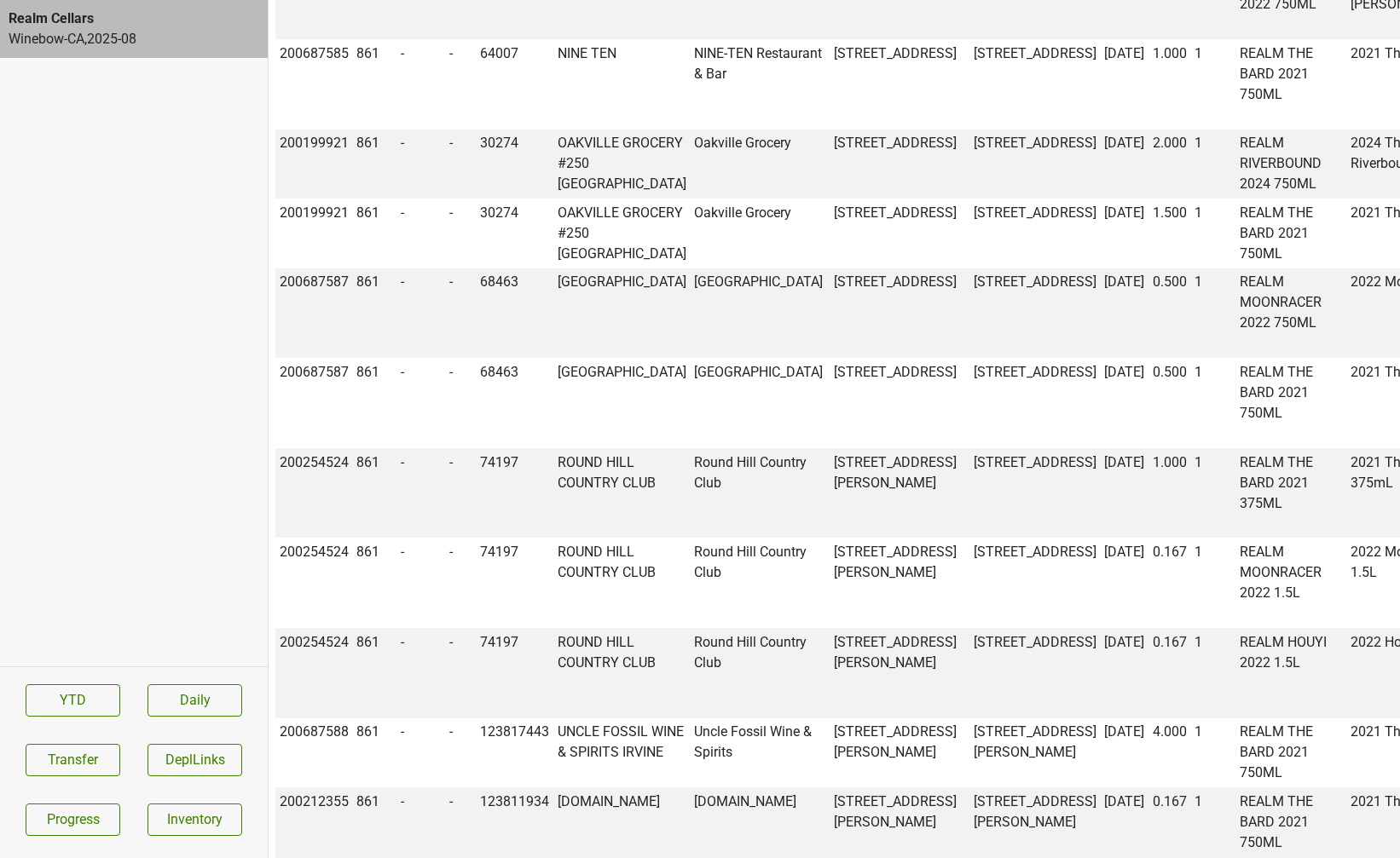
click at [167, 35] on div "Winebow-[GEOGRAPHIC_DATA] , 2025 - 08" at bounding box center [134, 39] width 251 height 20
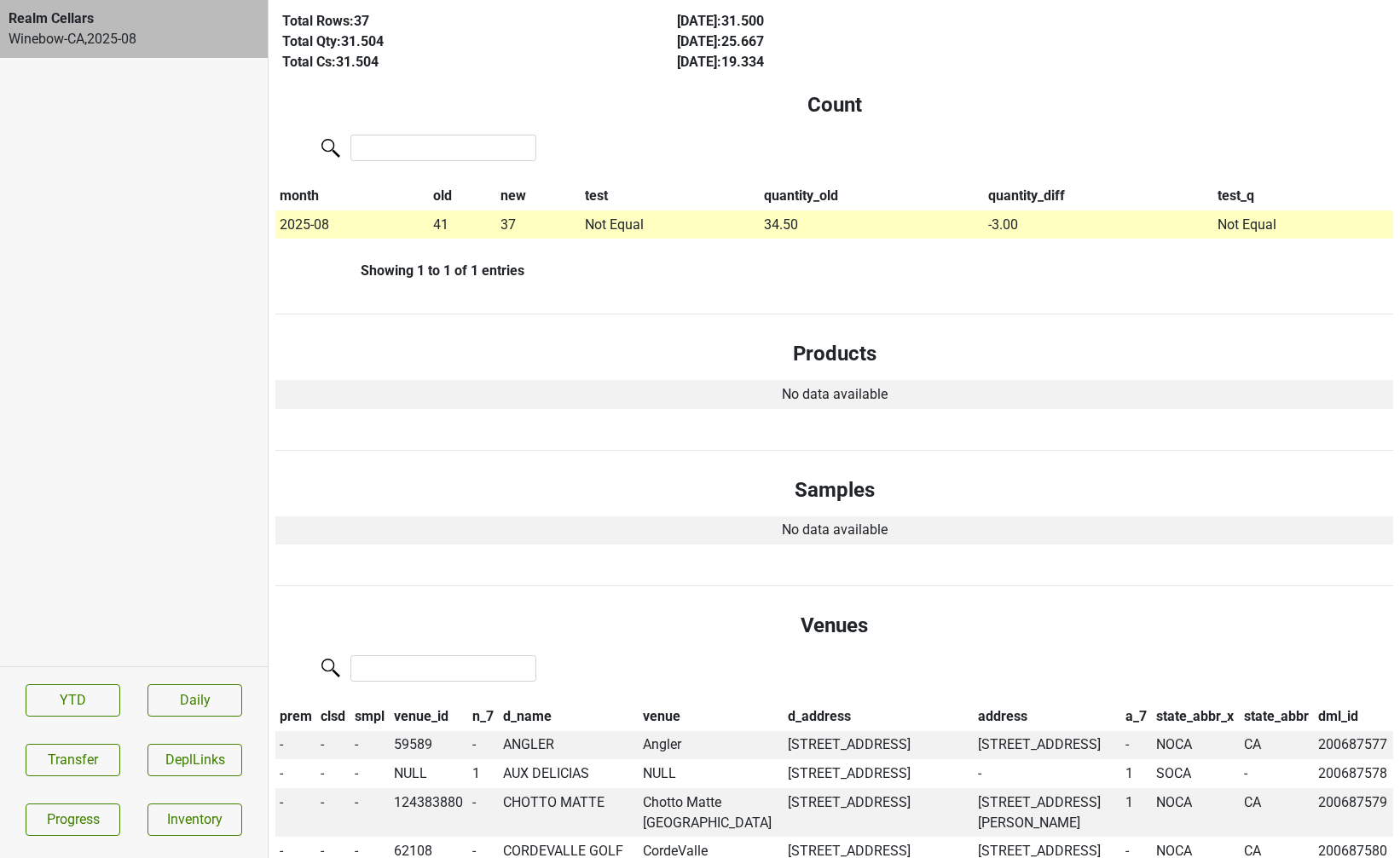
scroll to position [0, 0]
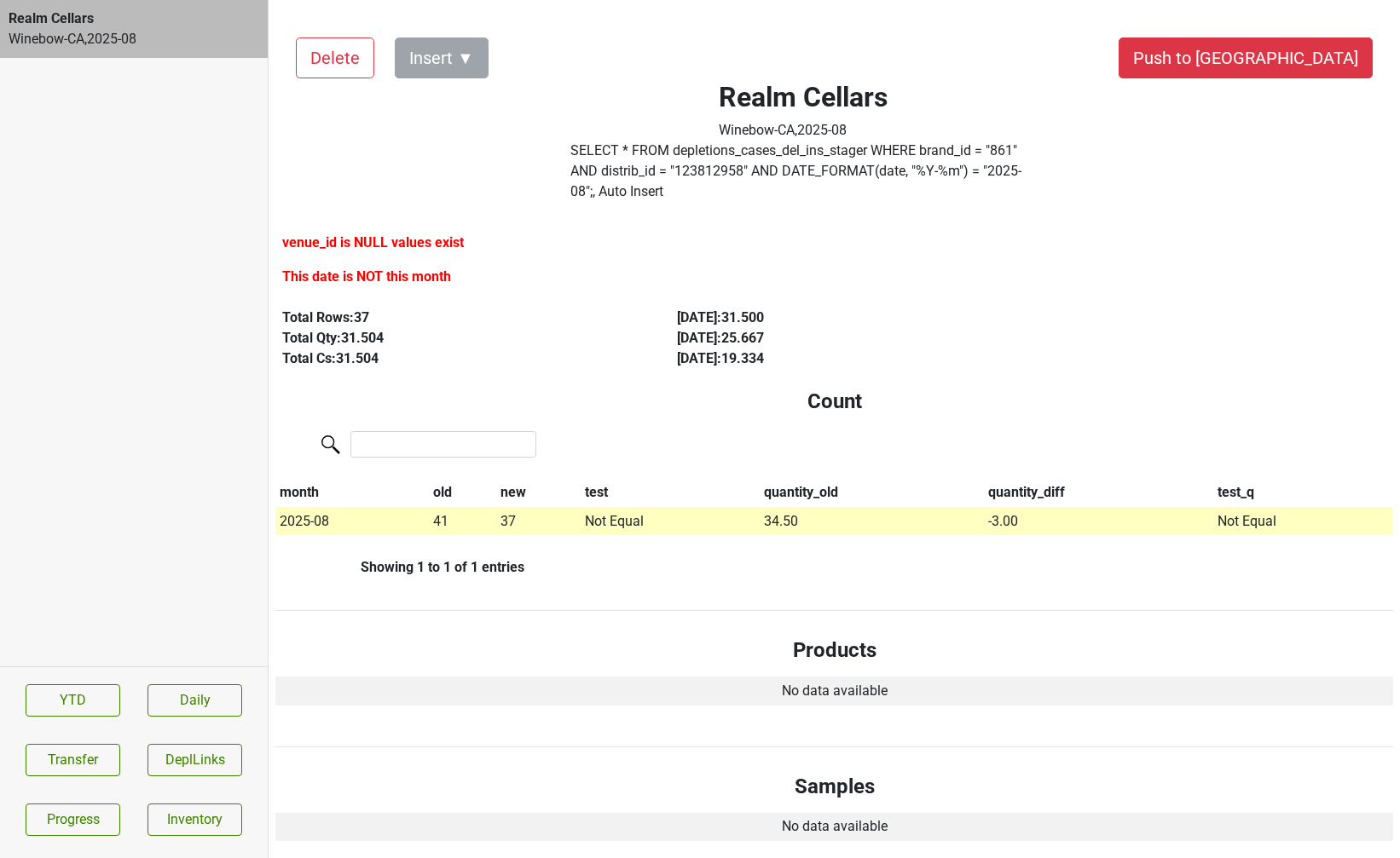
click at [336, 68] on button "Delete" at bounding box center [335, 58] width 79 height 41
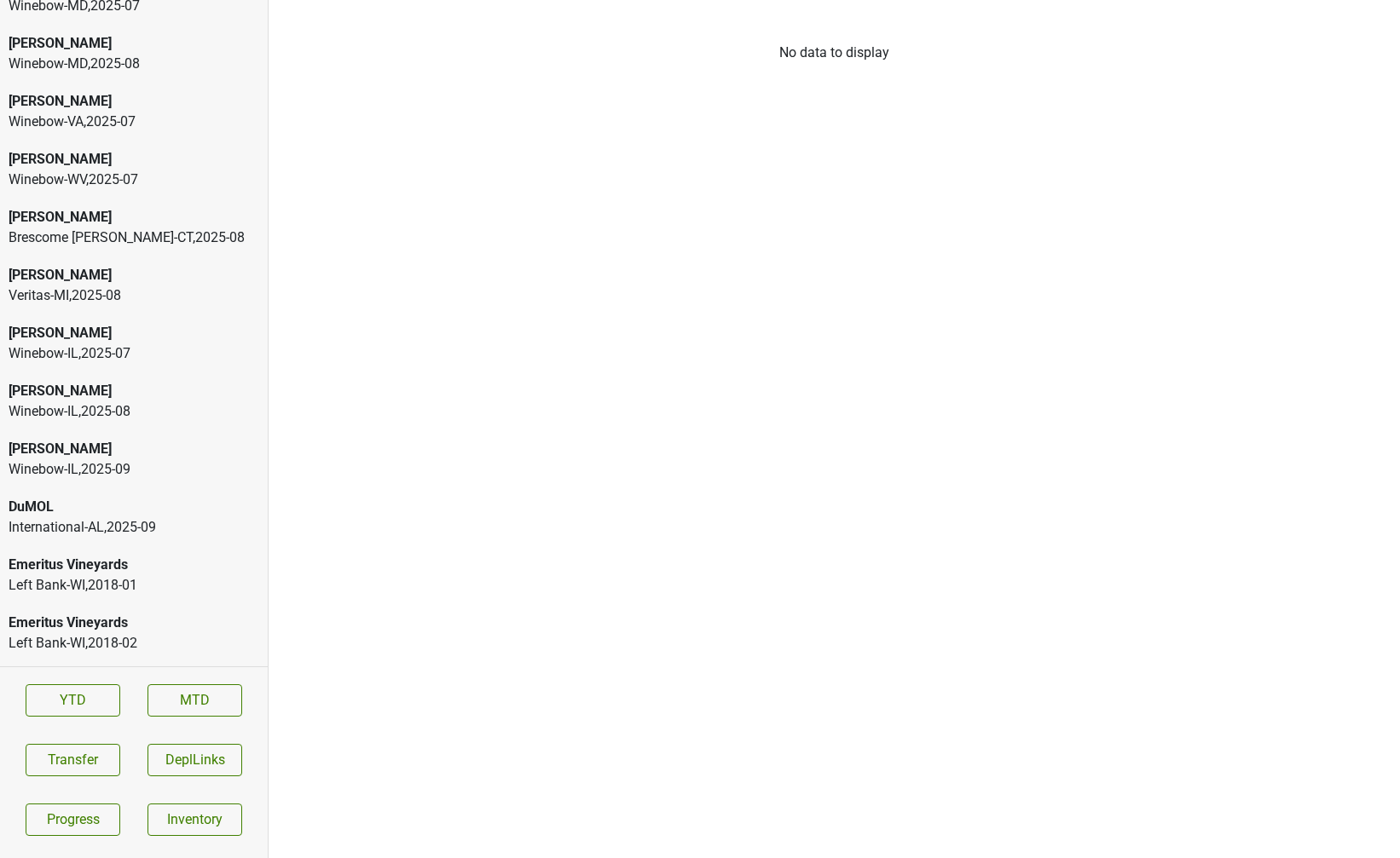
scroll to position [7528, 0]
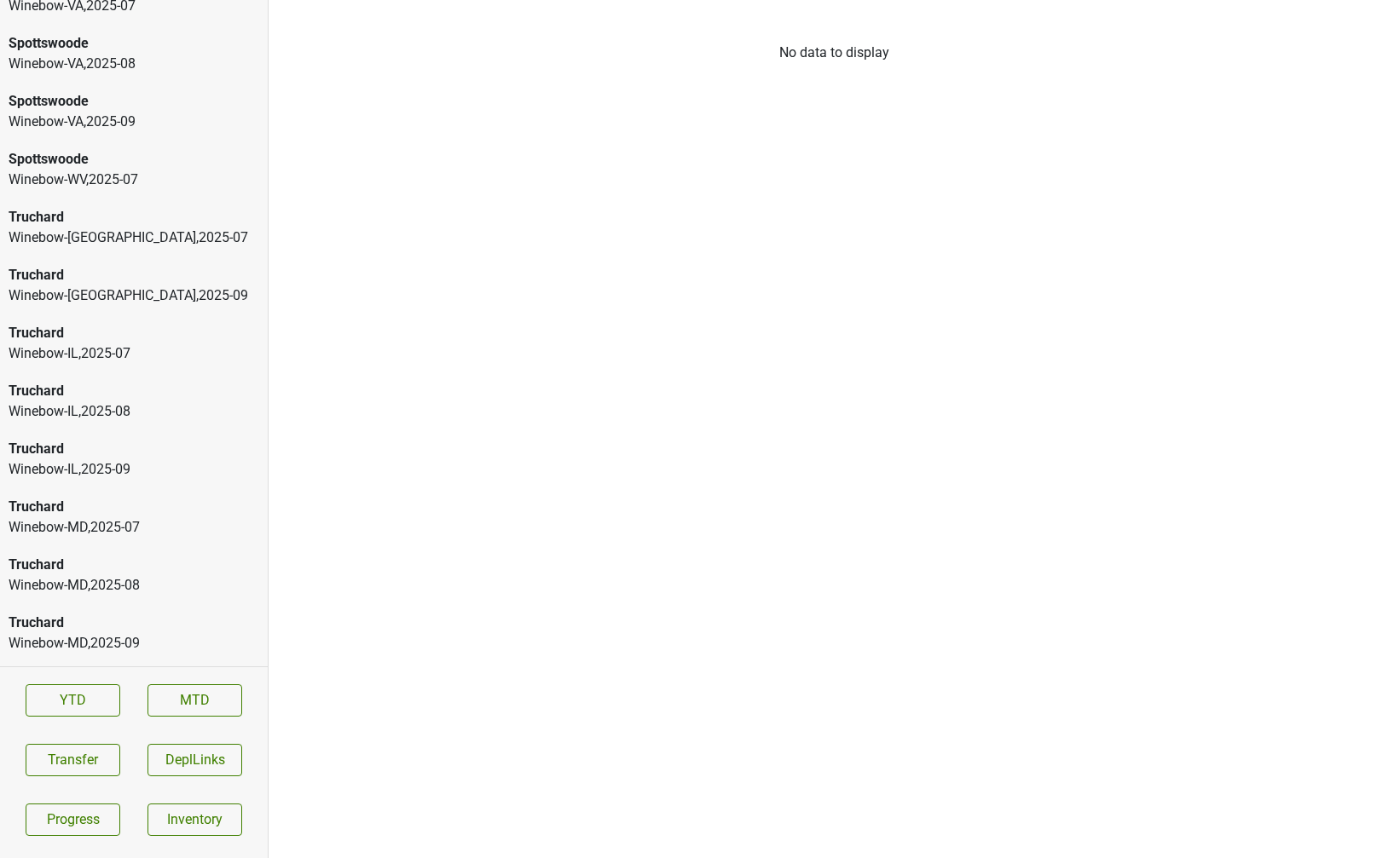
click at [105, 381] on div "Truchard" at bounding box center [134, 391] width 251 height 20
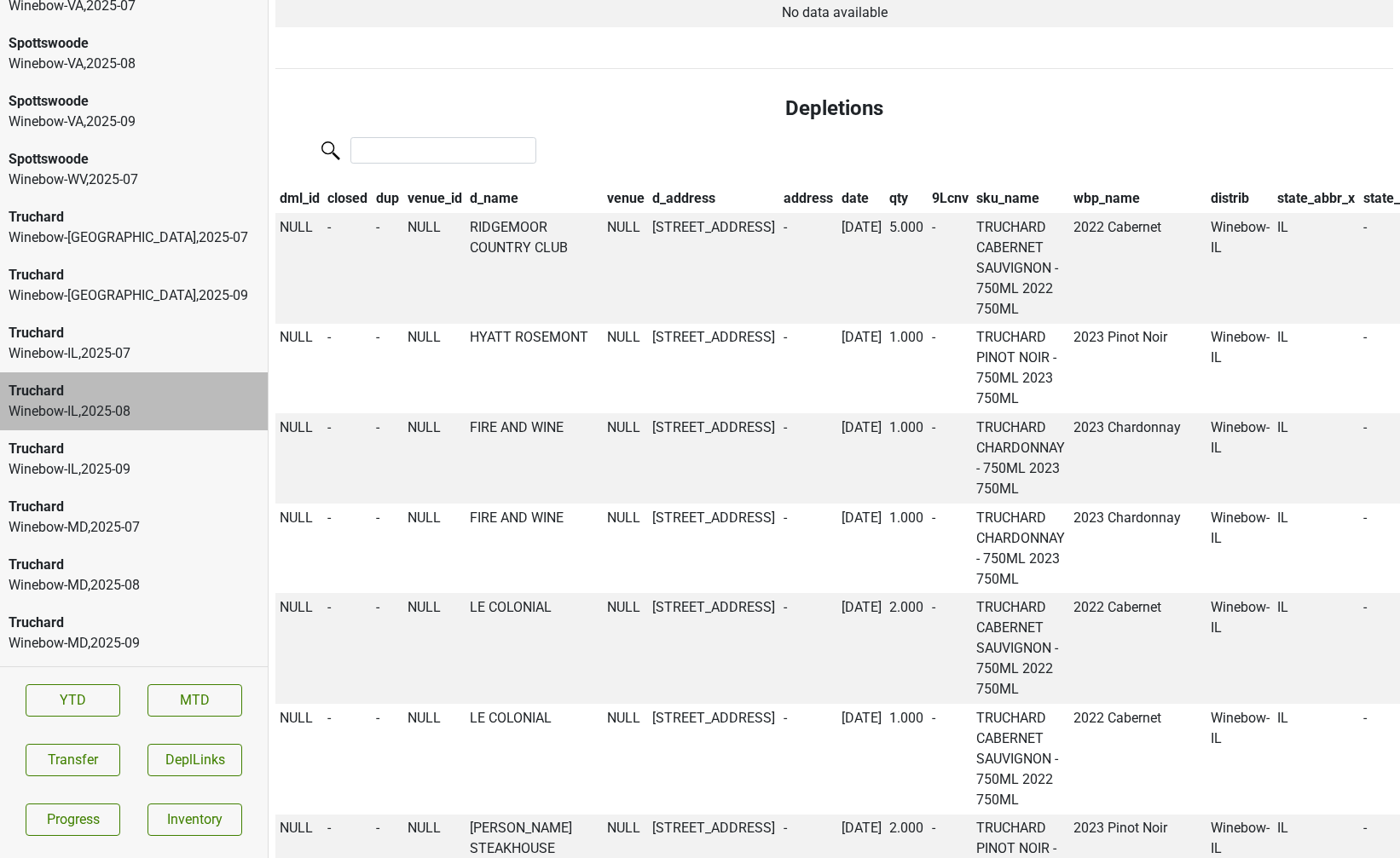
scroll to position [793, 0]
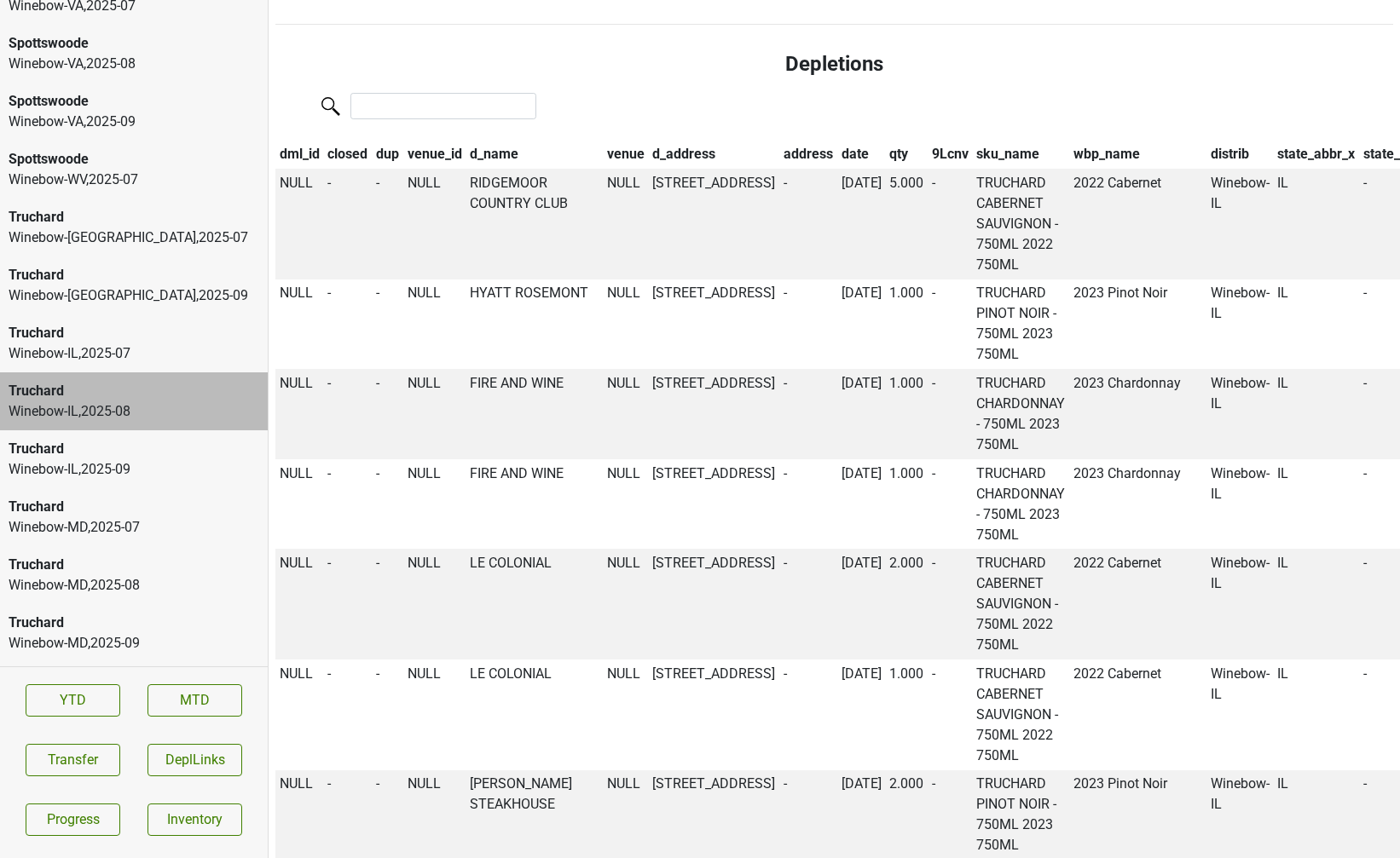
click at [837, 154] on th "date" at bounding box center [861, 155] width 48 height 29
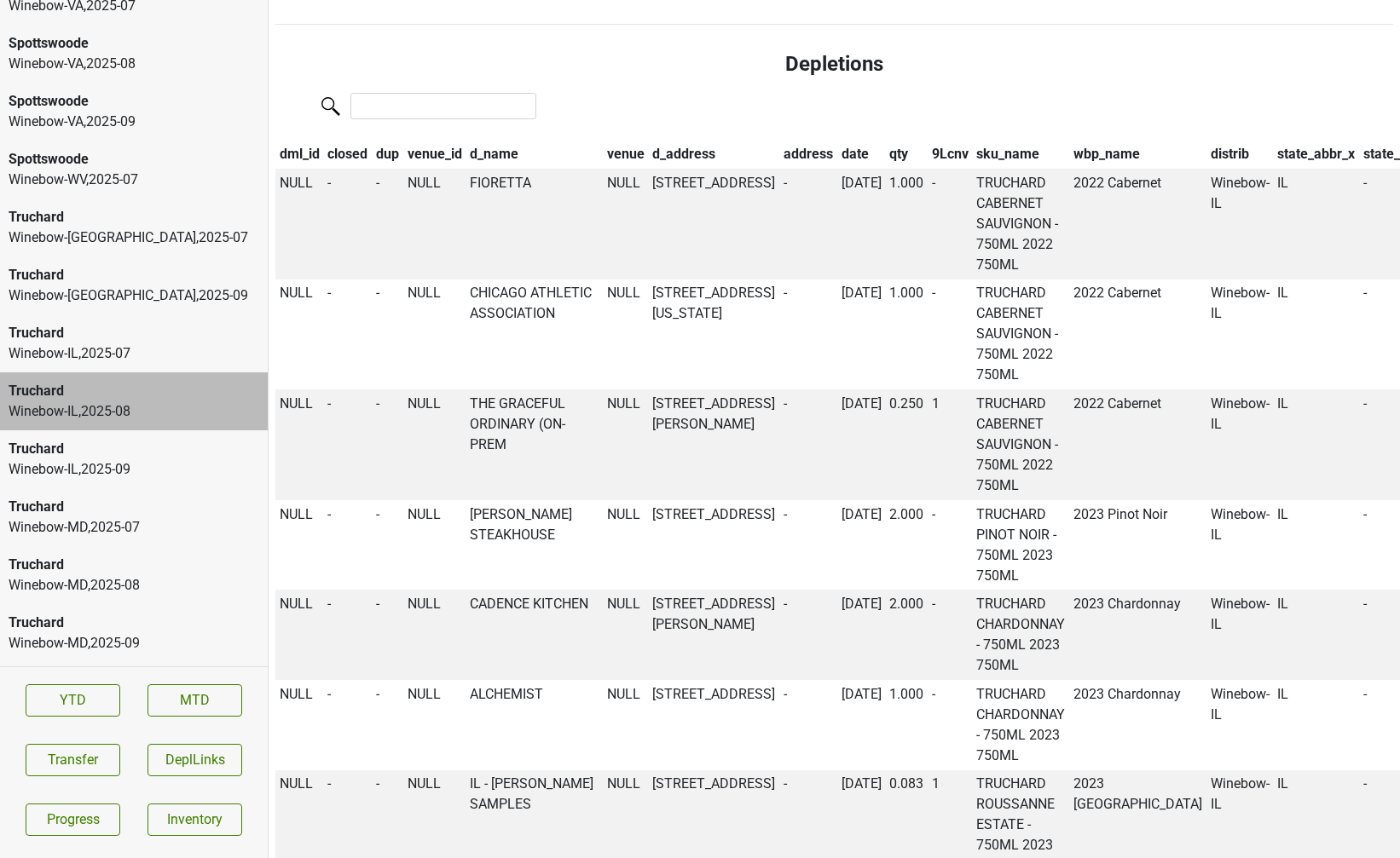
click at [837, 154] on th "date" at bounding box center [861, 155] width 48 height 29
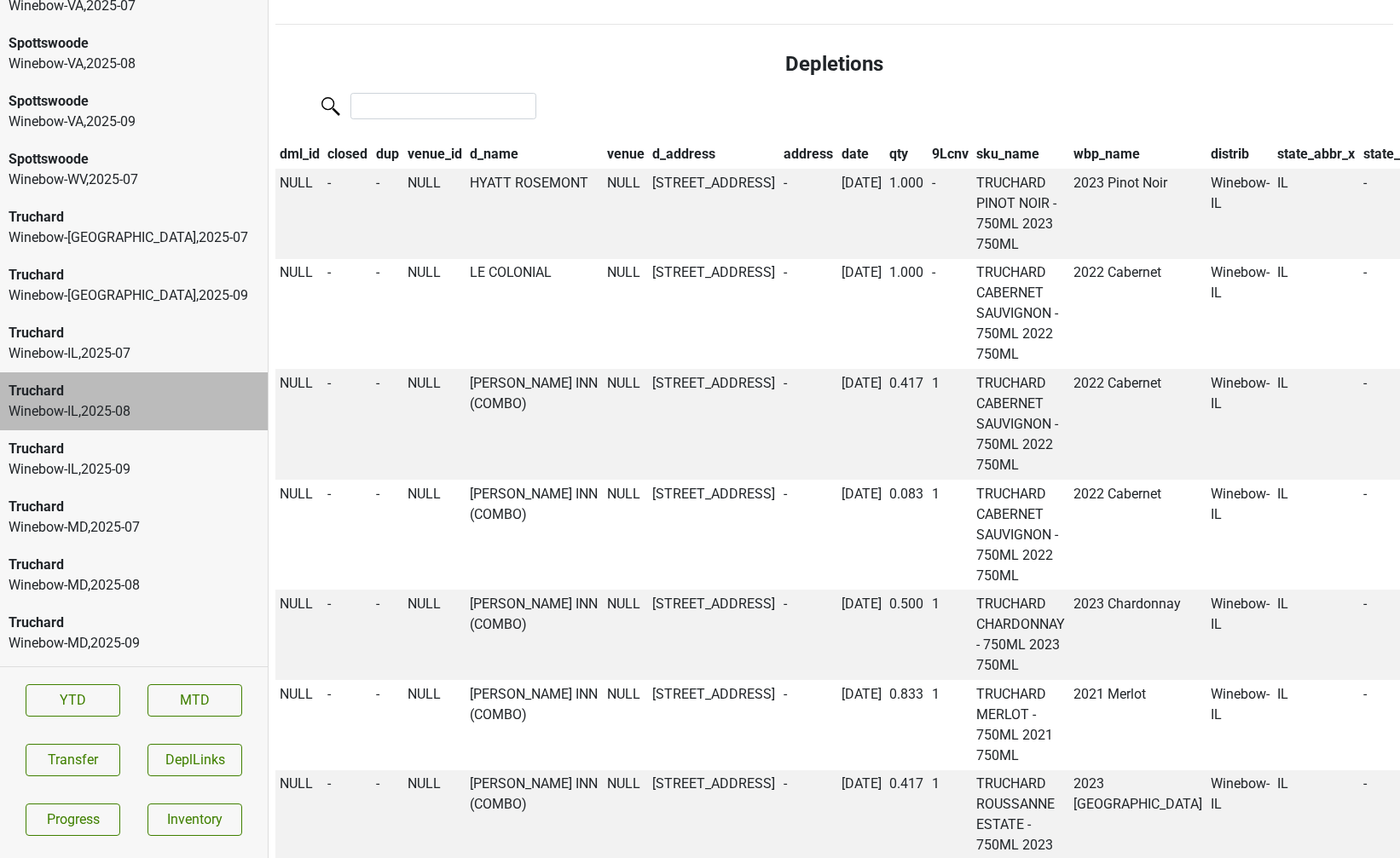
click at [837, 154] on th "date" at bounding box center [861, 155] width 48 height 29
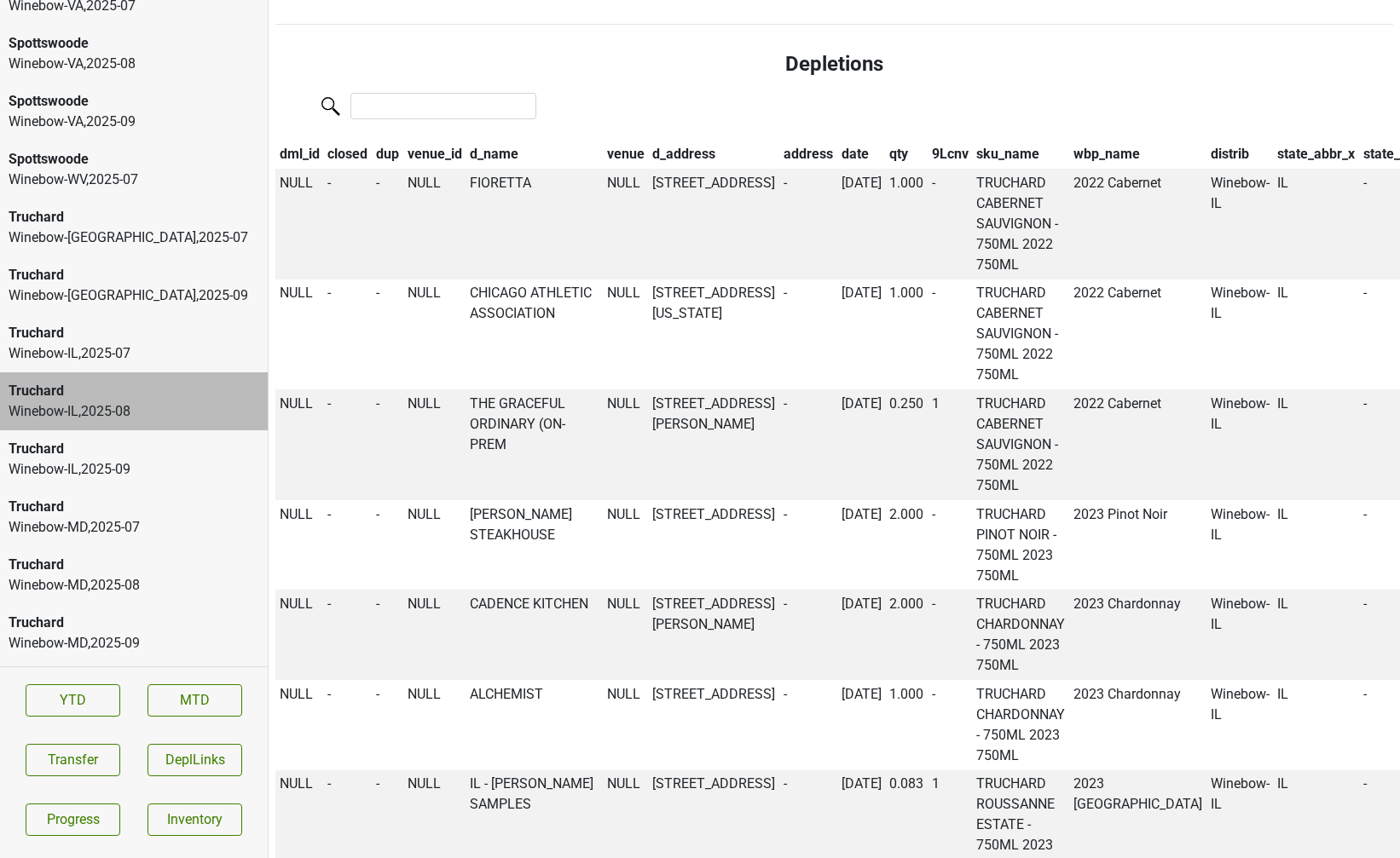
click at [837, 154] on th "date" at bounding box center [861, 155] width 48 height 29
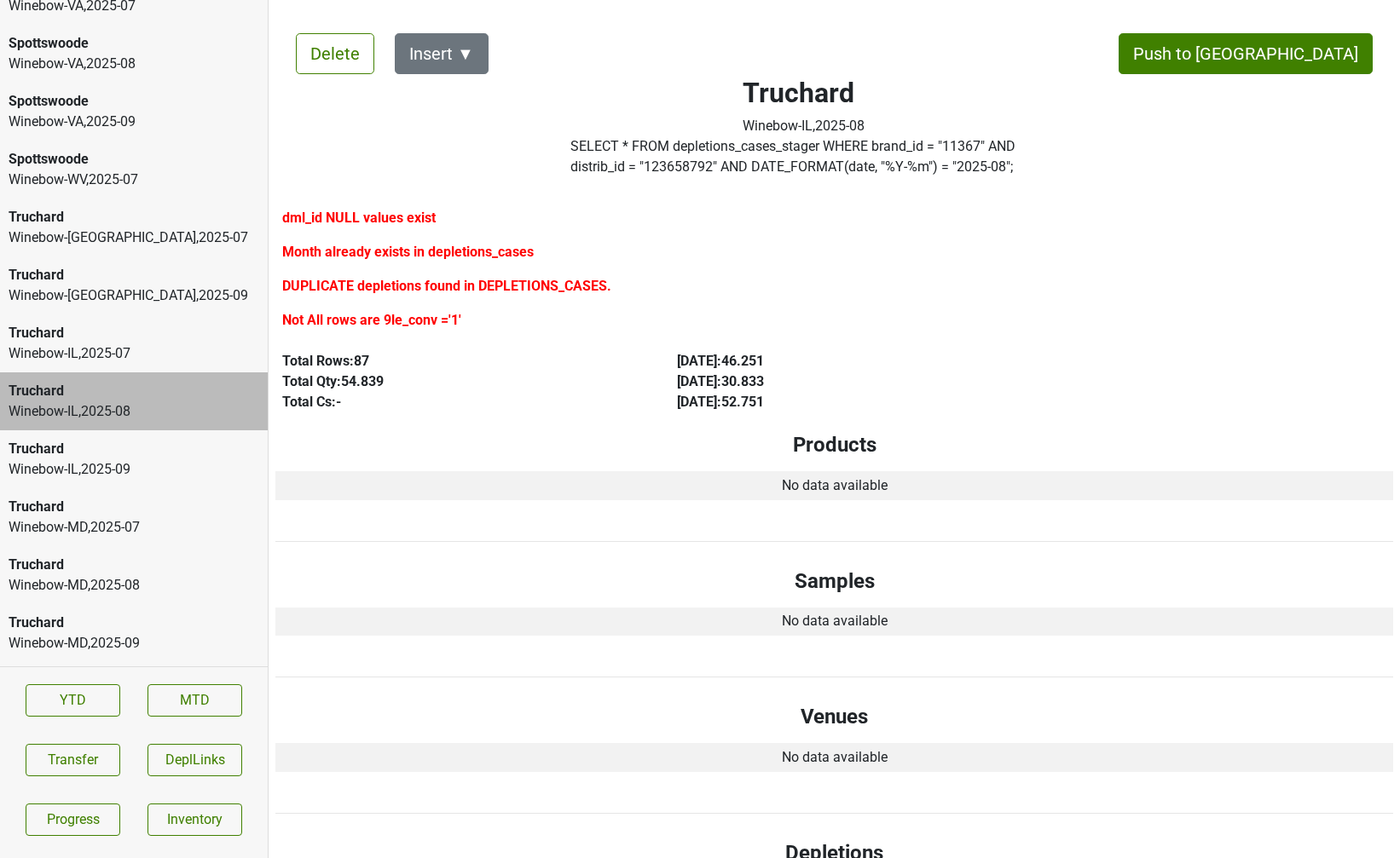
scroll to position [0, 0]
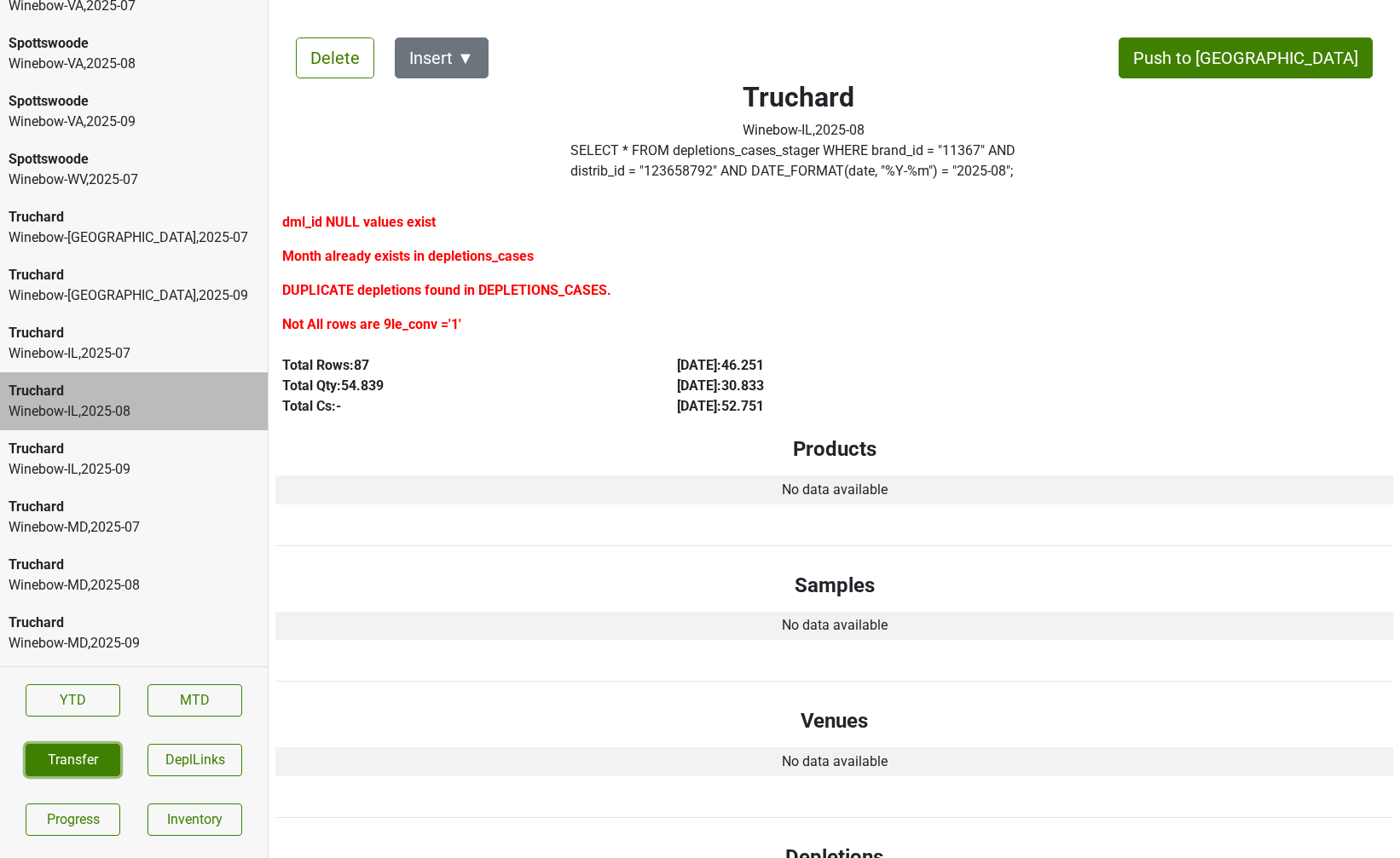
click at [62, 765] on button "Transfer" at bounding box center [72, 759] width 94 height 32
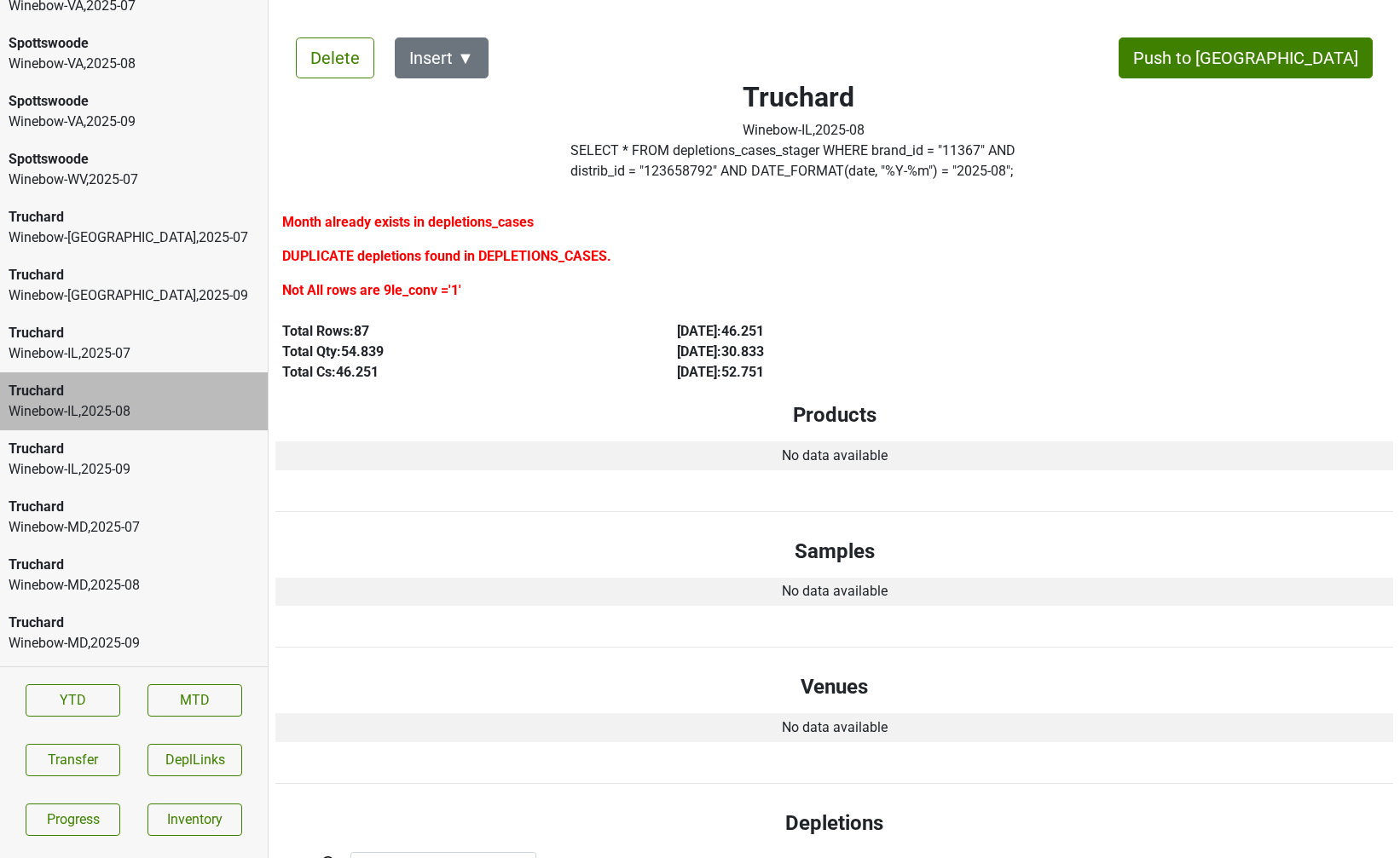
click at [672, 165] on label "SELECT * FROM depletions_cases_stager WHERE brand_id = " 11367 " AND distrib_id…" at bounding box center [802, 161] width 466 height 41
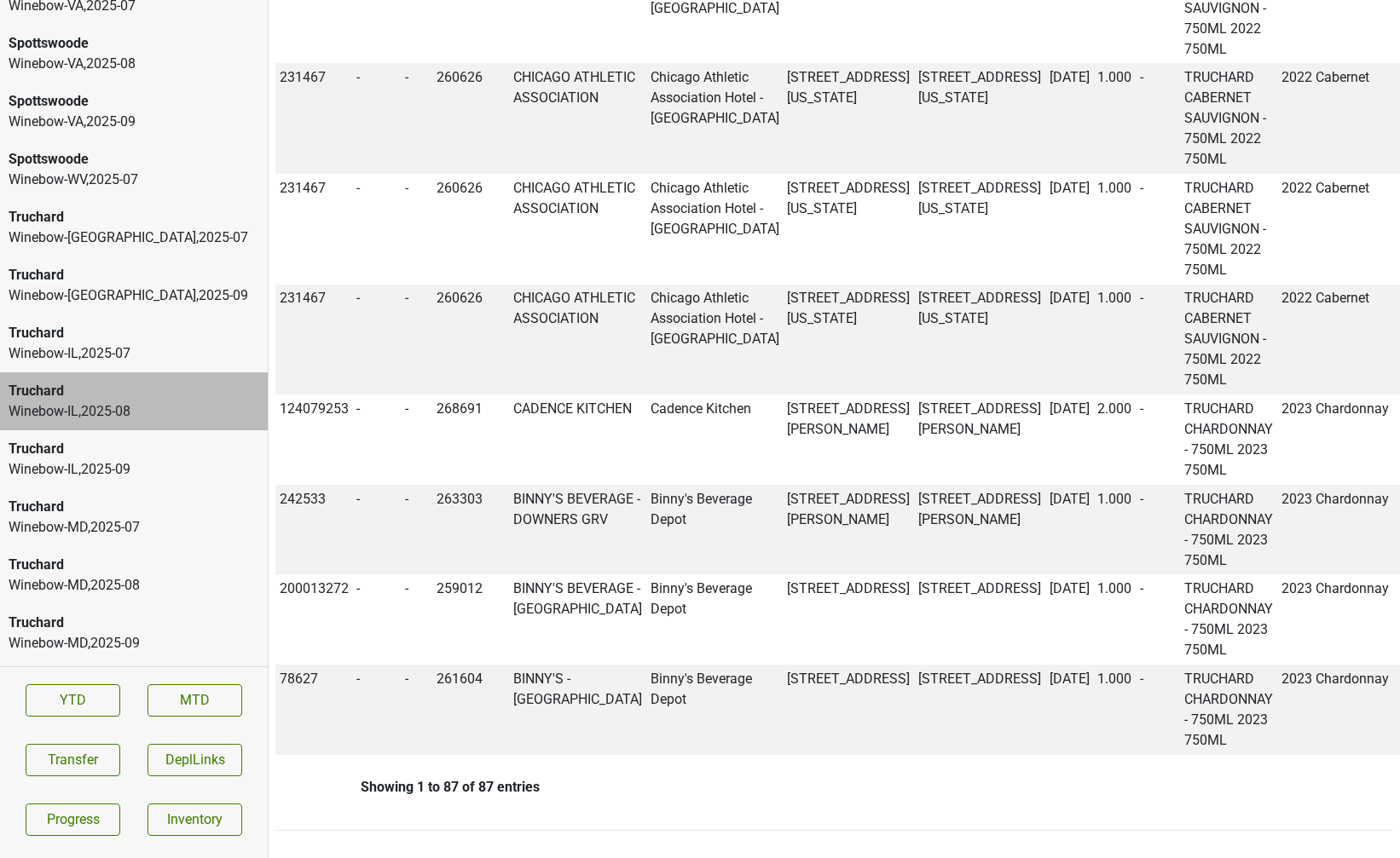
scroll to position [4110, 0]
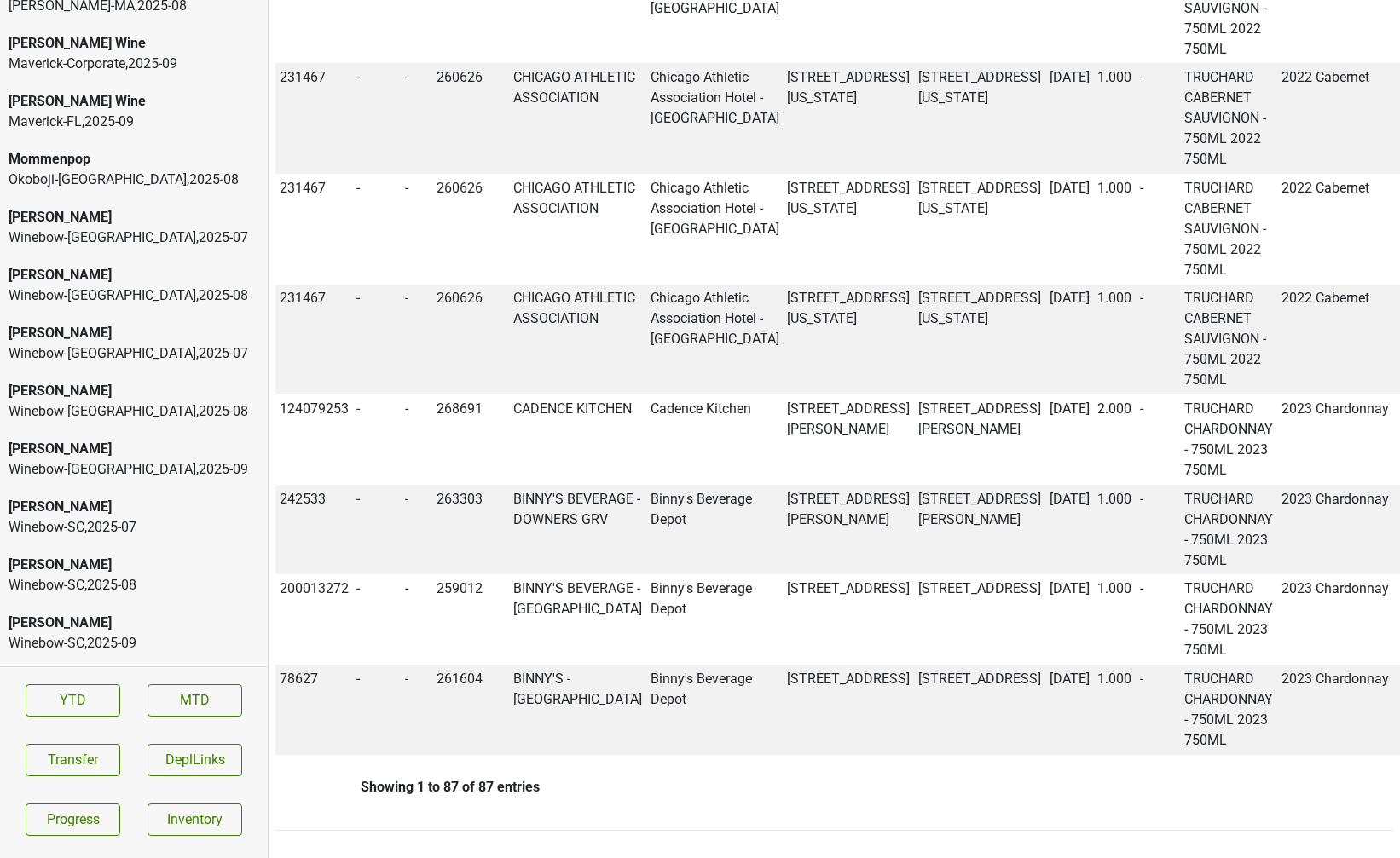
click at [80, 402] on div "Winebow-NC , 2025 - 08" at bounding box center [134, 412] width 251 height 20
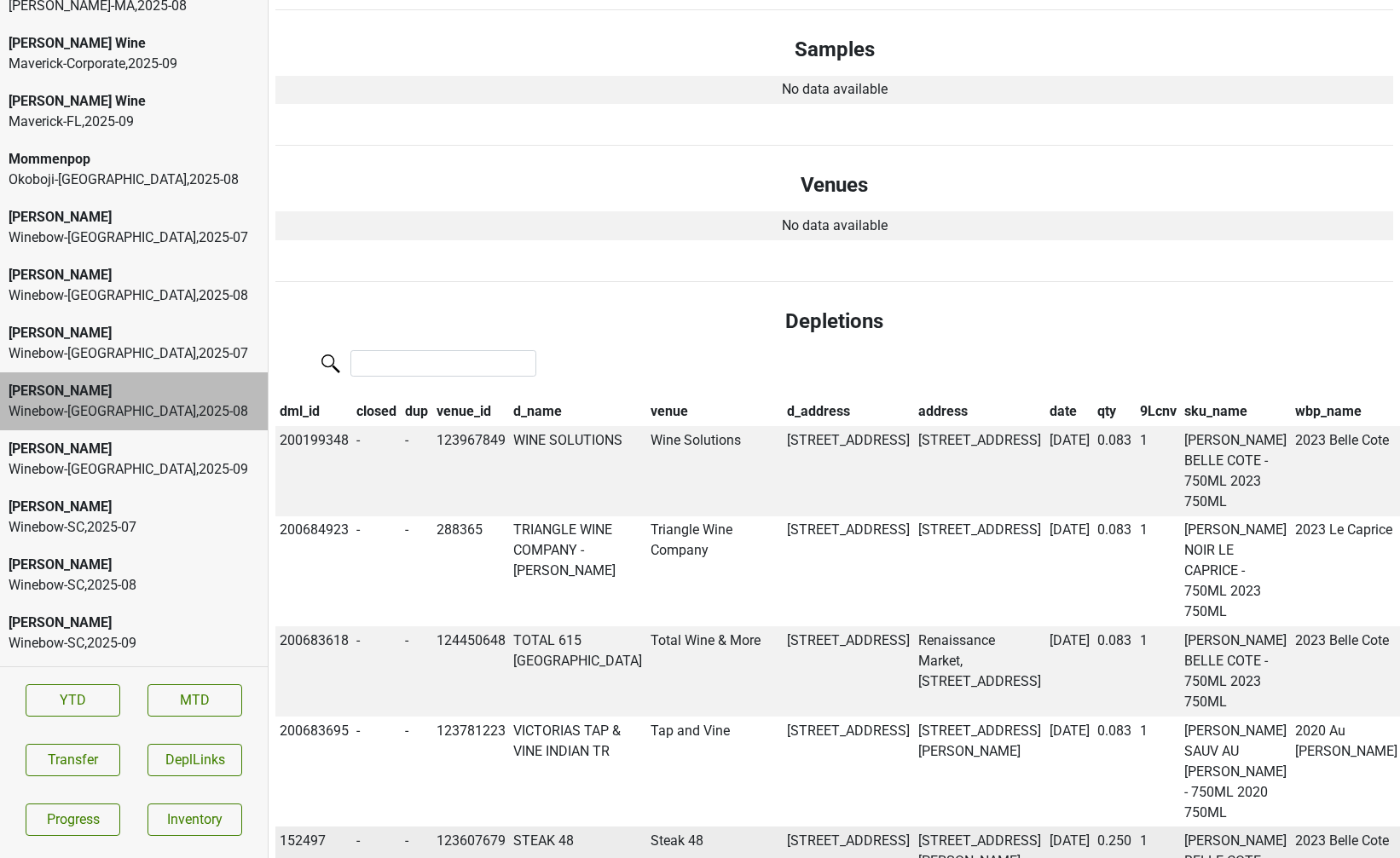
scroll to position [0, 0]
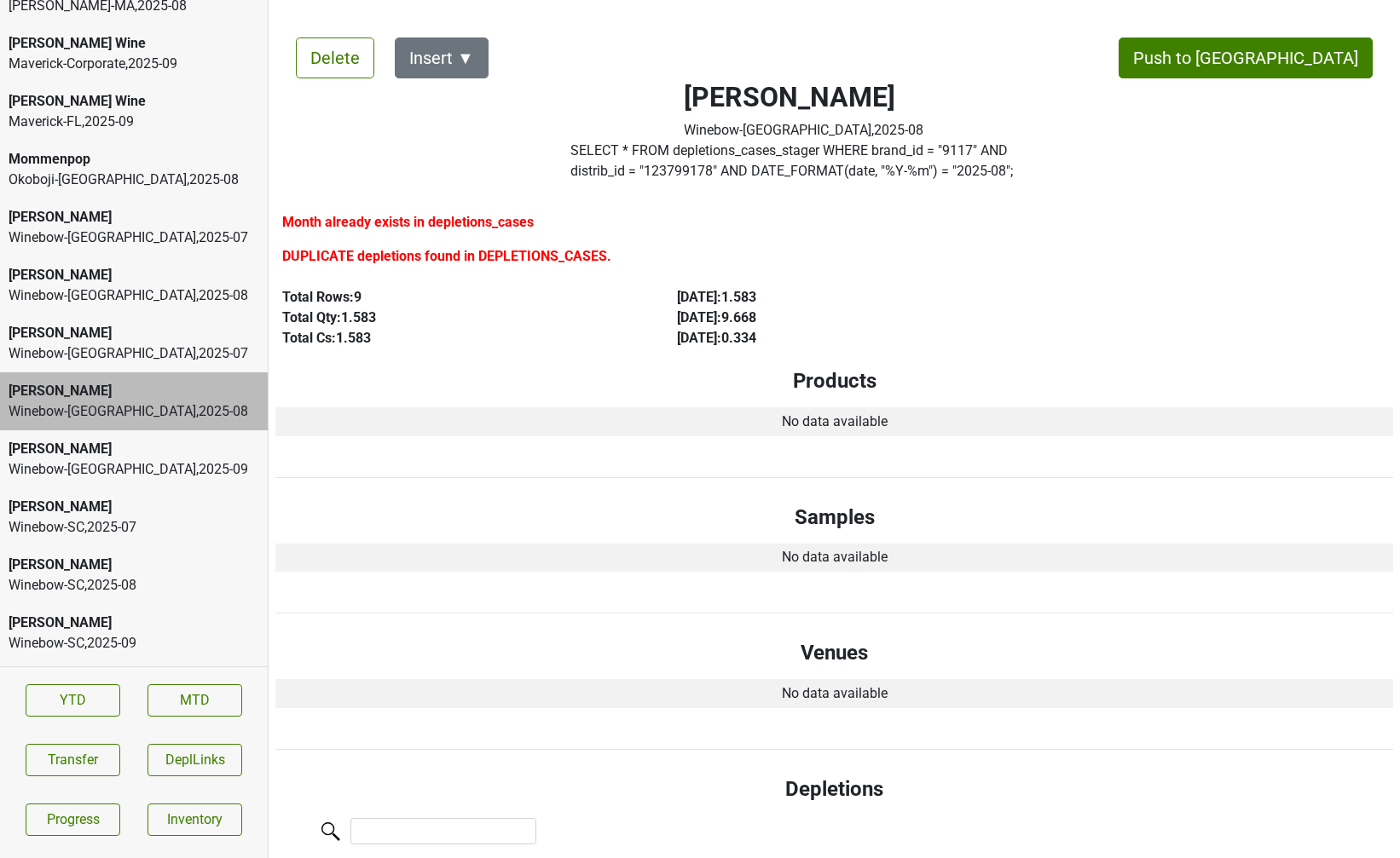
click at [672, 163] on label "SELECT * FROM depletions_cases_stager WHERE brand_id = " 9117 " AND distrib_id …" at bounding box center [802, 161] width 466 height 41
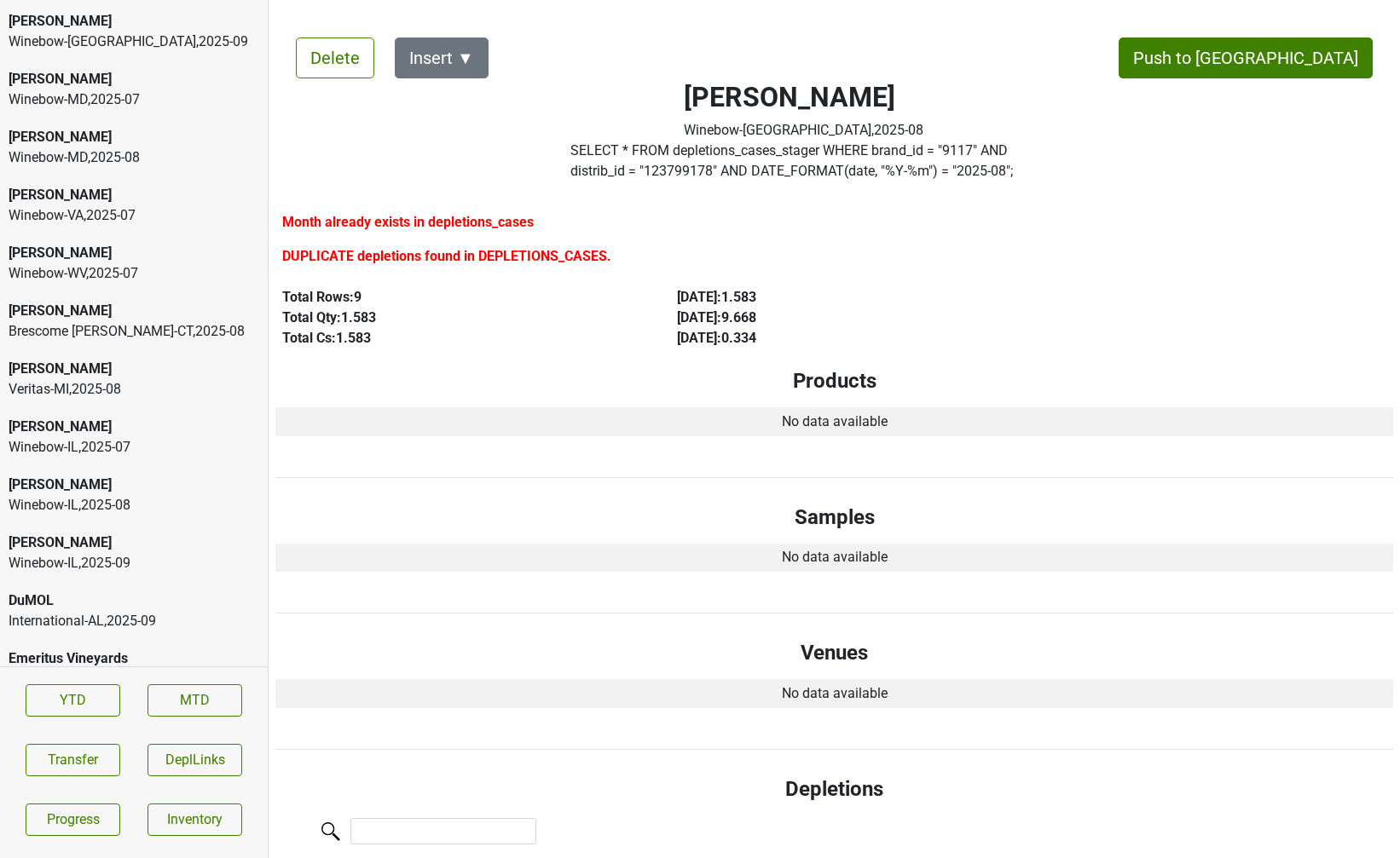
scroll to position [543, 0]
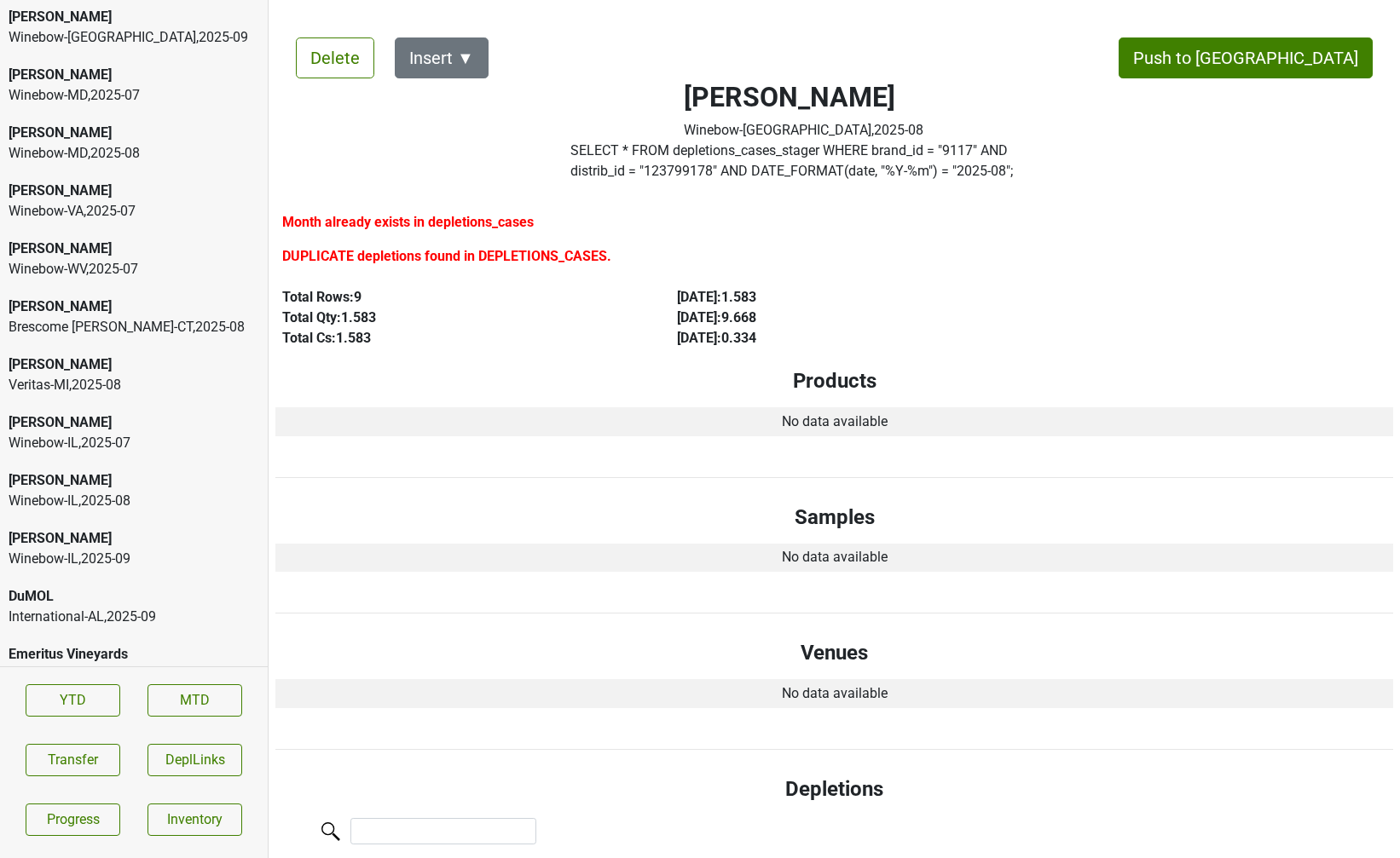
click at [102, 470] on div "[PERSON_NAME]" at bounding box center [134, 480] width 251 height 20
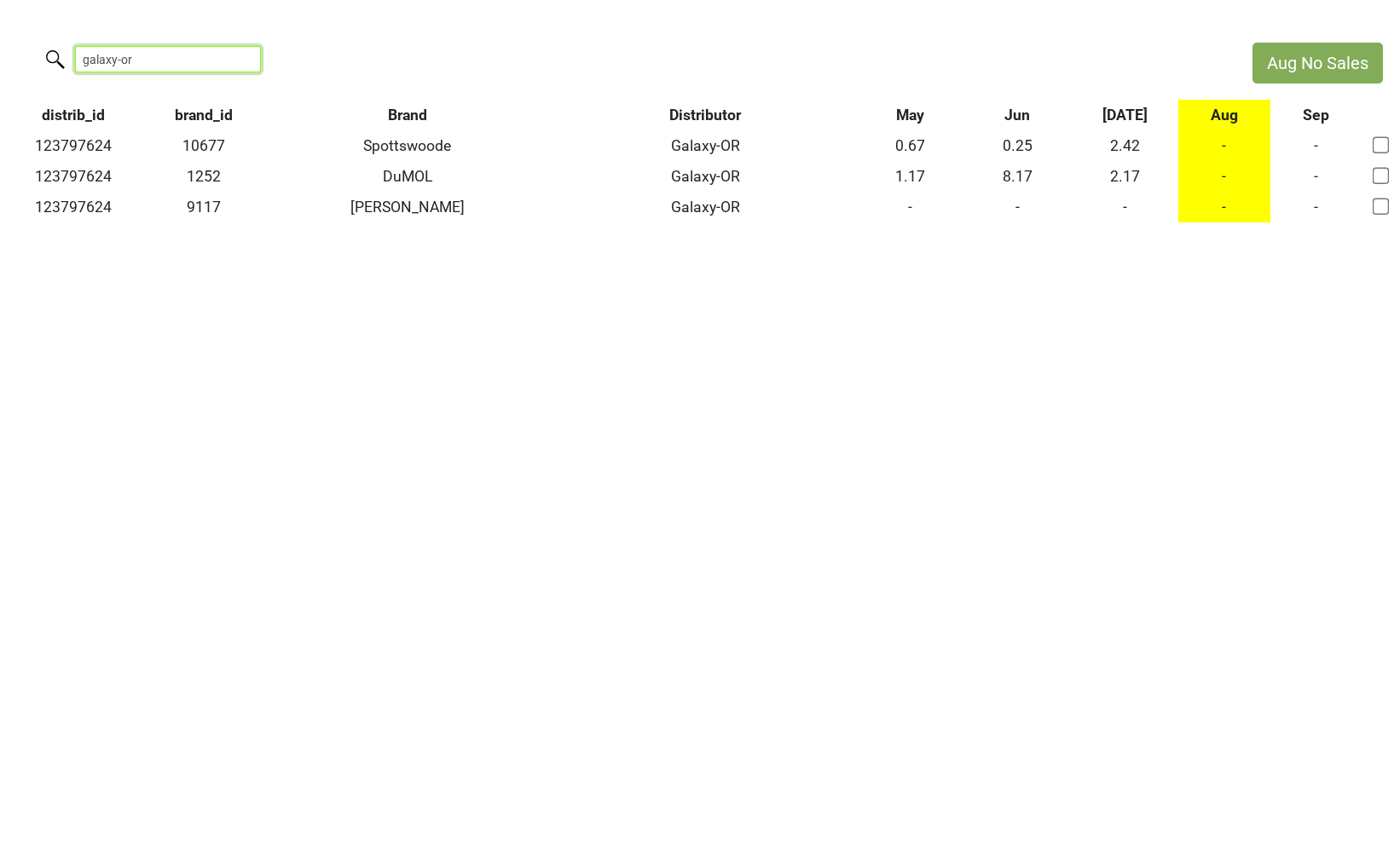
drag, startPoint x: 143, startPoint y: 68, endPoint x: 22, endPoint y: 8, distance: 135.1
click at [19, 25] on html "Aug No Sales galaxy-or distrib_id brand_id Brand Distributor May Jun [DATE] Aug…" at bounding box center [700, 133] width 1400 height 265
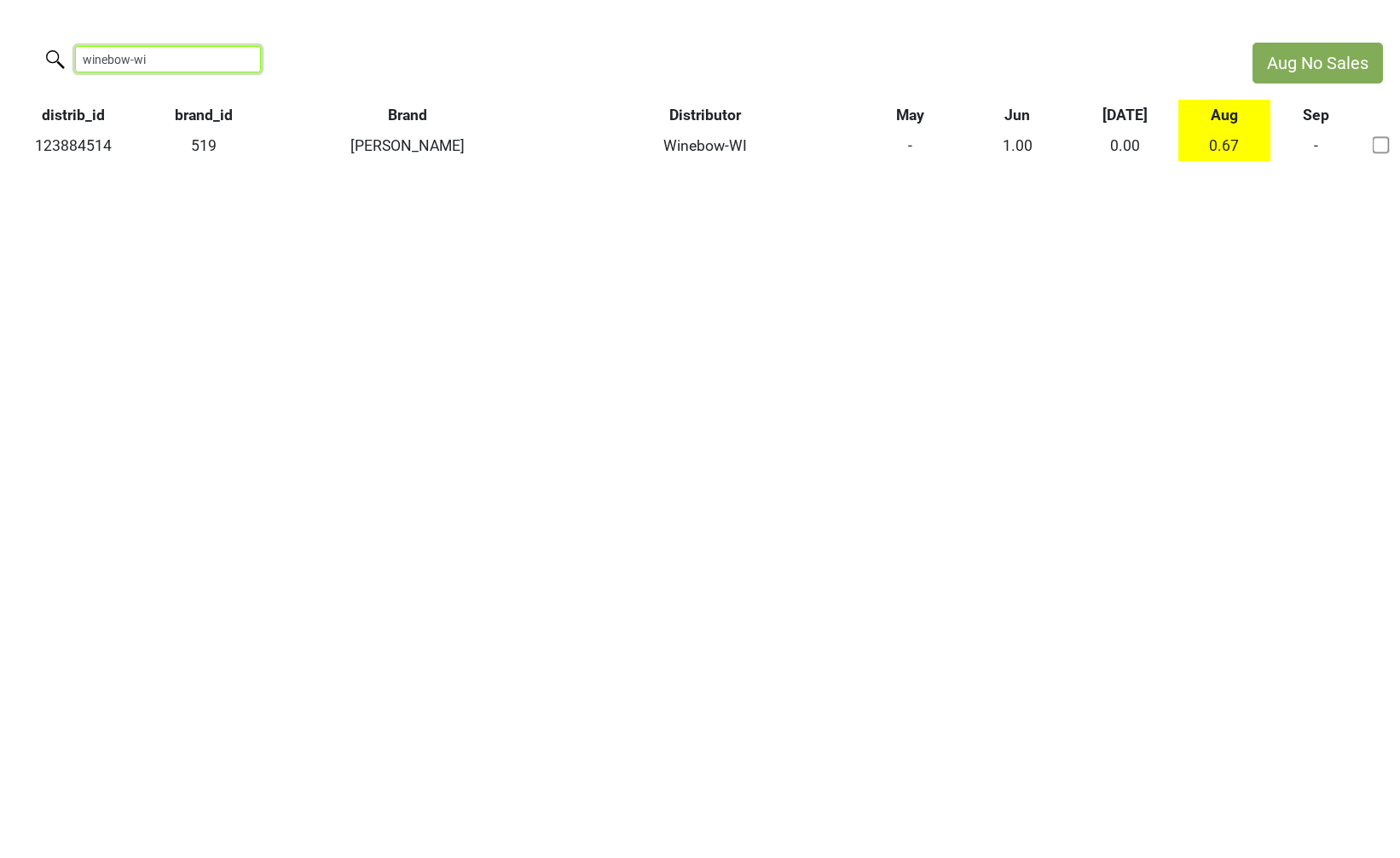
type input "winebow-wi"
